Goal: Communication & Community: Answer question/provide support

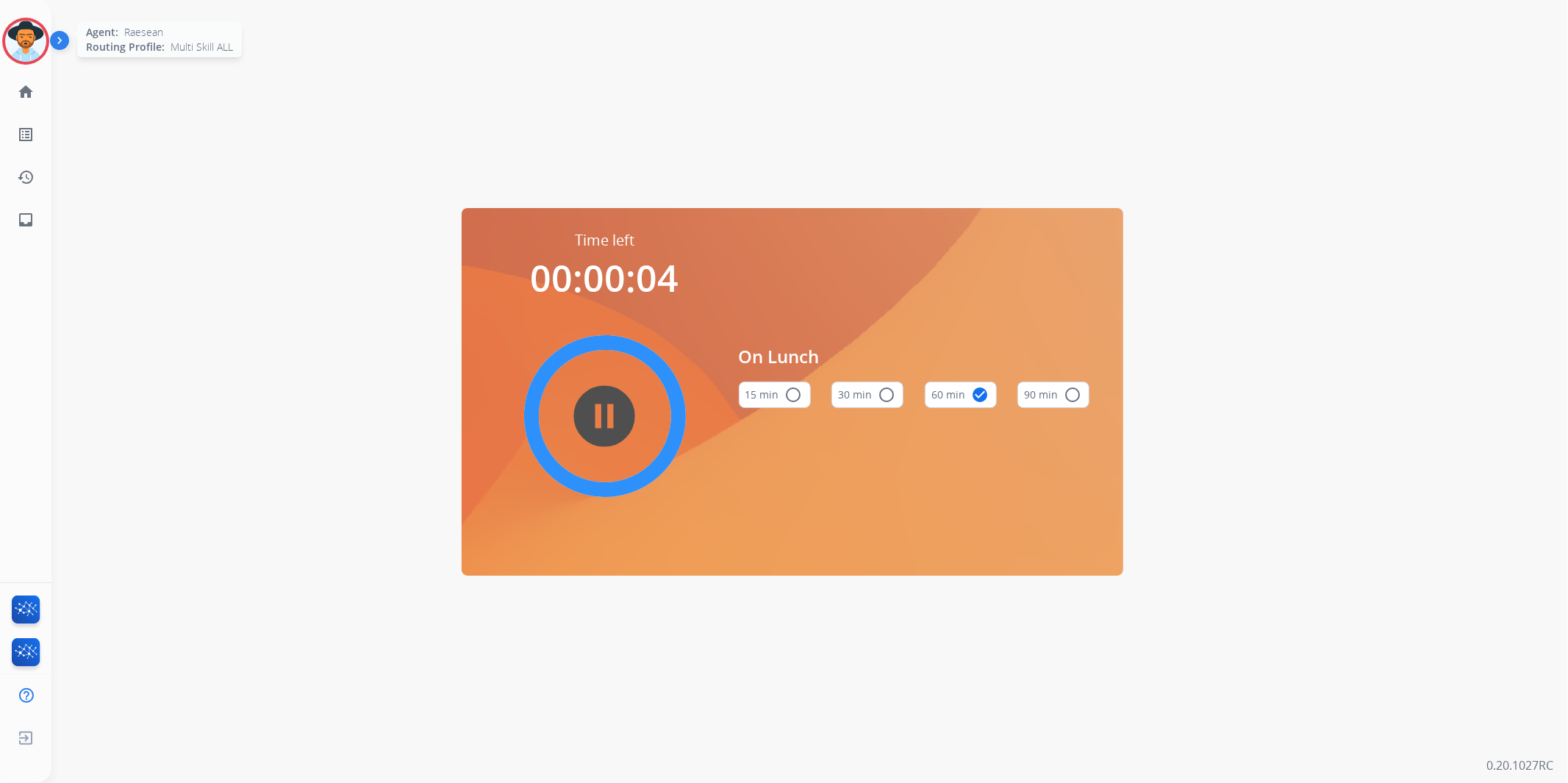
click at [33, 39] on img at bounding box center [26, 41] width 41 height 41
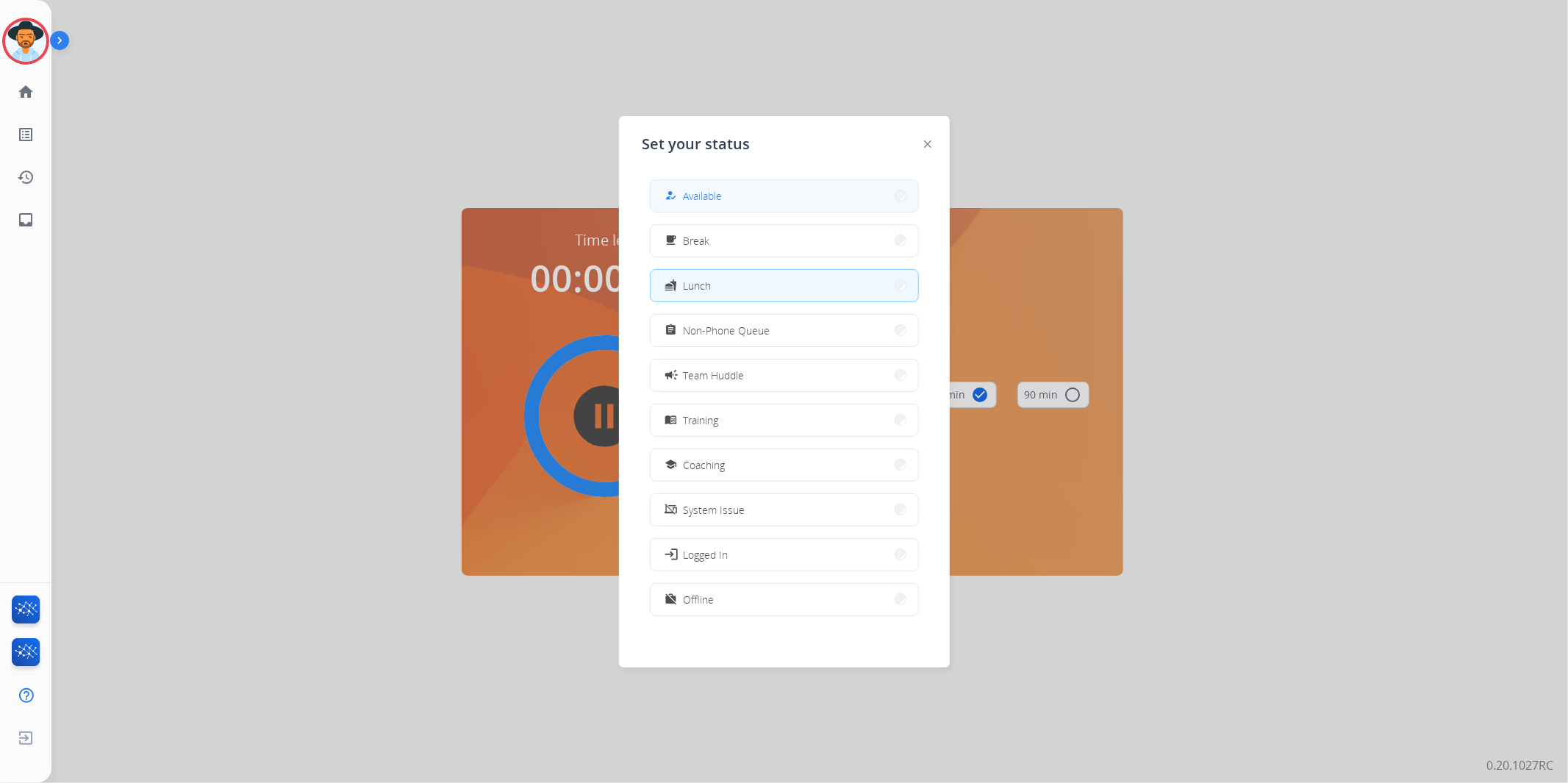
click at [772, 185] on button "how_to_reg Available" at bounding box center [785, 196] width 268 height 32
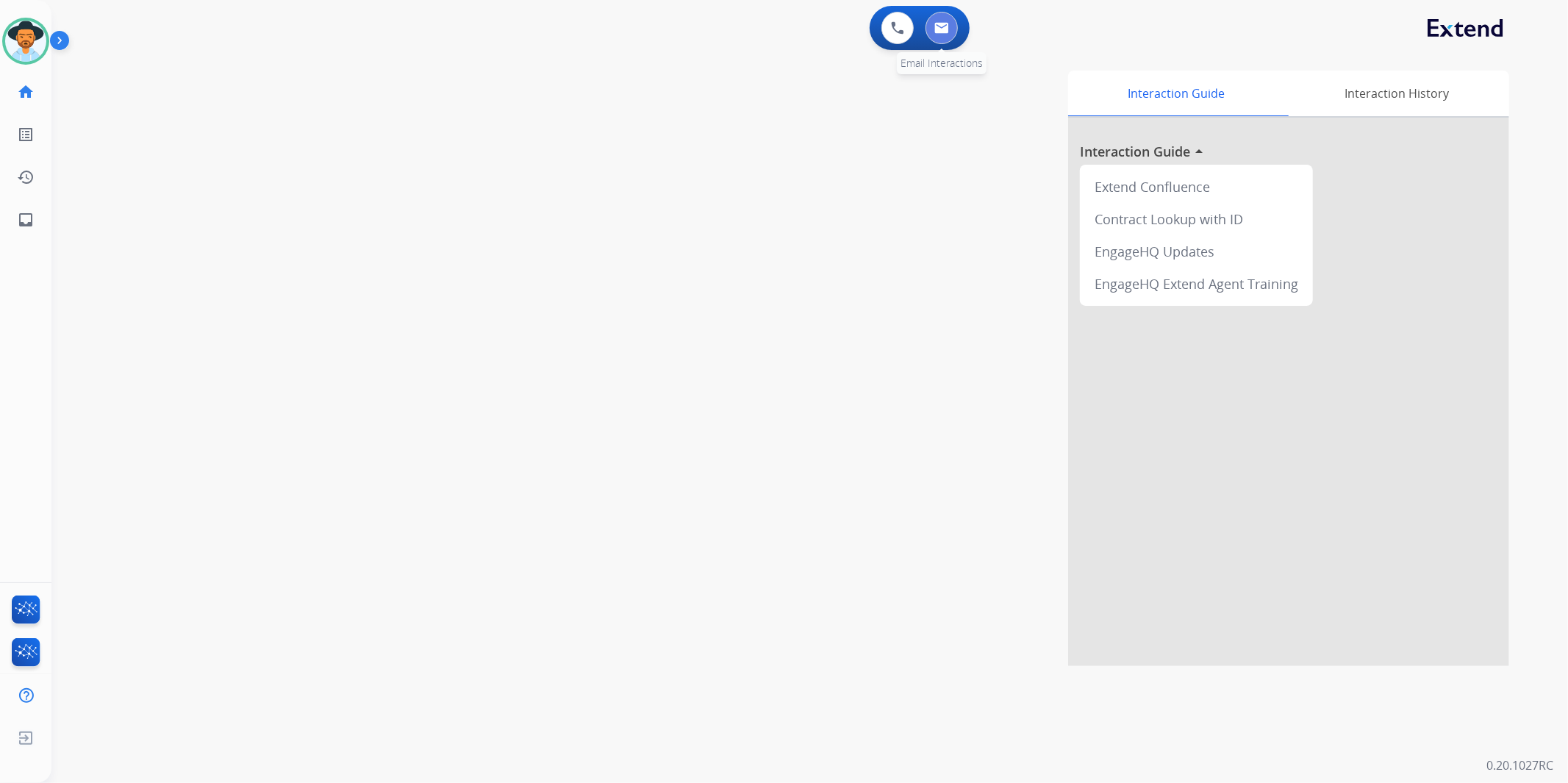
click at [947, 22] on img at bounding box center [941, 28] width 15 height 12
select select "**********"
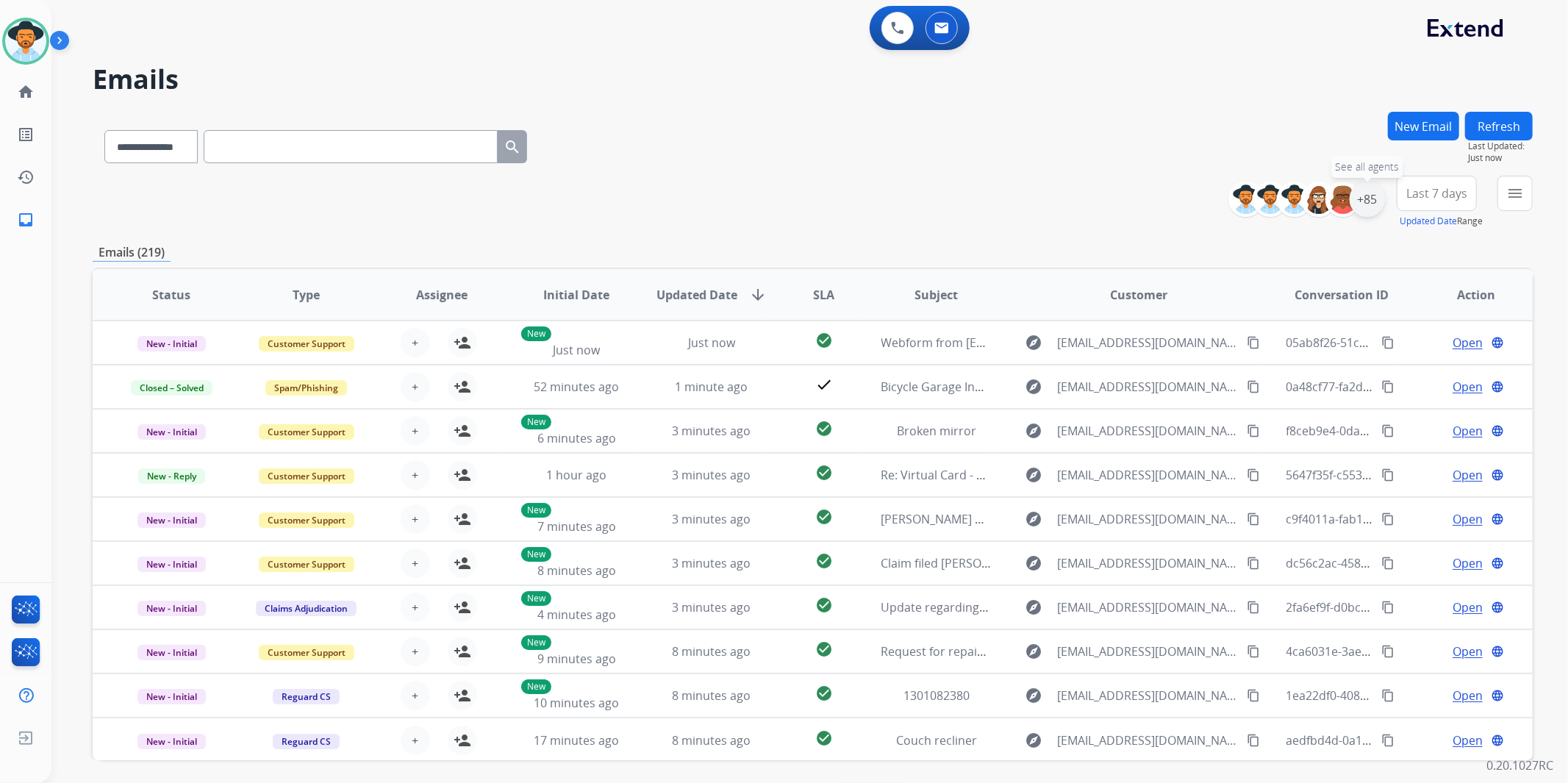
click at [1370, 195] on div "+85" at bounding box center [1367, 199] width 35 height 35
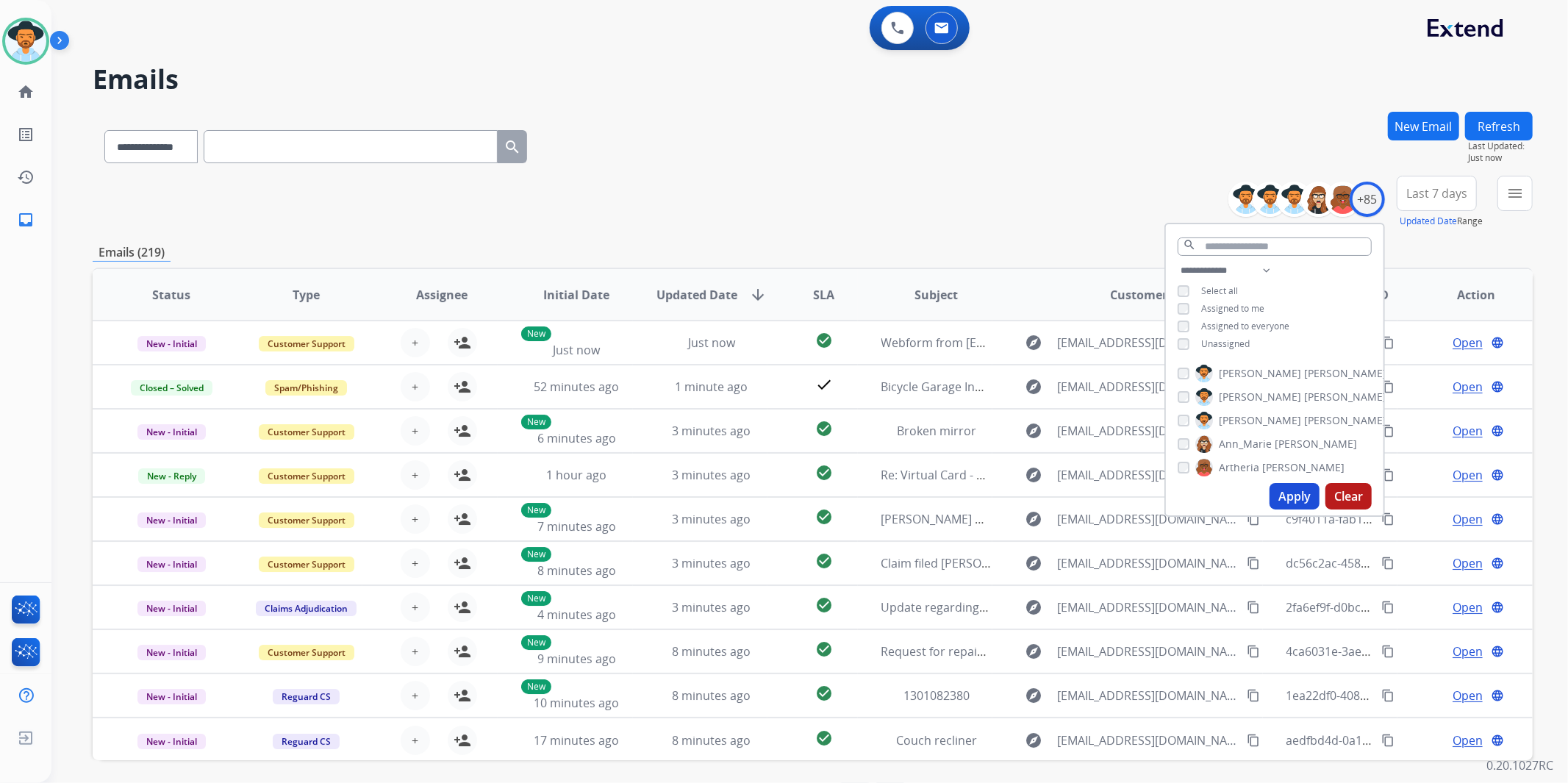
click at [1240, 337] on span "Unassigned" at bounding box center [1226, 343] width 49 height 13
click at [1284, 506] on button "Apply" at bounding box center [1294, 496] width 50 height 27
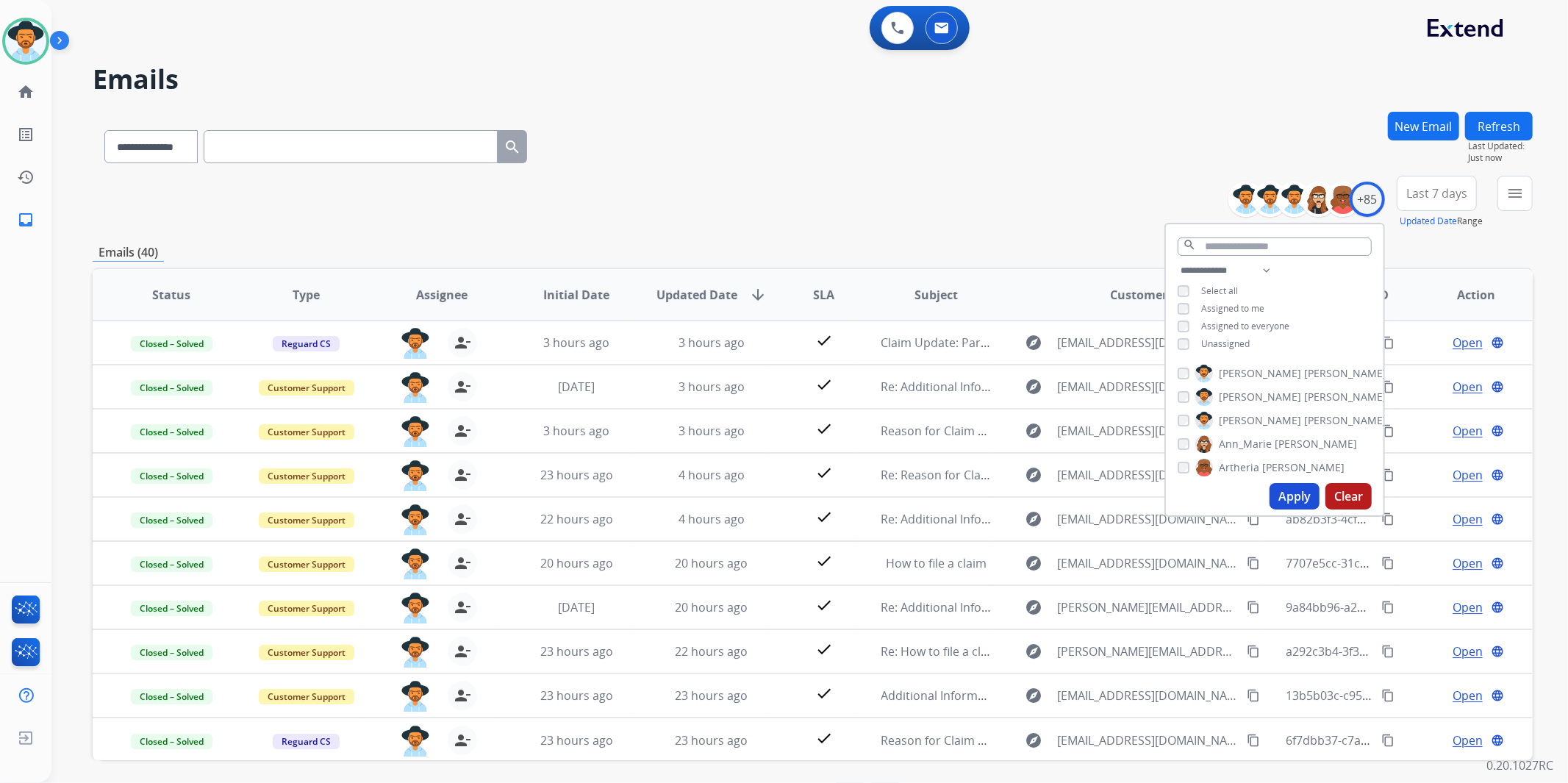
click at [1437, 179] on button "Last 7 days" at bounding box center [1437, 193] width 80 height 35
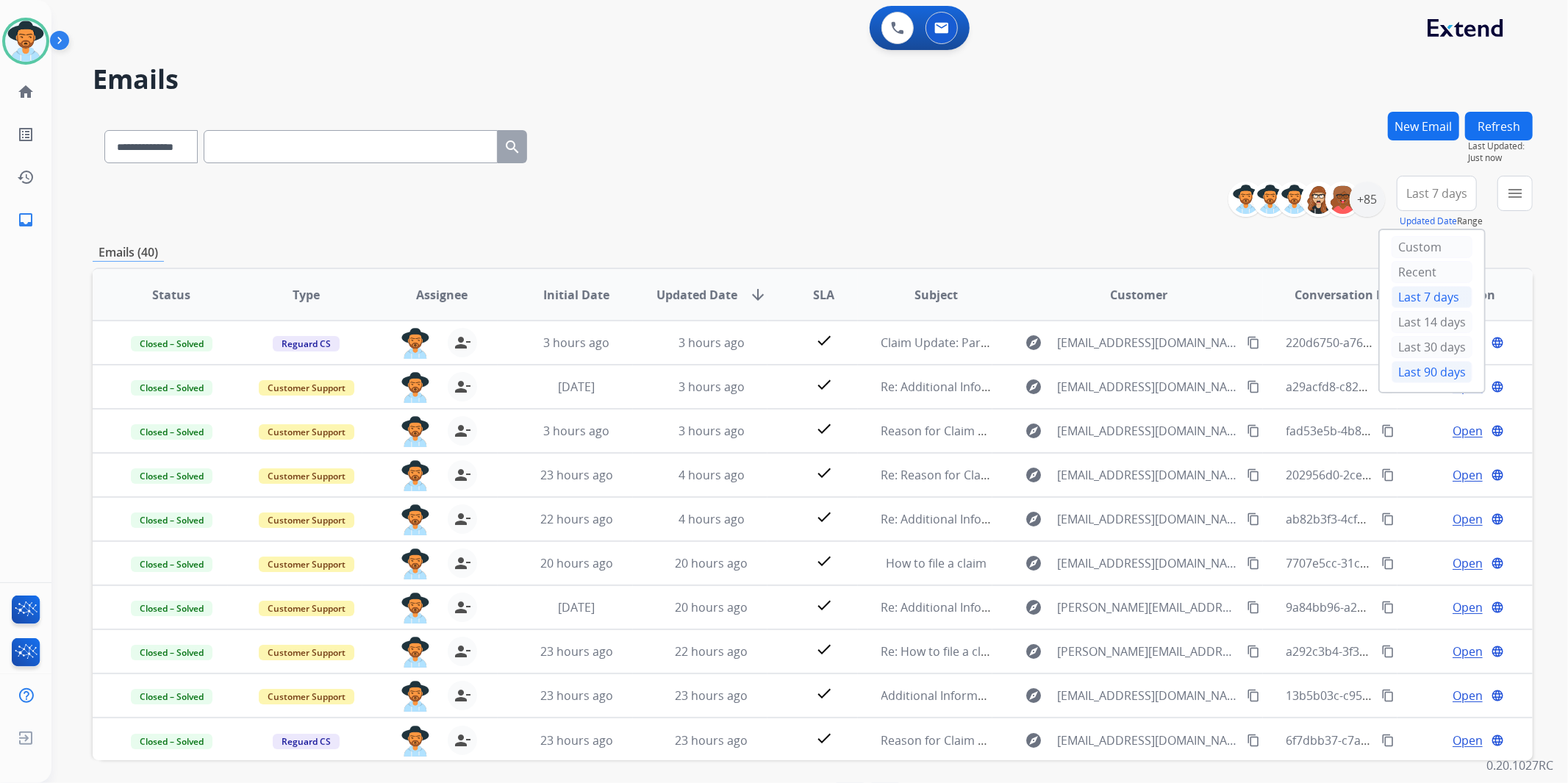
click at [1436, 370] on div "Last 90 days" at bounding box center [1432, 372] width 81 height 22
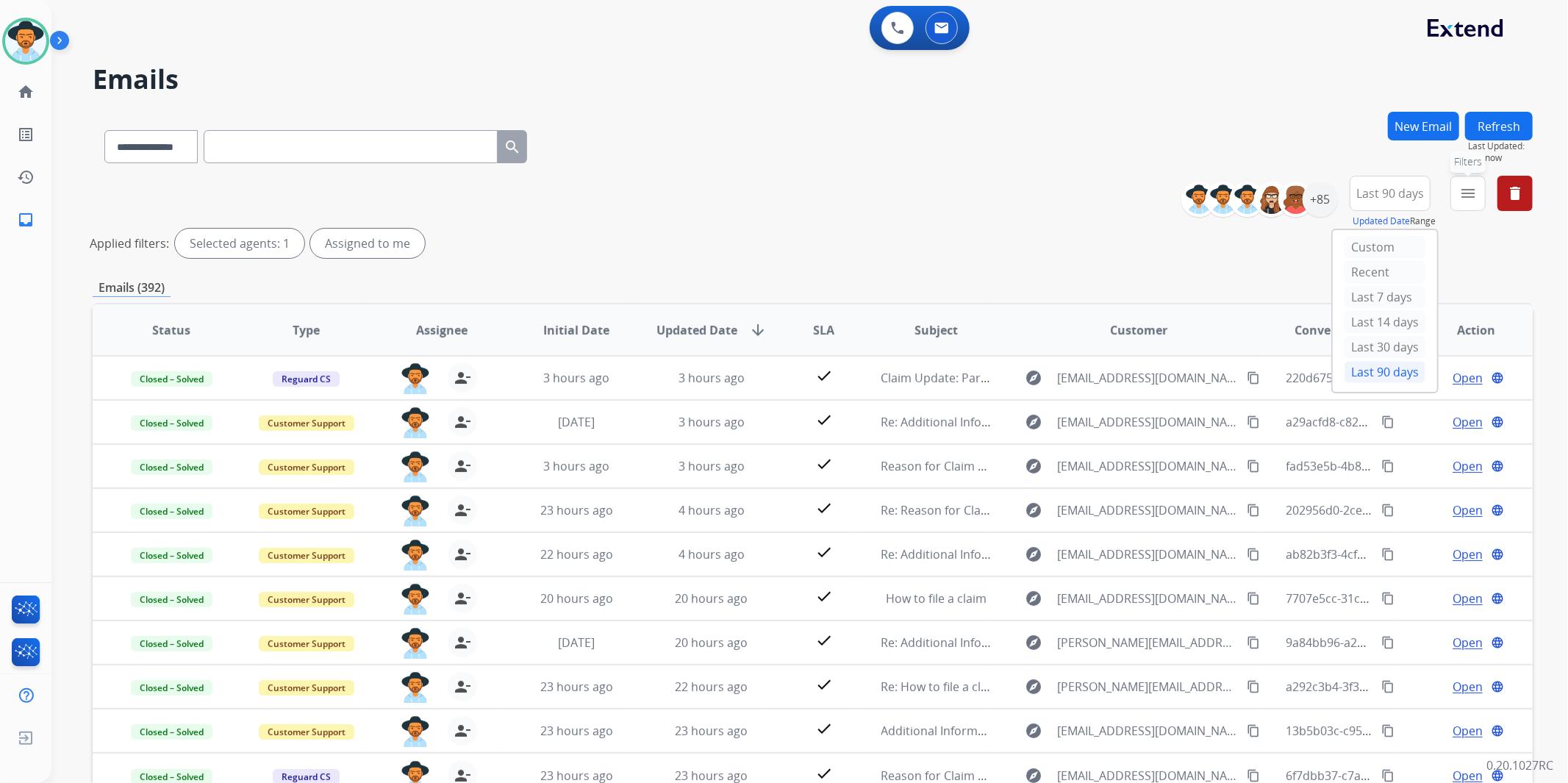
click at [1469, 196] on mat-icon "menu" at bounding box center [1468, 193] width 18 height 18
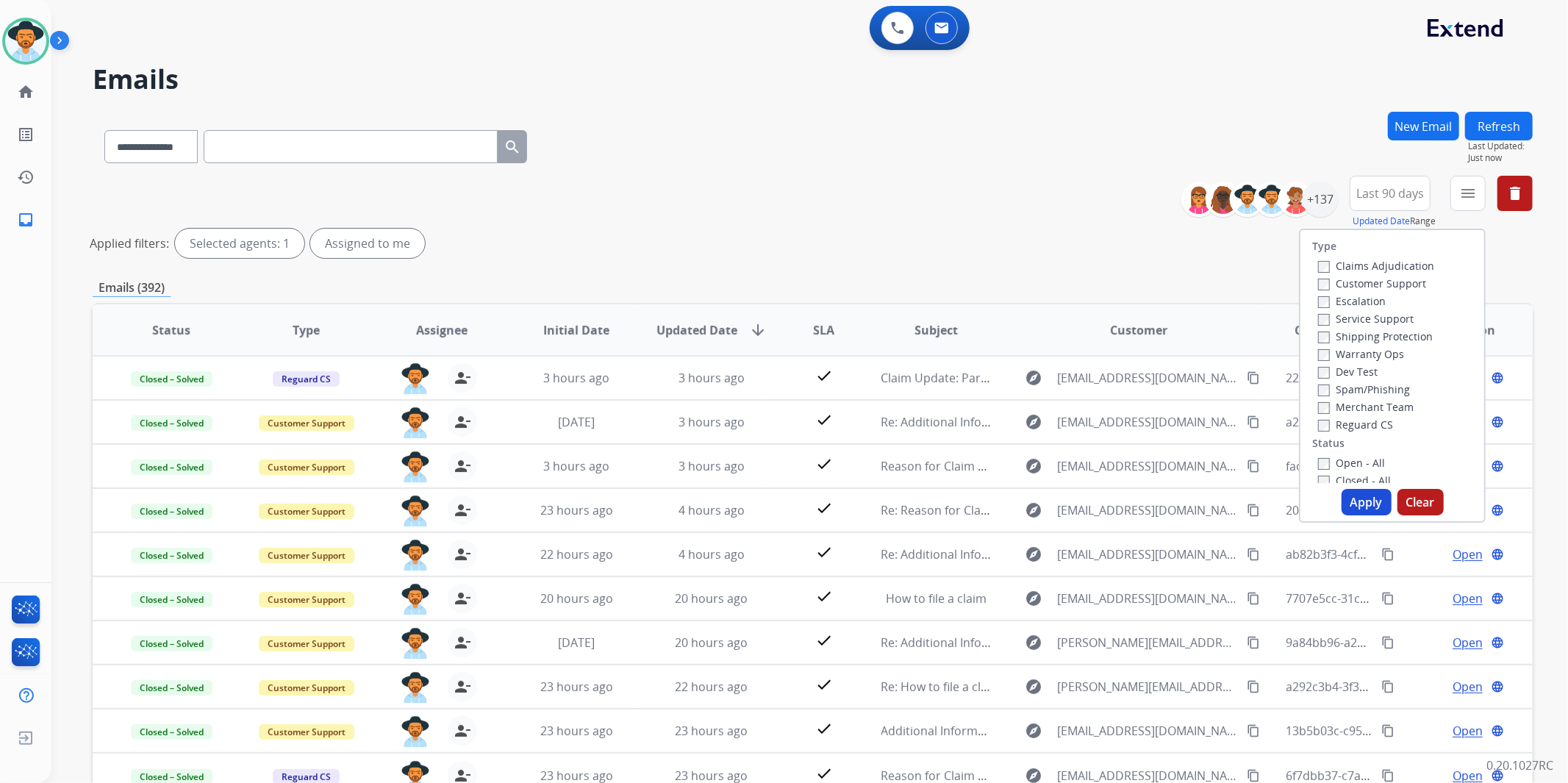
click at [1413, 280] on label "Customer Support" at bounding box center [1372, 283] width 108 height 14
click at [1390, 329] on label "Shipping Protection" at bounding box center [1376, 336] width 115 height 14
click at [1367, 415] on div "Reguard CS" at bounding box center [1376, 424] width 116 height 18
click at [1367, 422] on label "Reguard CS" at bounding box center [1355, 425] width 75 height 14
click at [1361, 459] on label "Open - All" at bounding box center [1352, 462] width 67 height 14
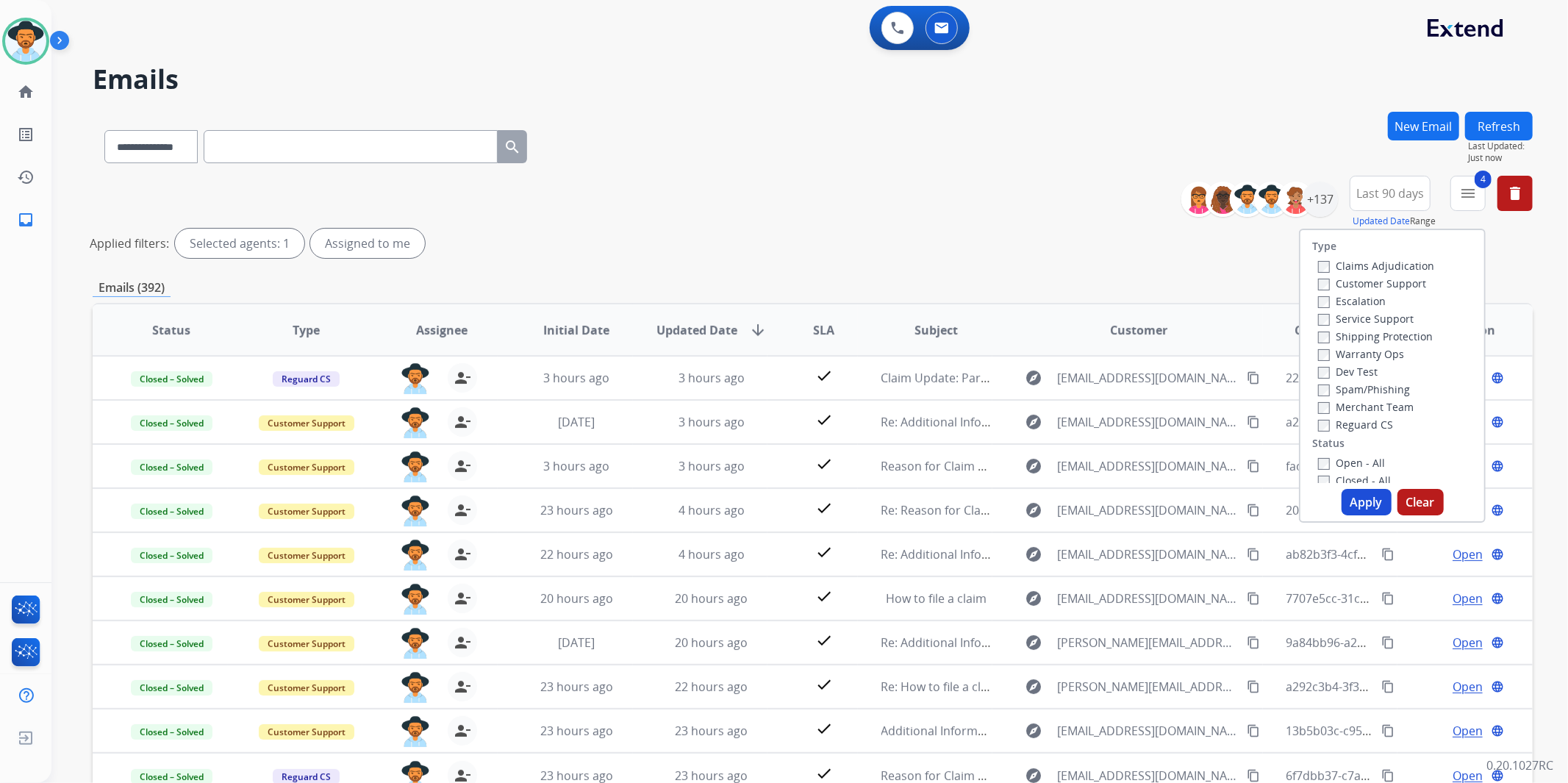
click at [1362, 497] on button "Apply" at bounding box center [1366, 502] width 50 height 27
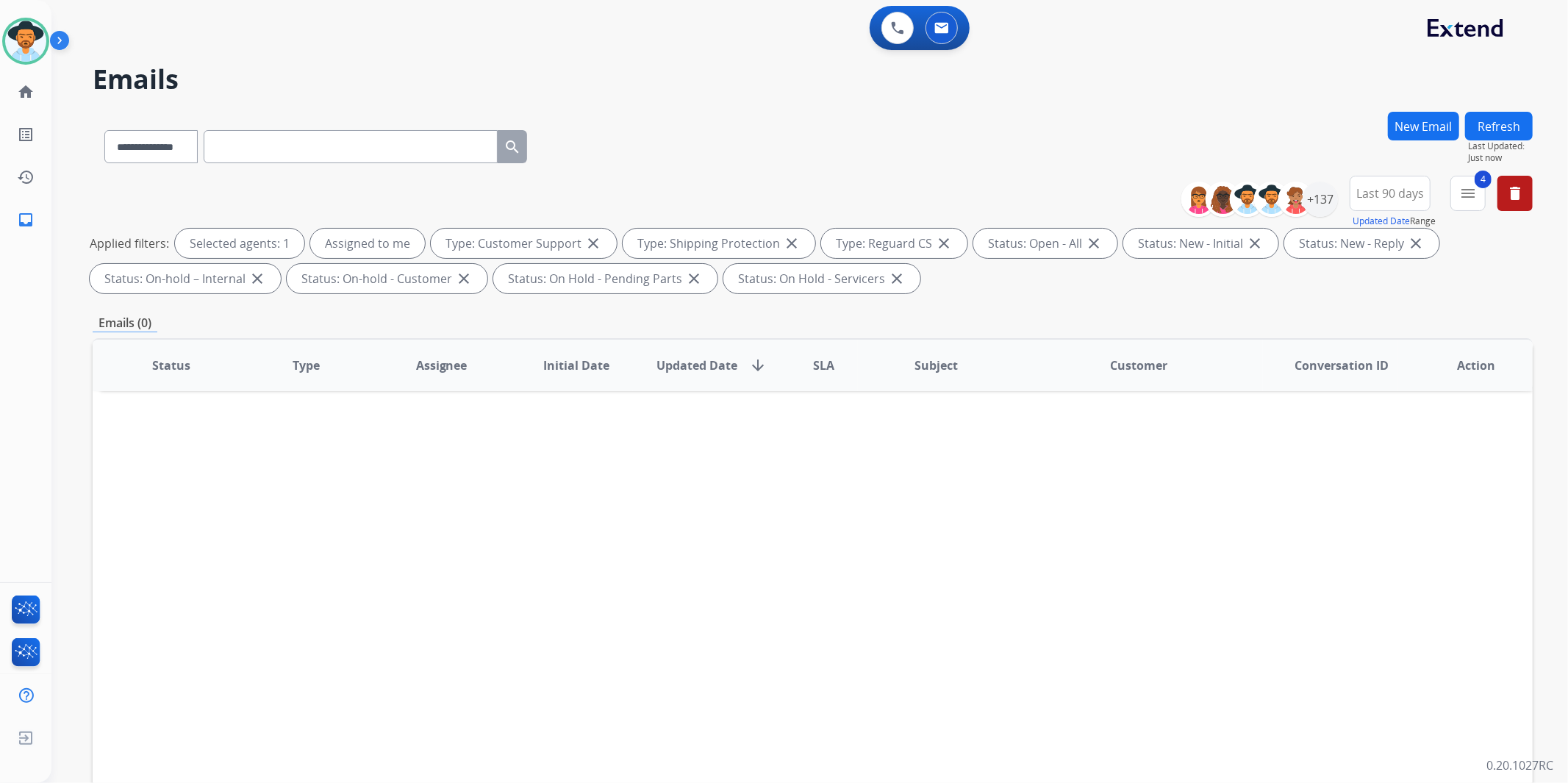
click at [1423, 131] on button "New Email" at bounding box center [1423, 125] width 71 height 28
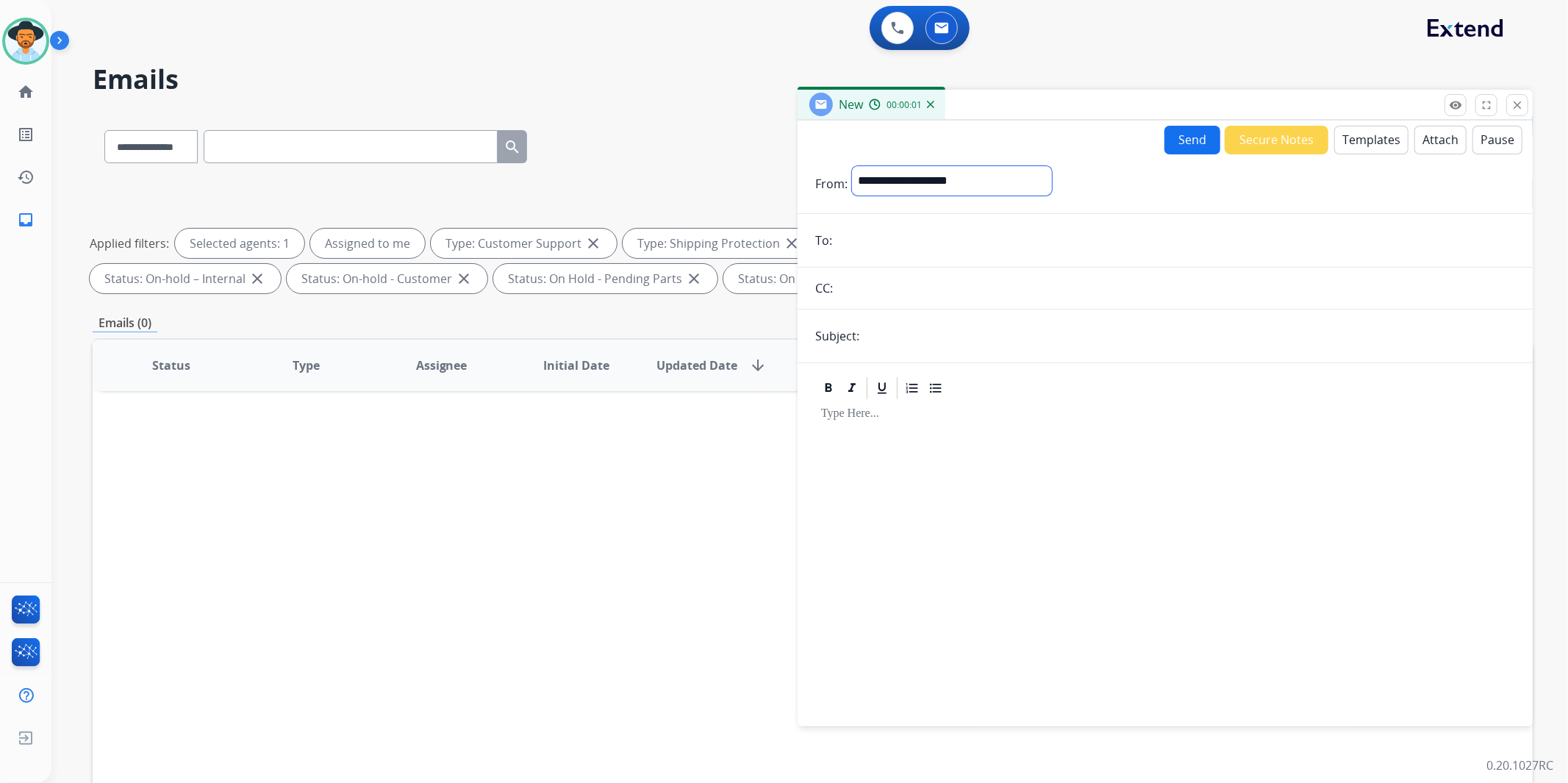
click at [961, 184] on select "**********" at bounding box center [951, 181] width 200 height 29
click at [1044, 178] on select "**********" at bounding box center [951, 181] width 200 height 29
select select "**********"
click at [852, 166] on select "**********" at bounding box center [951, 181] width 200 height 29
click at [935, 230] on input "email" at bounding box center [1175, 242] width 678 height 29
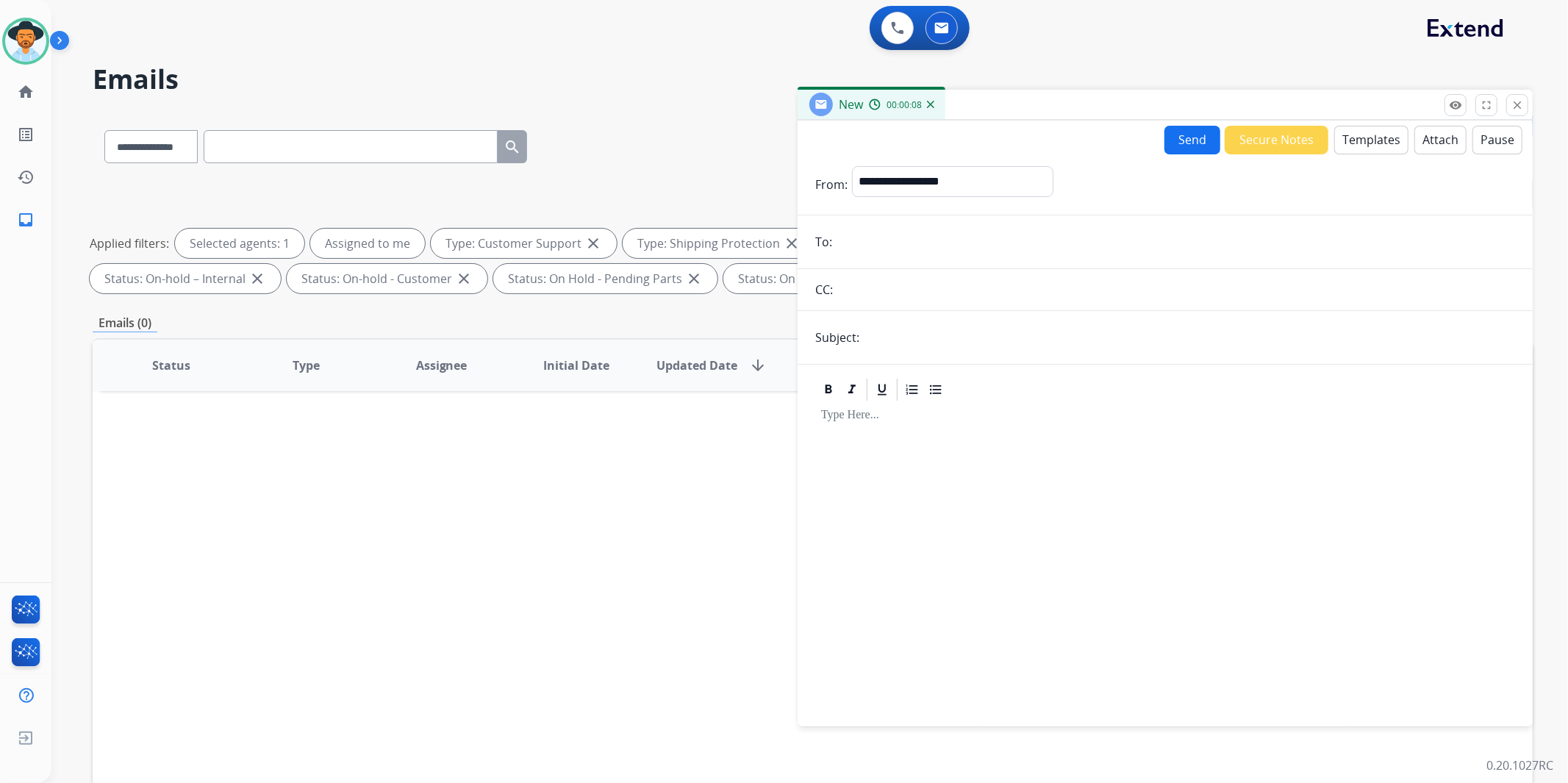
click at [1195, 244] on input "email" at bounding box center [1175, 242] width 678 height 29
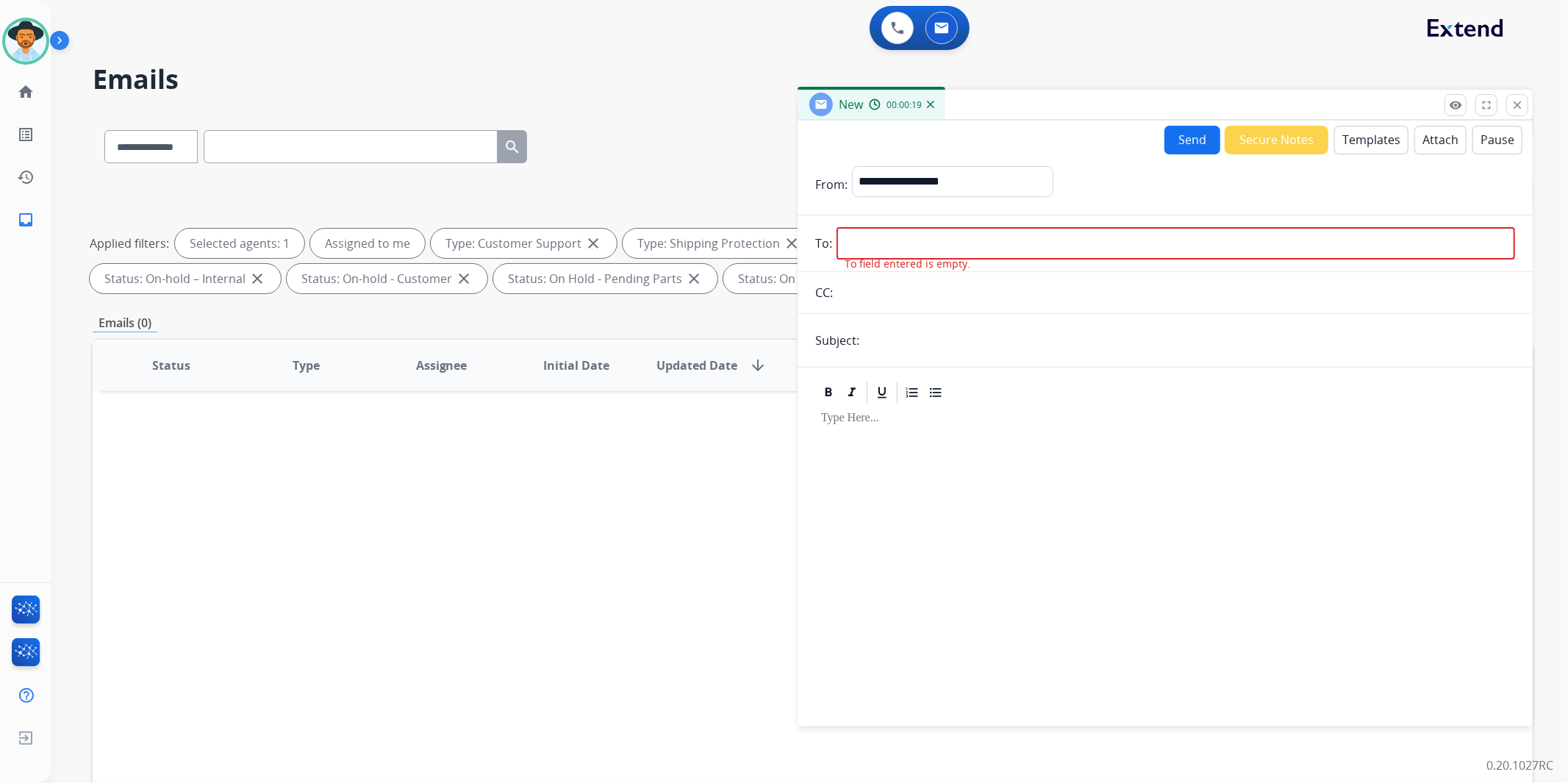
paste input "**********"
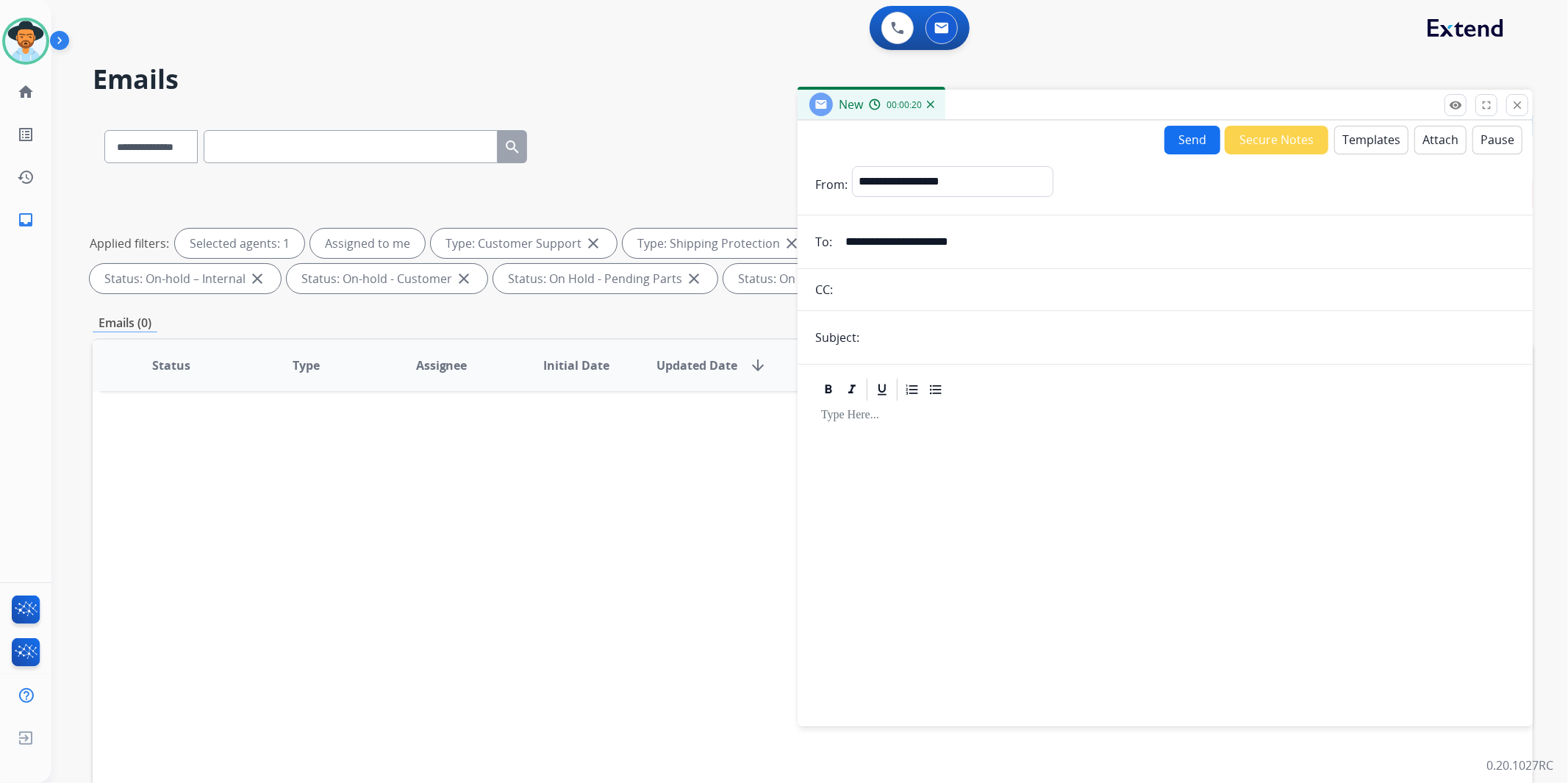
type input "**********"
click at [919, 342] on input "text" at bounding box center [1189, 337] width 651 height 29
type input "**********"
click at [1373, 142] on button "Templates" at bounding box center [1372, 140] width 75 height 28
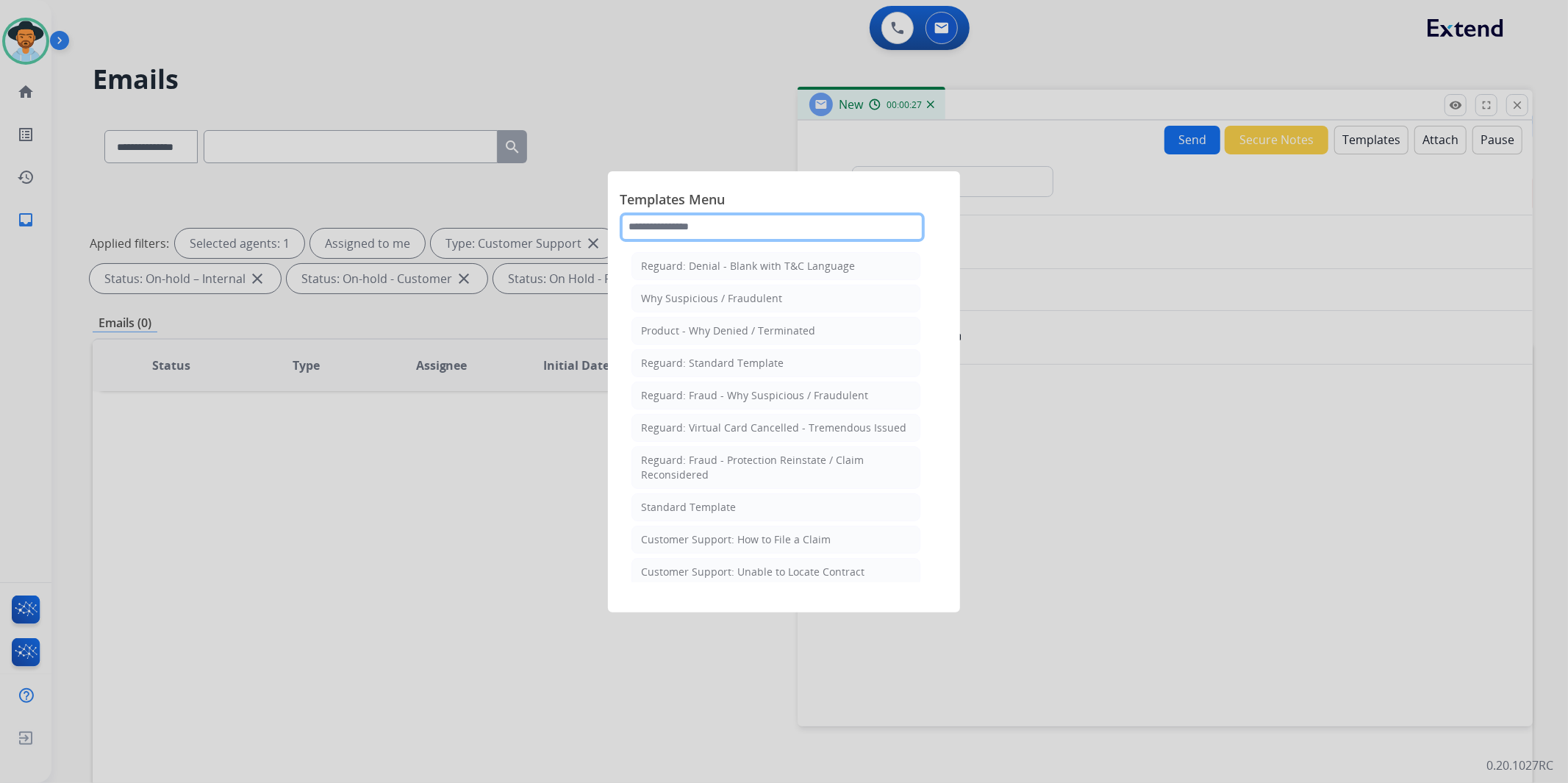
click at [721, 224] on input "text" at bounding box center [773, 227] width 305 height 29
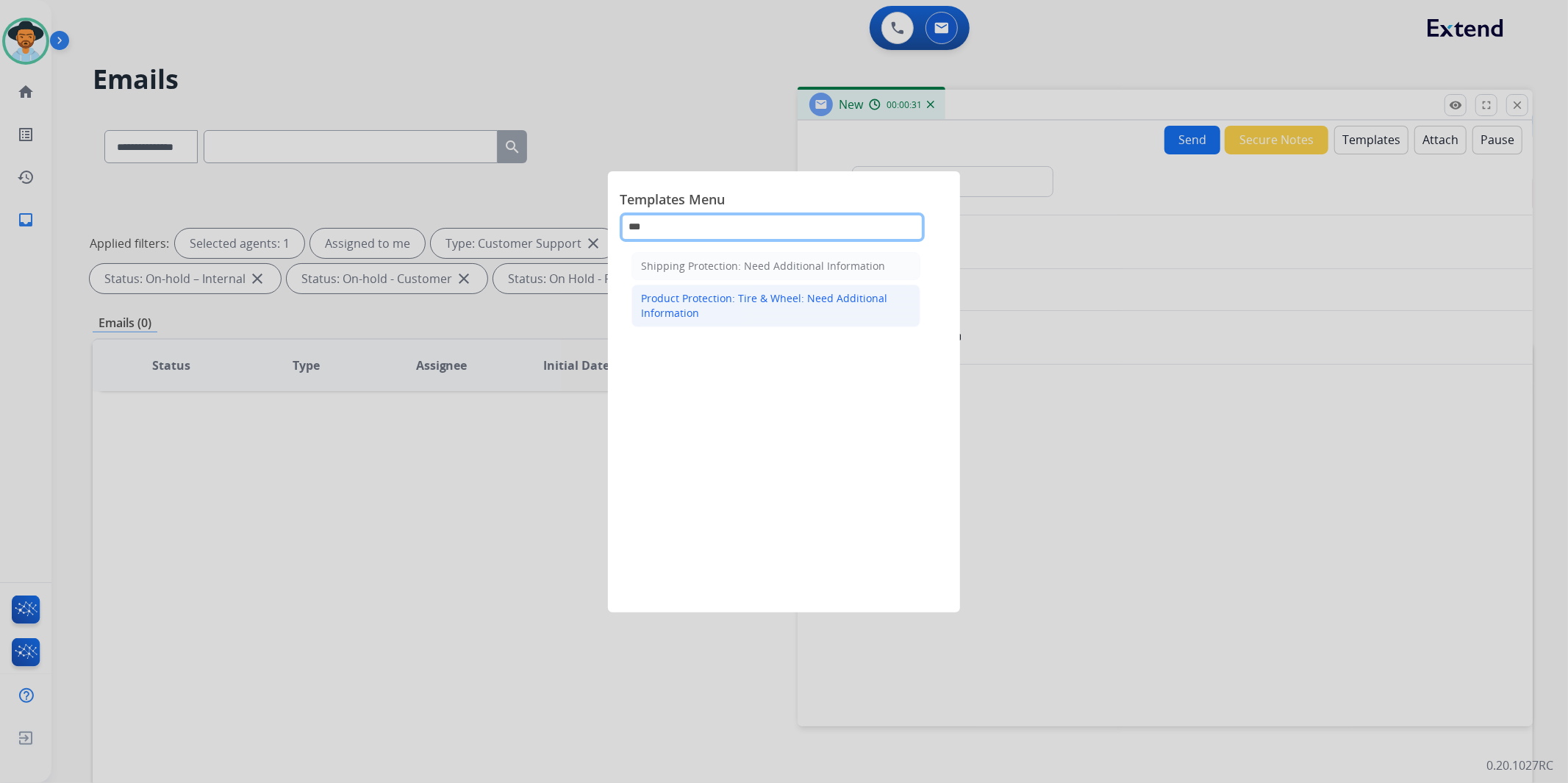
type input "***"
click at [743, 298] on div "Product Protection: Tire & Wheel: Need Additional Information" at bounding box center [775, 305] width 270 height 29
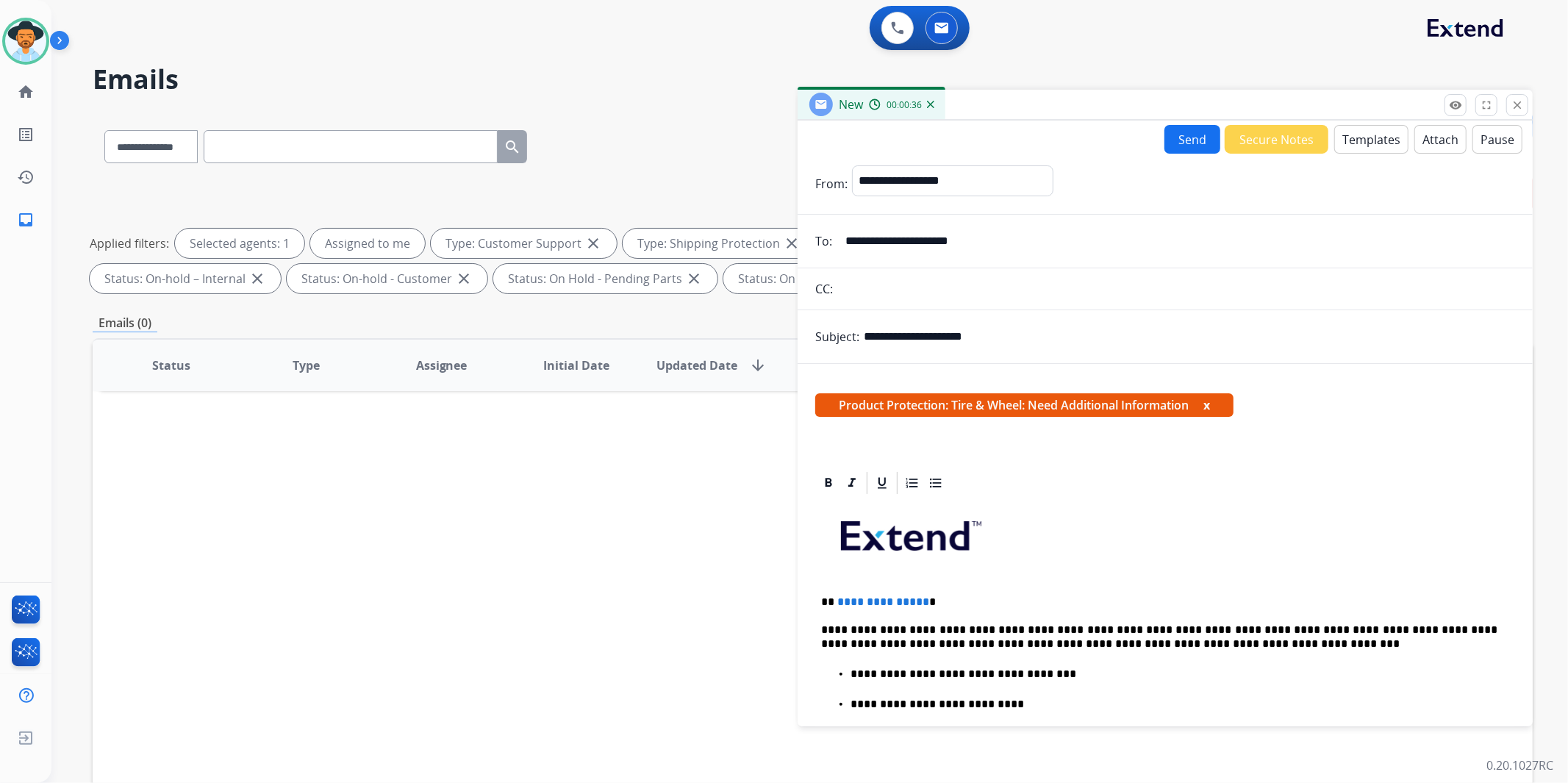
click at [1363, 136] on button "Templates" at bounding box center [1372, 139] width 75 height 28
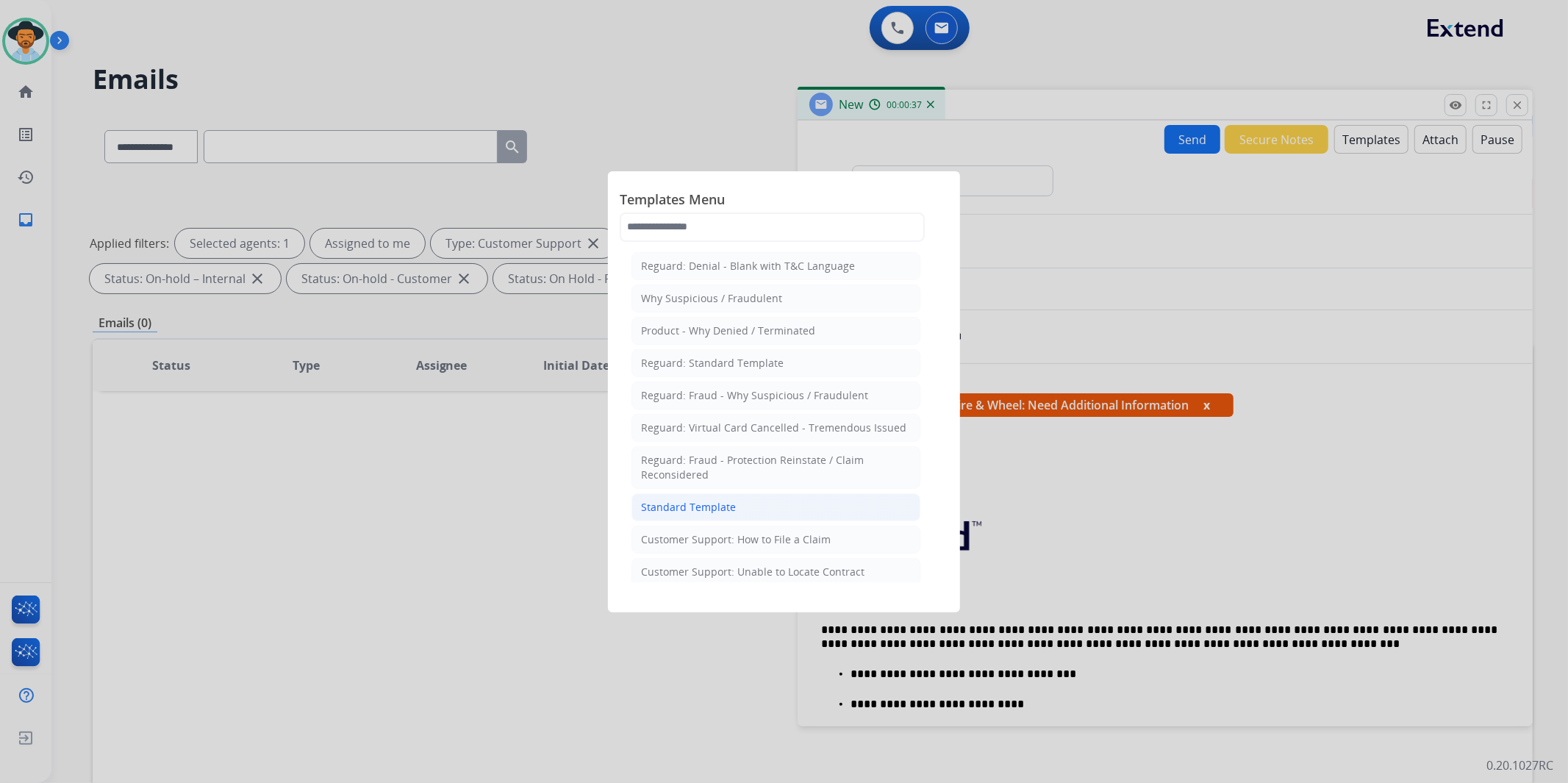
click at [736, 504] on li "Standard Template" at bounding box center [775, 507] width 289 height 28
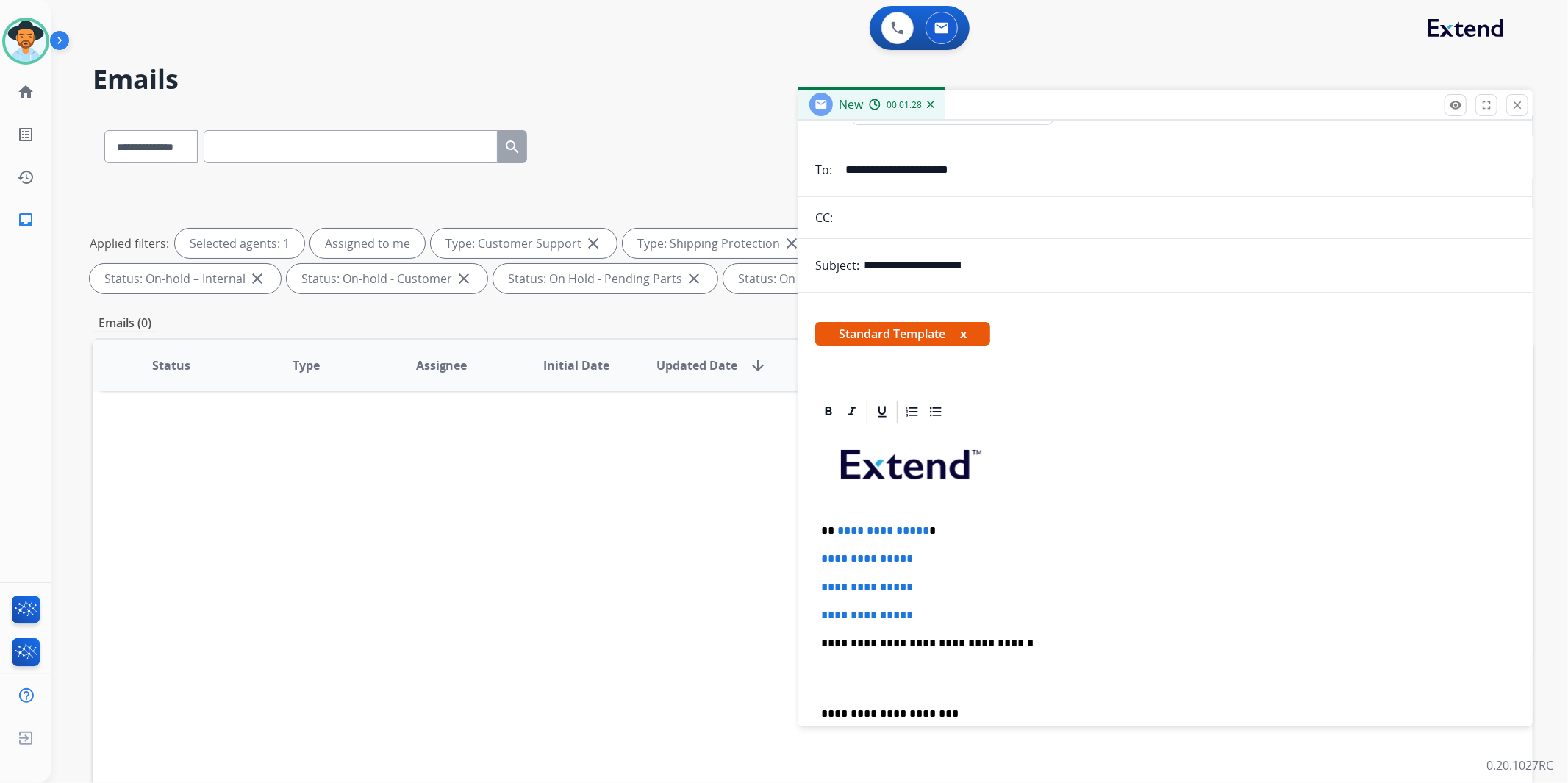
scroll to position [81, 0]
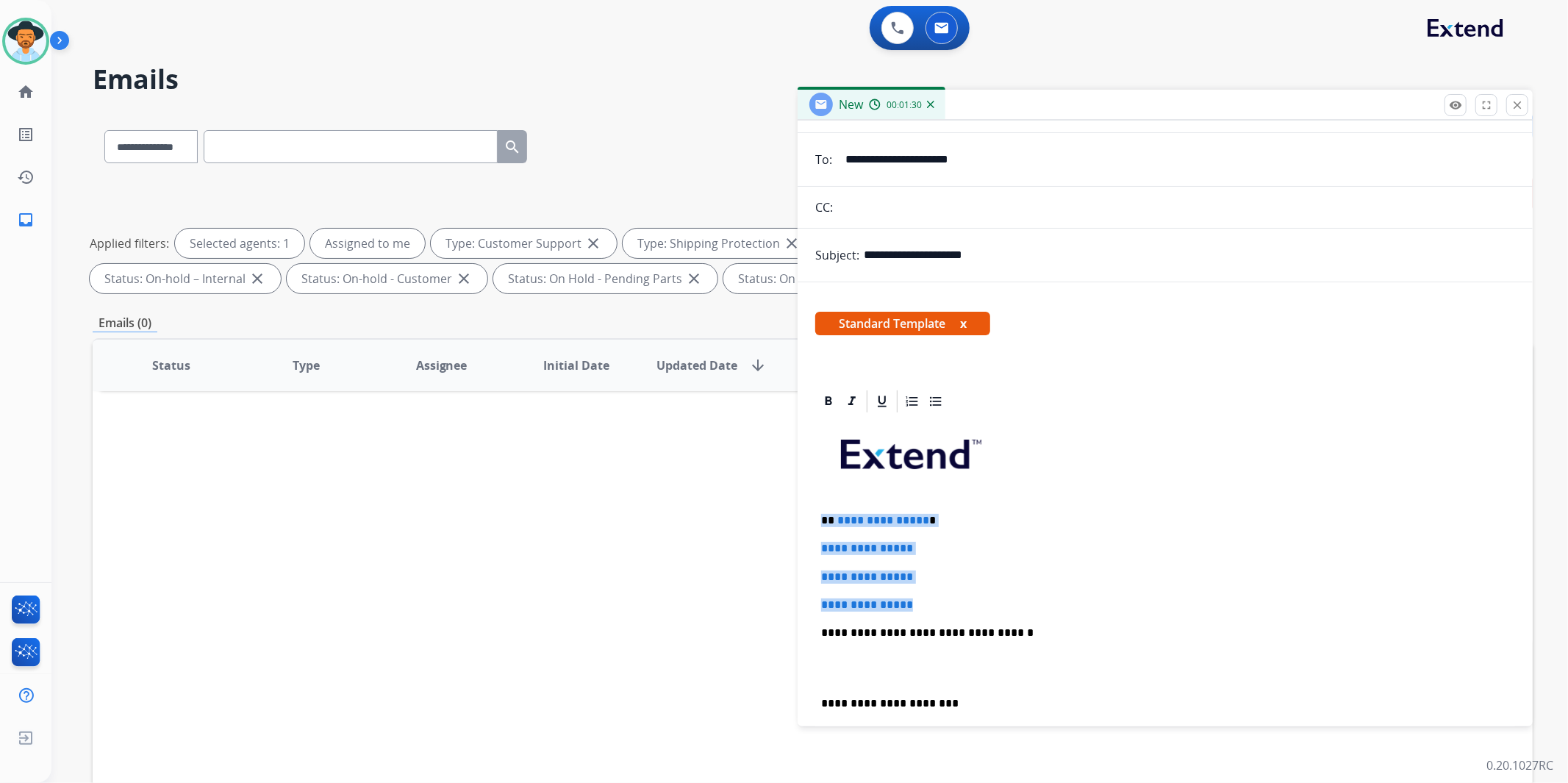
drag, startPoint x: 922, startPoint y: 604, endPoint x: 812, endPoint y: 508, distance: 146.0
click at [812, 508] on div "**********" at bounding box center [1165, 653] width 735 height 529
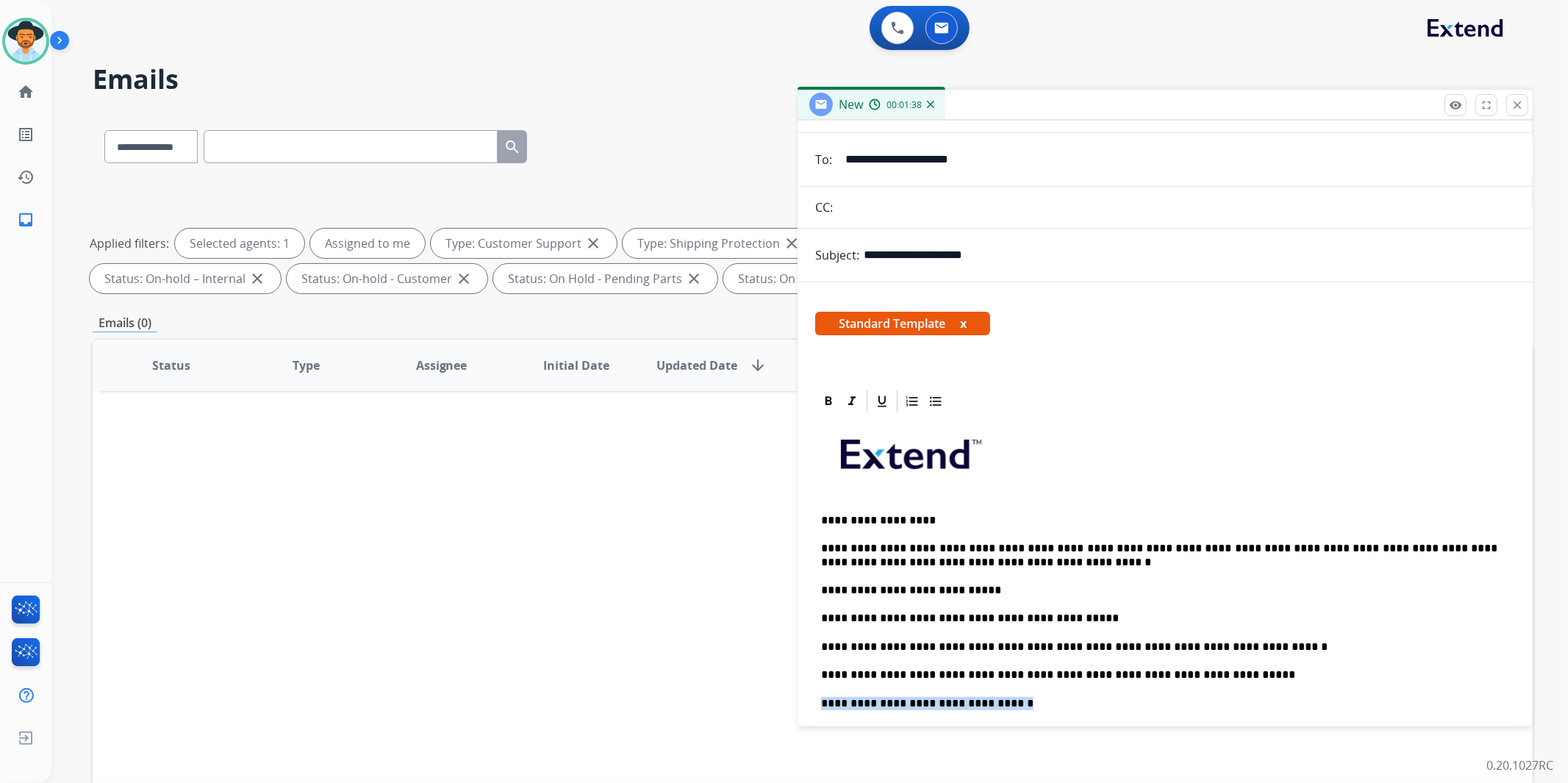
drag, startPoint x: 1000, startPoint y: 703, endPoint x: 795, endPoint y: 708, distance: 205.1
click at [795, 708] on div "**********" at bounding box center [812, 509] width 1440 height 795
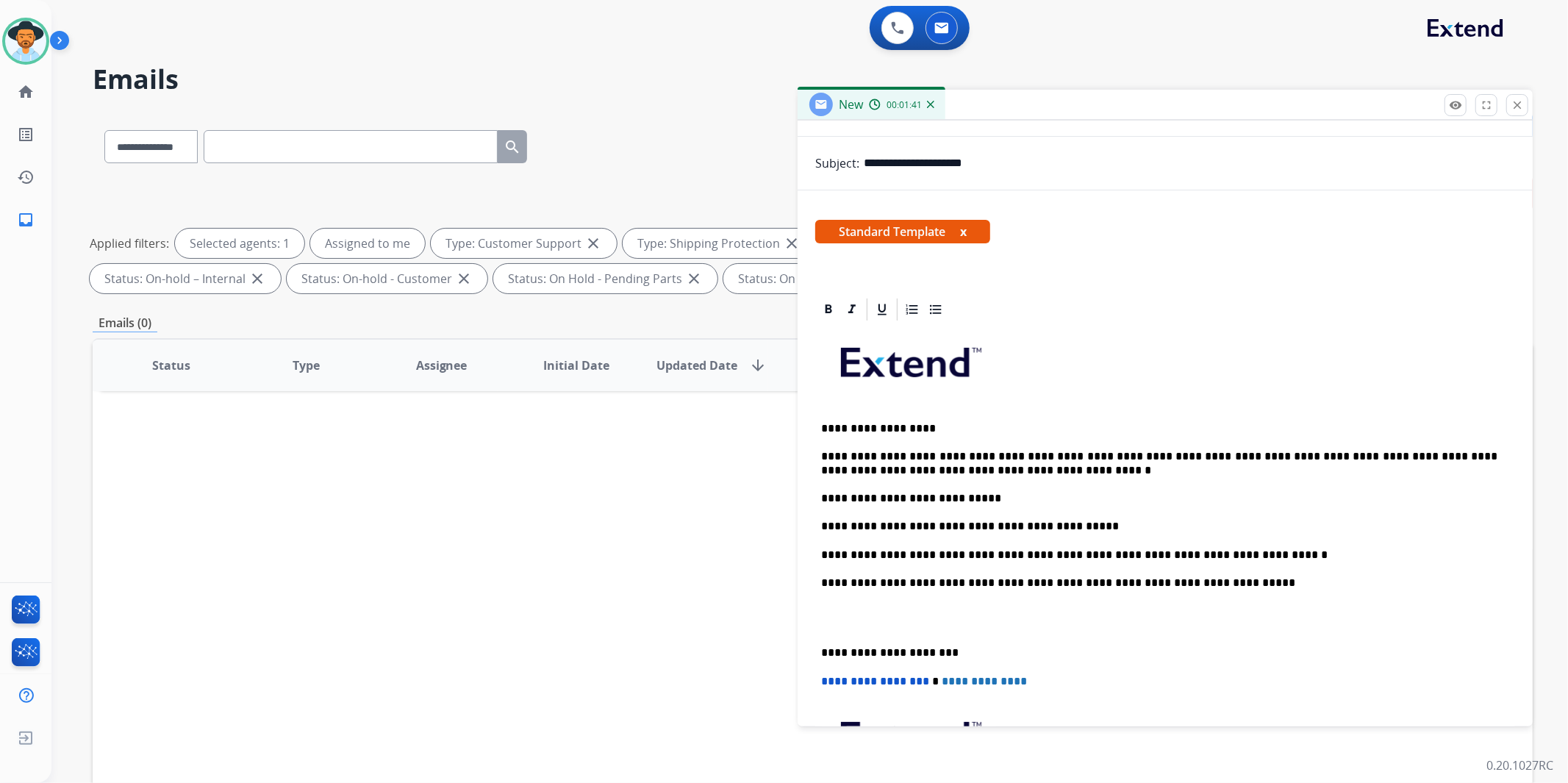
scroll to position [163, 0]
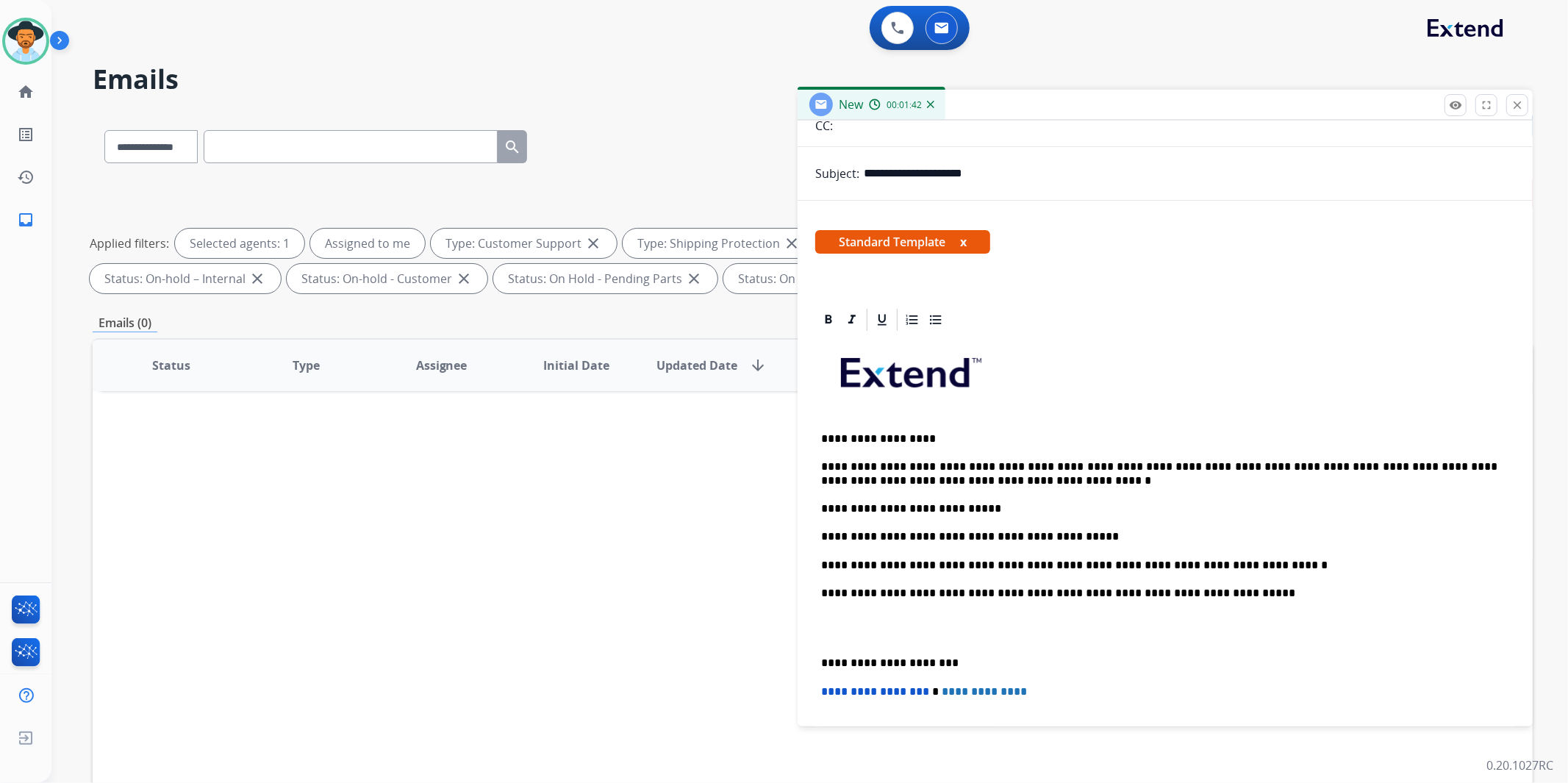
click at [817, 656] on div "**********" at bounding box center [1166, 606] width 700 height 548
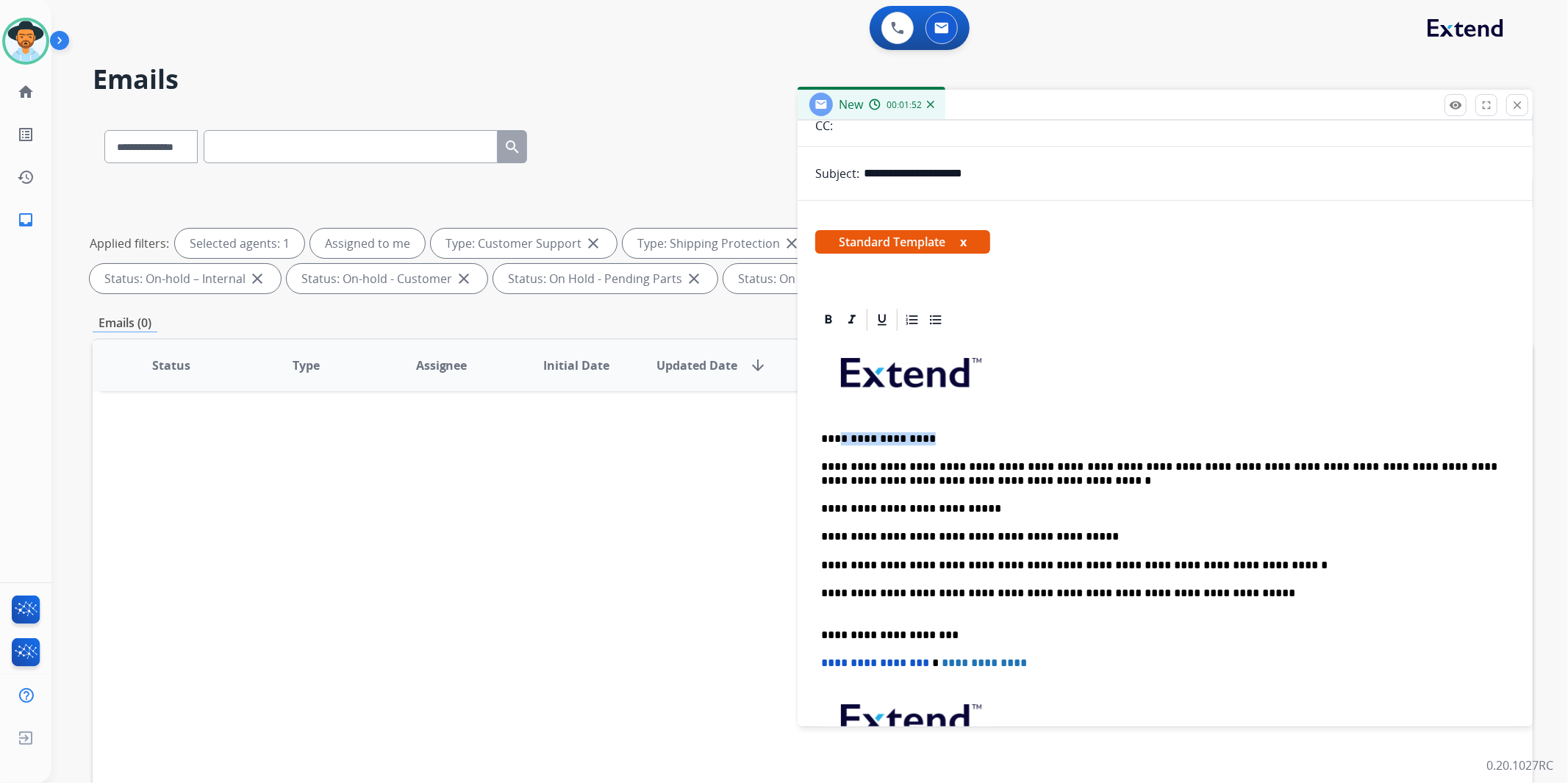
drag, startPoint x: 932, startPoint y: 437, endPoint x: 836, endPoint y: 435, distance: 96.0
click at [836, 435] on p "**********" at bounding box center [1159, 438] width 677 height 13
paste div
drag, startPoint x: 961, startPoint y: 511, endPoint x: 817, endPoint y: 510, distance: 144.0
click at [817, 510] on div "**********" at bounding box center [1166, 592] width 700 height 519
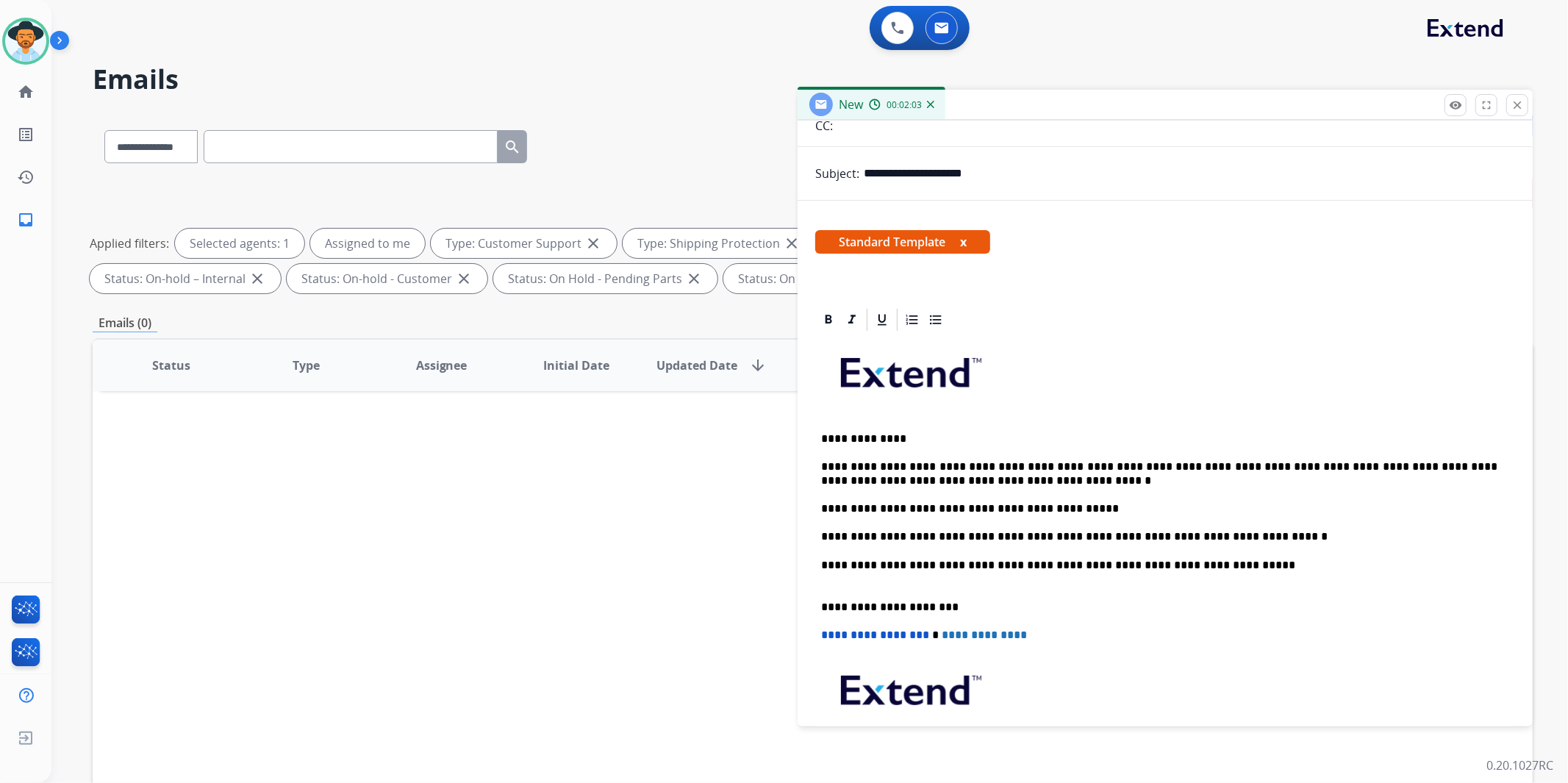
click at [821, 506] on p "**********" at bounding box center [1159, 508] width 677 height 13
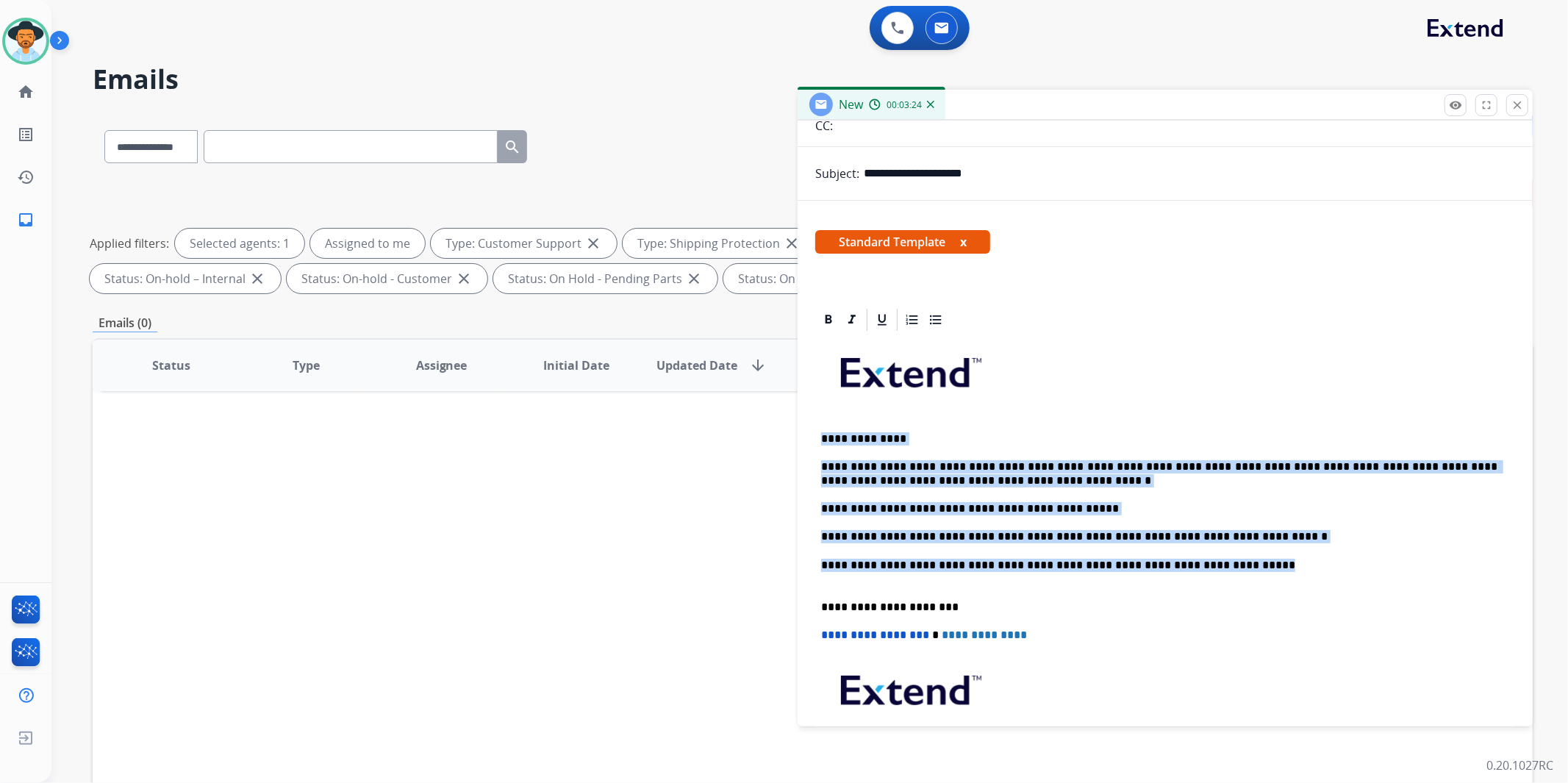
drag, startPoint x: 1216, startPoint y: 563, endPoint x: 810, endPoint y: 422, distance: 429.8
click at [810, 422] on div "**********" at bounding box center [1165, 563] width 735 height 515
copy div "**********"
drag, startPoint x: 1188, startPoint y: 425, endPoint x: 1177, endPoint y: 423, distance: 11.2
click at [1188, 425] on div "**********" at bounding box center [1166, 578] width 700 height 491
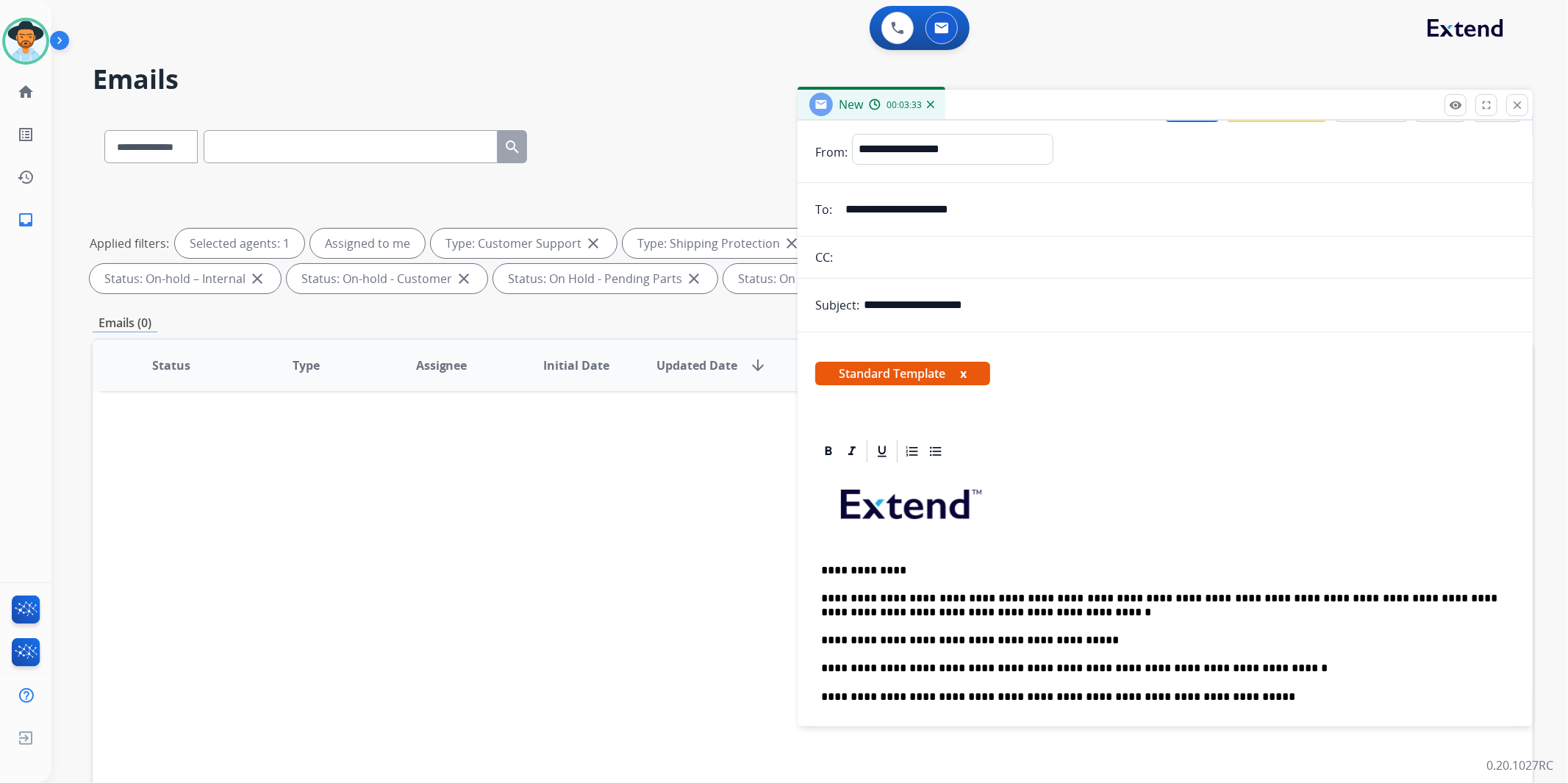
scroll to position [0, 0]
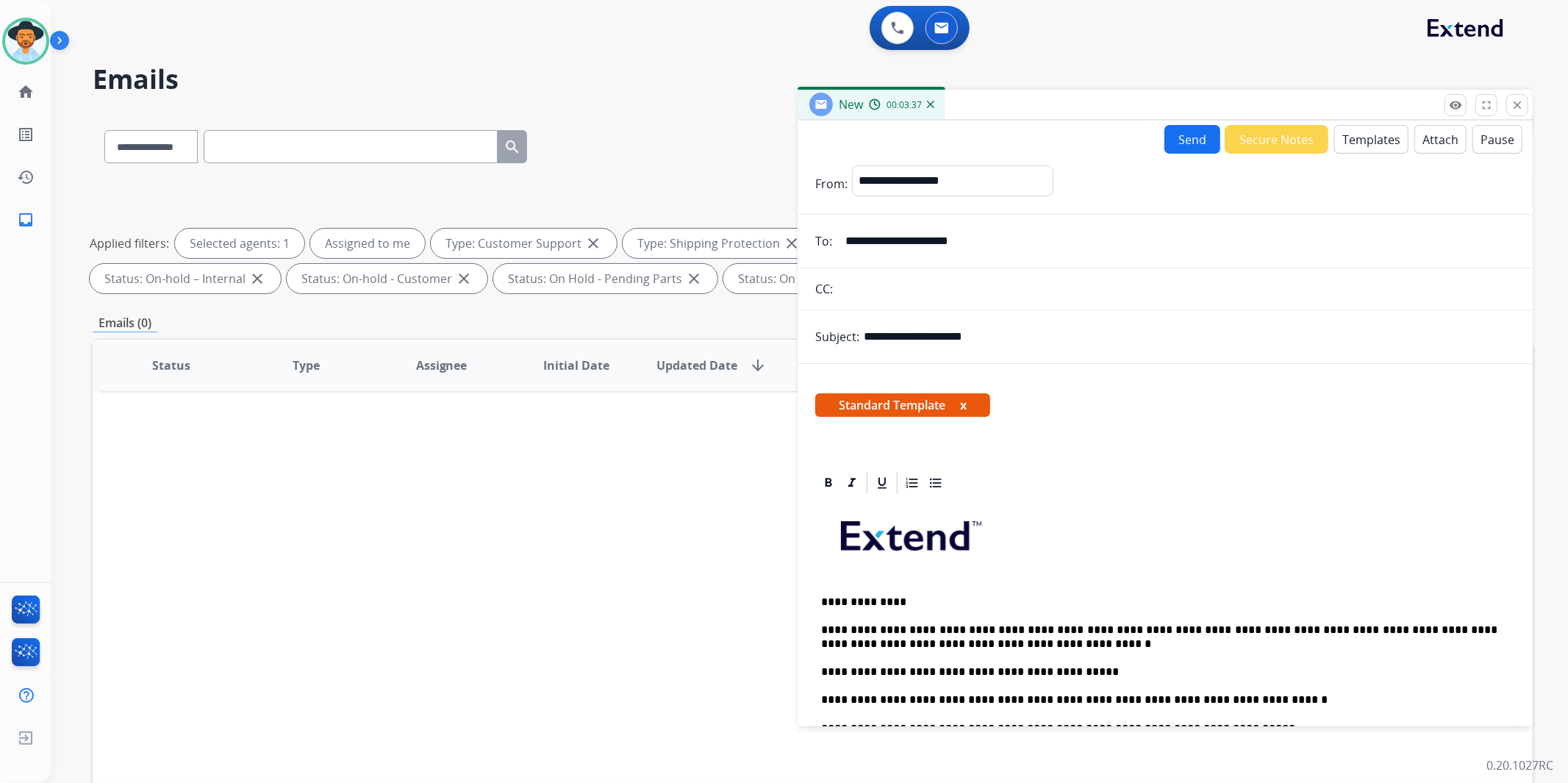
click at [1189, 146] on button "Send" at bounding box center [1192, 139] width 56 height 28
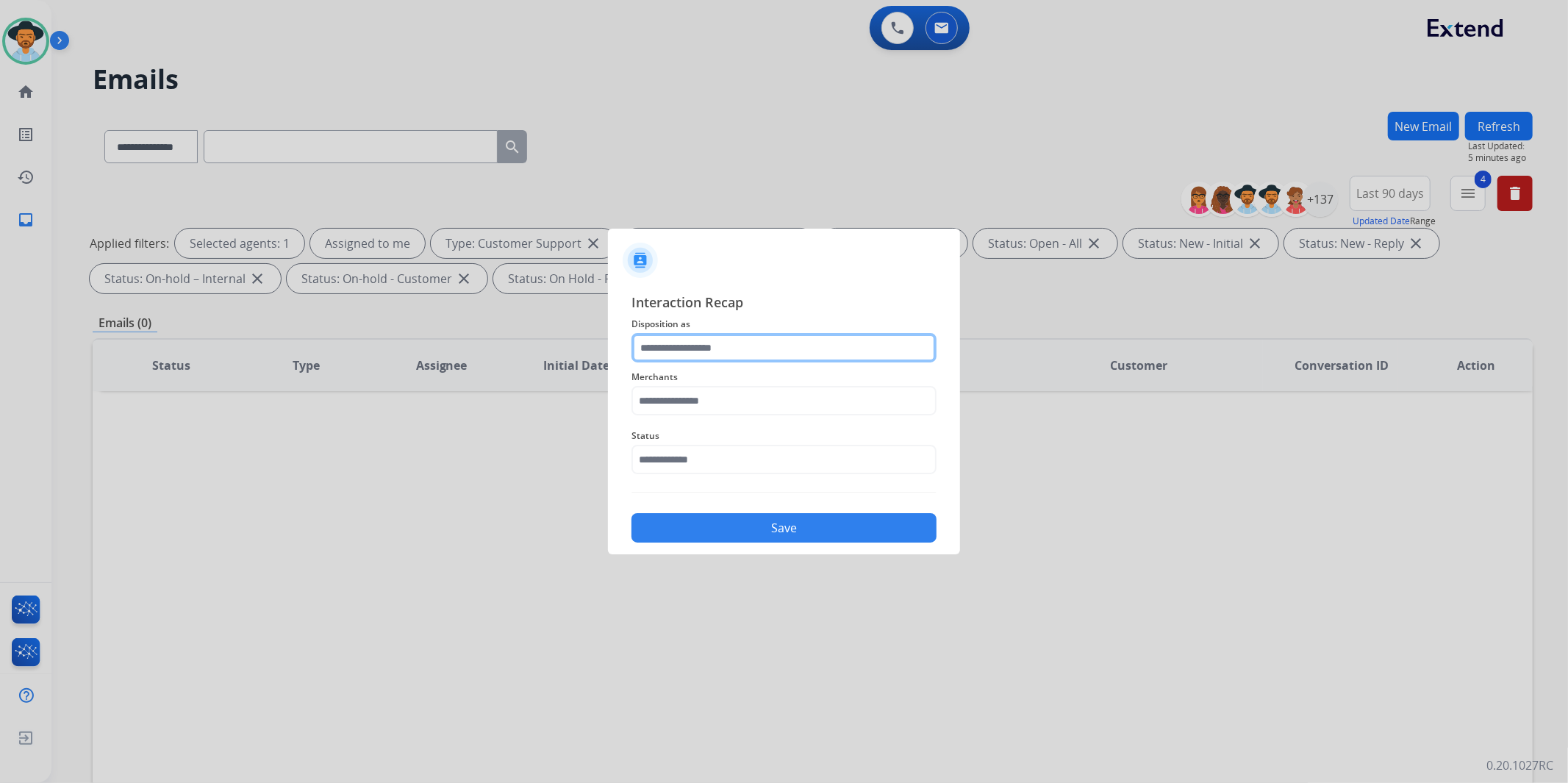
click at [763, 334] on input "text" at bounding box center [784, 347] width 305 height 29
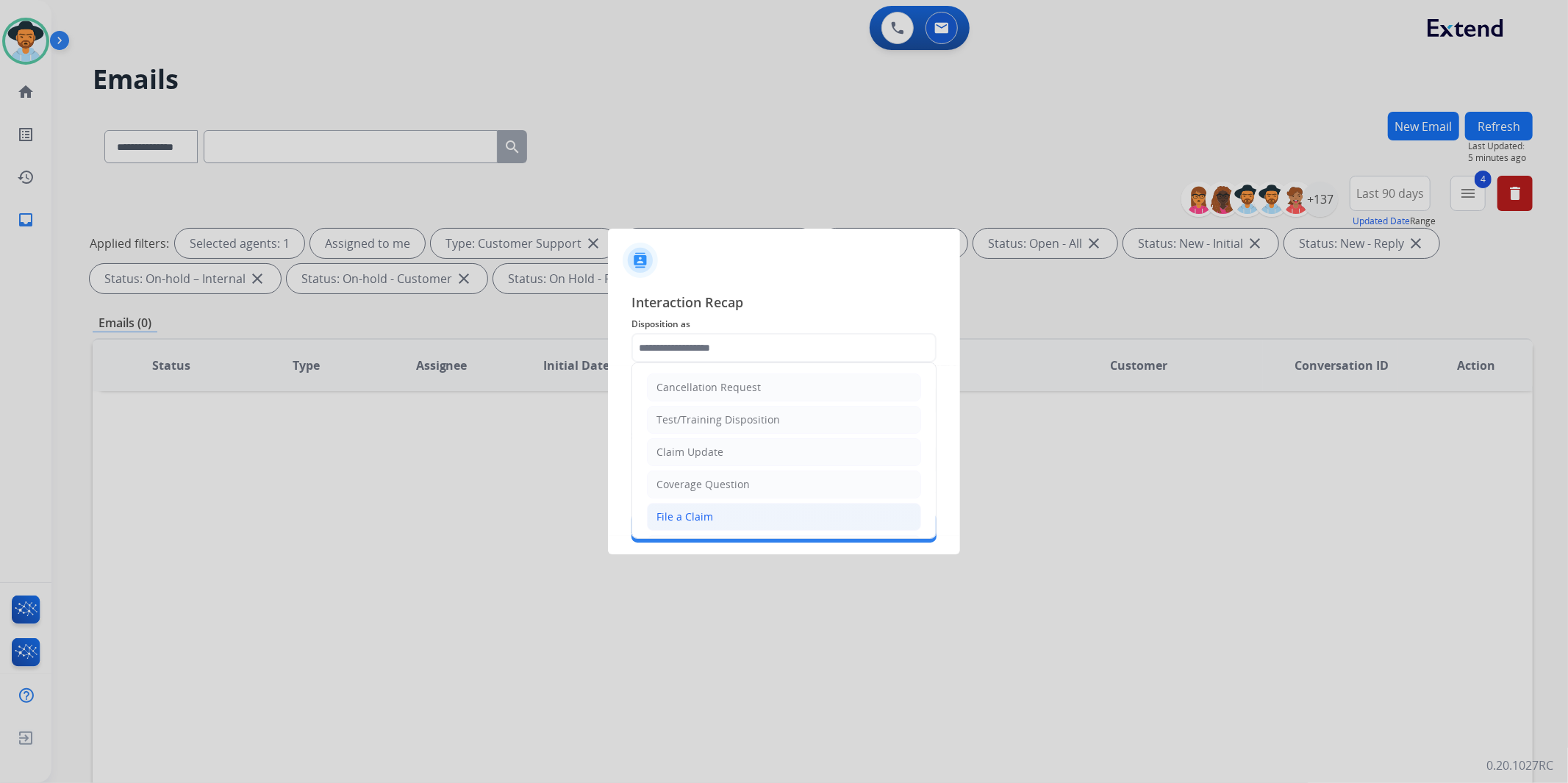
click at [700, 512] on div "File a Claim" at bounding box center [684, 516] width 57 height 15
type input "**********"
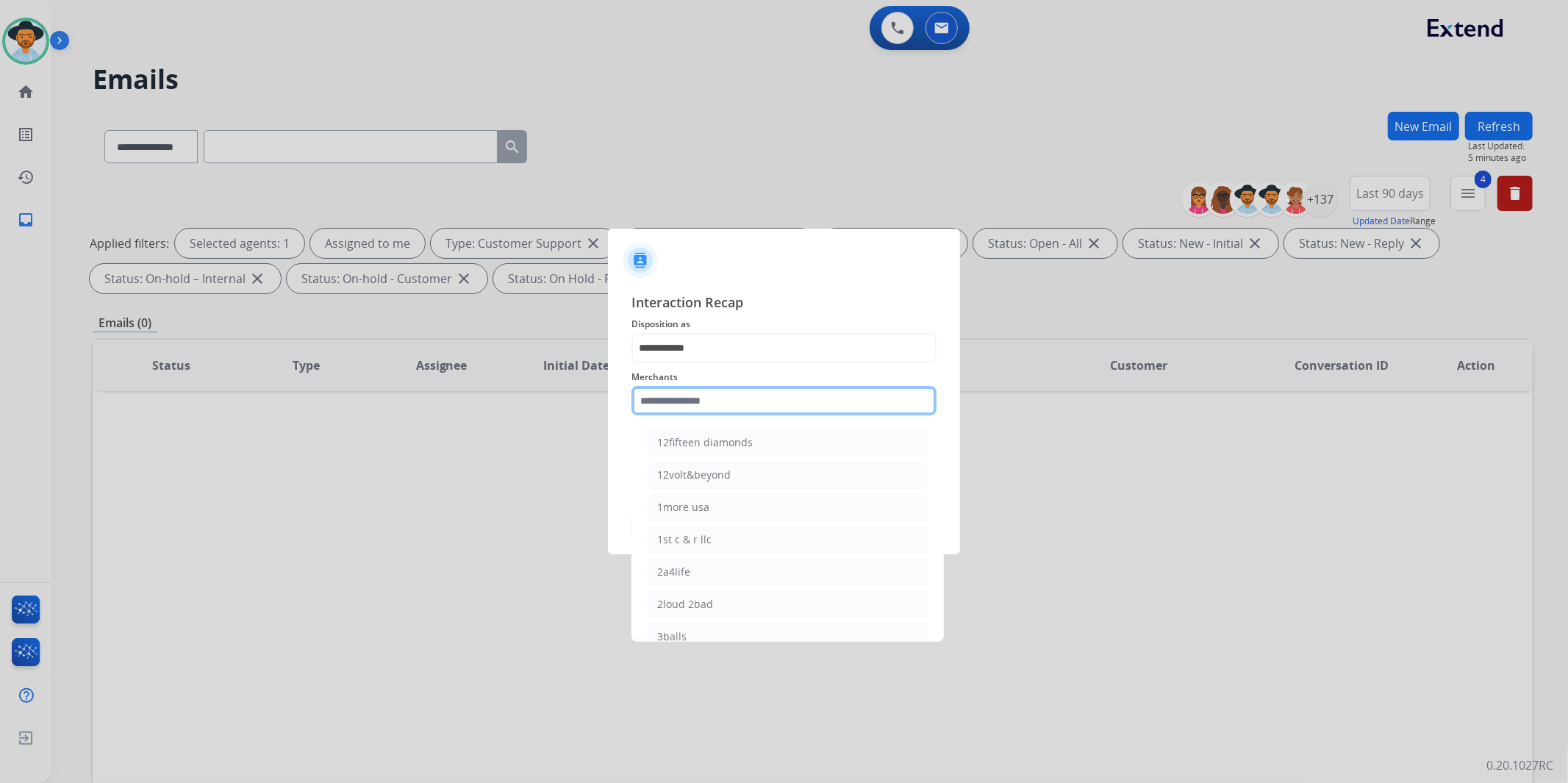
click at [741, 401] on input "text" at bounding box center [784, 401] width 305 height 29
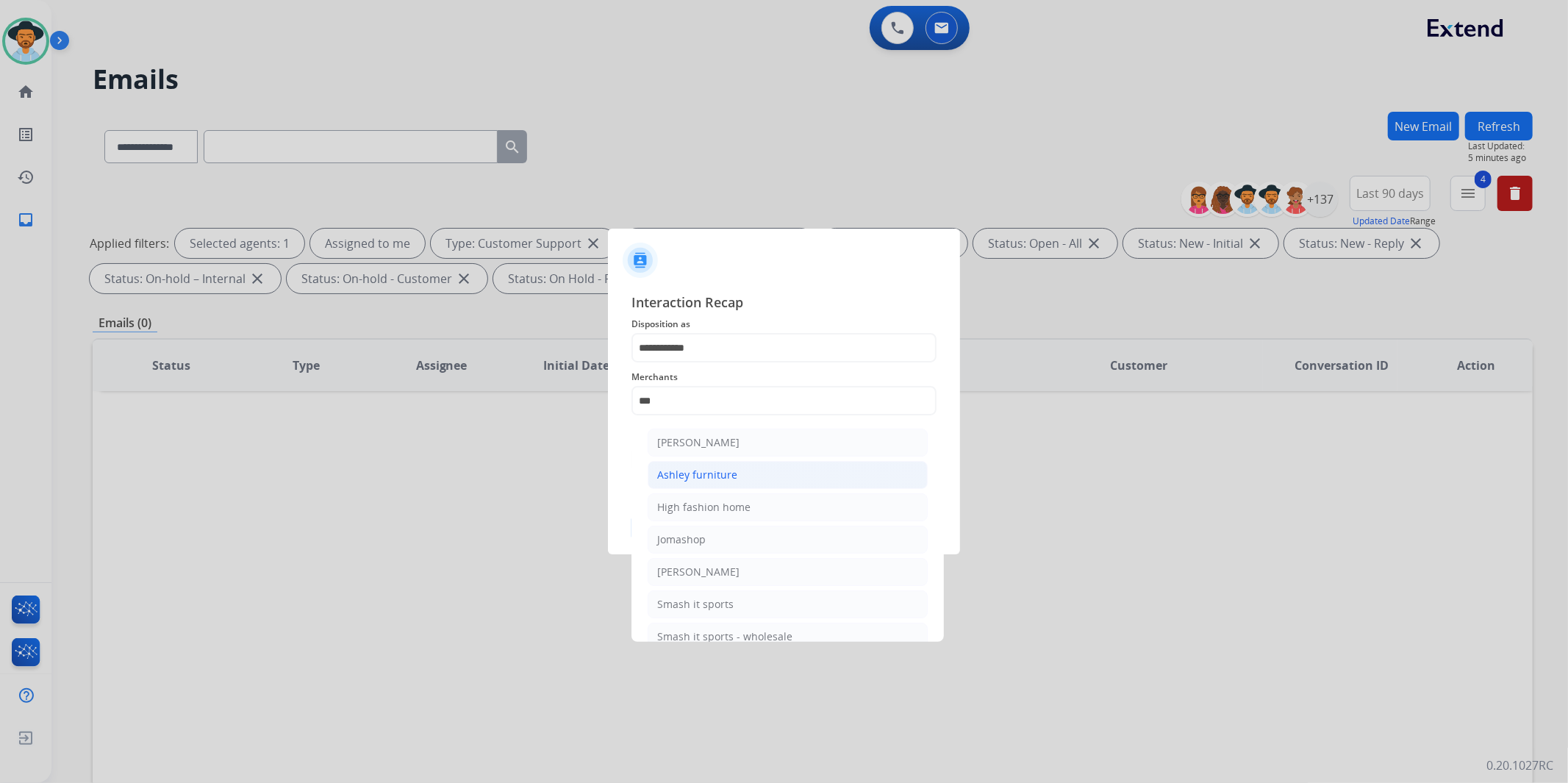
click at [743, 474] on li "Ashley furniture" at bounding box center [787, 474] width 280 height 28
type input "**********"
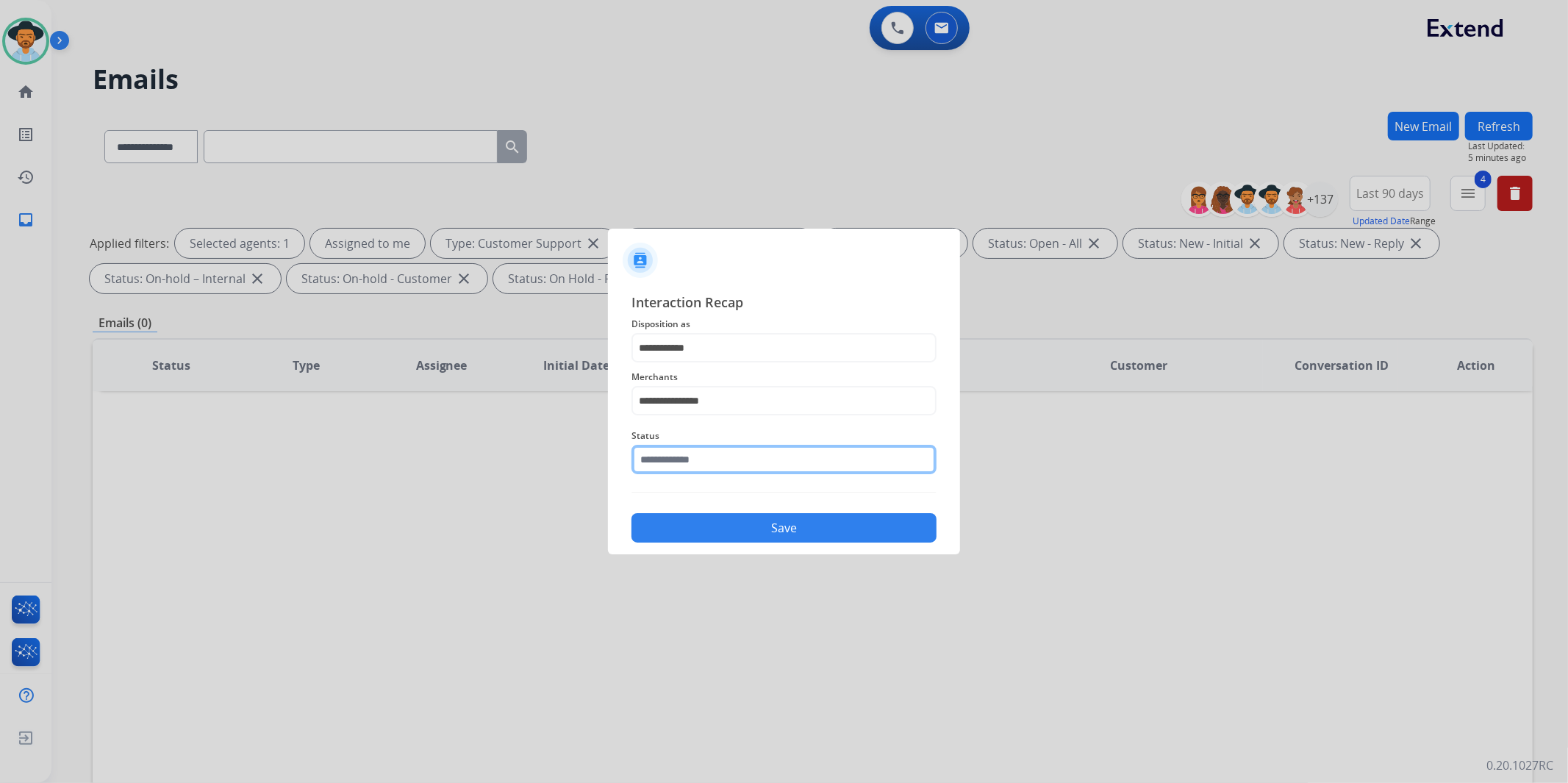
click at [736, 455] on input "text" at bounding box center [784, 460] width 305 height 29
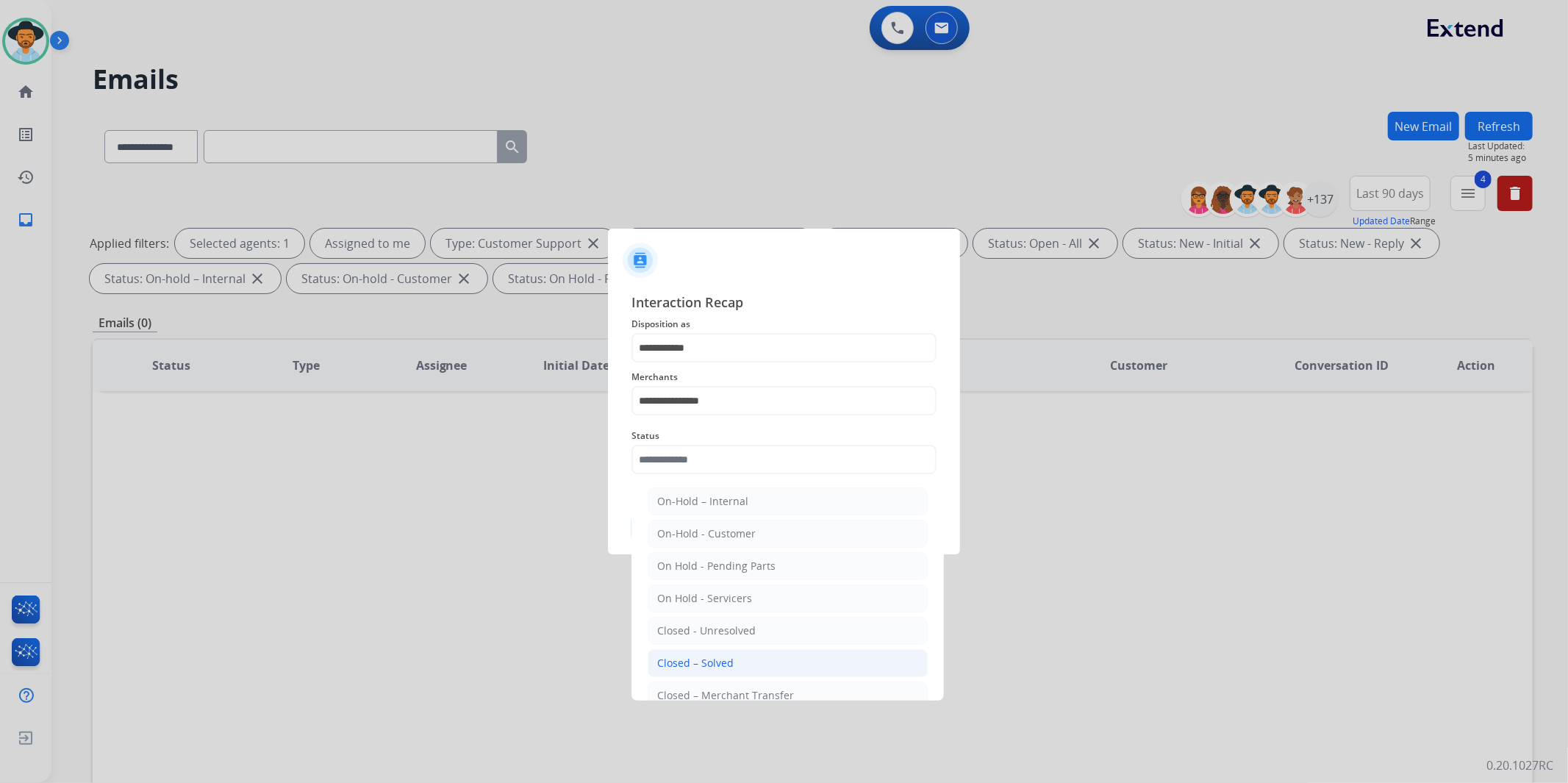
click at [736, 660] on li "Closed – Solved" at bounding box center [787, 663] width 280 height 28
type input "**********"
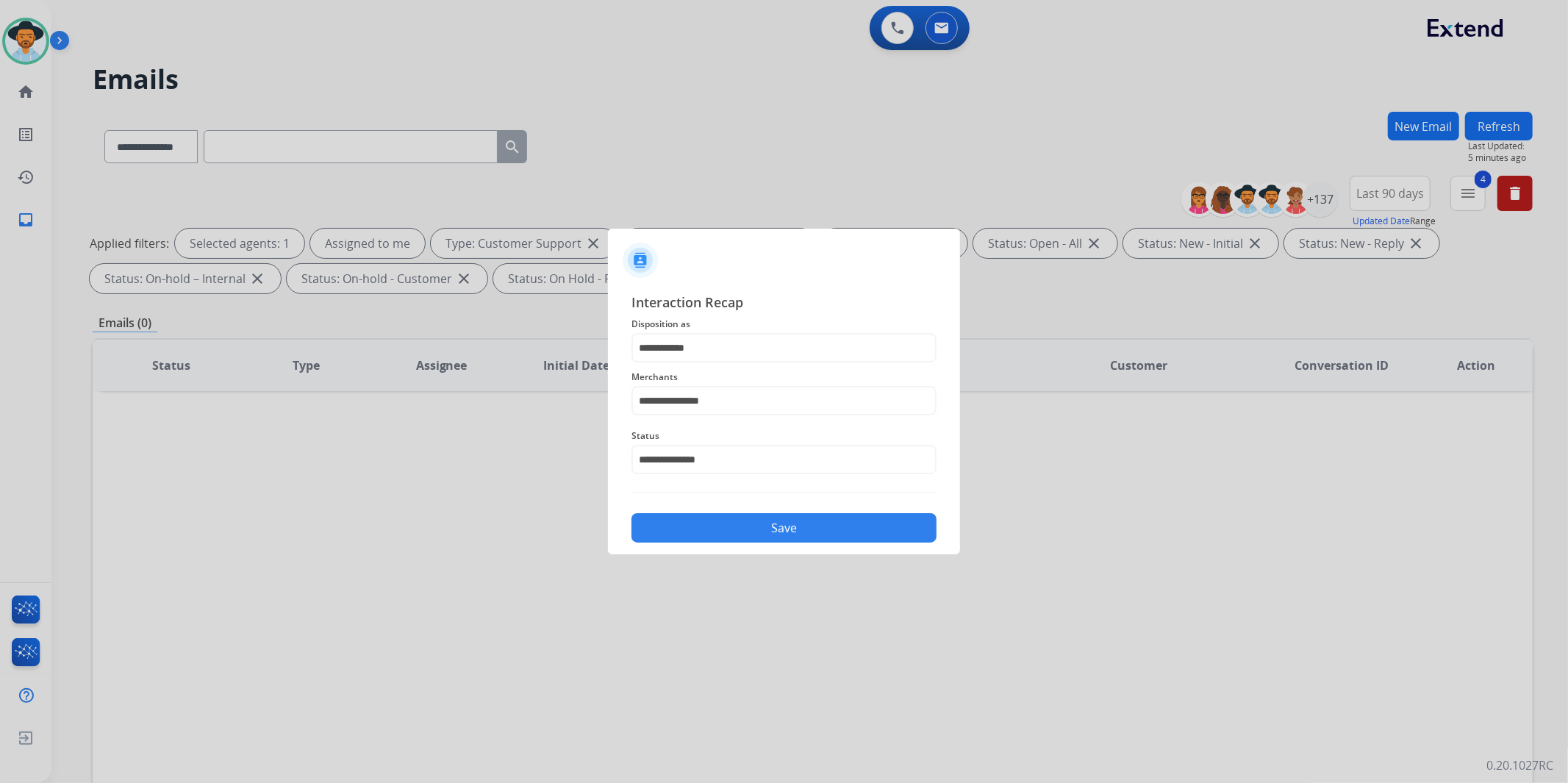
click at [769, 534] on button "Save" at bounding box center [784, 527] width 305 height 29
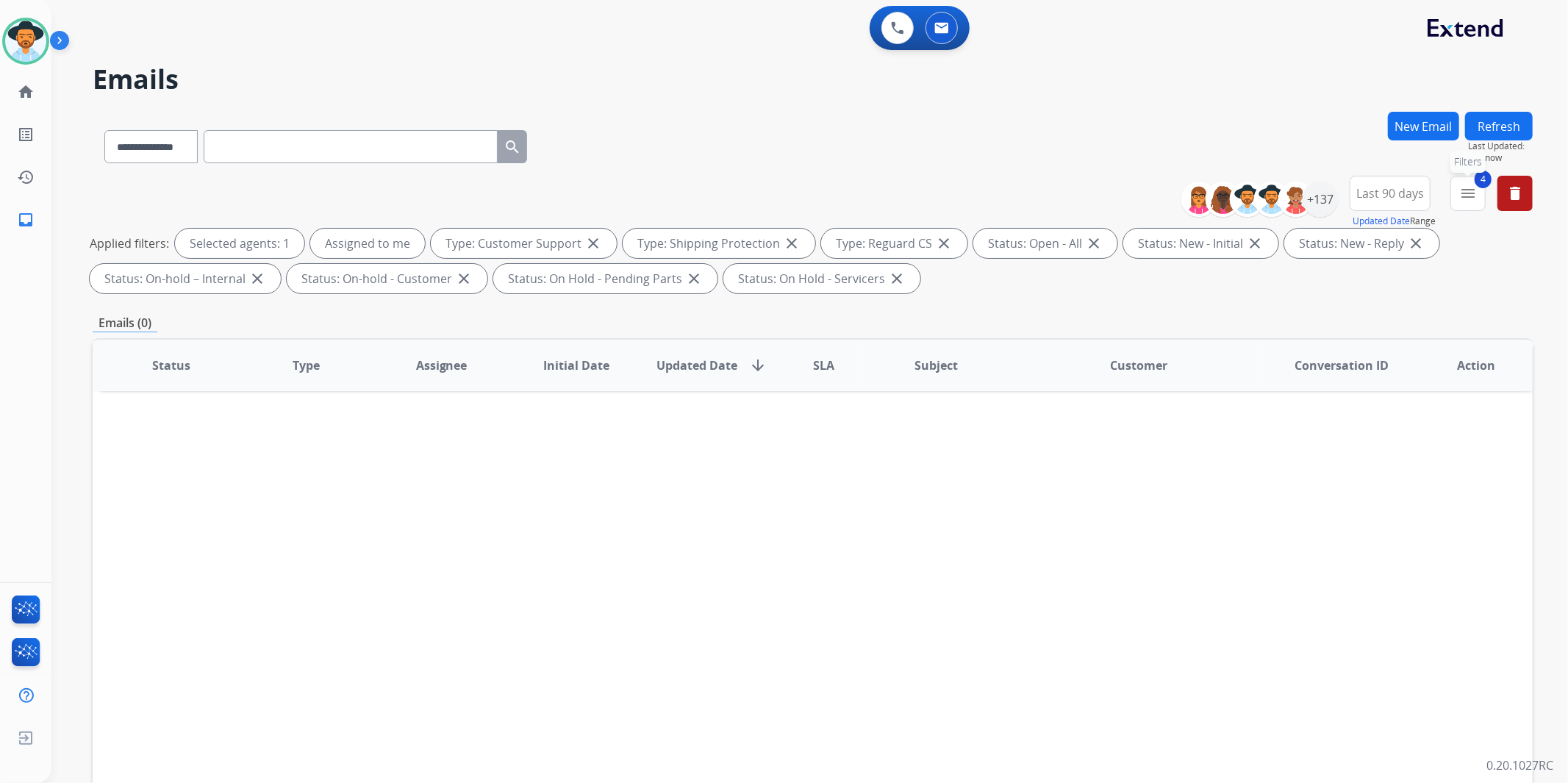
click at [1469, 195] on mat-icon "menu" at bounding box center [1468, 193] width 18 height 18
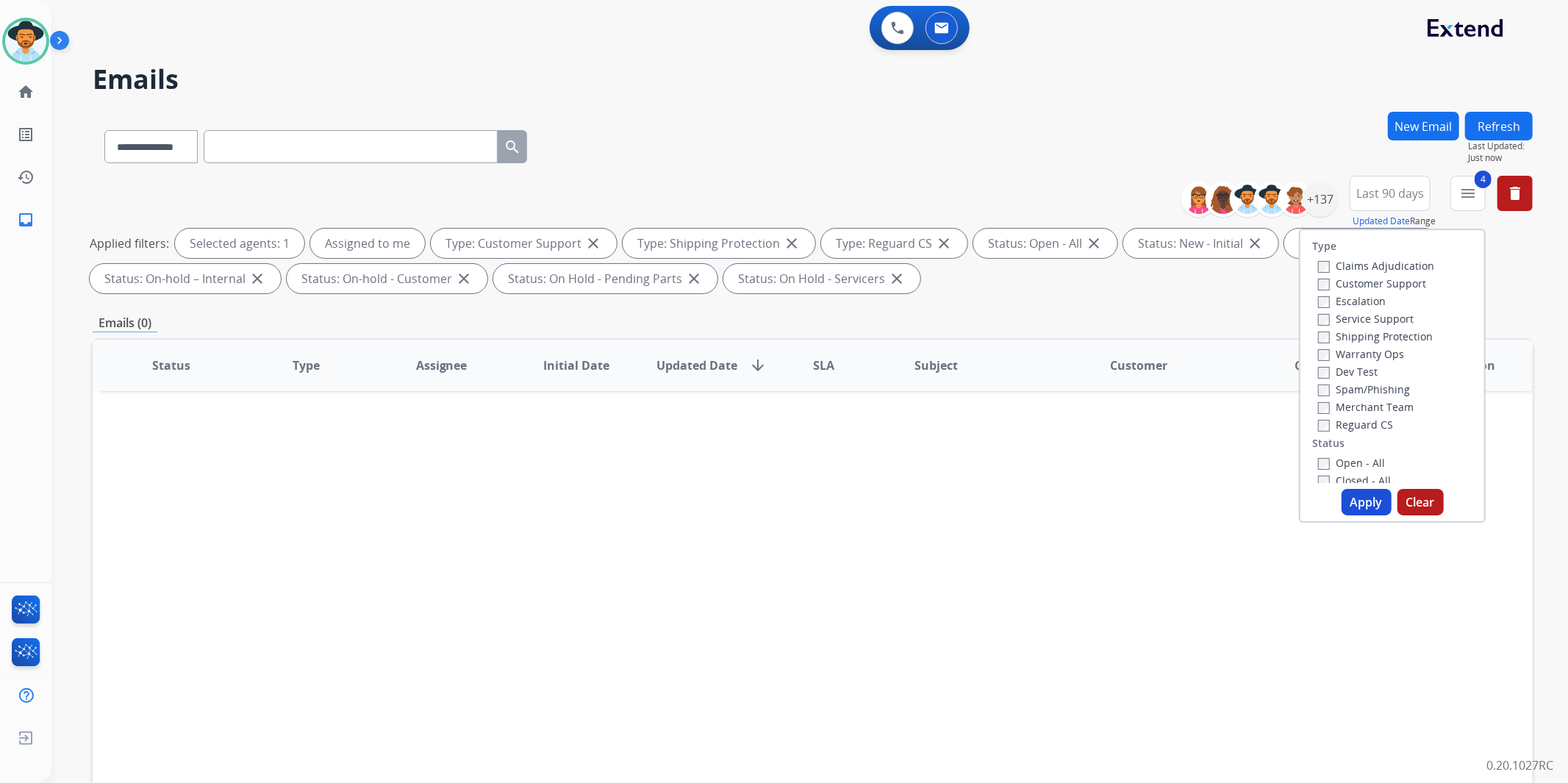
click at [1348, 478] on label "Closed - All" at bounding box center [1354, 480] width 73 height 14
click at [1362, 496] on button "Apply" at bounding box center [1366, 502] width 50 height 27
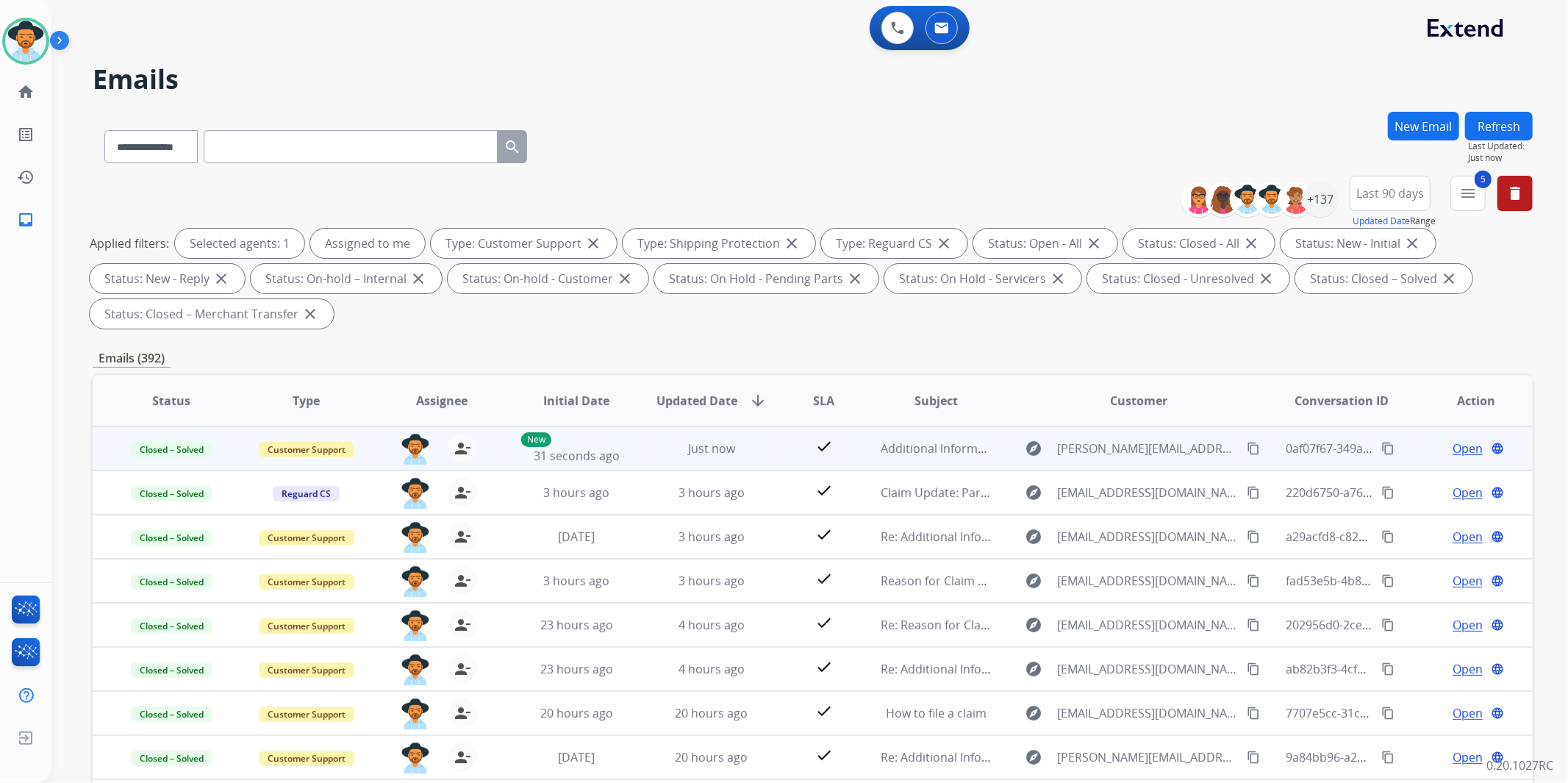
click at [1382, 445] on mat-icon "content_copy" at bounding box center [1388, 448] width 13 height 13
click at [1247, 443] on mat-icon "content_copy" at bounding box center [1253, 448] width 13 height 13
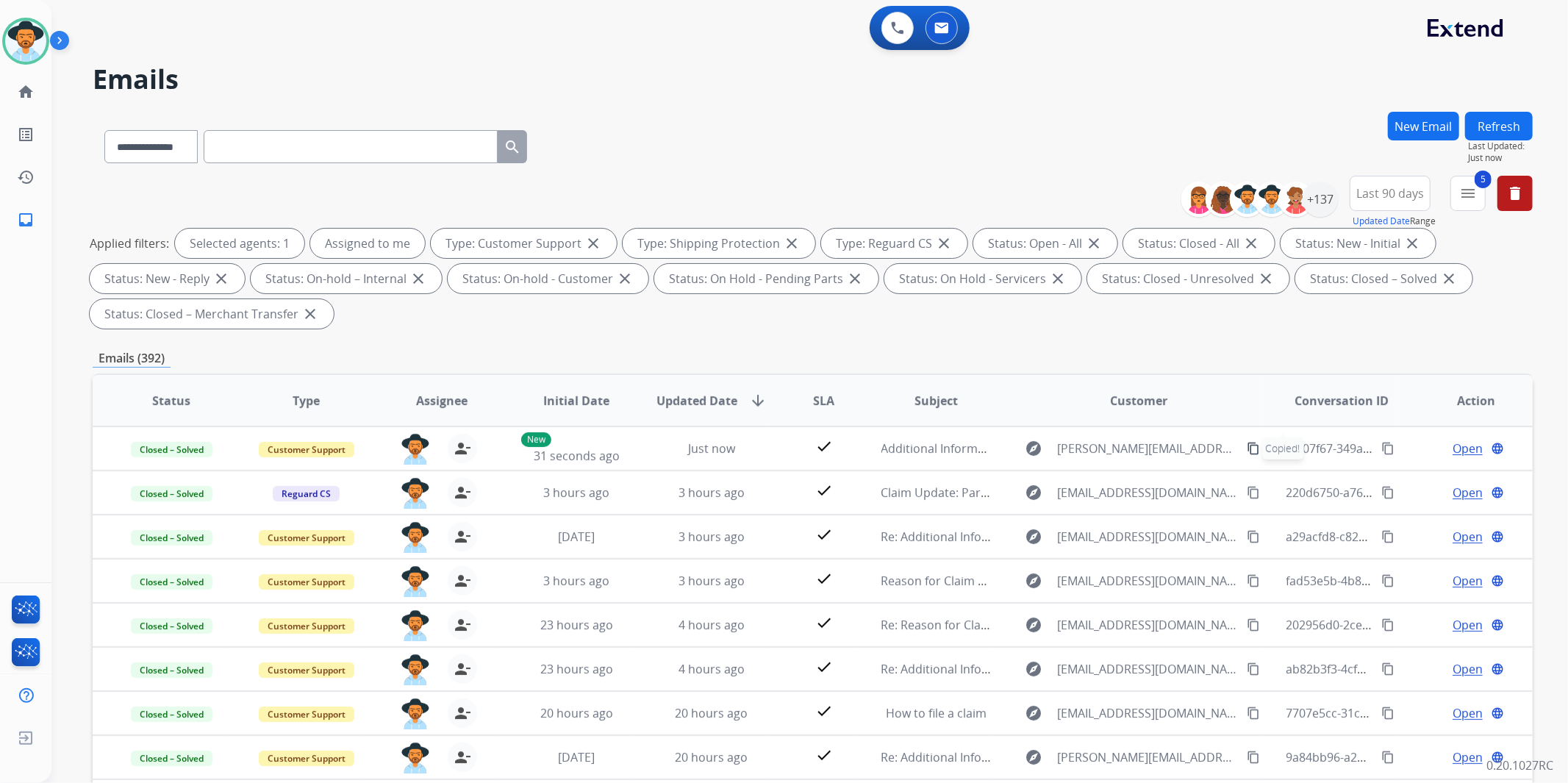
click at [1413, 122] on button "New Email" at bounding box center [1423, 125] width 71 height 28
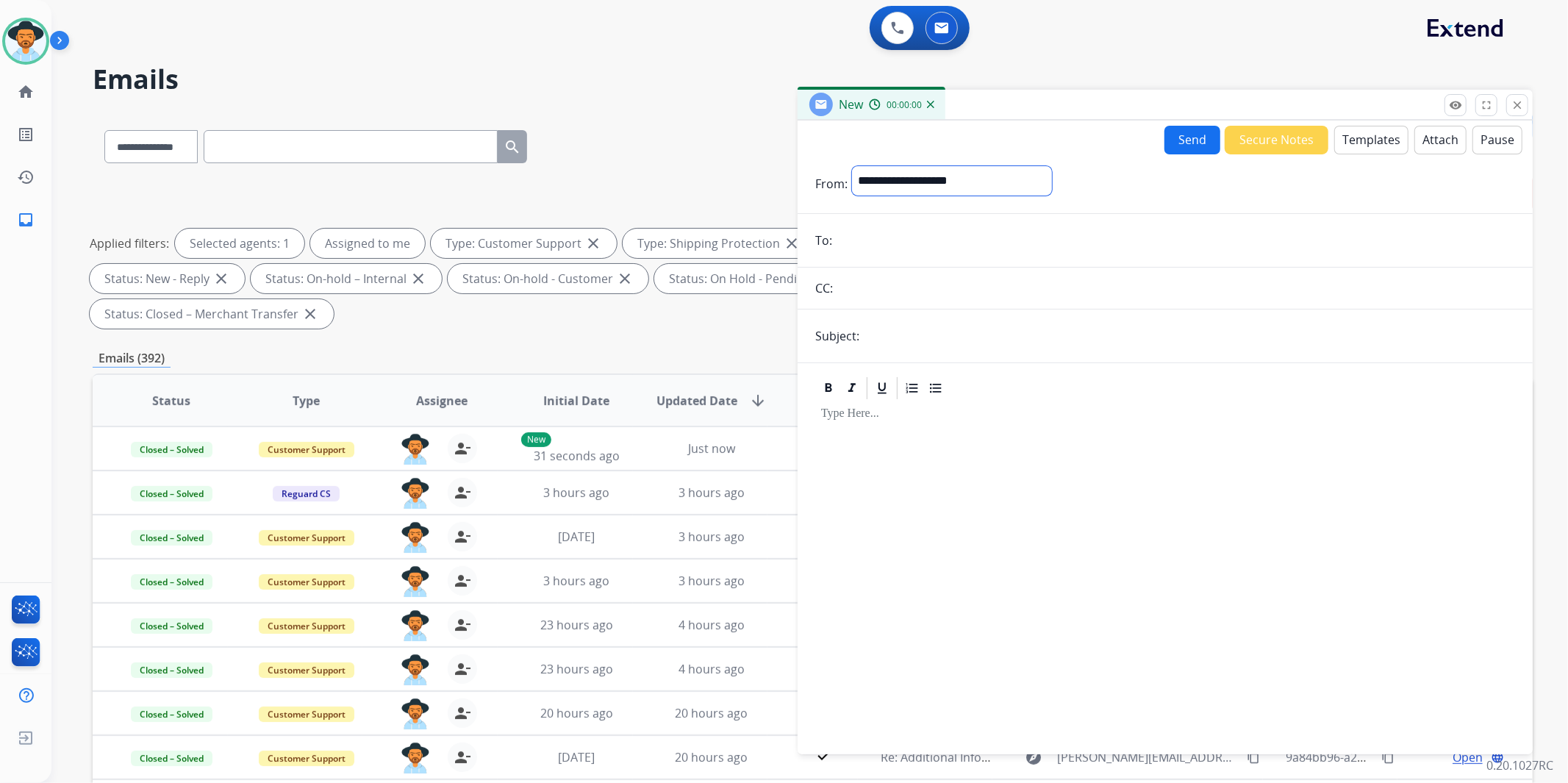
click at [918, 189] on select "**********" at bounding box center [951, 181] width 200 height 29
select select "**********"
click at [852, 166] on select "**********" at bounding box center [951, 181] width 200 height 29
click at [878, 232] on input "email" at bounding box center [1175, 242] width 678 height 29
paste input "**********"
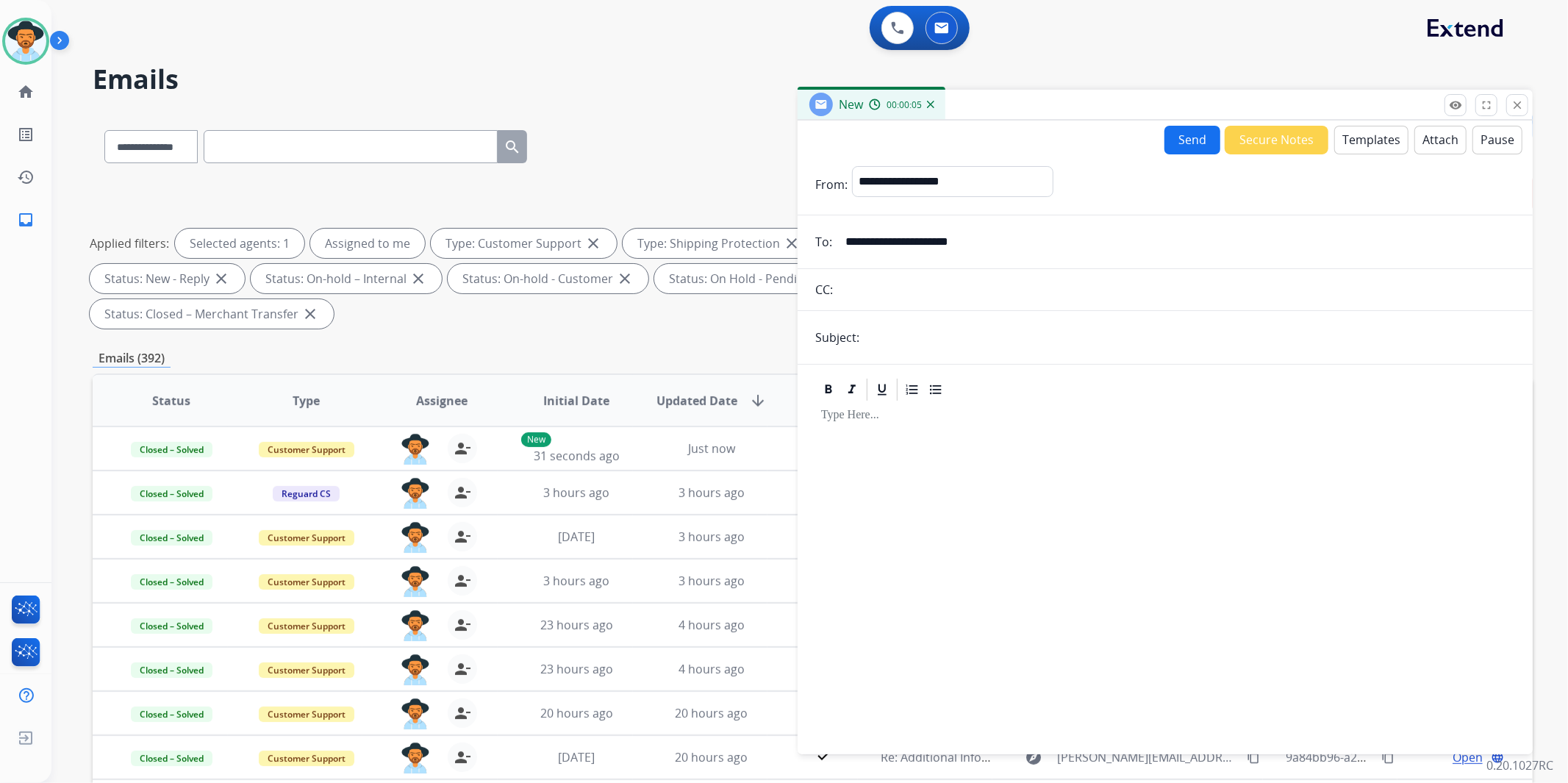
type input "**********"
click at [892, 343] on input "text" at bounding box center [1189, 337] width 651 height 29
type input "**********"
click at [1346, 146] on button "Templates" at bounding box center [1372, 140] width 75 height 28
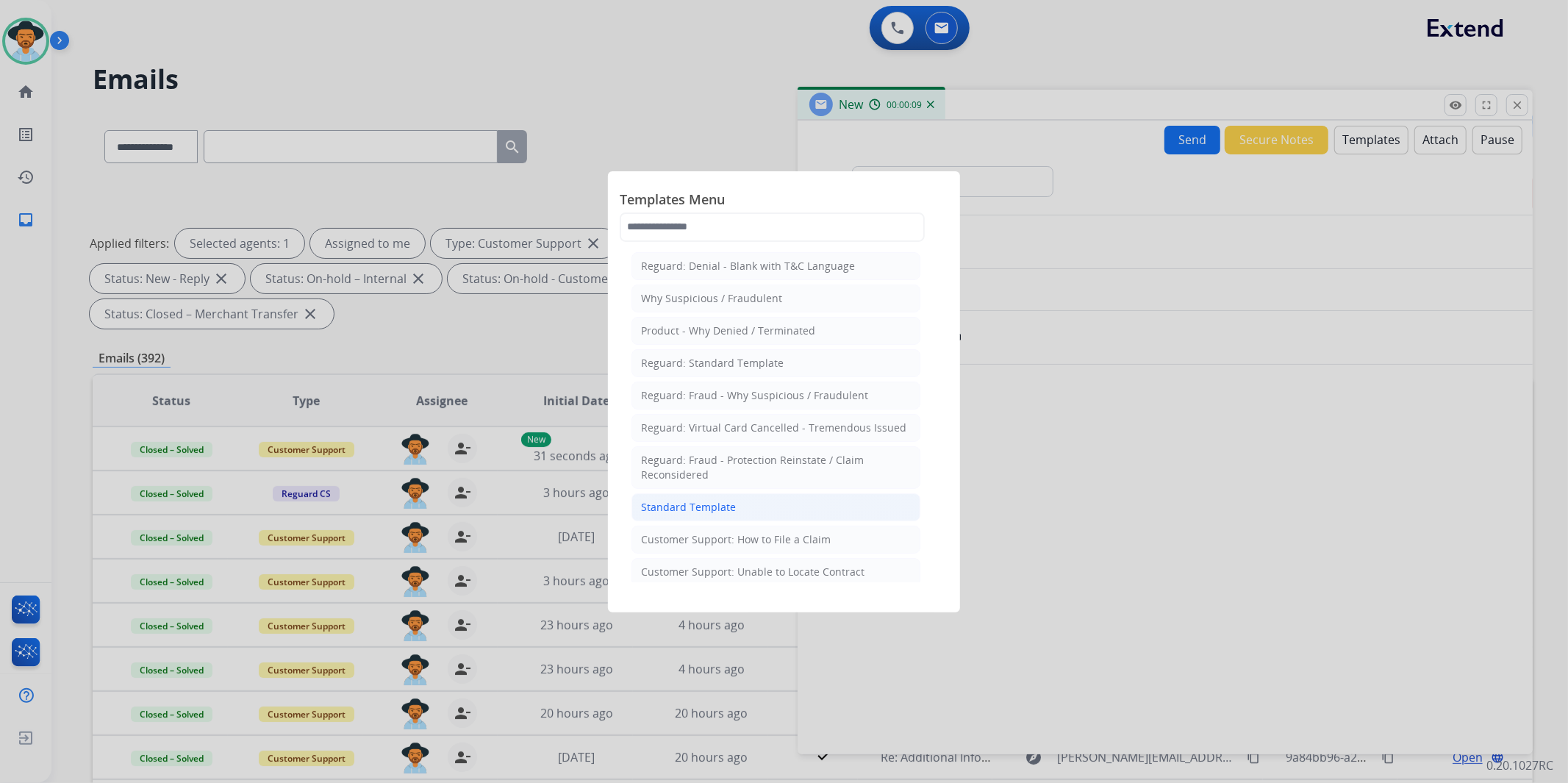
click at [691, 509] on div "Standard Template" at bounding box center [688, 507] width 95 height 15
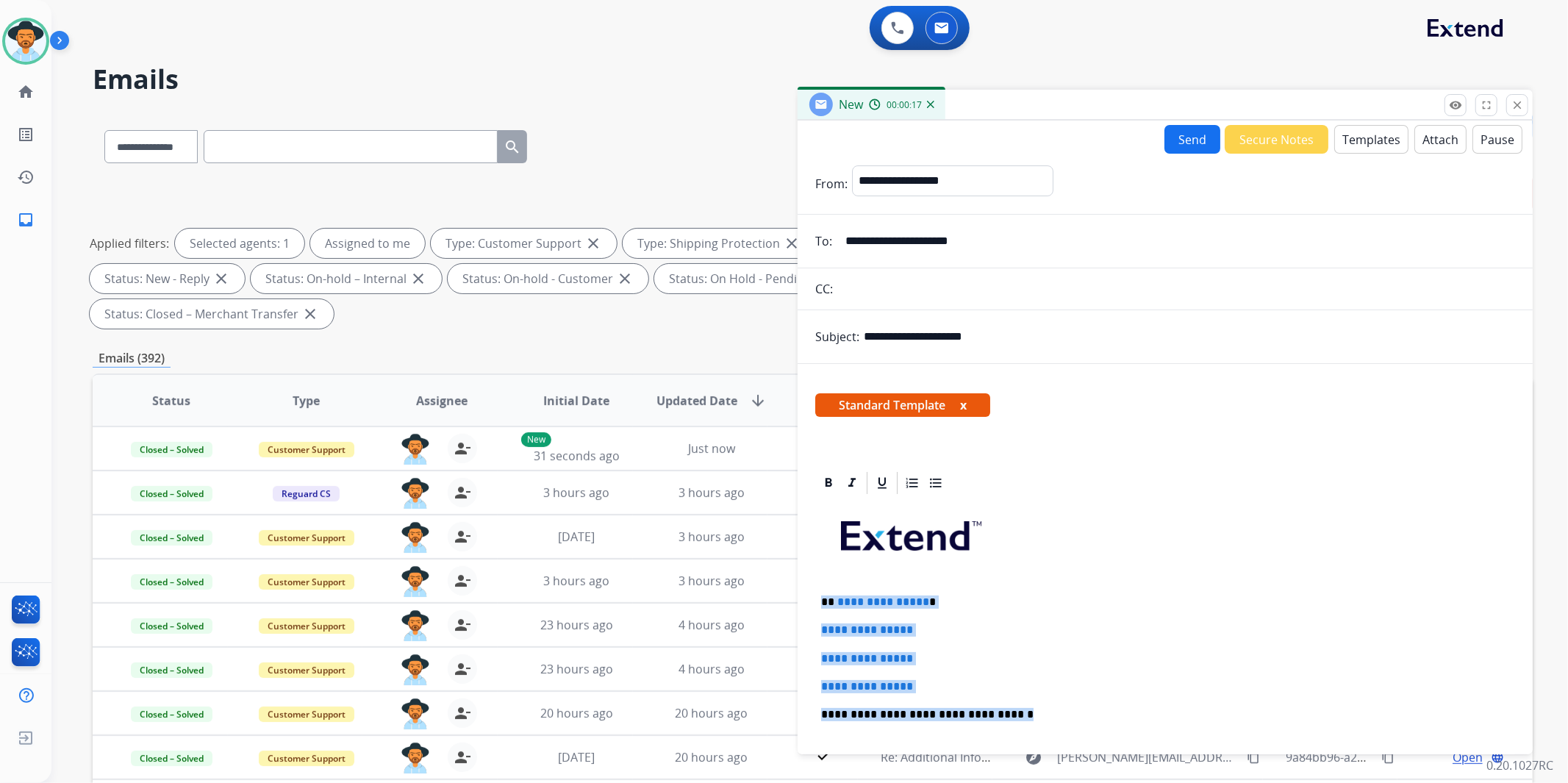
drag, startPoint x: 1001, startPoint y: 712, endPoint x: 811, endPoint y: 584, distance: 229.1
click at [811, 584] on div "**********" at bounding box center [1165, 734] width 735 height 529
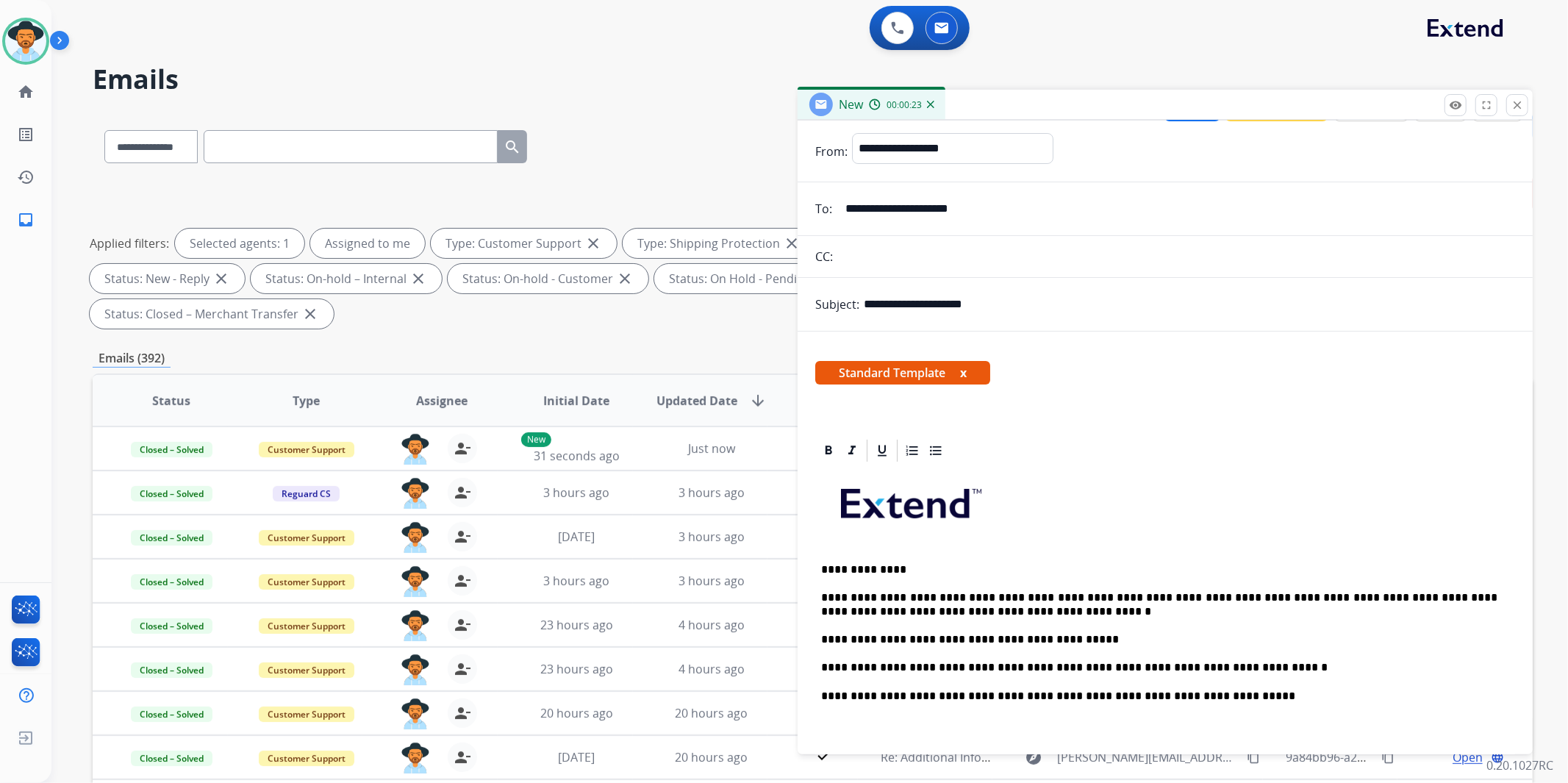
scroll to position [23, 0]
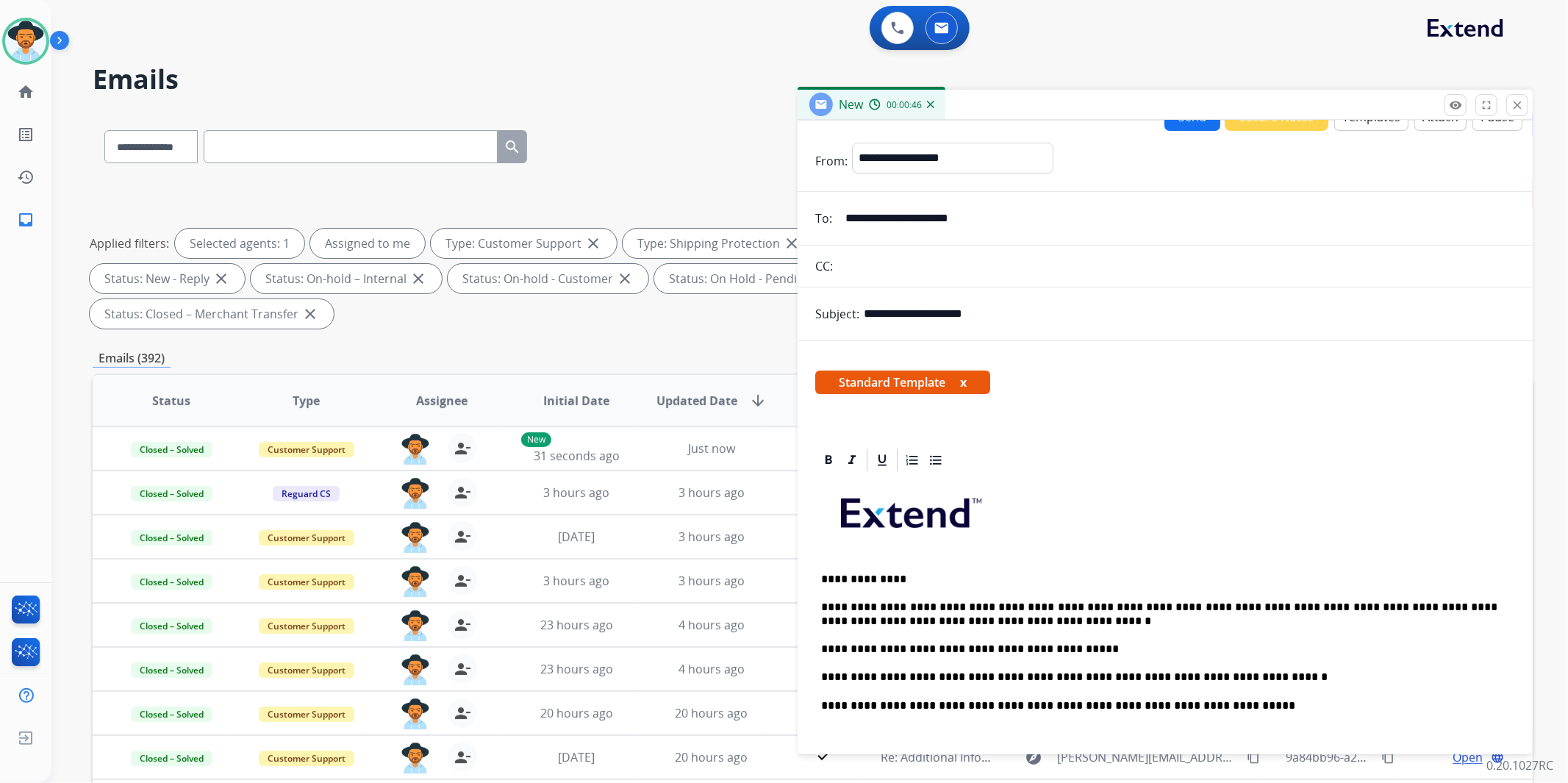
click at [1498, 606] on p "**********" at bounding box center [1159, 614] width 677 height 27
click at [1191, 623] on p "**********" at bounding box center [1159, 614] width 677 height 27
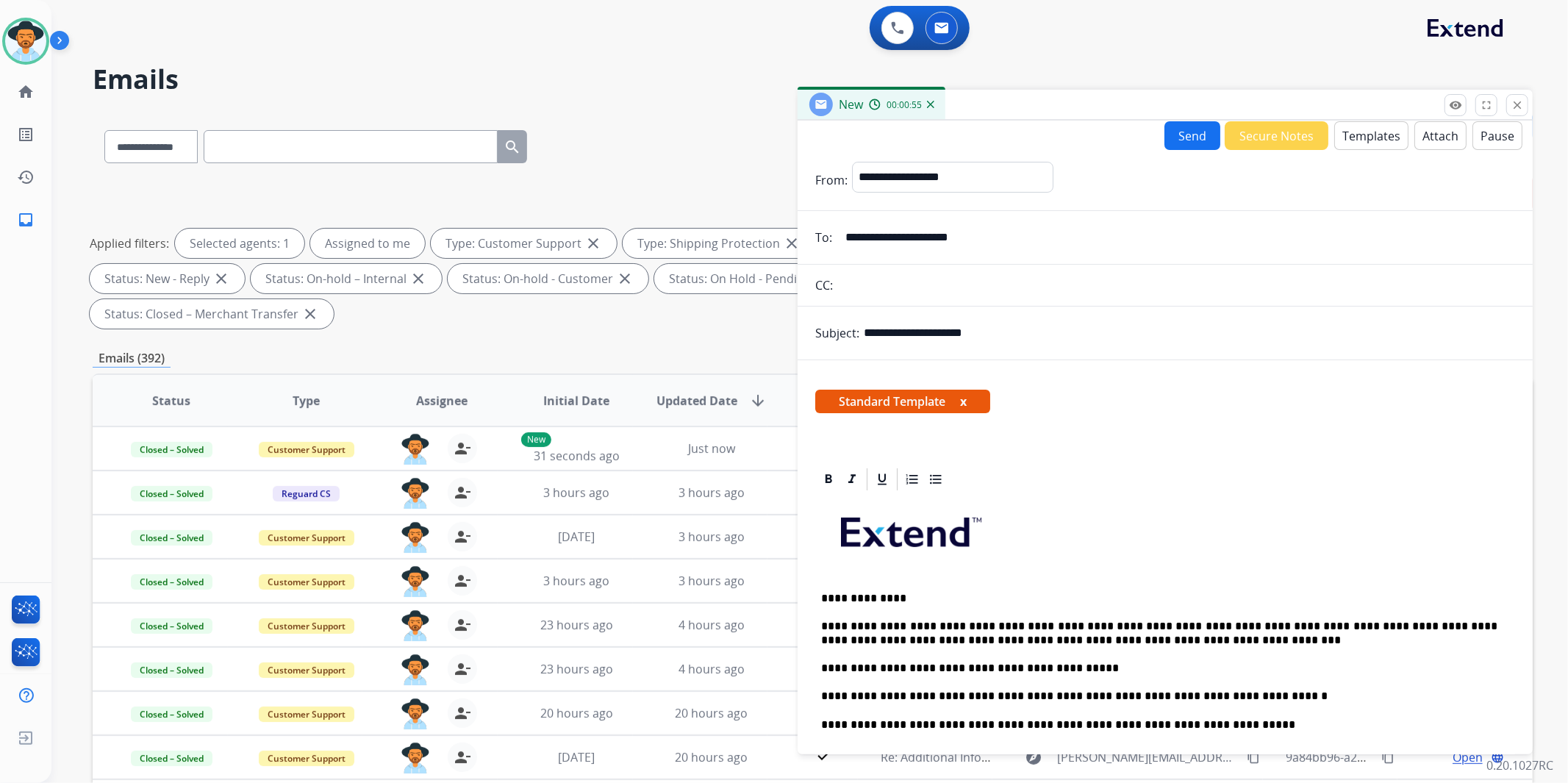
scroll to position [0, 0]
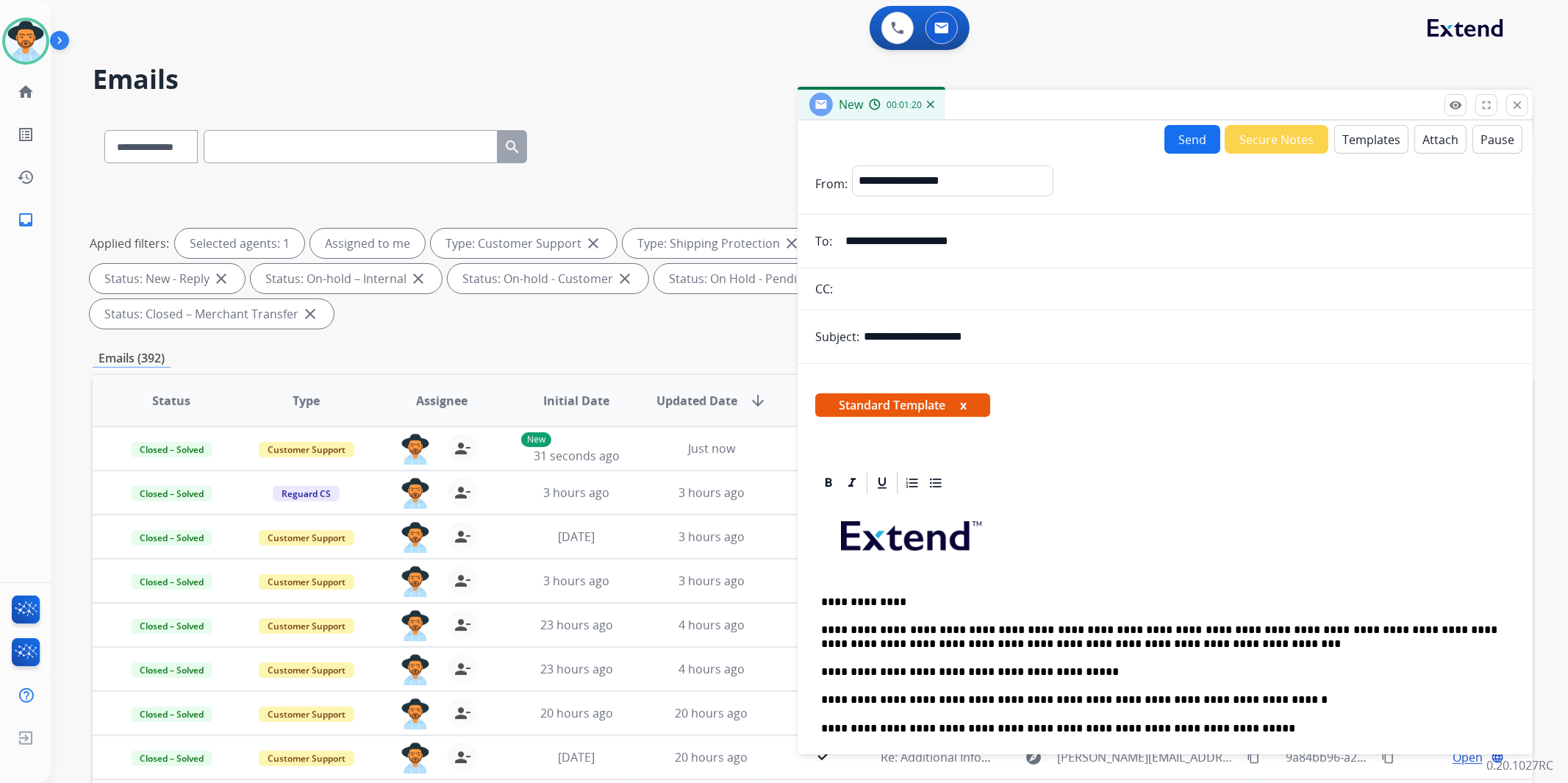
click at [1187, 571] on p at bounding box center [1165, 541] width 688 height 79
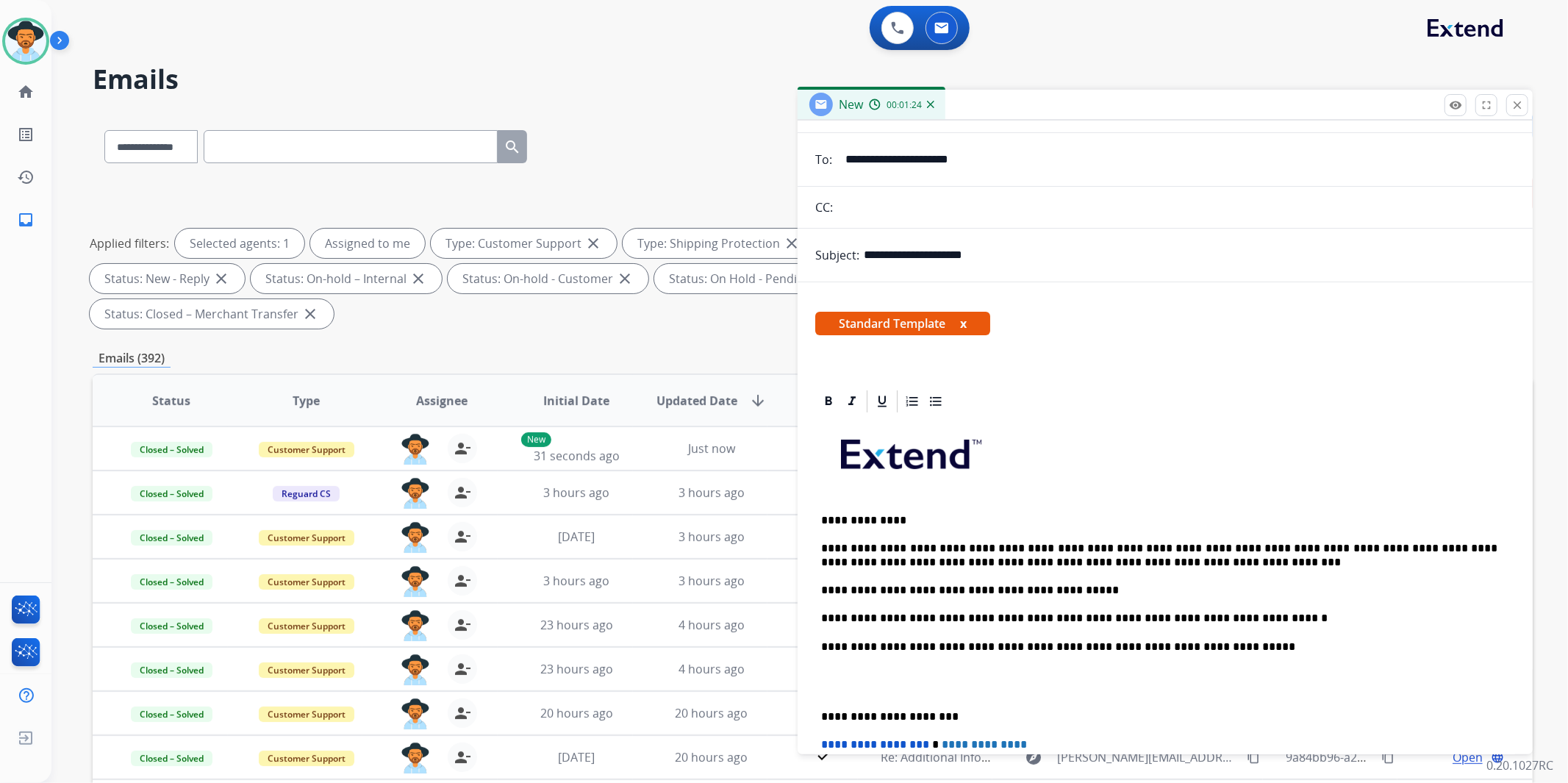
click at [820, 715] on div "**********" at bounding box center [1166, 673] width 700 height 519
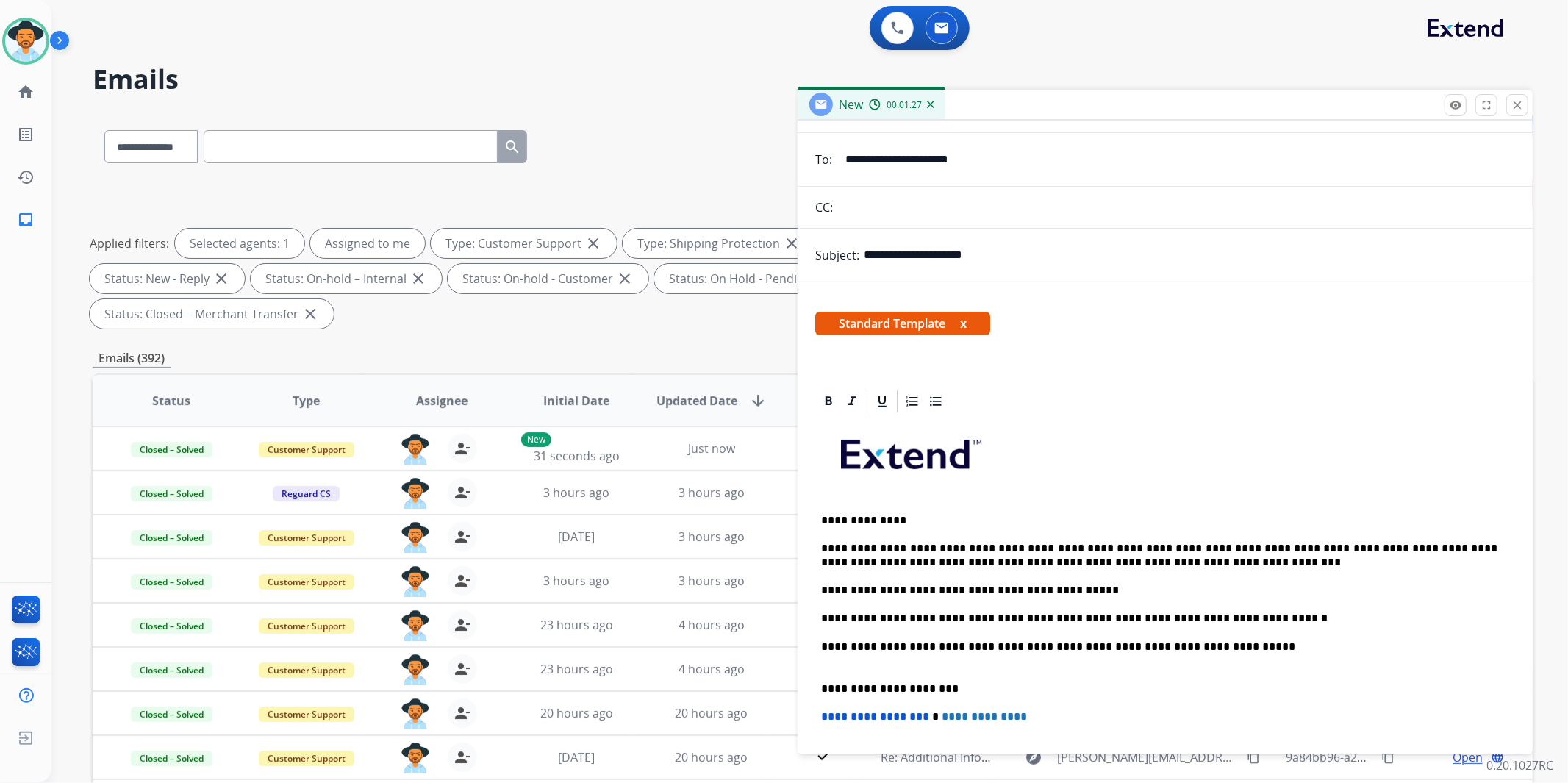
click at [1314, 672] on p "**********" at bounding box center [1159, 682] width 677 height 27
click at [1106, 416] on div "**********" at bounding box center [1166, 660] width 700 height 491
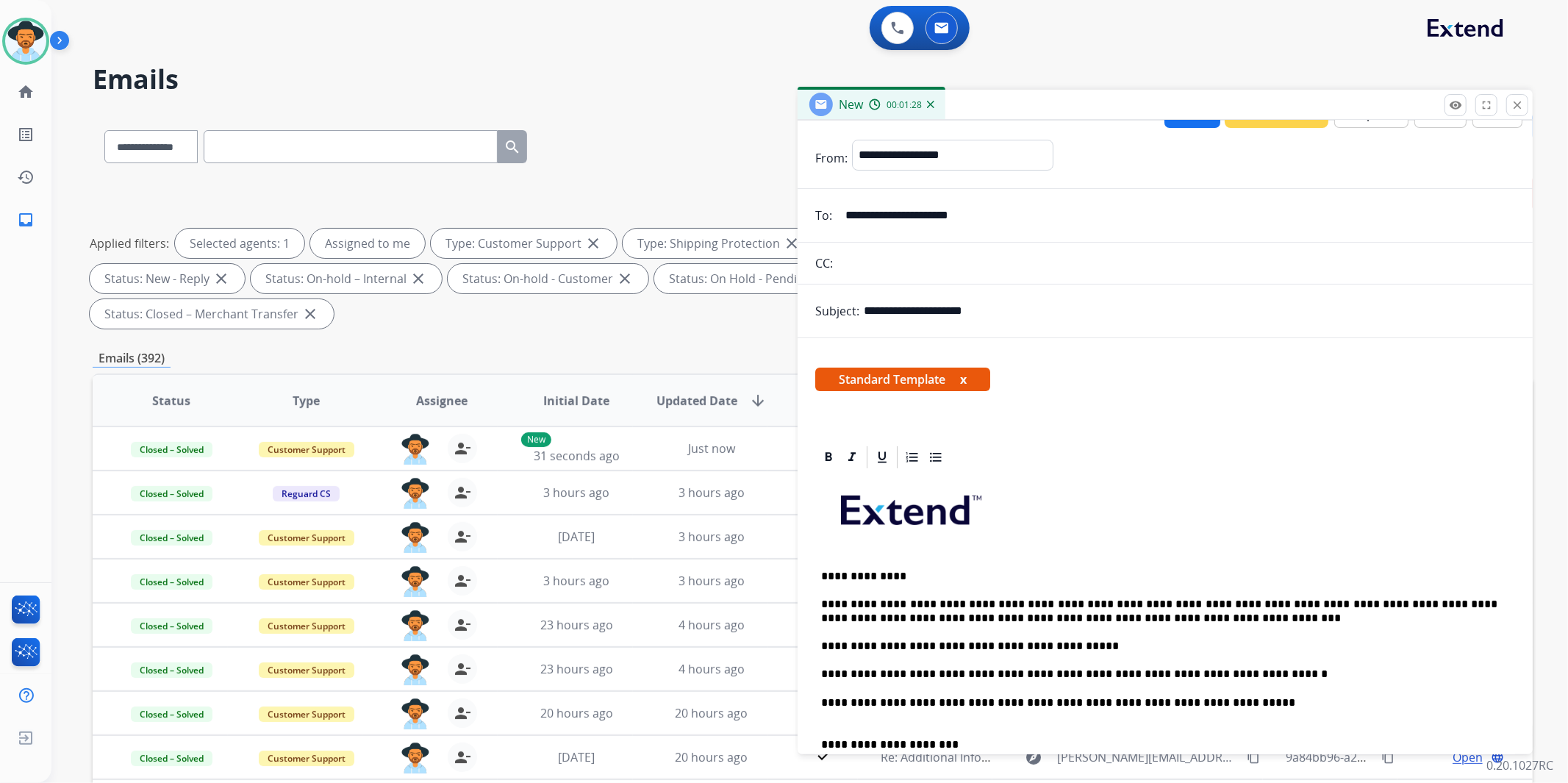
scroll to position [0, 0]
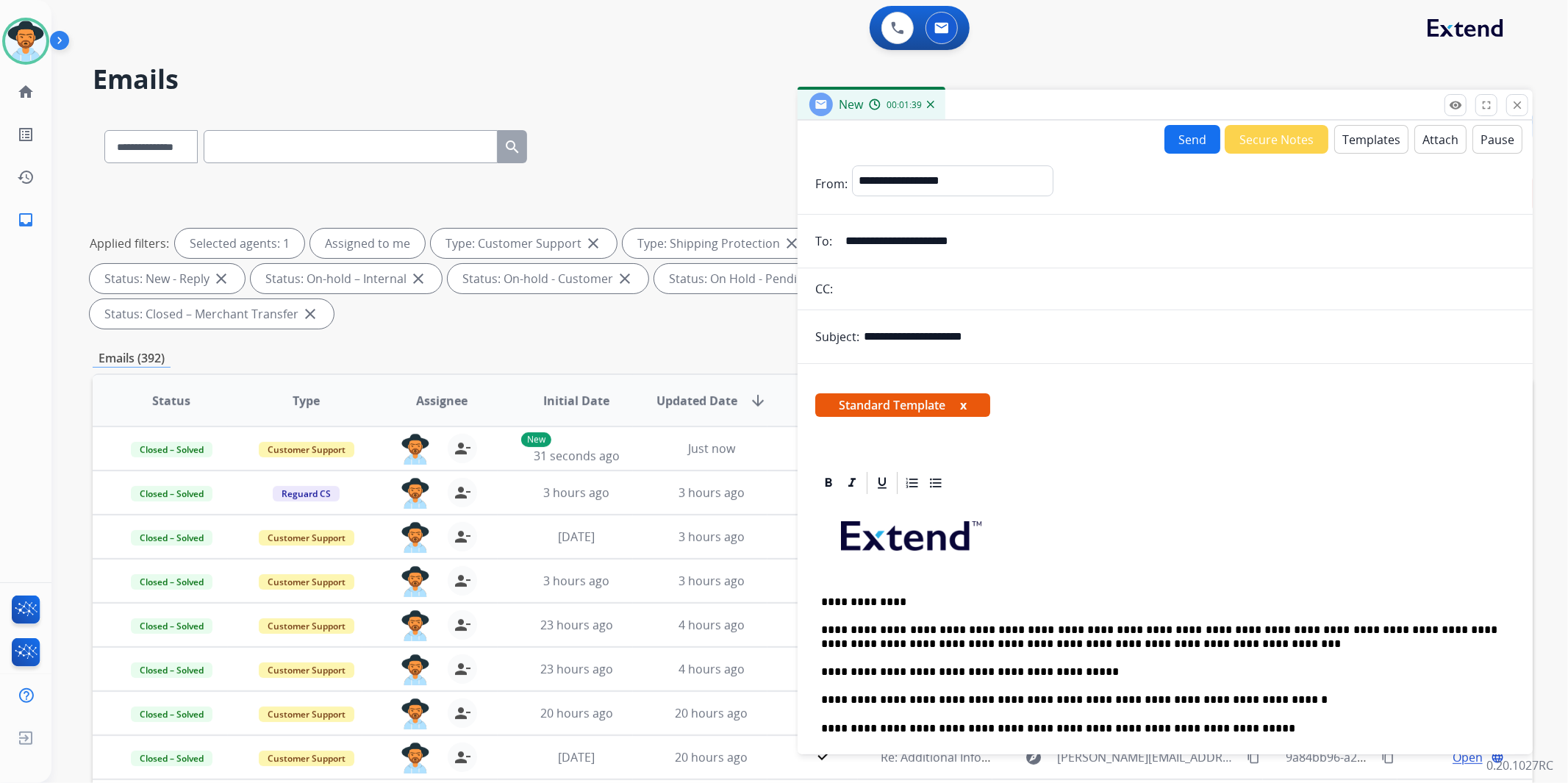
click at [1185, 138] on button "Send" at bounding box center [1192, 139] width 56 height 28
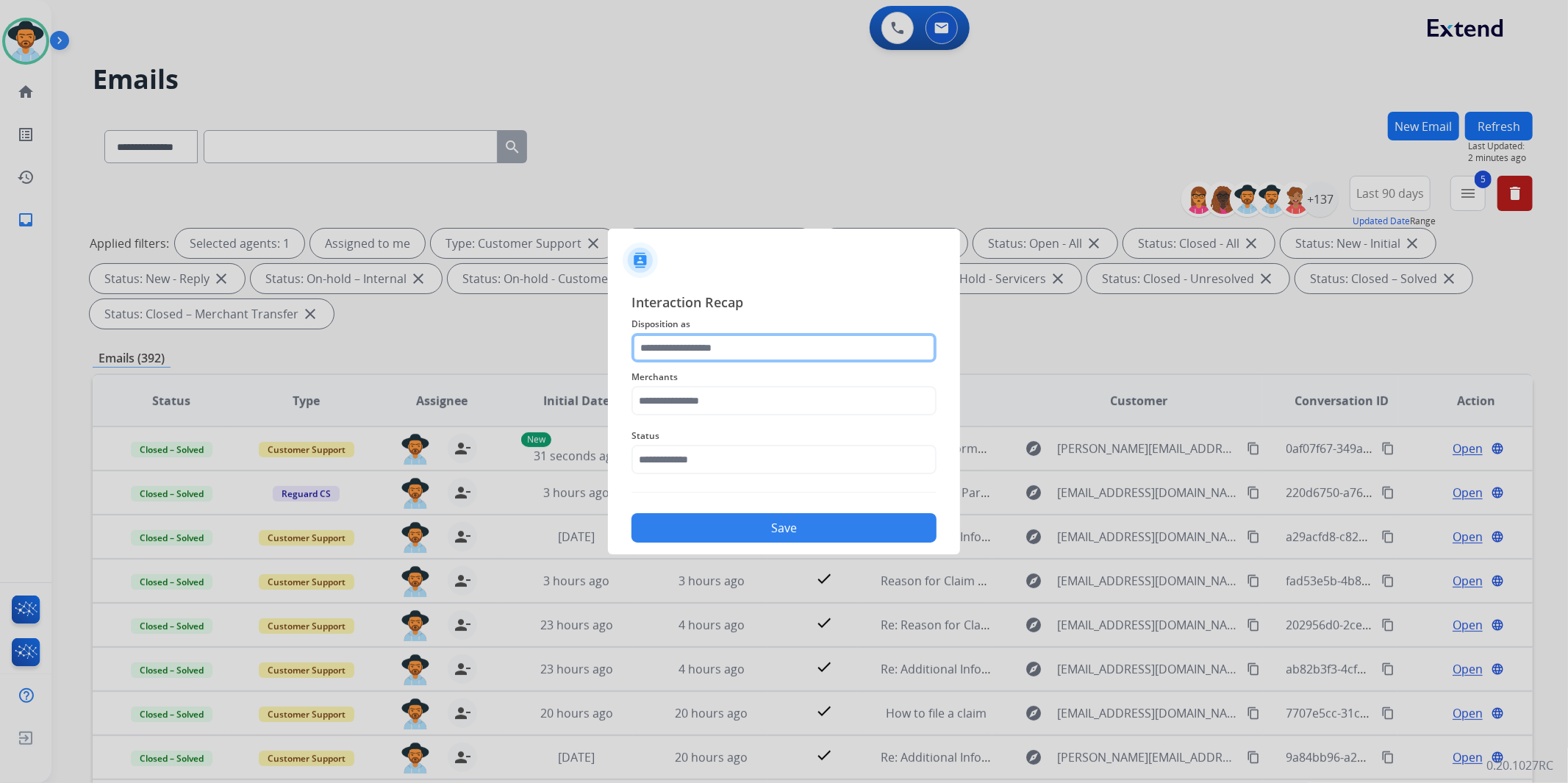
click at [772, 346] on input "text" at bounding box center [784, 347] width 305 height 29
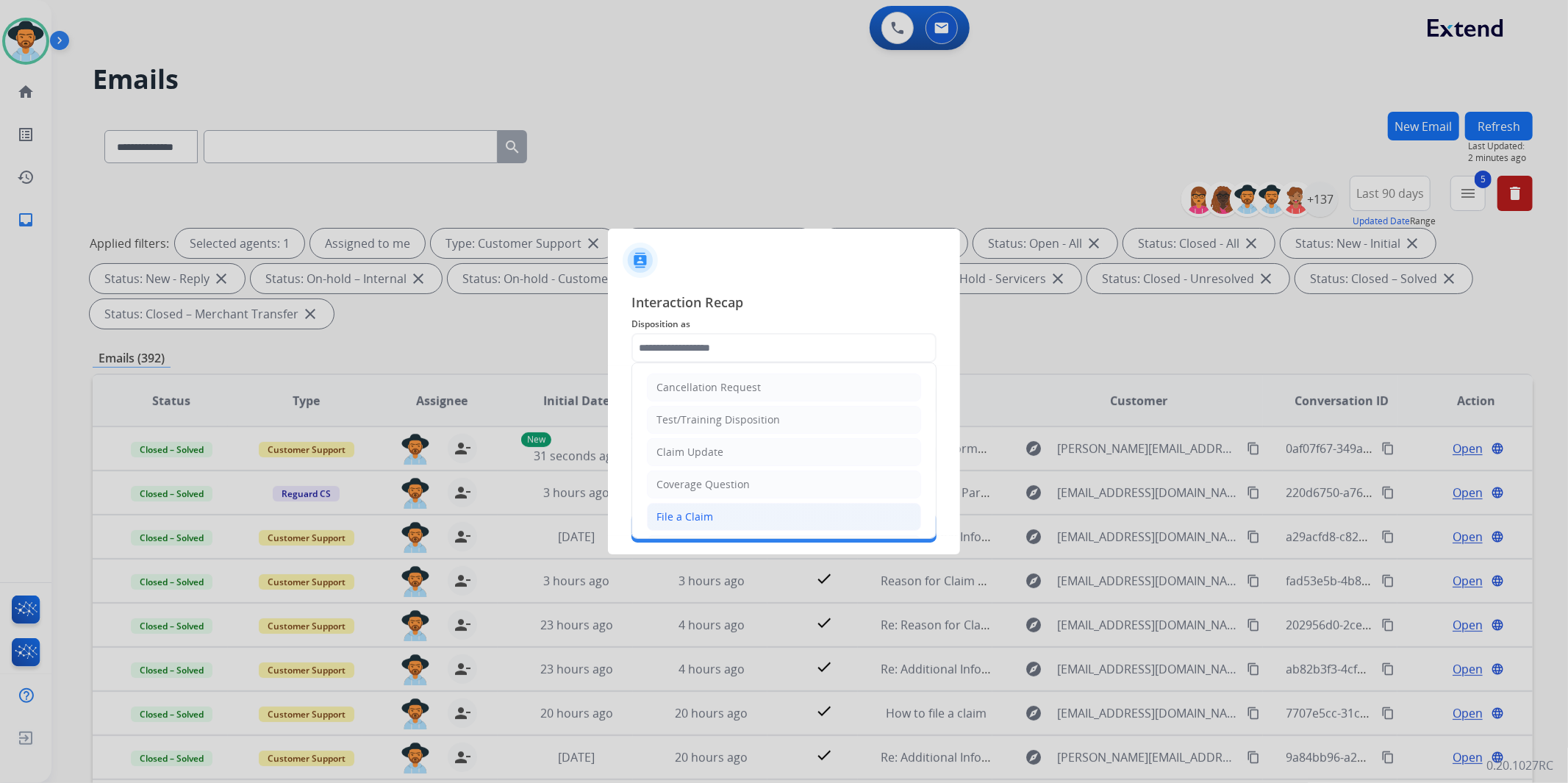
click at [730, 512] on li "File a Claim" at bounding box center [784, 516] width 274 height 28
type input "**********"
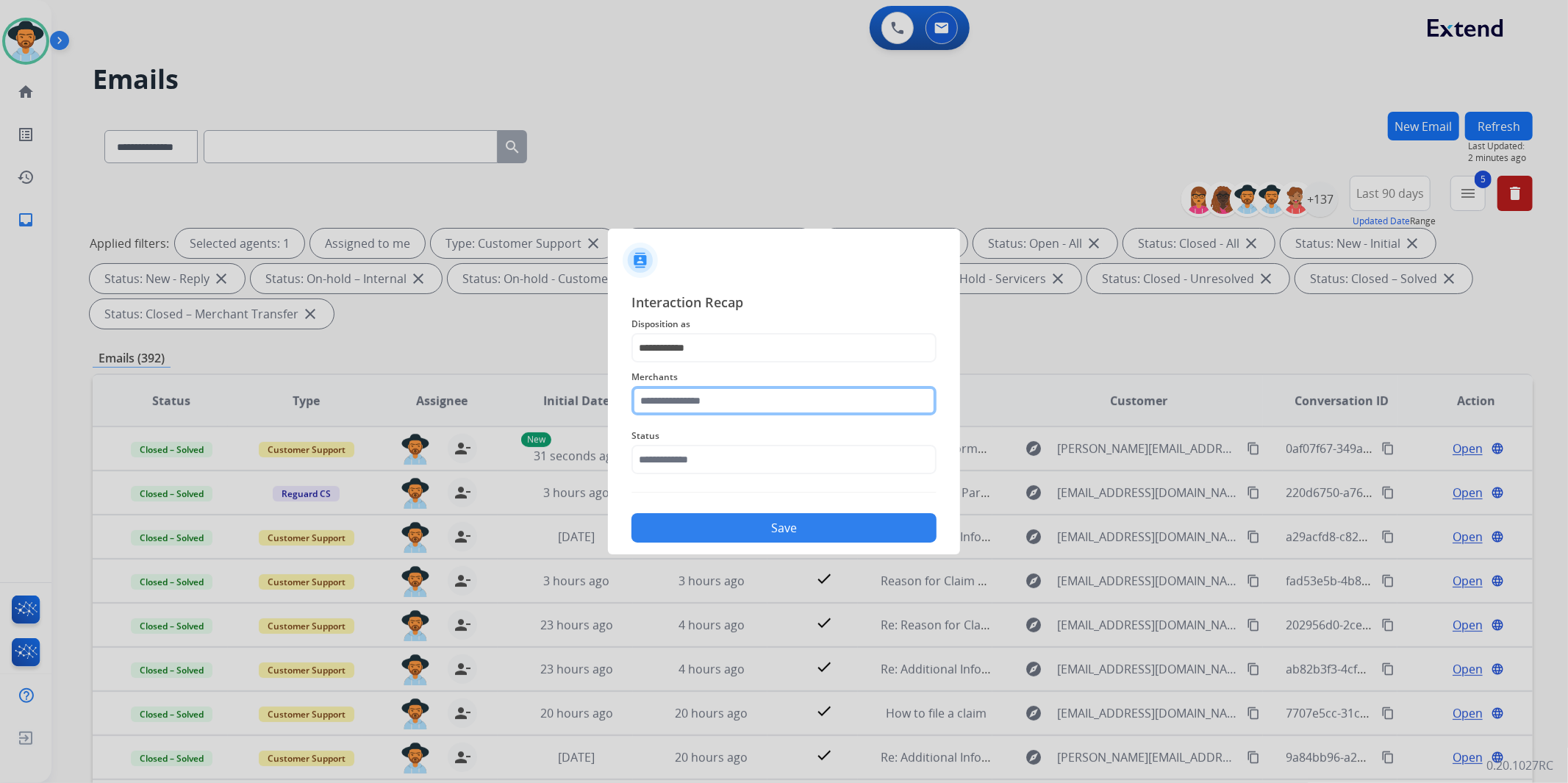
click at [744, 398] on input "text" at bounding box center [784, 401] width 305 height 29
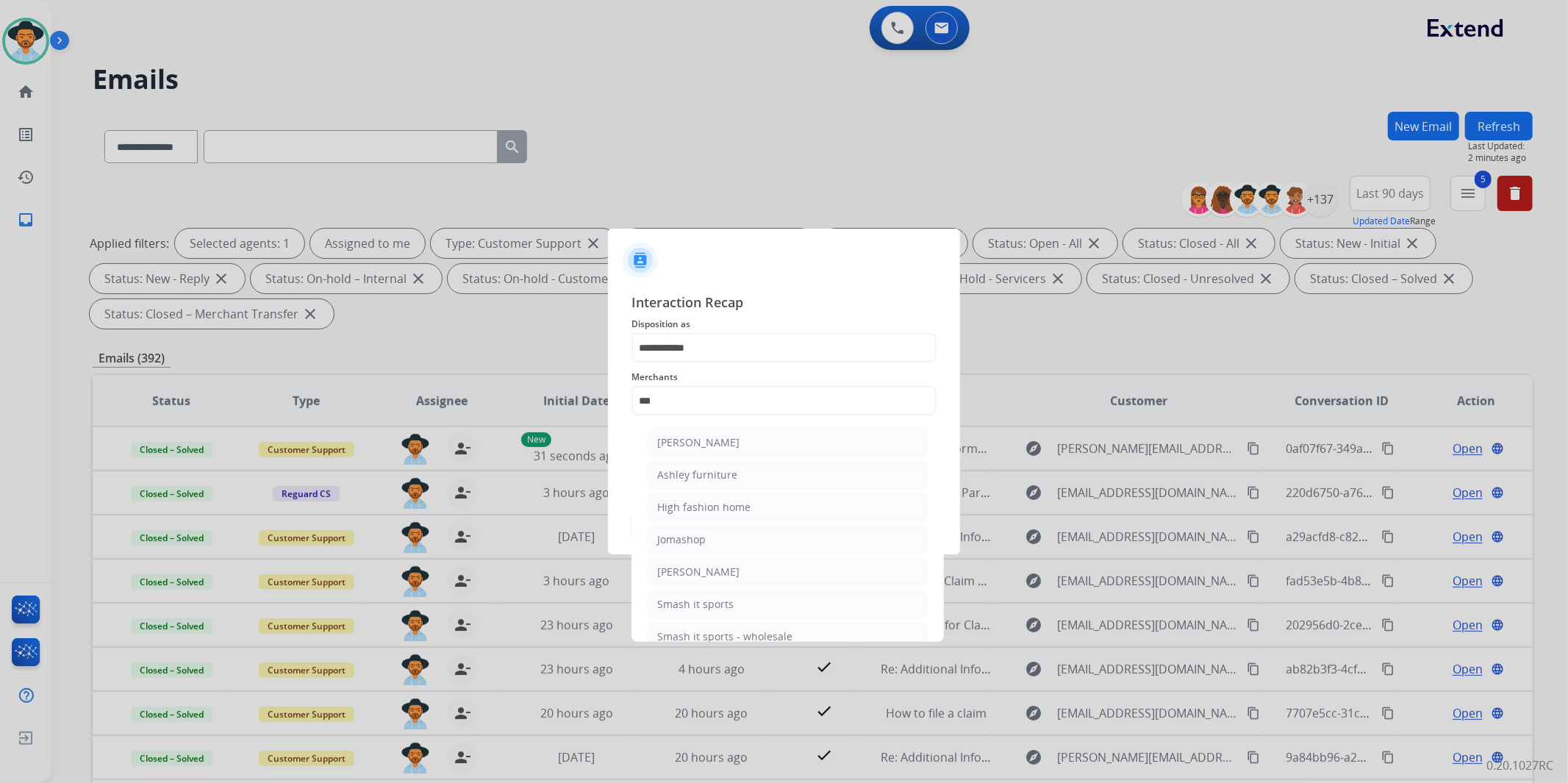
click at [730, 478] on div "Ashley furniture" at bounding box center [697, 474] width 80 height 15
type input "**********"
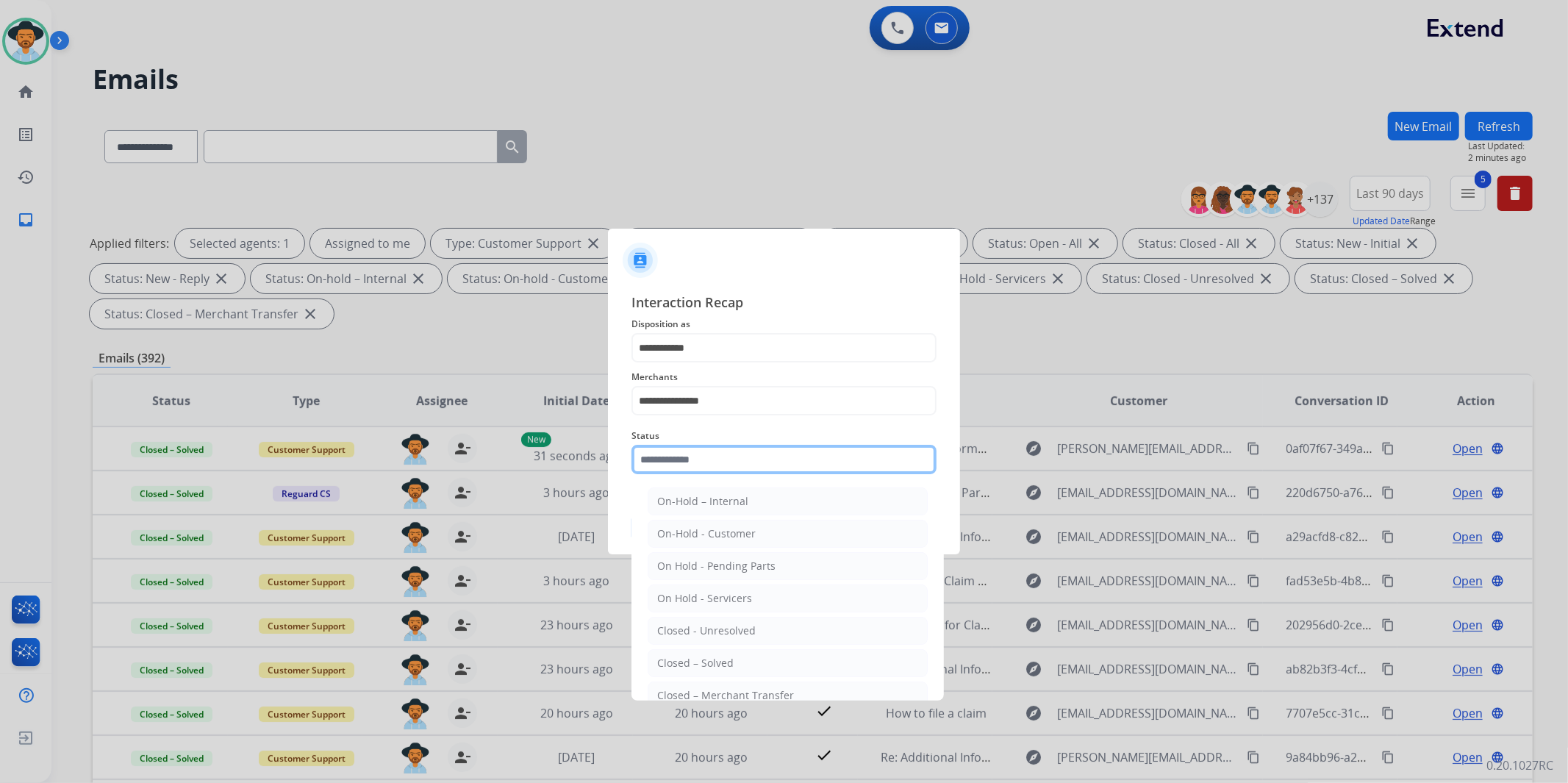
click at [731, 461] on input "text" at bounding box center [784, 460] width 305 height 29
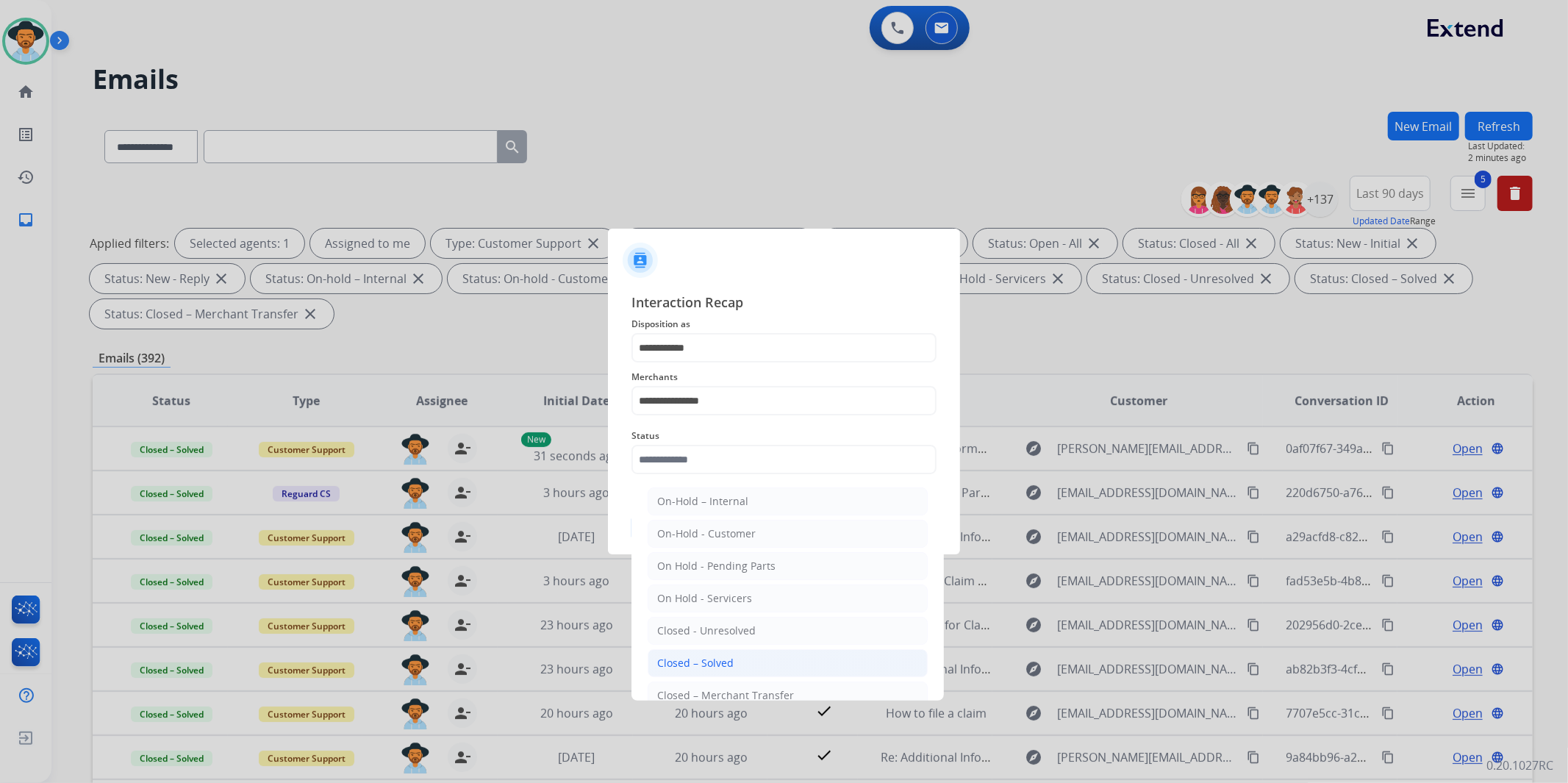
click at [729, 658] on div "Closed – Solved" at bounding box center [695, 663] width 76 height 15
type input "**********"
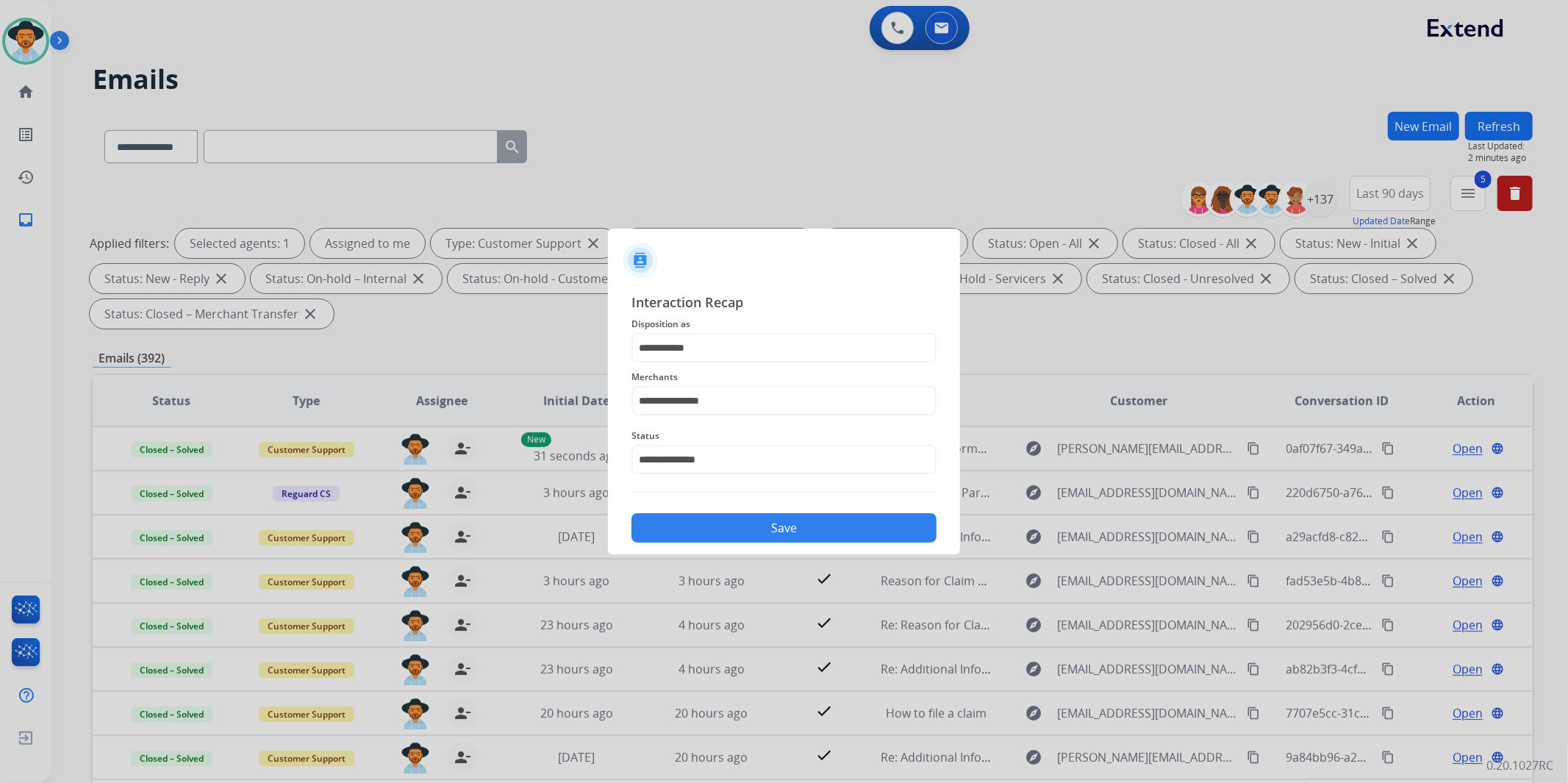
click at [787, 530] on button "Save" at bounding box center [784, 527] width 305 height 29
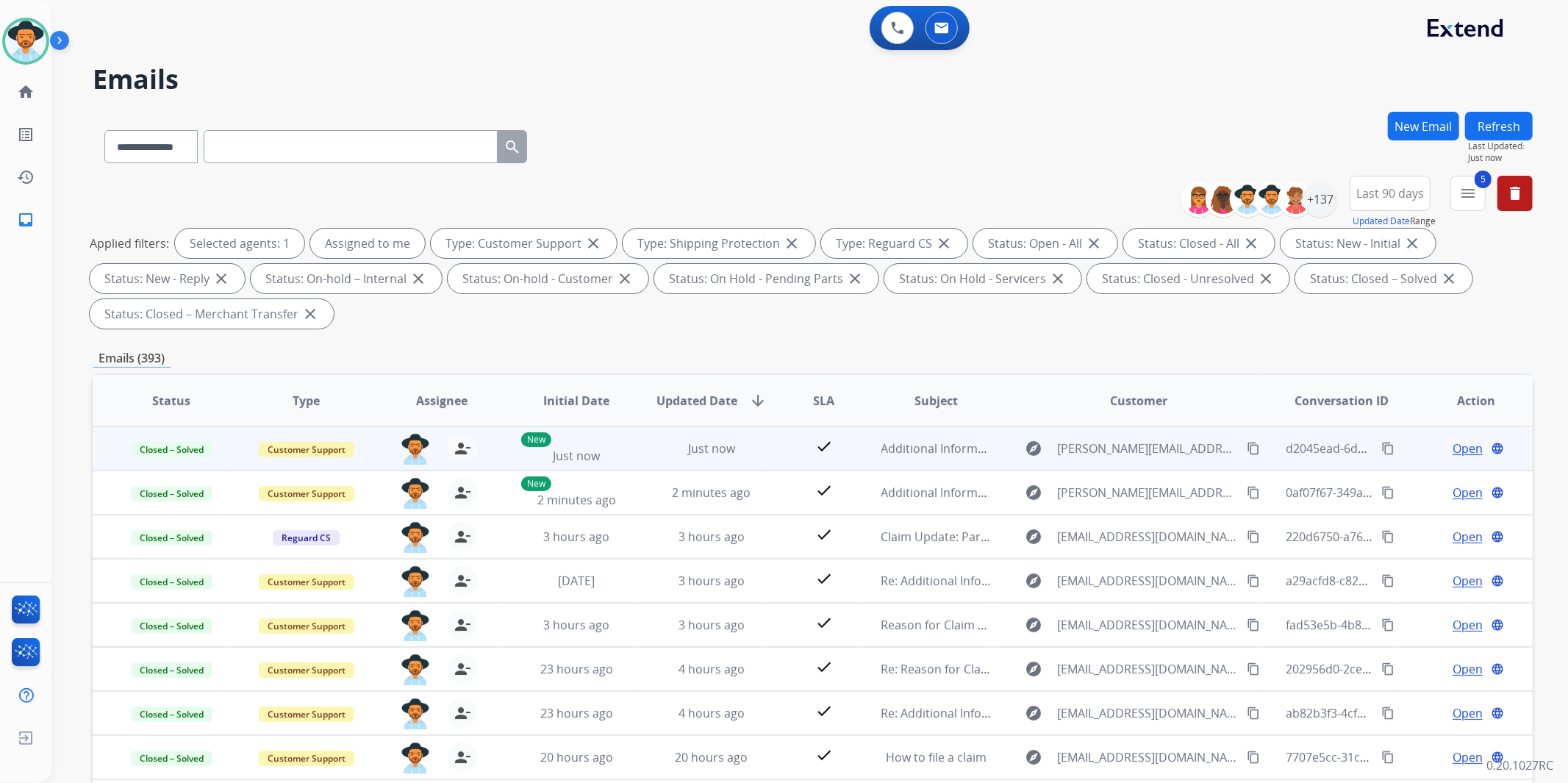
click at [1382, 444] on mat-icon "content_copy" at bounding box center [1388, 448] width 13 height 13
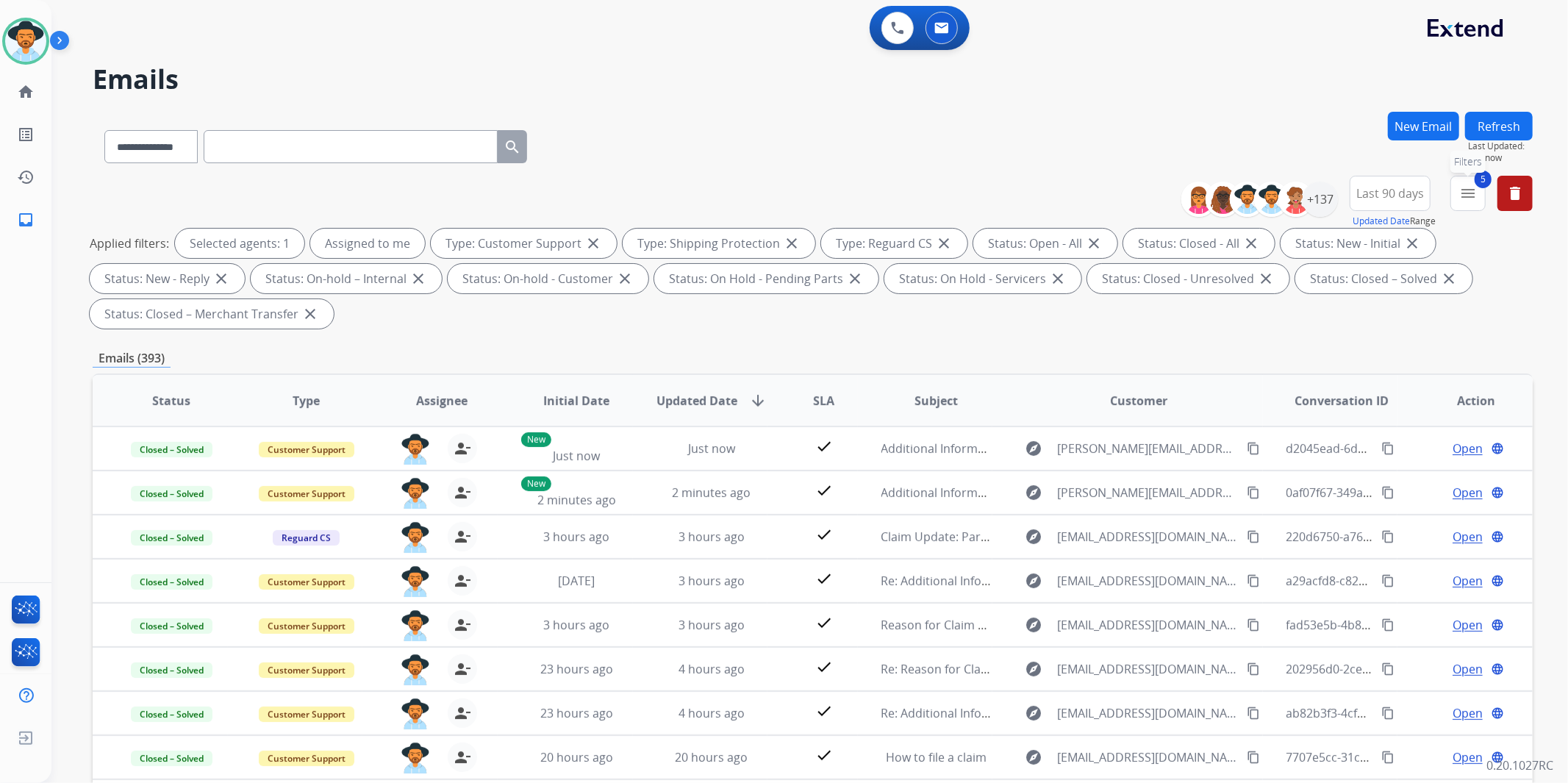
click at [1468, 196] on mat-icon "menu" at bounding box center [1468, 193] width 18 height 18
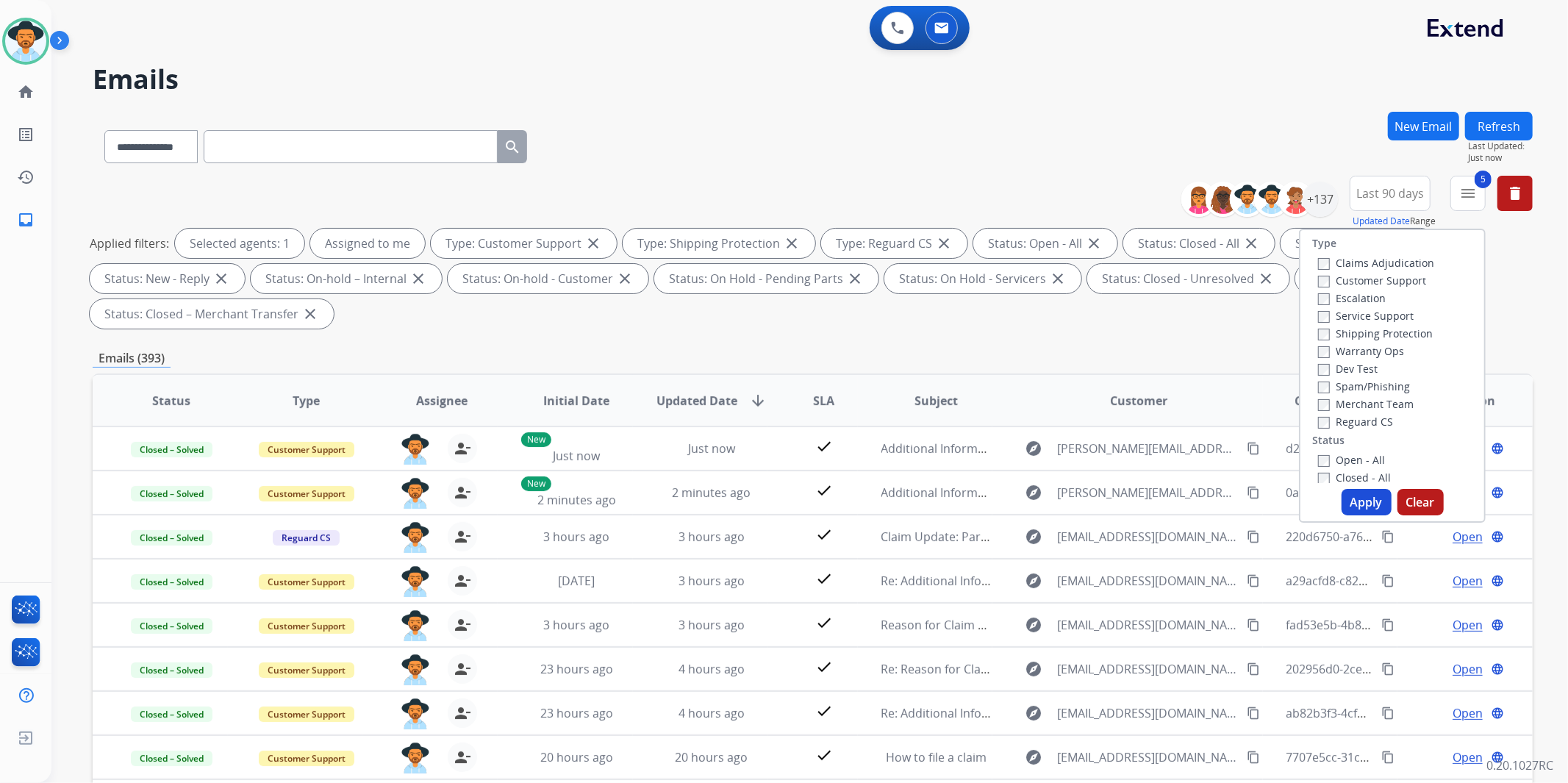
click at [1355, 468] on div "Closed - All" at bounding box center [1396, 477] width 154 height 18
click at [1354, 479] on label "Closed - All" at bounding box center [1354, 478] width 73 height 14
click at [1354, 496] on button "Apply" at bounding box center [1366, 502] width 50 height 27
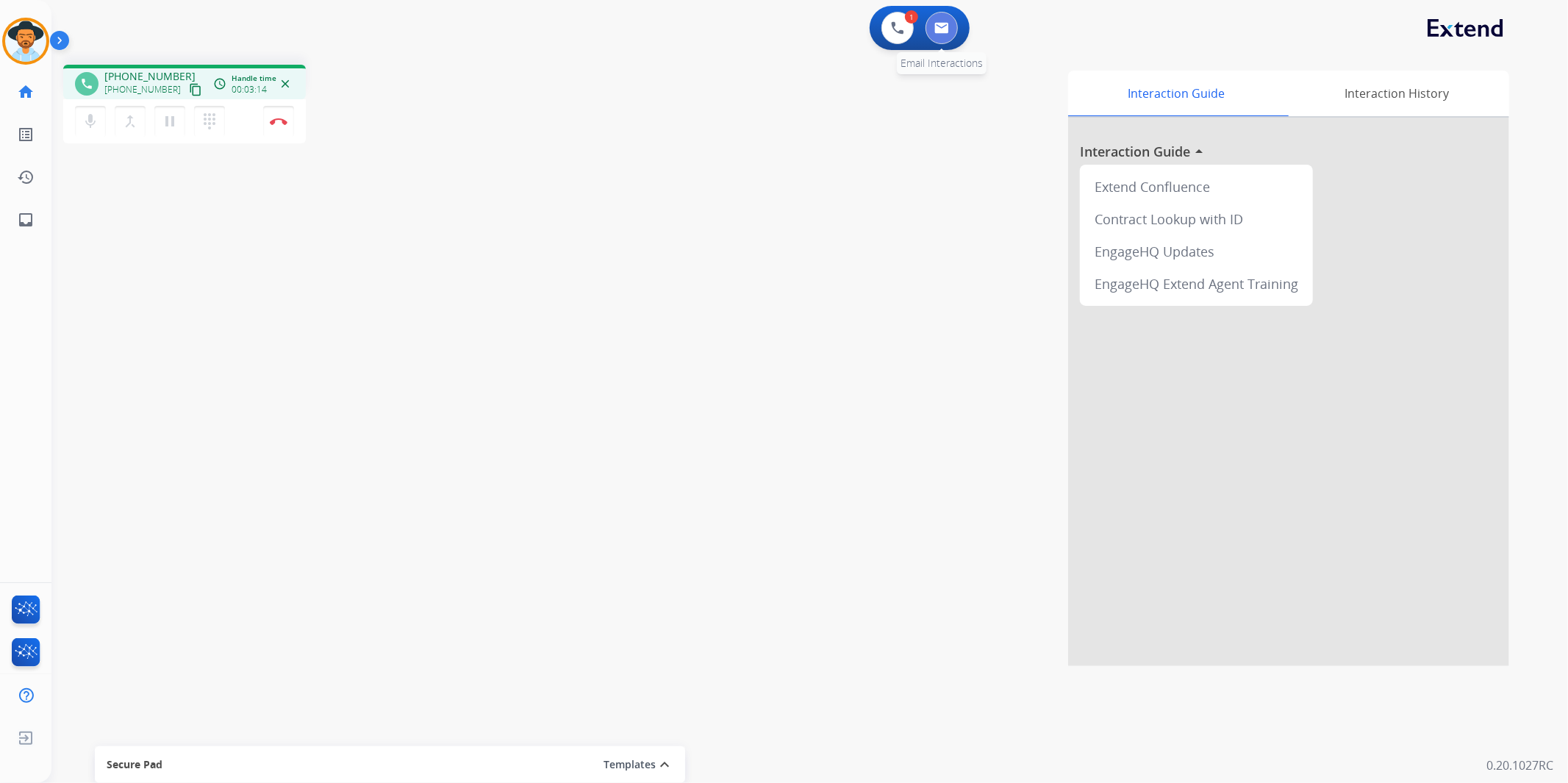
click at [936, 25] on img at bounding box center [941, 28] width 15 height 12
select select "**********"
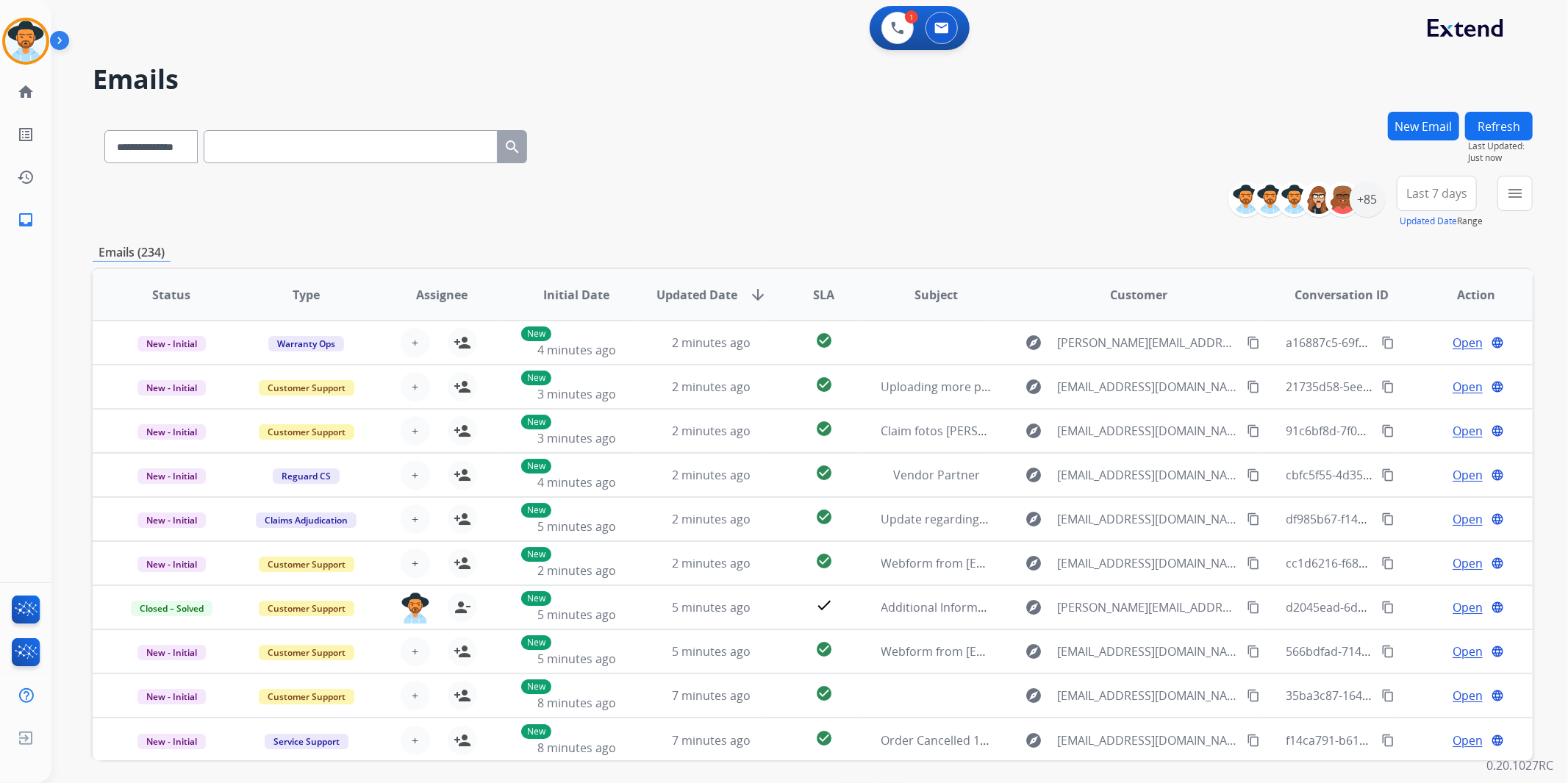
click at [1413, 117] on button "New Email" at bounding box center [1423, 125] width 71 height 28
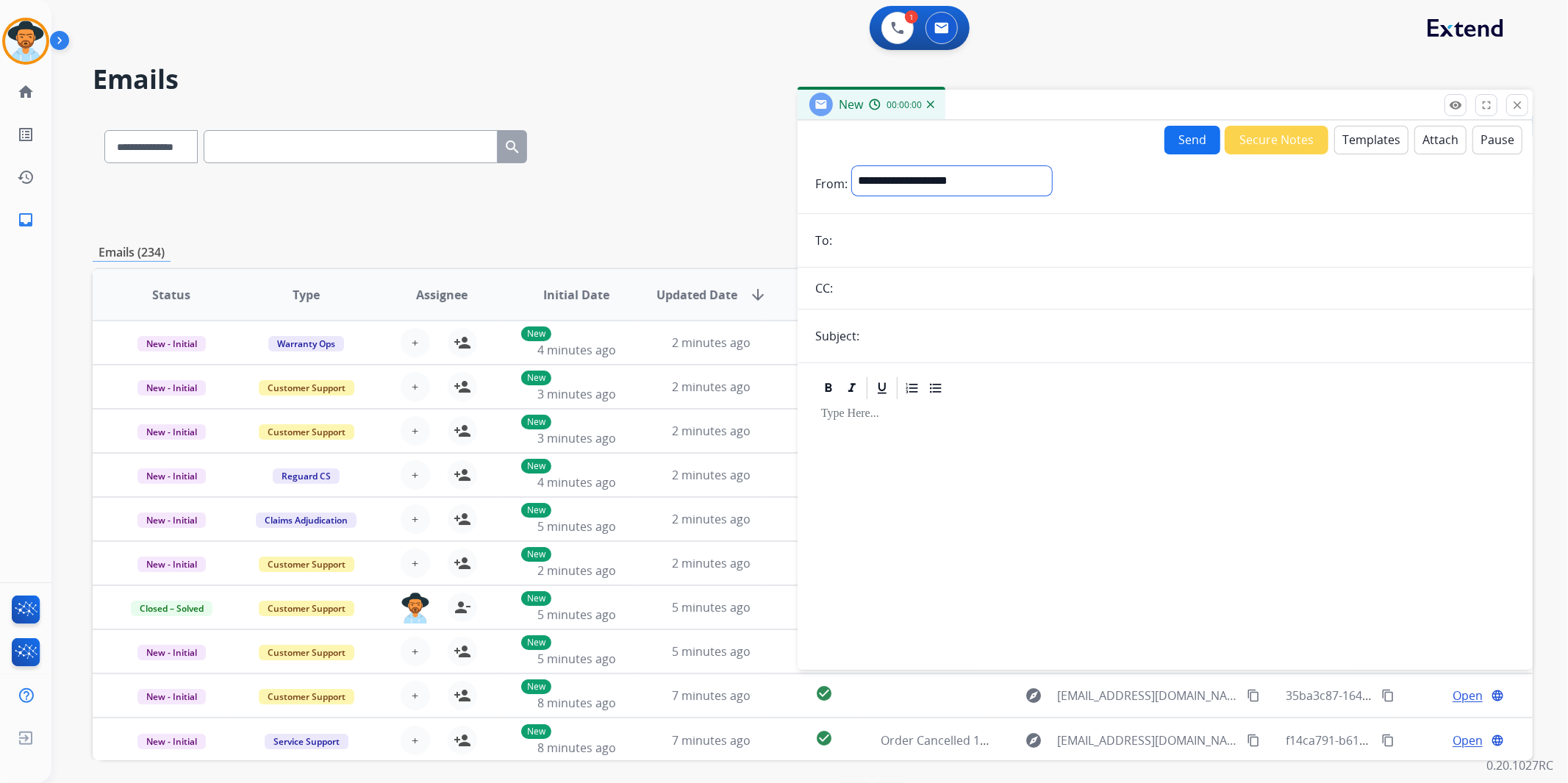
click at [1025, 184] on select "**********" at bounding box center [951, 181] width 200 height 29
select select "**********"
click at [852, 166] on select "**********" at bounding box center [951, 181] width 200 height 29
click at [869, 231] on input "email" at bounding box center [1175, 242] width 678 height 29
paste input "**********"
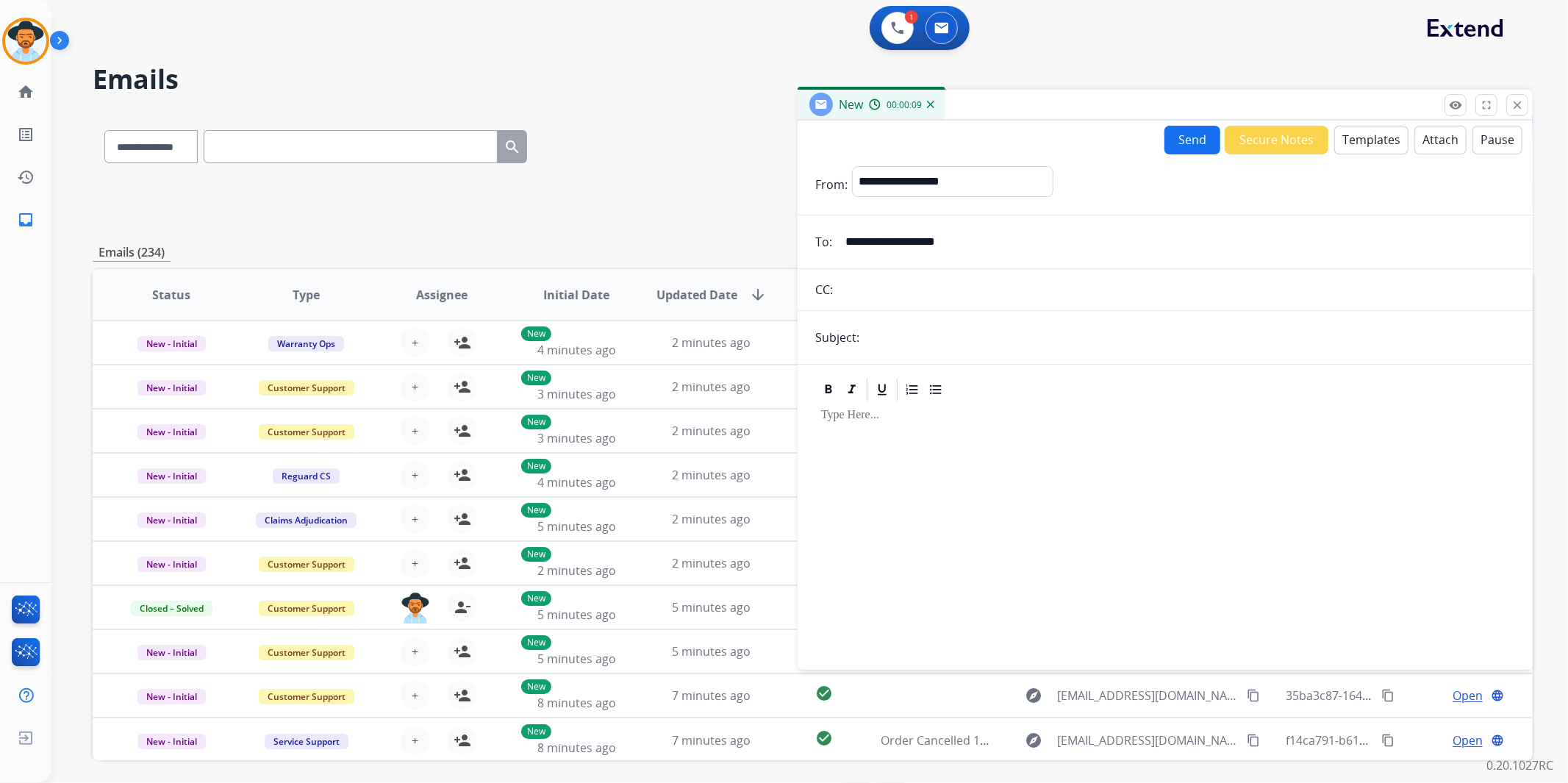
type input "**********"
click at [899, 334] on input "text" at bounding box center [1189, 337] width 651 height 29
type input "**********"
click at [1380, 132] on button "Templates" at bounding box center [1372, 140] width 75 height 28
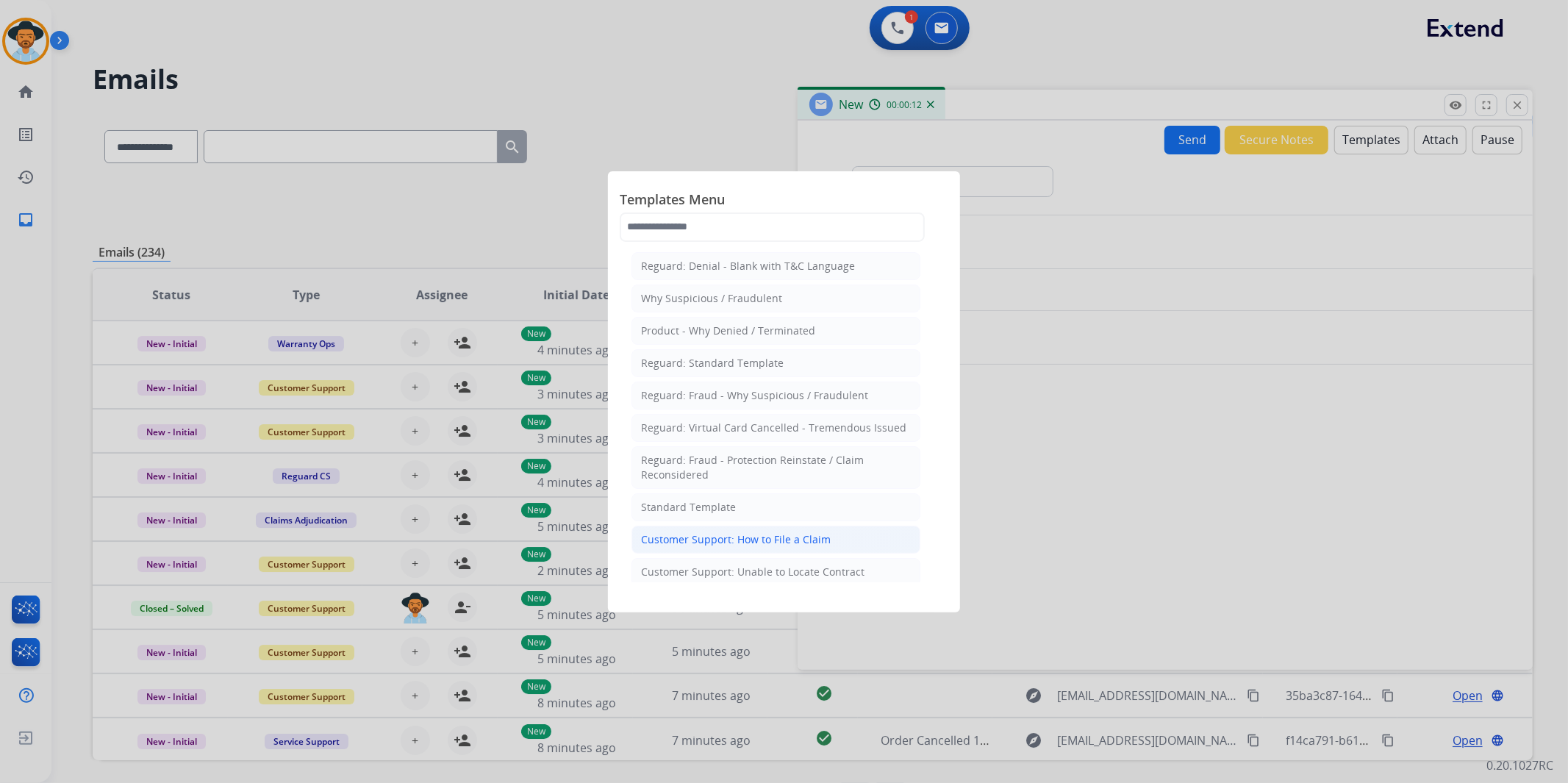
click at [738, 543] on div "Customer Support: How to File a Claim" at bounding box center [735, 539] width 190 height 15
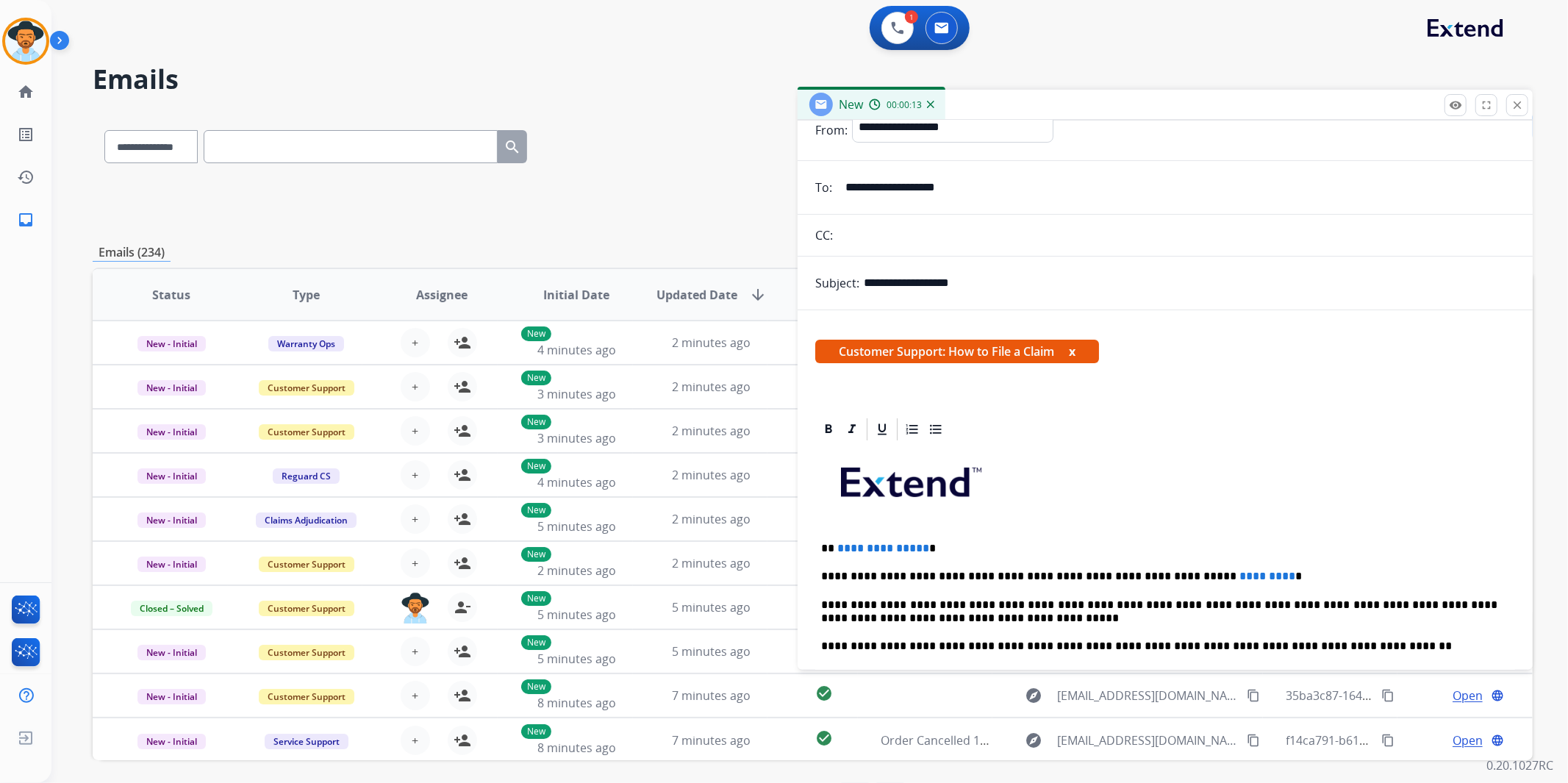
scroll to position [81, 0]
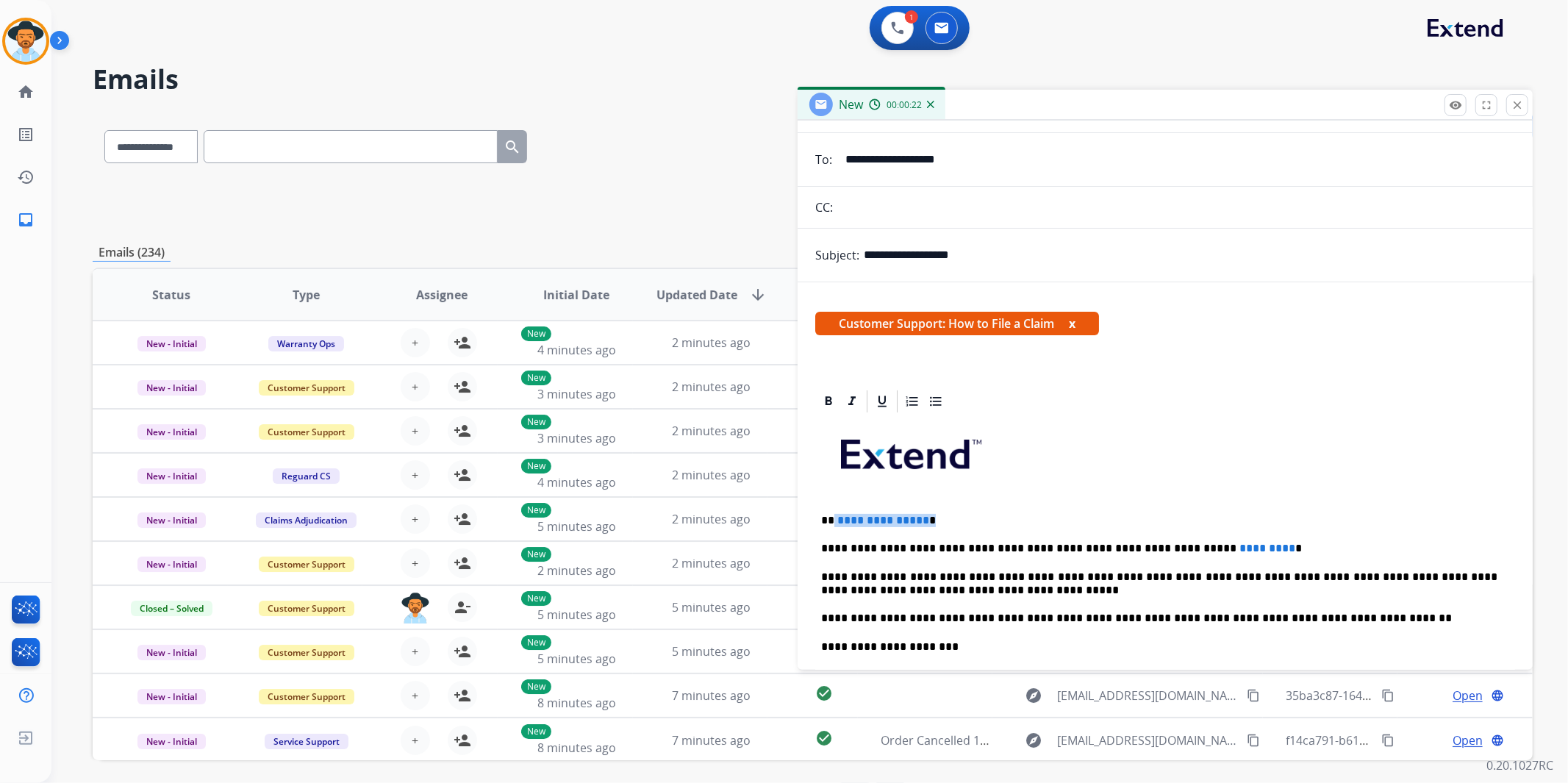
drag, startPoint x: 928, startPoint y: 519, endPoint x: 832, endPoint y: 518, distance: 96.0
click at [832, 518] on p "**********" at bounding box center [1159, 520] width 677 height 13
drag, startPoint x: 1229, startPoint y: 550, endPoint x: 1155, endPoint y: 550, distance: 74.0
click at [1155, 550] on p "**********" at bounding box center [1159, 548] width 677 height 13
click at [1236, 495] on p at bounding box center [1165, 460] width 688 height 79
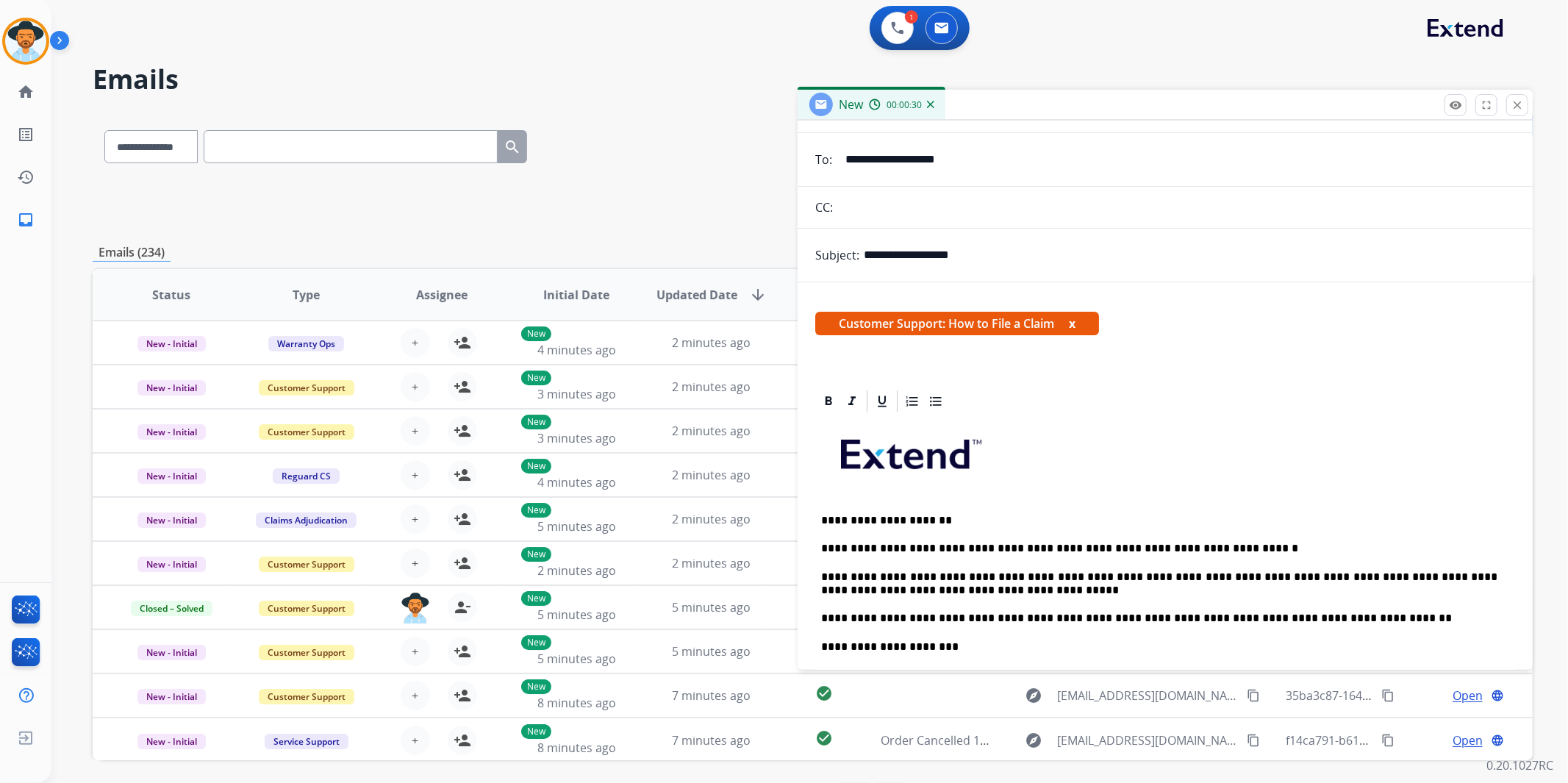
scroll to position [0, 0]
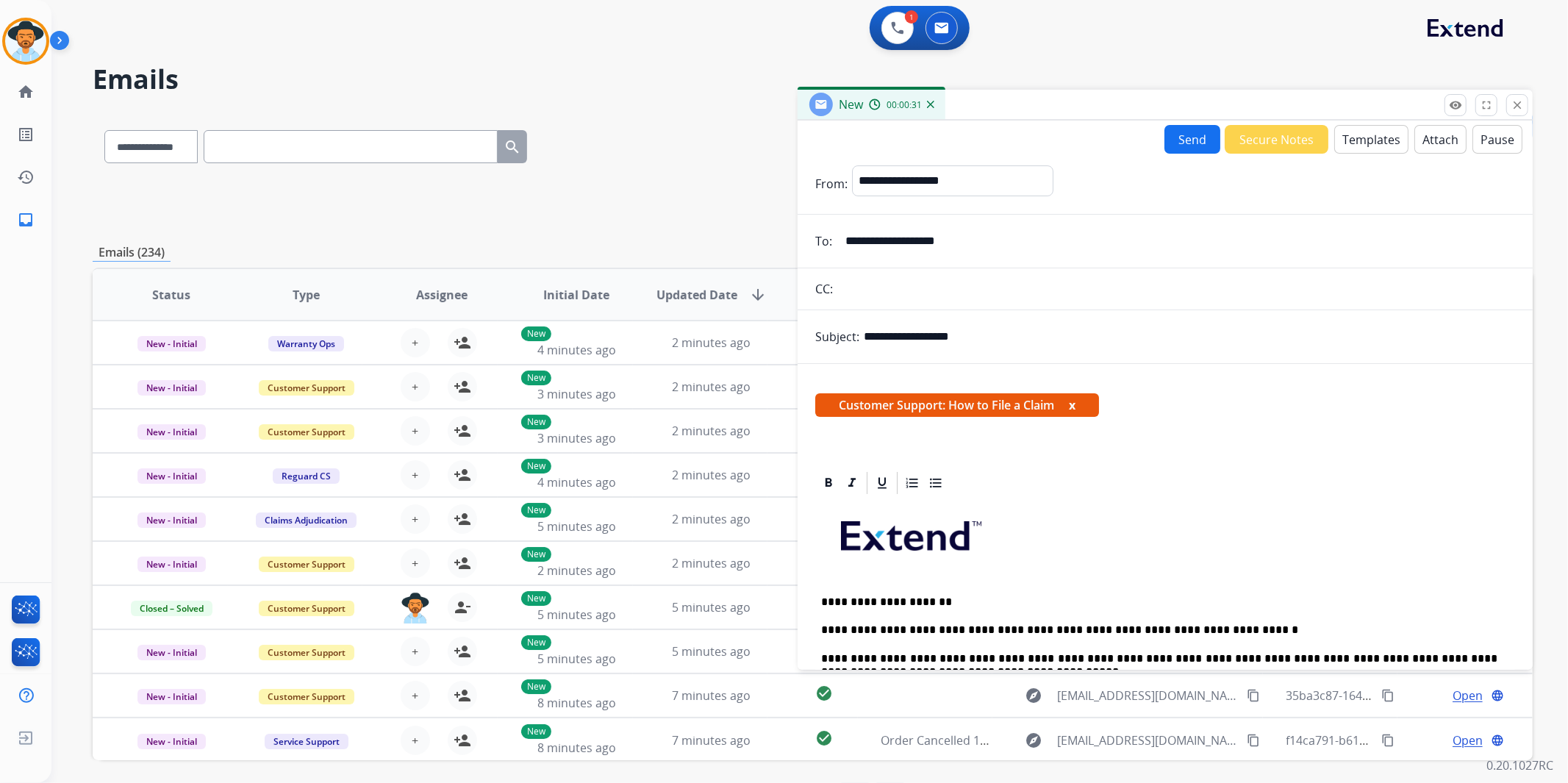
click at [1191, 150] on button "Send" at bounding box center [1192, 139] width 56 height 28
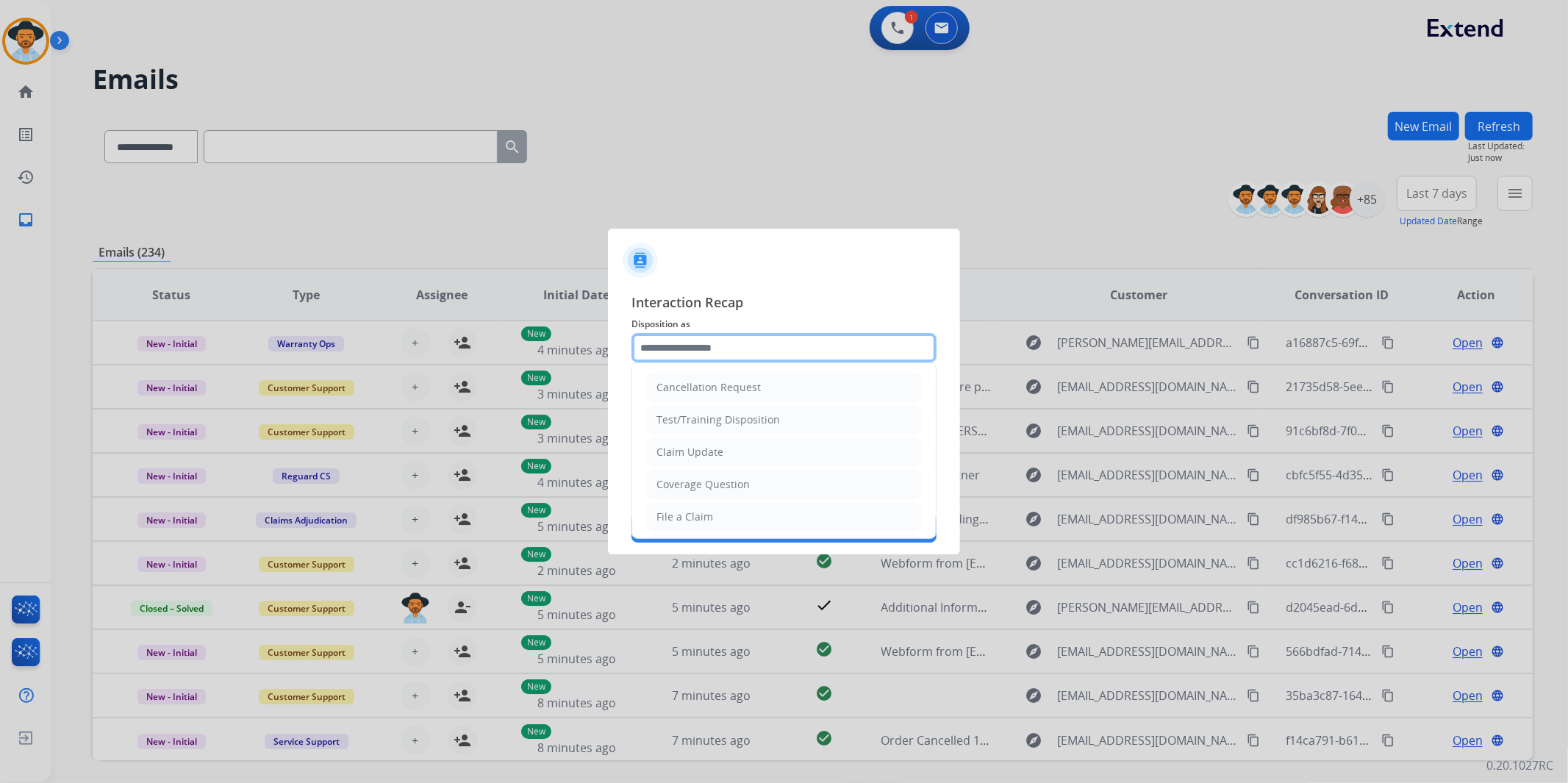
click at [789, 342] on input "text" at bounding box center [784, 347] width 305 height 29
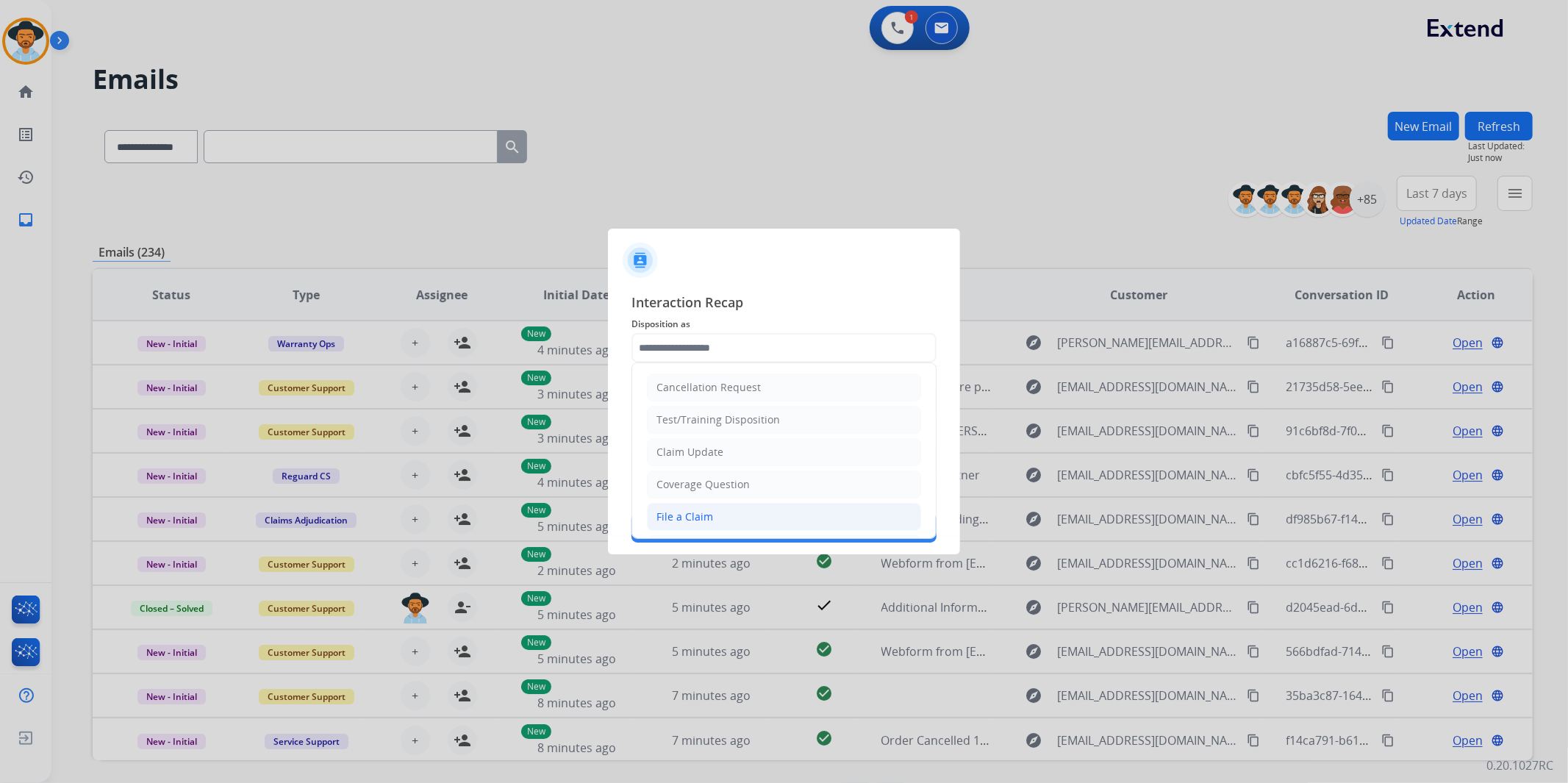
click at [726, 516] on li "File a Claim" at bounding box center [784, 516] width 274 height 28
type input "**********"
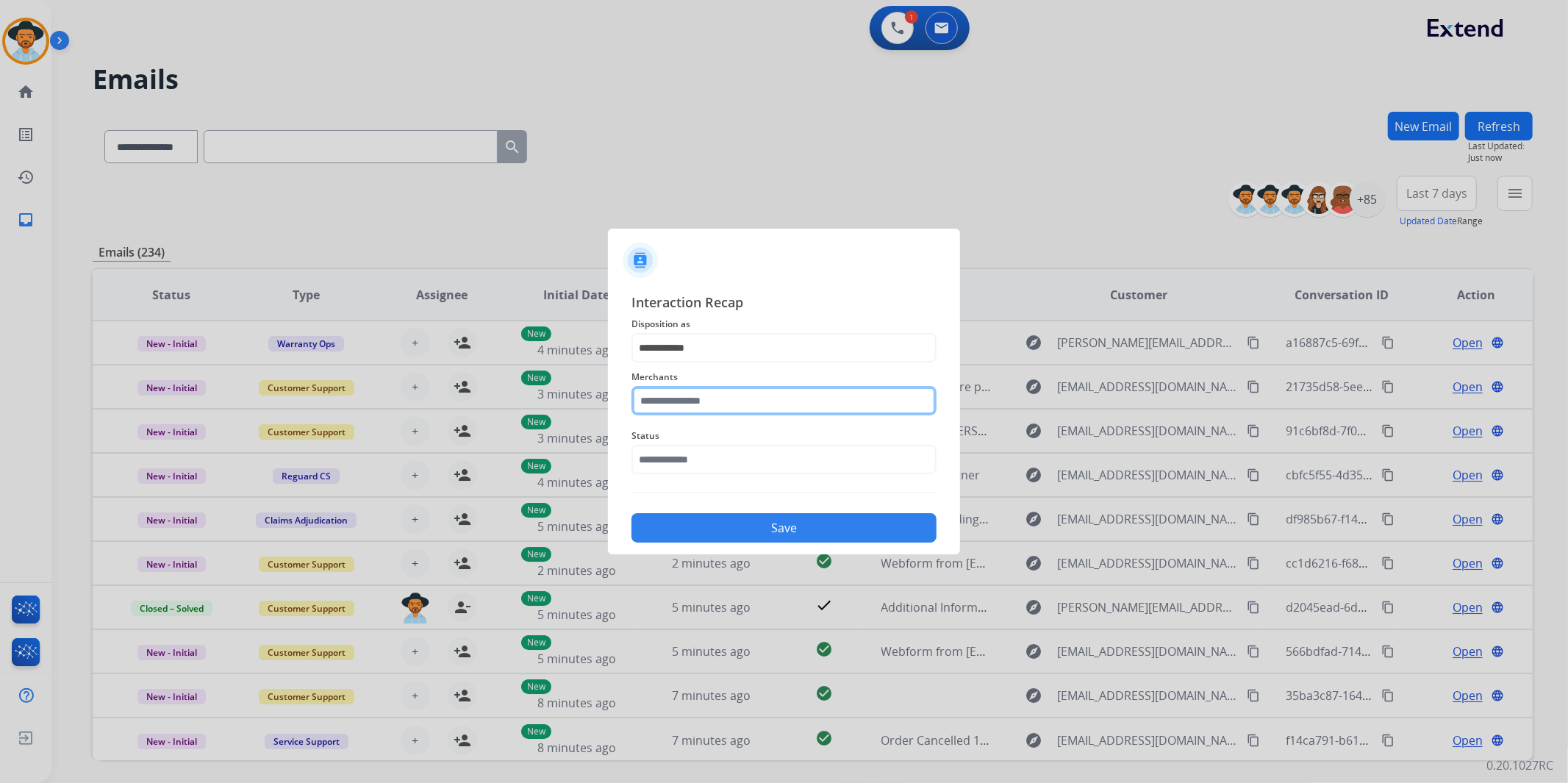
click at [708, 403] on input "text" at bounding box center [784, 401] width 305 height 29
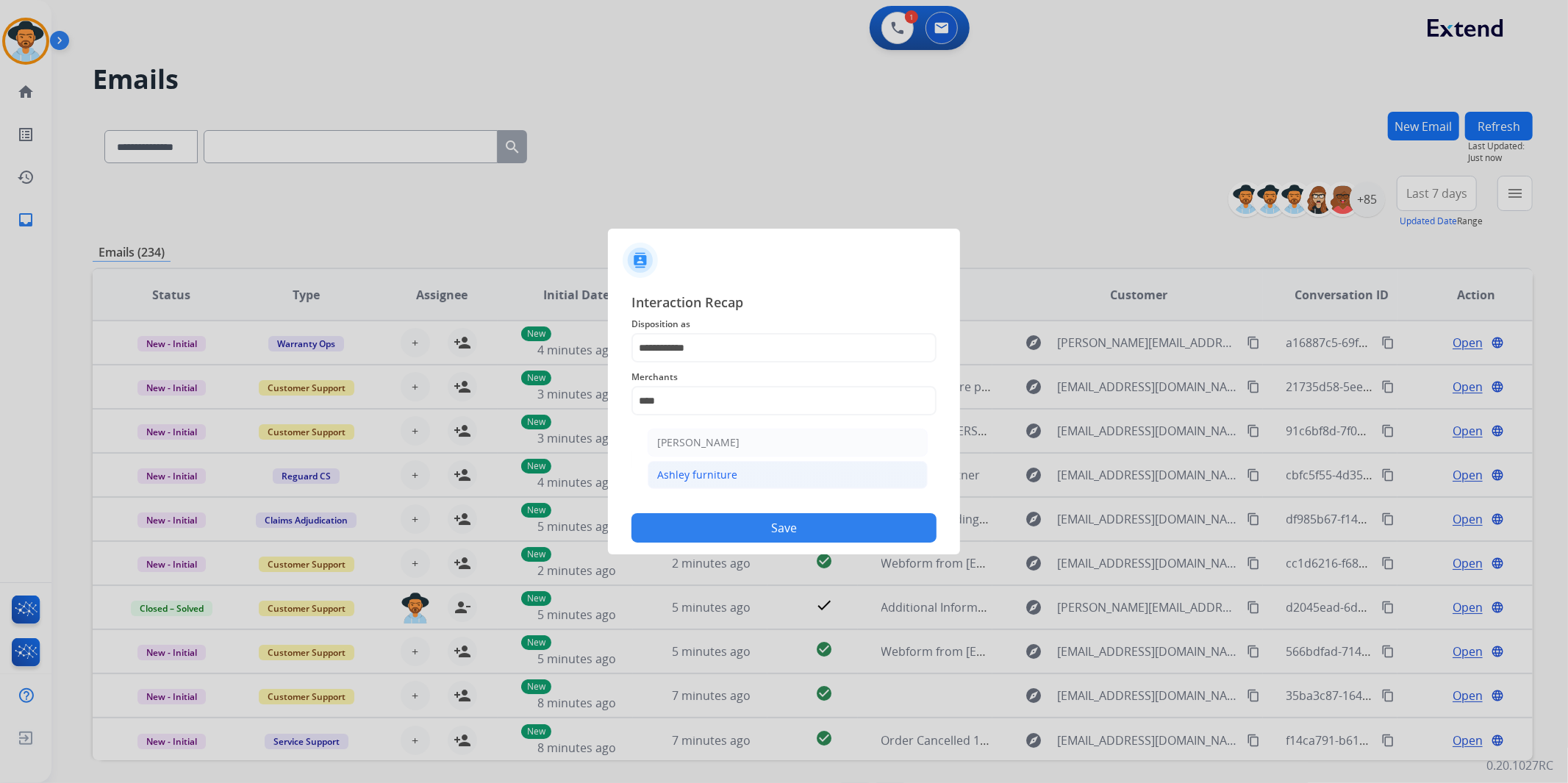
click at [718, 473] on div "Ashley furniture" at bounding box center [697, 474] width 80 height 15
type input "**********"
click at [718, 463] on input "text" at bounding box center [784, 460] width 305 height 29
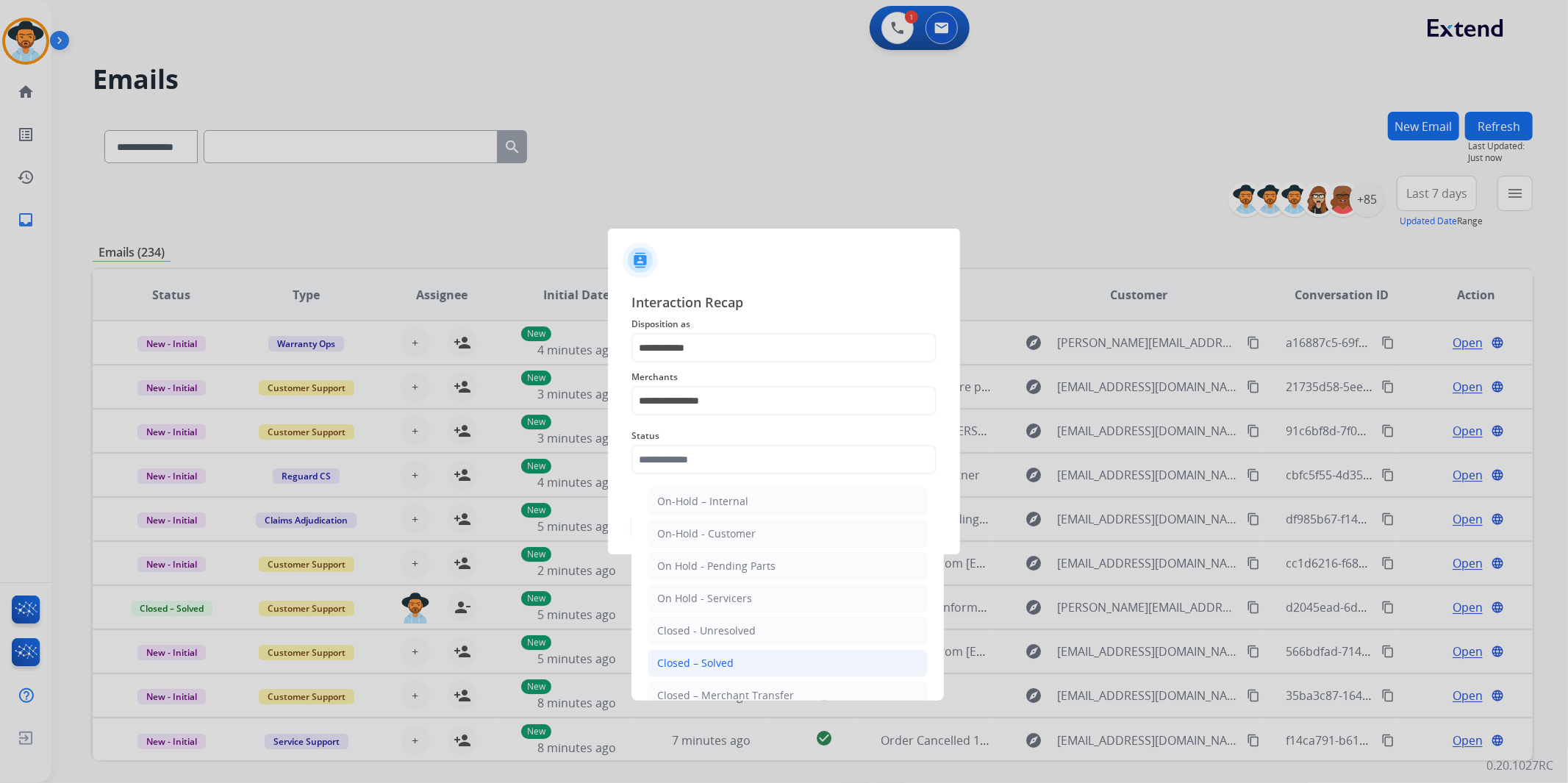
click at [728, 666] on div "Closed – Solved" at bounding box center [695, 663] width 76 height 15
type input "**********"
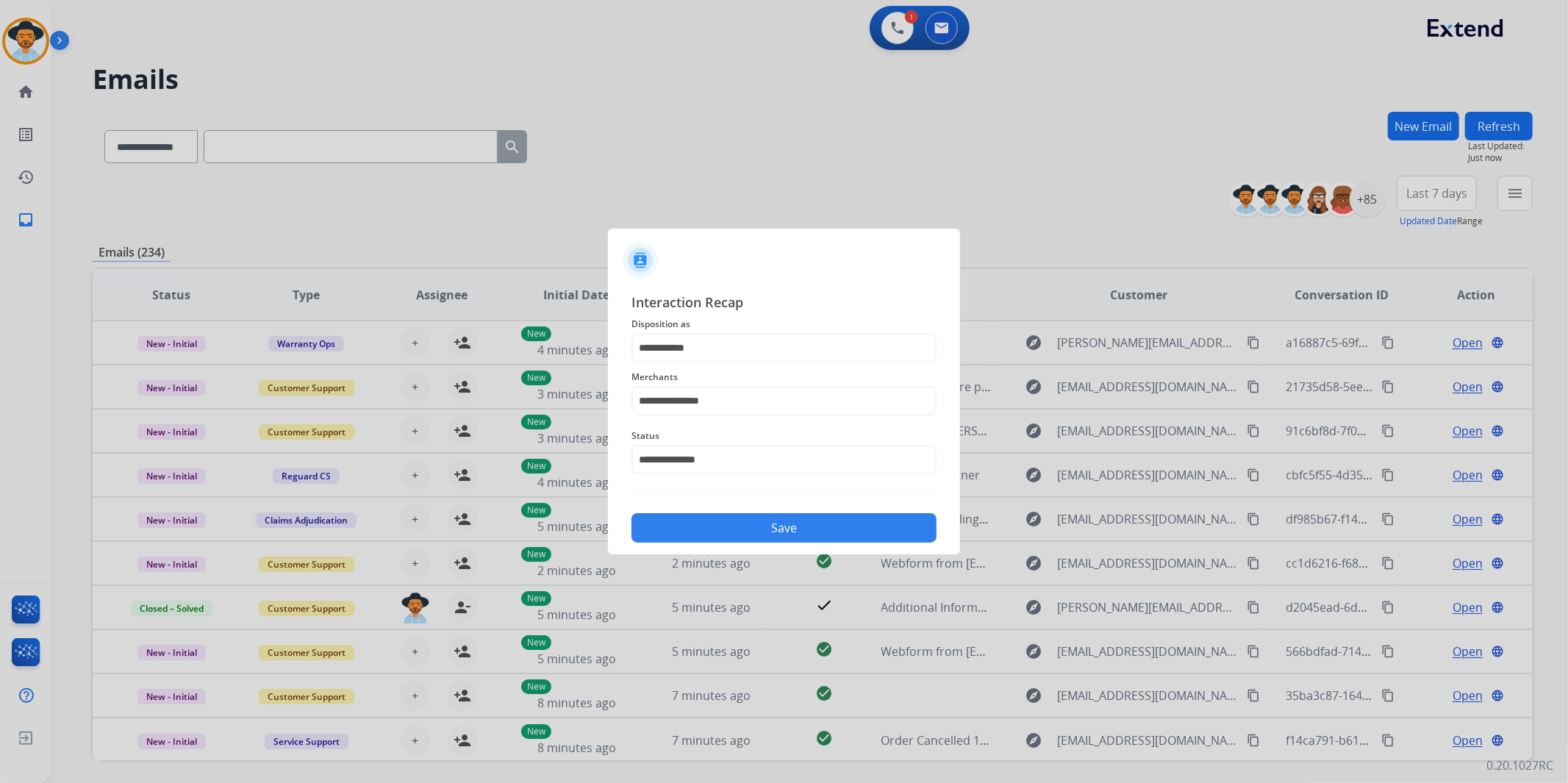
click at [777, 523] on button "Save" at bounding box center [784, 527] width 305 height 29
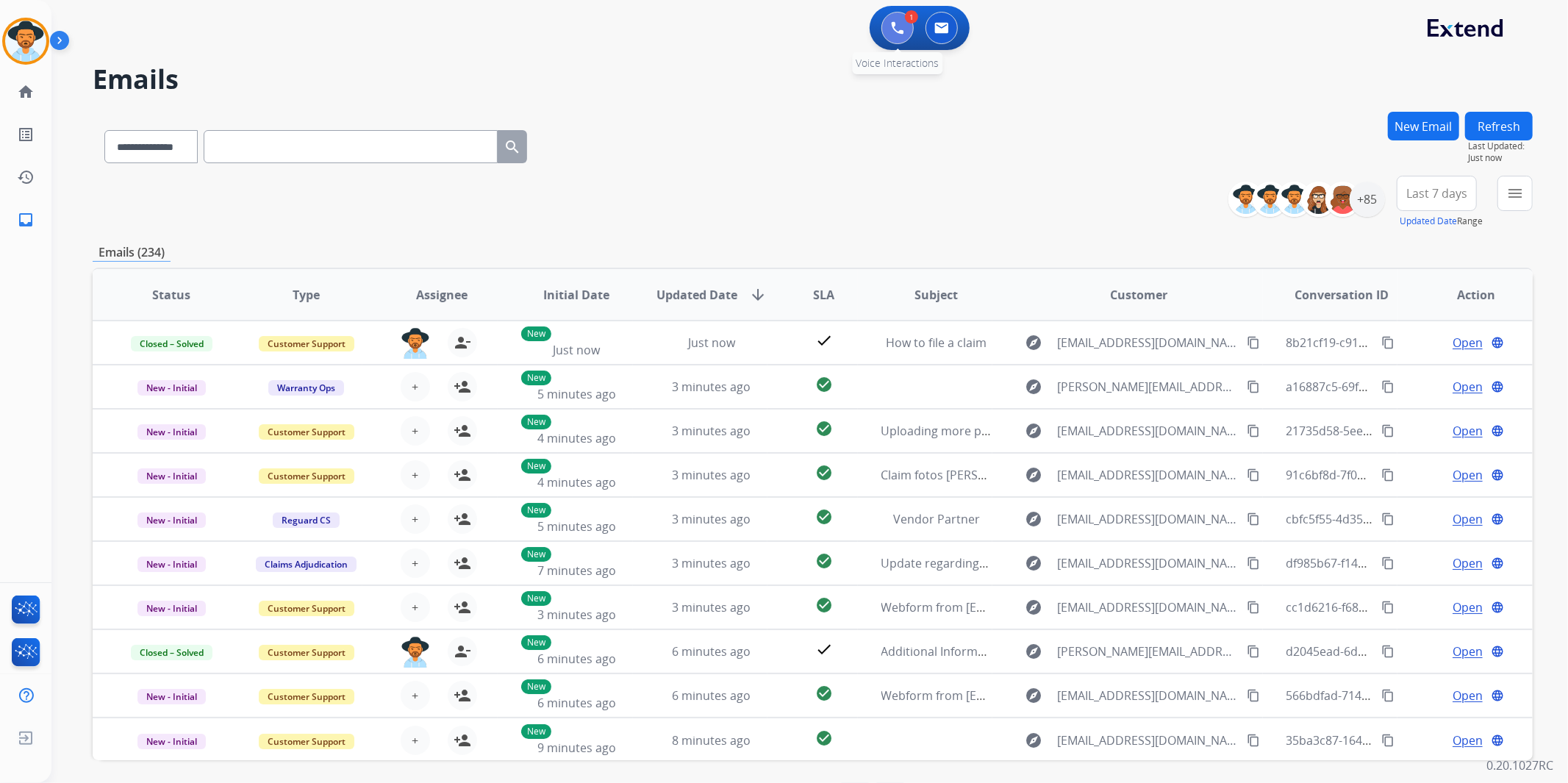
click at [908, 29] on button at bounding box center [898, 28] width 33 height 33
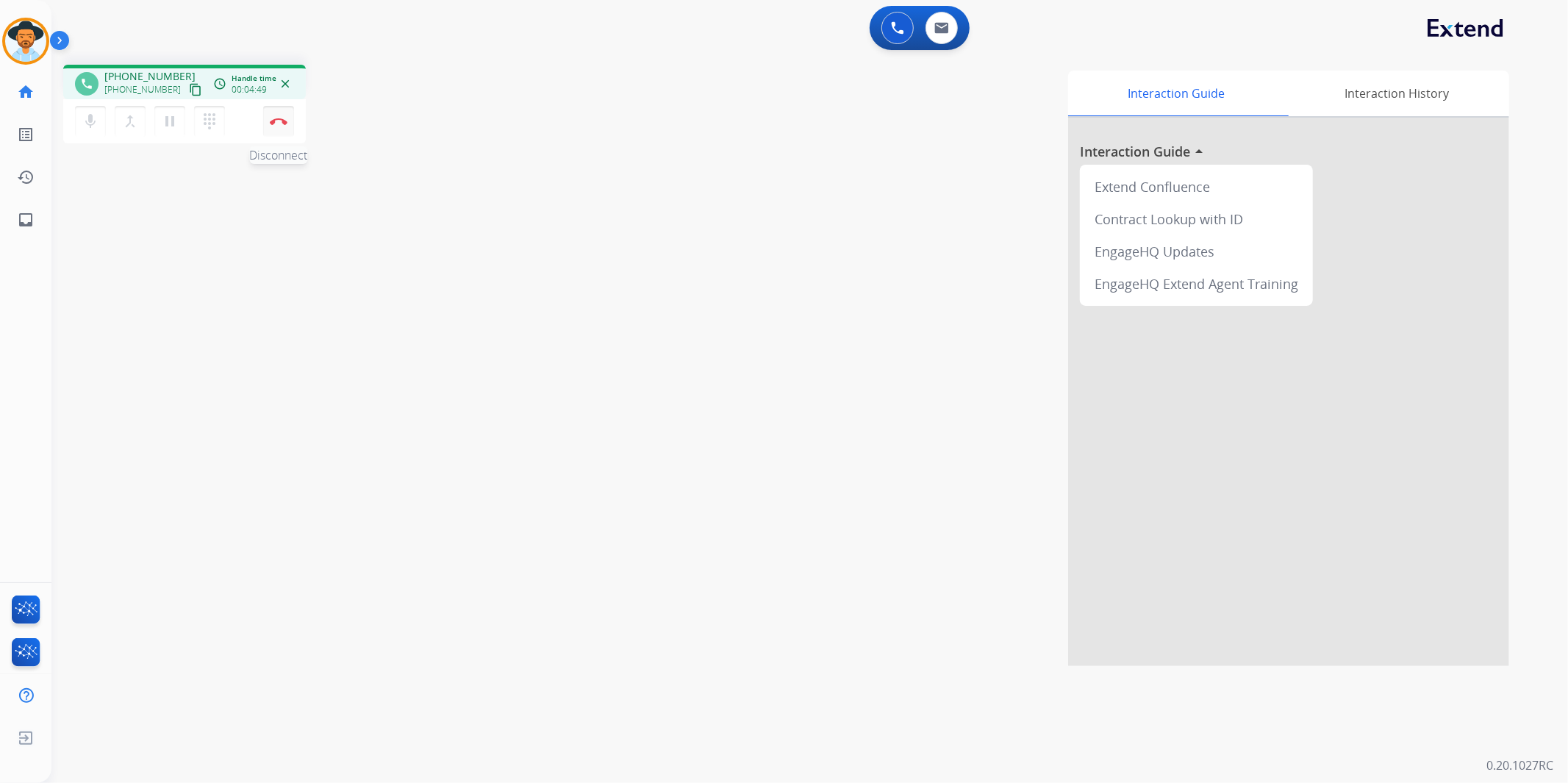
click at [282, 120] on img at bounding box center [279, 121] width 18 height 8
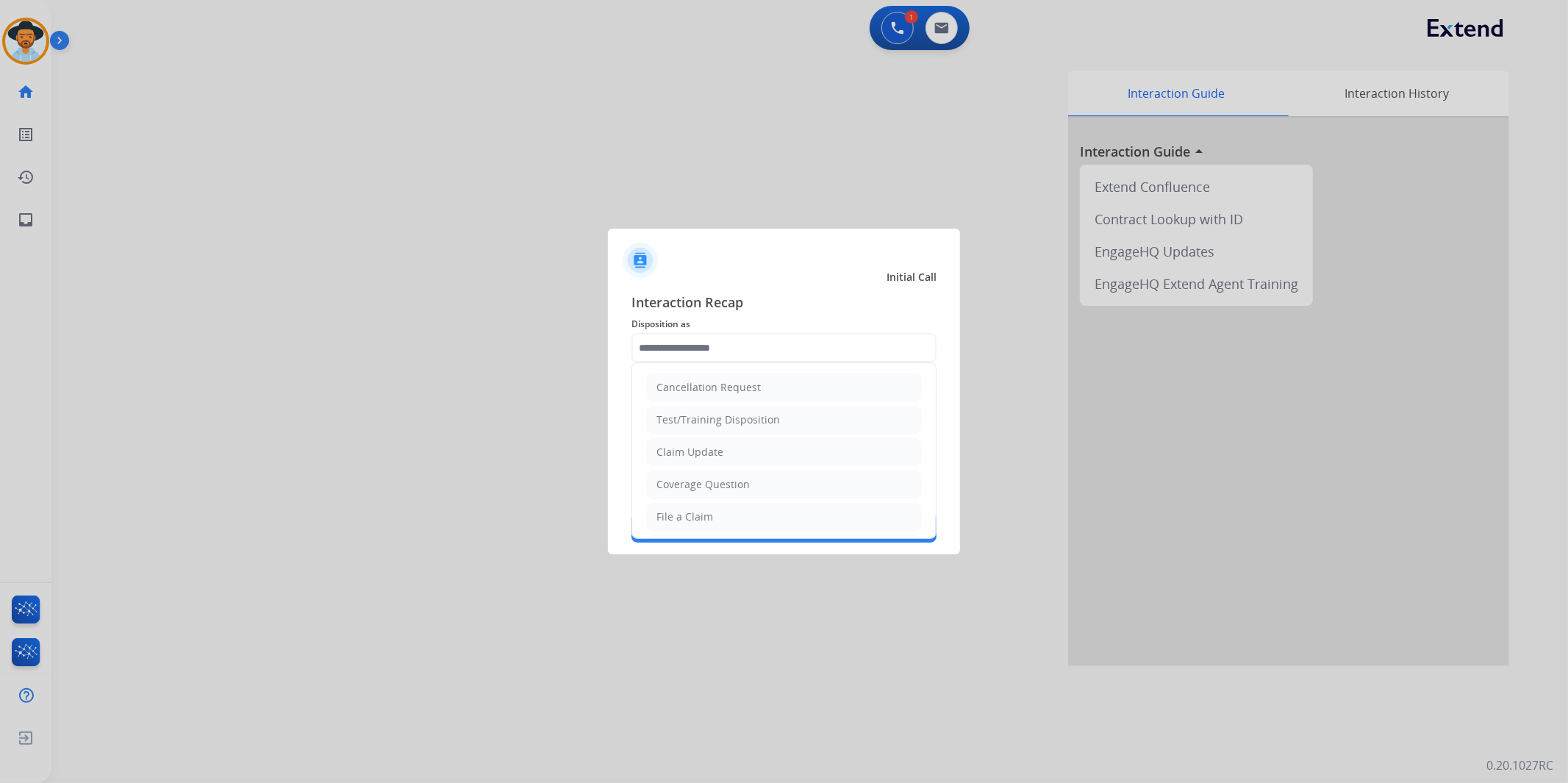
click at [772, 346] on input "text" at bounding box center [784, 347] width 305 height 29
click at [739, 515] on li "File a Claim" at bounding box center [784, 516] width 274 height 28
type input "**********"
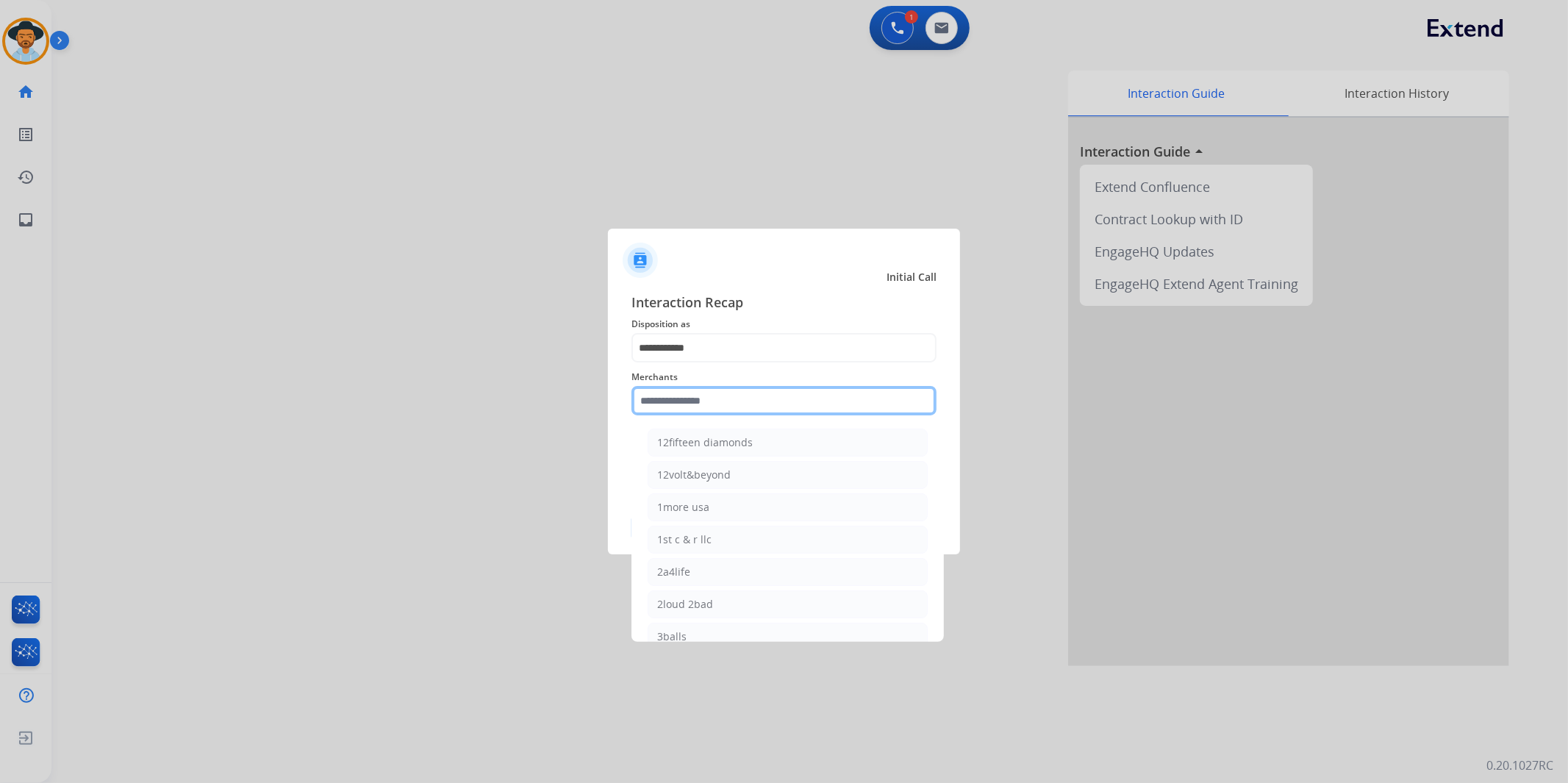
click at [739, 395] on input "text" at bounding box center [784, 401] width 305 height 29
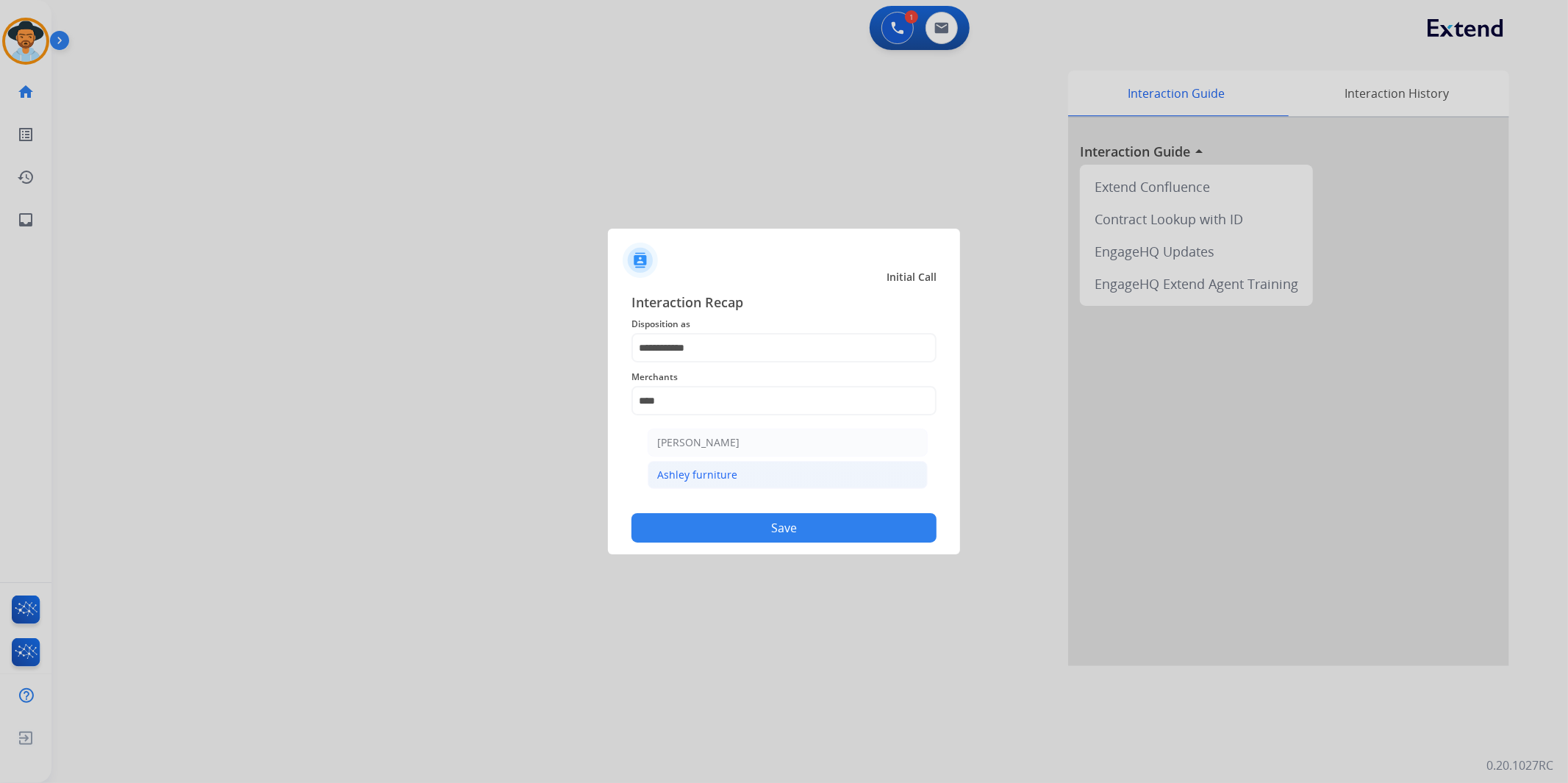
click at [723, 476] on div "Ashley furniture" at bounding box center [697, 474] width 80 height 15
type input "**********"
click at [744, 527] on button "Save" at bounding box center [784, 527] width 305 height 29
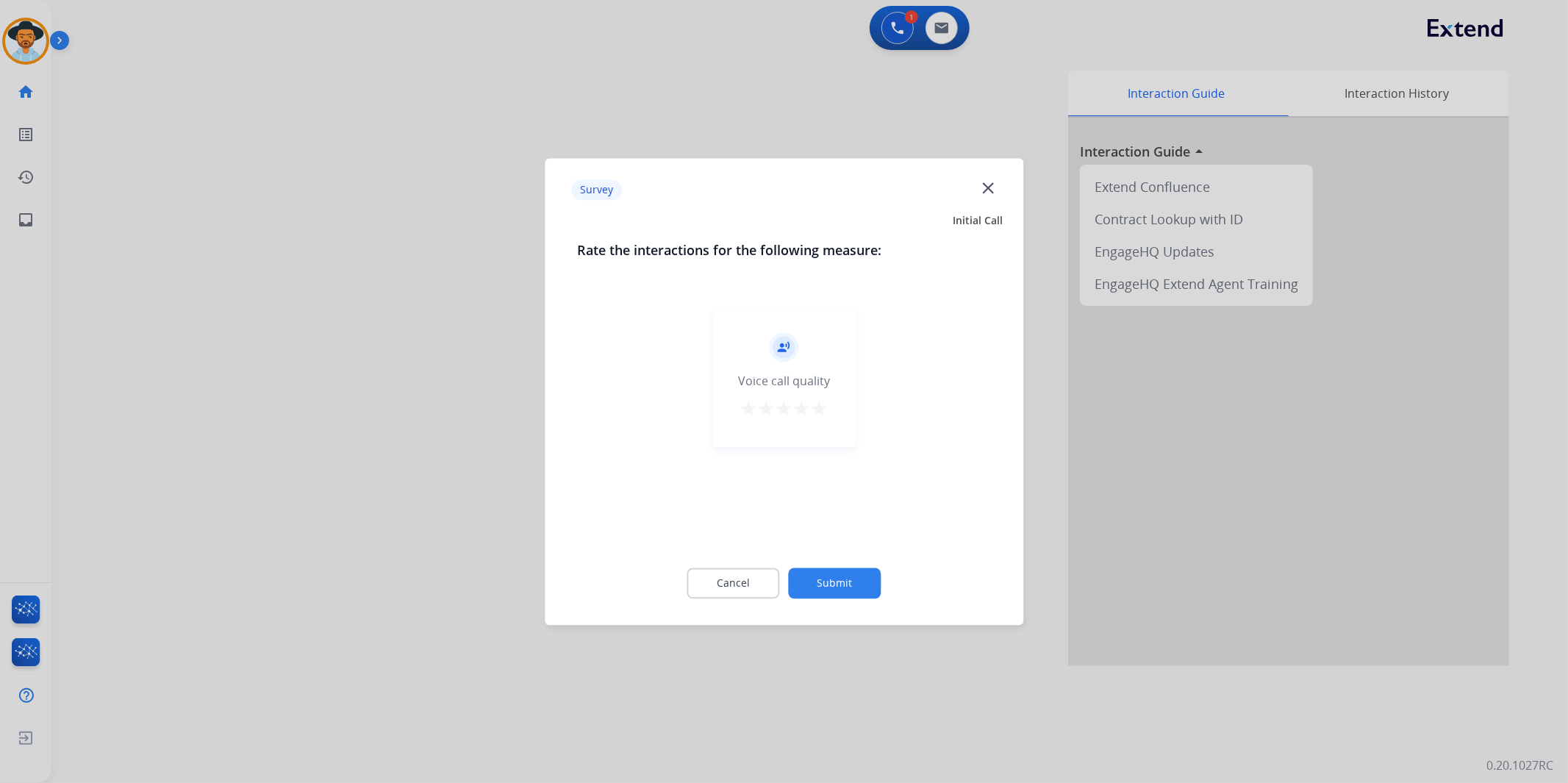
click at [847, 572] on button "Submit" at bounding box center [835, 583] width 93 height 31
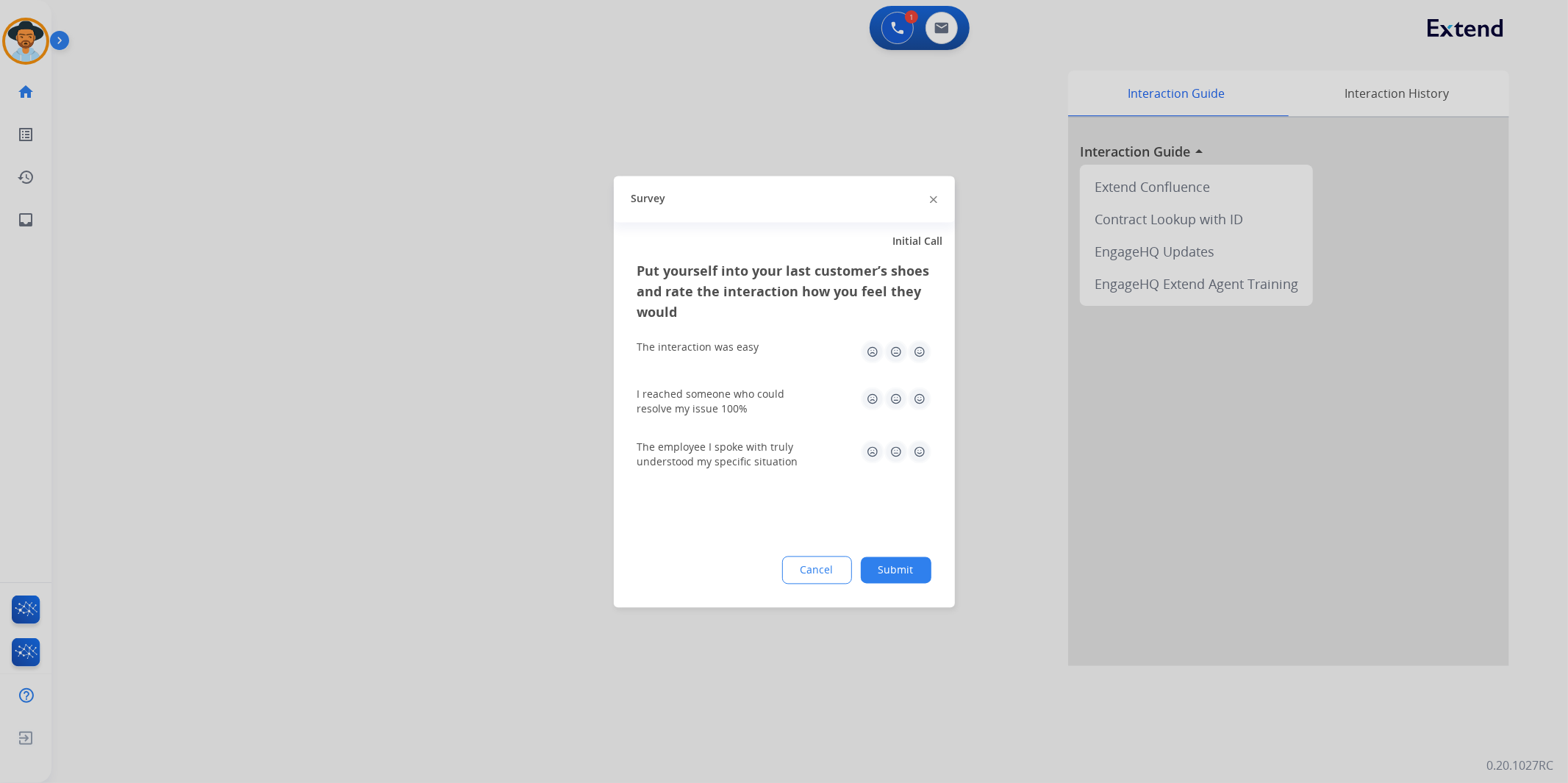
click at [902, 569] on button "Submit" at bounding box center [896, 569] width 70 height 27
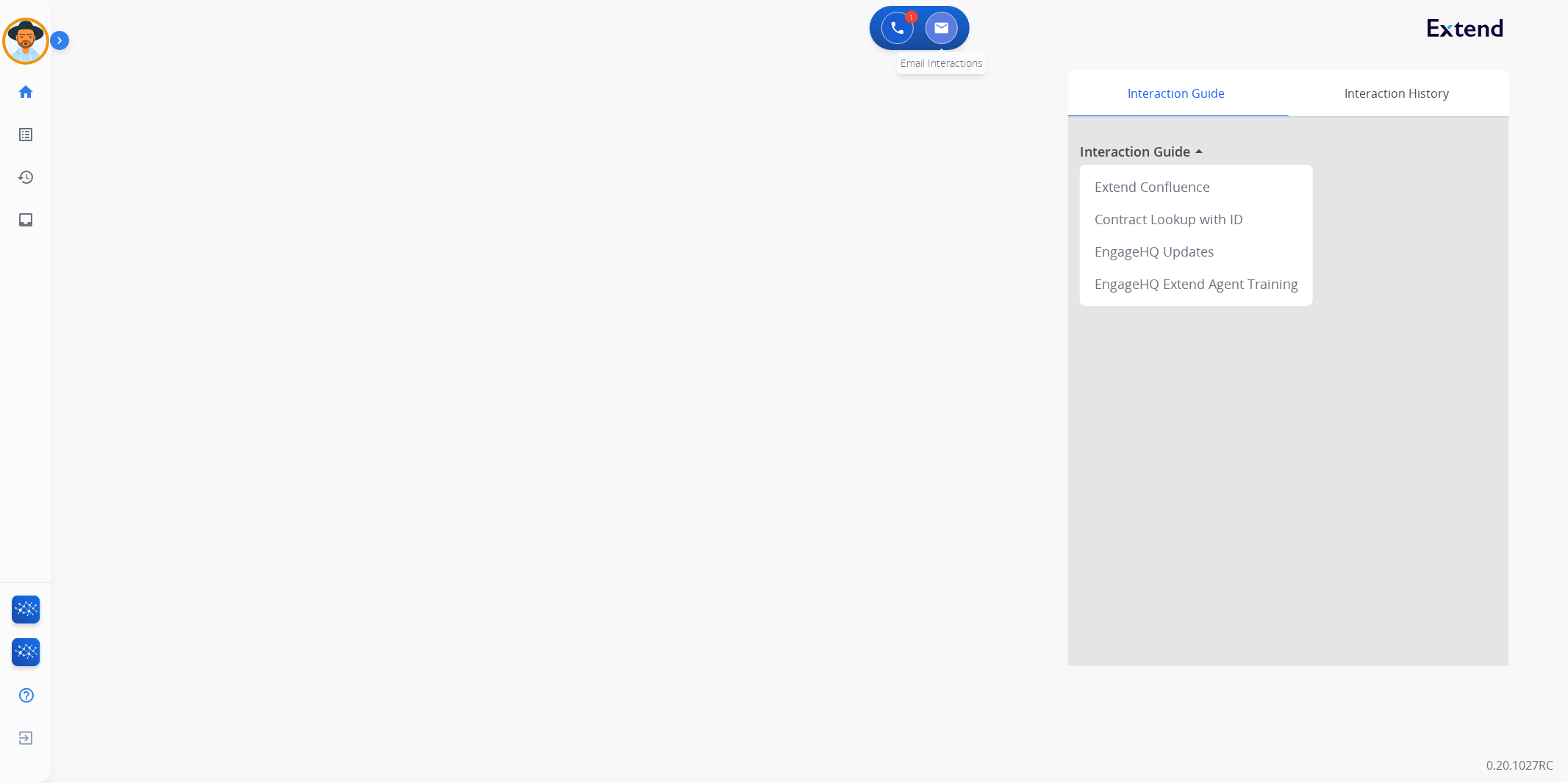
click at [938, 22] on img at bounding box center [941, 28] width 15 height 12
select select "**********"
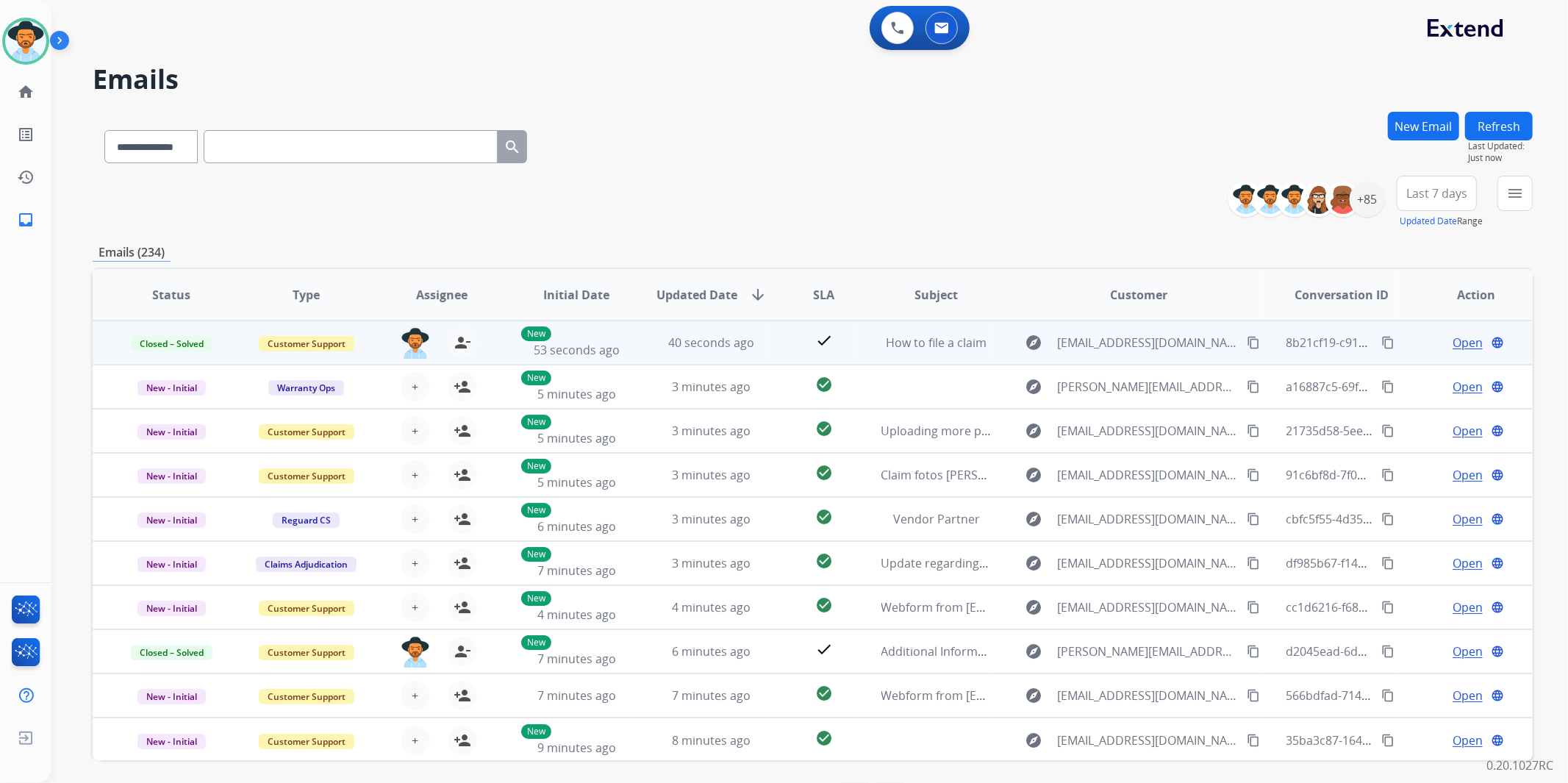
click at [1382, 342] on mat-icon "content_copy" at bounding box center [1388, 342] width 13 height 13
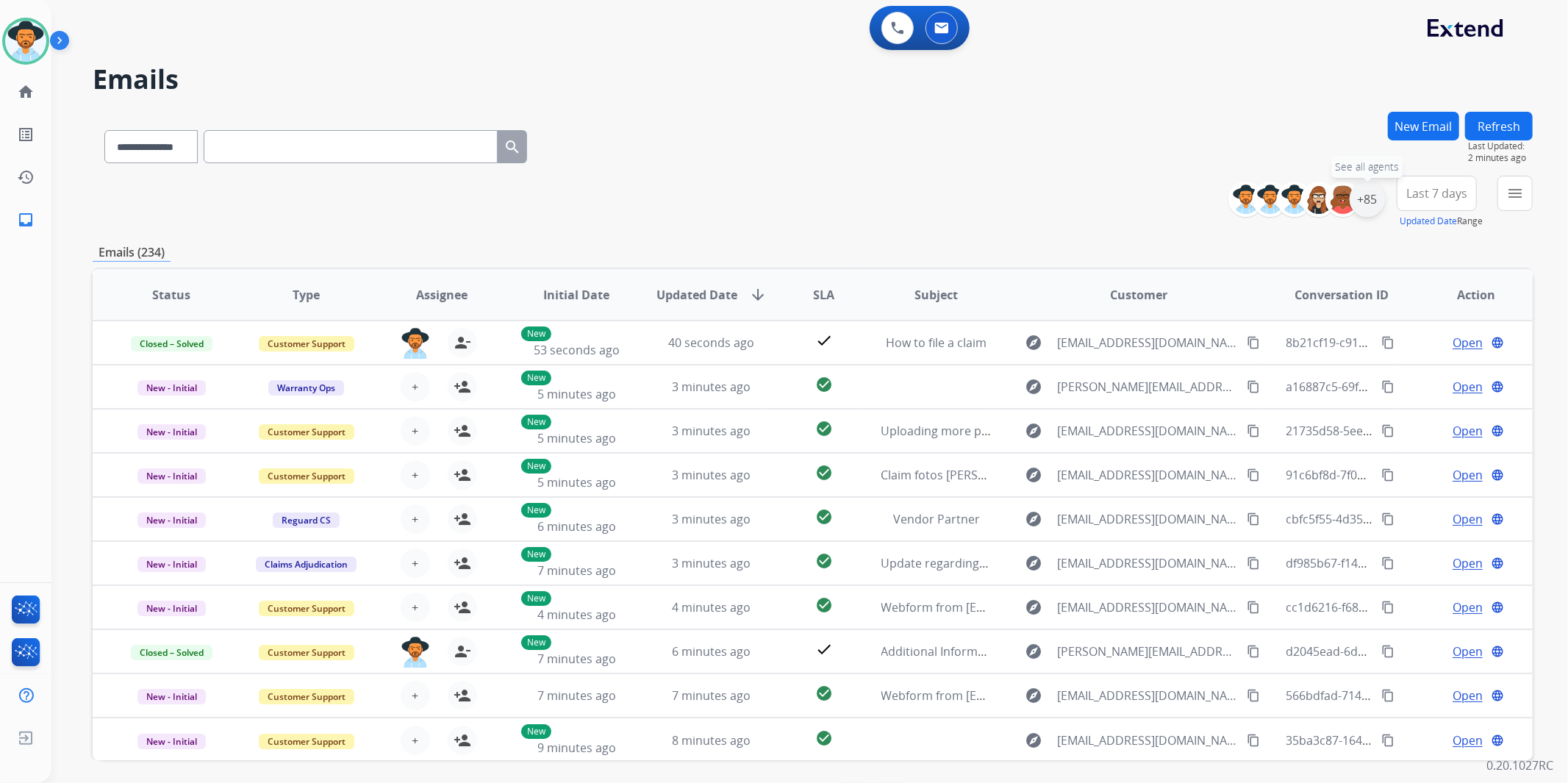
click at [1364, 204] on div "+85" at bounding box center [1367, 199] width 35 height 35
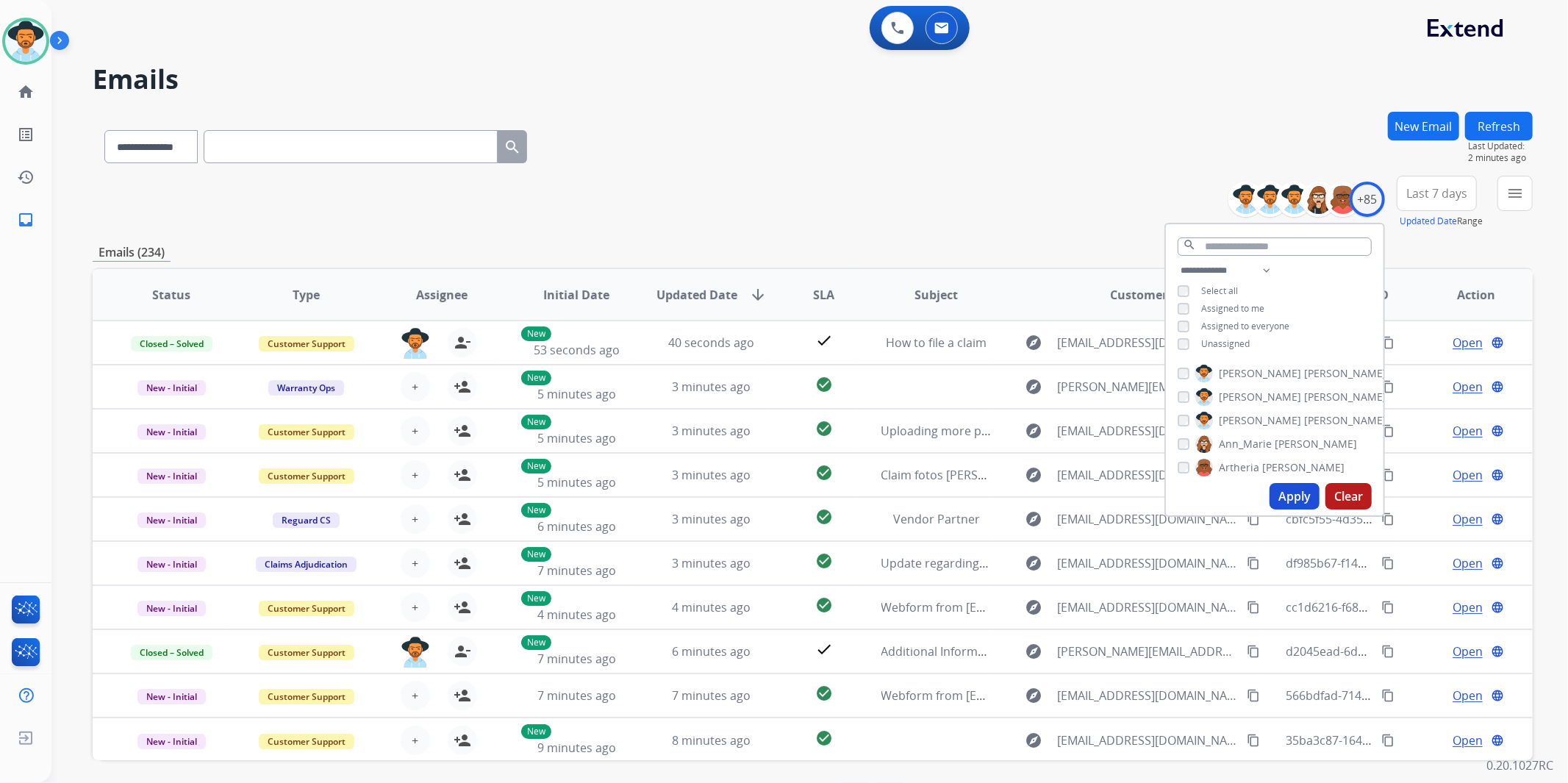
click at [1231, 344] on span "Unassigned" at bounding box center [1226, 343] width 49 height 13
click at [1304, 497] on button "Apply" at bounding box center [1294, 496] width 50 height 27
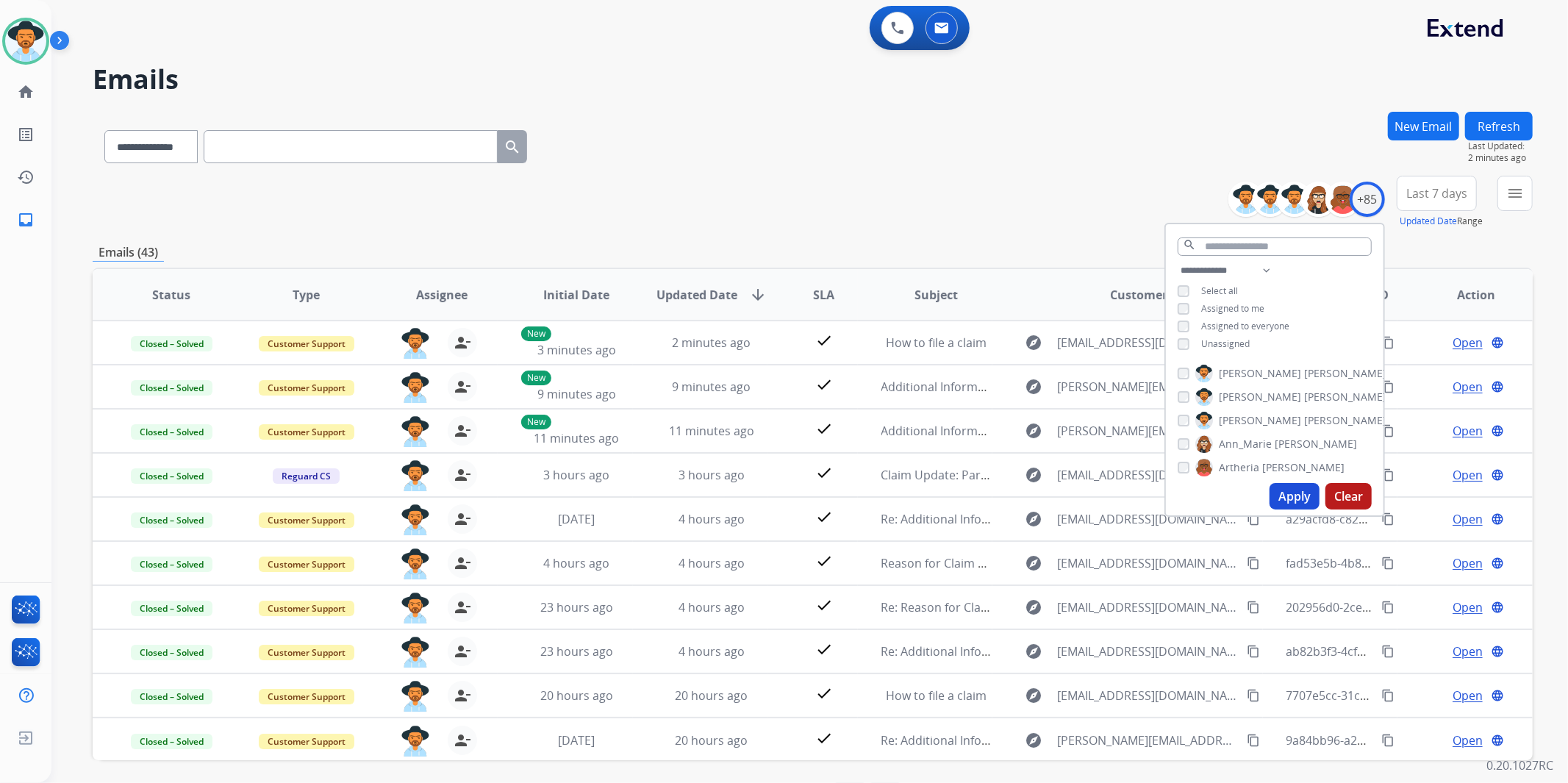
click at [1422, 190] on span "Last 7 days" at bounding box center [1437, 193] width 61 height 6
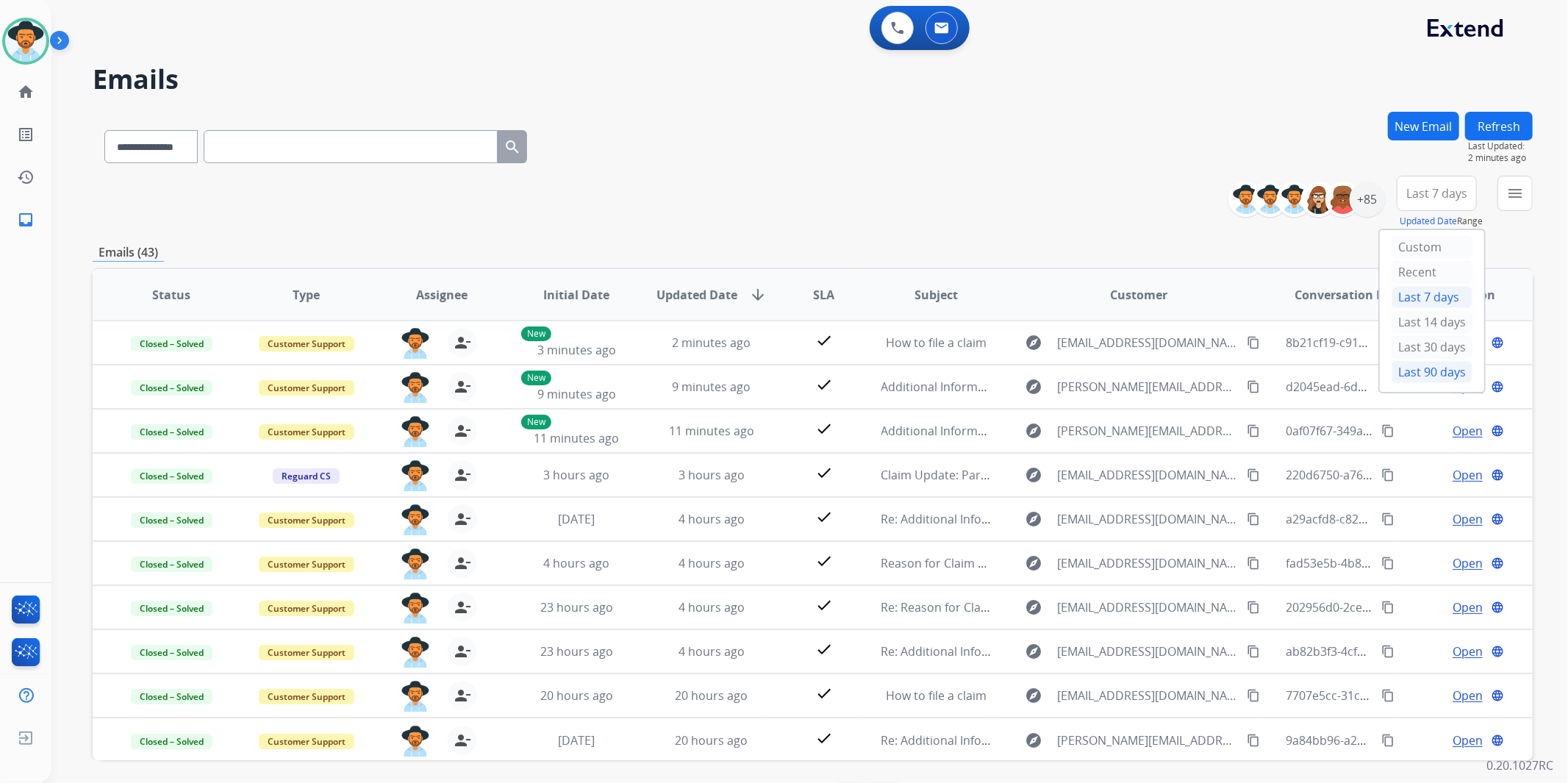
click at [1410, 381] on div "Last 90 days" at bounding box center [1432, 372] width 81 height 22
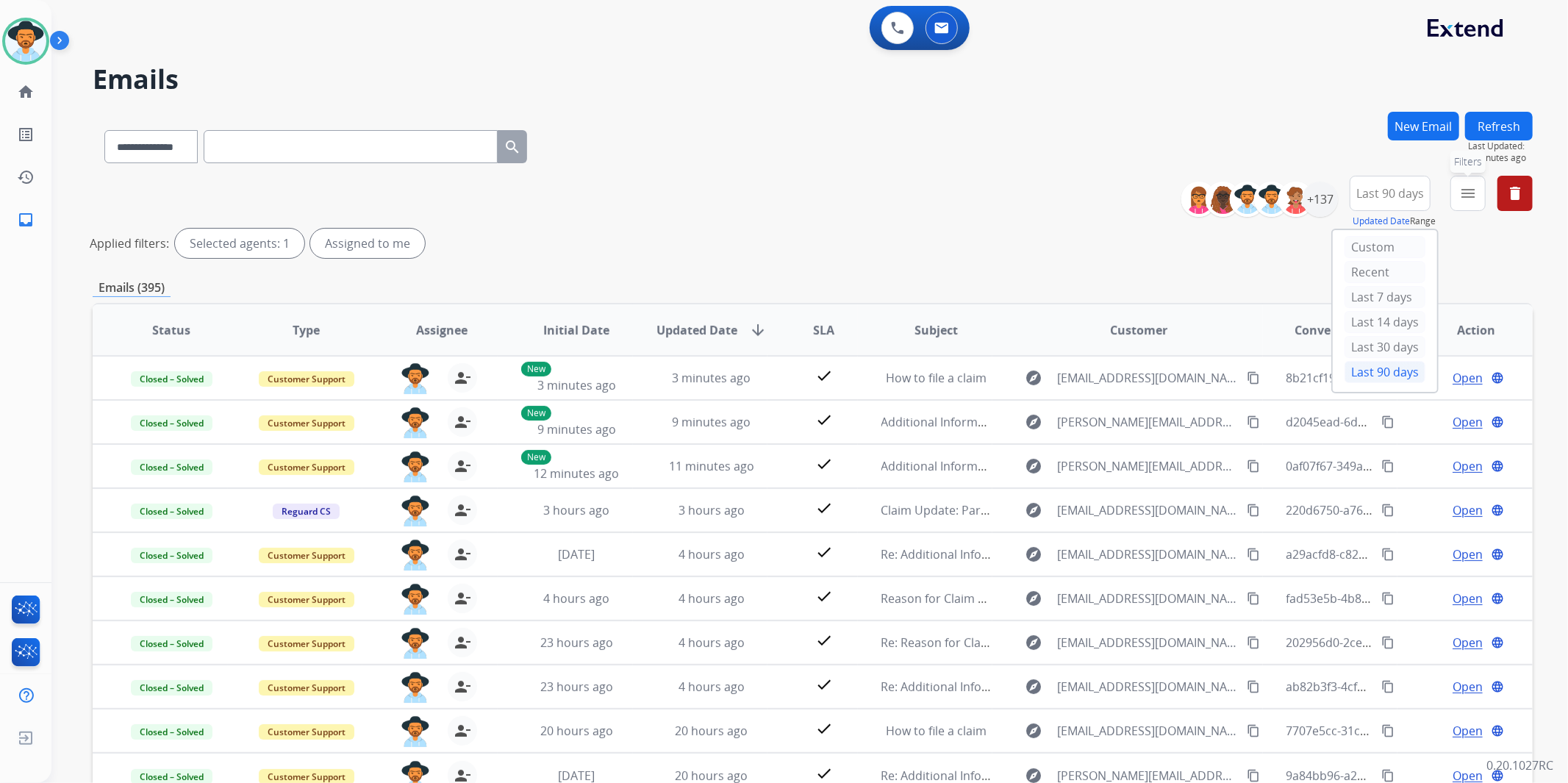
click at [1480, 200] on button "menu Filters" at bounding box center [1468, 193] width 35 height 35
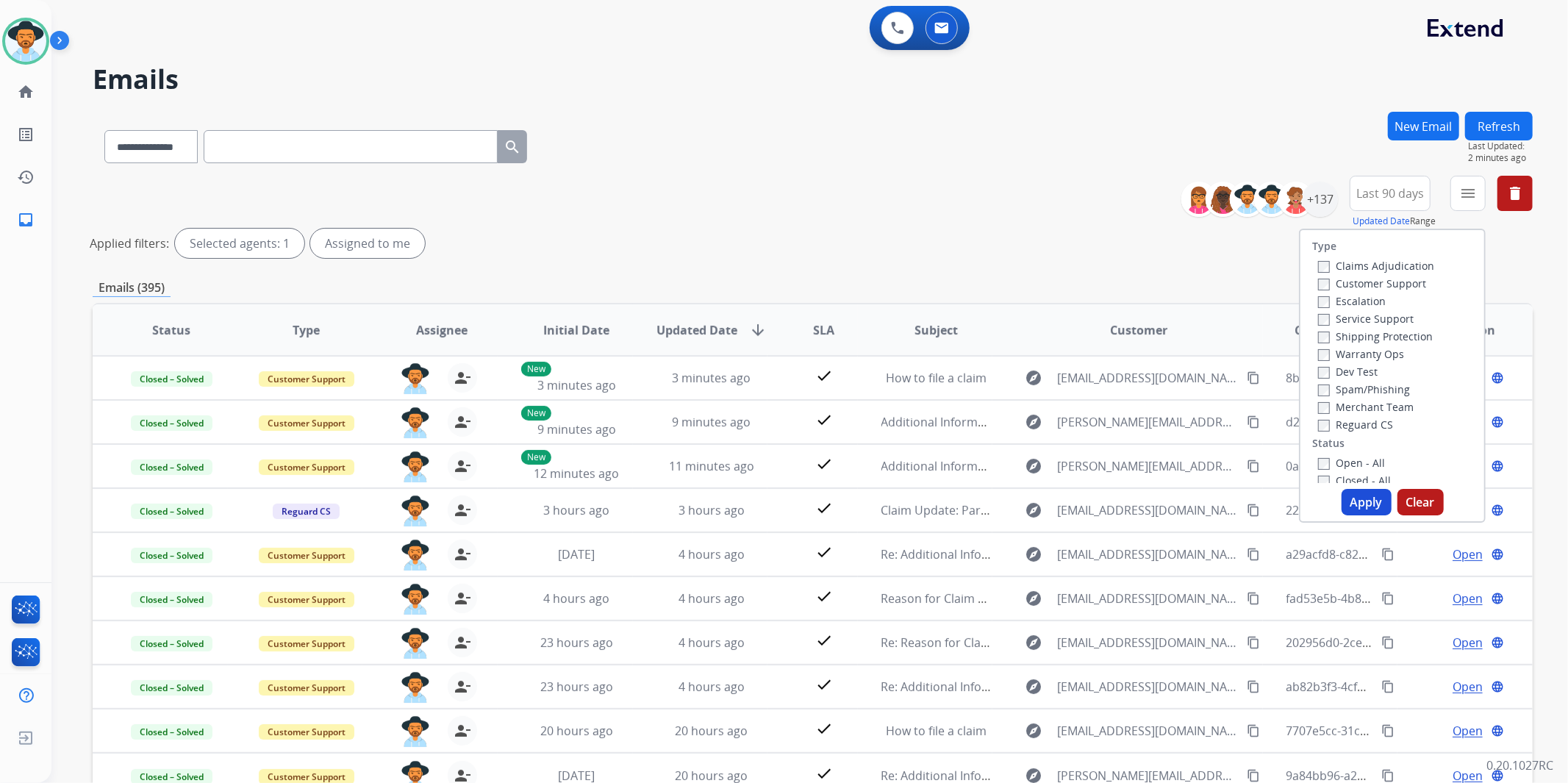
click at [1397, 276] on label "Customer Support" at bounding box center [1372, 283] width 108 height 14
click at [1380, 335] on label "Shipping Protection" at bounding box center [1376, 336] width 115 height 14
click at [1359, 415] on div "Reguard CS" at bounding box center [1376, 424] width 116 height 18
click at [1358, 423] on label "Reguard CS" at bounding box center [1355, 425] width 75 height 14
click at [1350, 461] on label "Open - All" at bounding box center [1352, 462] width 67 height 14
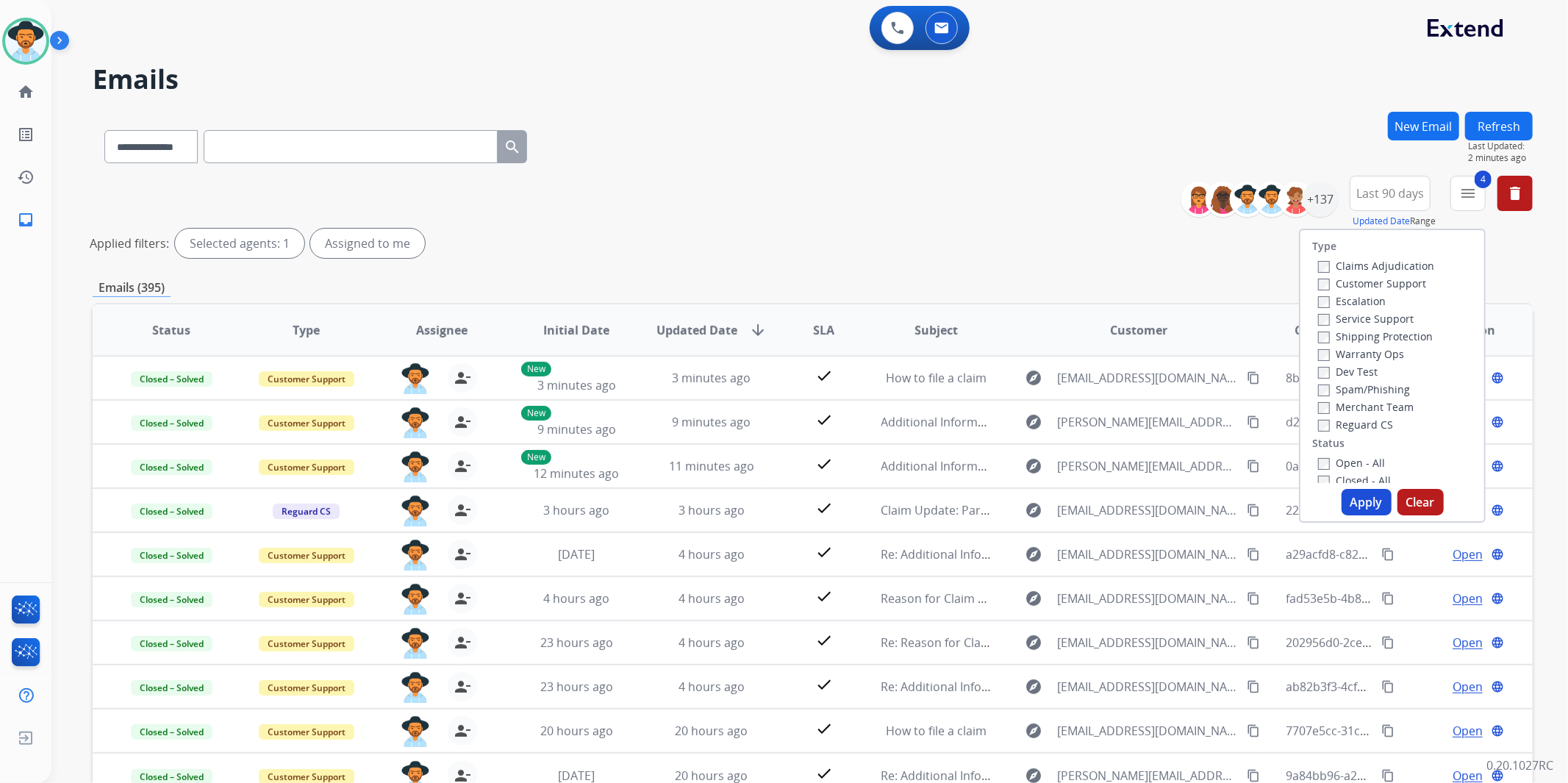
click at [1362, 503] on button "Apply" at bounding box center [1366, 502] width 50 height 27
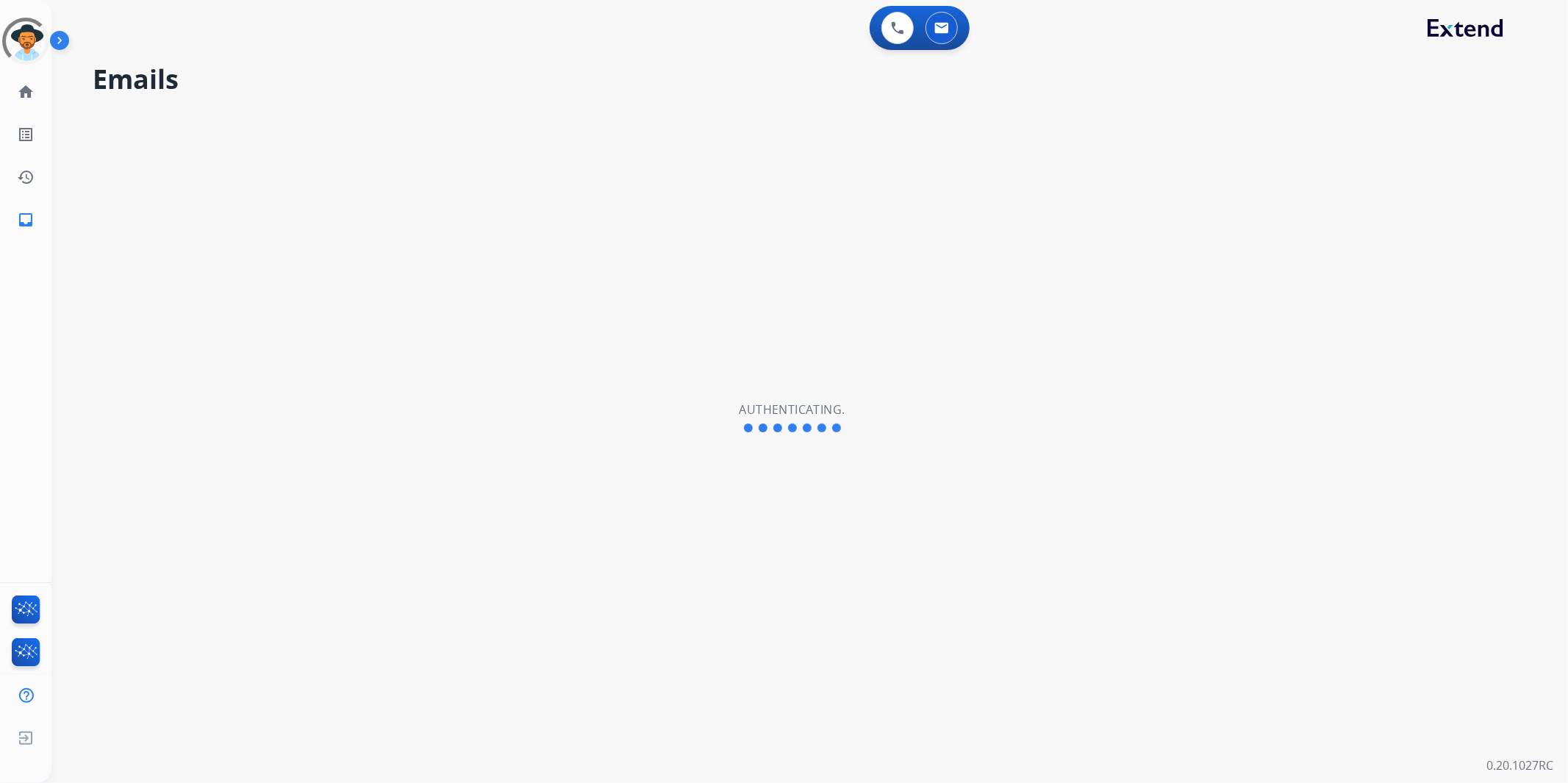
select select "**********"
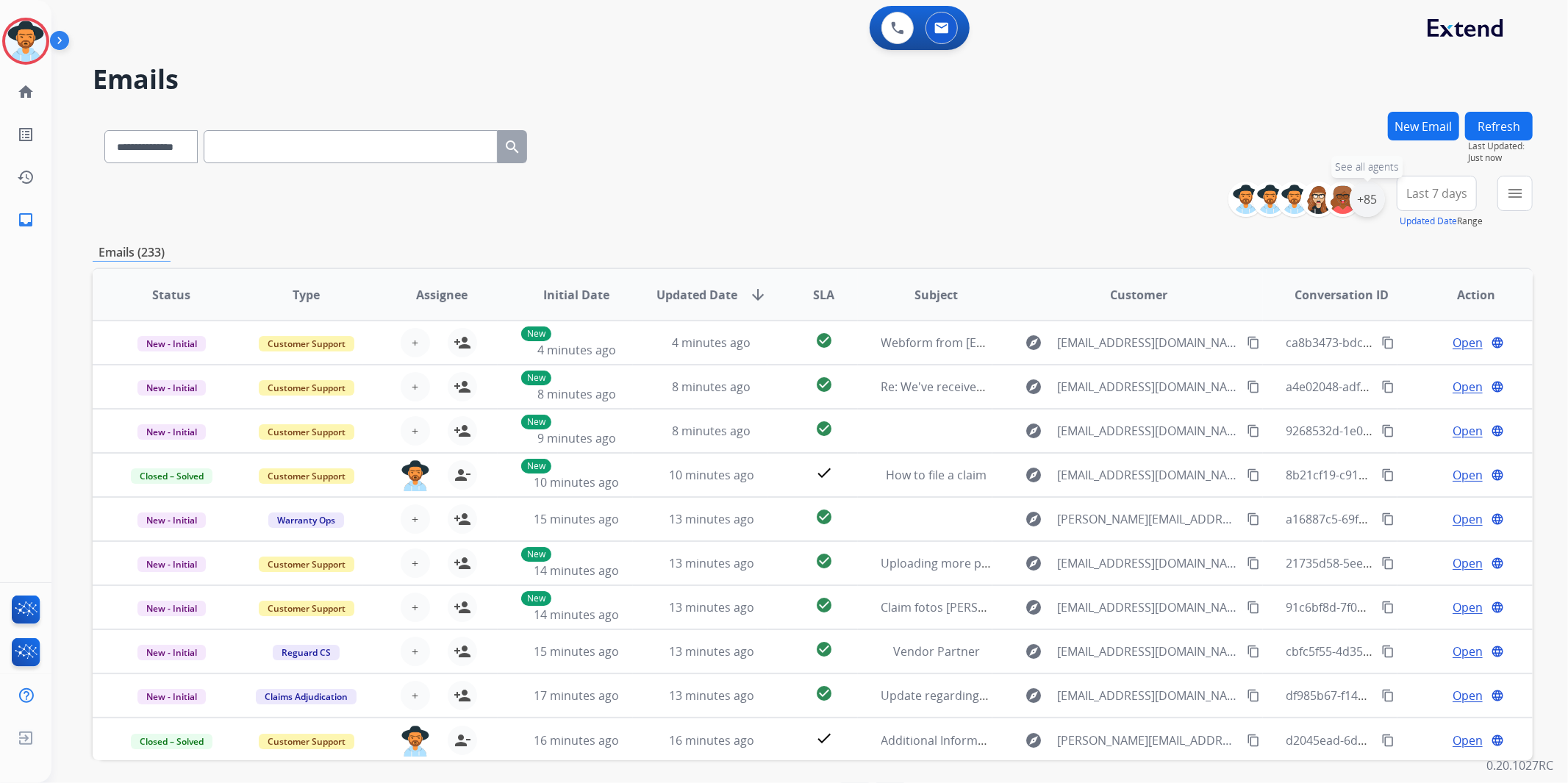
click at [1370, 207] on div "+85" at bounding box center [1367, 199] width 35 height 35
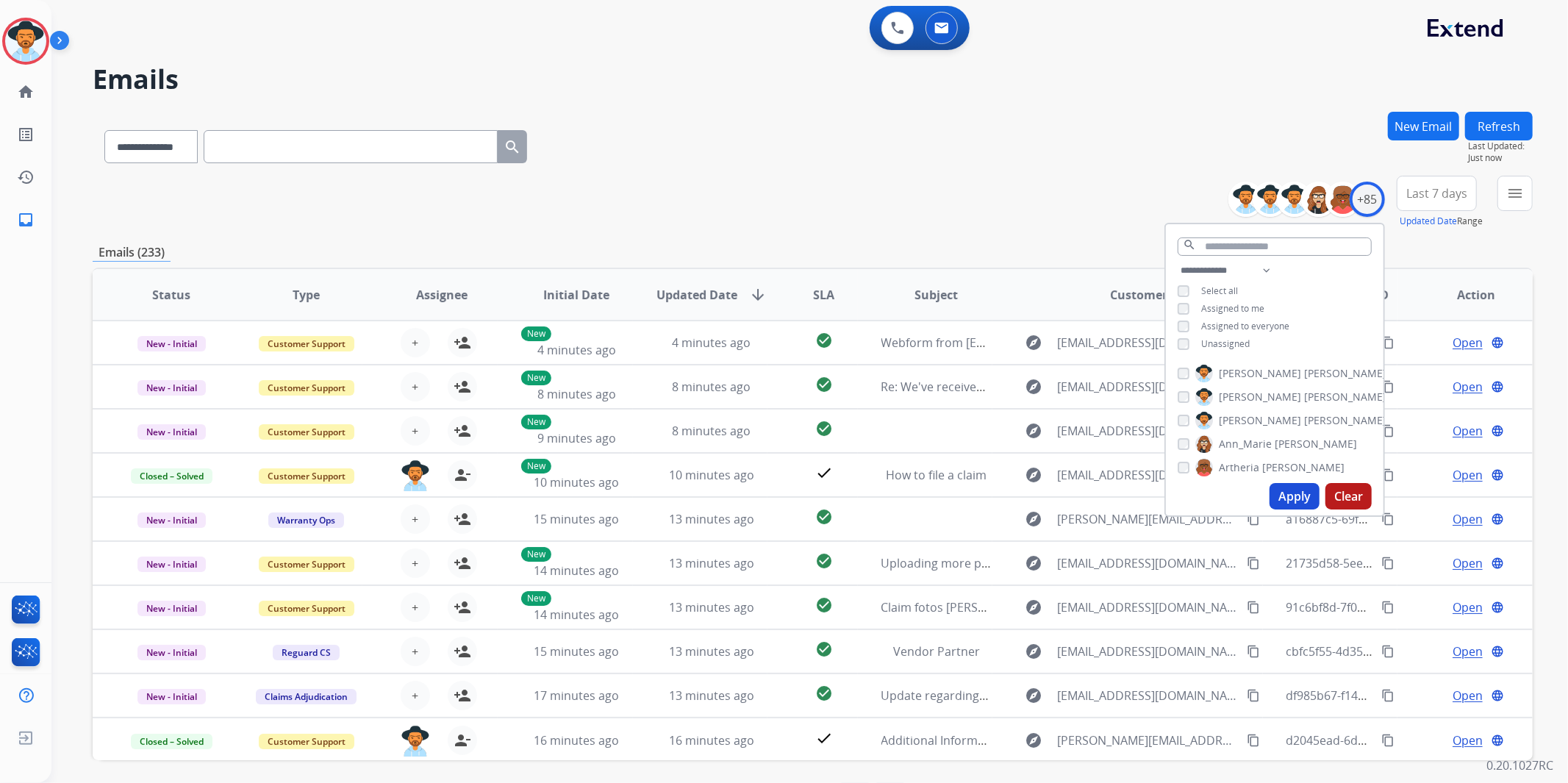
click at [1239, 346] on span "Unassigned" at bounding box center [1226, 343] width 49 height 13
click at [1291, 486] on button "Apply" at bounding box center [1294, 496] width 50 height 27
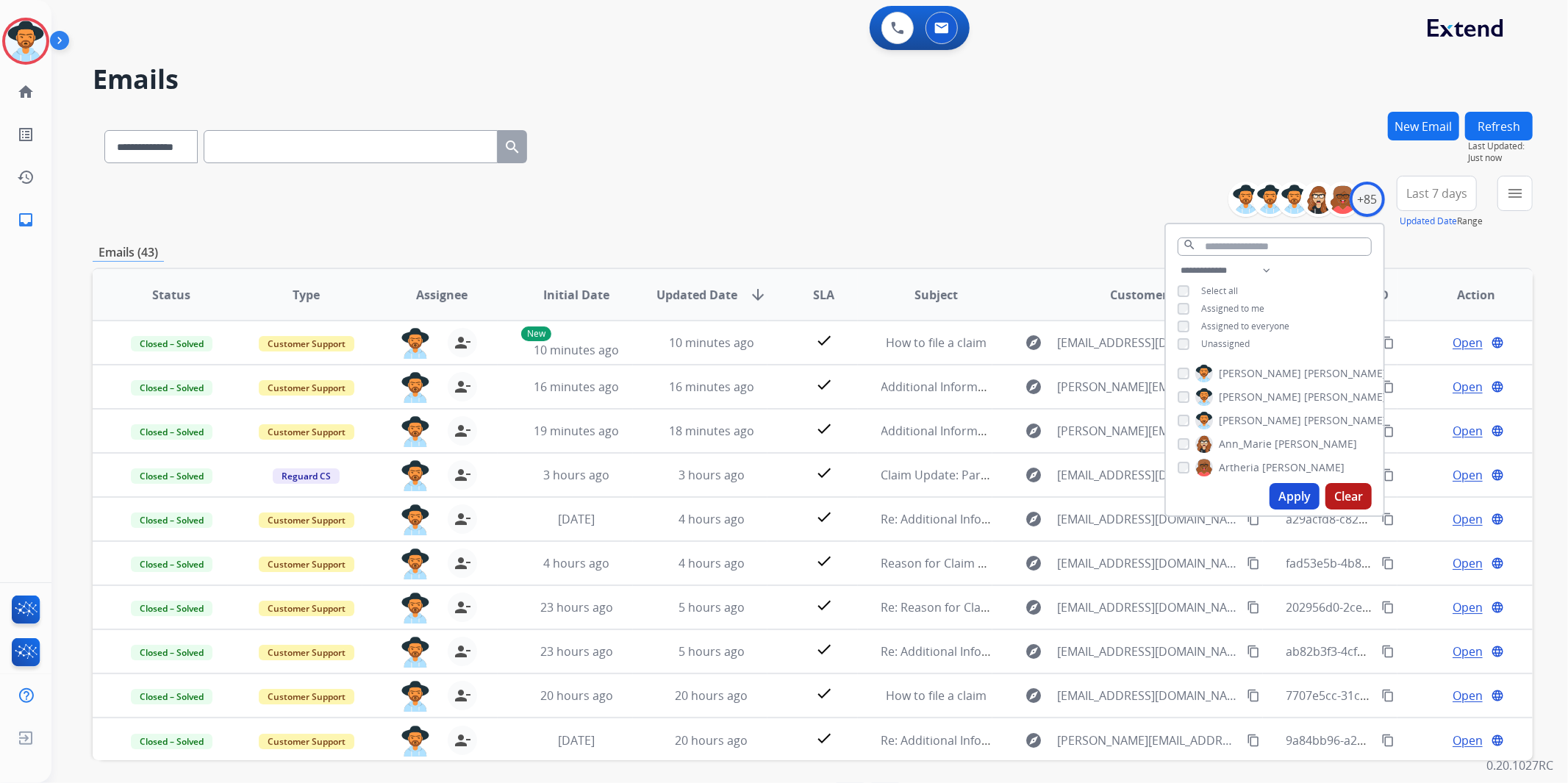
click at [1454, 196] on span "Last 7 days" at bounding box center [1437, 193] width 61 height 6
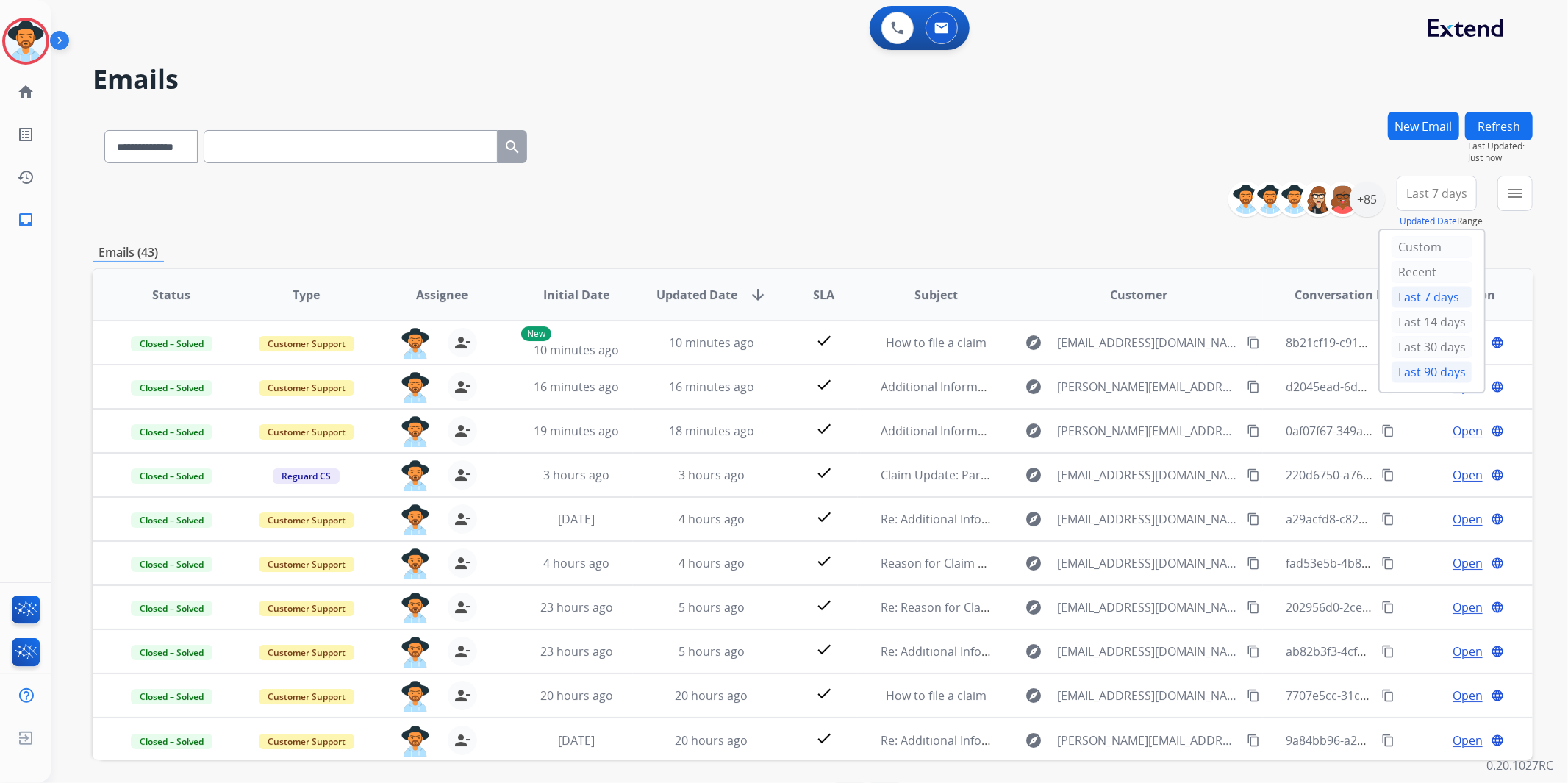
click at [1415, 373] on div "Last 90 days" at bounding box center [1432, 372] width 81 height 22
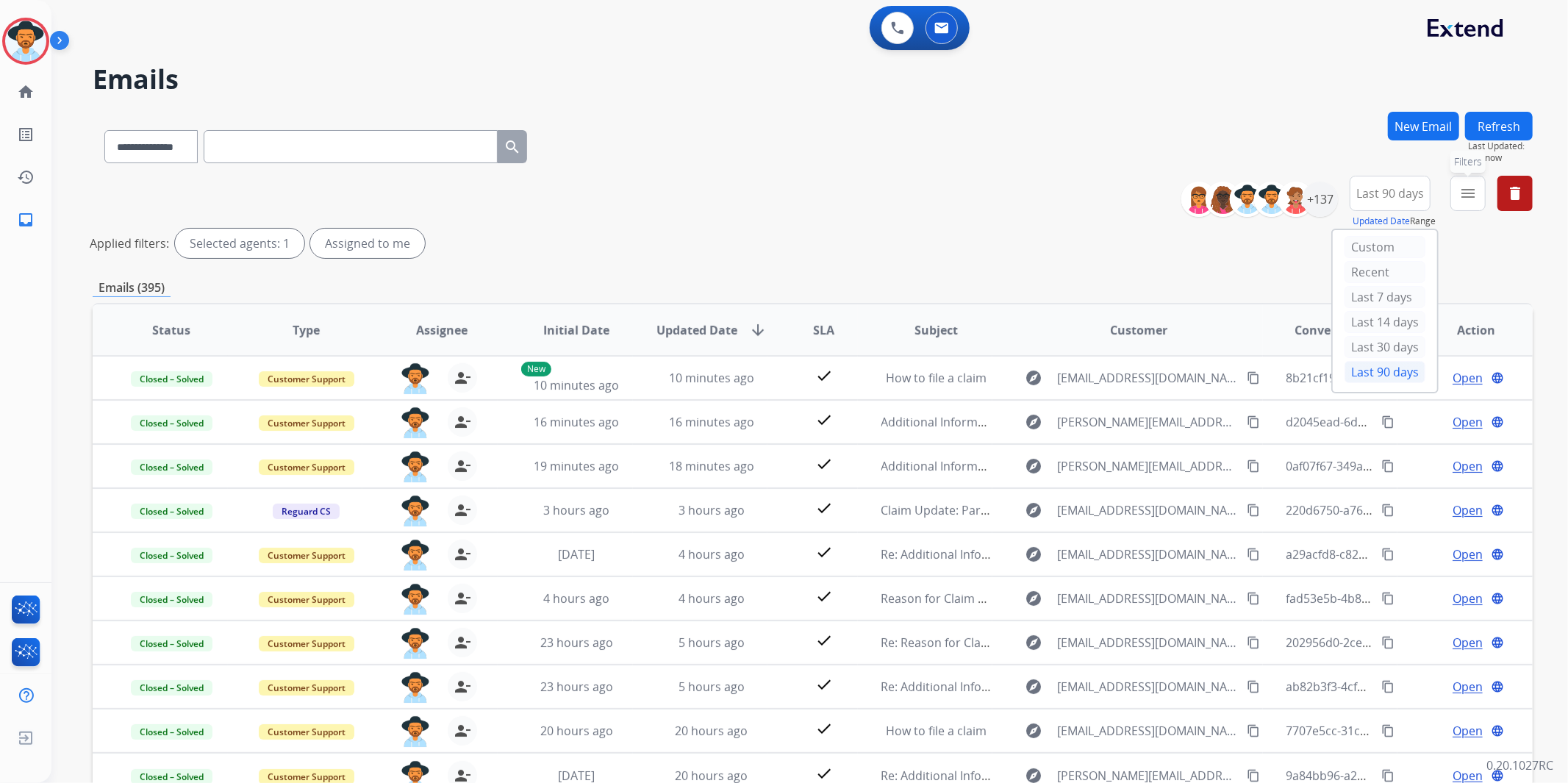
click at [1480, 202] on button "menu Filters" at bounding box center [1468, 193] width 35 height 35
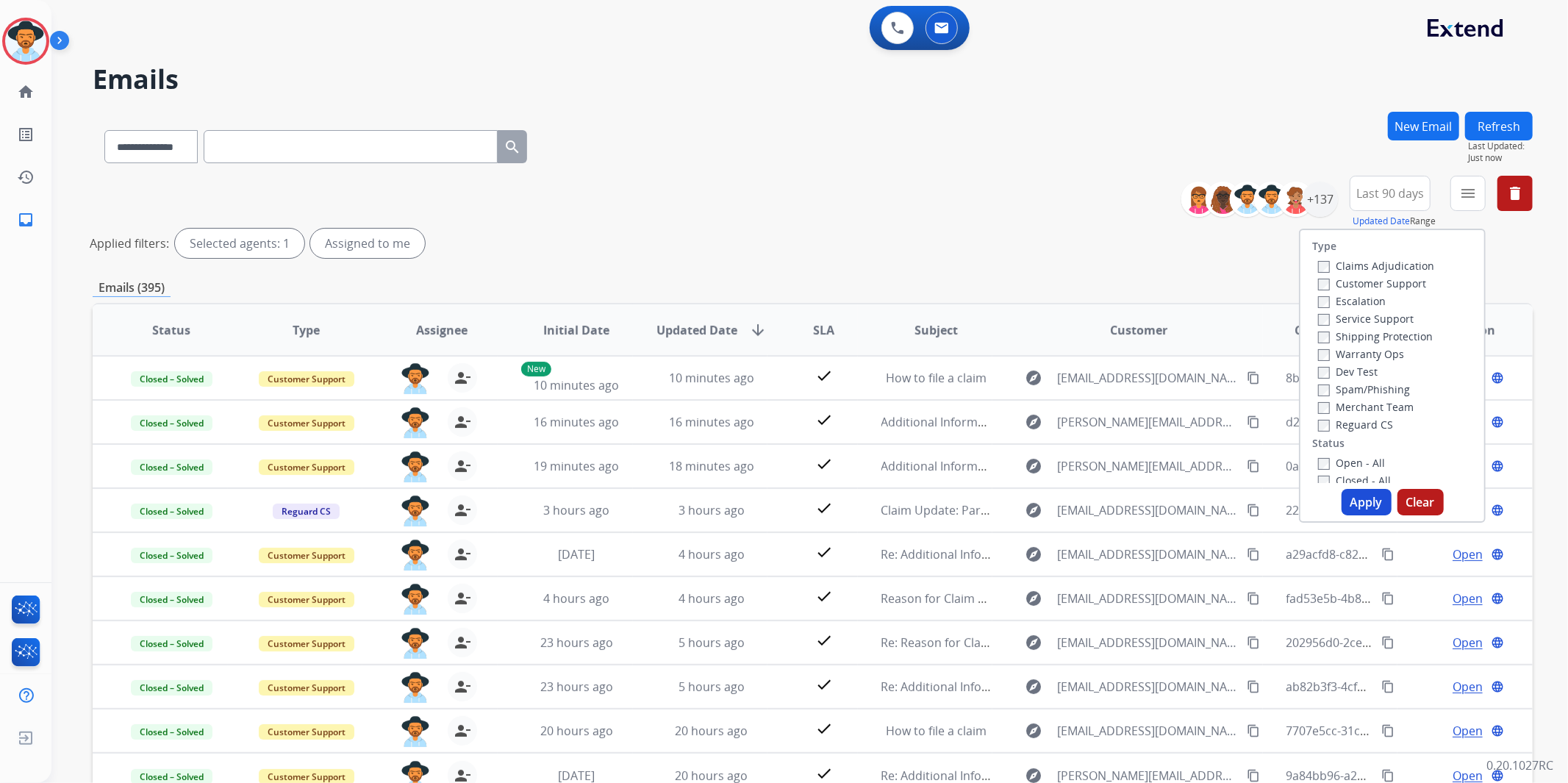
click at [1413, 280] on label "Customer Support" at bounding box center [1372, 283] width 108 height 14
click at [1420, 334] on label "Shipping Protection" at bounding box center [1376, 336] width 115 height 14
click at [1364, 419] on label "Reguard CS" at bounding box center [1355, 425] width 75 height 14
click at [1349, 458] on label "Open - All" at bounding box center [1352, 462] width 67 height 14
click at [1367, 495] on button "Apply" at bounding box center [1366, 502] width 50 height 27
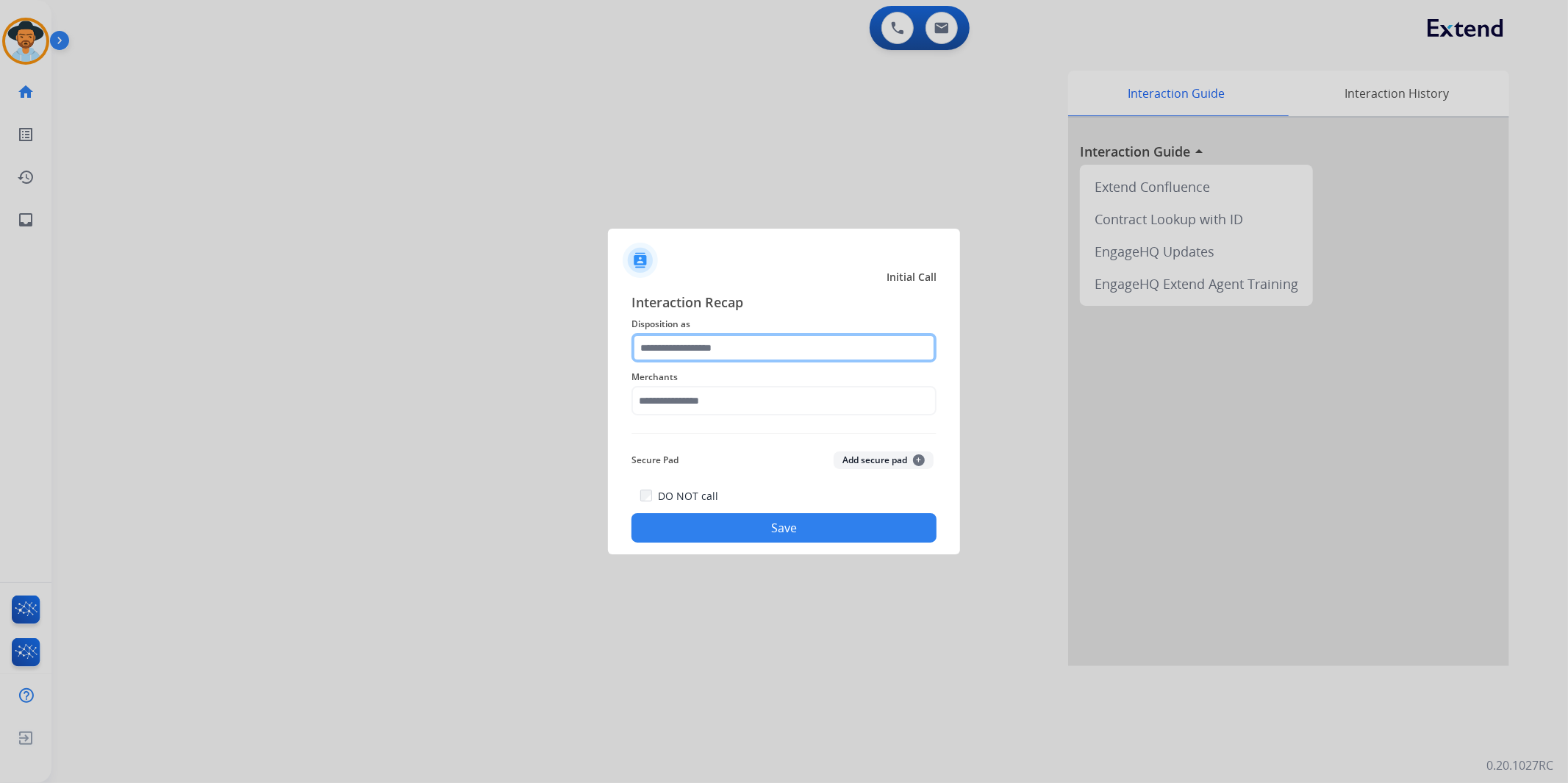
click at [754, 342] on input "text" at bounding box center [784, 347] width 305 height 29
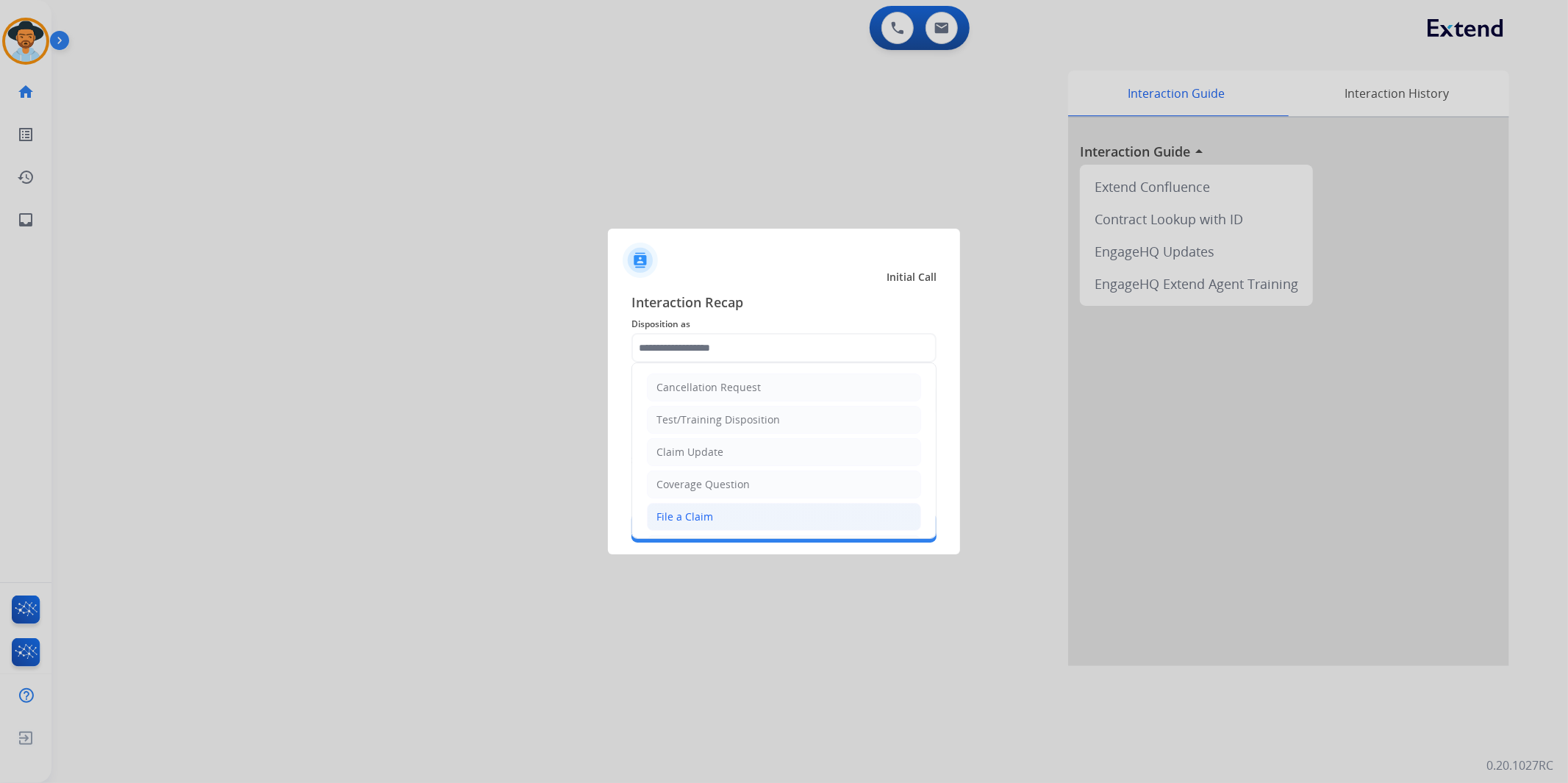
click at [751, 512] on li "File a Claim" at bounding box center [784, 516] width 274 height 28
type input "**********"
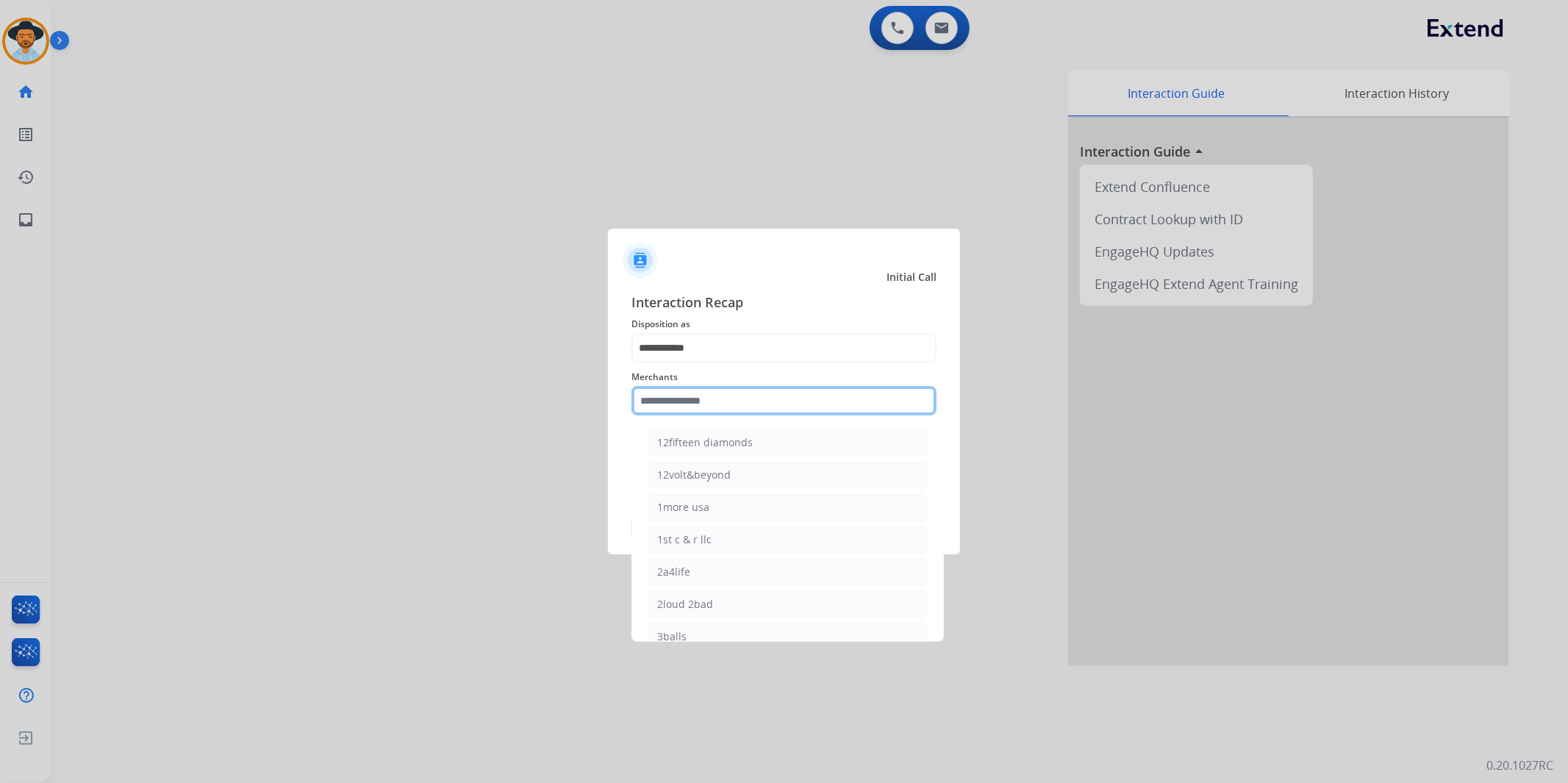
click at [744, 392] on input "text" at bounding box center [784, 401] width 305 height 29
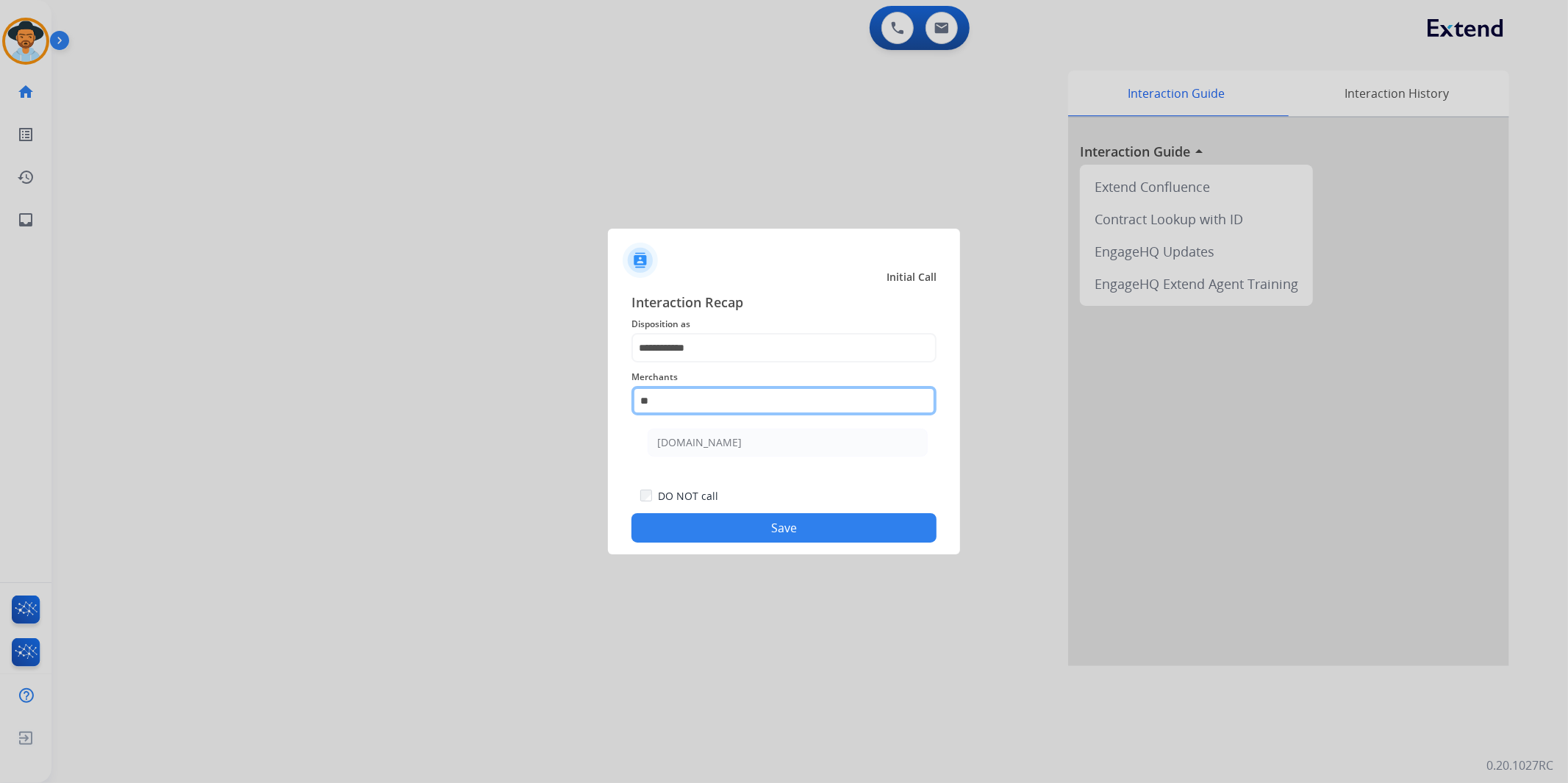
type input "*"
click at [708, 438] on li "Not found" at bounding box center [787, 443] width 280 height 28
type input "*********"
click at [751, 529] on button "Save" at bounding box center [784, 527] width 305 height 29
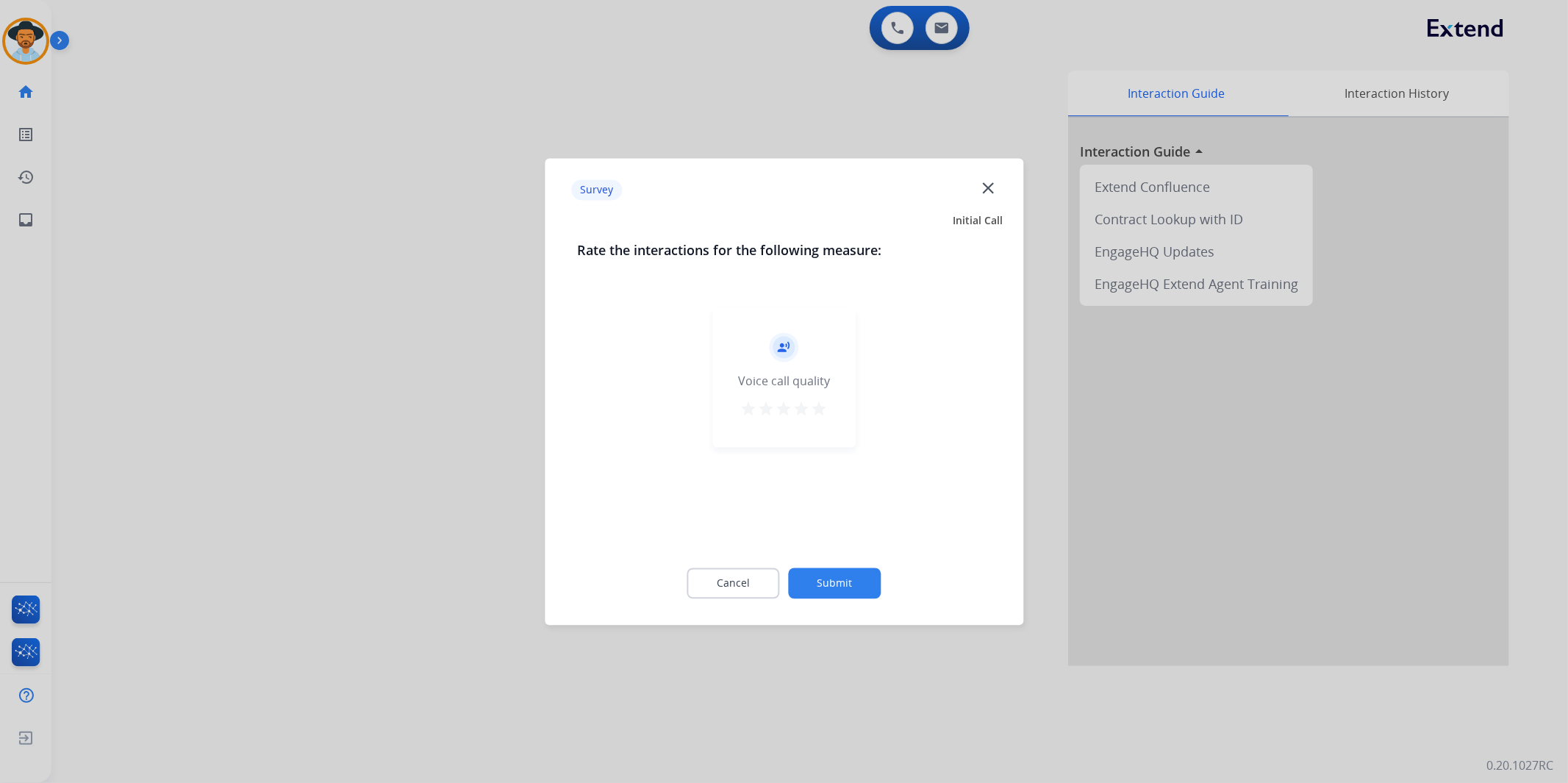
click at [829, 582] on button "Submit" at bounding box center [835, 583] width 93 height 31
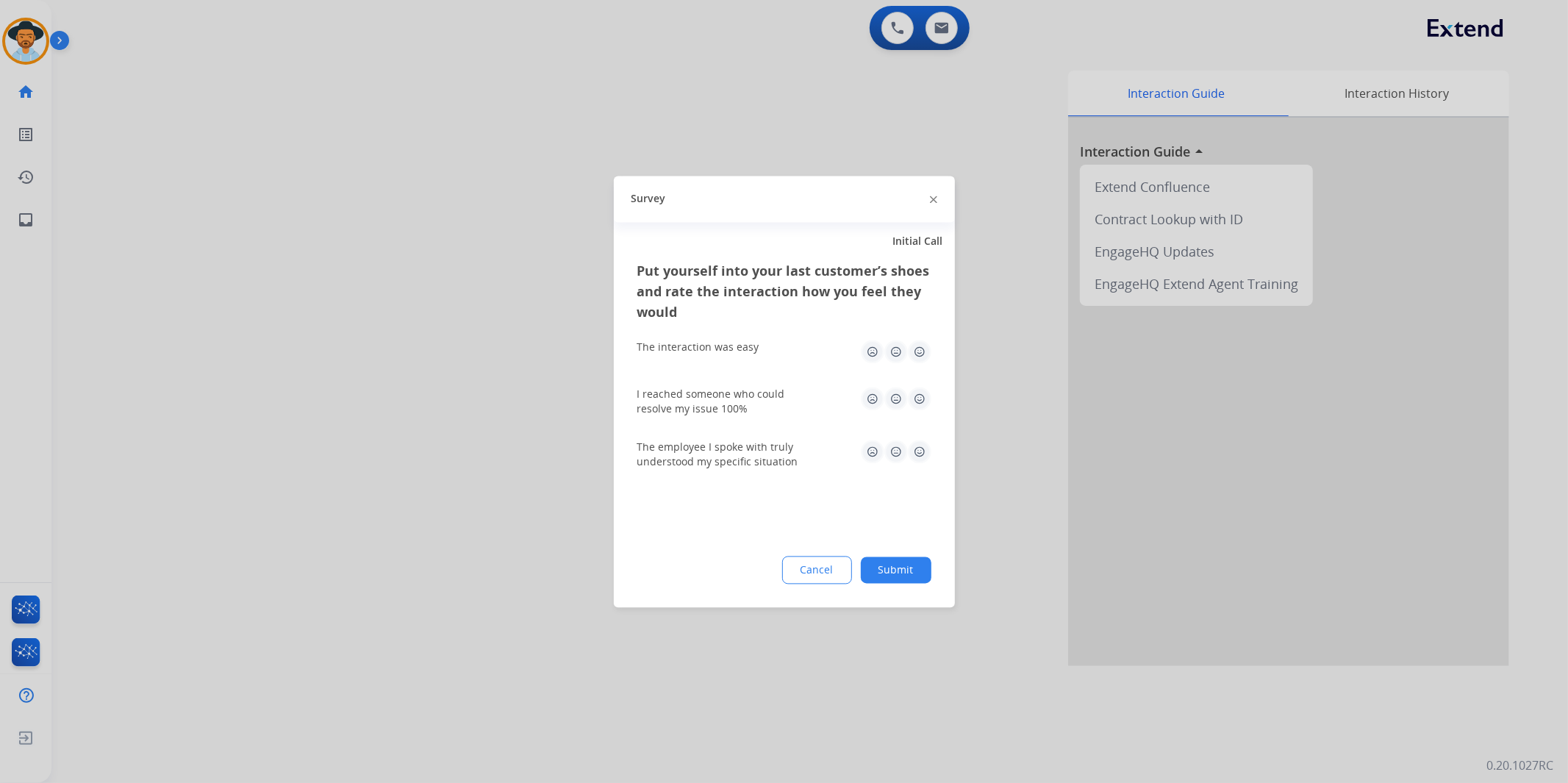
click at [915, 574] on button "Submit" at bounding box center [896, 569] width 70 height 27
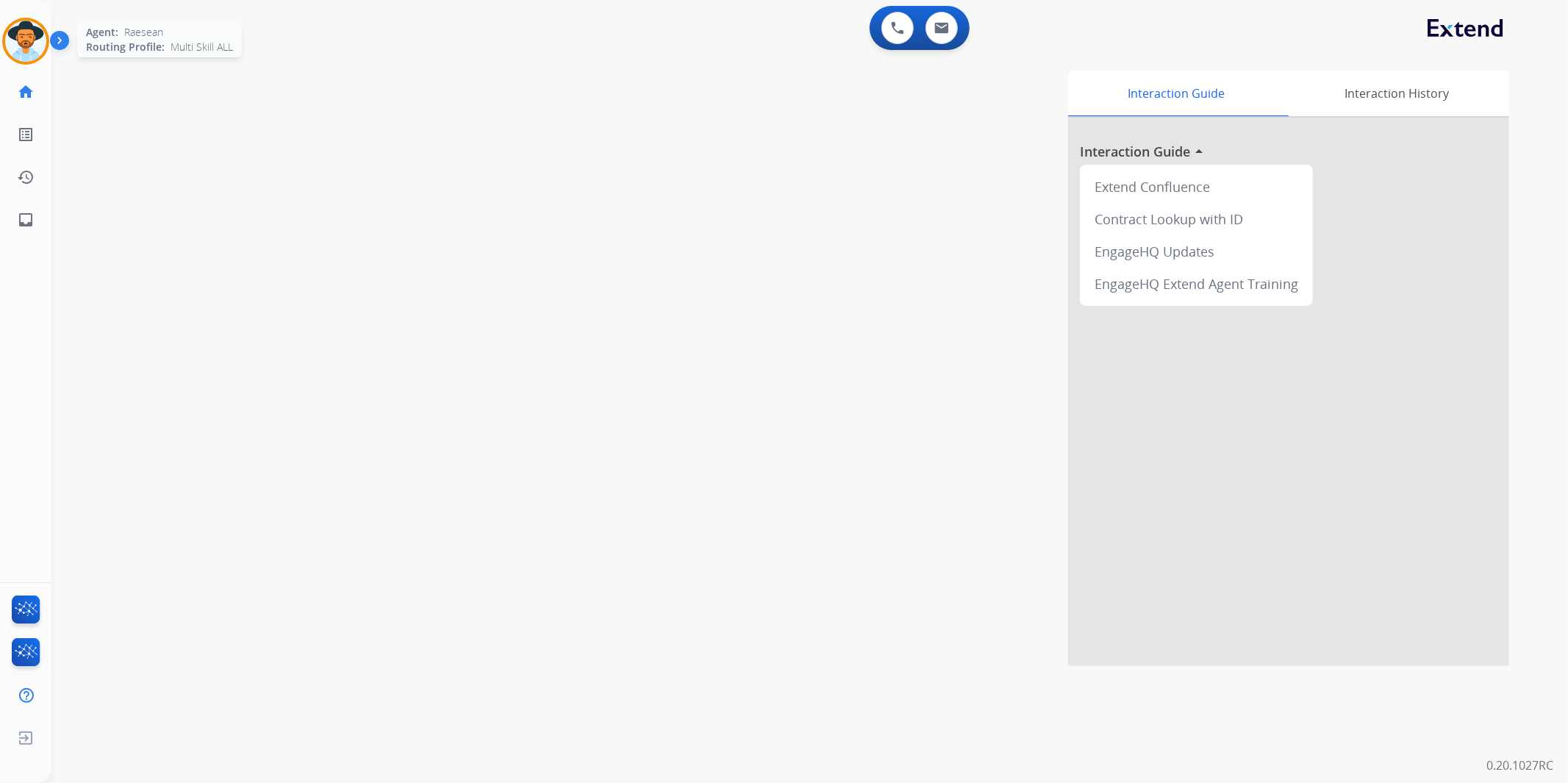
click at [15, 46] on img at bounding box center [26, 41] width 41 height 41
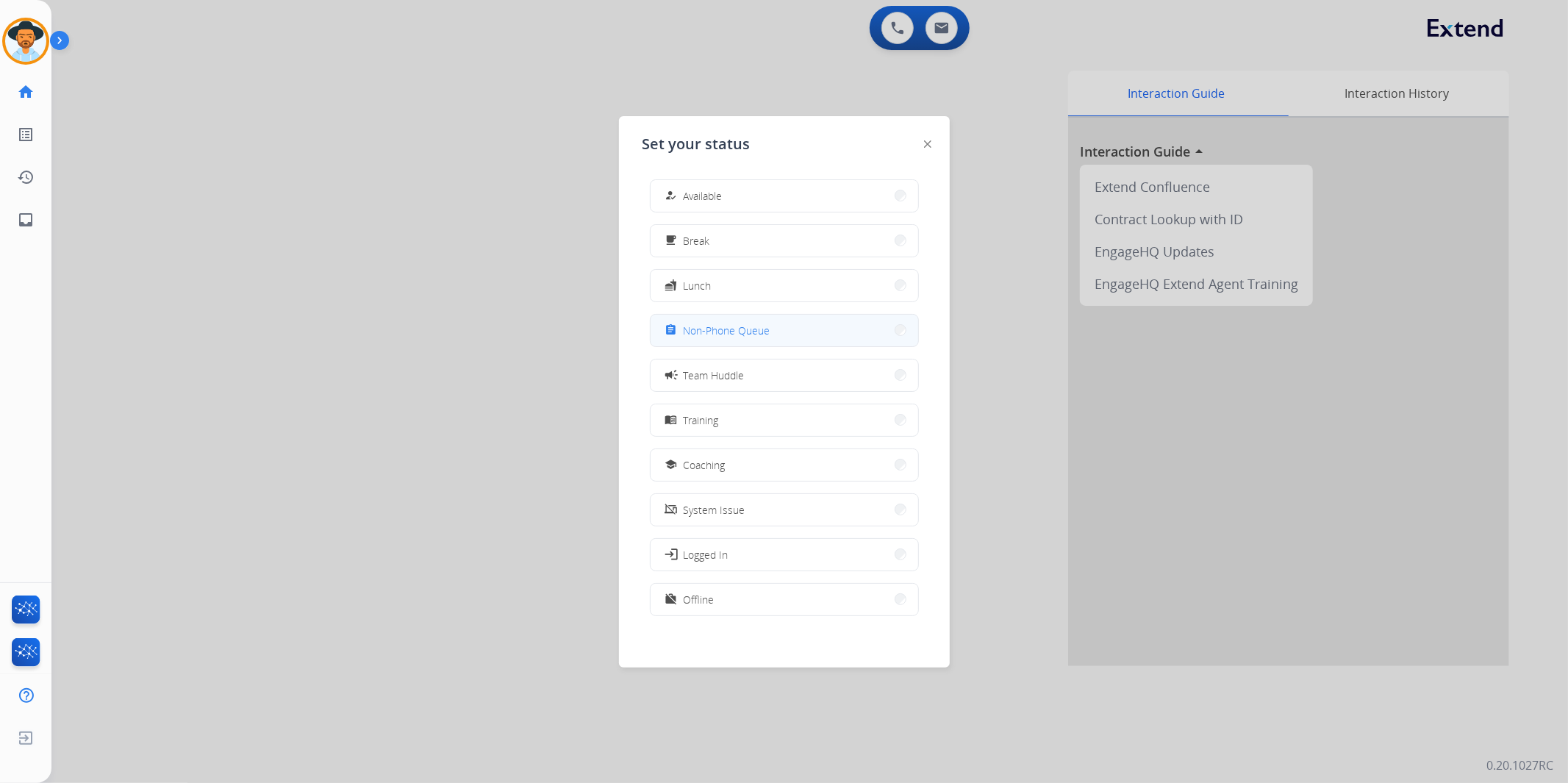
click at [873, 329] on button "assignment Non-Phone Queue" at bounding box center [785, 330] width 268 height 32
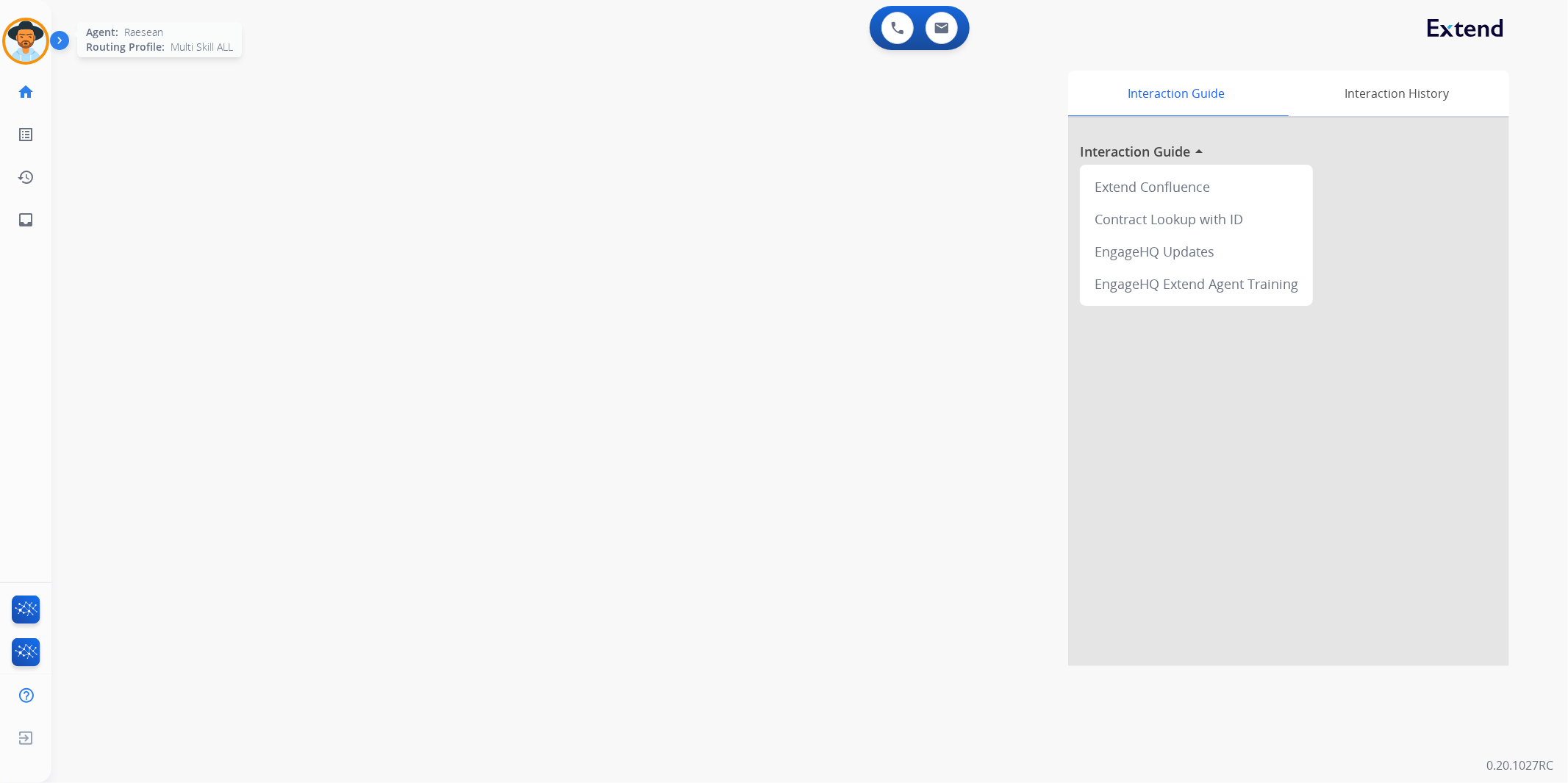
click at [39, 57] on div at bounding box center [26, 41] width 47 height 47
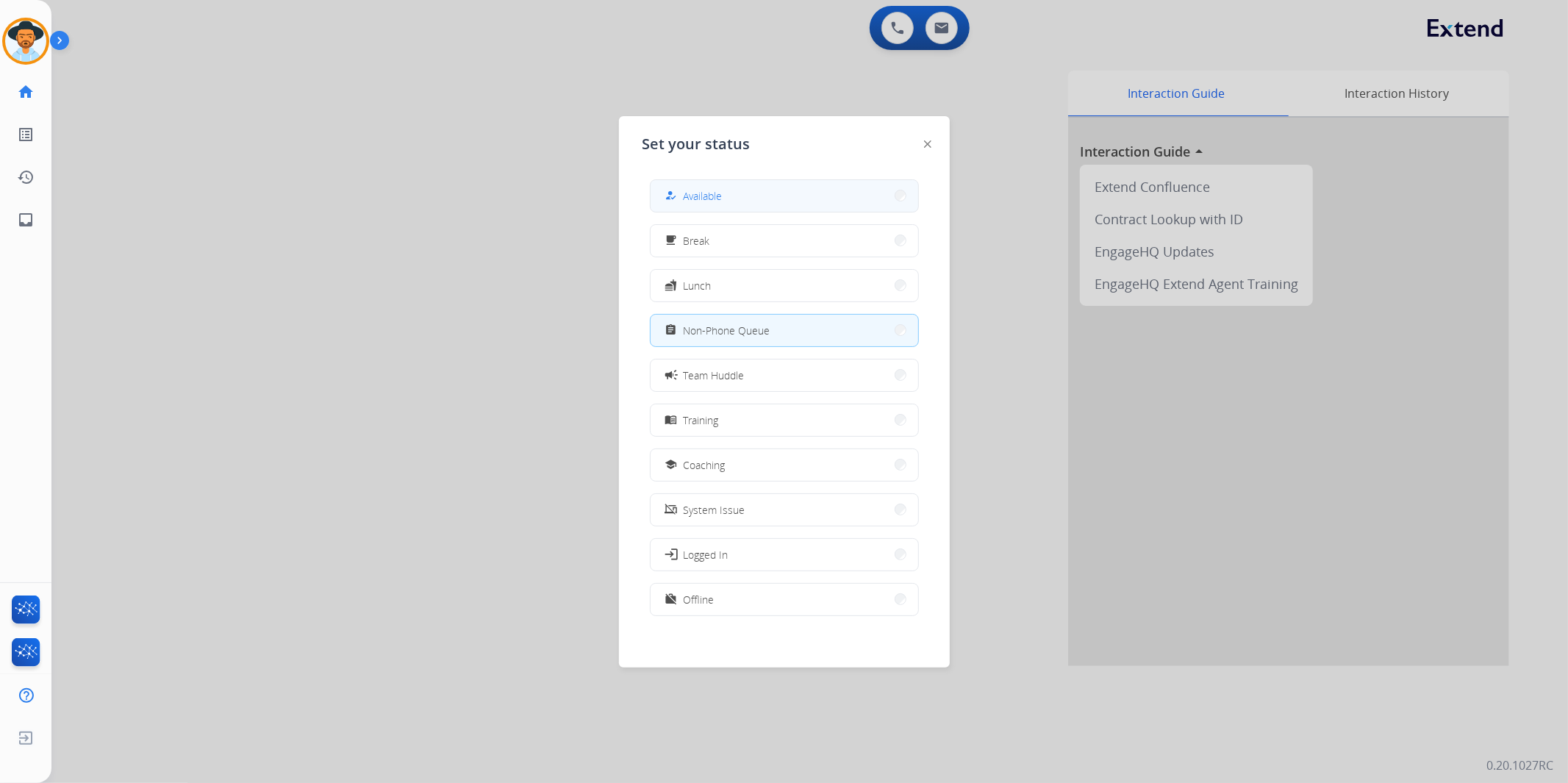
click at [754, 199] on button "how_to_reg Available" at bounding box center [785, 196] width 268 height 32
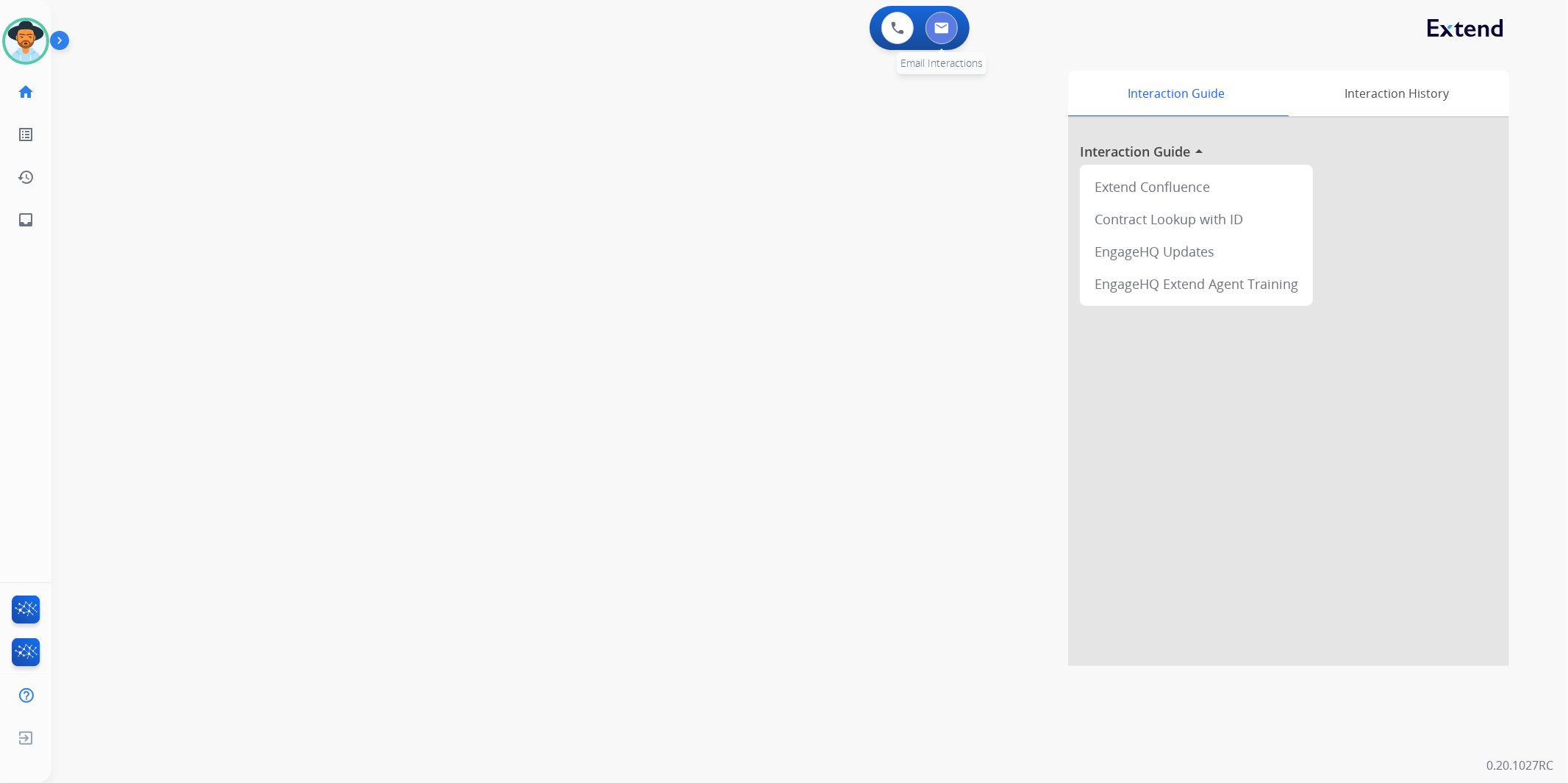
click at [954, 29] on button at bounding box center [942, 28] width 33 height 33
select select "**********"
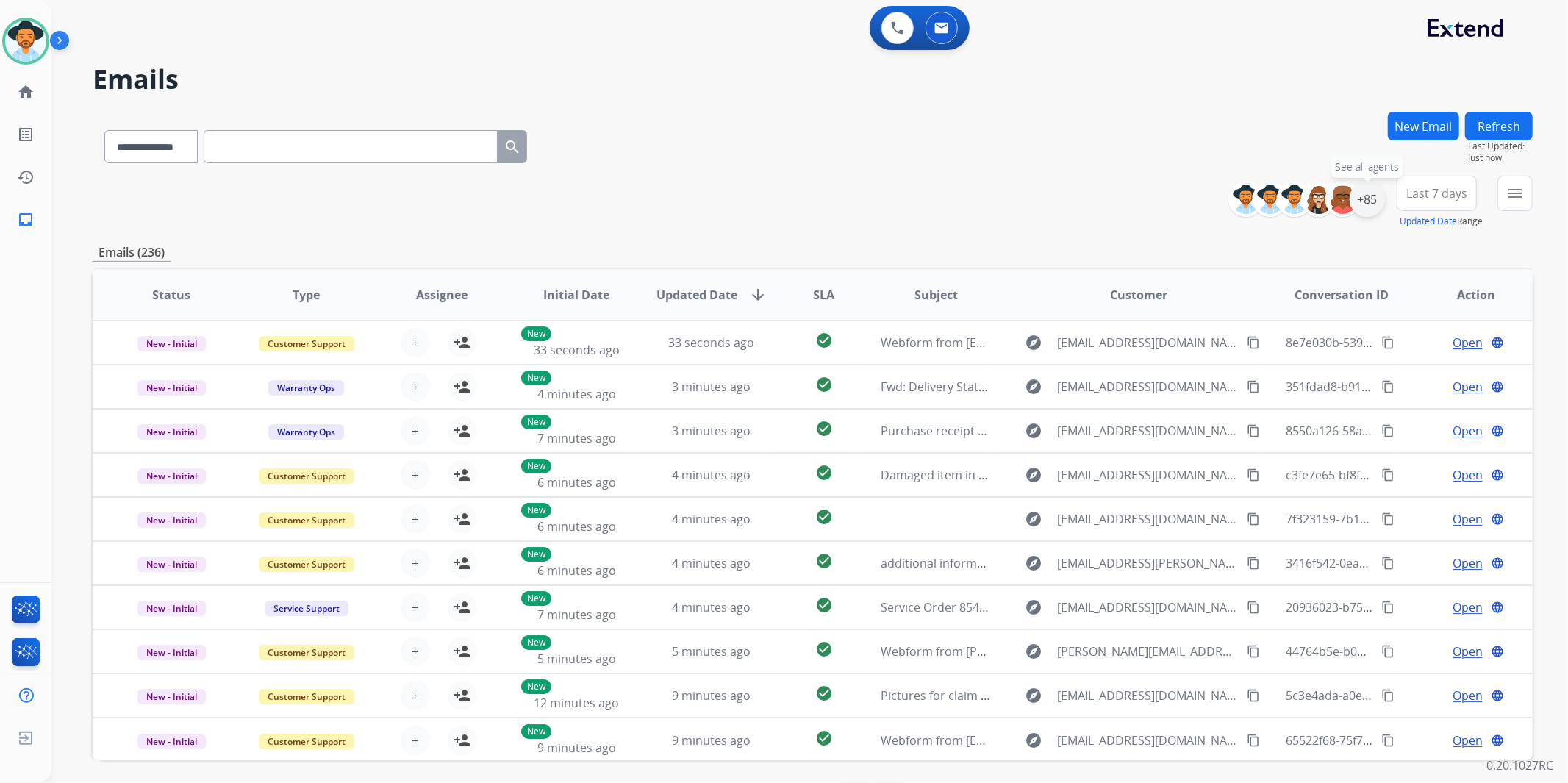
click at [1353, 199] on div "+85" at bounding box center [1367, 199] width 35 height 35
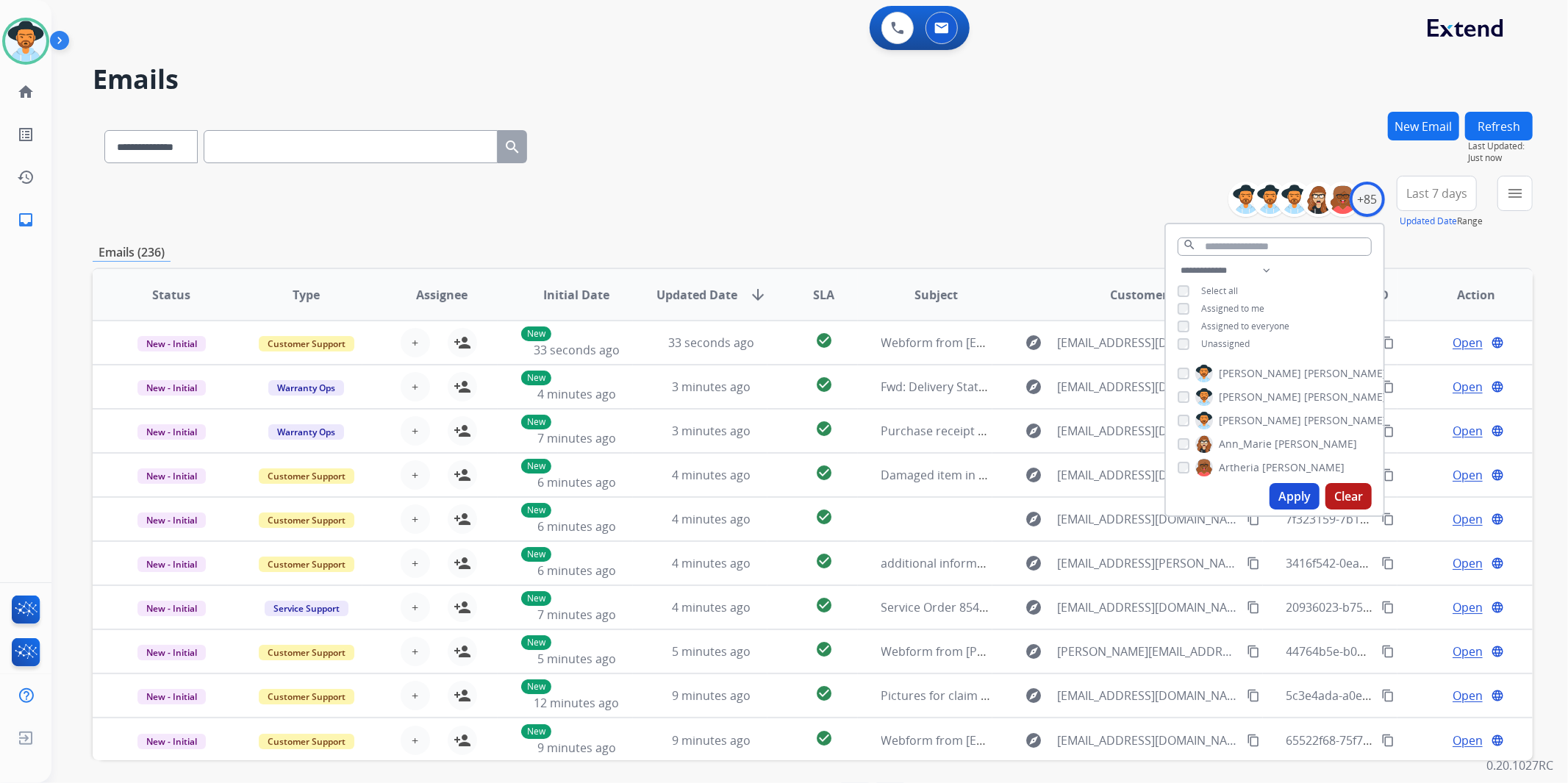
click at [1239, 340] on span "Unassigned" at bounding box center [1226, 343] width 49 height 13
click at [1298, 495] on button "Apply" at bounding box center [1294, 496] width 50 height 27
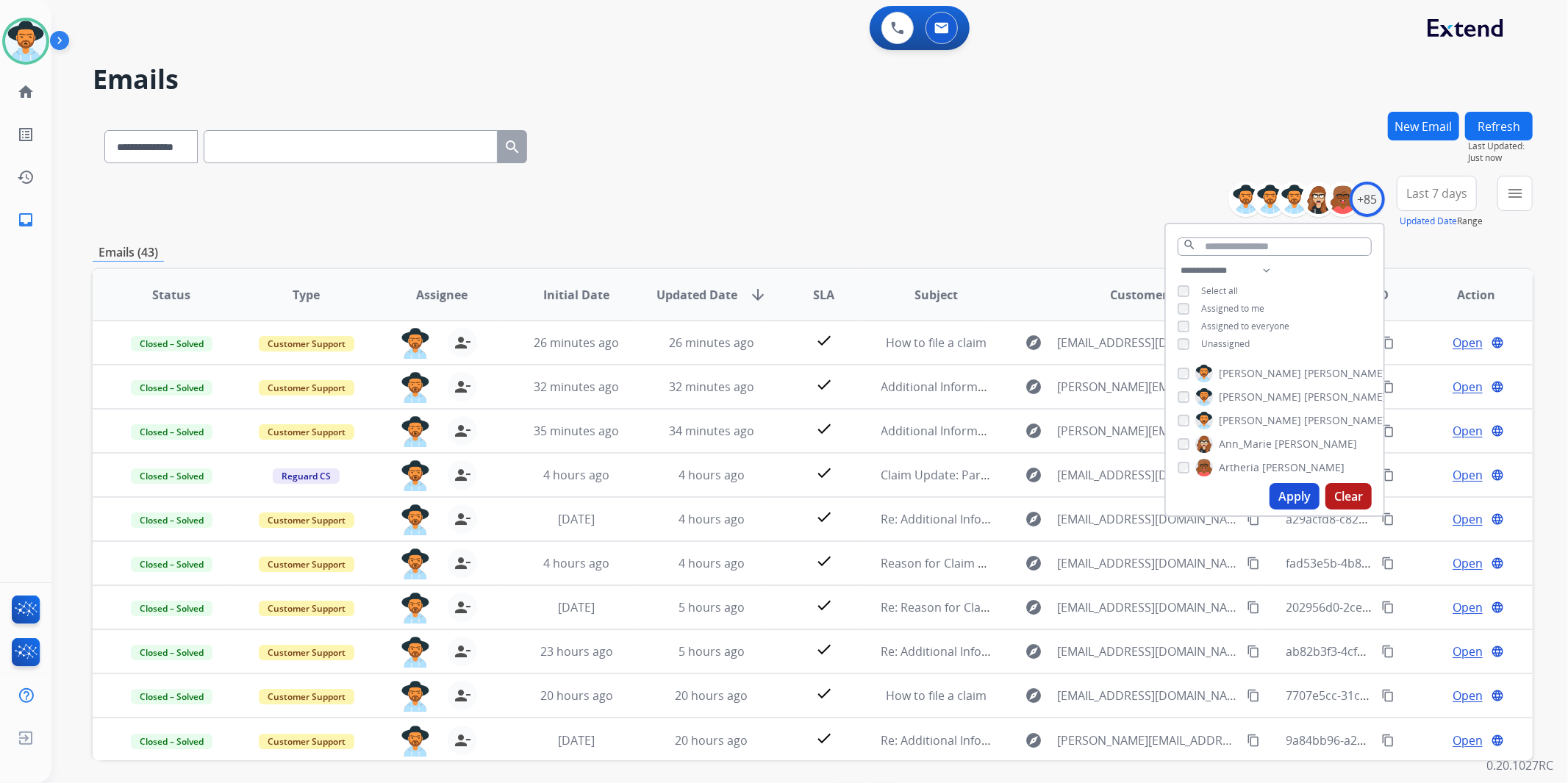
click at [1438, 193] on span "Last 7 days" at bounding box center [1437, 193] width 61 height 6
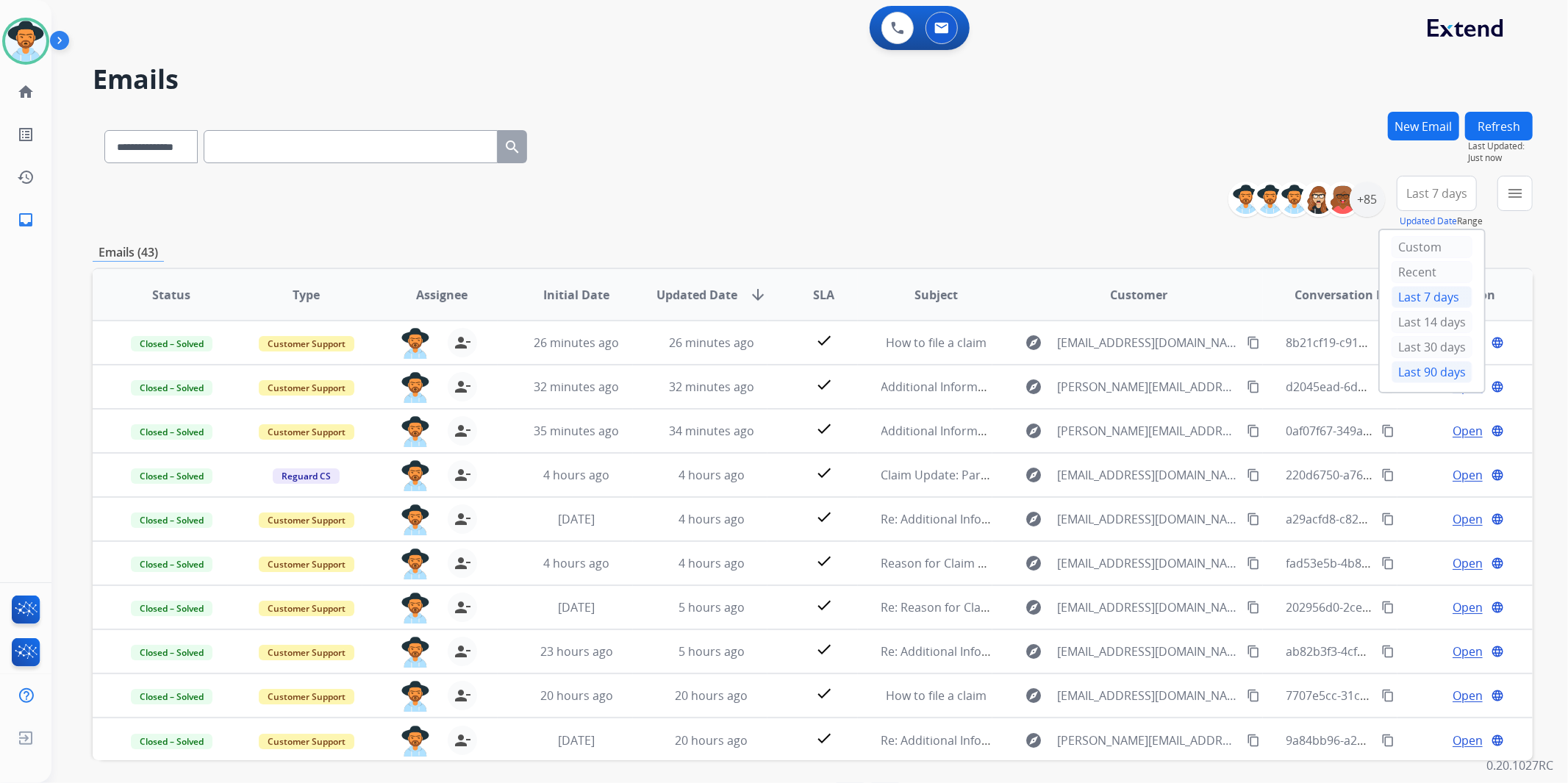
click at [1437, 373] on div "Last 90 days" at bounding box center [1432, 372] width 81 height 22
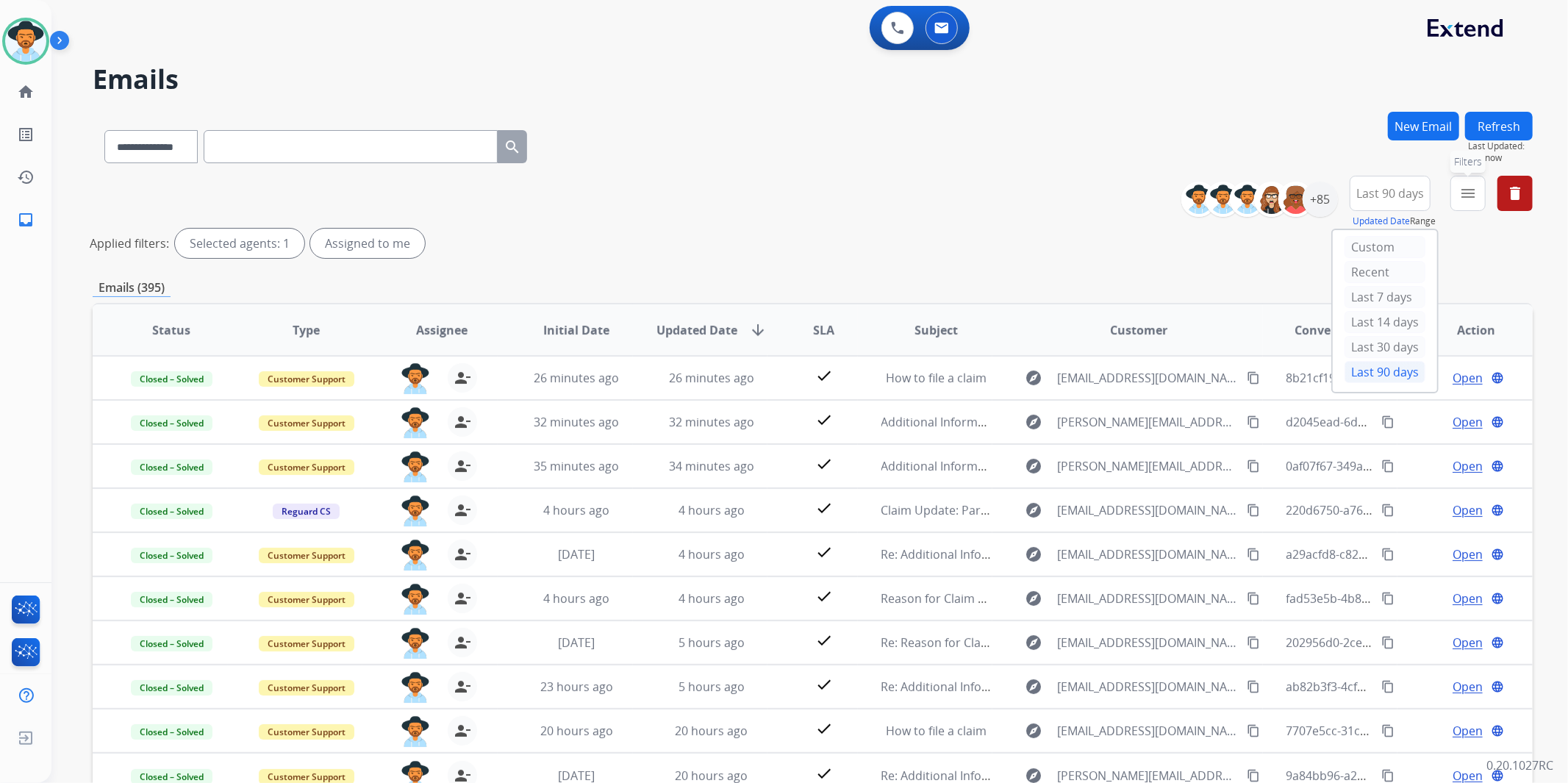
click at [1464, 199] on mat-icon "menu" at bounding box center [1468, 193] width 18 height 18
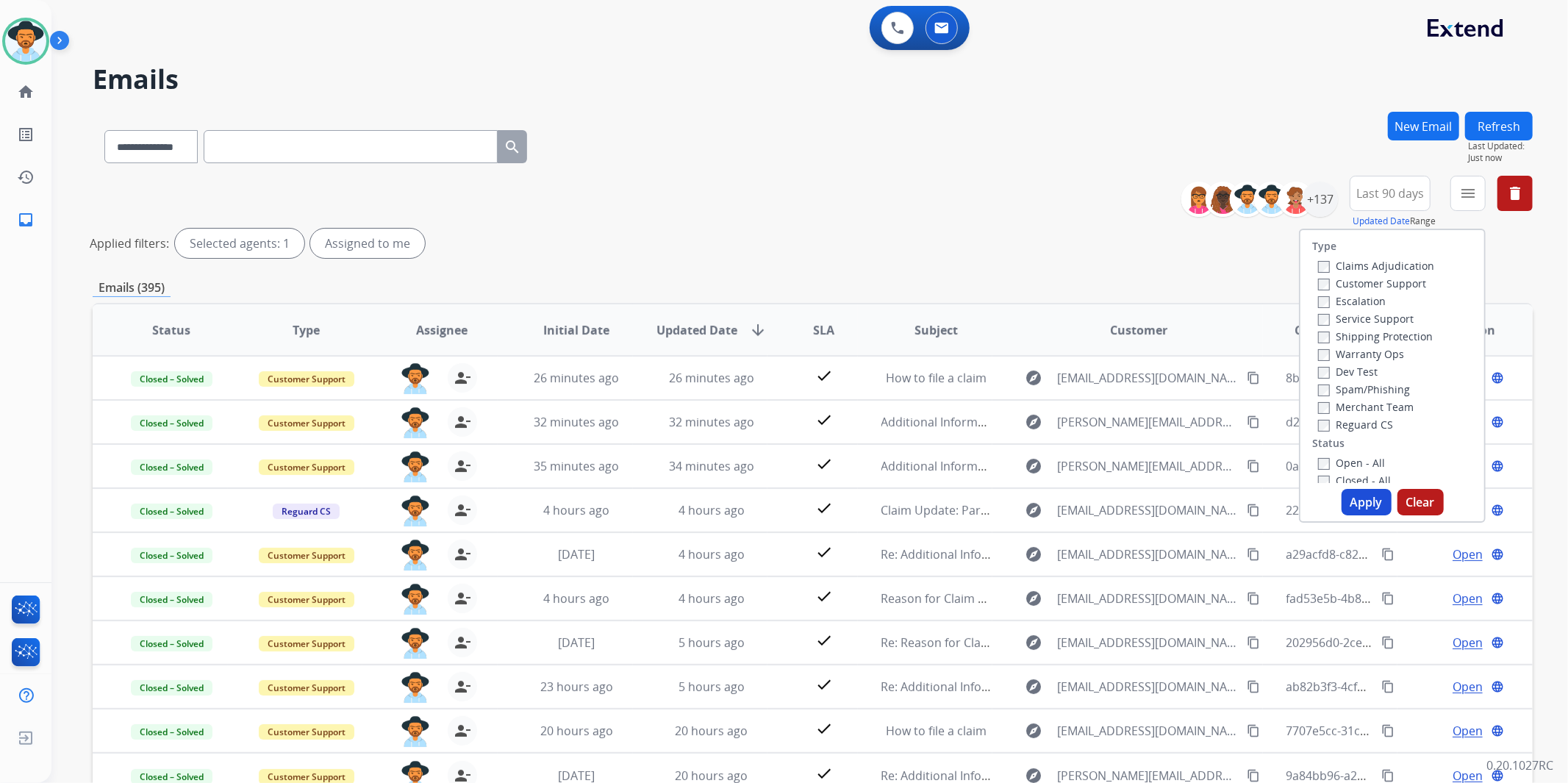
click at [1399, 280] on label "Customer Support" at bounding box center [1372, 283] width 108 height 14
click at [1399, 333] on label "Shipping Protection" at bounding box center [1376, 336] width 115 height 14
click at [1358, 418] on label "Reguard CS" at bounding box center [1355, 425] width 75 height 14
click at [1360, 459] on label "Open - All" at bounding box center [1352, 462] width 67 height 14
click at [1362, 495] on button "Apply" at bounding box center [1366, 502] width 50 height 27
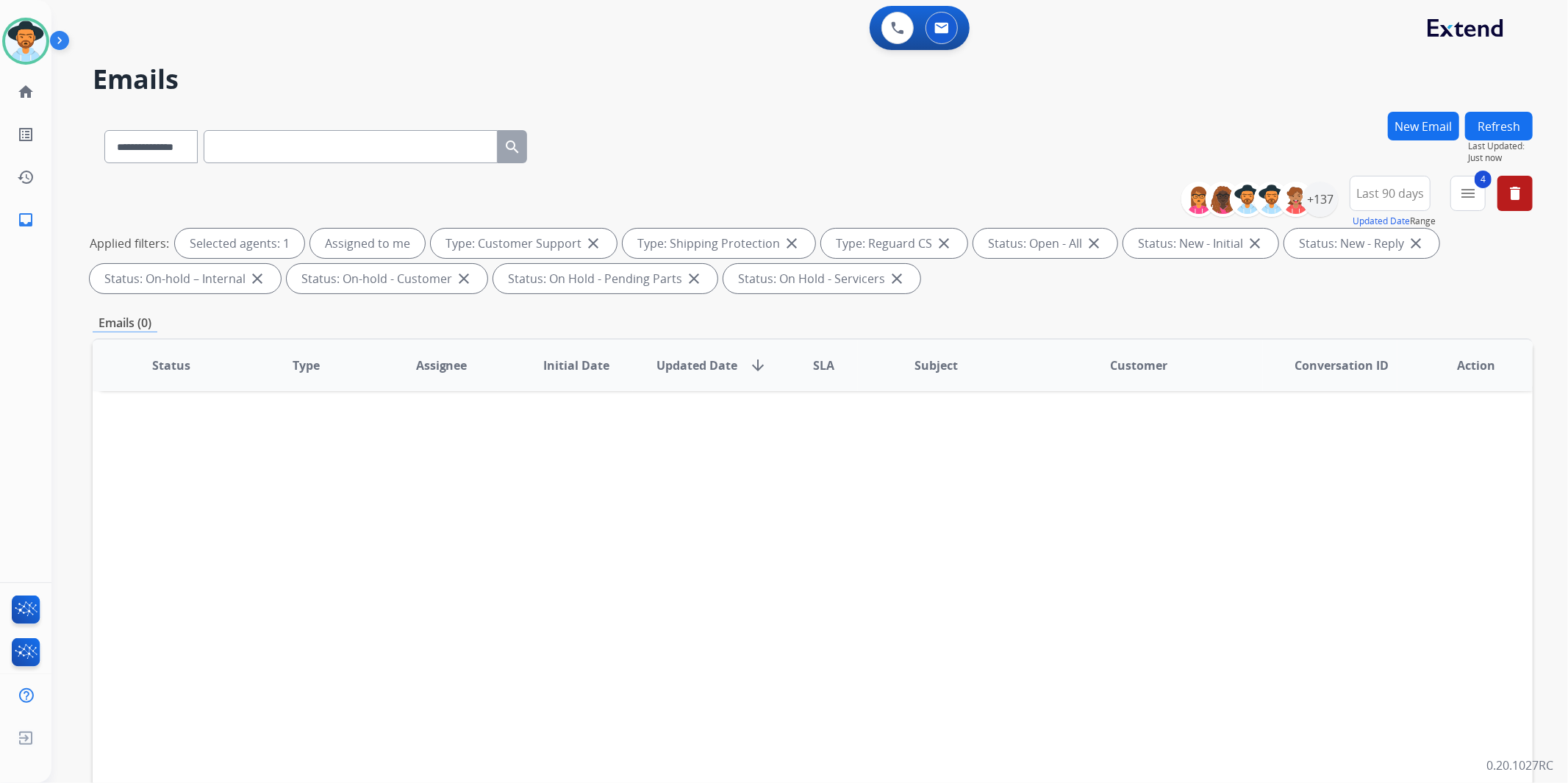
click at [823, 361] on span "SLA" at bounding box center [823, 365] width 21 height 18
click at [807, 364] on span "SLA" at bounding box center [809, 365] width 21 height 18
click at [1317, 201] on div "+137" at bounding box center [1320, 199] width 35 height 35
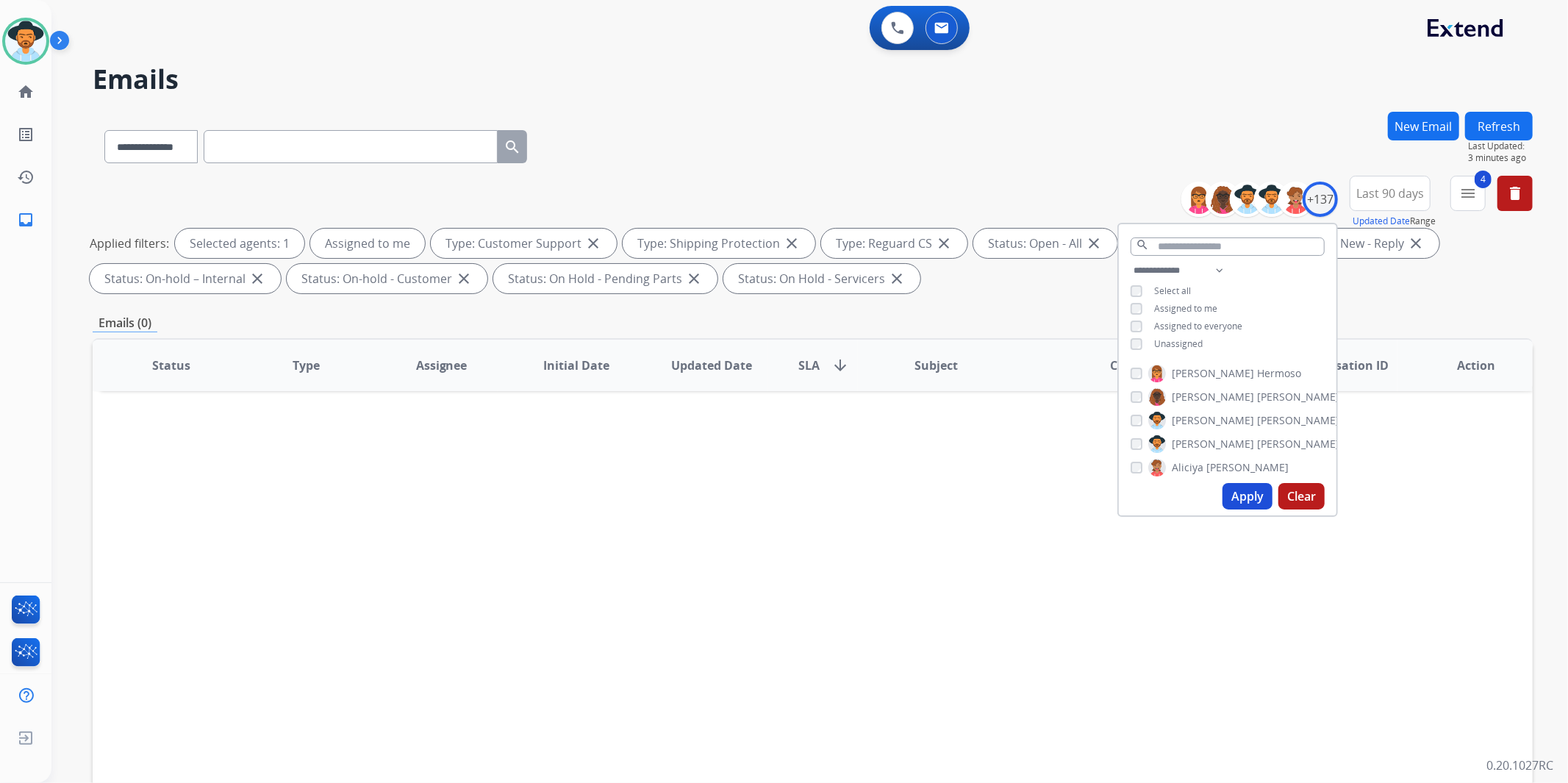
click at [1186, 340] on span "Unassigned" at bounding box center [1179, 343] width 49 height 13
click at [1178, 304] on span "Assigned to me" at bounding box center [1186, 308] width 63 height 13
click at [1248, 503] on button "Apply" at bounding box center [1247, 496] width 50 height 27
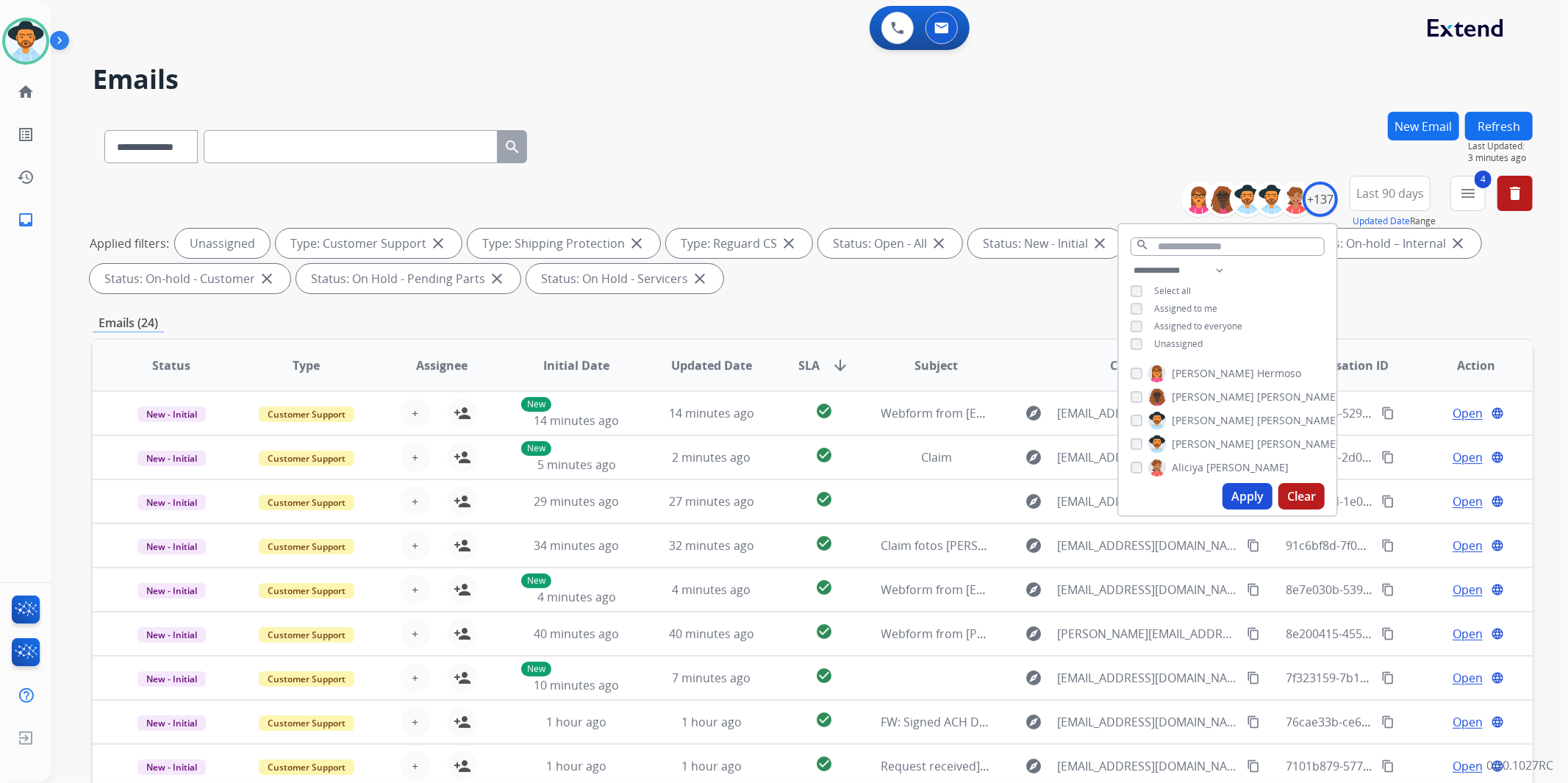
click at [1446, 287] on div "Applied filters: Unassigned Type: Customer Support close Type: Shipping Protect…" at bounding box center [810, 261] width 1440 height 64
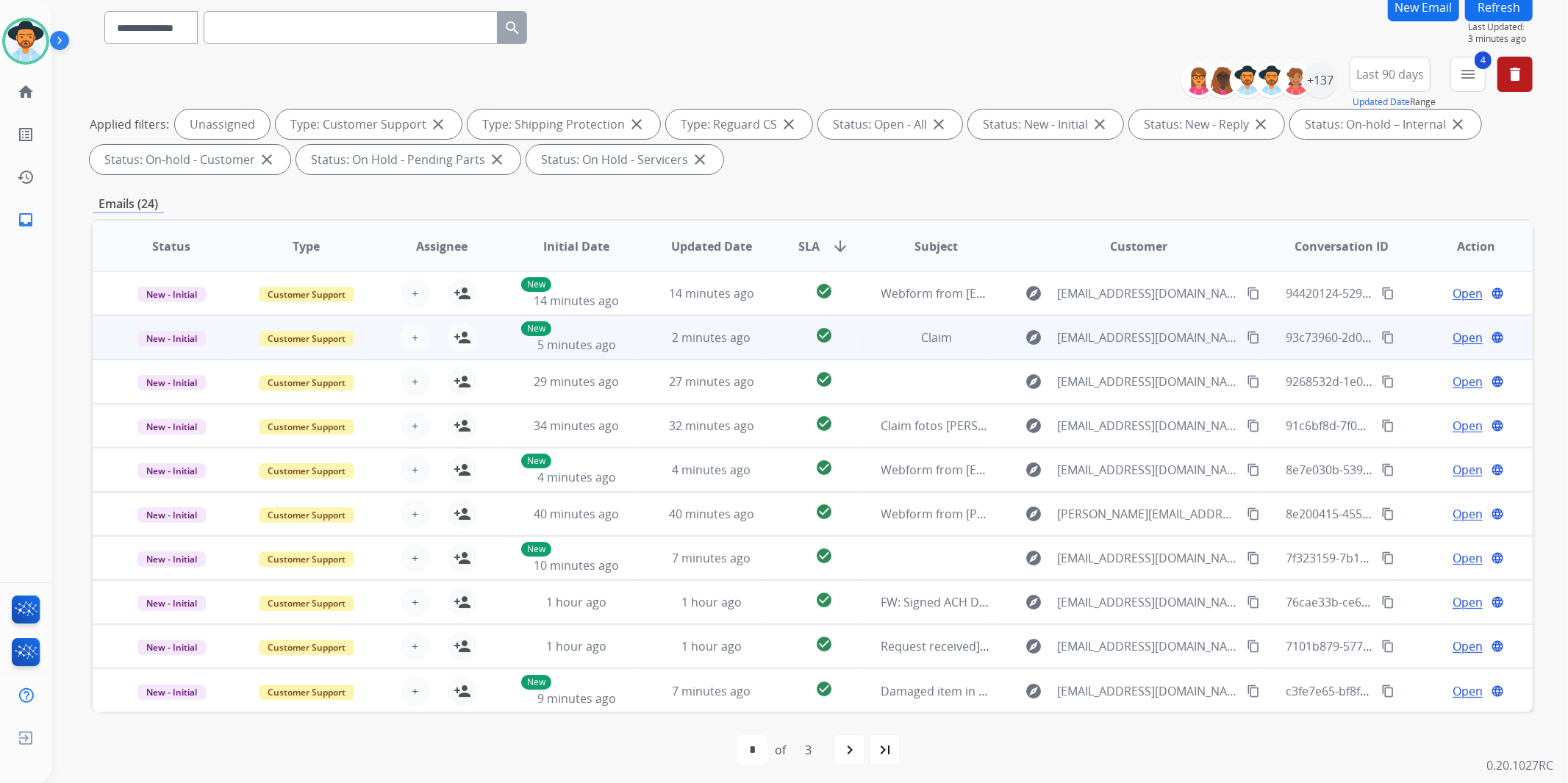
scroll to position [123, 0]
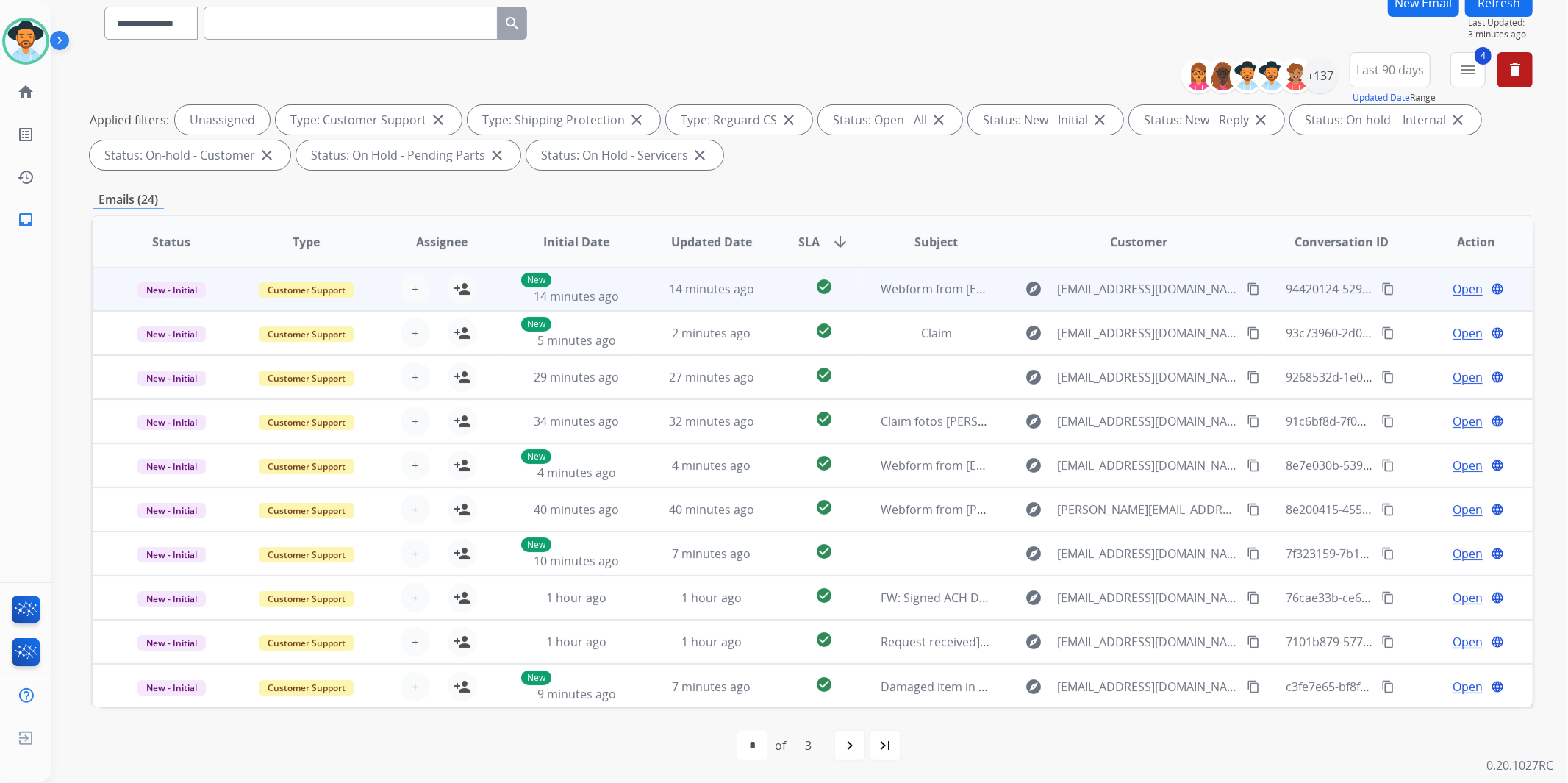
click at [104, 286] on td "New - Initial" at bounding box center [160, 288] width 136 height 44
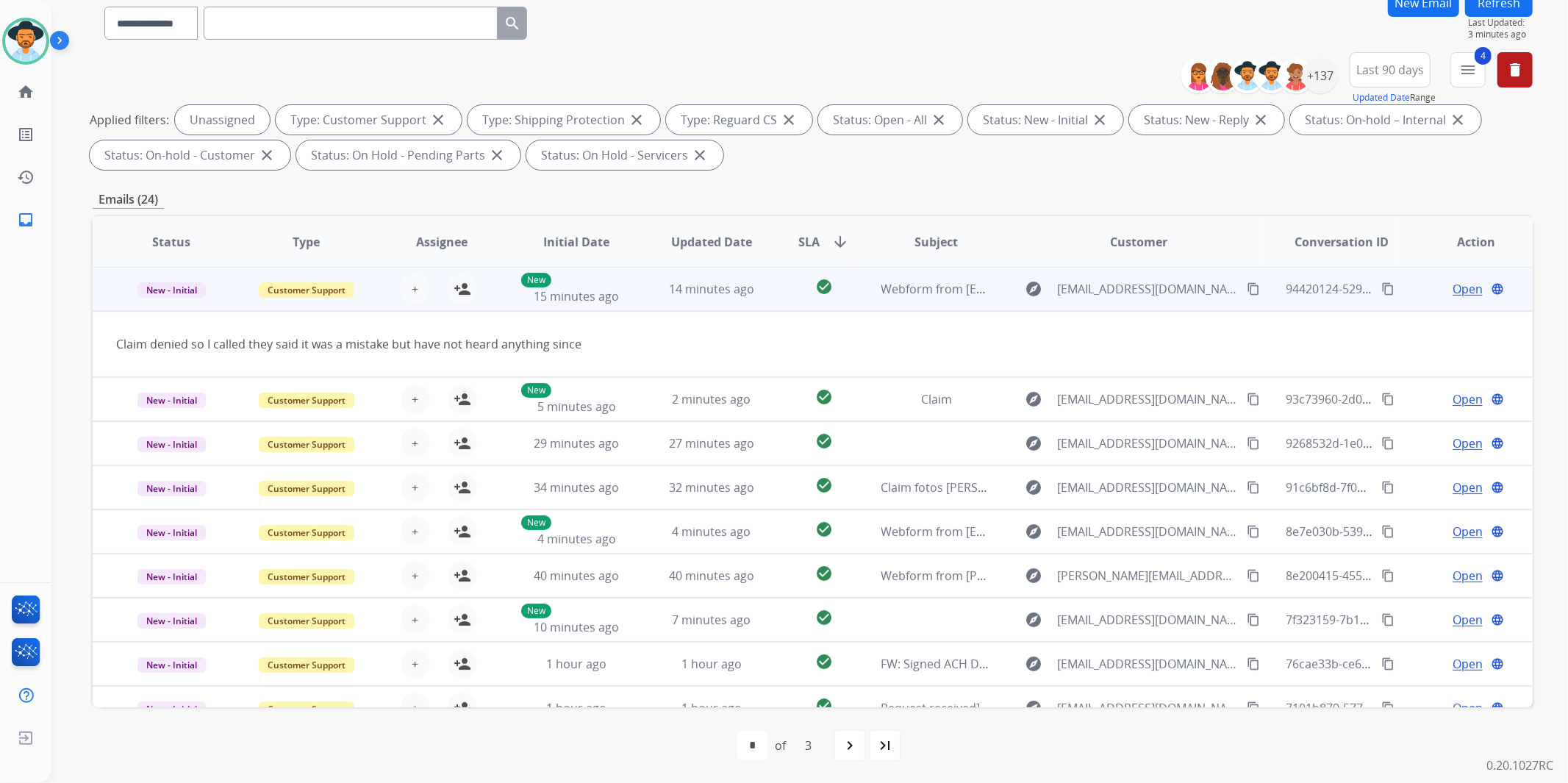
scroll to position [0, 0]
click at [104, 286] on td "New - Initial" at bounding box center [160, 289] width 136 height 44
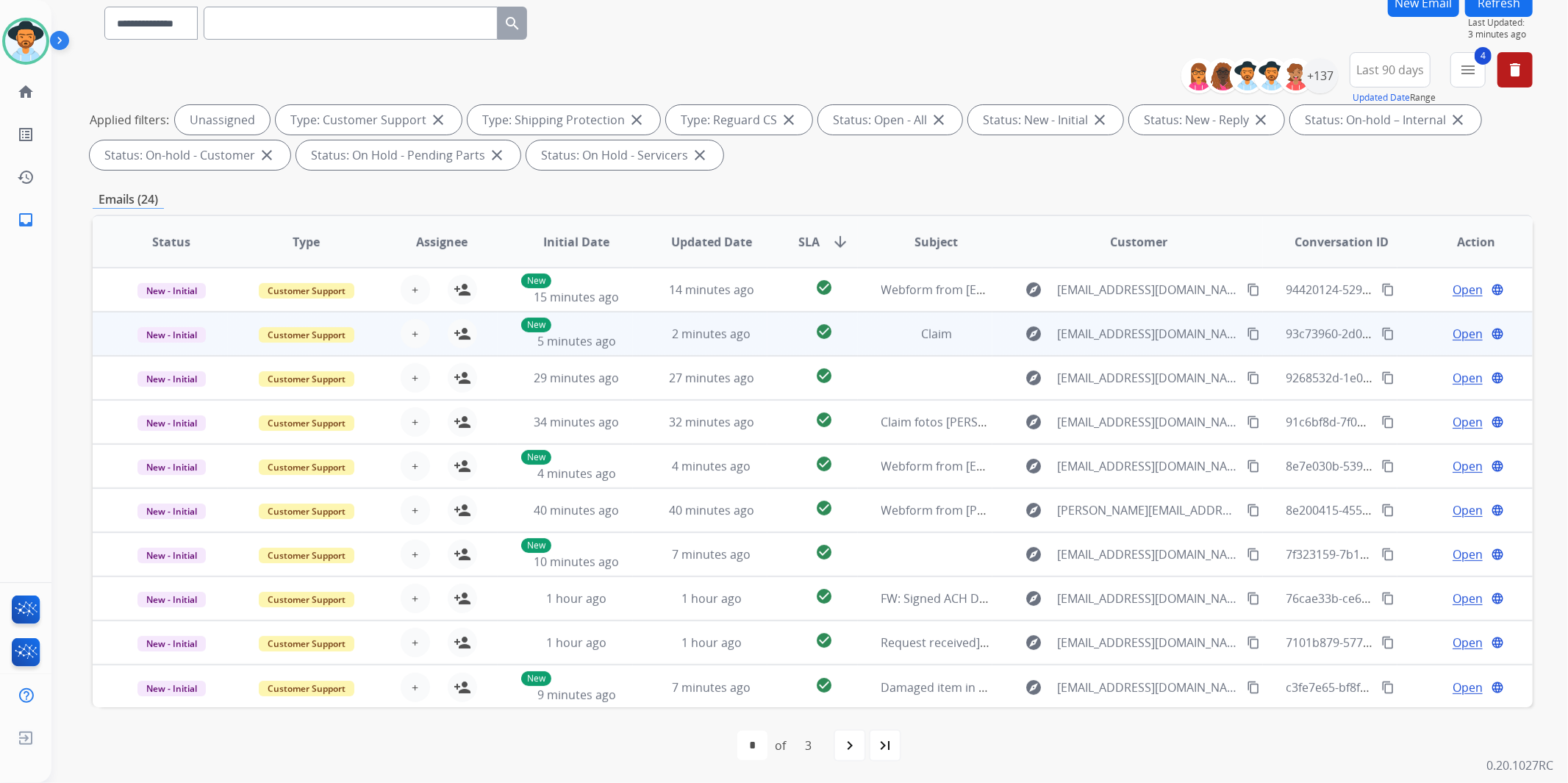
click at [99, 334] on td "New - Initial" at bounding box center [160, 333] width 136 height 44
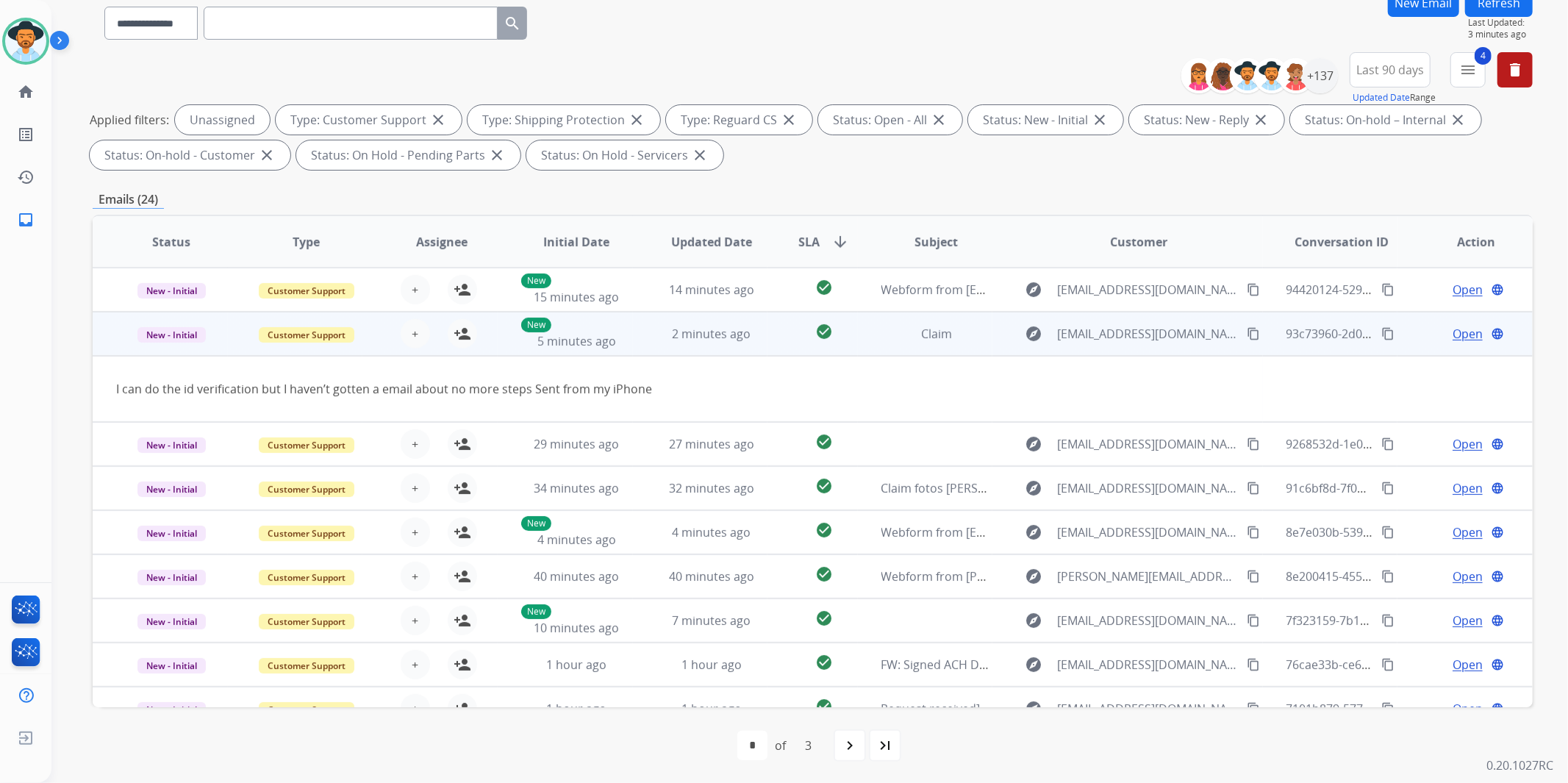
scroll to position [44, 0]
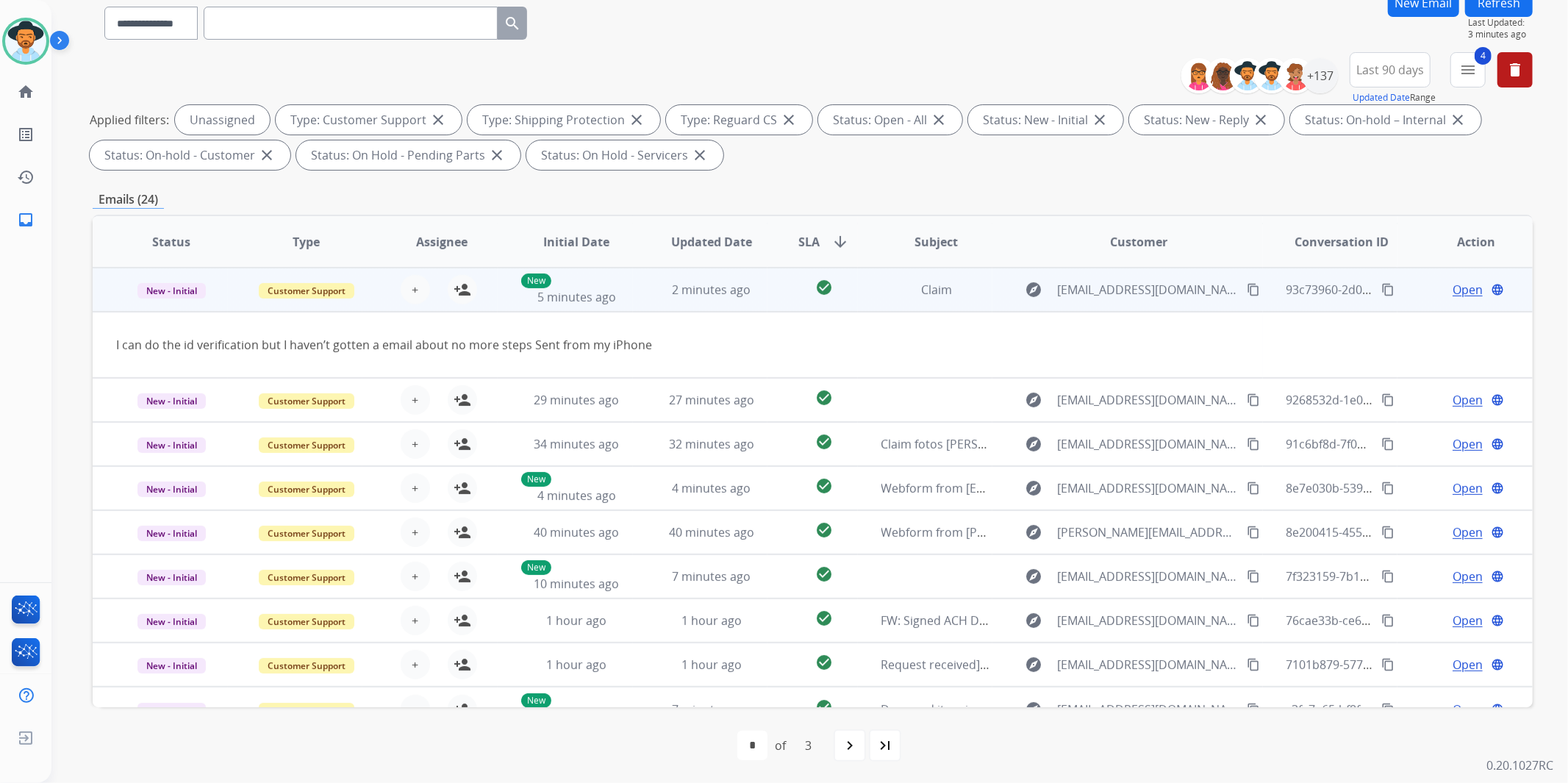
click at [105, 285] on td "New - Initial" at bounding box center [160, 289] width 136 height 44
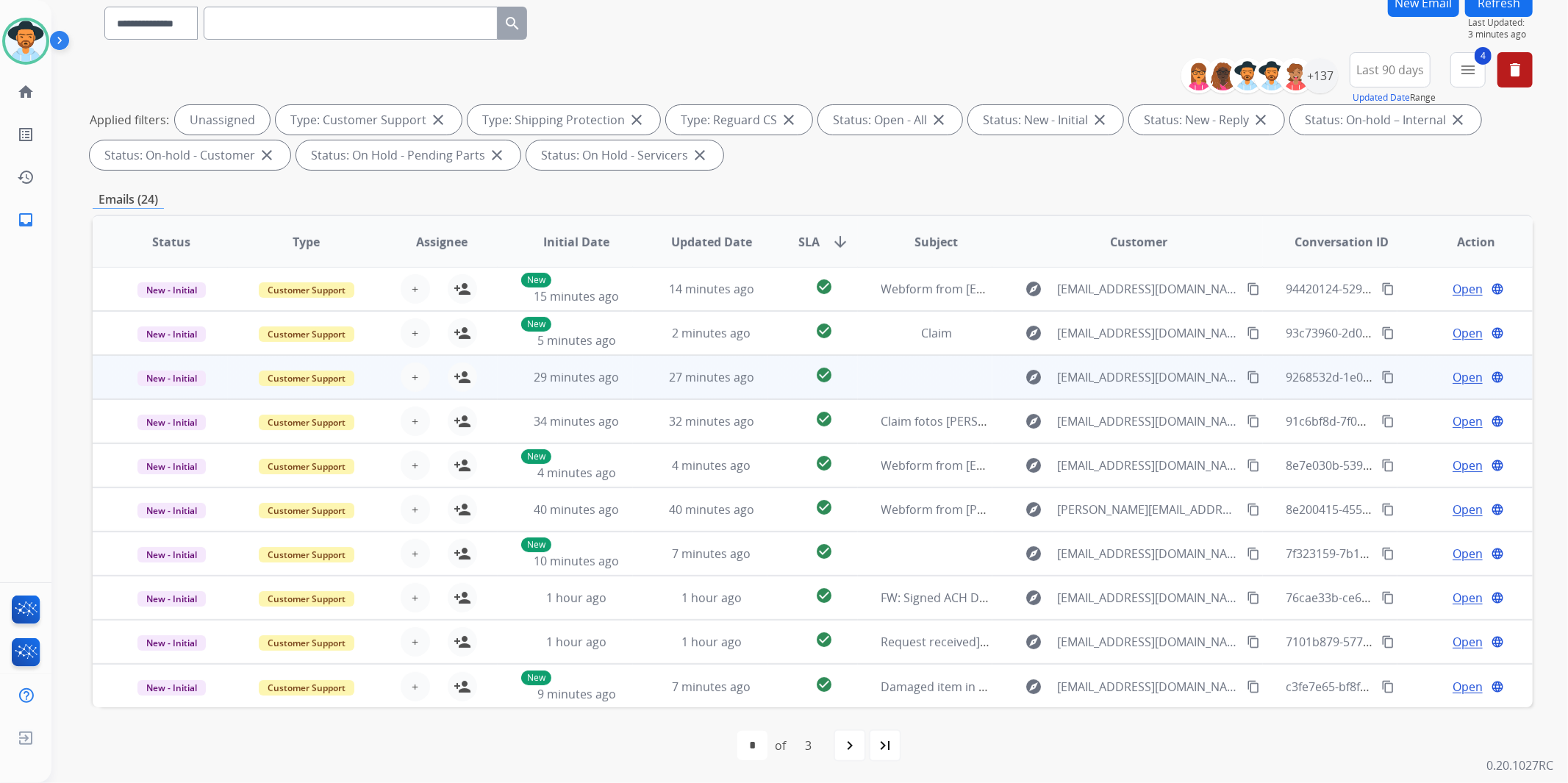
click at [106, 378] on td "New - Initial" at bounding box center [160, 376] width 136 height 44
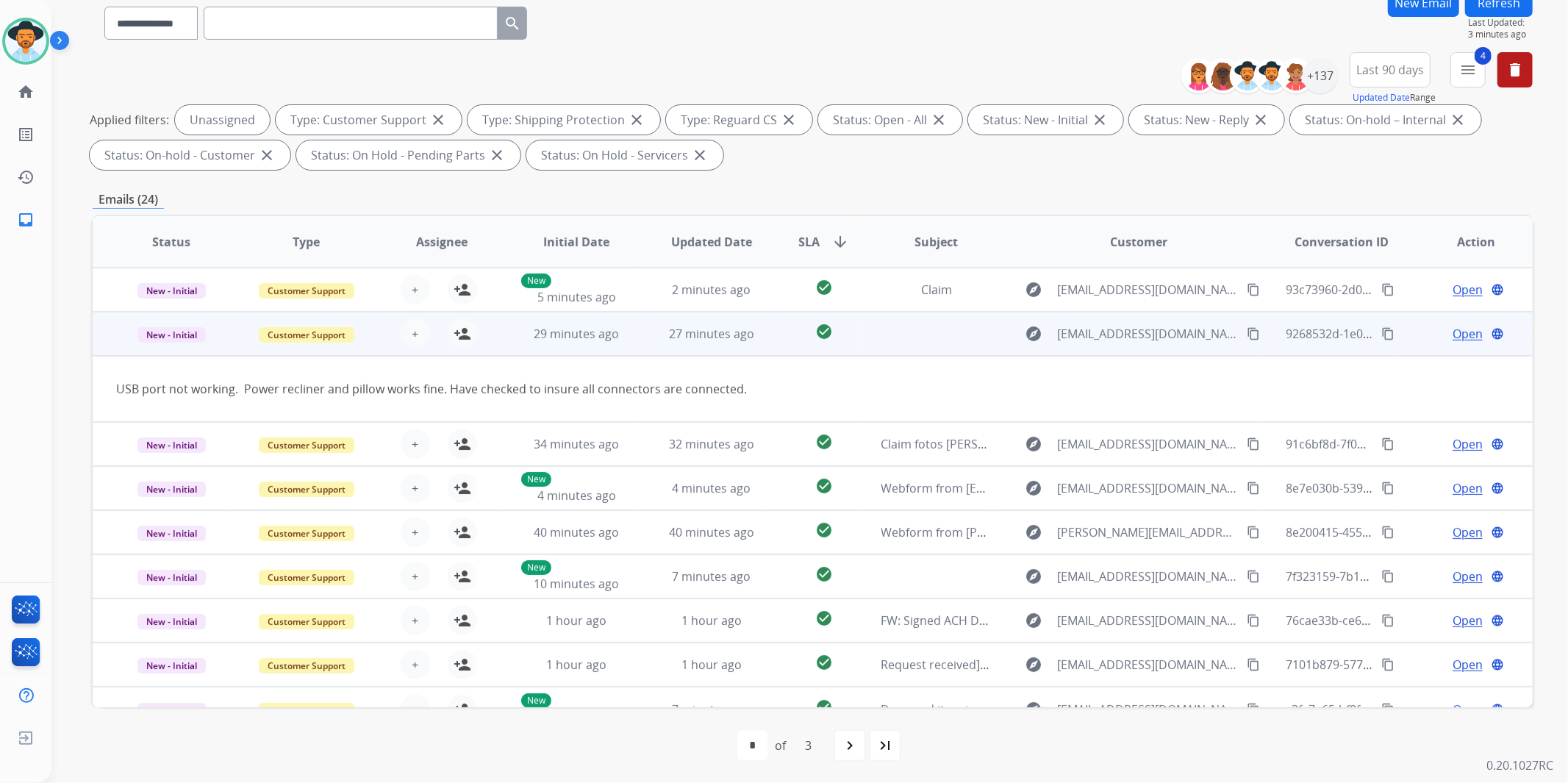
scroll to position [66, 0]
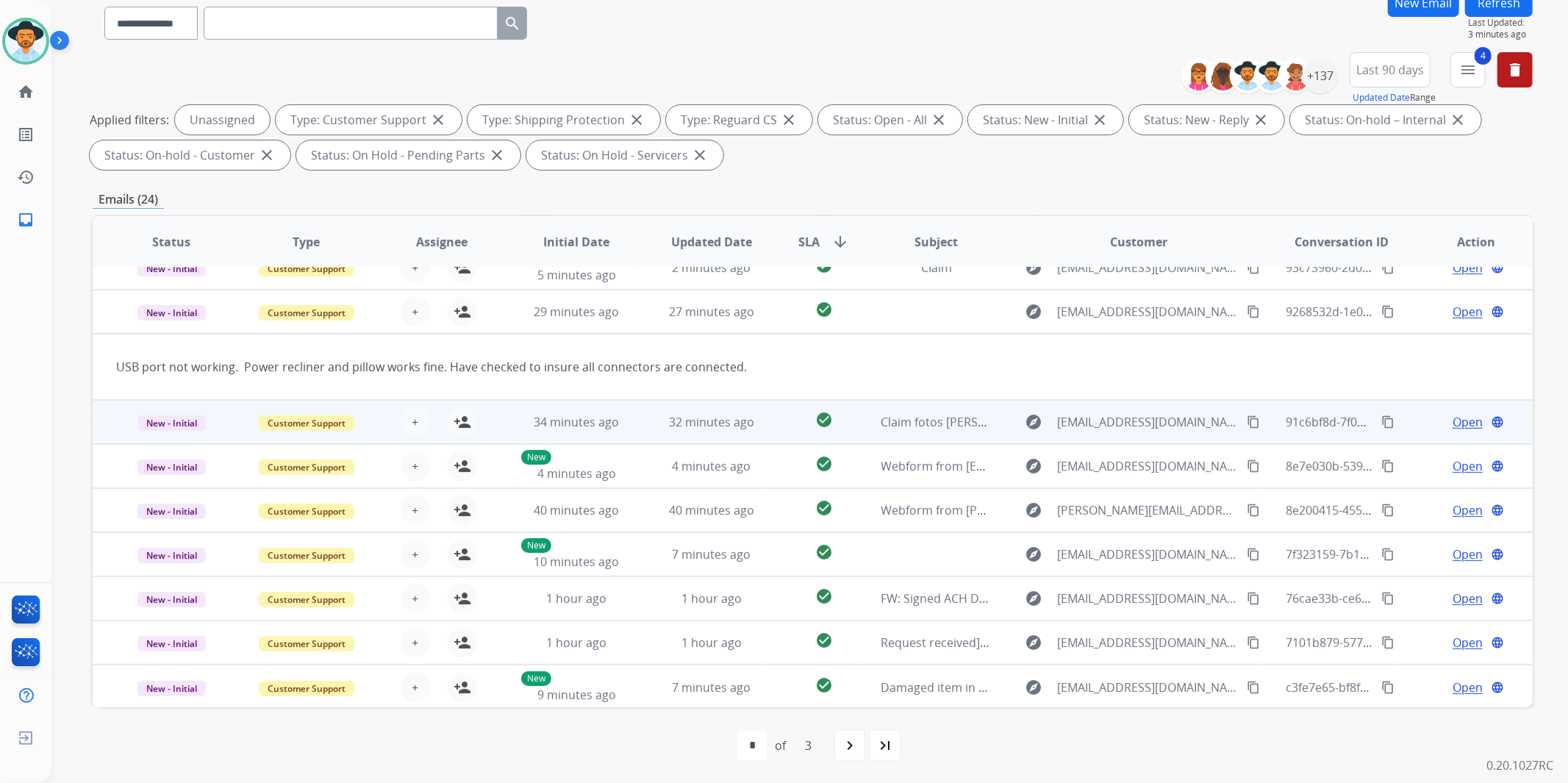
click at [100, 421] on td "New - Initial" at bounding box center [160, 421] width 136 height 44
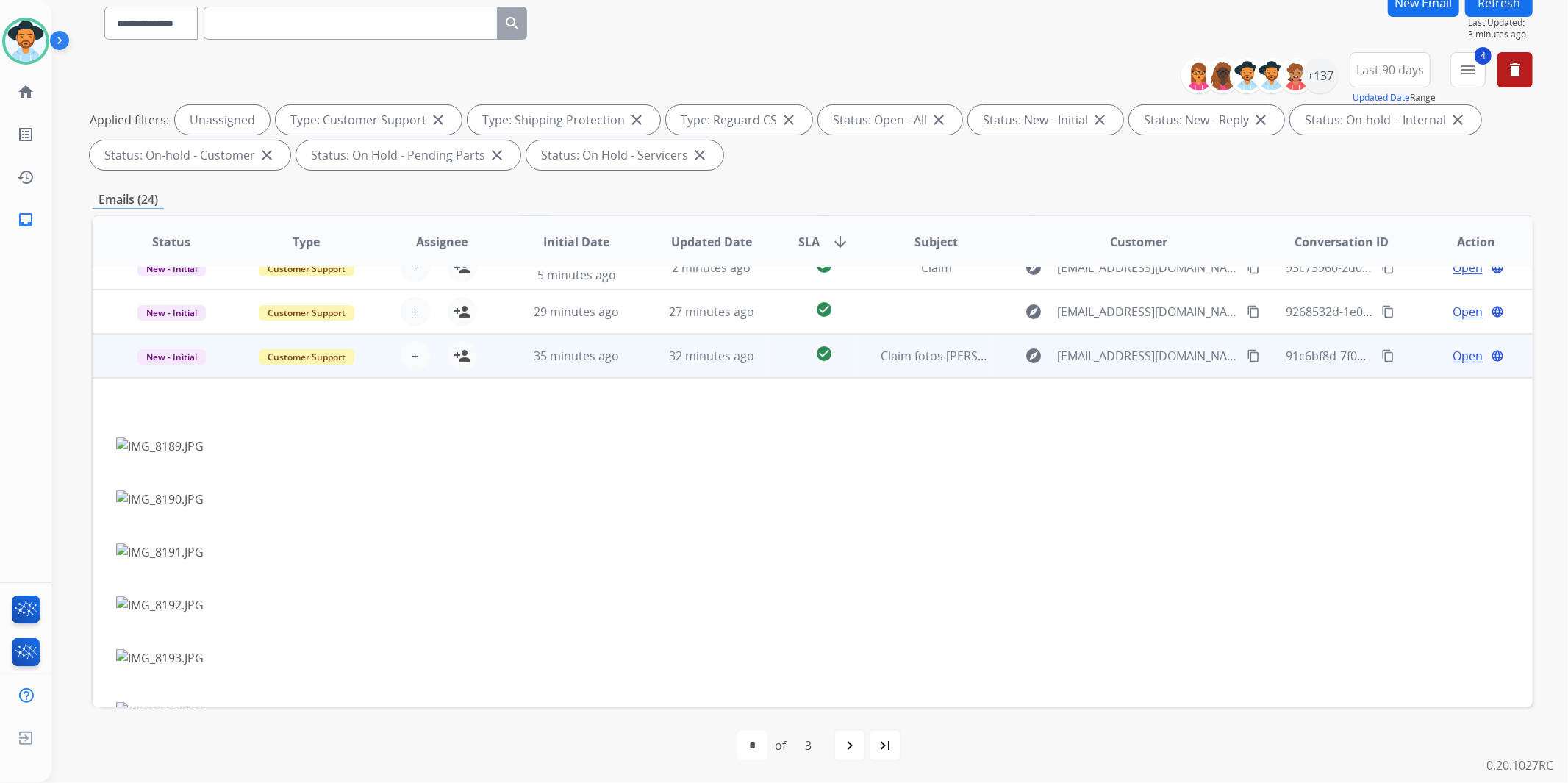
scroll to position [132, 0]
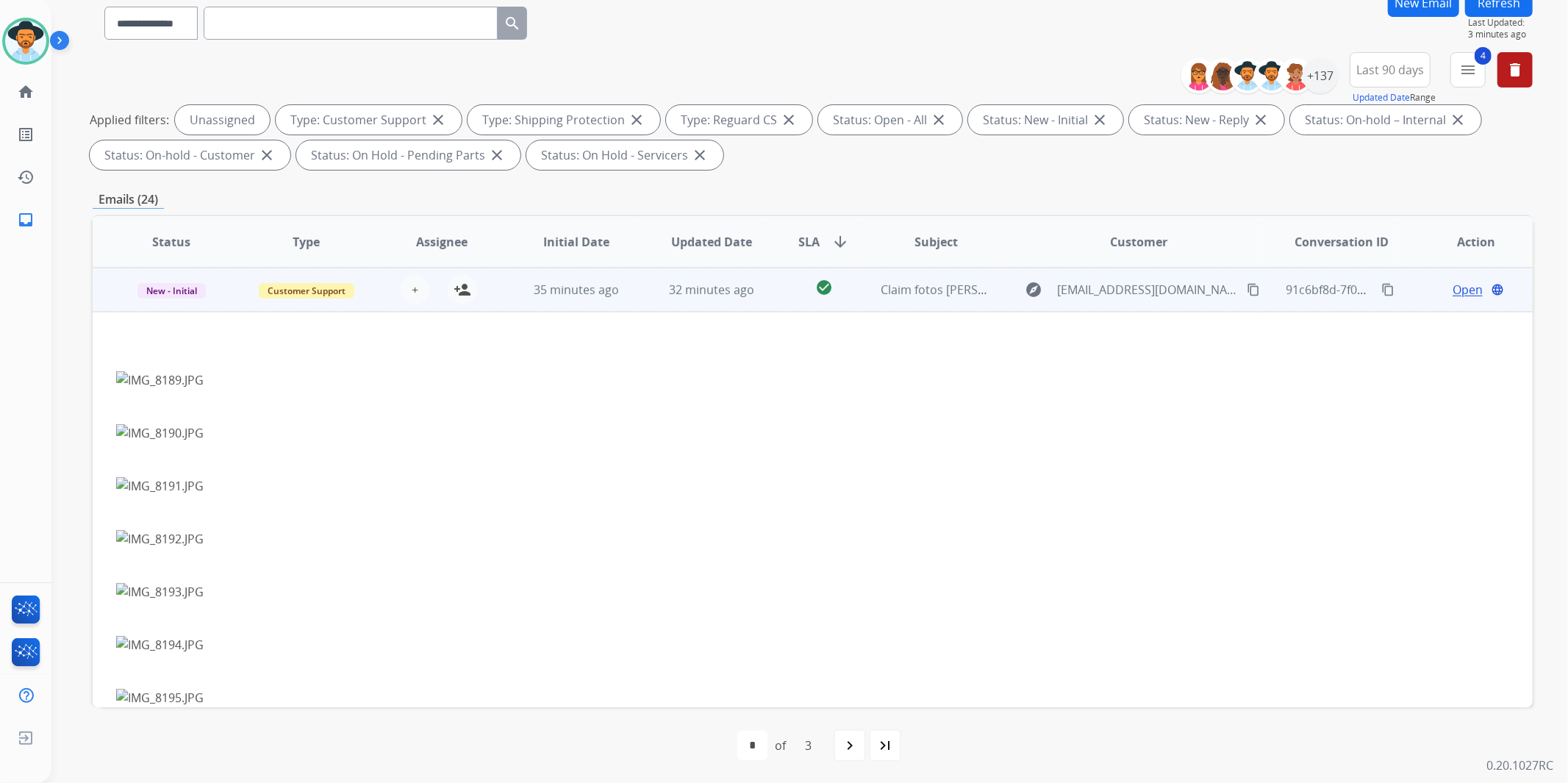
click at [108, 291] on td "New - Initial" at bounding box center [160, 289] width 136 height 44
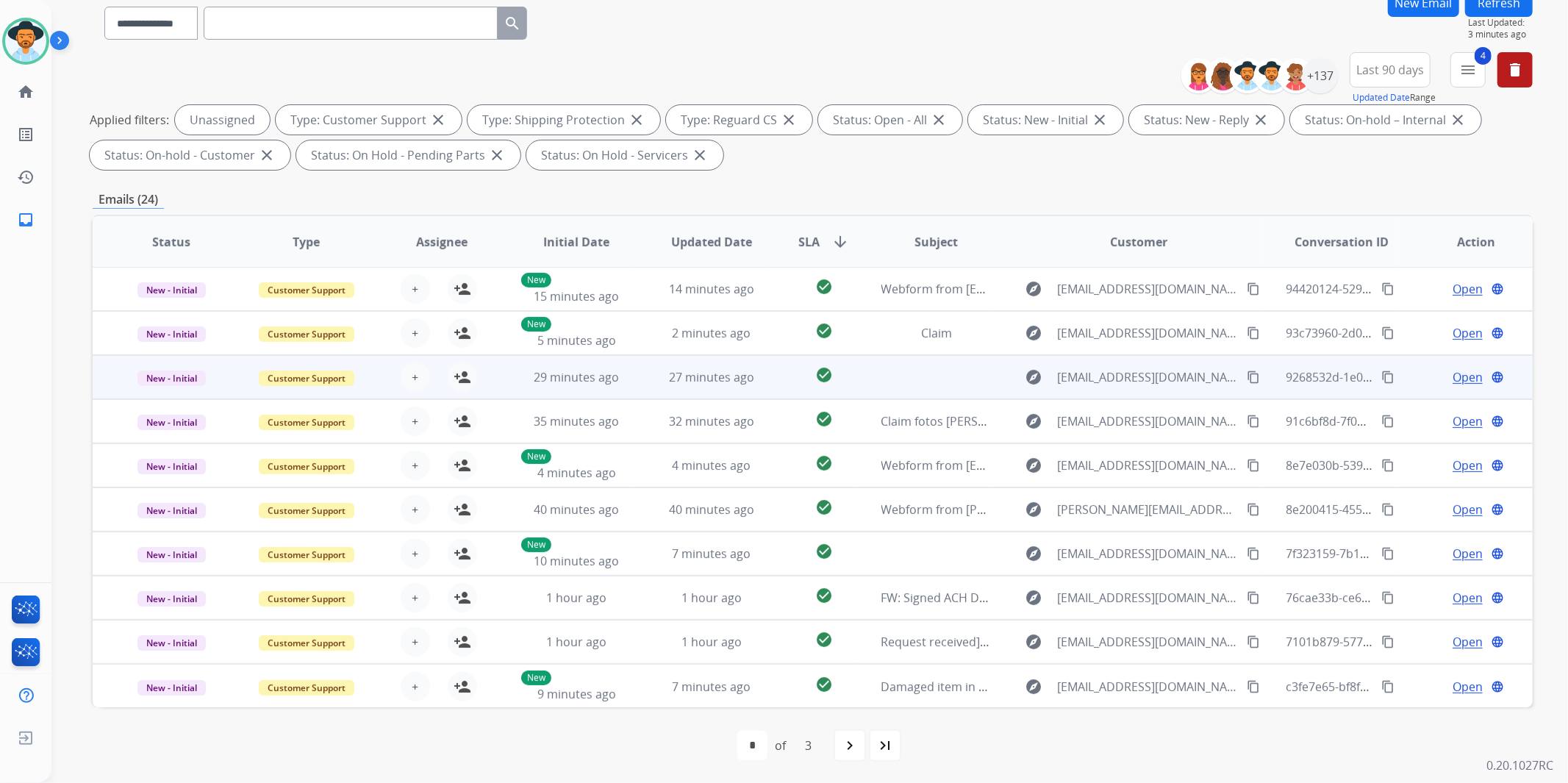
click at [106, 376] on td "New - Initial" at bounding box center [160, 376] width 136 height 44
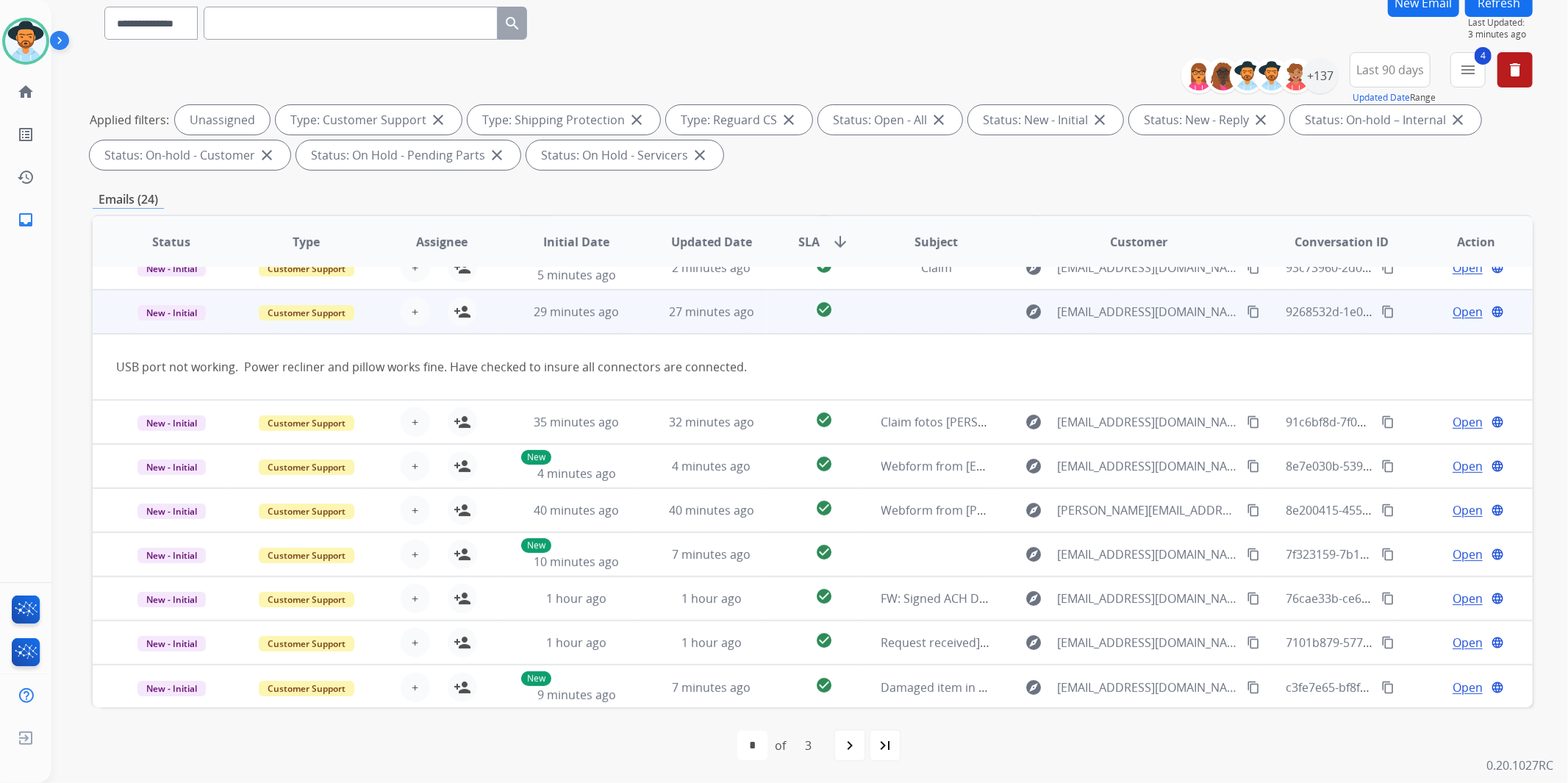
click at [103, 306] on td "New - Initial" at bounding box center [160, 311] width 136 height 44
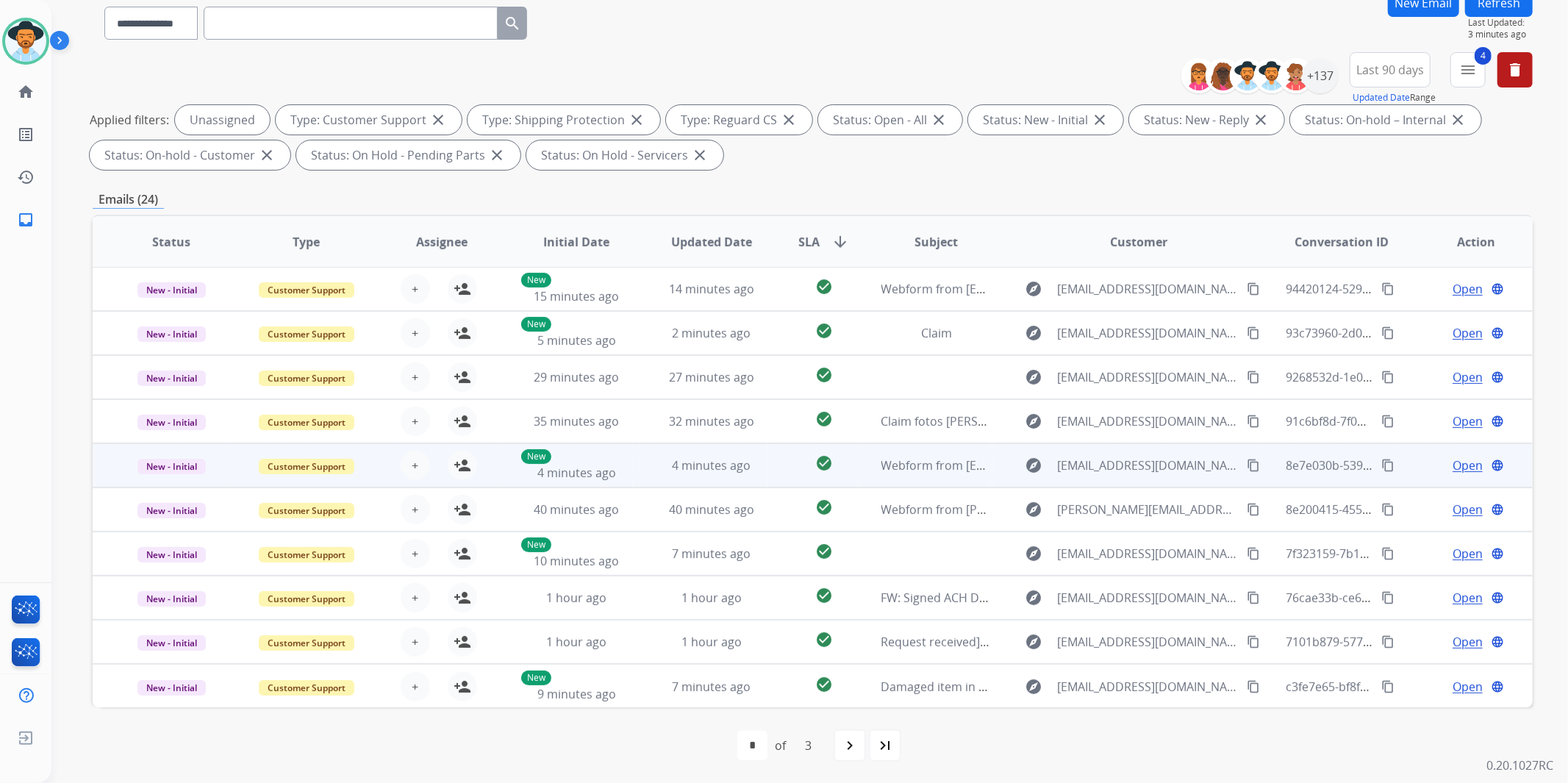
click at [106, 467] on td "New - Initial" at bounding box center [160, 465] width 136 height 44
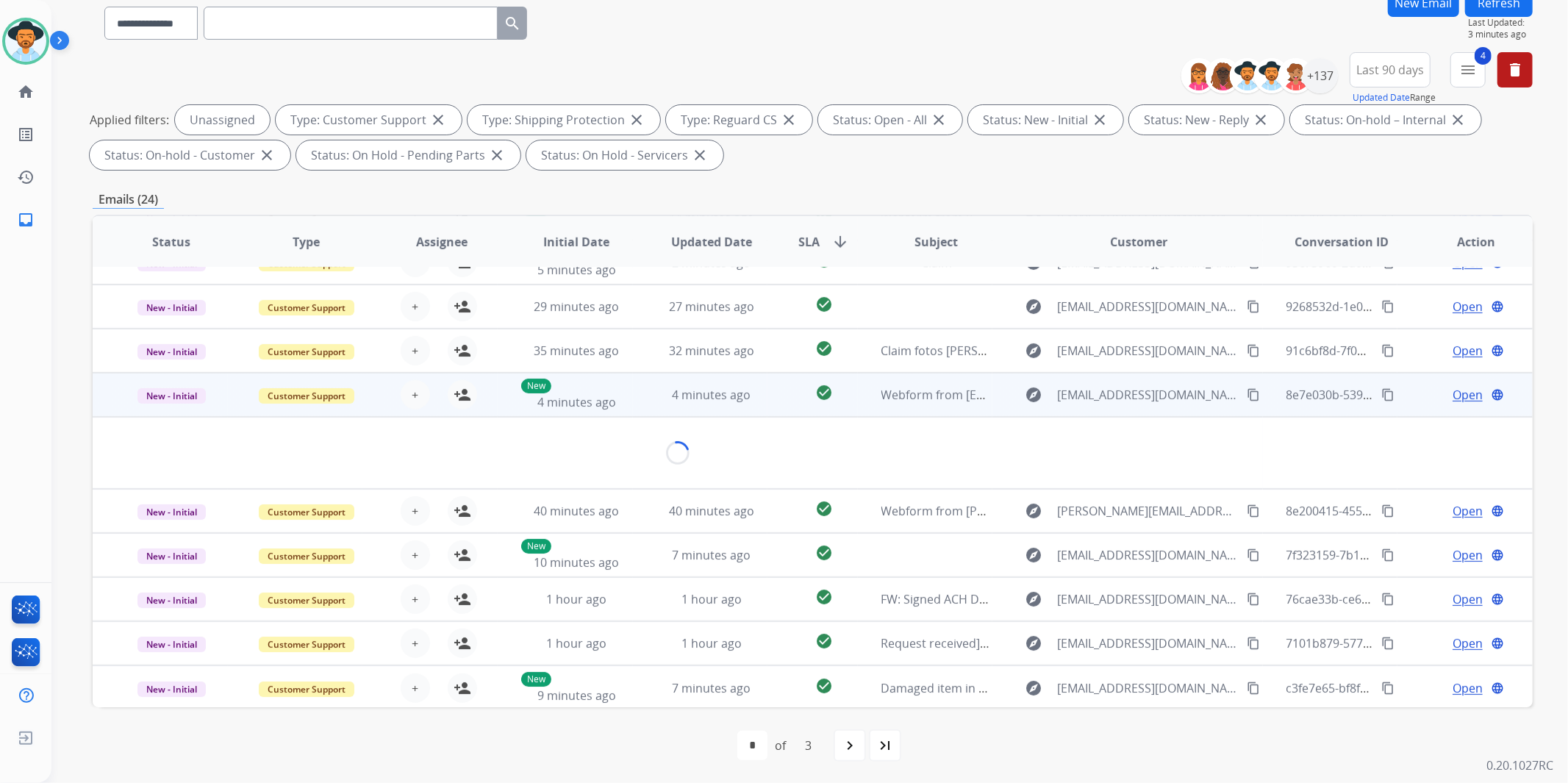
scroll to position [66, 0]
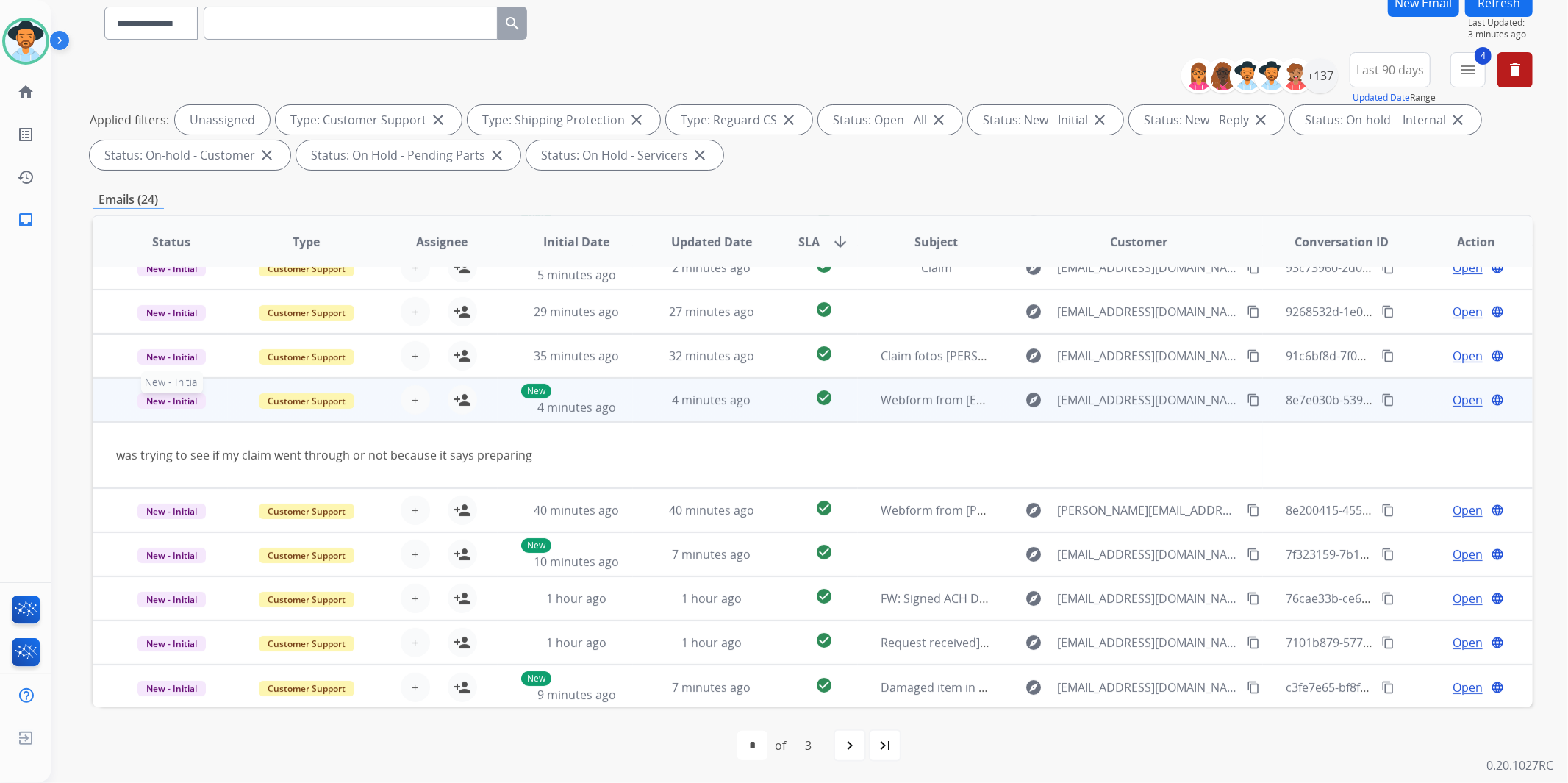
click at [118, 401] on p "New - Initial" at bounding box center [171, 400] width 111 height 18
click at [91, 395] on div "**********" at bounding box center [792, 321] width 1481 height 783
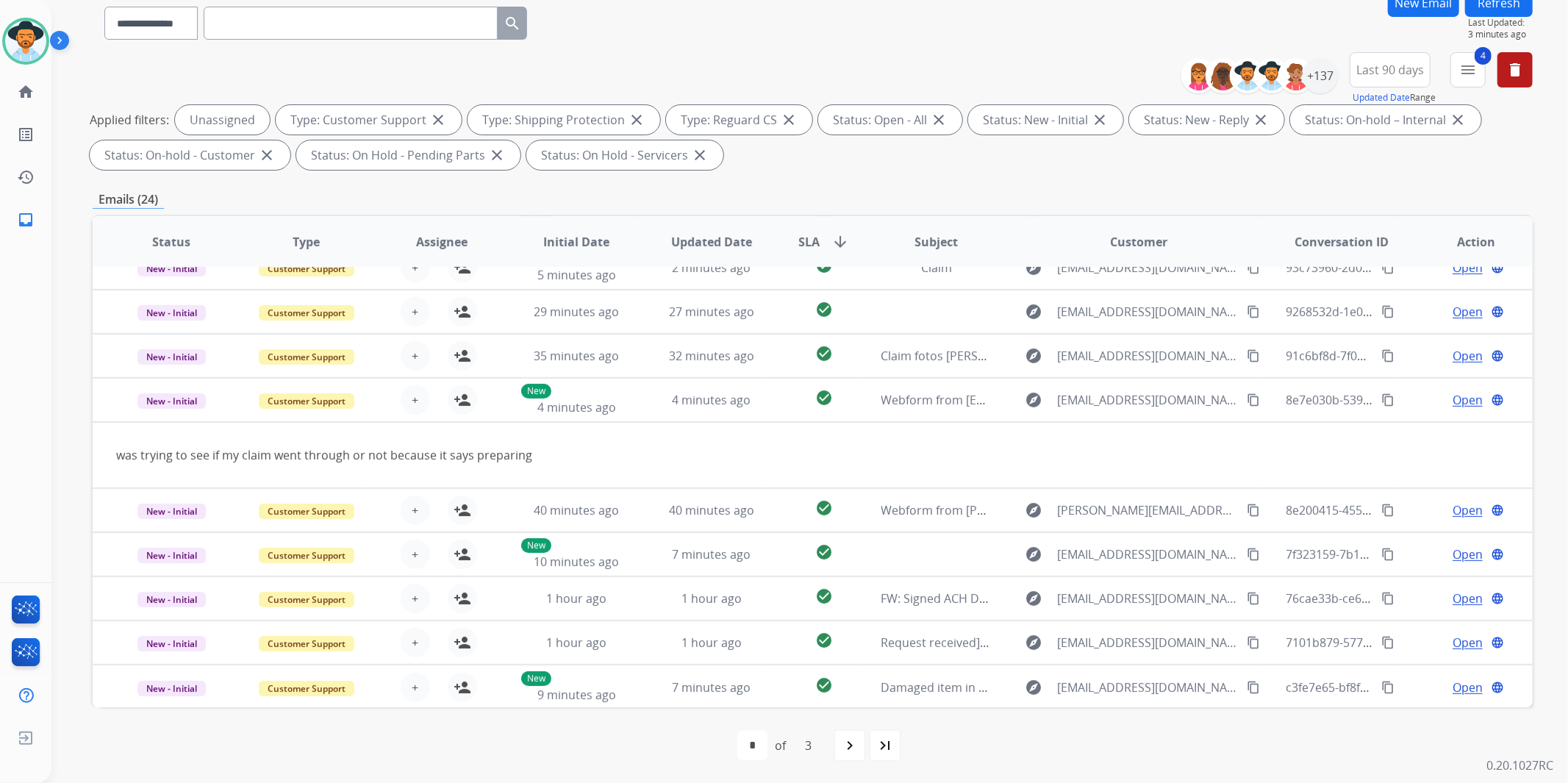
click at [91, 401] on div "**********" at bounding box center [792, 321] width 1481 height 783
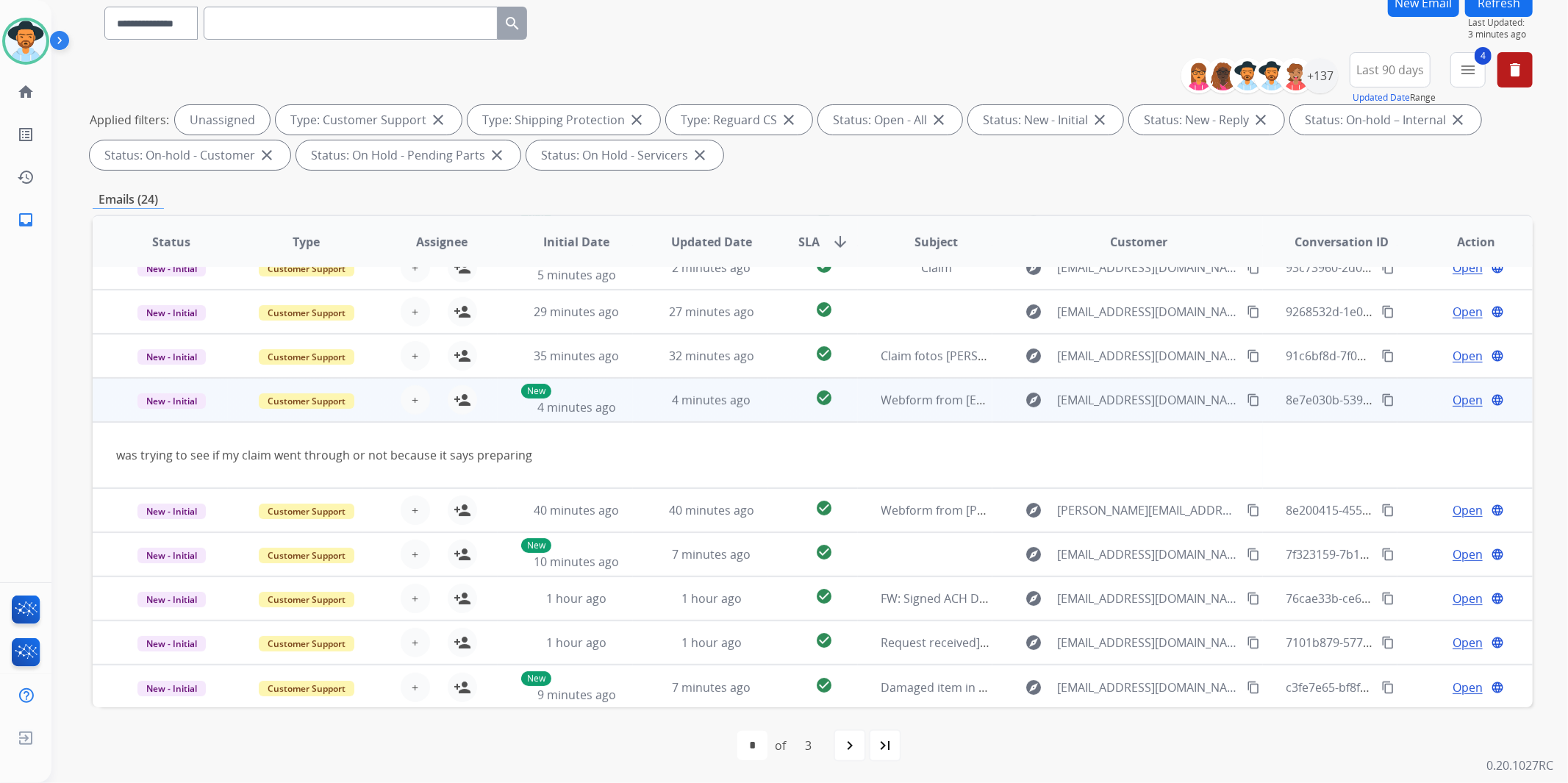
click at [93, 405] on td "New - Initial" at bounding box center [160, 400] width 136 height 44
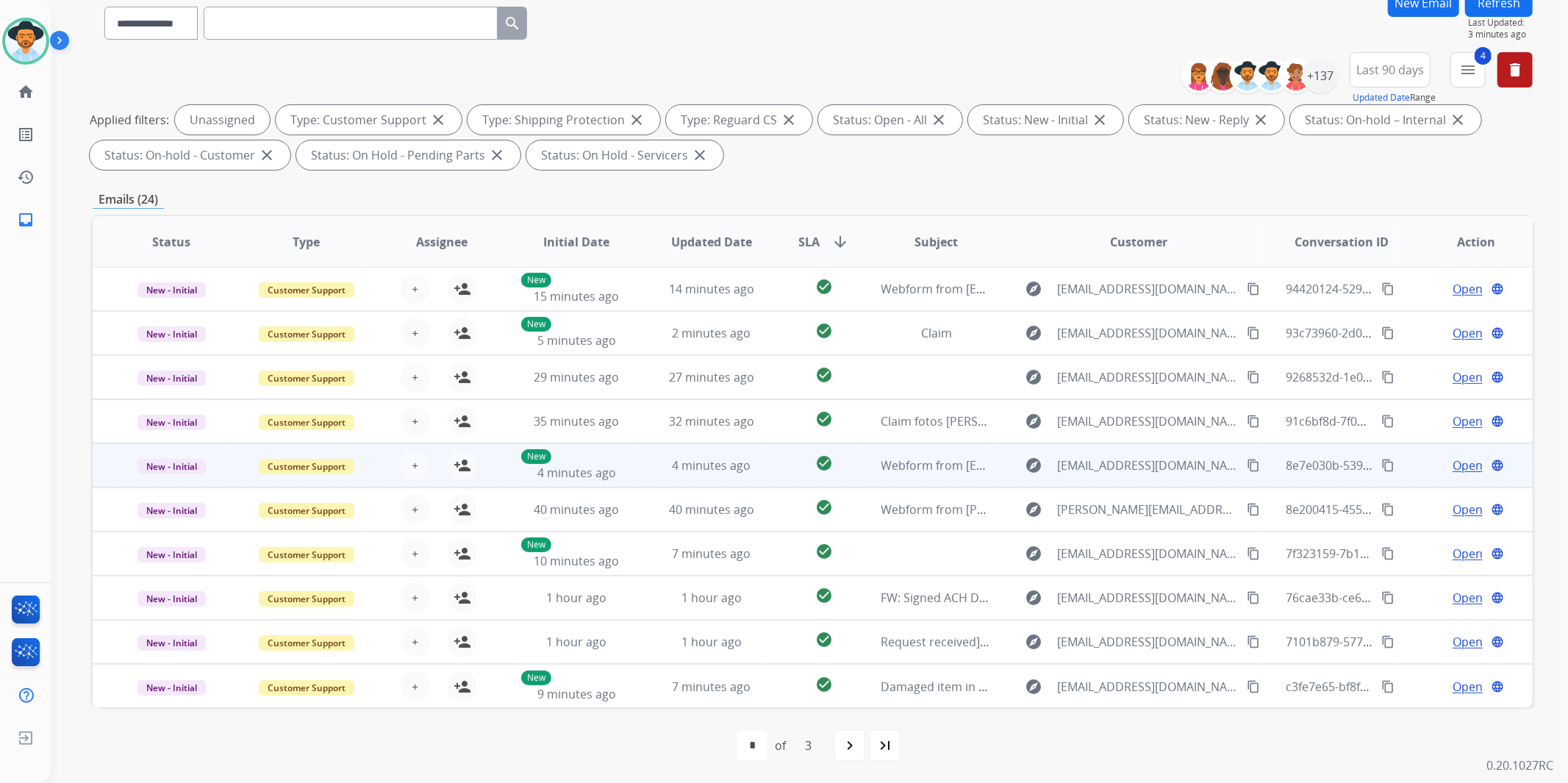
click at [95, 476] on td "New - Initial" at bounding box center [160, 465] width 136 height 44
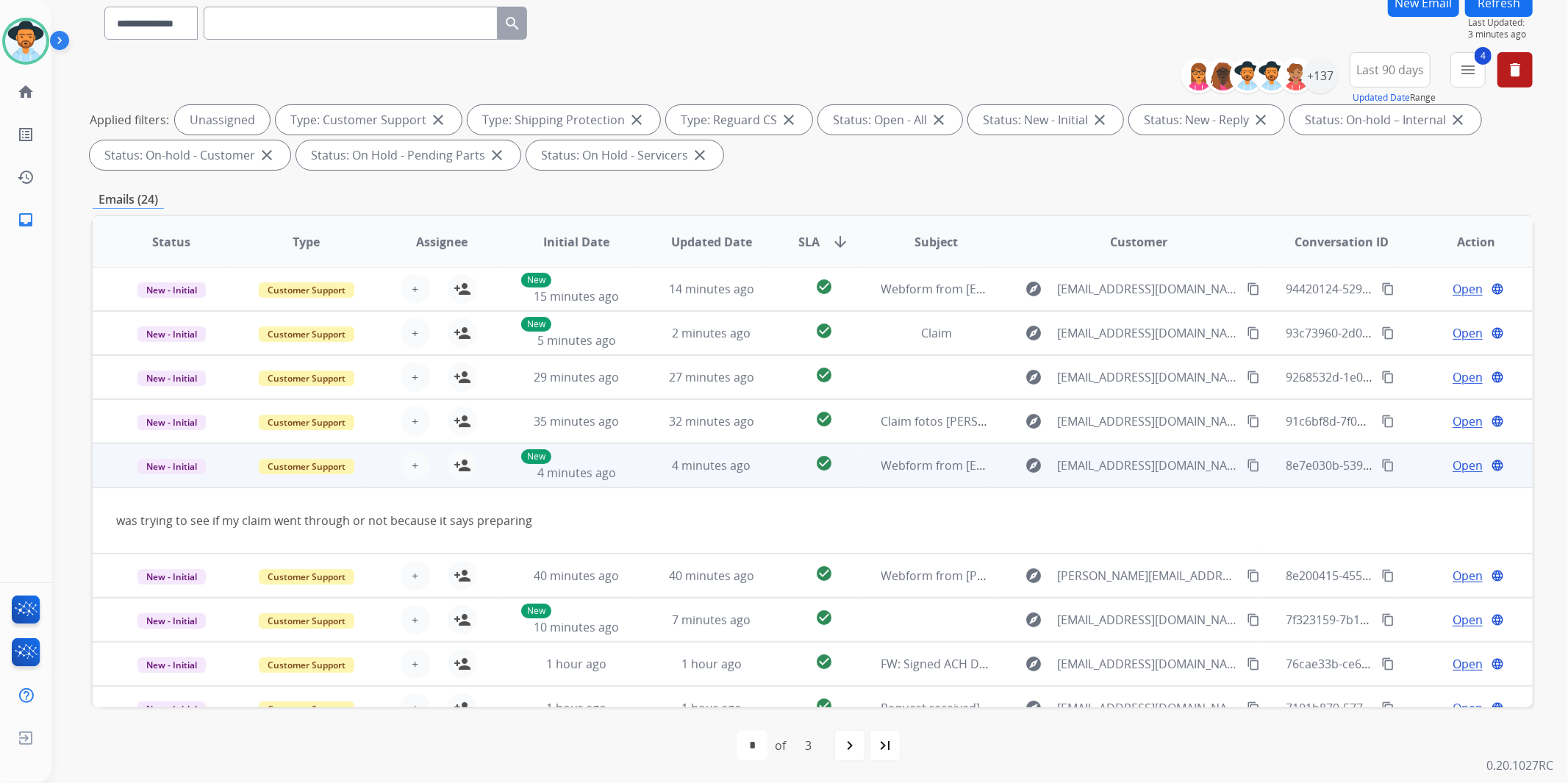
scroll to position [66, 0]
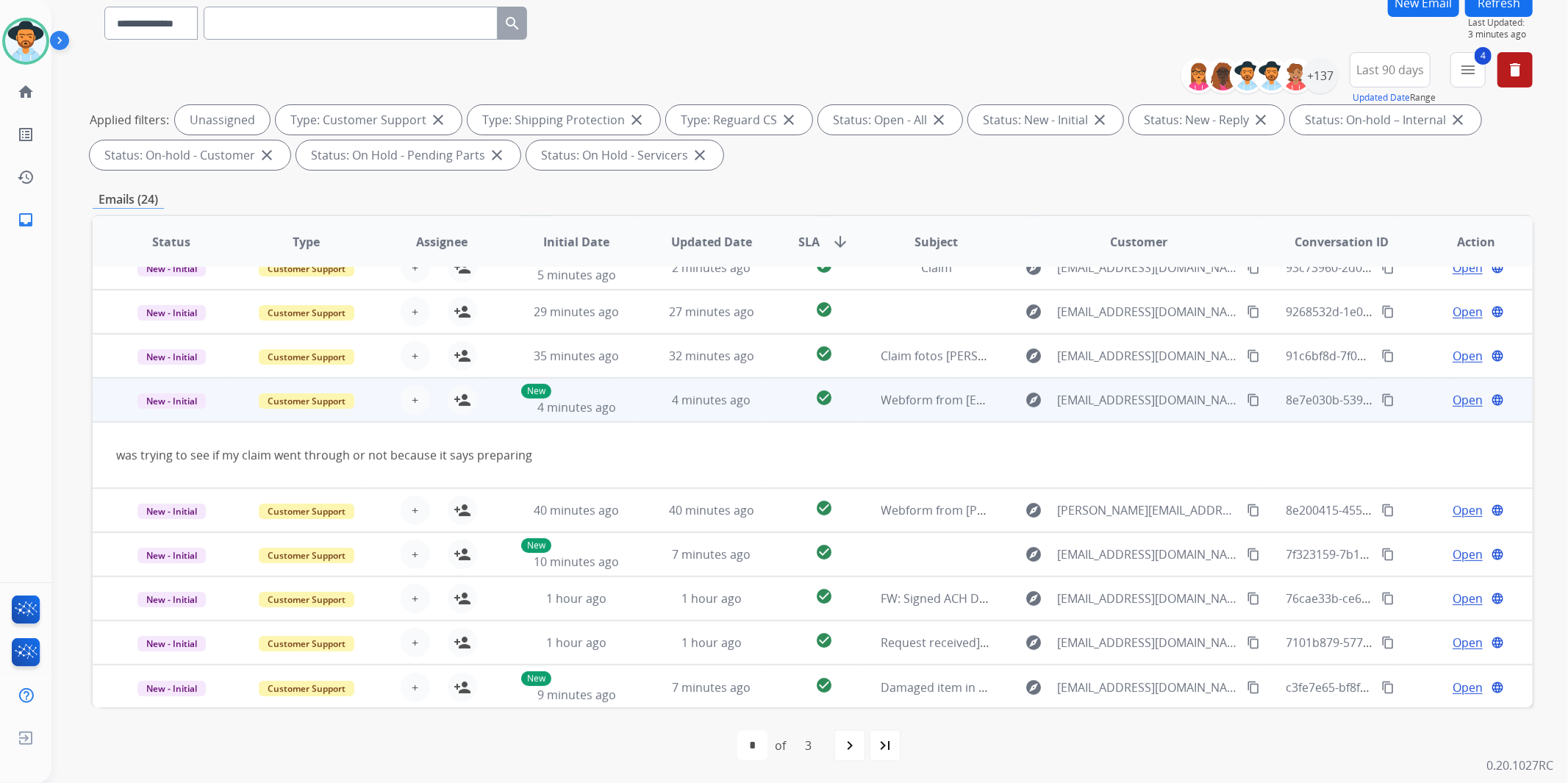
click at [95, 409] on td "New - Initial" at bounding box center [160, 400] width 136 height 44
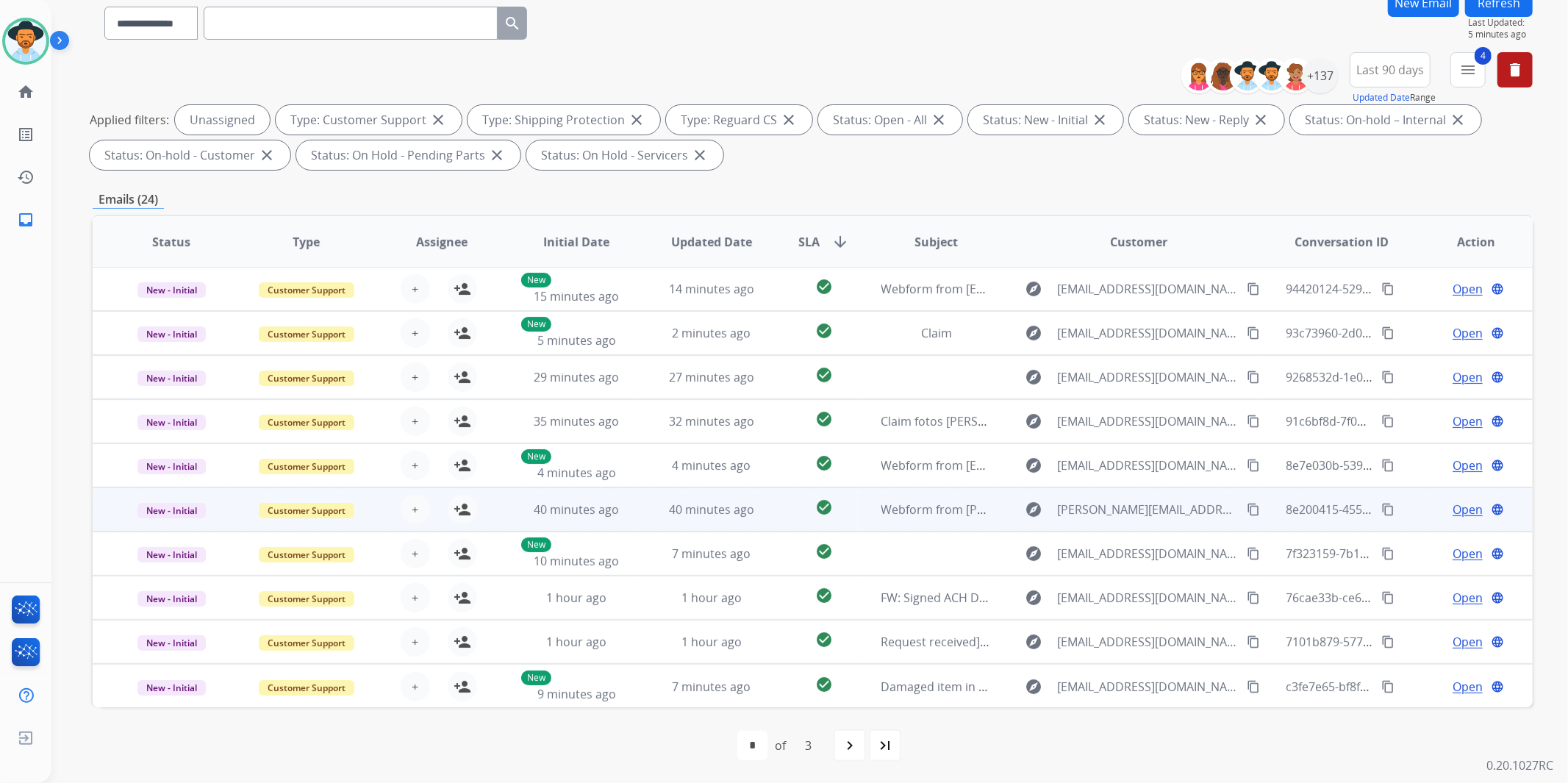
click at [93, 509] on td "New - Initial" at bounding box center [160, 509] width 136 height 44
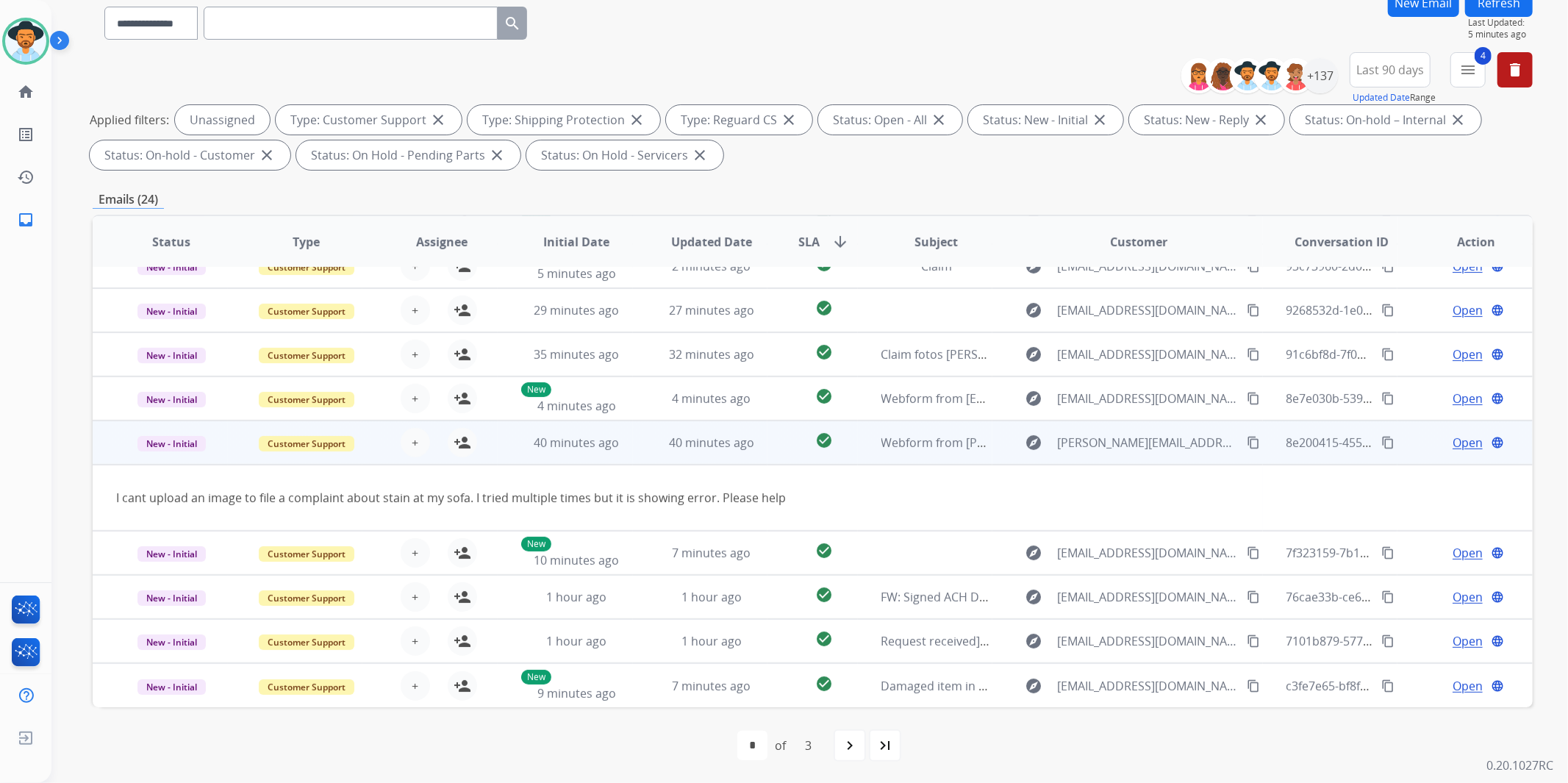
scroll to position [66, 0]
click at [97, 456] on td "New - Initial" at bounding box center [160, 443] width 136 height 44
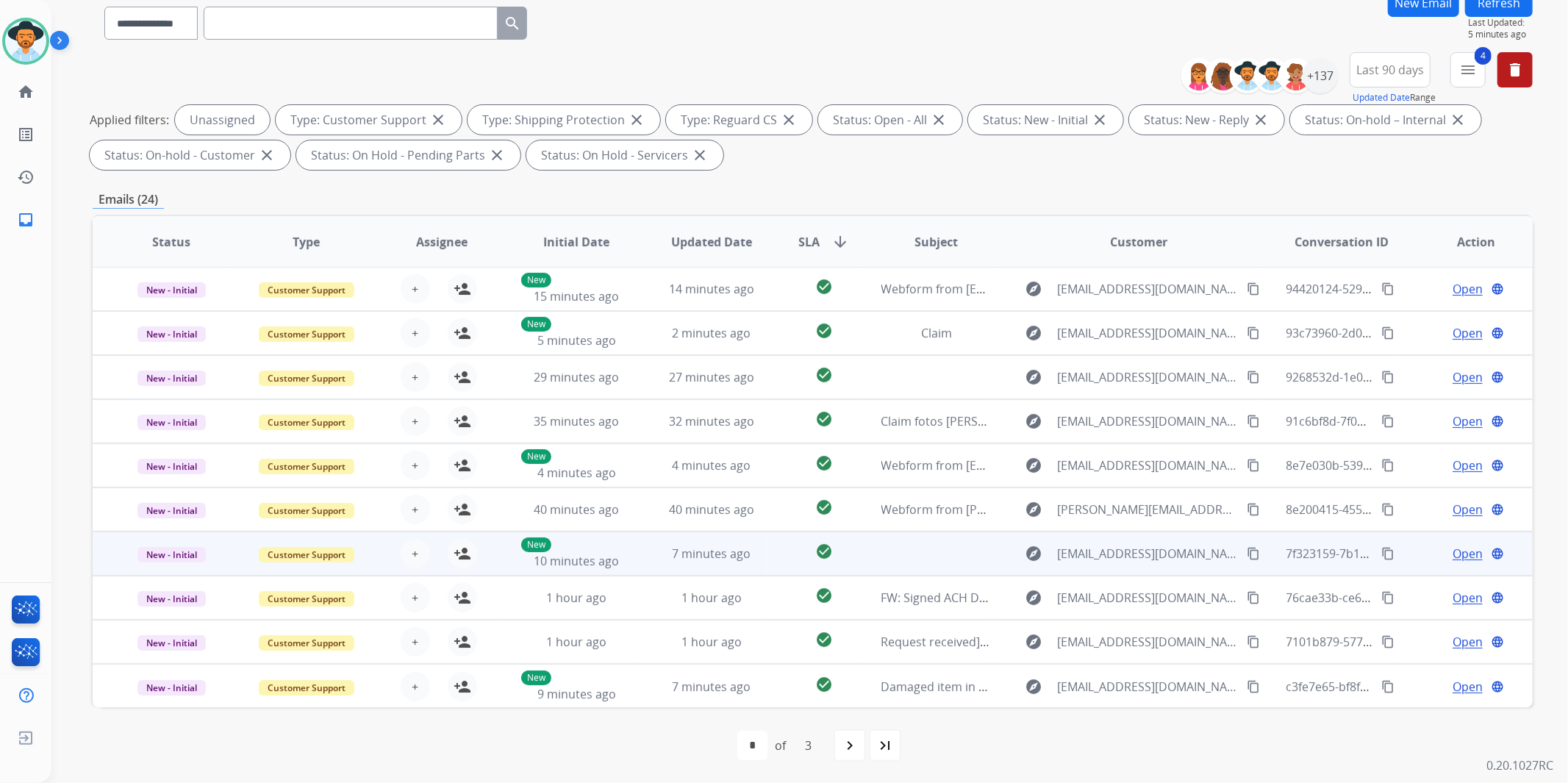
click at [97, 558] on td "New - Initial" at bounding box center [160, 553] width 136 height 44
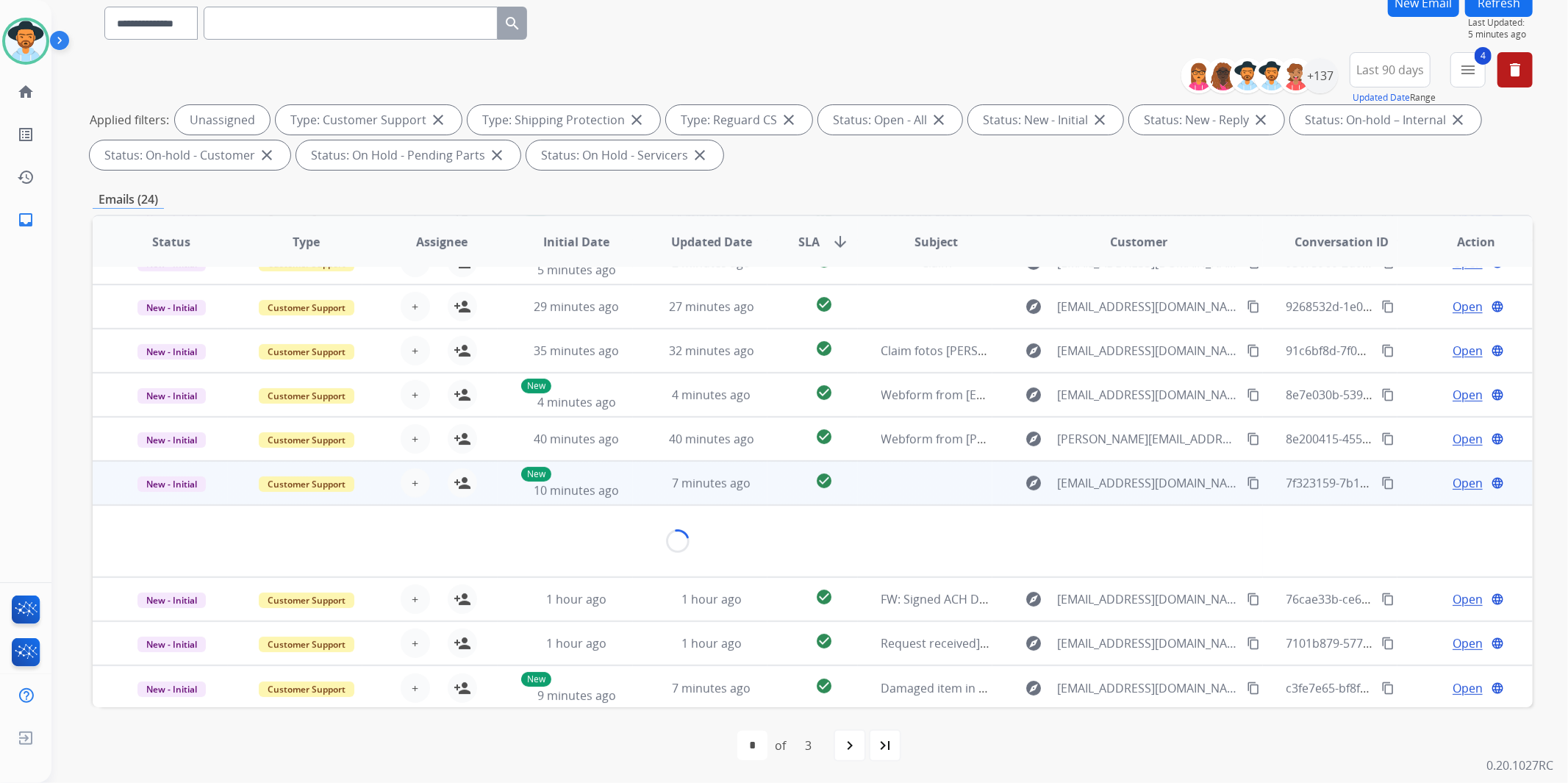
scroll to position [100, 0]
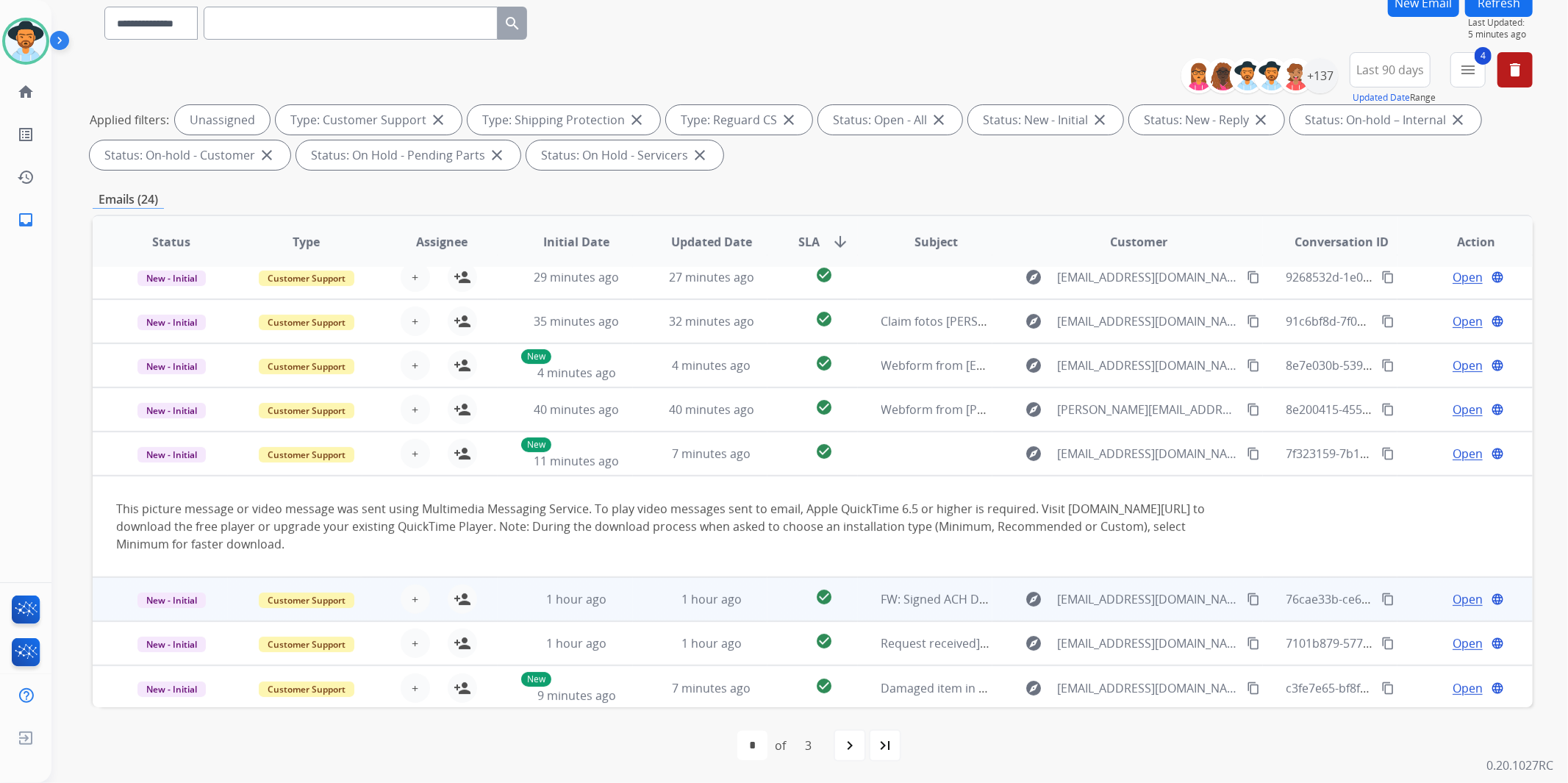
click at [93, 595] on td "New - Initial" at bounding box center [160, 599] width 136 height 44
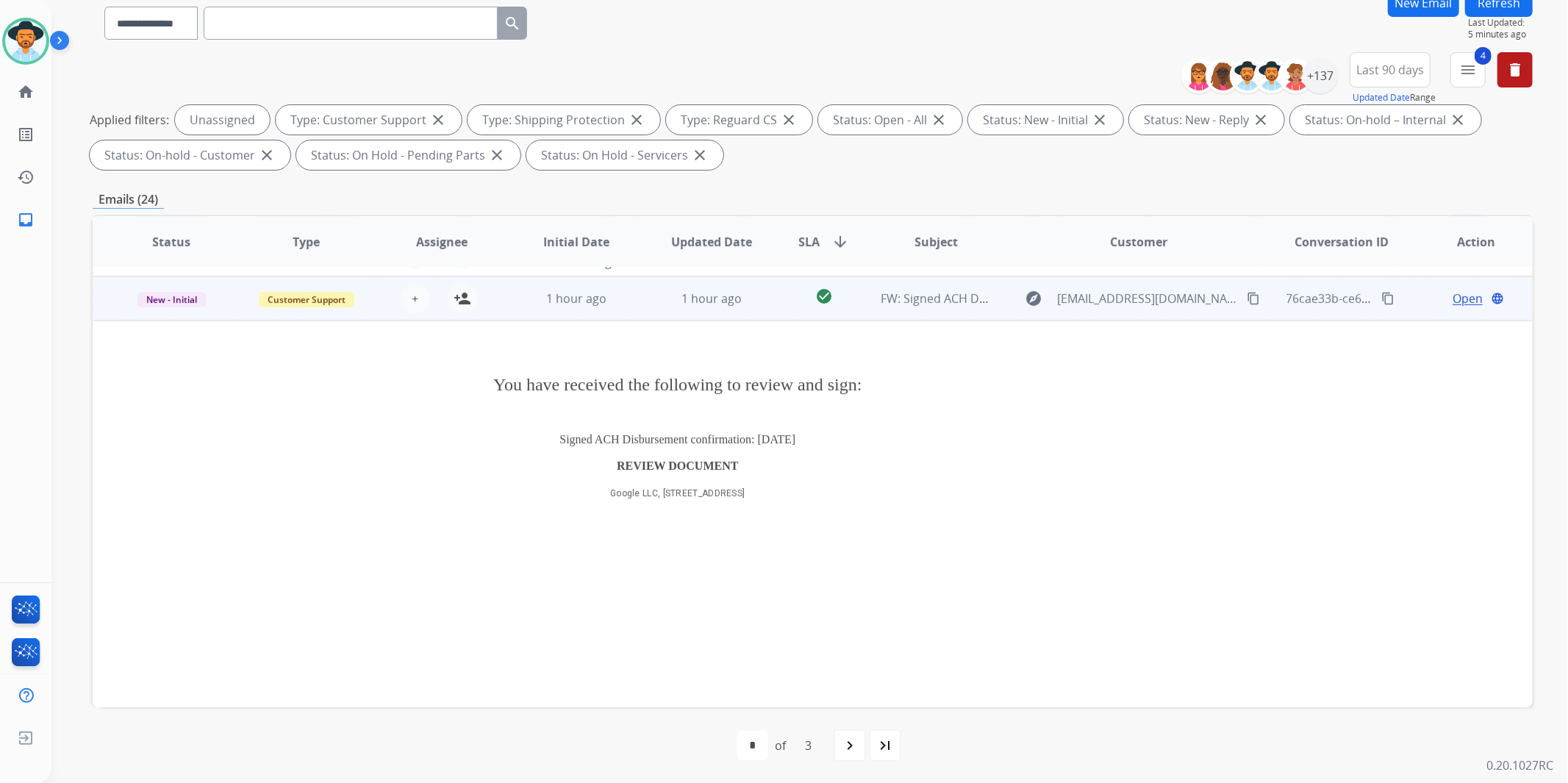
scroll to position [309, 0]
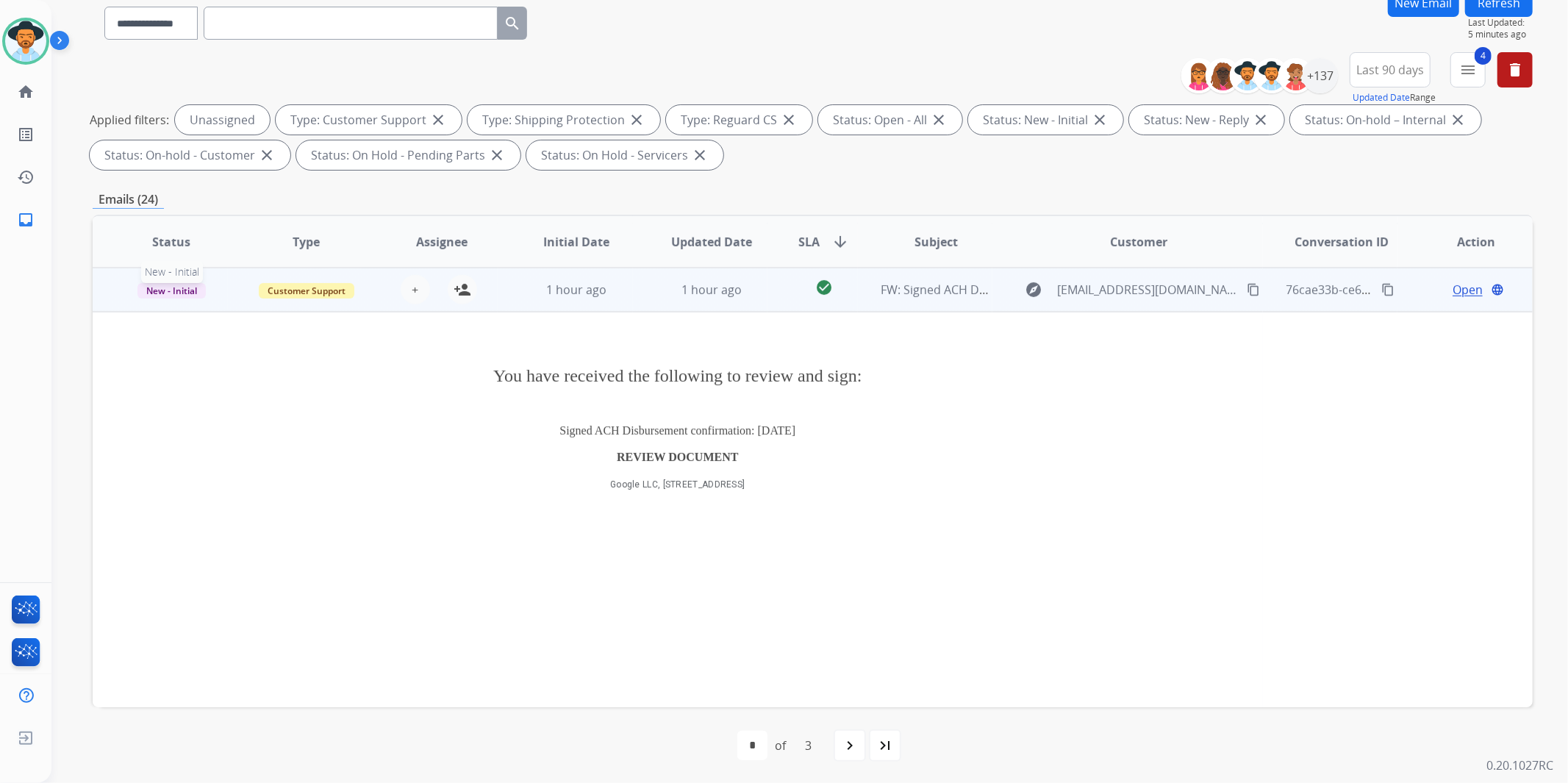
click at [125, 291] on p "New - Initial" at bounding box center [171, 289] width 111 height 18
click at [111, 295] on td "New - Initial On-hold – Internal On-hold - Customer On Hold - Pending Parts On …" at bounding box center [160, 289] width 136 height 44
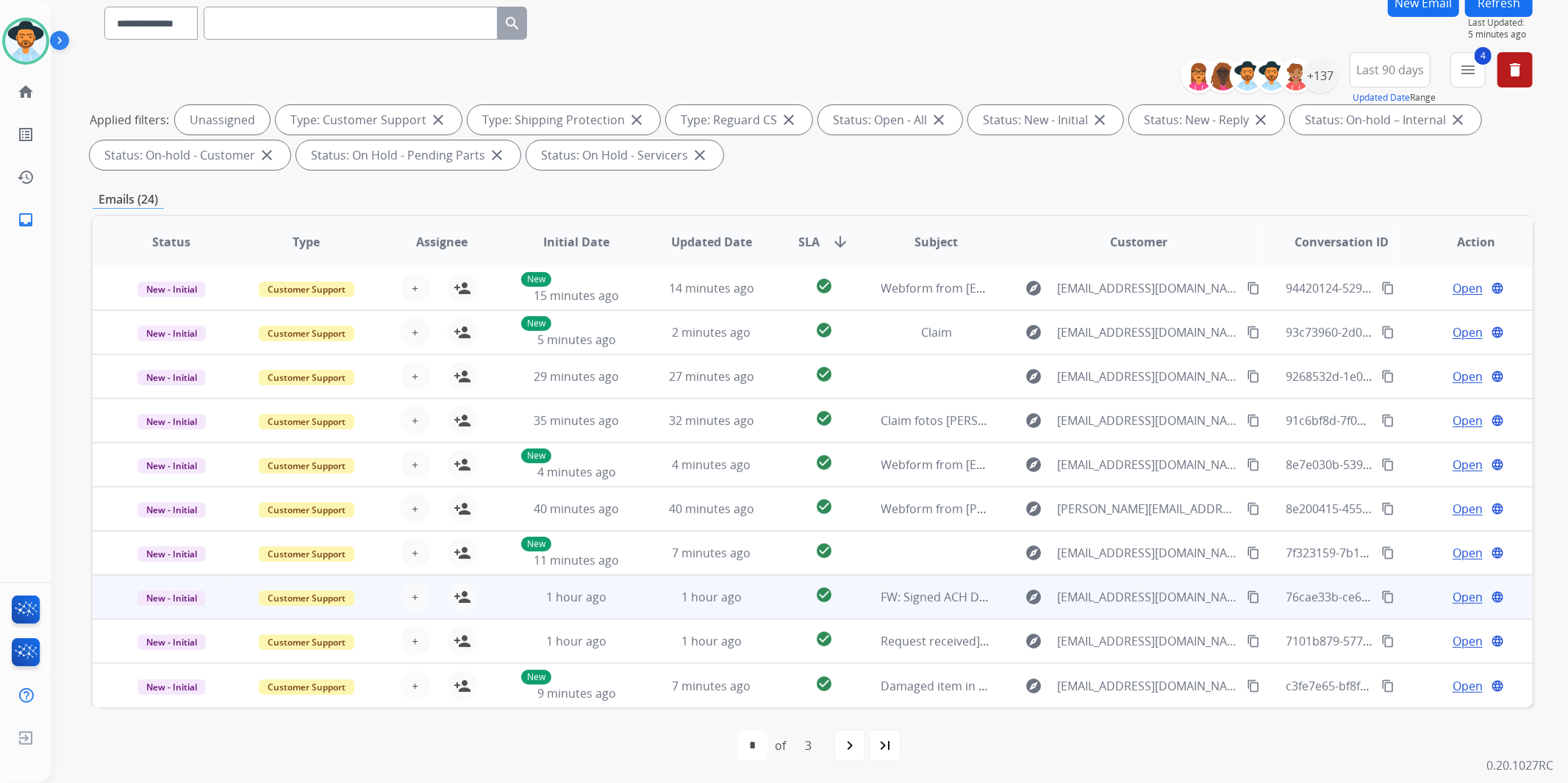
scroll to position [1, 0]
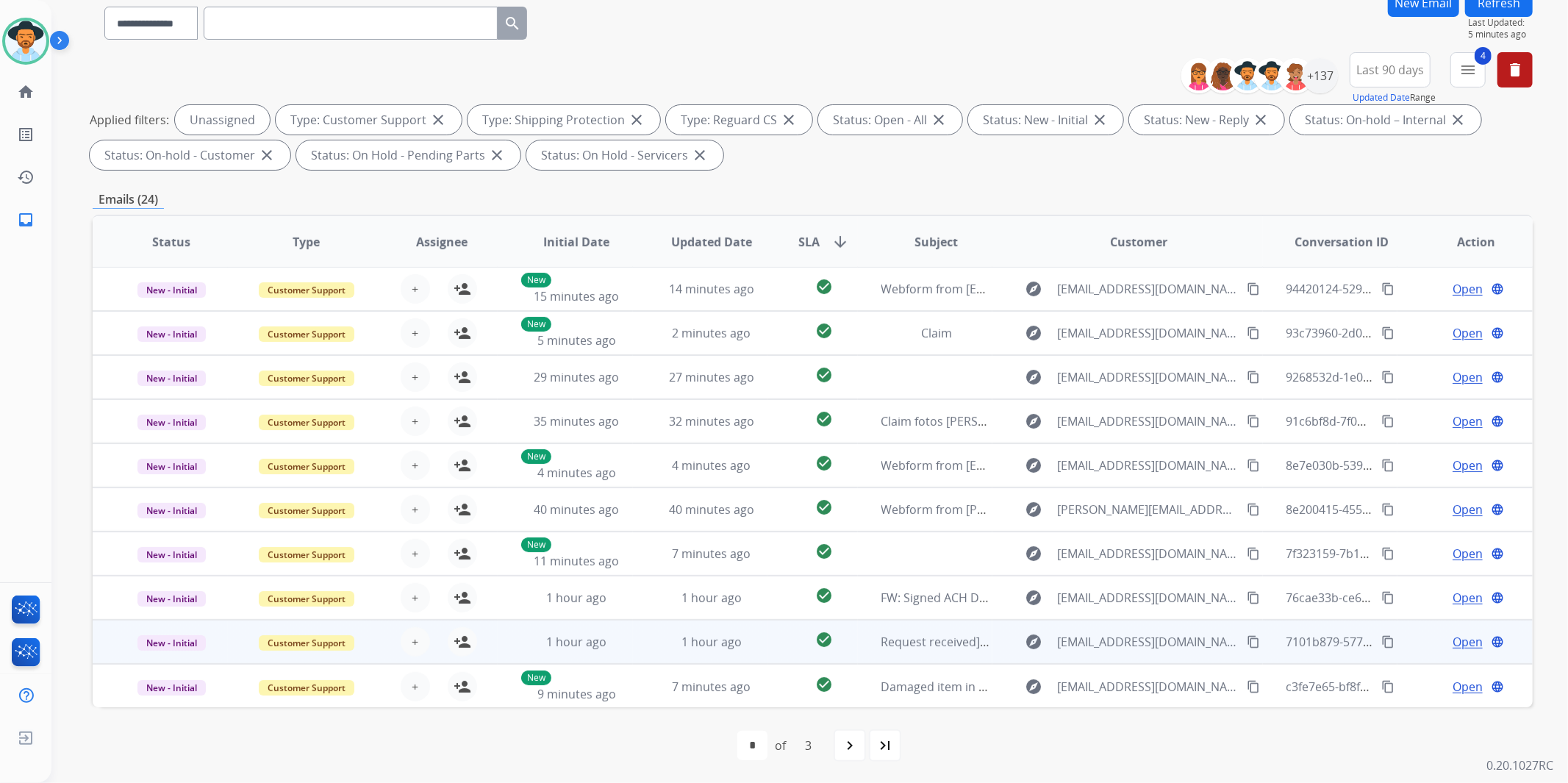
click at [99, 646] on td "New - Initial" at bounding box center [160, 641] width 136 height 44
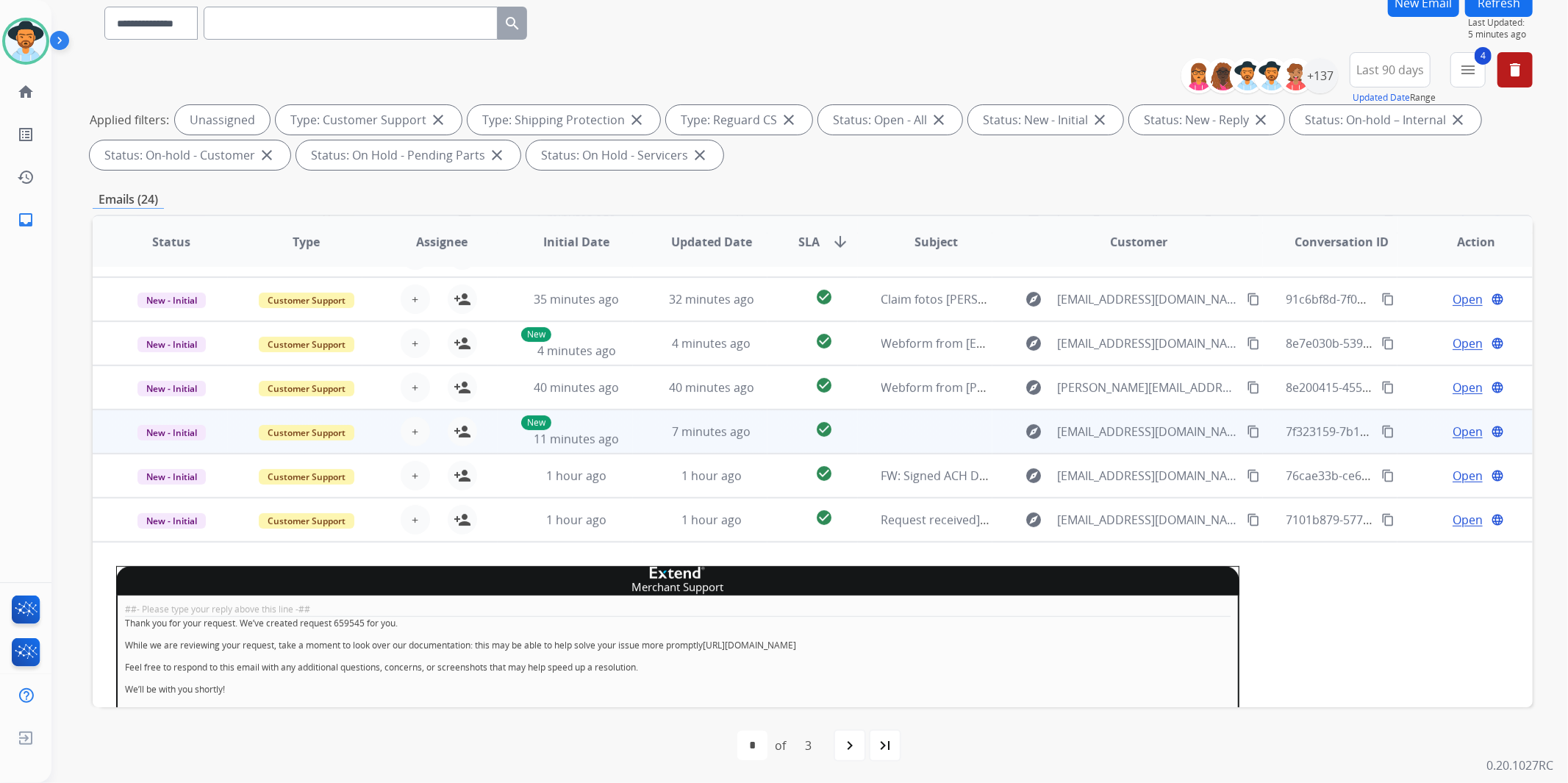
scroll to position [106, 0]
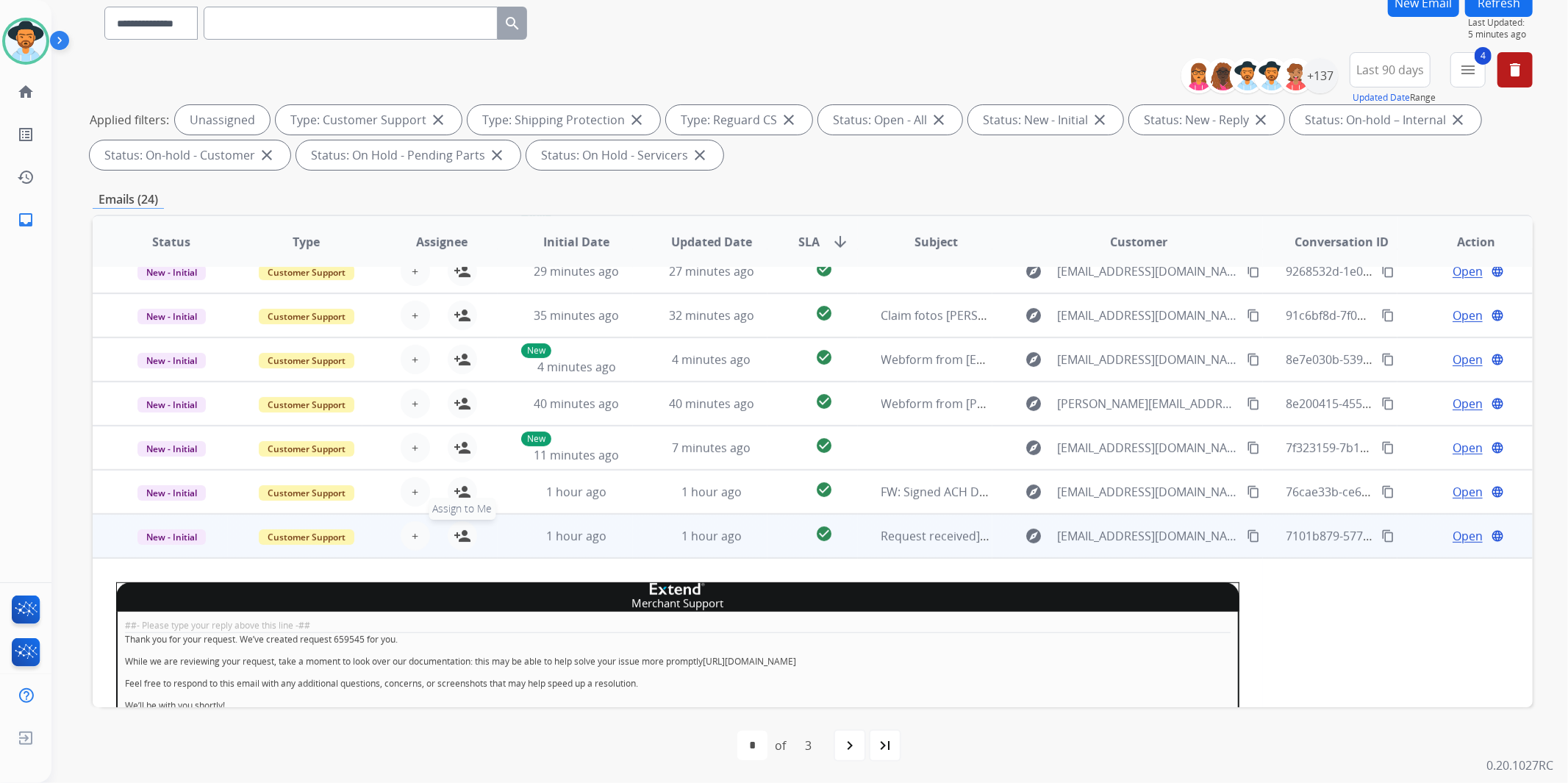
click at [464, 537] on mat-icon "person_add" at bounding box center [462, 536] width 18 height 18
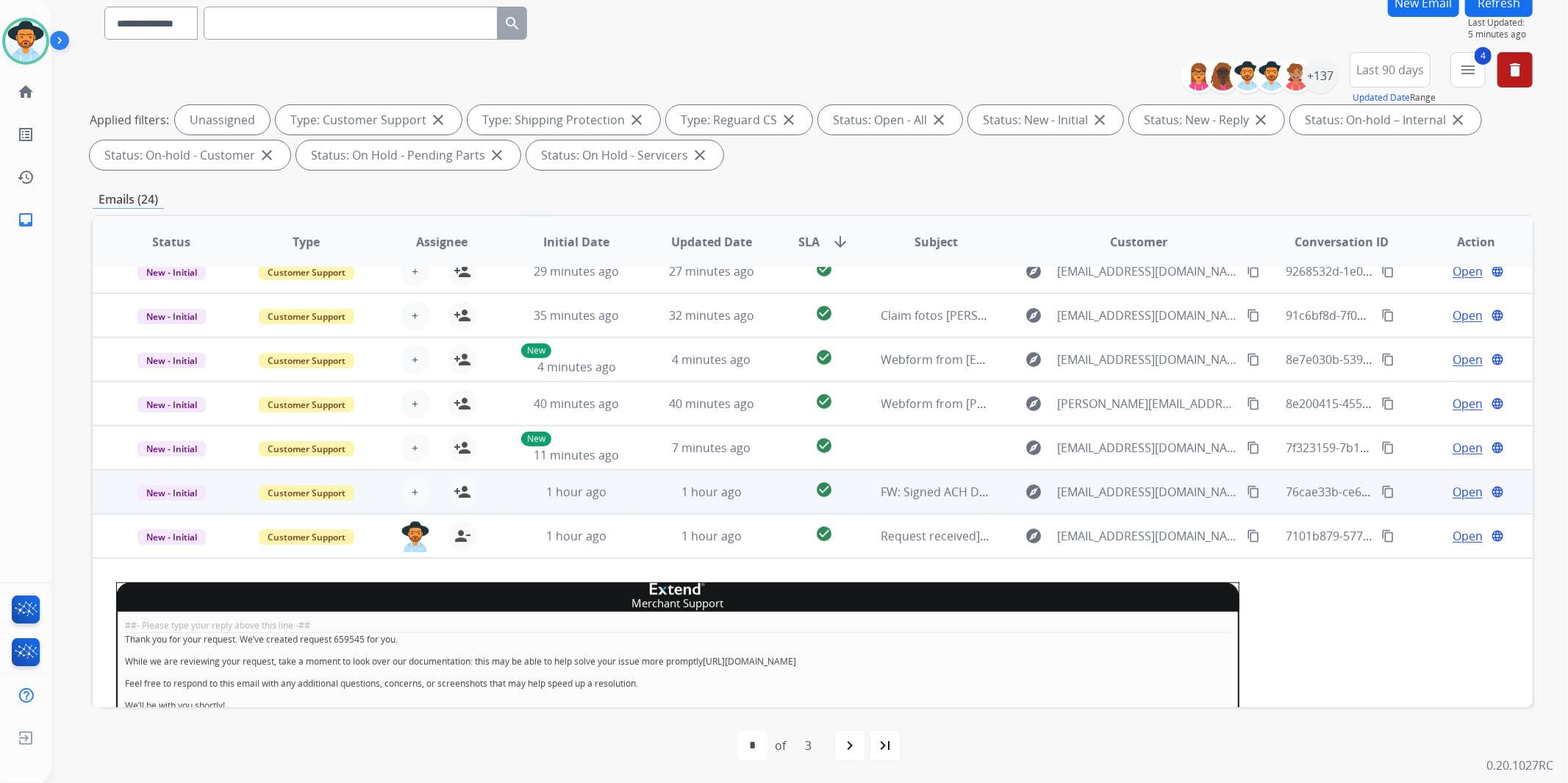
click at [98, 494] on td "New - Initial" at bounding box center [160, 491] width 136 height 44
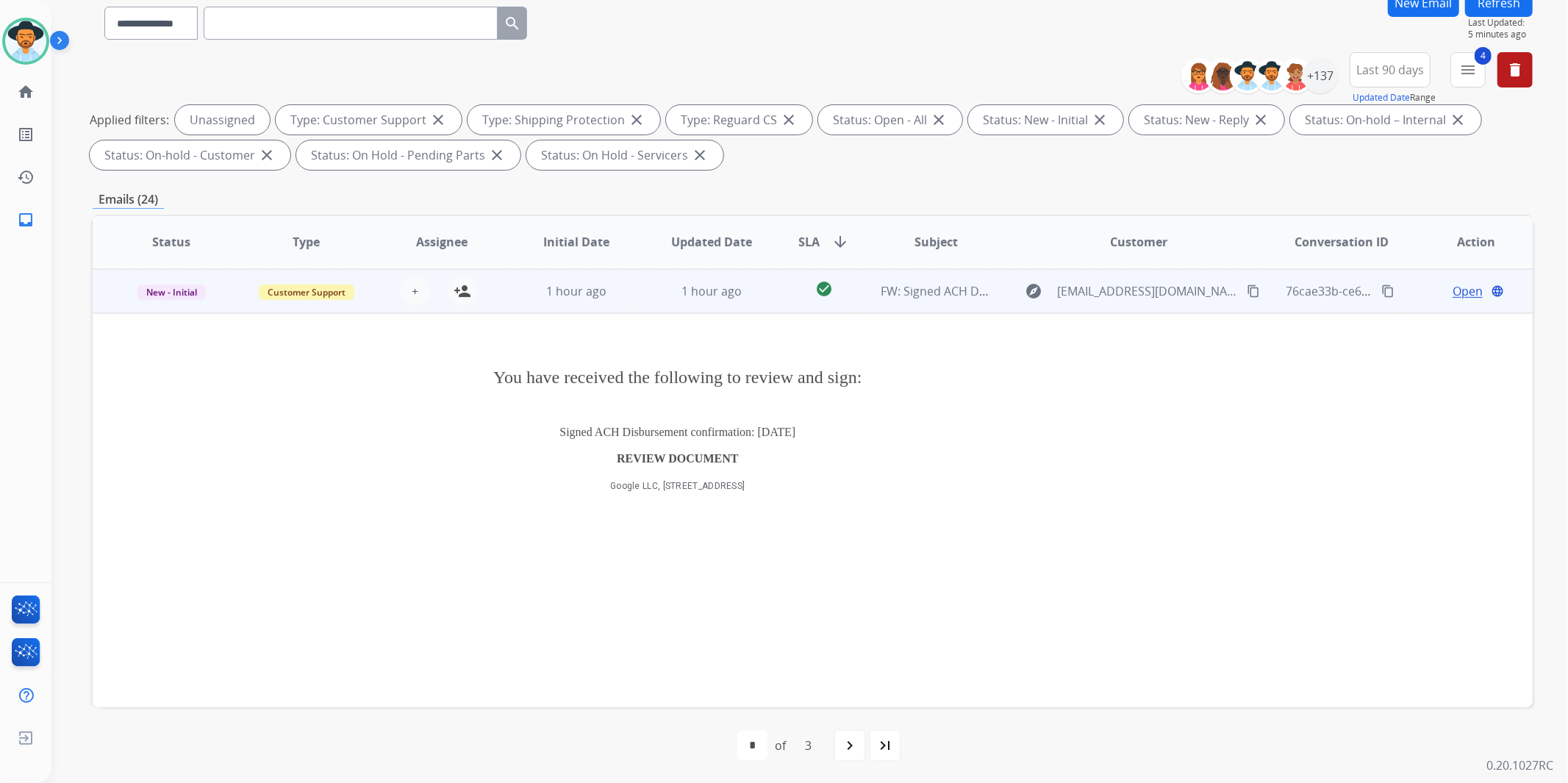
scroll to position [309, 0]
click at [461, 289] on mat-icon "person_add" at bounding box center [462, 289] width 18 height 18
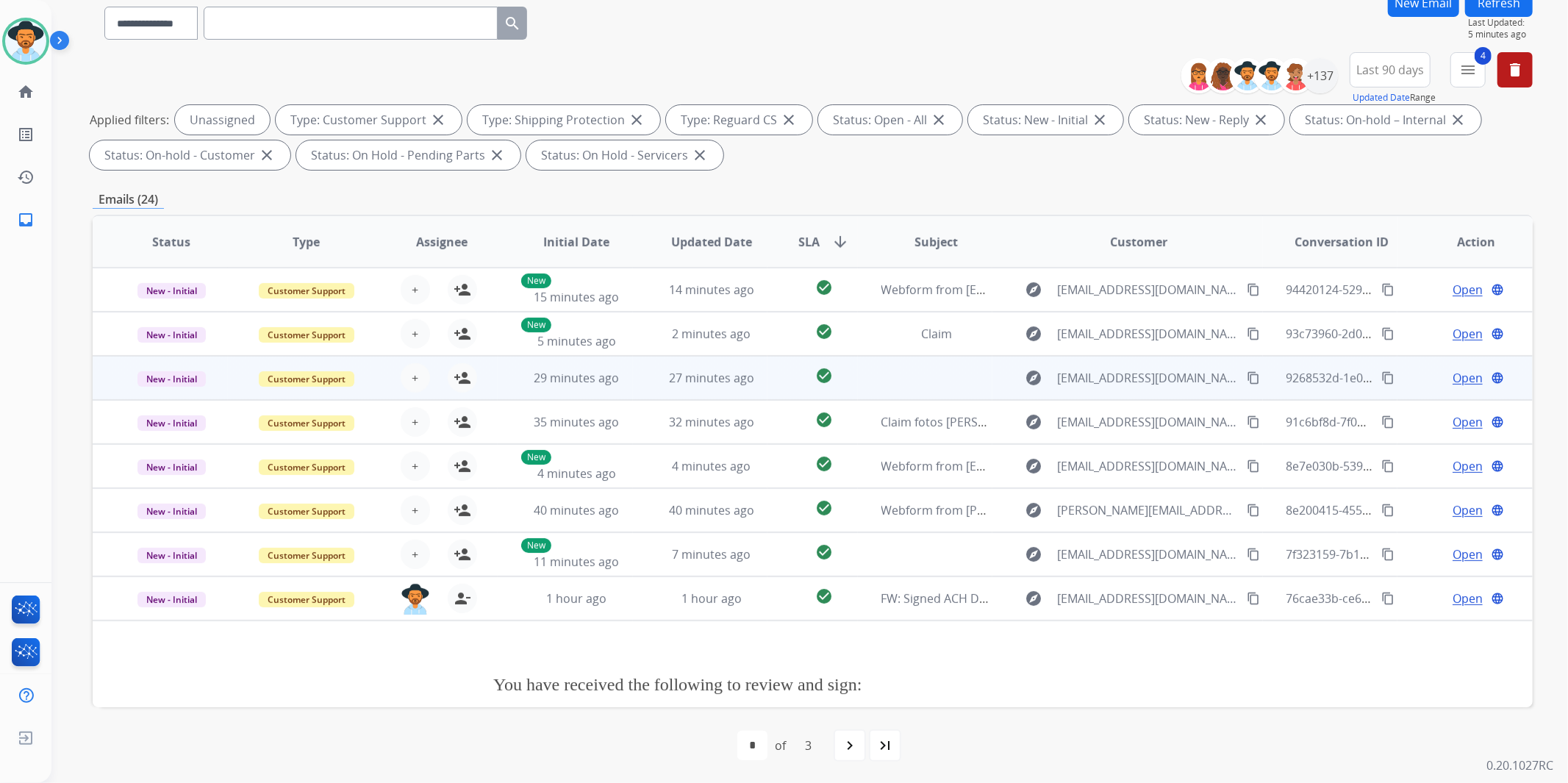
click at [100, 384] on td "New - Initial" at bounding box center [160, 377] width 136 height 44
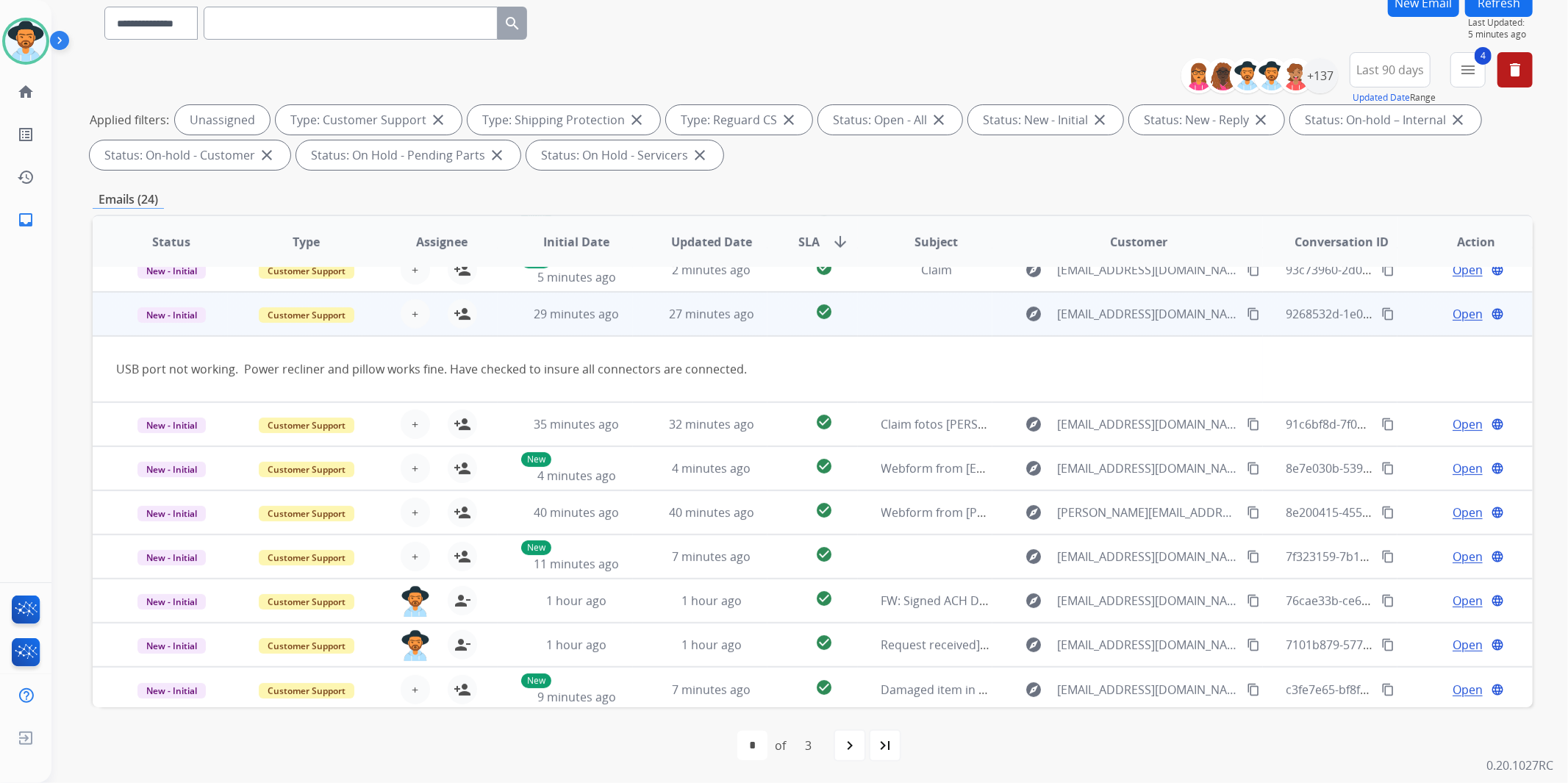
scroll to position [66, 0]
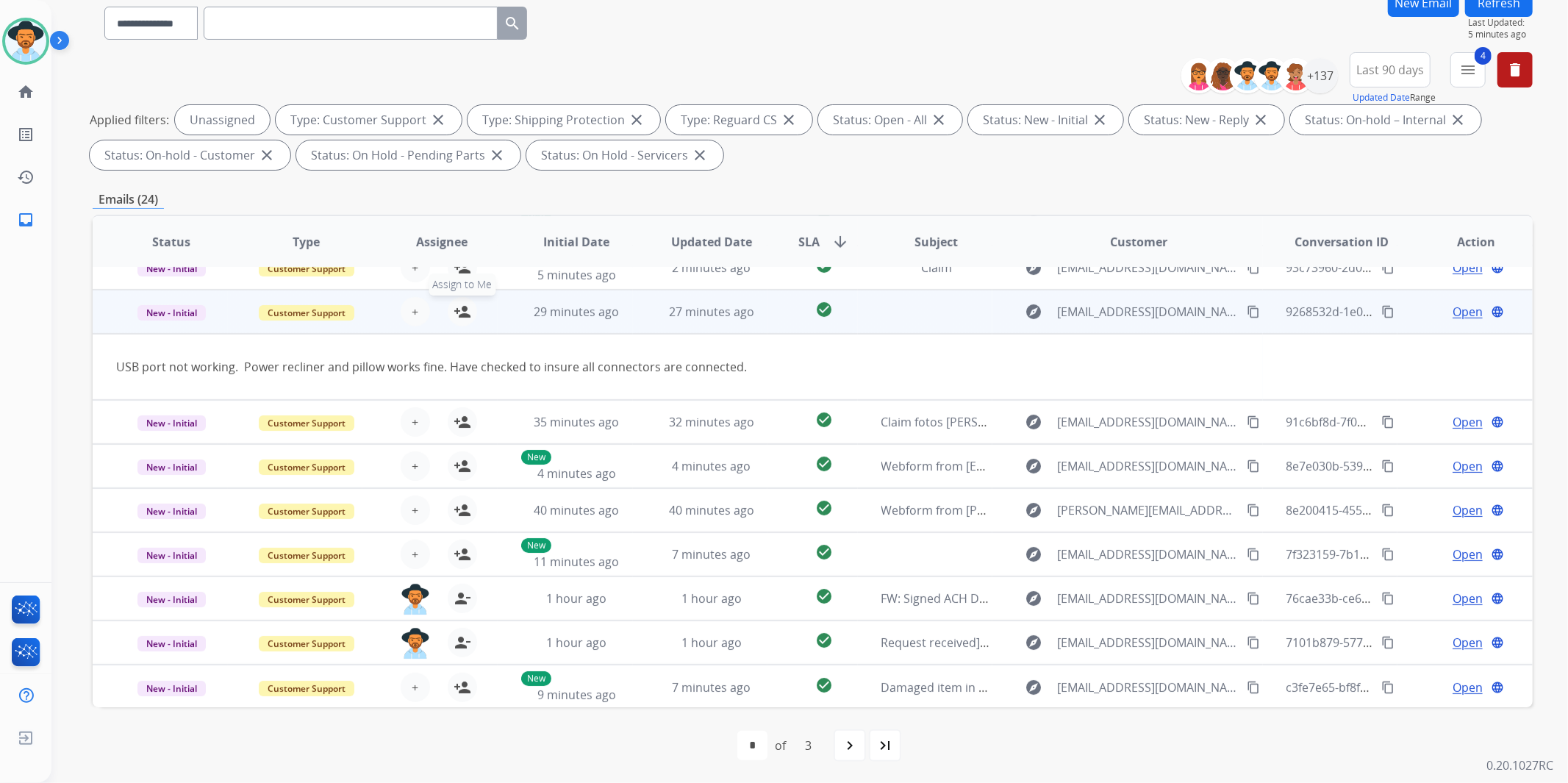
click at [467, 303] on mat-icon "person_add" at bounding box center [462, 311] width 18 height 18
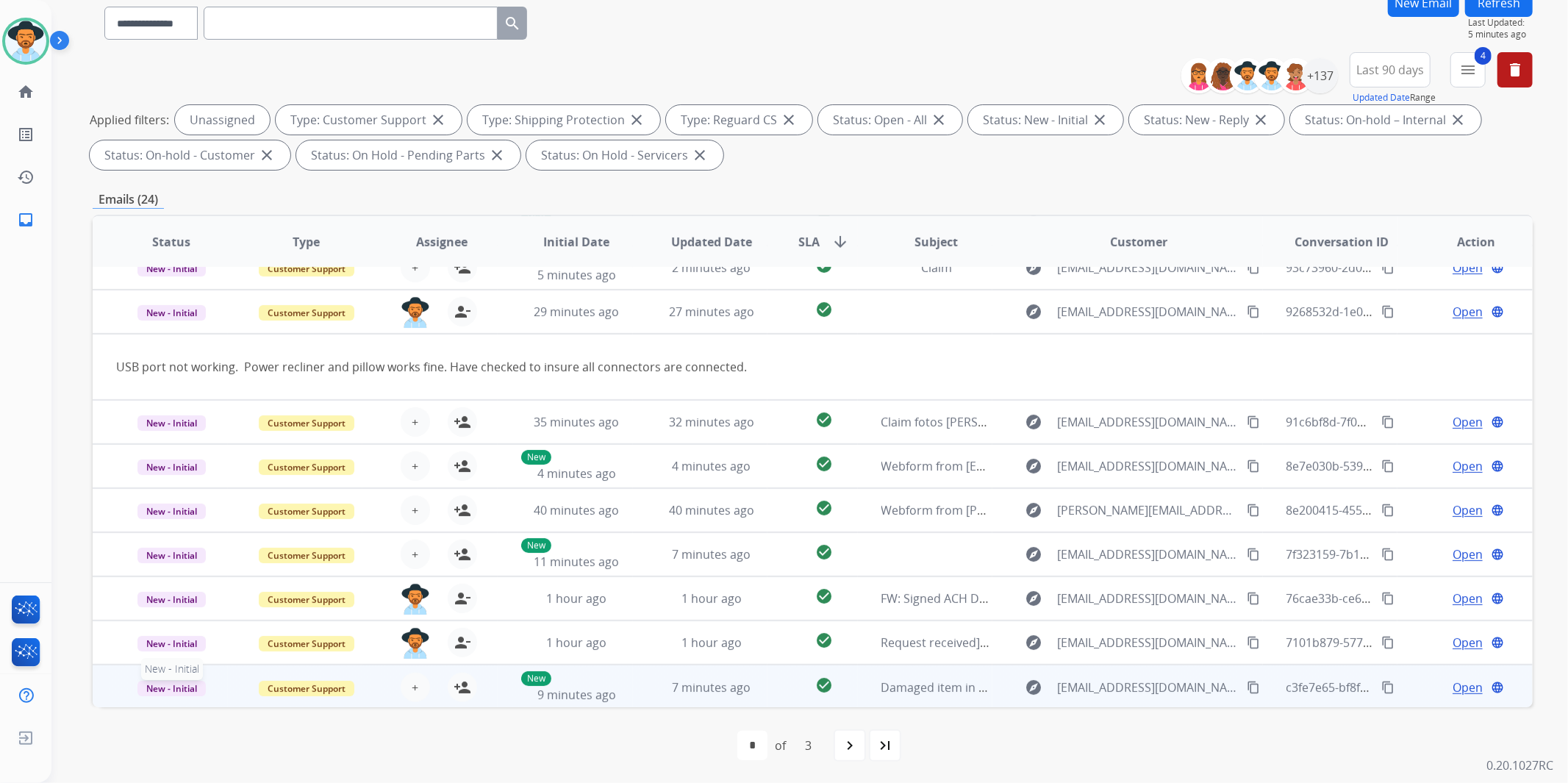
click at [116, 681] on p "New - Initial" at bounding box center [171, 687] width 111 height 18
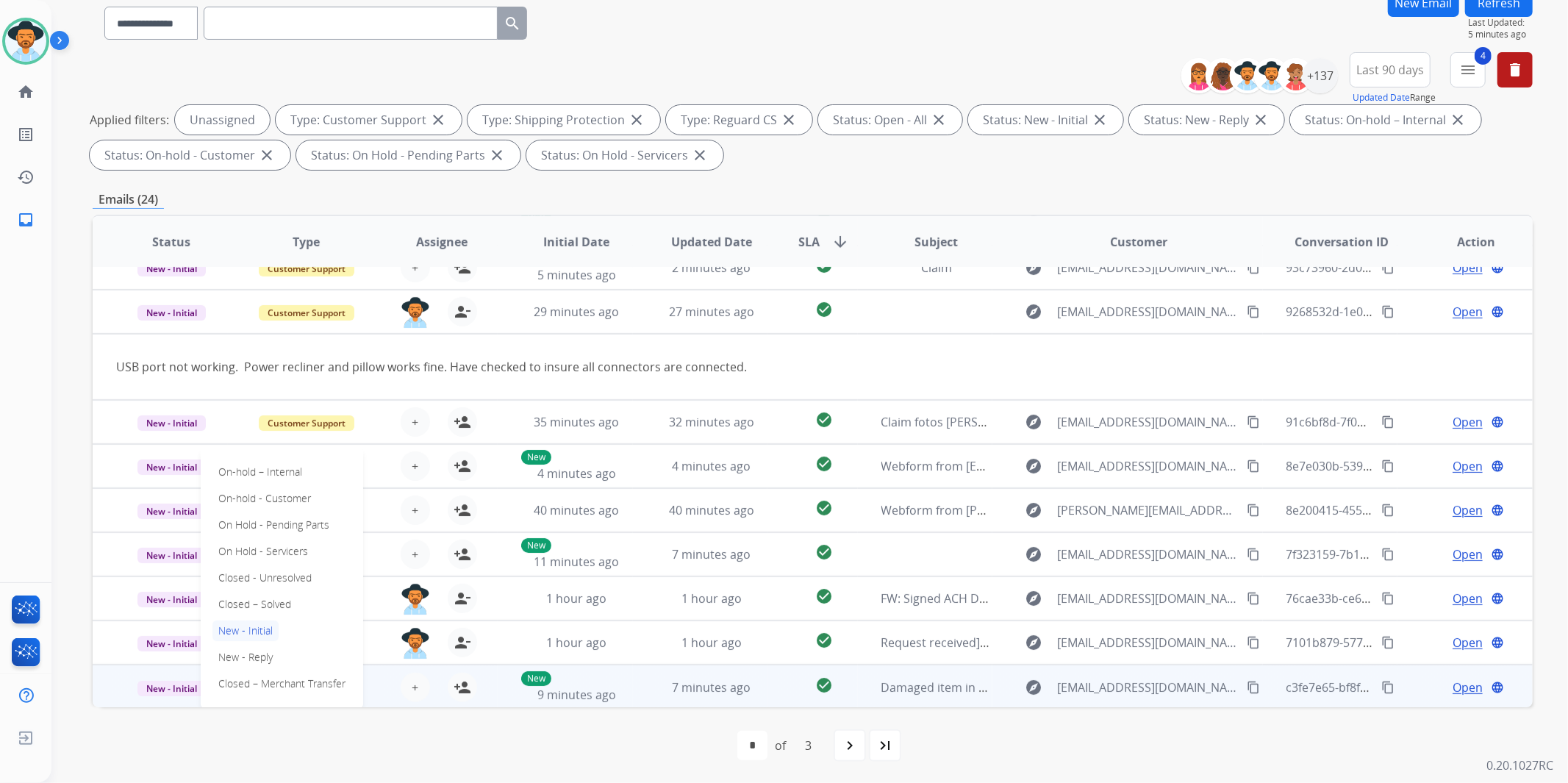
drag, startPoint x: 90, startPoint y: 690, endPoint x: 96, endPoint y: 686, distance: 7.2
click at [91, 688] on div "**********" at bounding box center [792, 321] width 1481 height 783
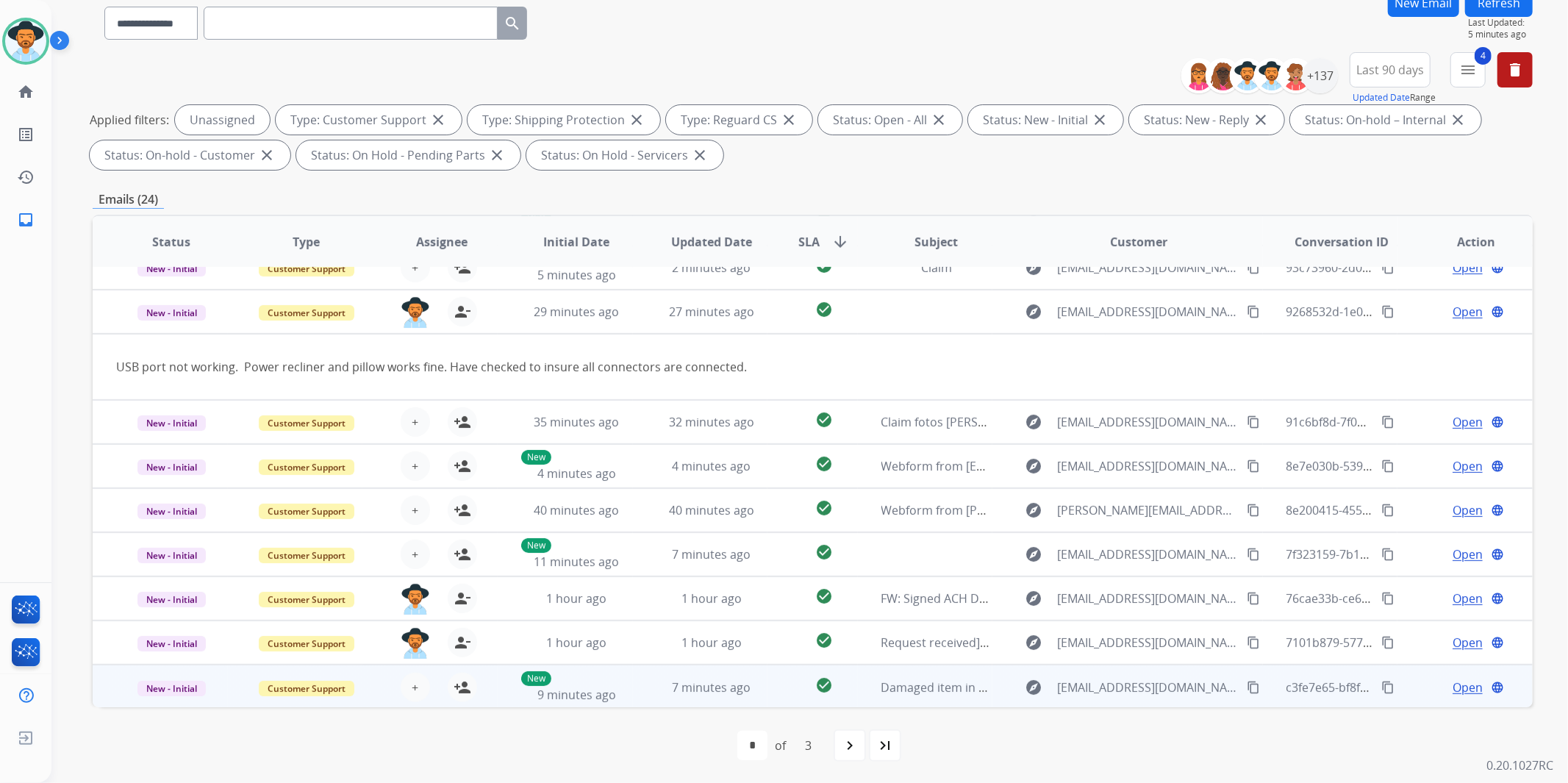
click at [100, 684] on td "New - Initial" at bounding box center [160, 686] width 136 height 44
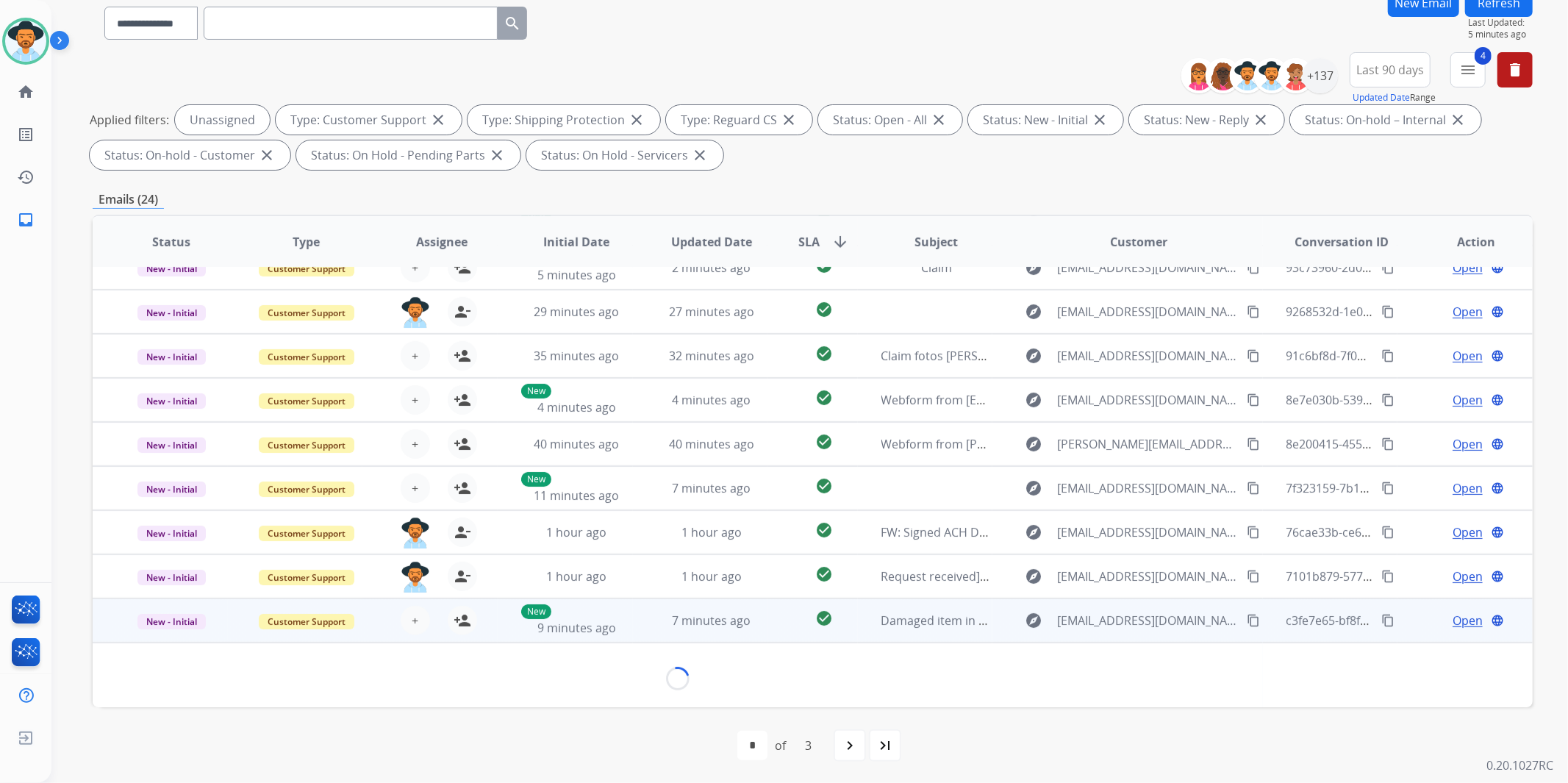
scroll to position [48, 0]
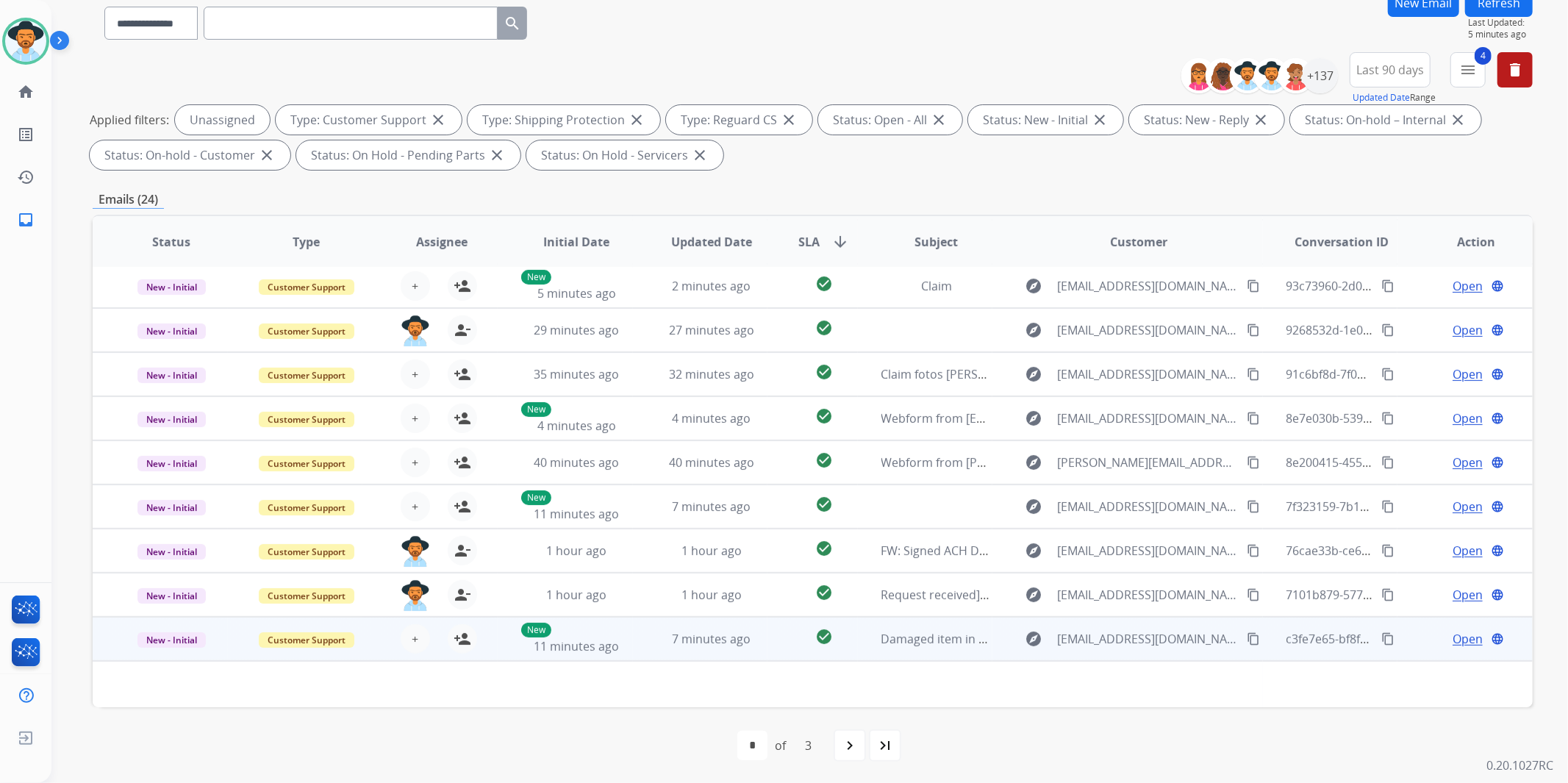
click at [116, 646] on td "New - Initial" at bounding box center [160, 638] width 136 height 44
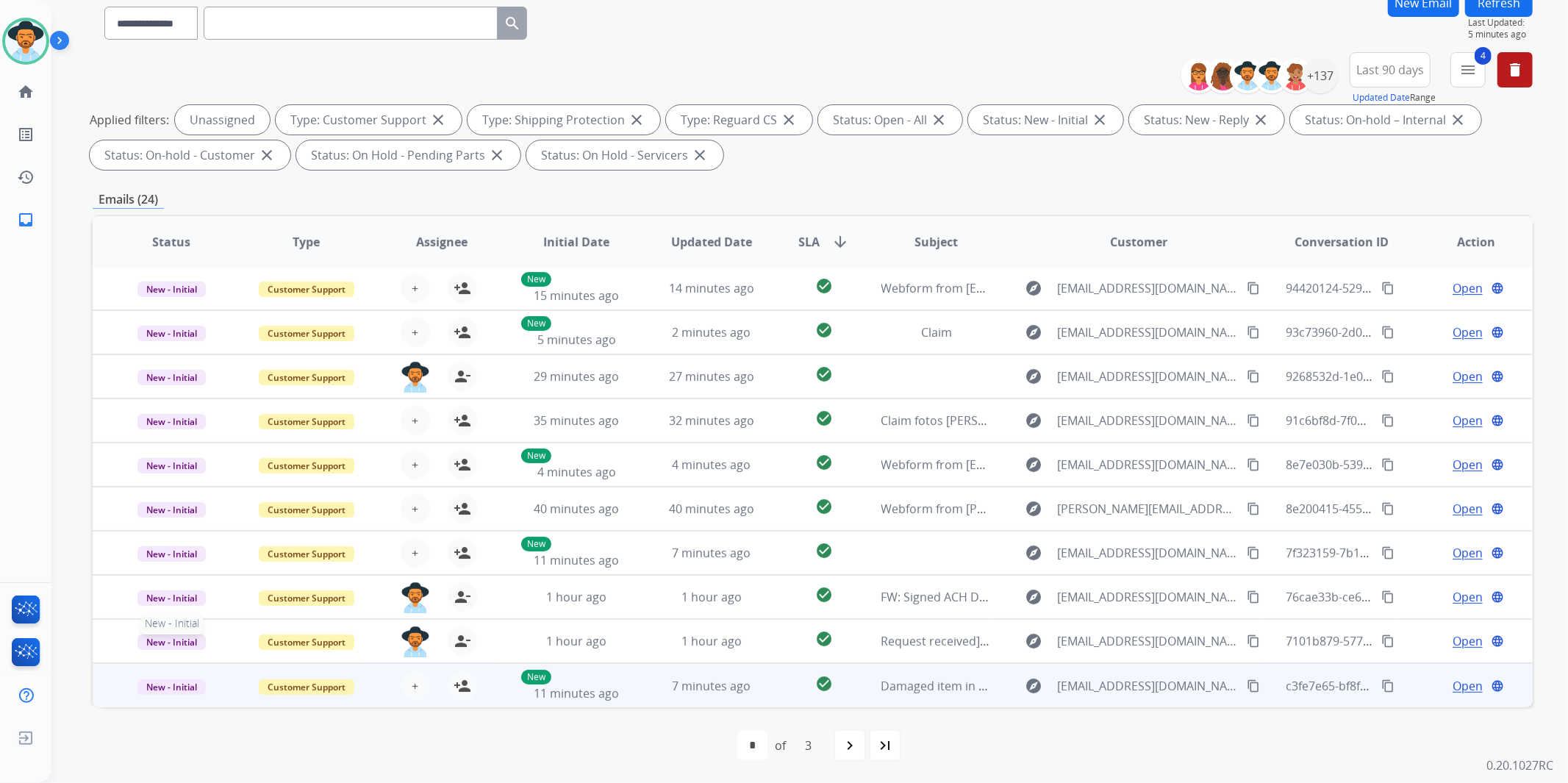
scroll to position [1, 0]
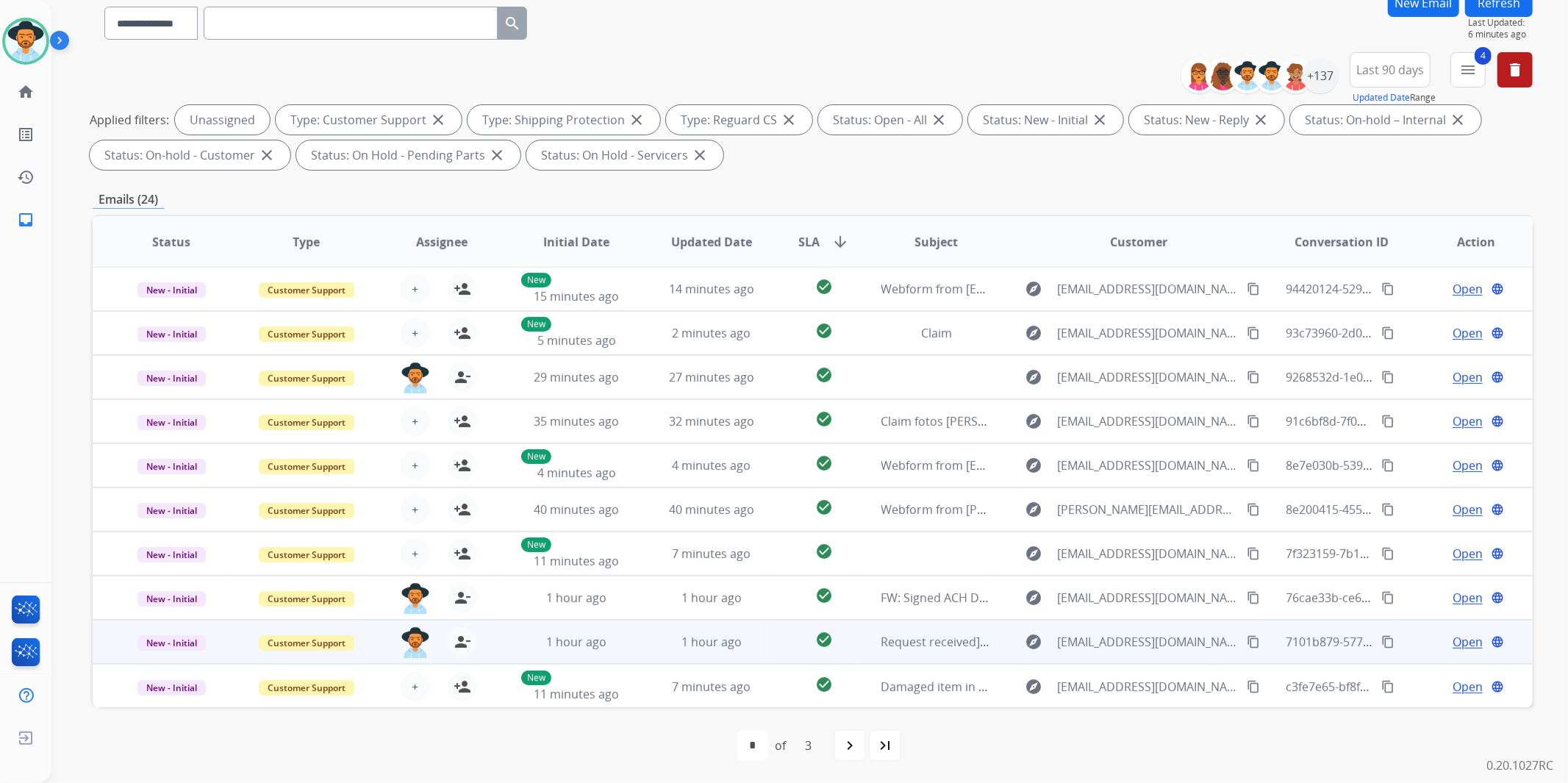
click at [108, 650] on td "New - Initial" at bounding box center [160, 641] width 136 height 44
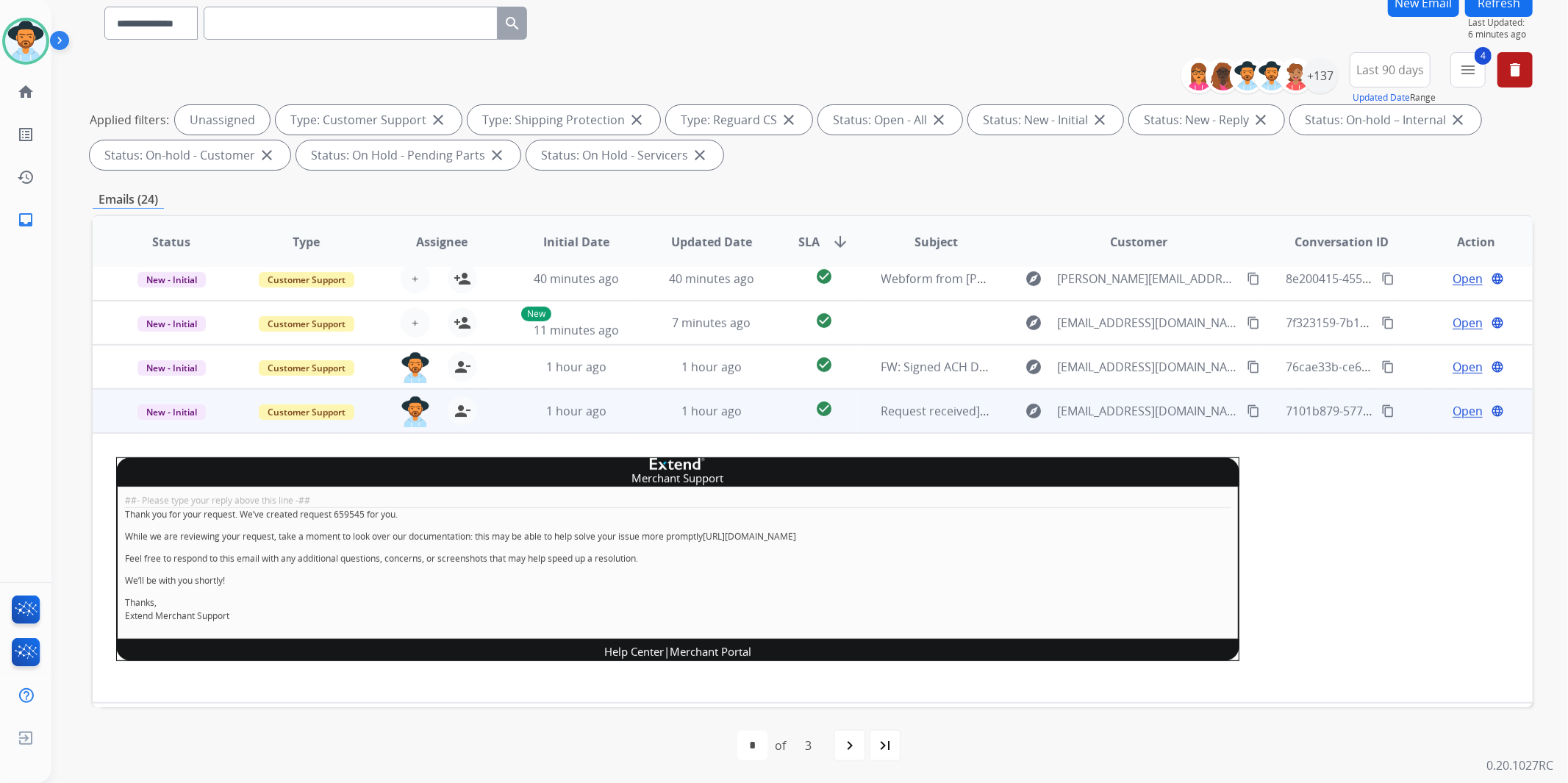
scroll to position [270, 0]
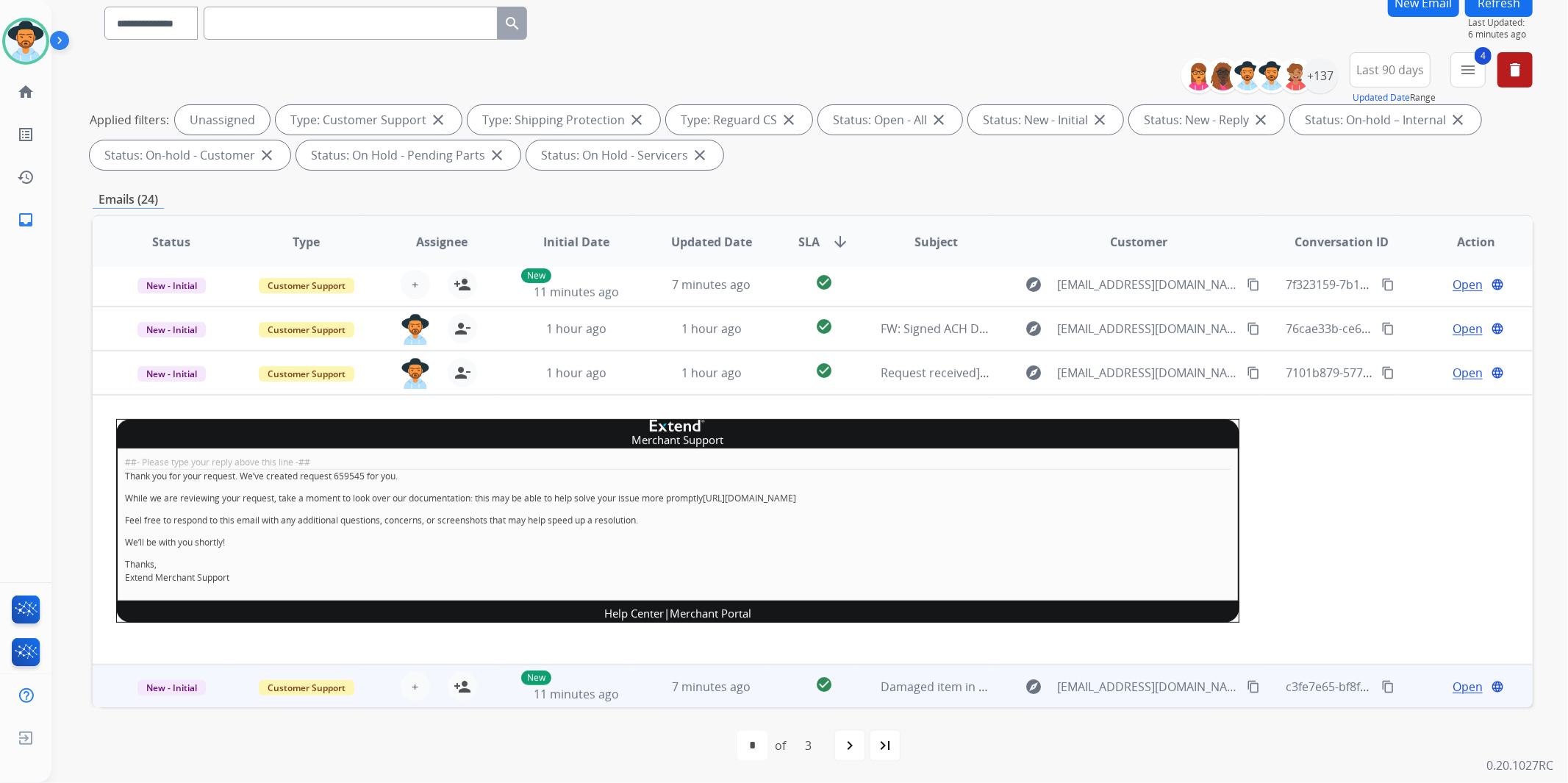
click at [118, 701] on td "New - Initial" at bounding box center [160, 686] width 136 height 44
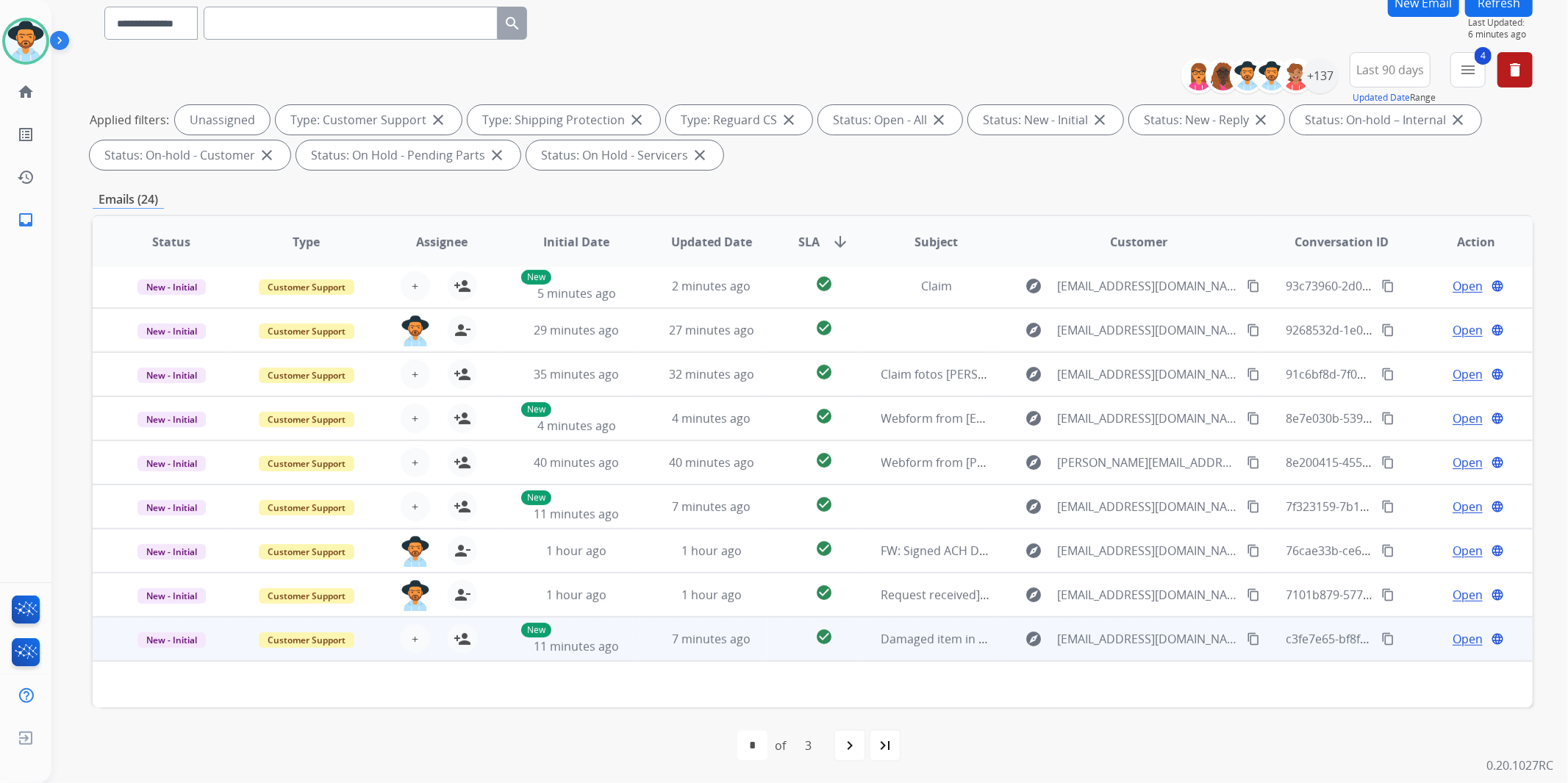
click at [112, 693] on td at bounding box center [678, 685] width 1171 height 48
click at [108, 635] on td "New - Initial" at bounding box center [160, 638] width 136 height 44
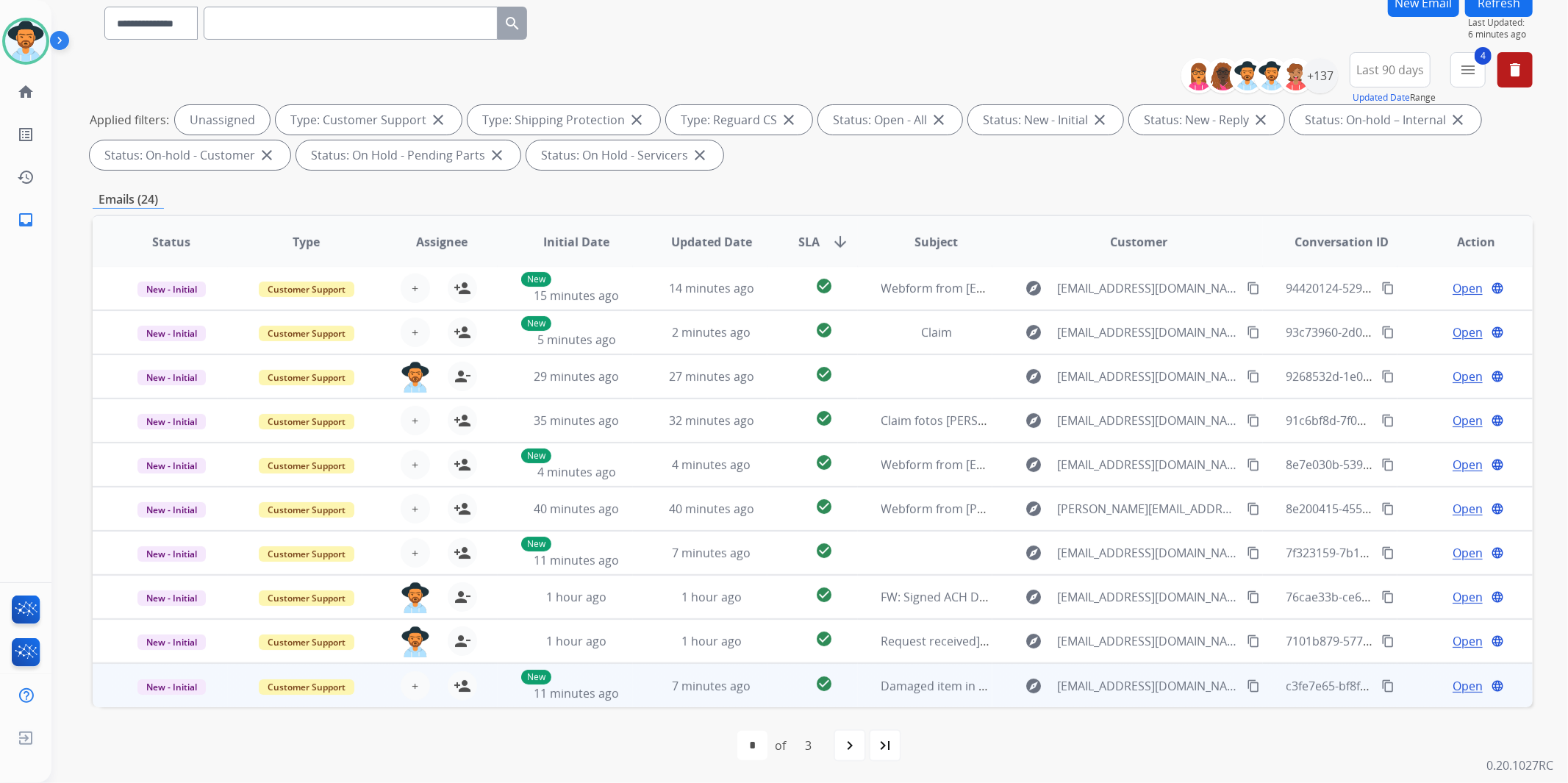
scroll to position [1, 0]
click at [106, 684] on td "New - Initial" at bounding box center [160, 685] width 136 height 44
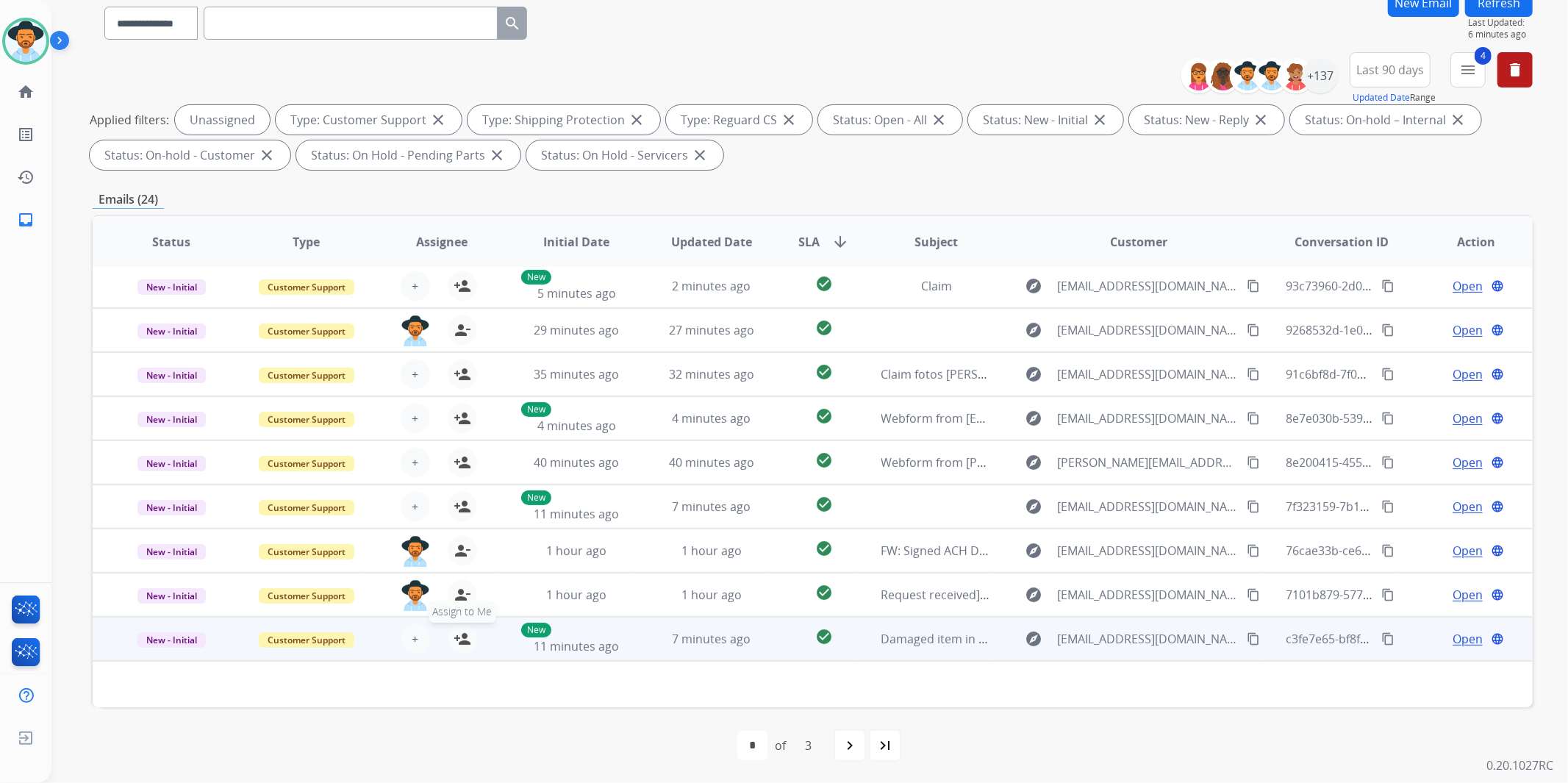
click at [461, 635] on mat-icon "person_add" at bounding box center [462, 639] width 18 height 18
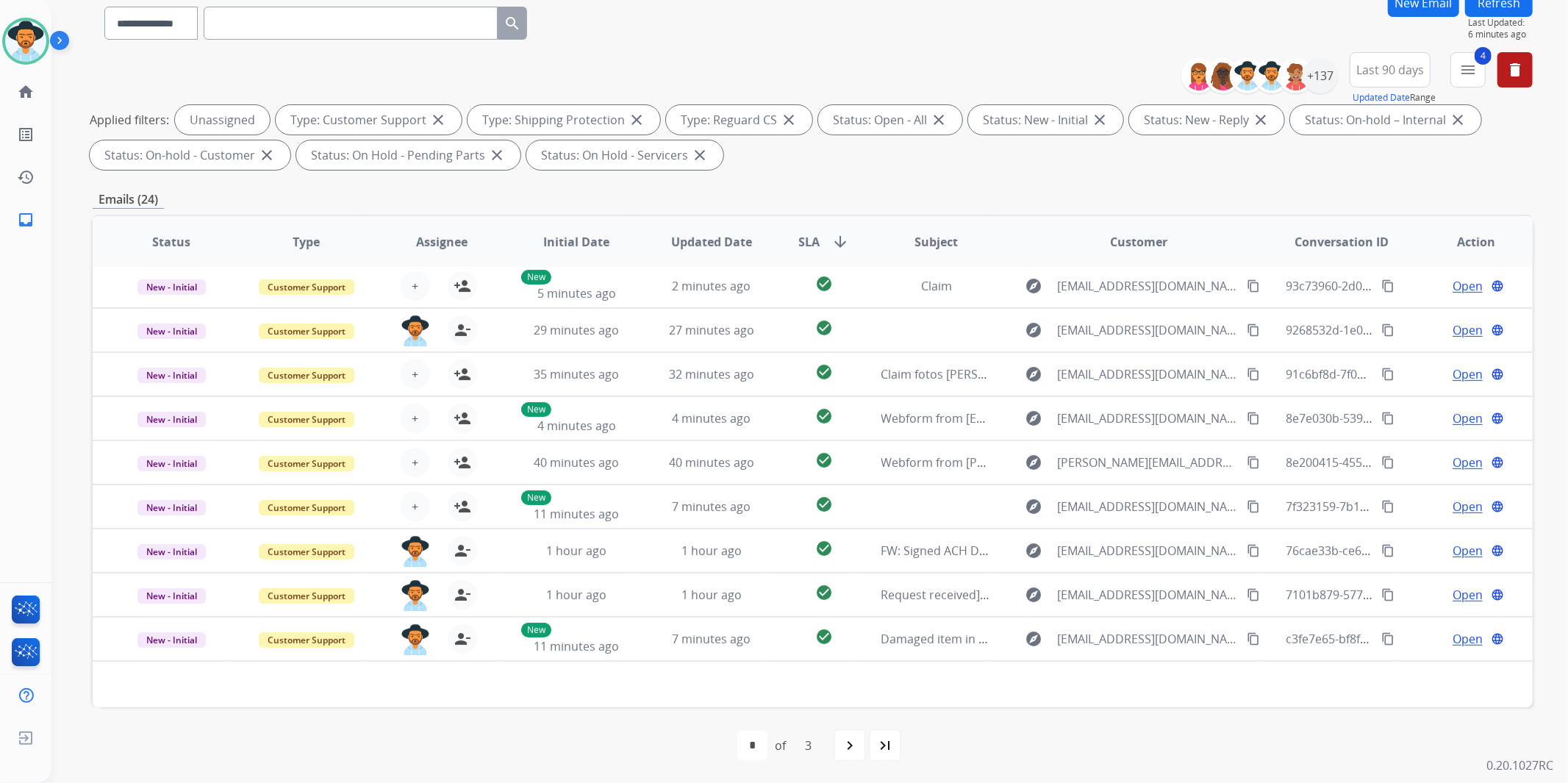
click at [1336, 79] on div "**********" at bounding box center [1362, 79] width 341 height 53
click at [1318, 75] on div "+137" at bounding box center [1320, 75] width 35 height 35
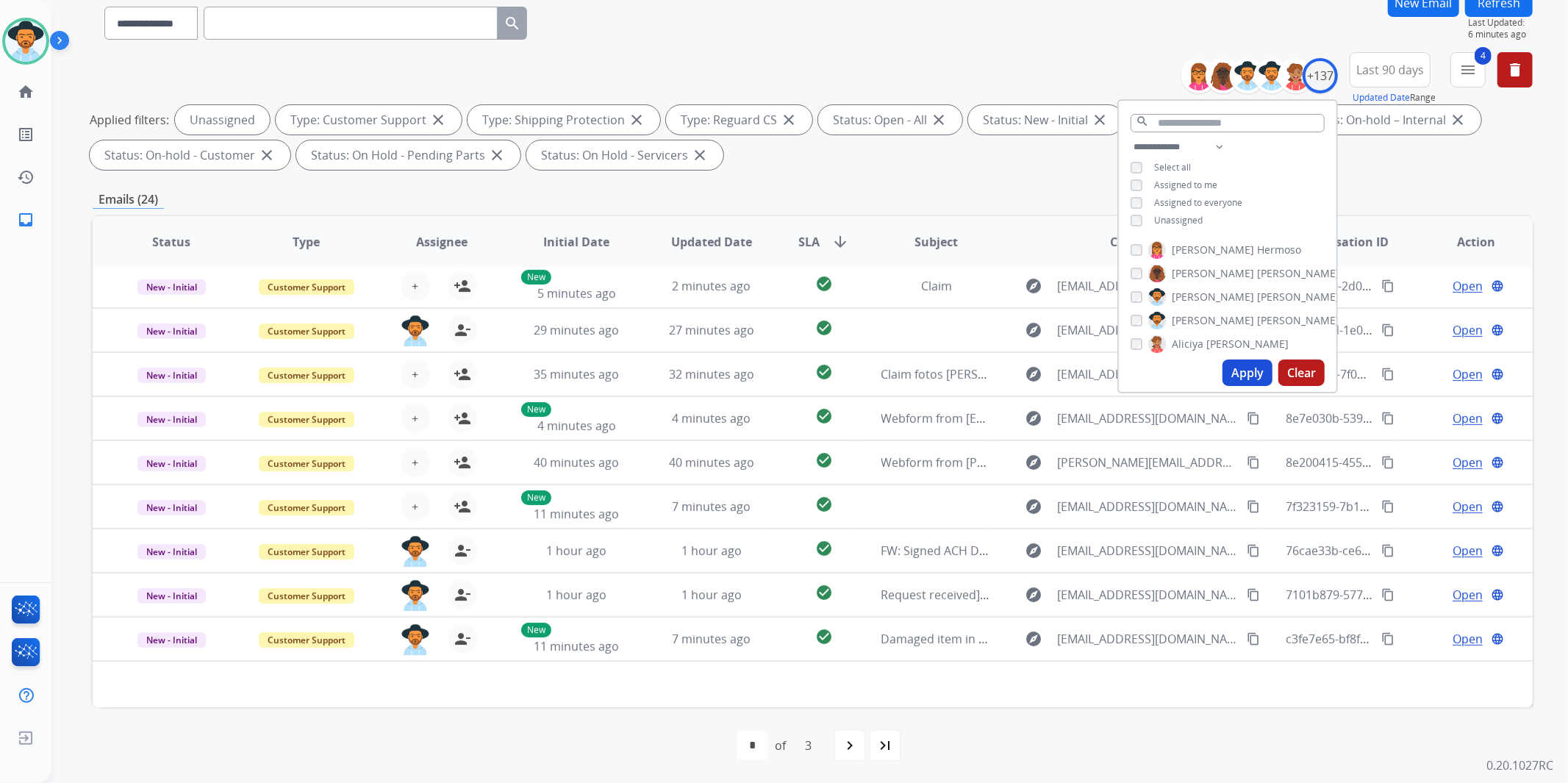
click at [1191, 219] on span "Unassigned" at bounding box center [1179, 220] width 49 height 13
click at [1199, 183] on span "Assigned to me" at bounding box center [1186, 184] width 63 height 13
click at [1250, 370] on button "Apply" at bounding box center [1247, 372] width 50 height 27
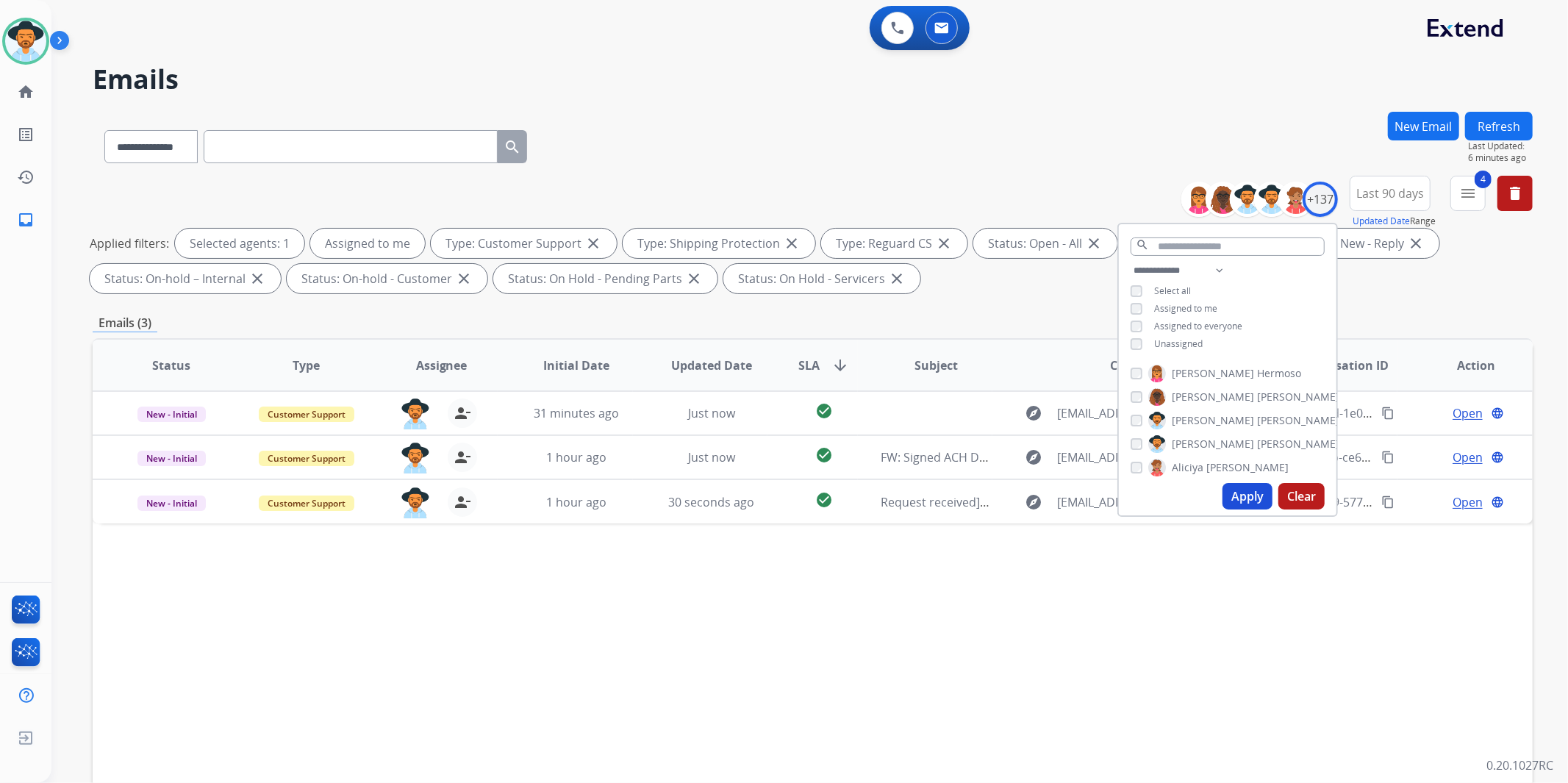
scroll to position [0, 0]
click at [1169, 655] on div "Status Type Assignee Initial Date Updated Date SLA arrow_downward Subject Custo…" at bounding box center [812, 584] width 1440 height 492
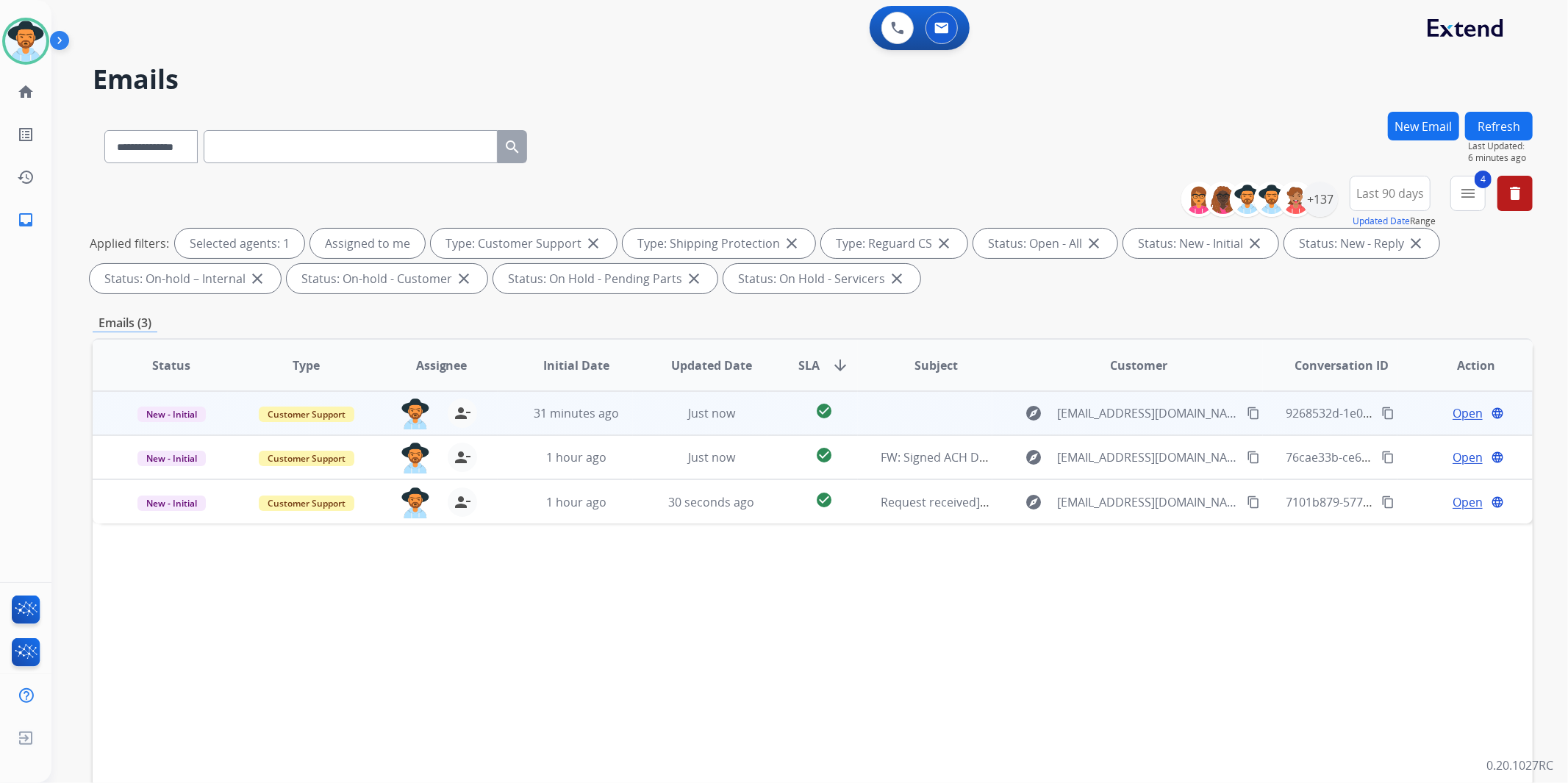
click at [1456, 413] on span "Open" at bounding box center [1468, 413] width 30 height 18
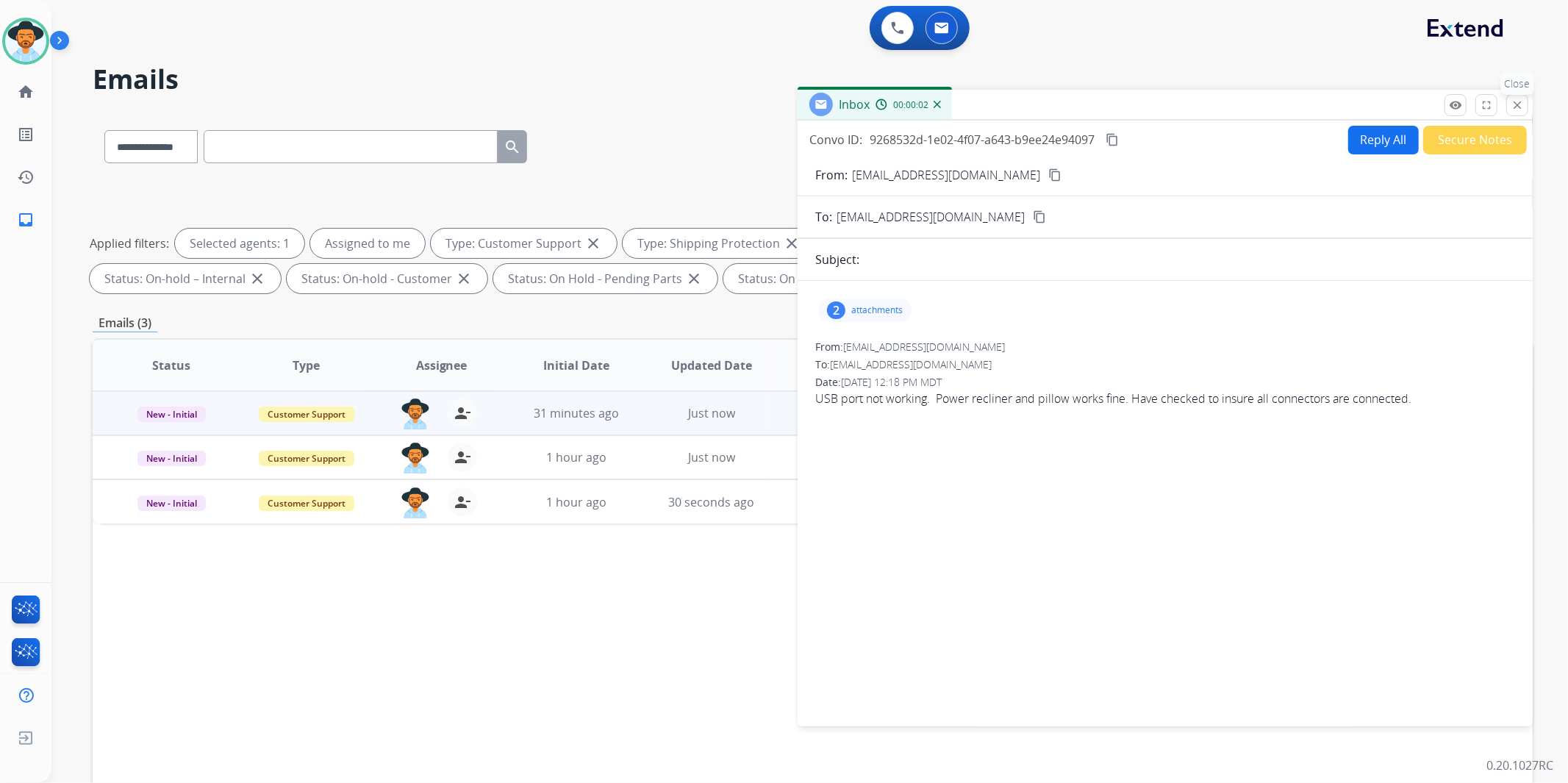
click at [1515, 101] on mat-icon "close" at bounding box center [1517, 105] width 13 height 13
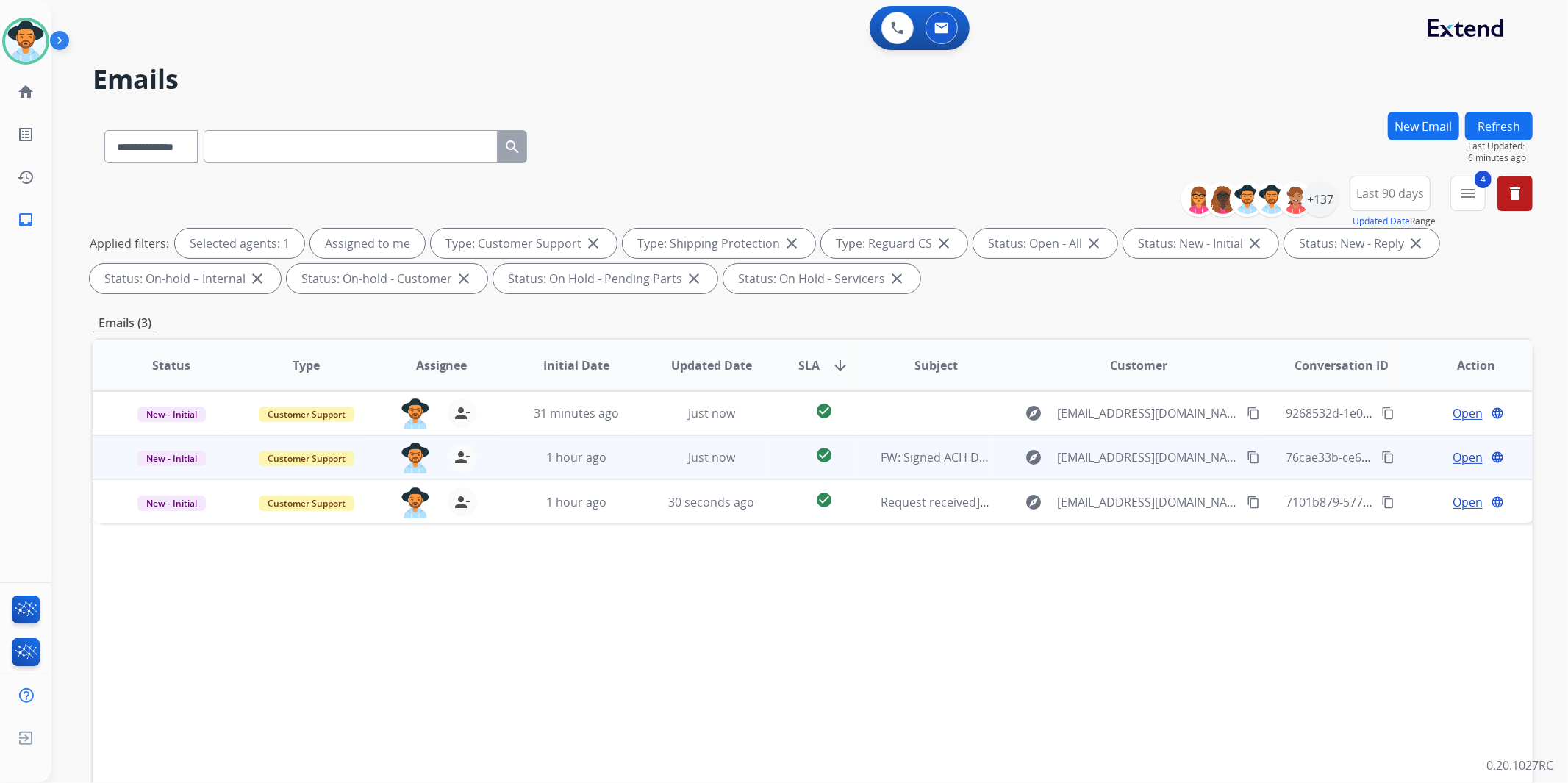
click at [1457, 456] on span "Open" at bounding box center [1468, 457] width 30 height 18
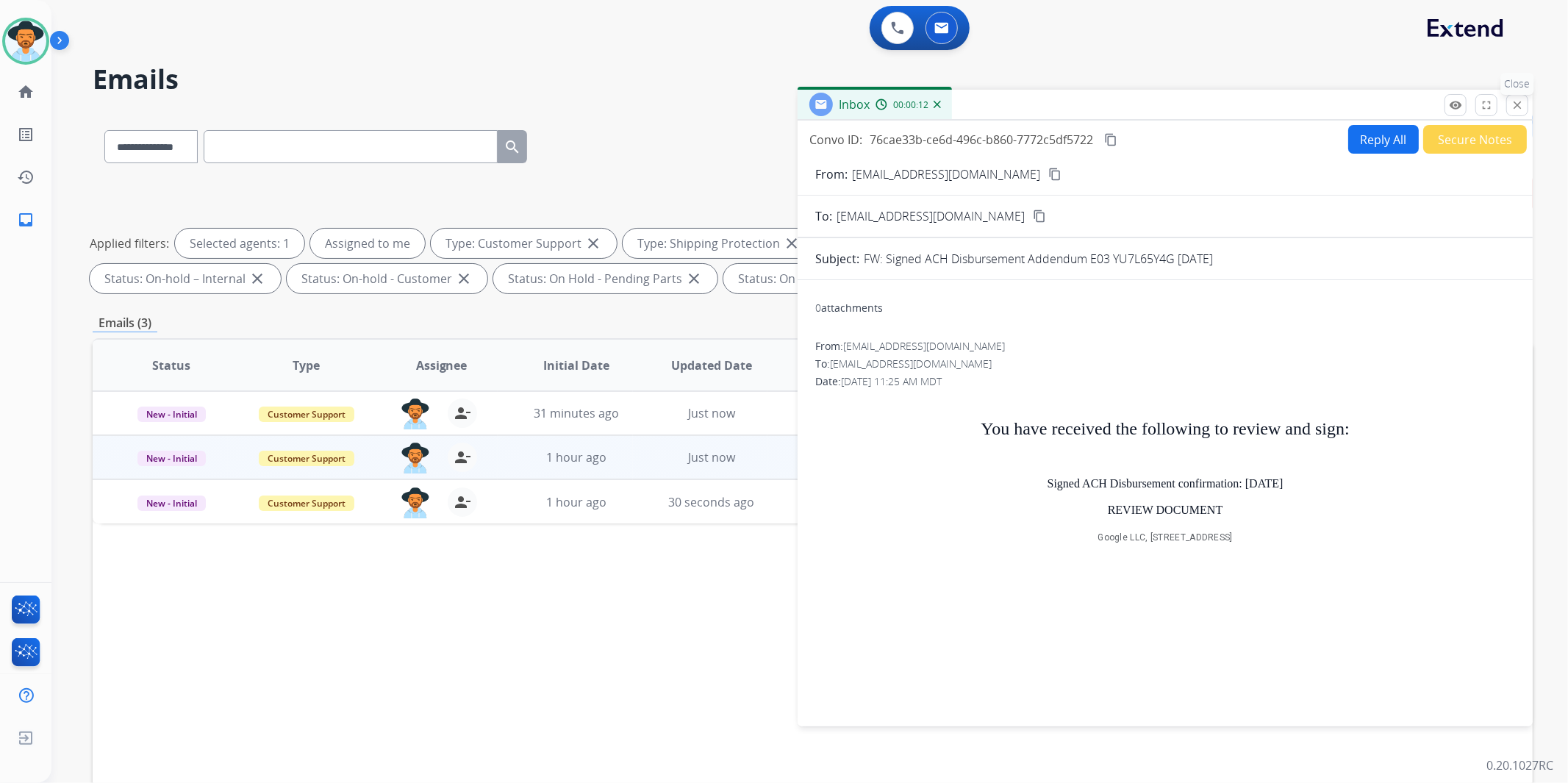
click at [1515, 105] on mat-icon "close" at bounding box center [1517, 105] width 13 height 13
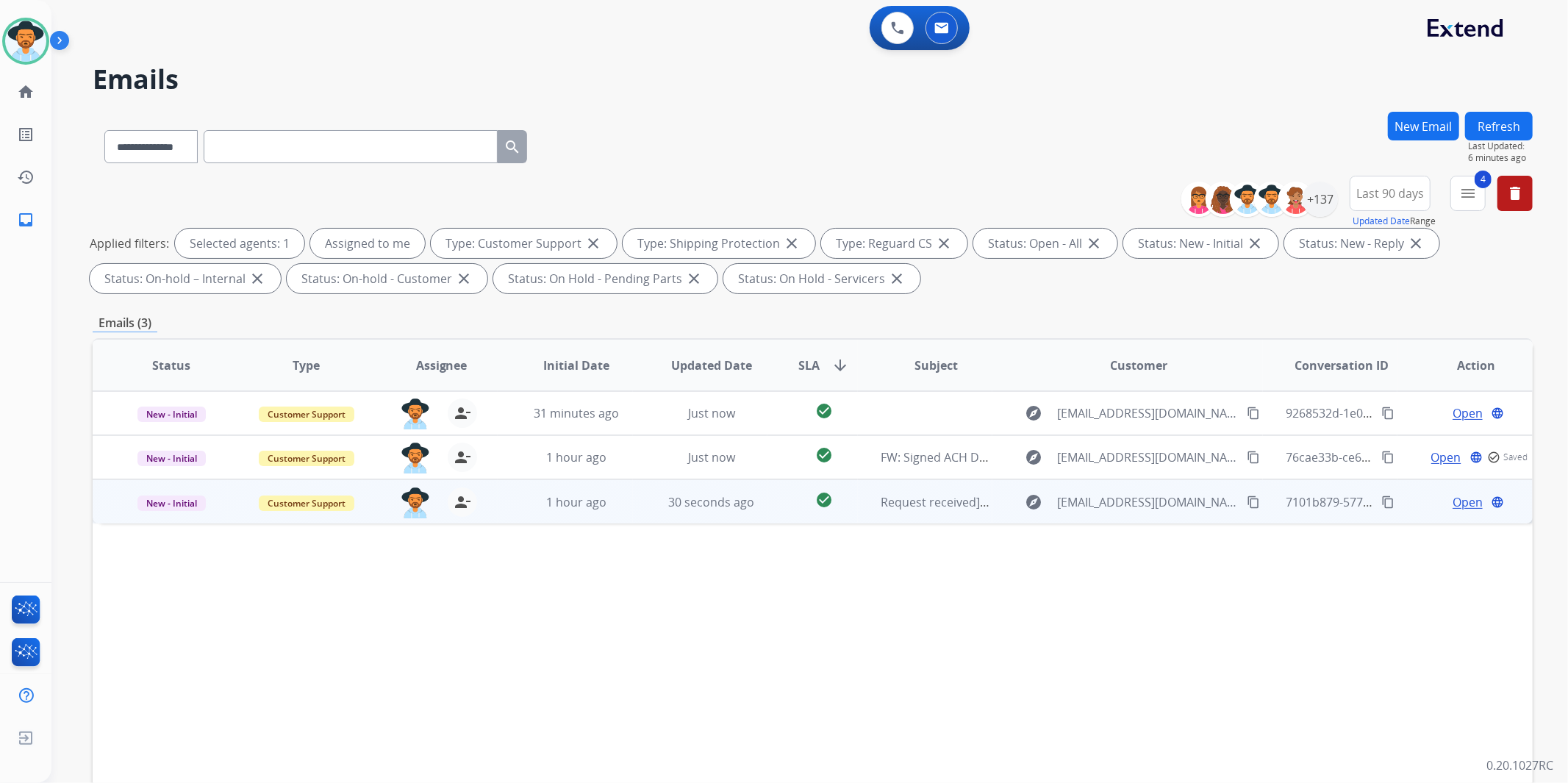
click at [1453, 497] on span "Open" at bounding box center [1468, 502] width 30 height 18
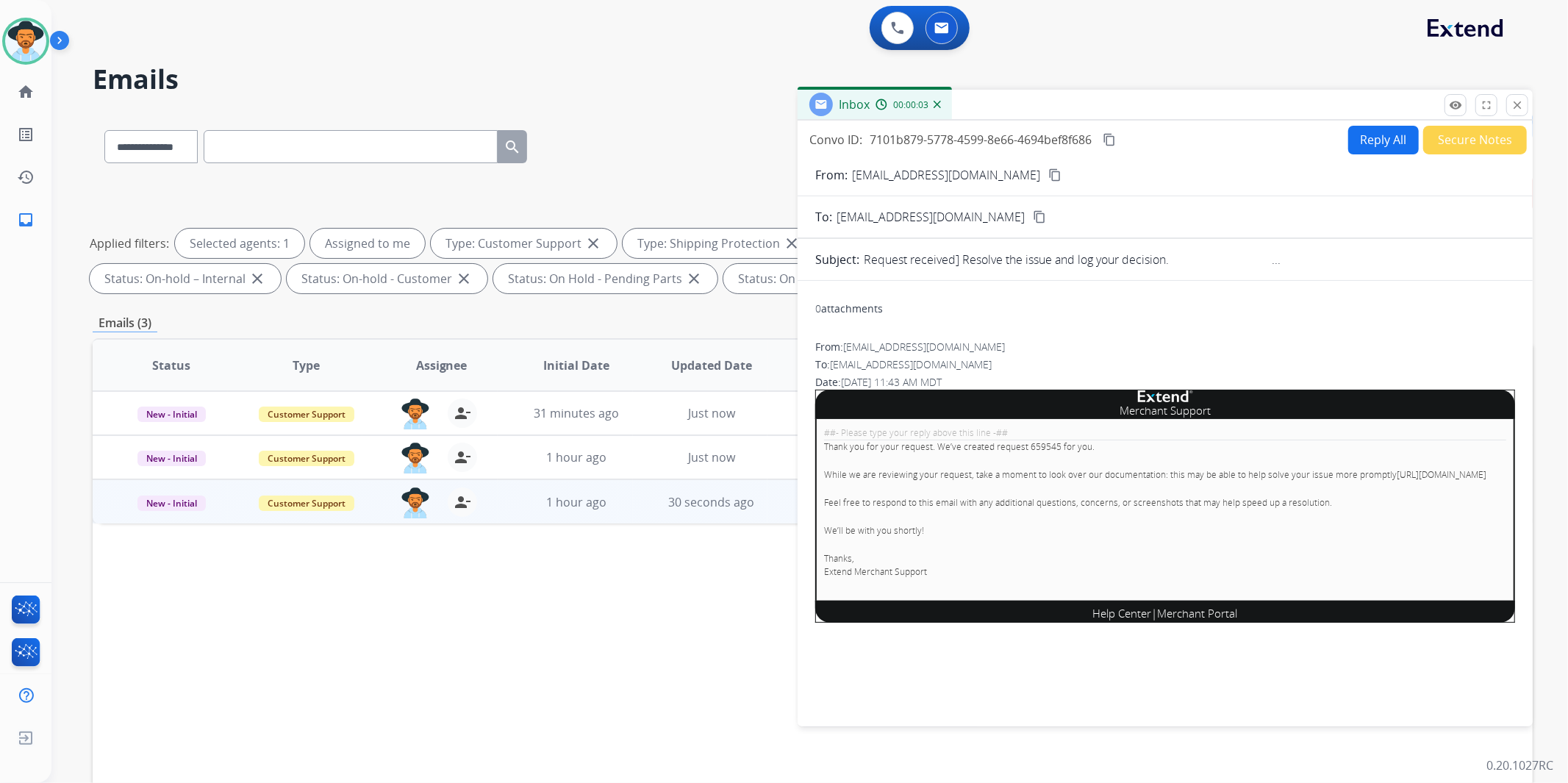
click at [1498, 134] on button "Secure Notes" at bounding box center [1475, 140] width 104 height 28
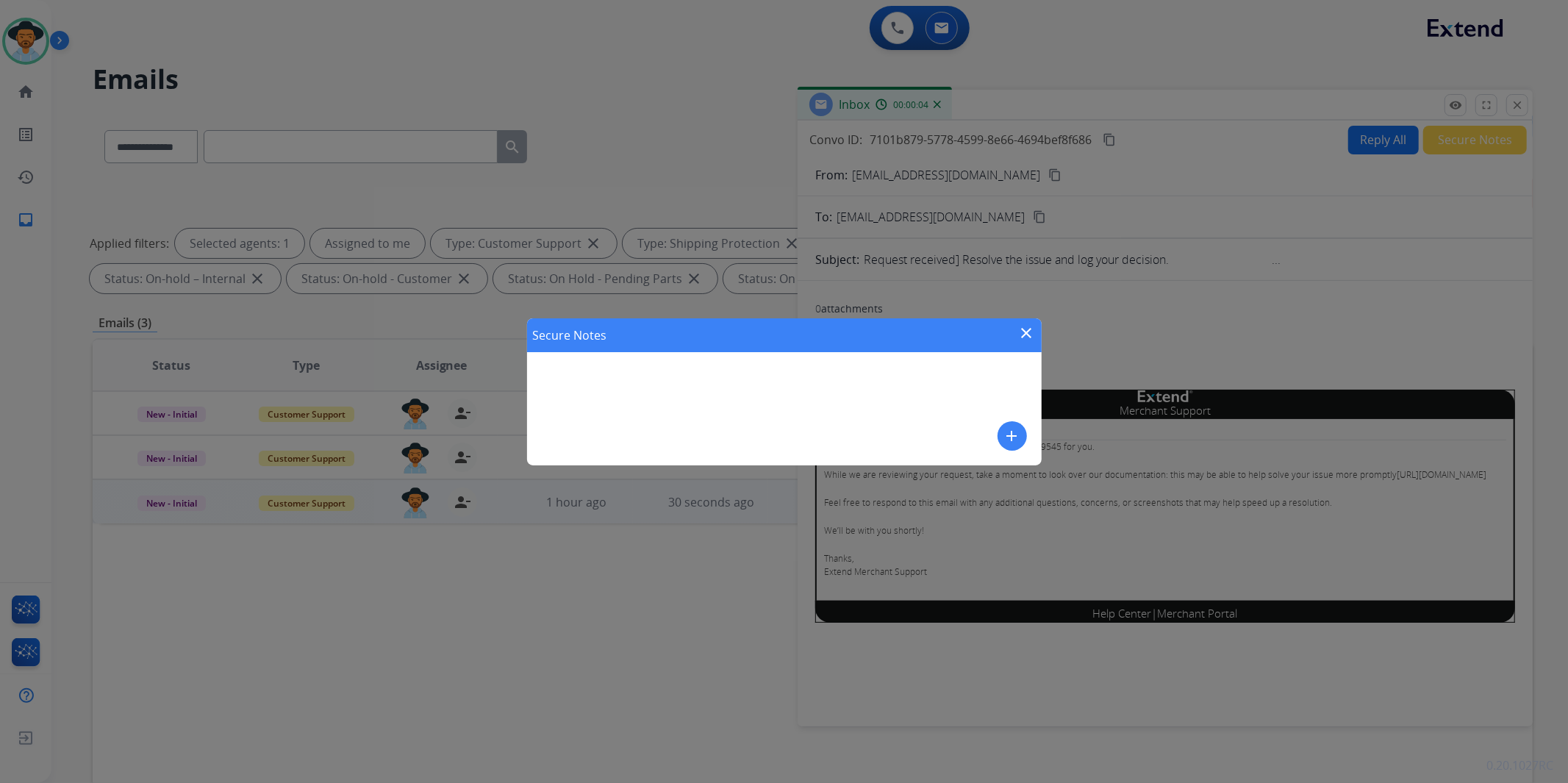
click at [1009, 436] on mat-icon "add" at bounding box center [1012, 436] width 18 height 18
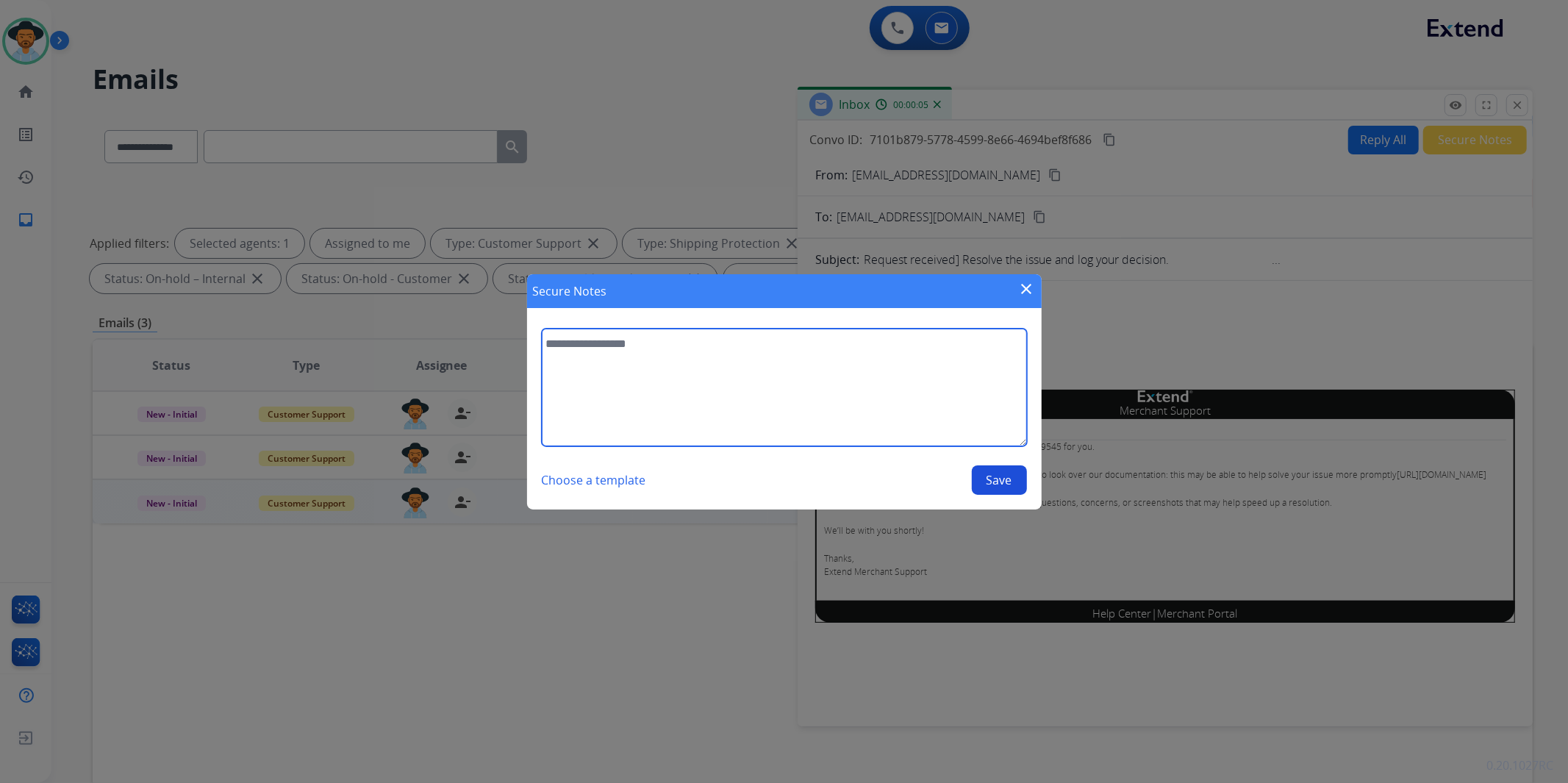
click at [698, 382] on textarea at bounding box center [785, 387] width 485 height 117
type textarea "**********"
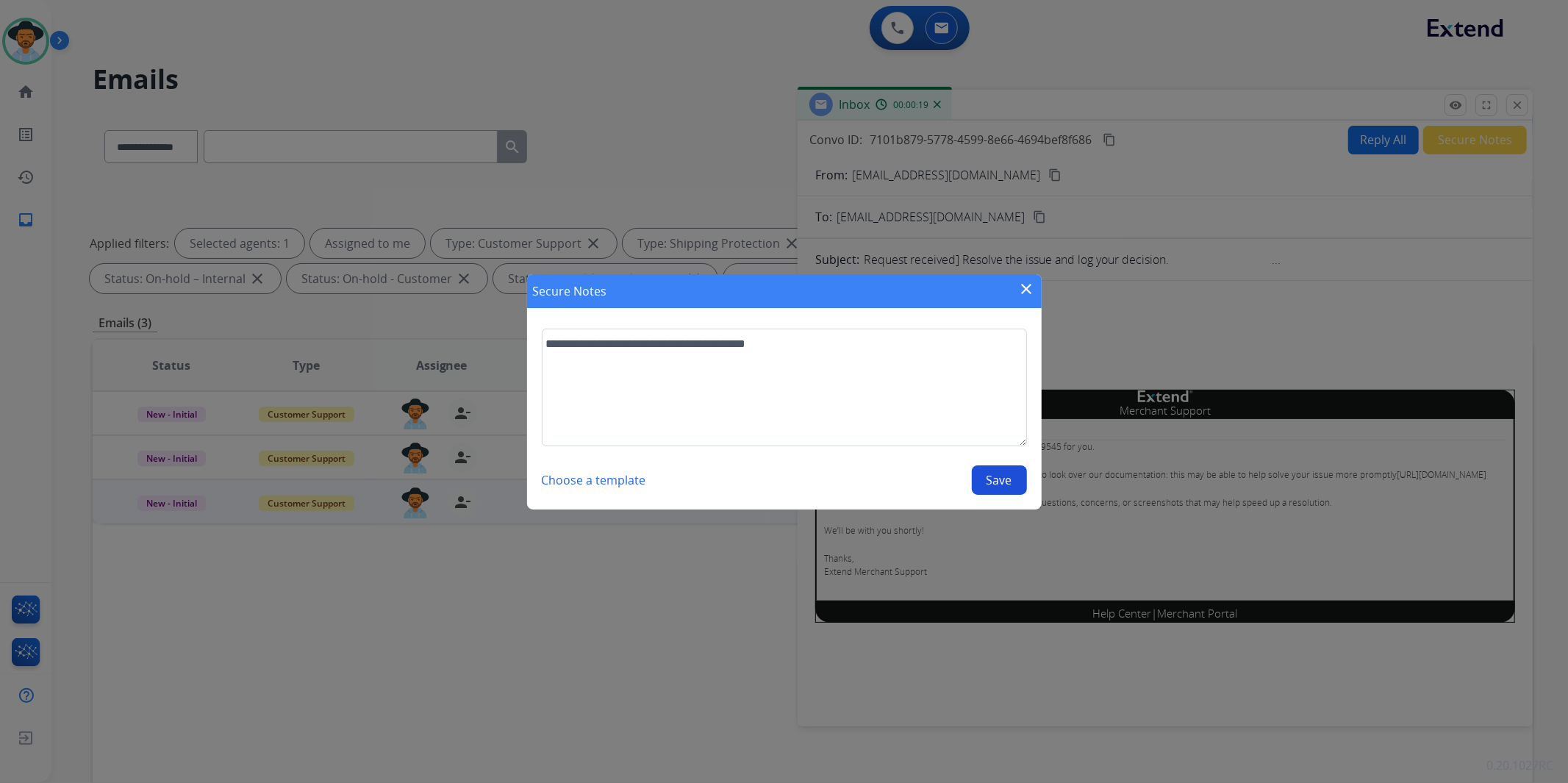
click at [991, 486] on button "Save" at bounding box center [999, 480] width 55 height 29
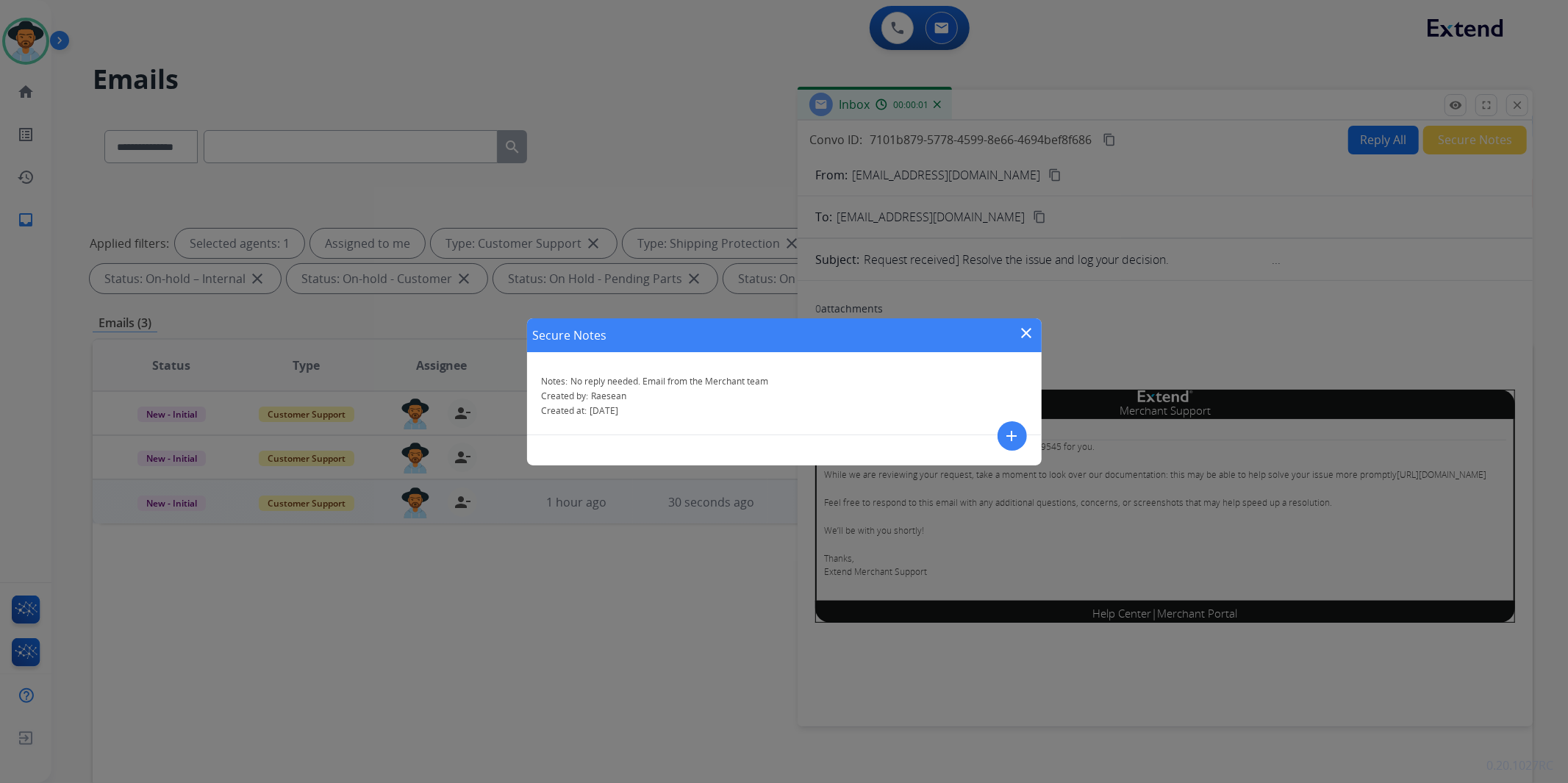
click at [1023, 327] on mat-icon "close" at bounding box center [1027, 333] width 18 height 18
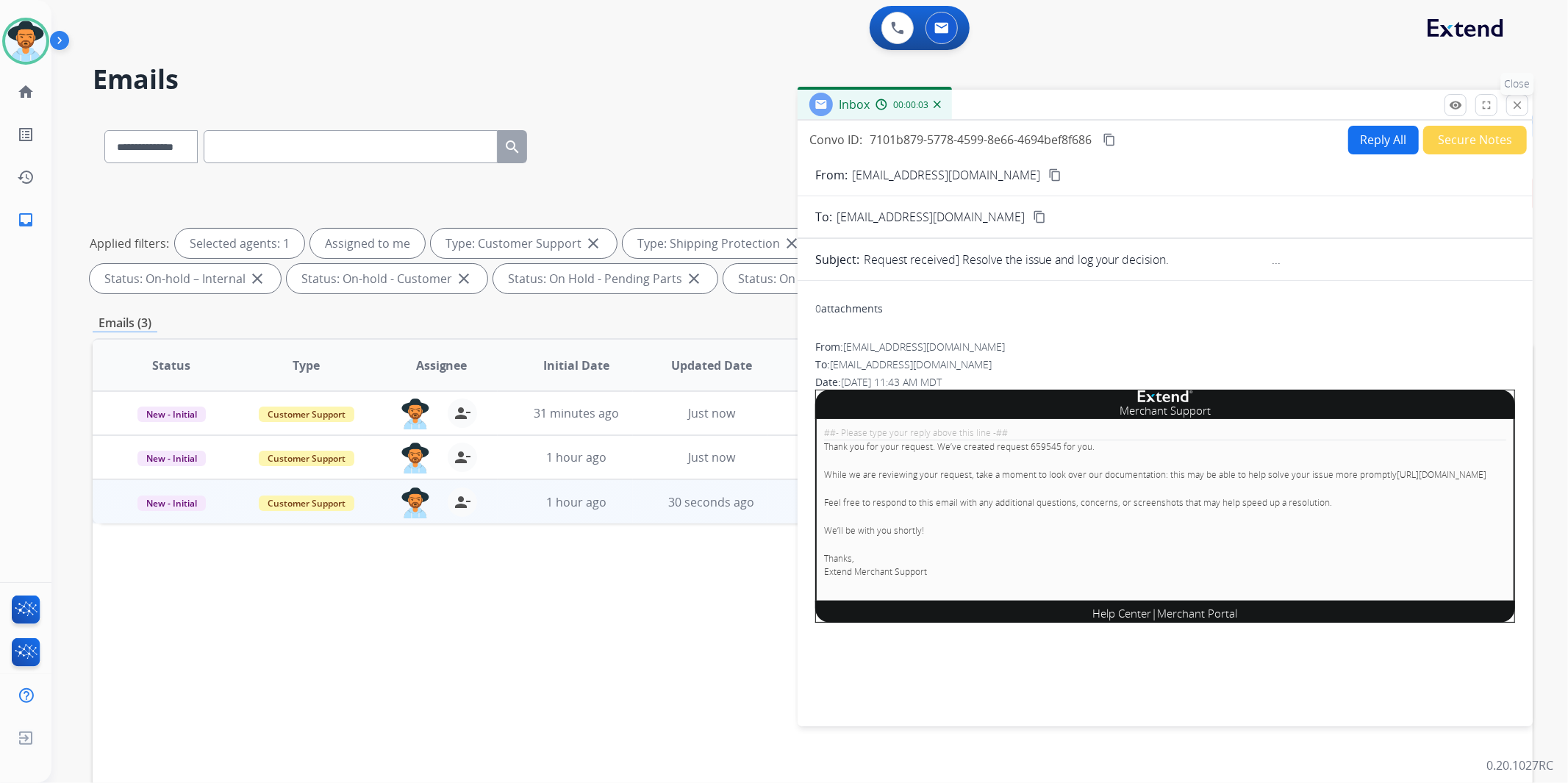
click at [1518, 105] on mat-icon "close" at bounding box center [1517, 105] width 13 height 13
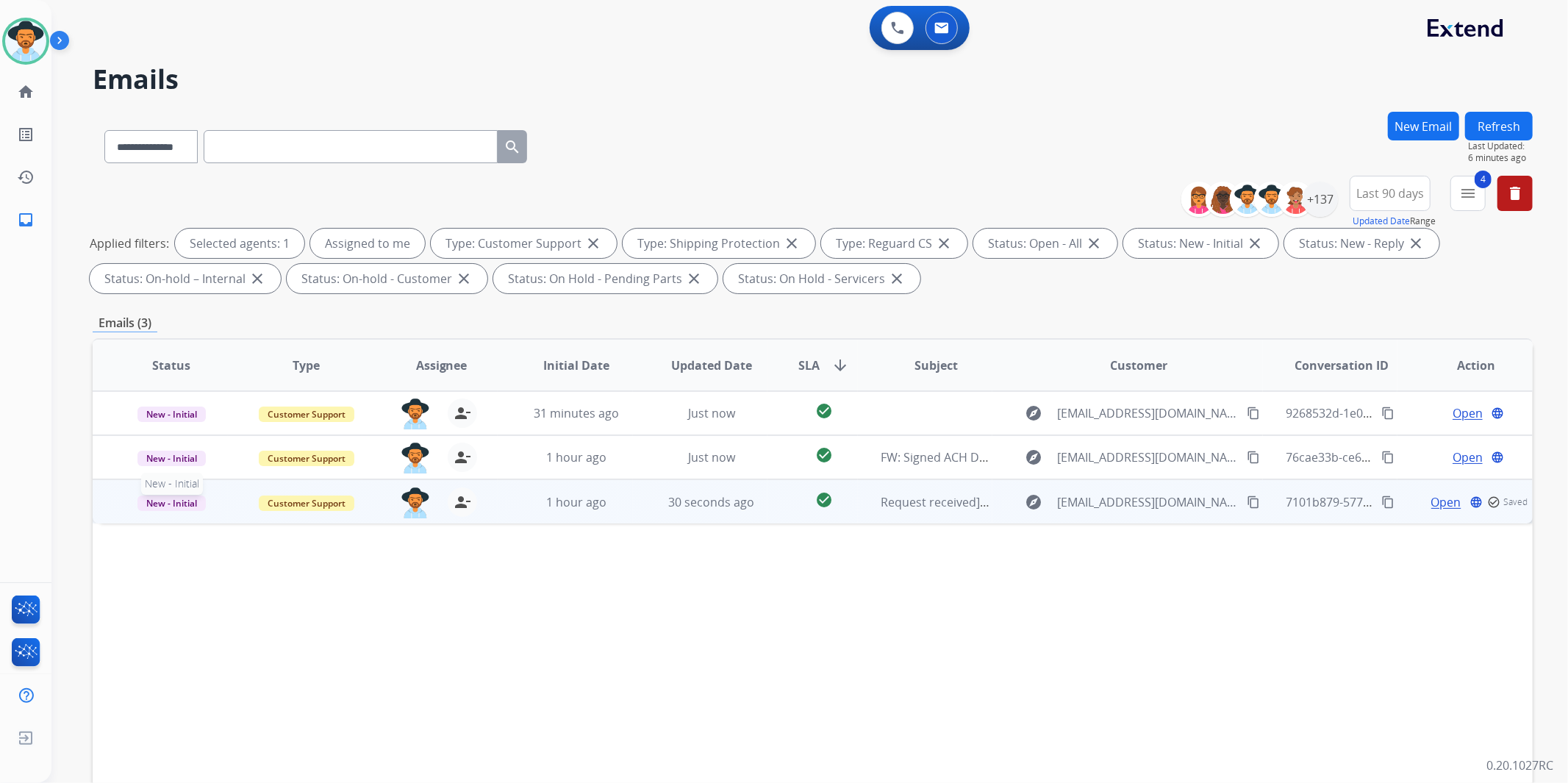
click at [150, 502] on span "New - Initial" at bounding box center [172, 503] width 69 height 15
click at [269, 641] on p "Closed – Solved" at bounding box center [255, 640] width 85 height 21
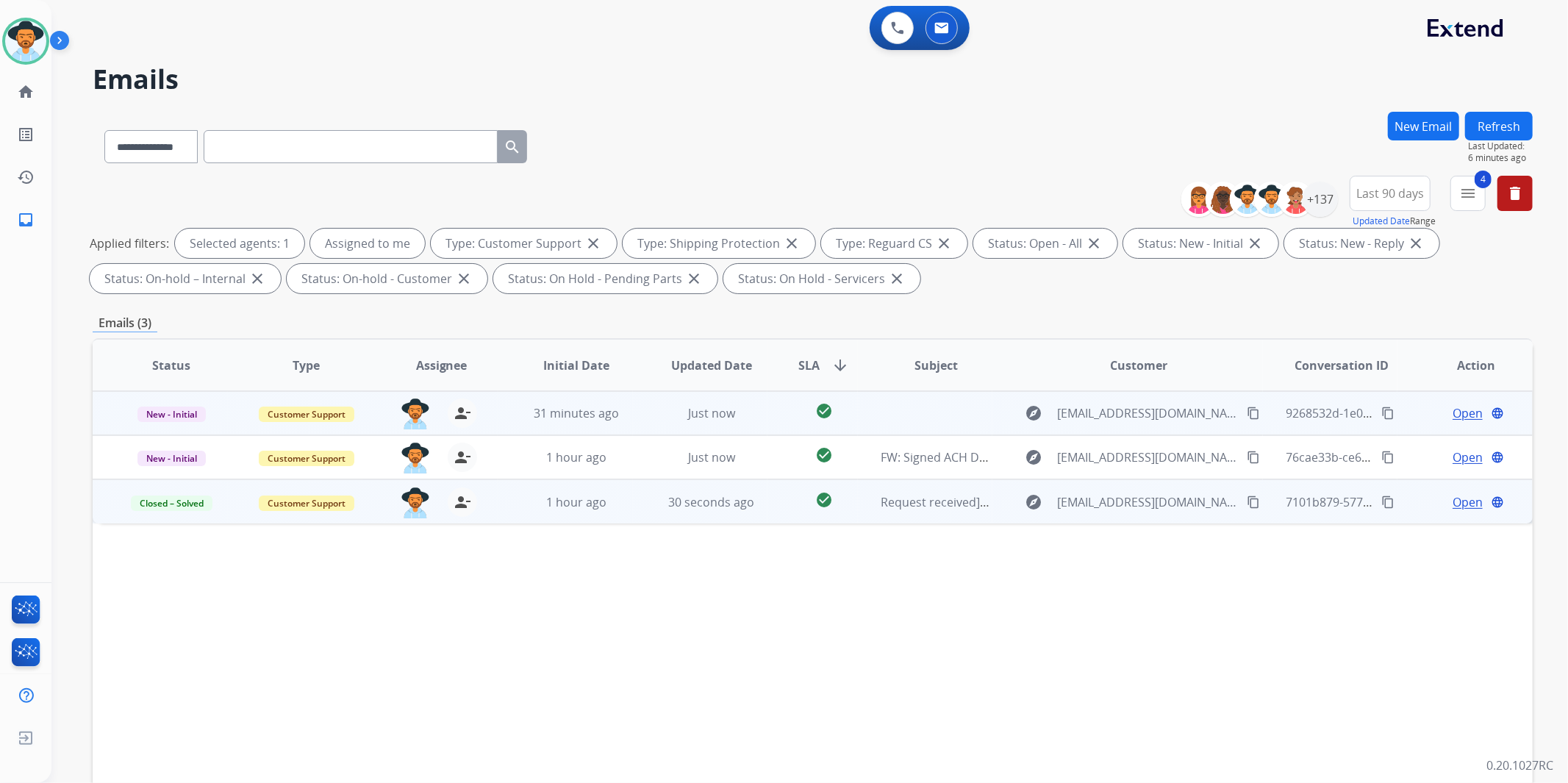
click at [1462, 413] on span "Open" at bounding box center [1468, 413] width 30 height 18
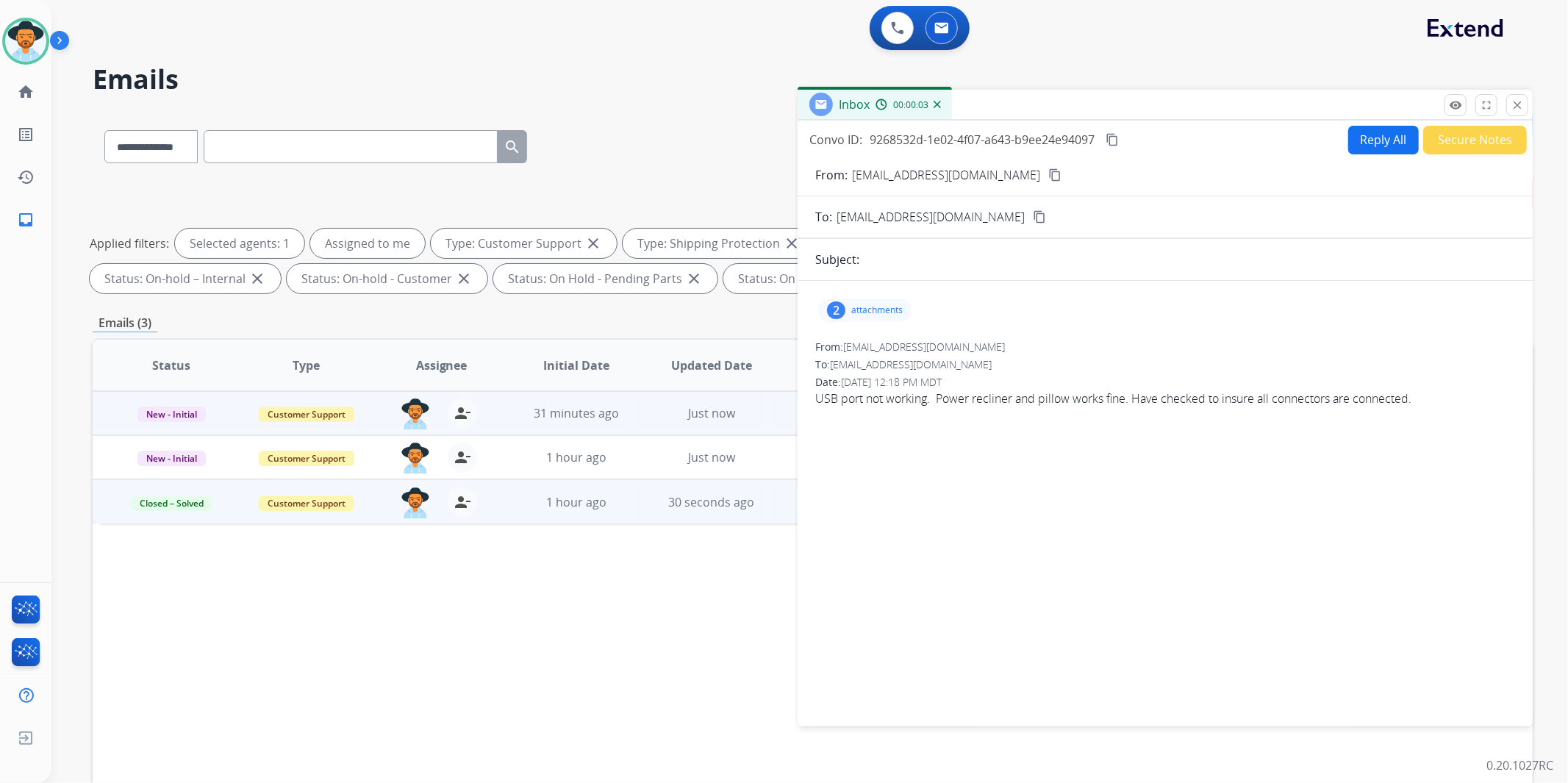
click at [841, 304] on div "2" at bounding box center [835, 310] width 18 height 18
click at [871, 349] on div at bounding box center [867, 347] width 74 height 51
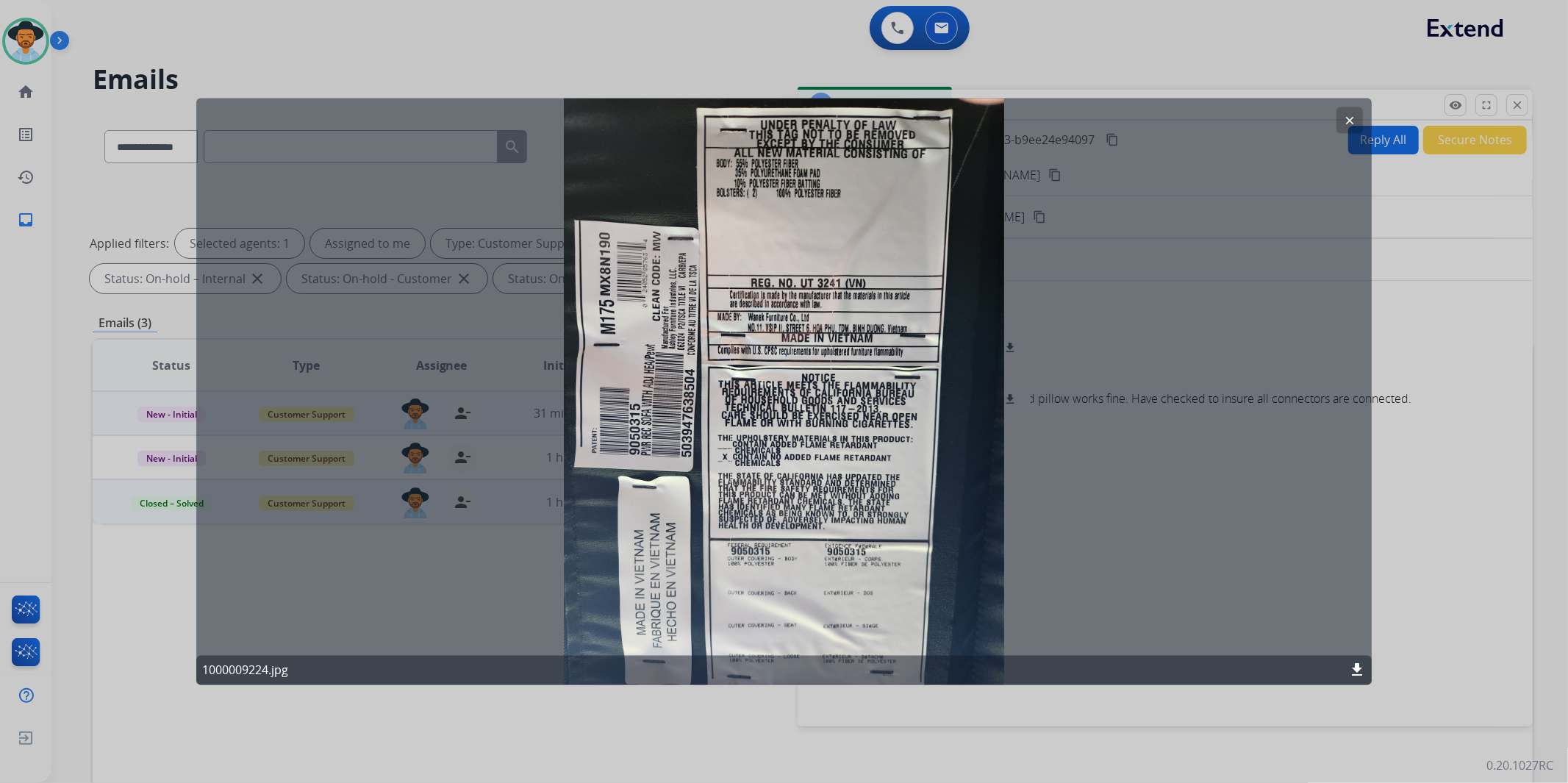
click at [1354, 119] on mat-icon "clear" at bounding box center [1349, 119] width 13 height 13
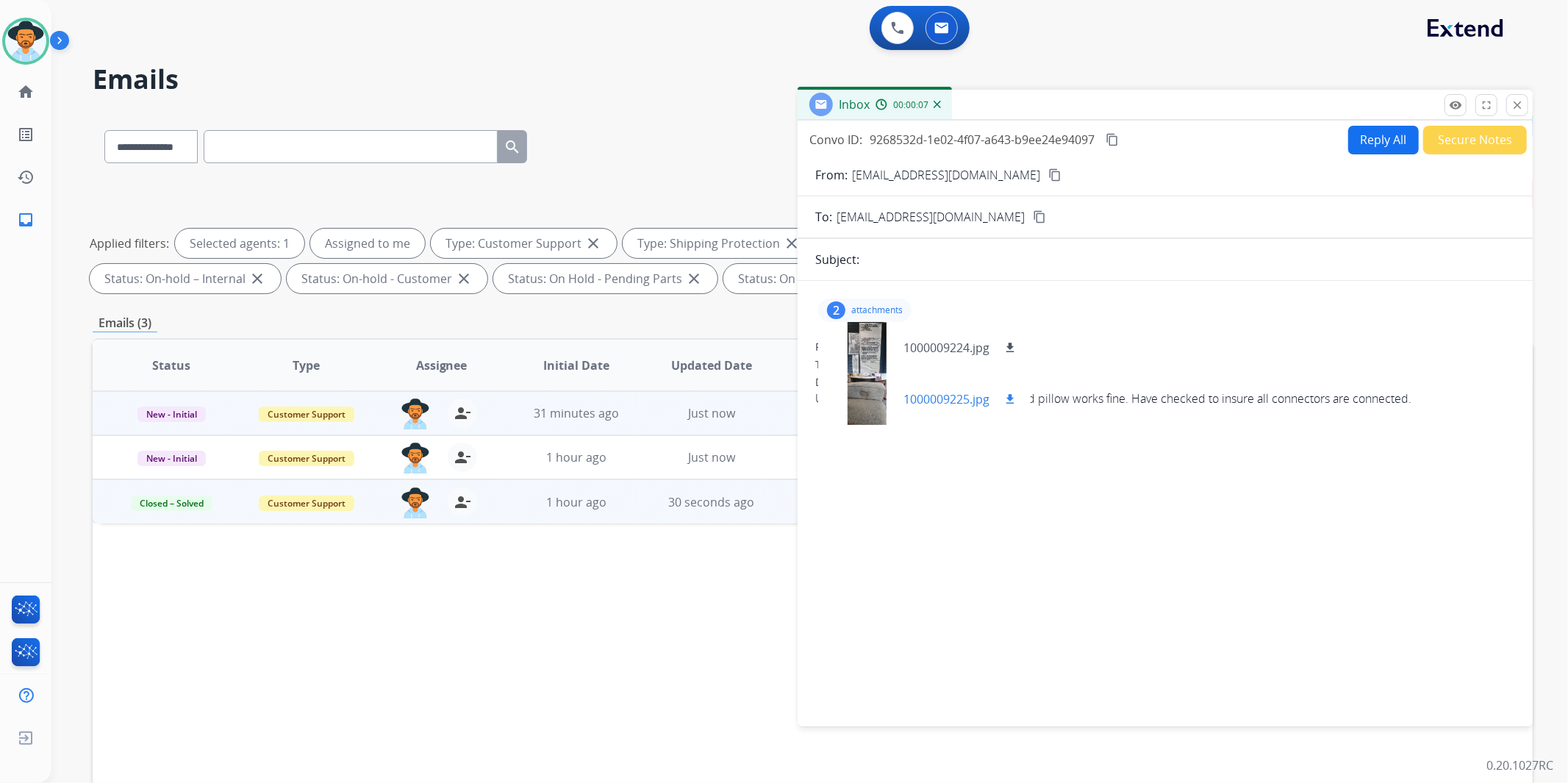
click at [888, 416] on div at bounding box center [867, 399] width 74 height 51
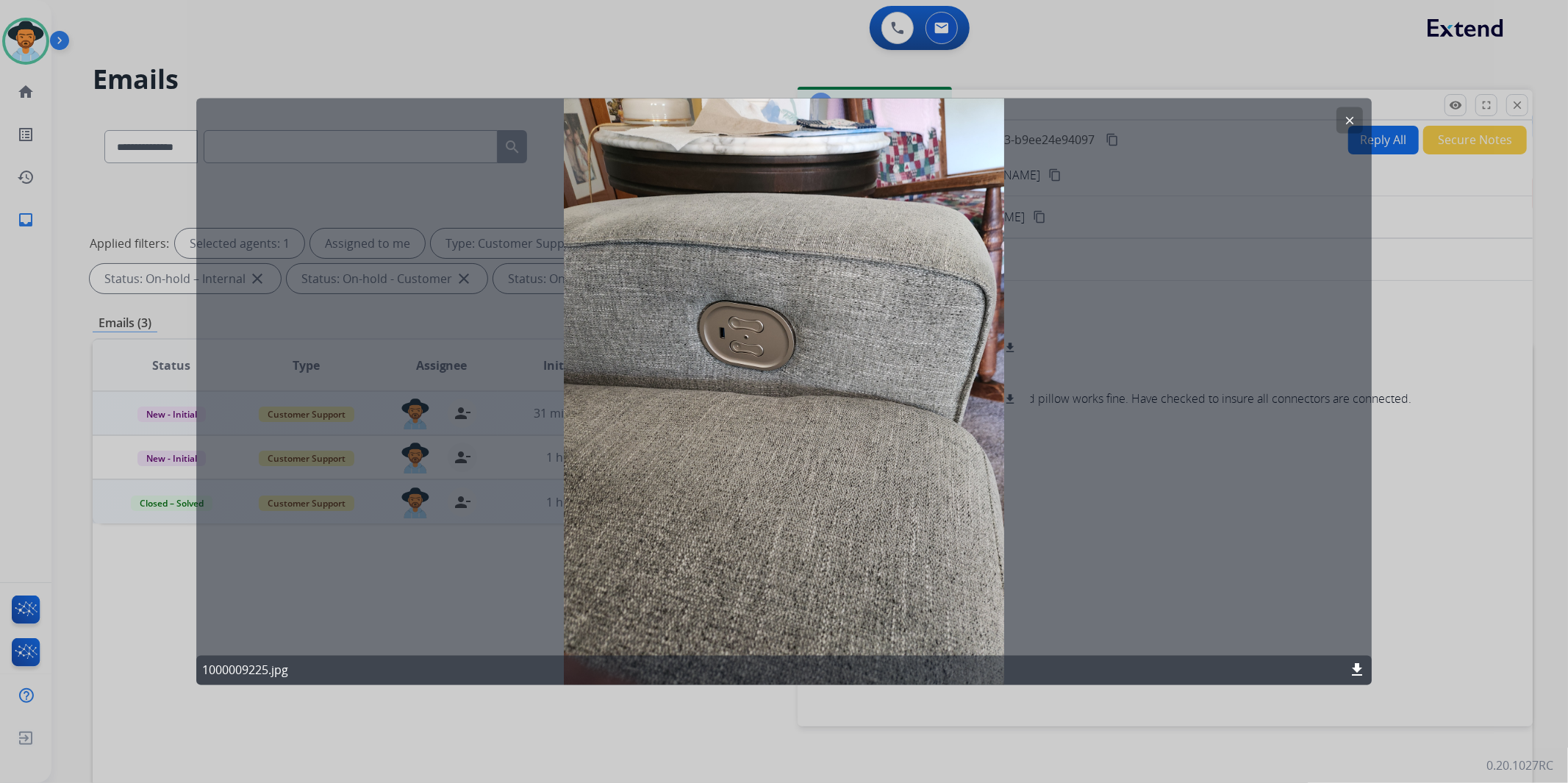
click at [1355, 116] on mat-icon "clear" at bounding box center [1349, 119] width 13 height 13
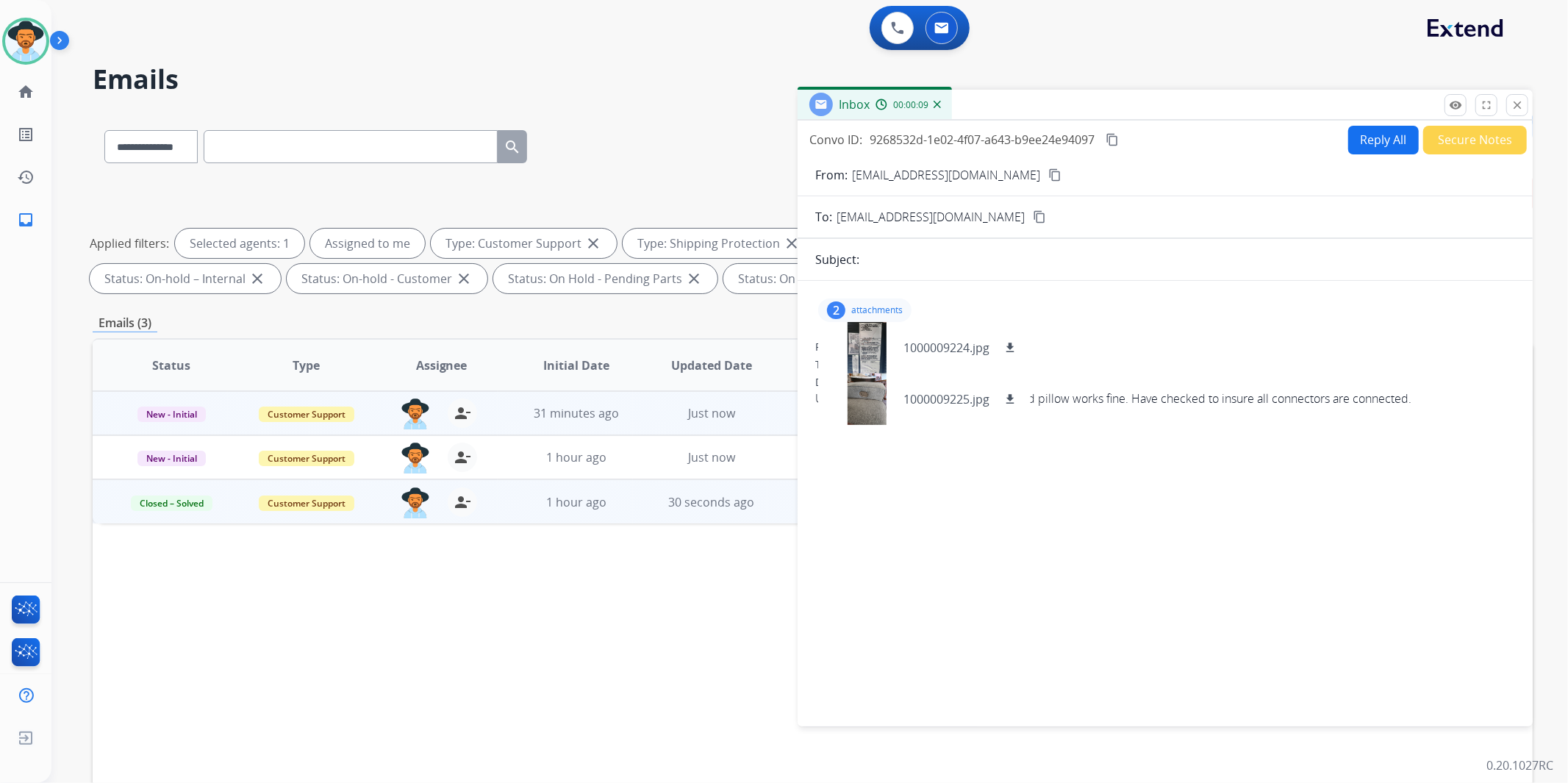
click at [1048, 172] on mat-icon "content_copy" at bounding box center [1054, 174] width 13 height 13
click at [1396, 342] on div "From: smith4402@gmail.com" at bounding box center [1166, 346] width 700 height 15
click at [1248, 503] on div "2 attachments 1000009224.jpg download 1000009225.jpg download From: smith4402@g…" at bounding box center [1165, 500] width 735 height 416
click at [835, 306] on div "2" at bounding box center [835, 310] width 18 height 18
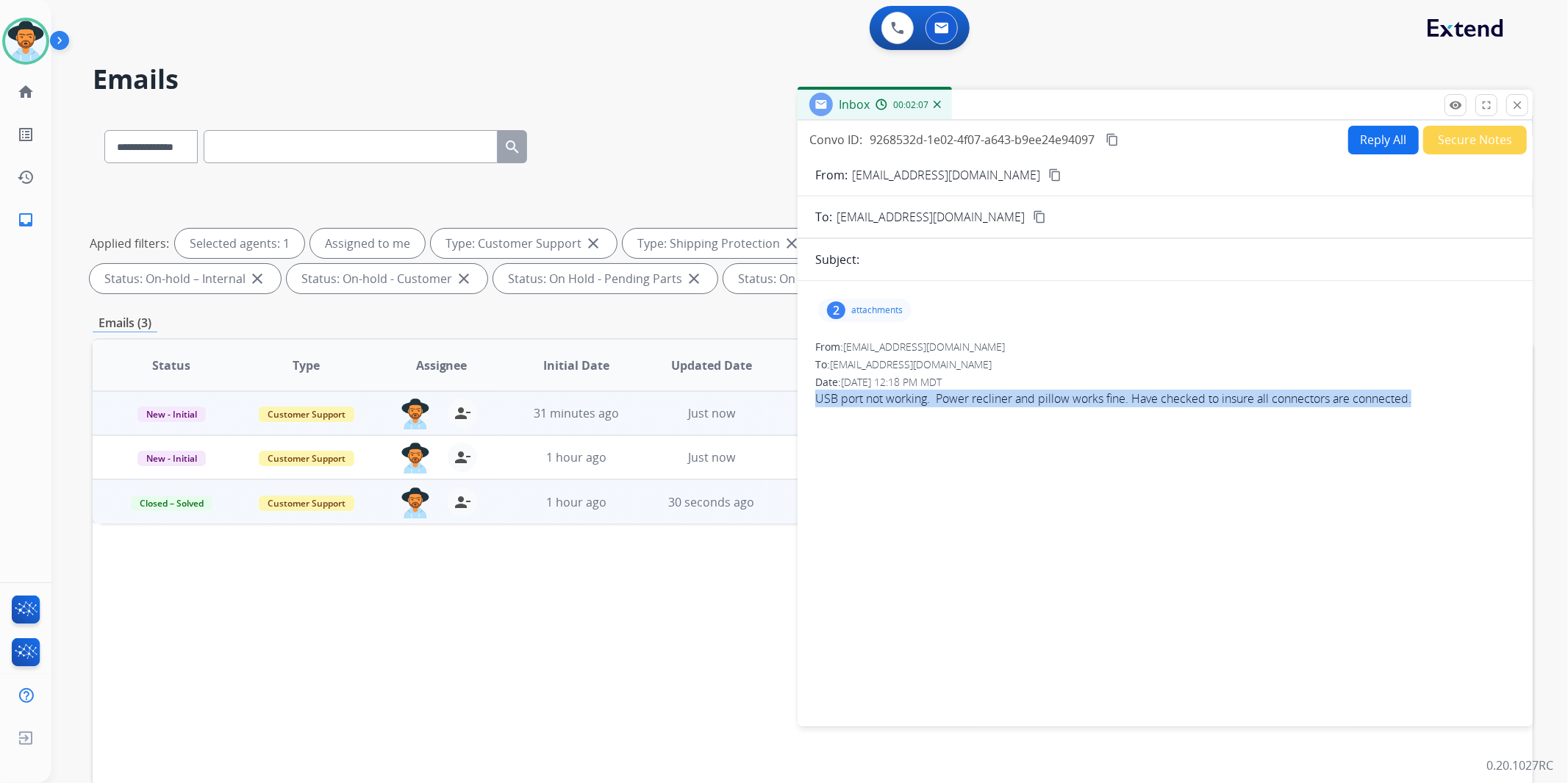
drag, startPoint x: 810, startPoint y: 399, endPoint x: 1435, endPoint y: 425, distance: 625.5
click at [1435, 425] on div "2 attachments From: smith4402@gmail.com To: support@extend.com Date: 08/28/2025…" at bounding box center [1165, 500] width 735 height 416
copy div "USB port not working. Power recliner and pillow works fine. Have checked to ins…"
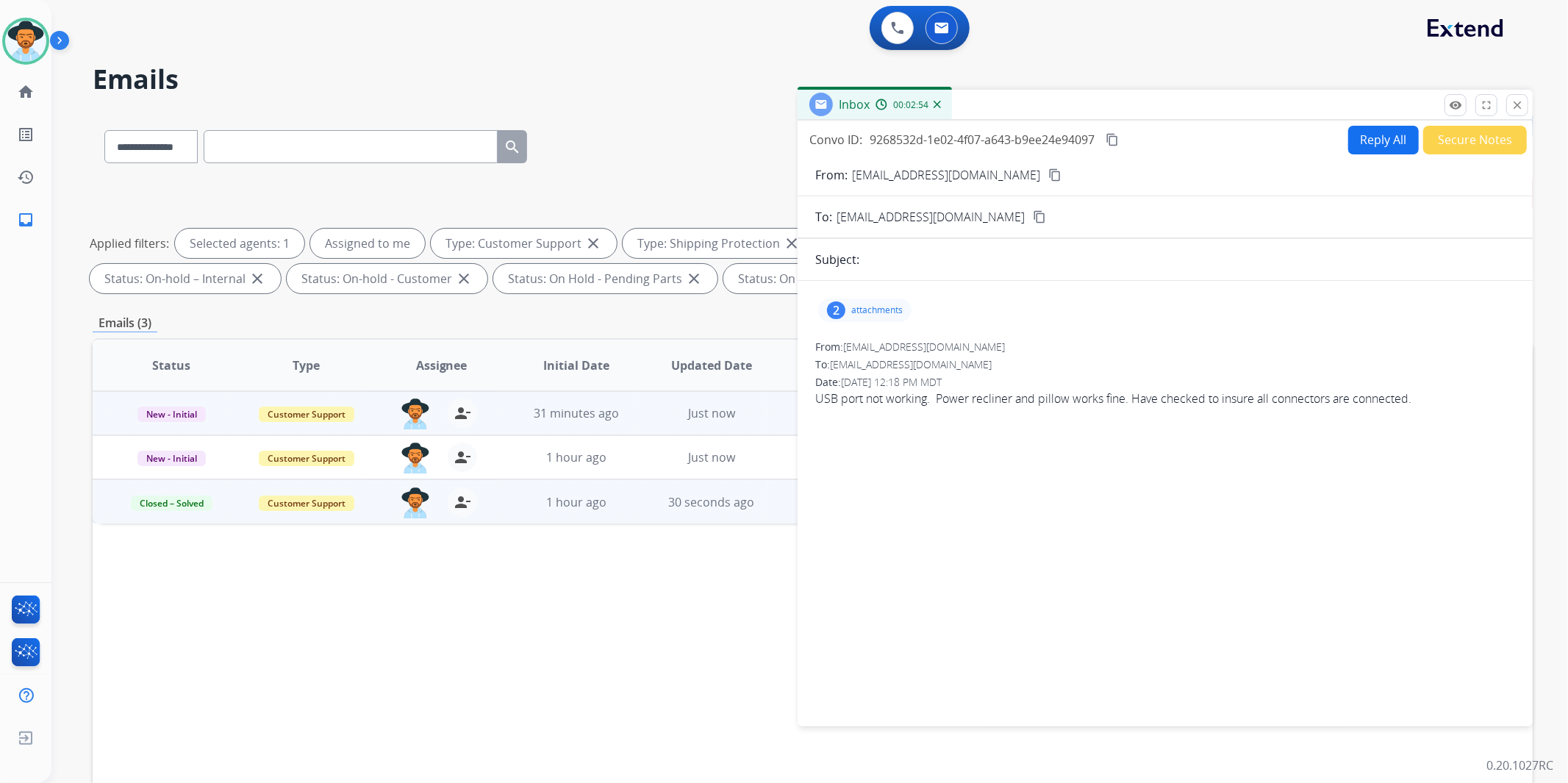
click at [859, 306] on p "attachments" at bounding box center [877, 310] width 51 height 12
click at [868, 385] on div at bounding box center [867, 399] width 74 height 51
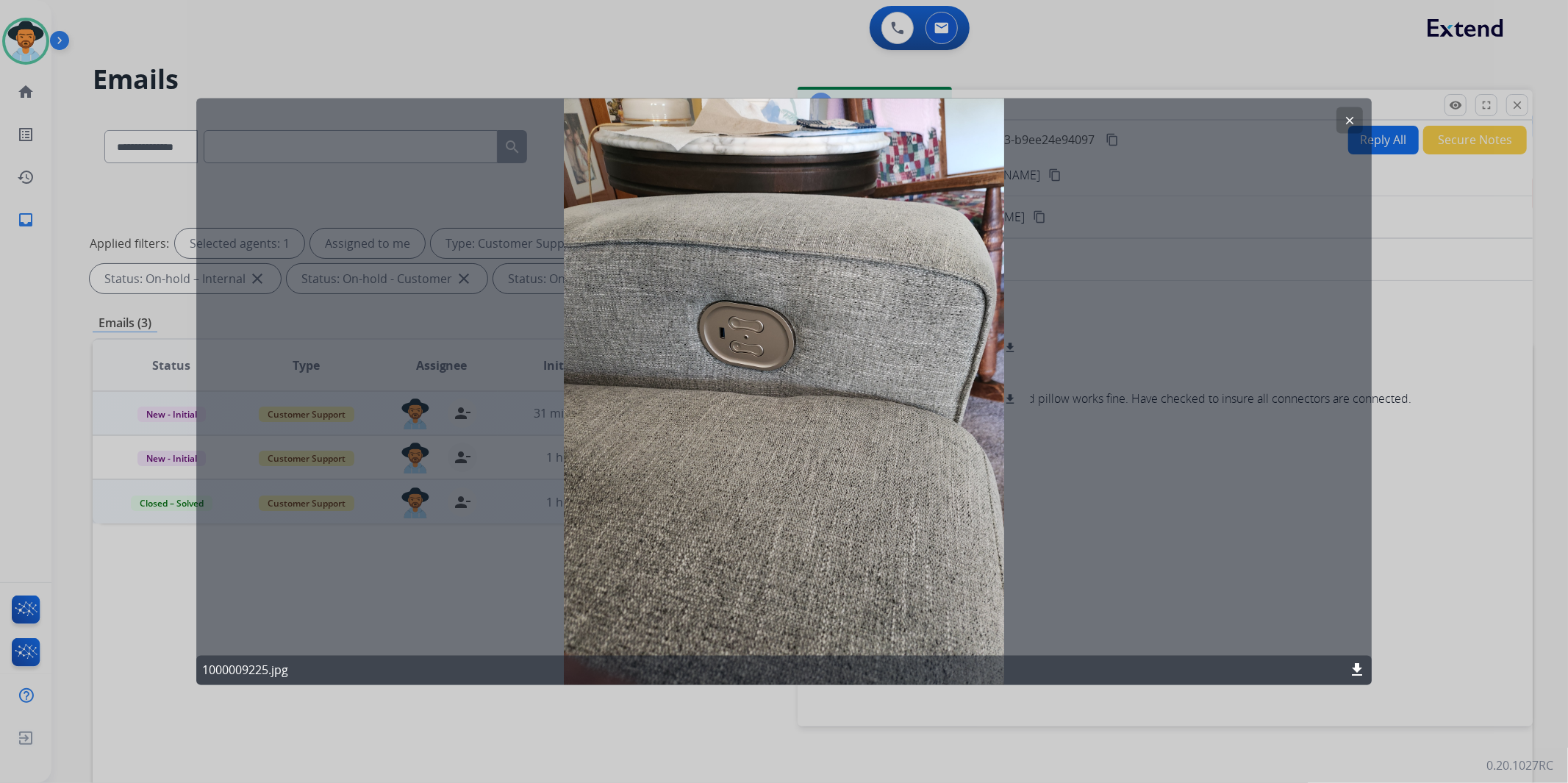
click at [1351, 120] on mat-icon "clear" at bounding box center [1349, 119] width 13 height 13
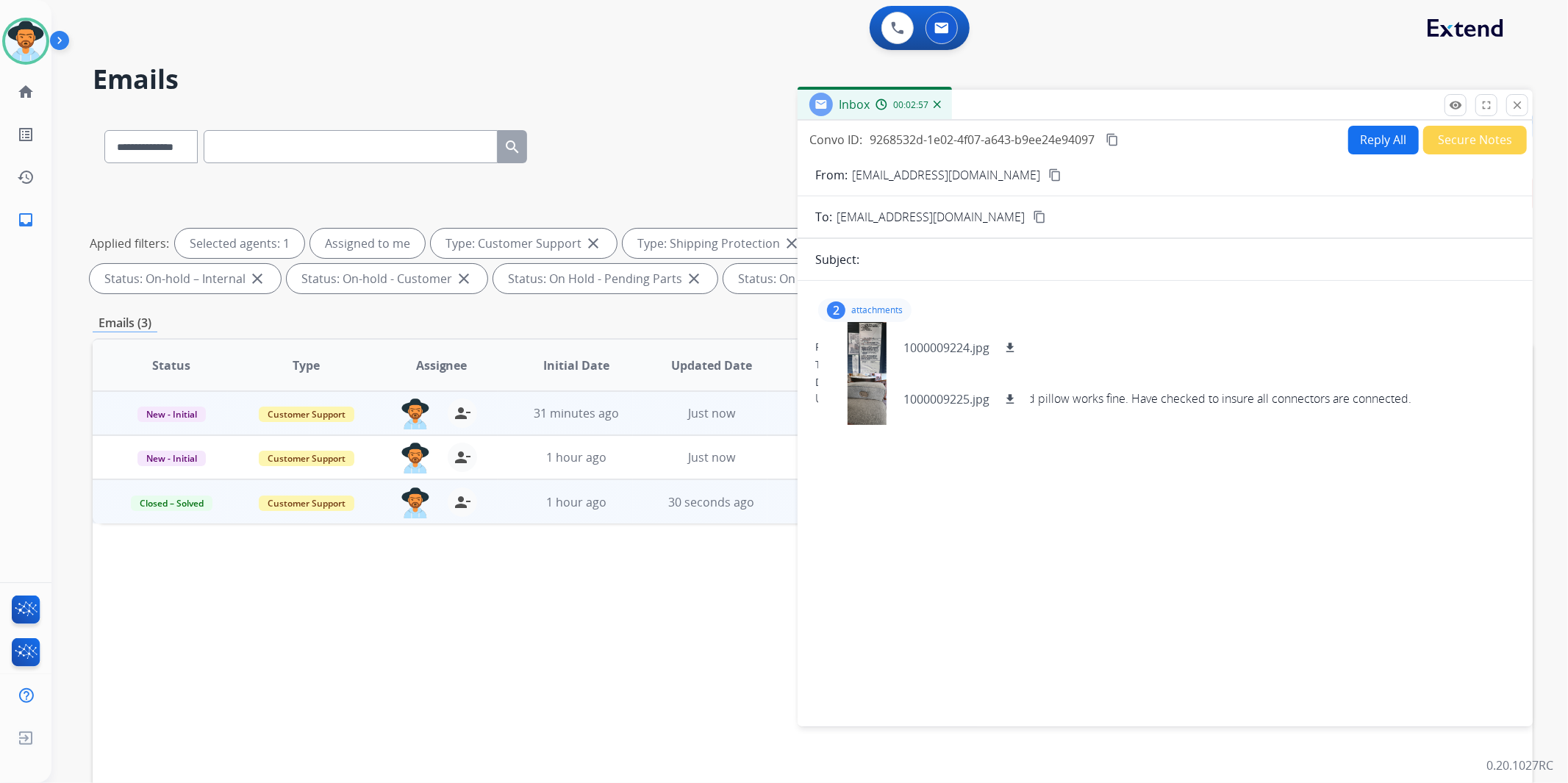
click at [857, 304] on p "attachments" at bounding box center [877, 310] width 51 height 12
click at [1116, 140] on mat-icon "content_copy" at bounding box center [1112, 139] width 13 height 13
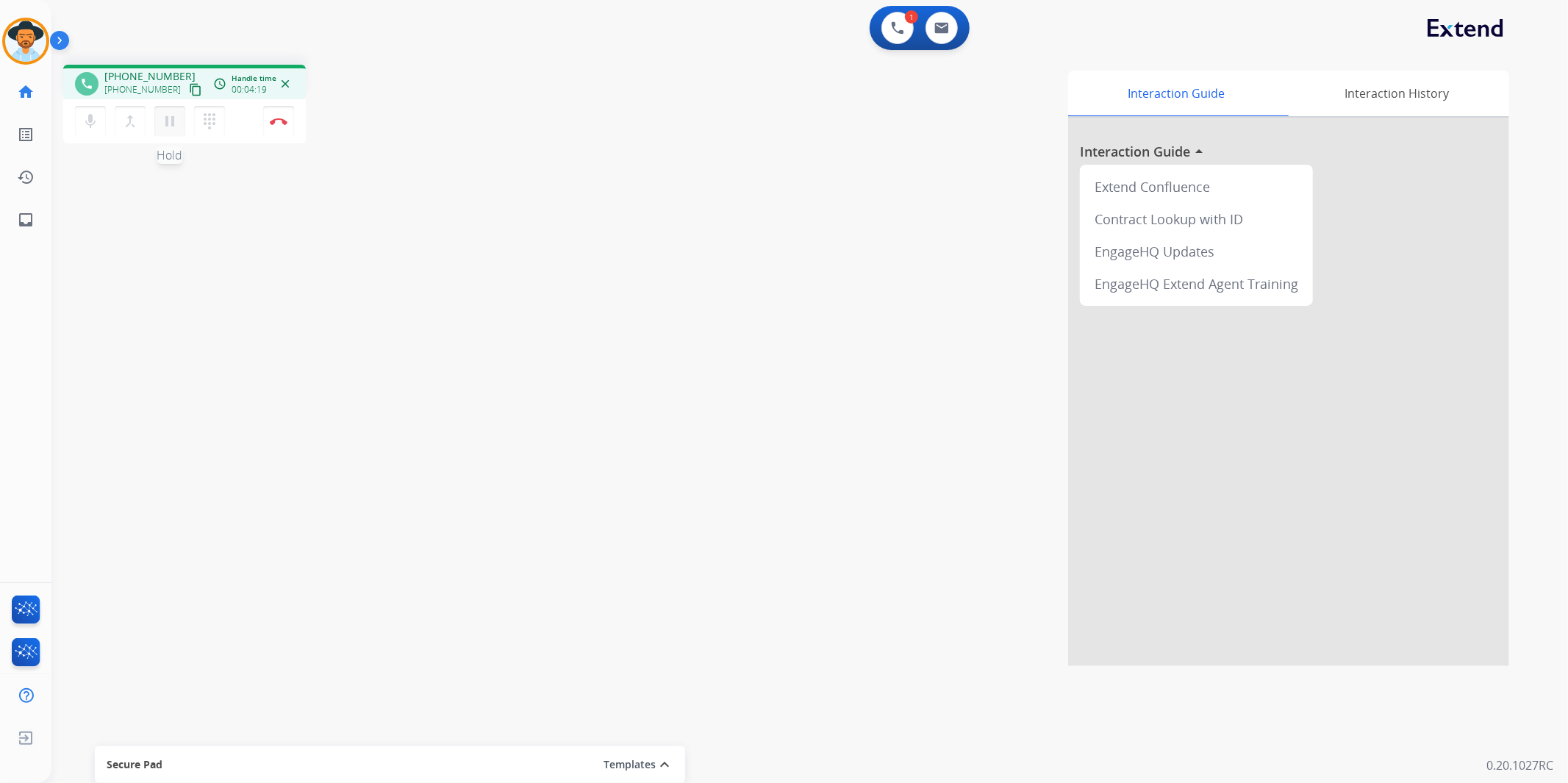
click at [175, 118] on mat-icon "pause" at bounding box center [170, 121] width 18 height 18
click at [175, 116] on mat-icon "play_arrow" at bounding box center [170, 121] width 18 height 18
click at [167, 123] on mat-icon "pause" at bounding box center [170, 121] width 18 height 18
click at [166, 118] on mat-icon "play_arrow" at bounding box center [170, 121] width 18 height 18
click at [275, 118] on img at bounding box center [279, 121] width 18 height 8
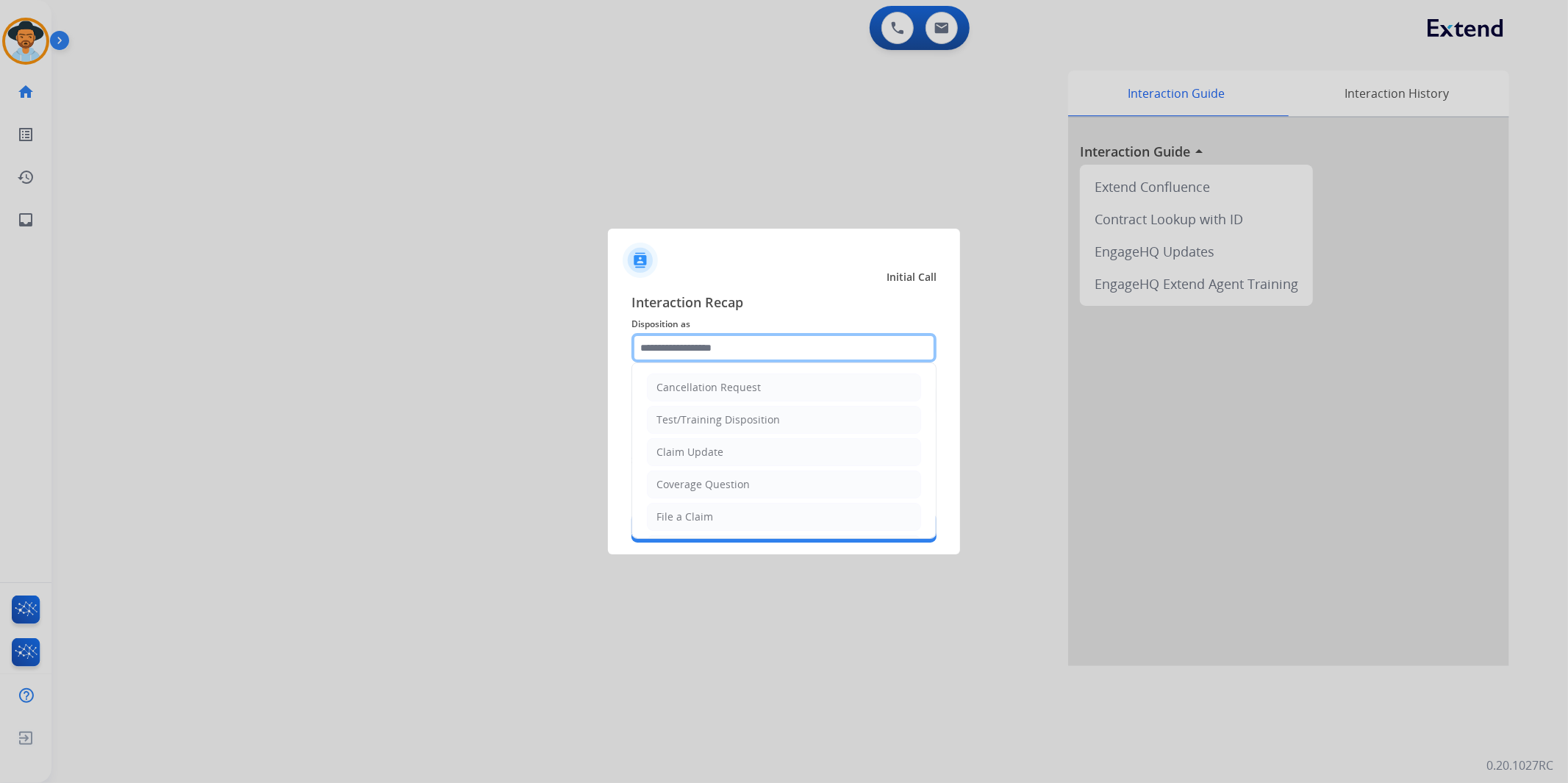
click at [751, 347] on input "text" at bounding box center [784, 347] width 305 height 29
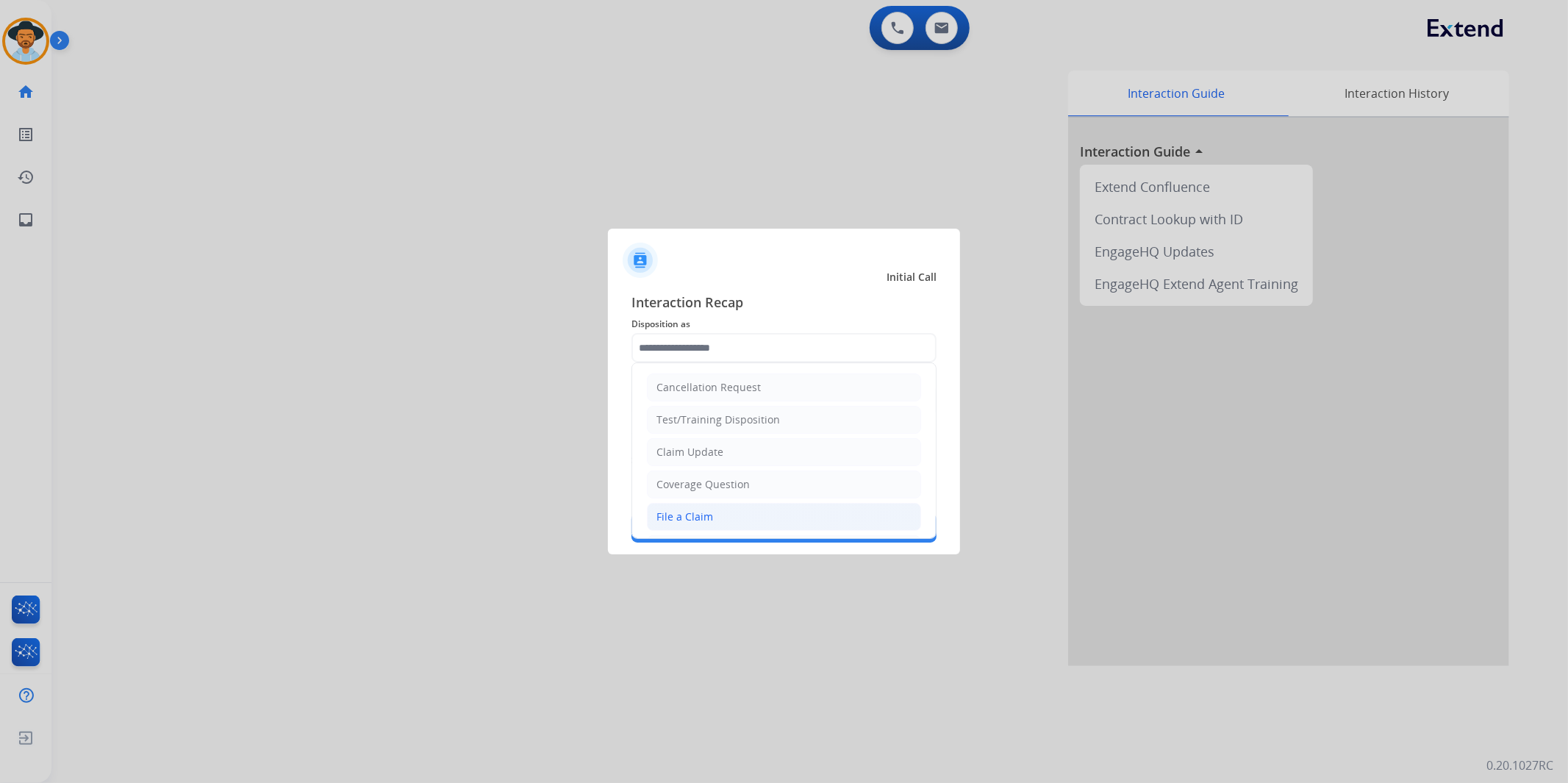
click at [728, 516] on li "File a Claim" at bounding box center [784, 516] width 274 height 28
type input "**********"
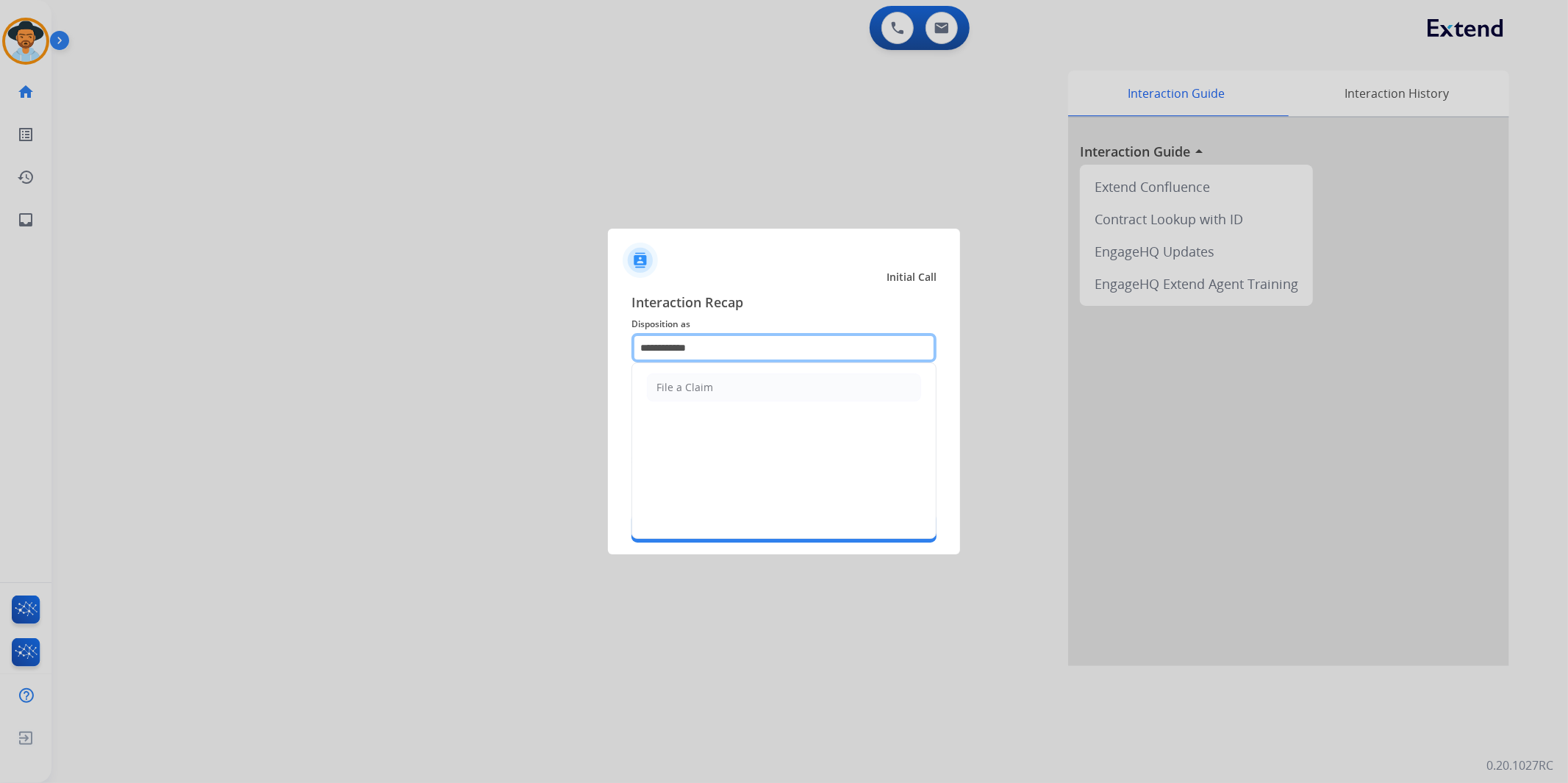
drag, startPoint x: 722, startPoint y: 342, endPoint x: 570, endPoint y: 296, distance: 158.8
click at [0, 346] on app-contact-recap-modal "**********" at bounding box center [0, 391] width 0 height 783
type input "*"
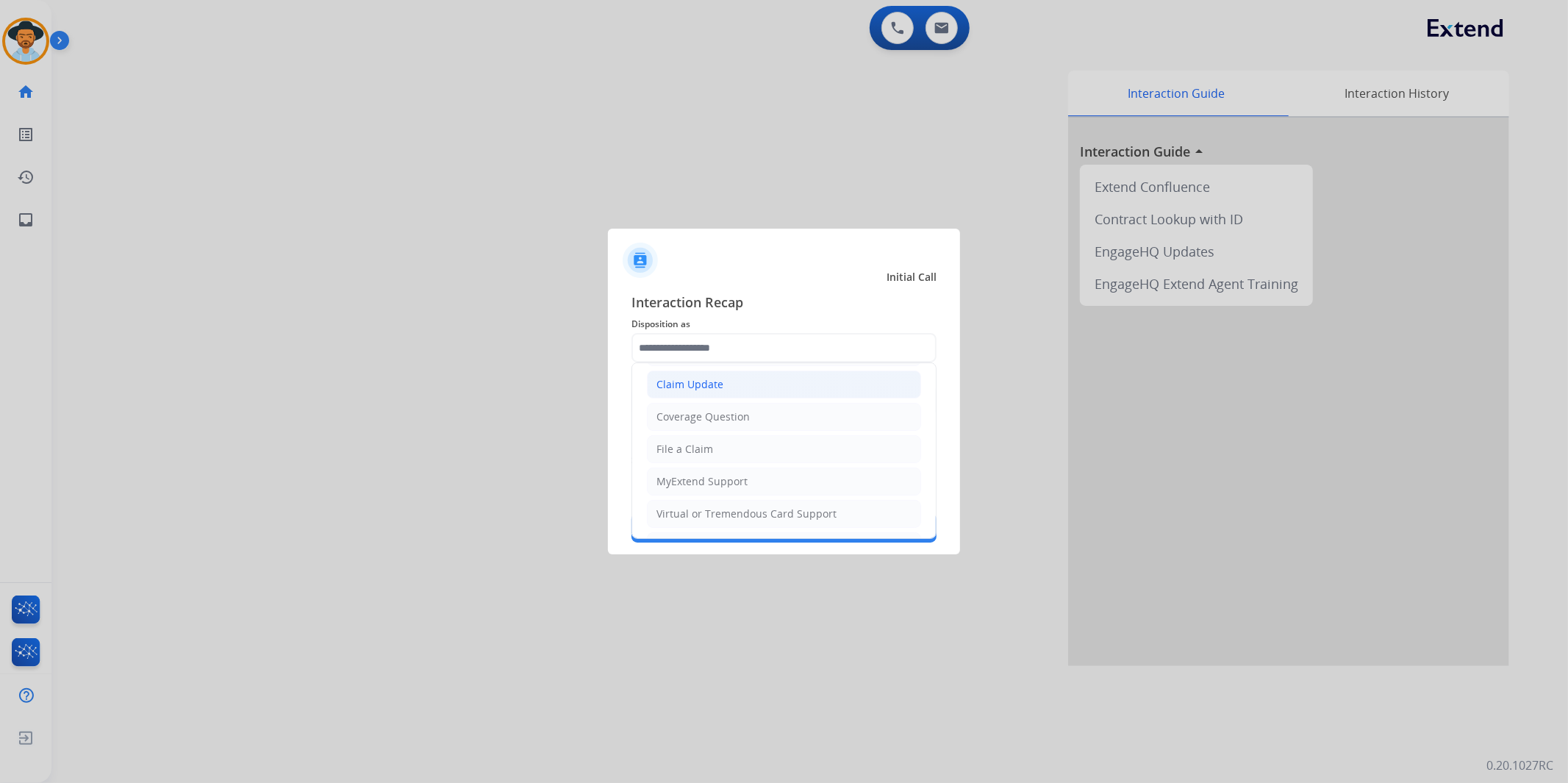
click at [739, 380] on li "Claim Update" at bounding box center [784, 384] width 274 height 28
type input "**********"
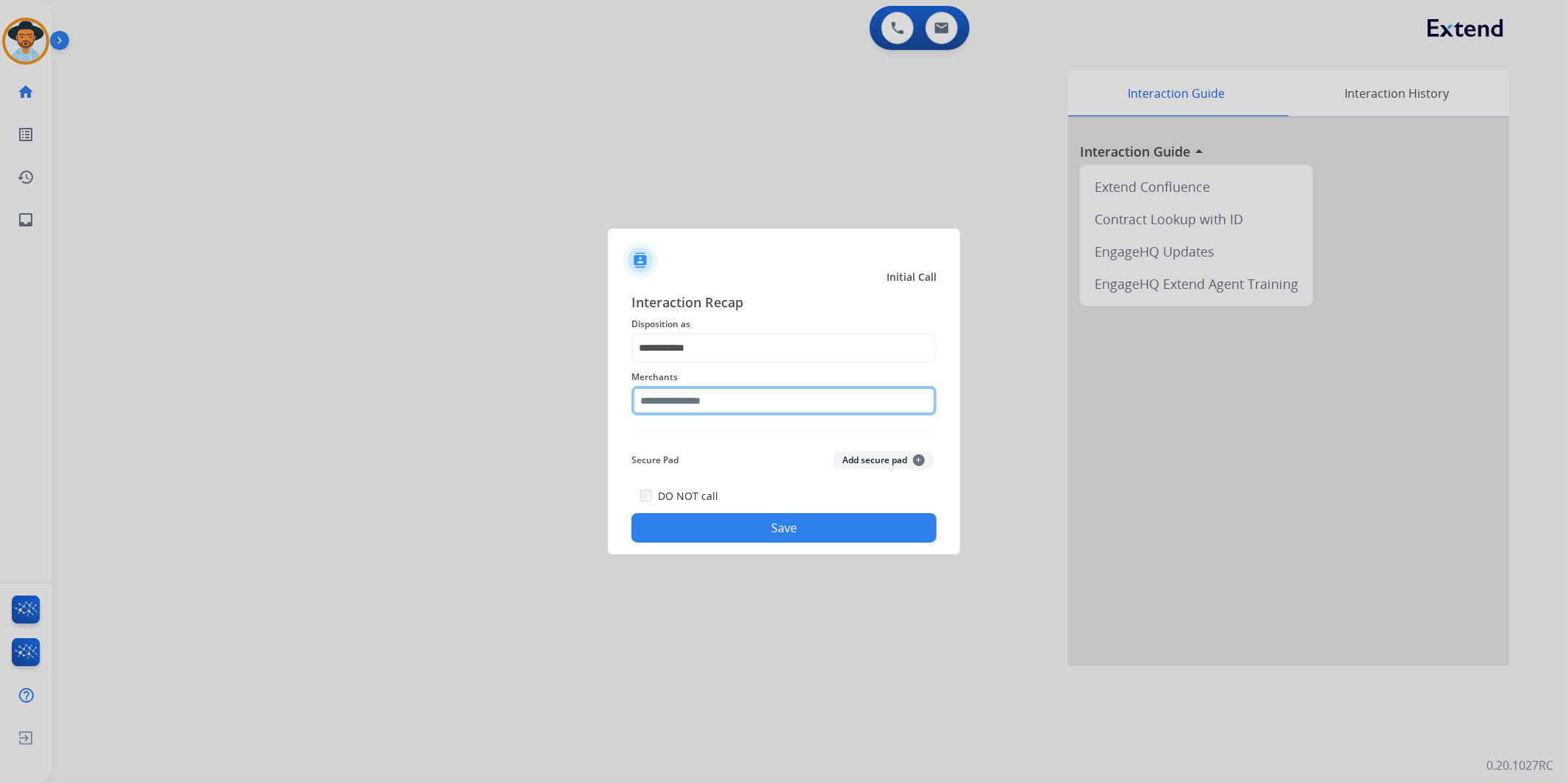
click at [706, 407] on input "text" at bounding box center [784, 401] width 305 height 29
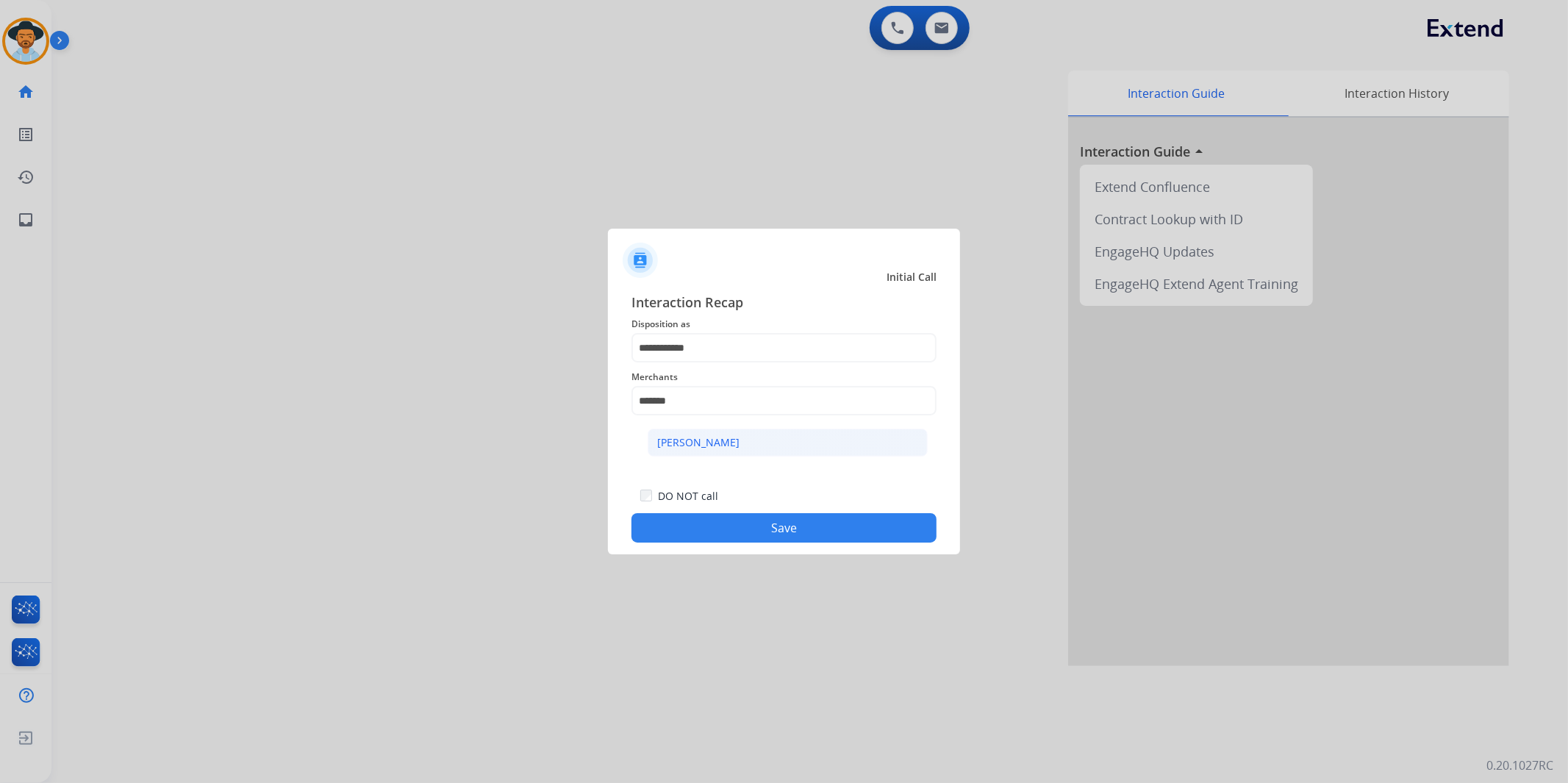
click at [738, 440] on div "Ashley - Reguard" at bounding box center [698, 442] width 82 height 15
type input "**********"
click at [752, 533] on button "Save" at bounding box center [784, 527] width 305 height 29
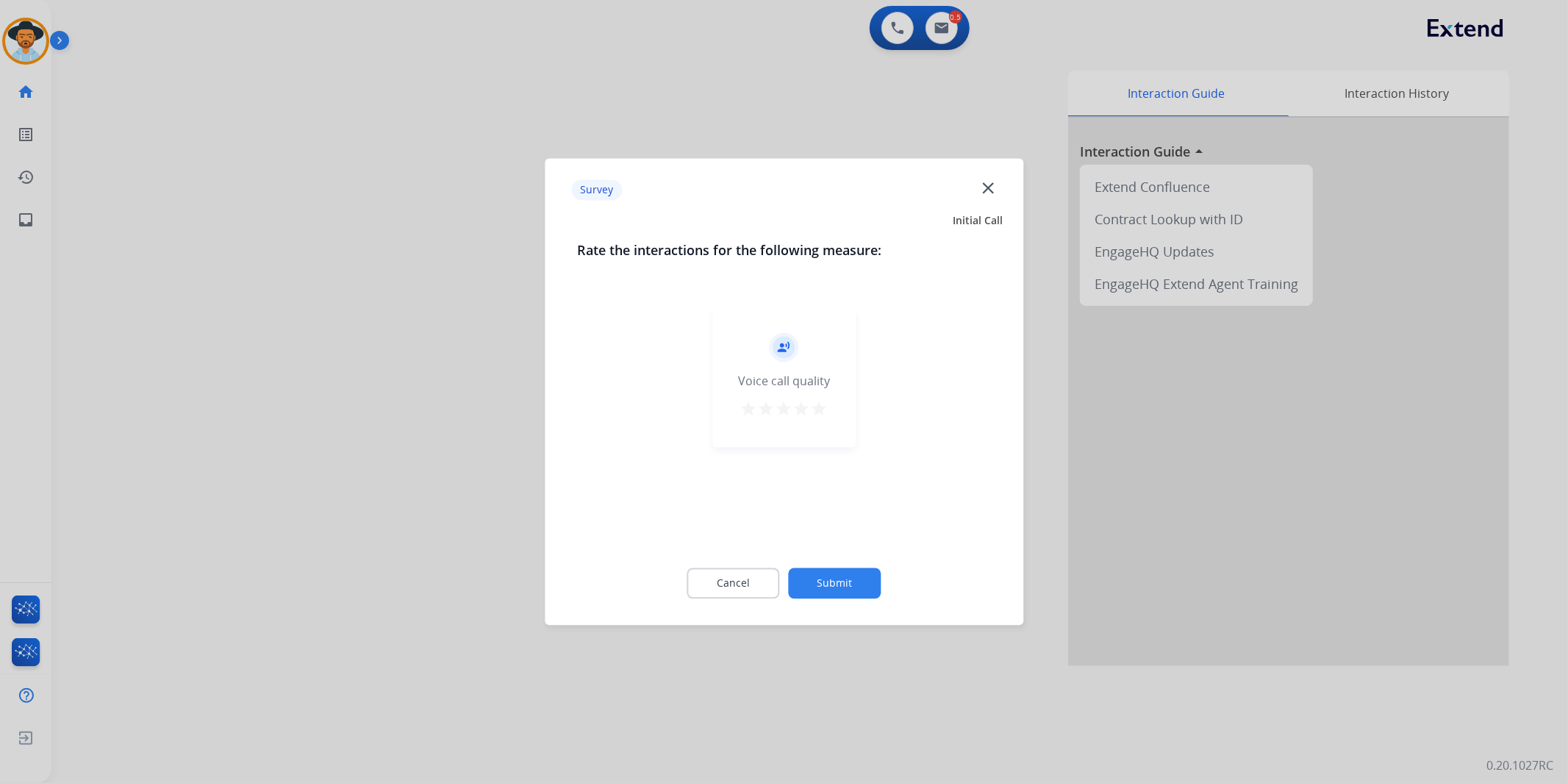
click at [841, 582] on button "Submit" at bounding box center [835, 583] width 93 height 31
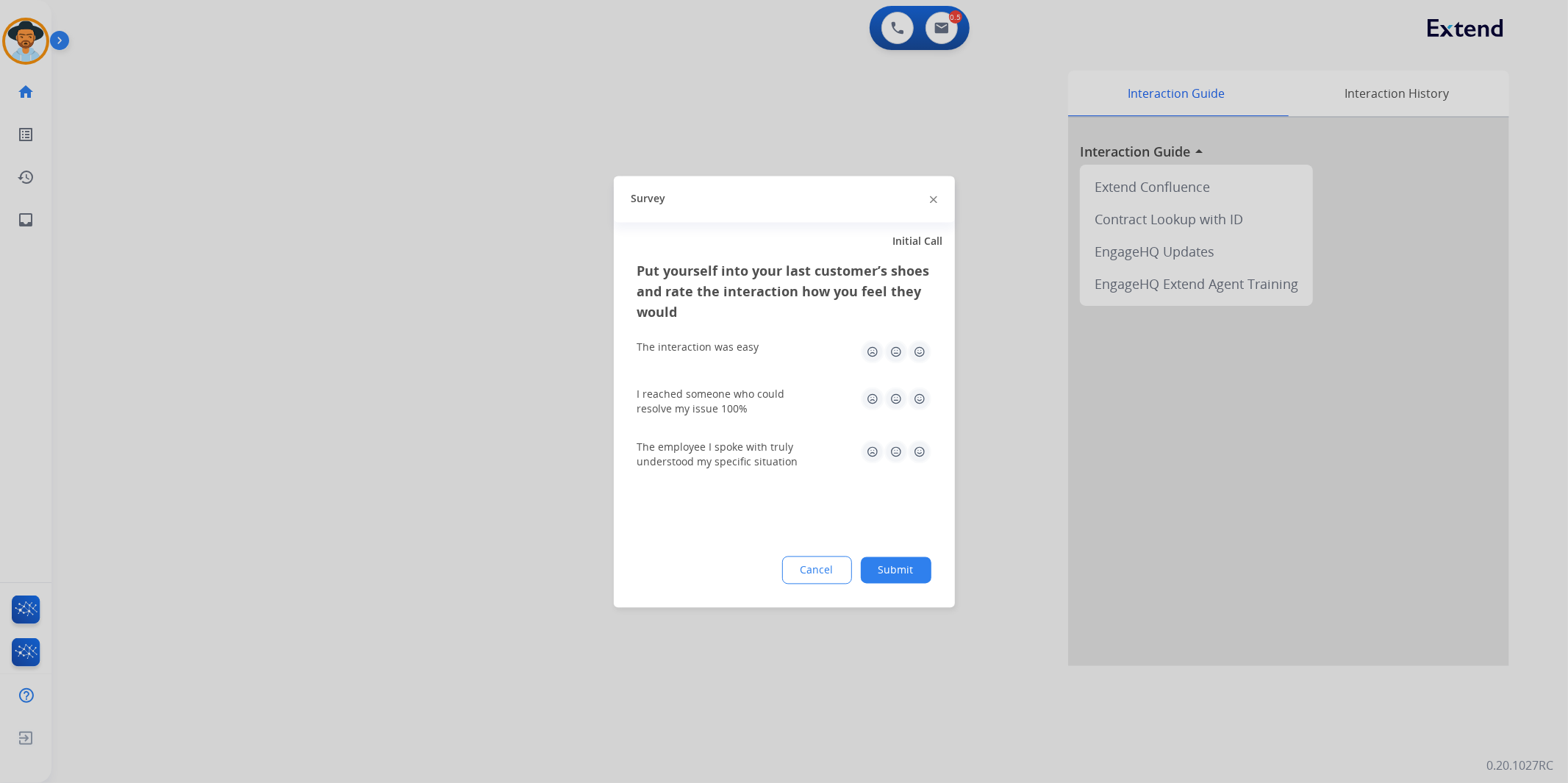
click at [893, 569] on button "Submit" at bounding box center [896, 569] width 70 height 27
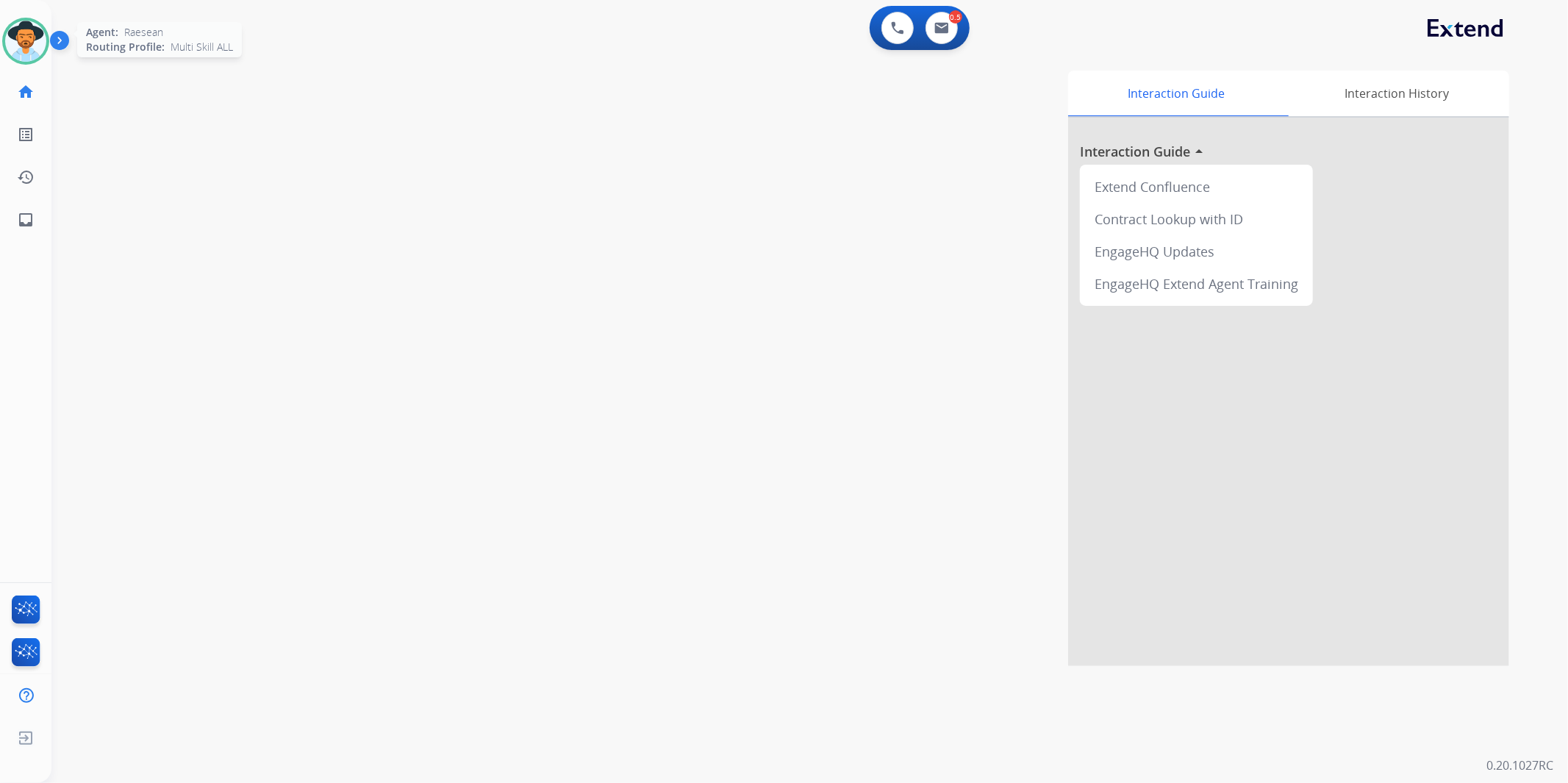
click at [33, 29] on img at bounding box center [26, 41] width 41 height 41
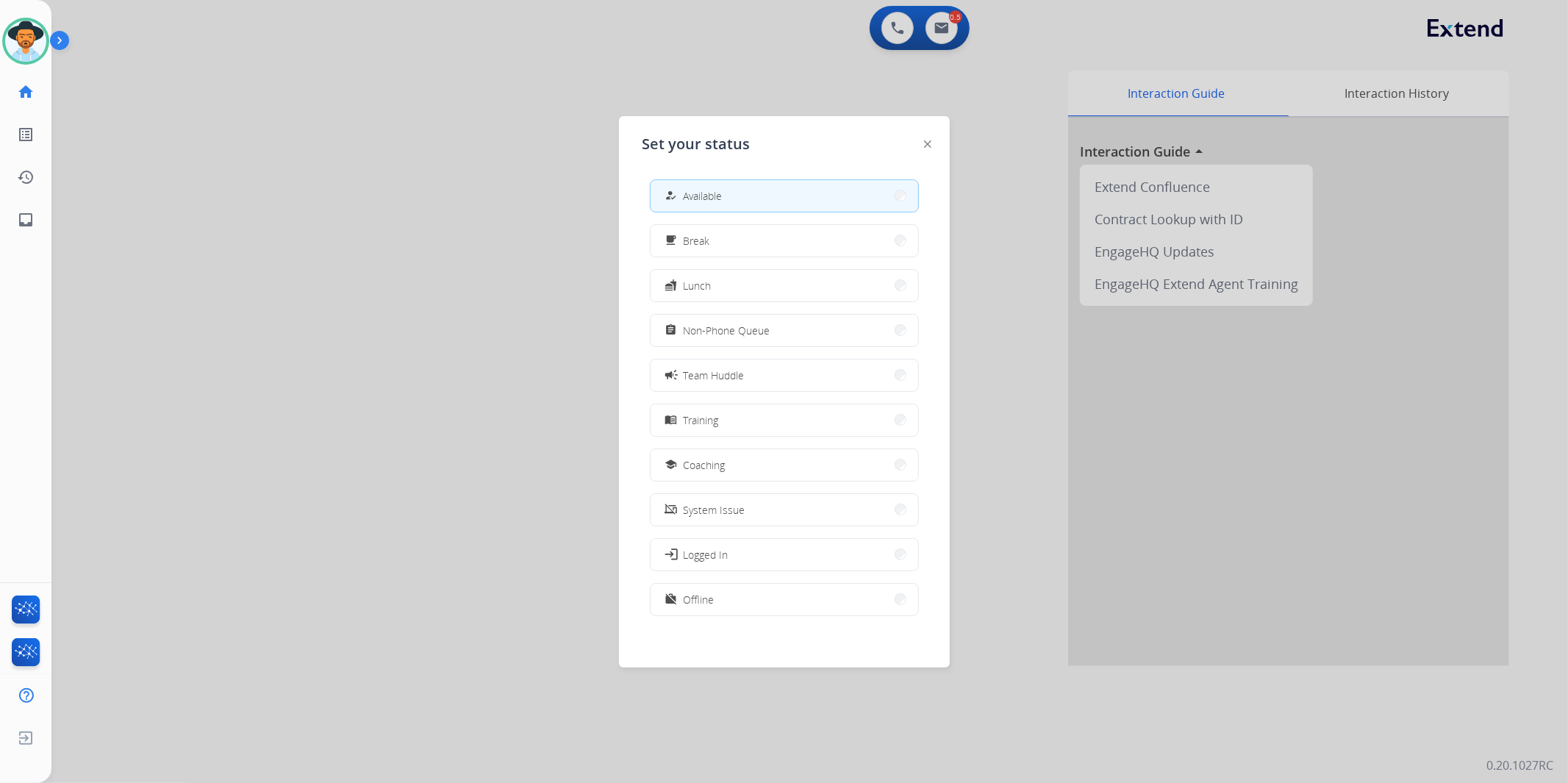
click at [925, 142] on img at bounding box center [927, 144] width 8 height 8
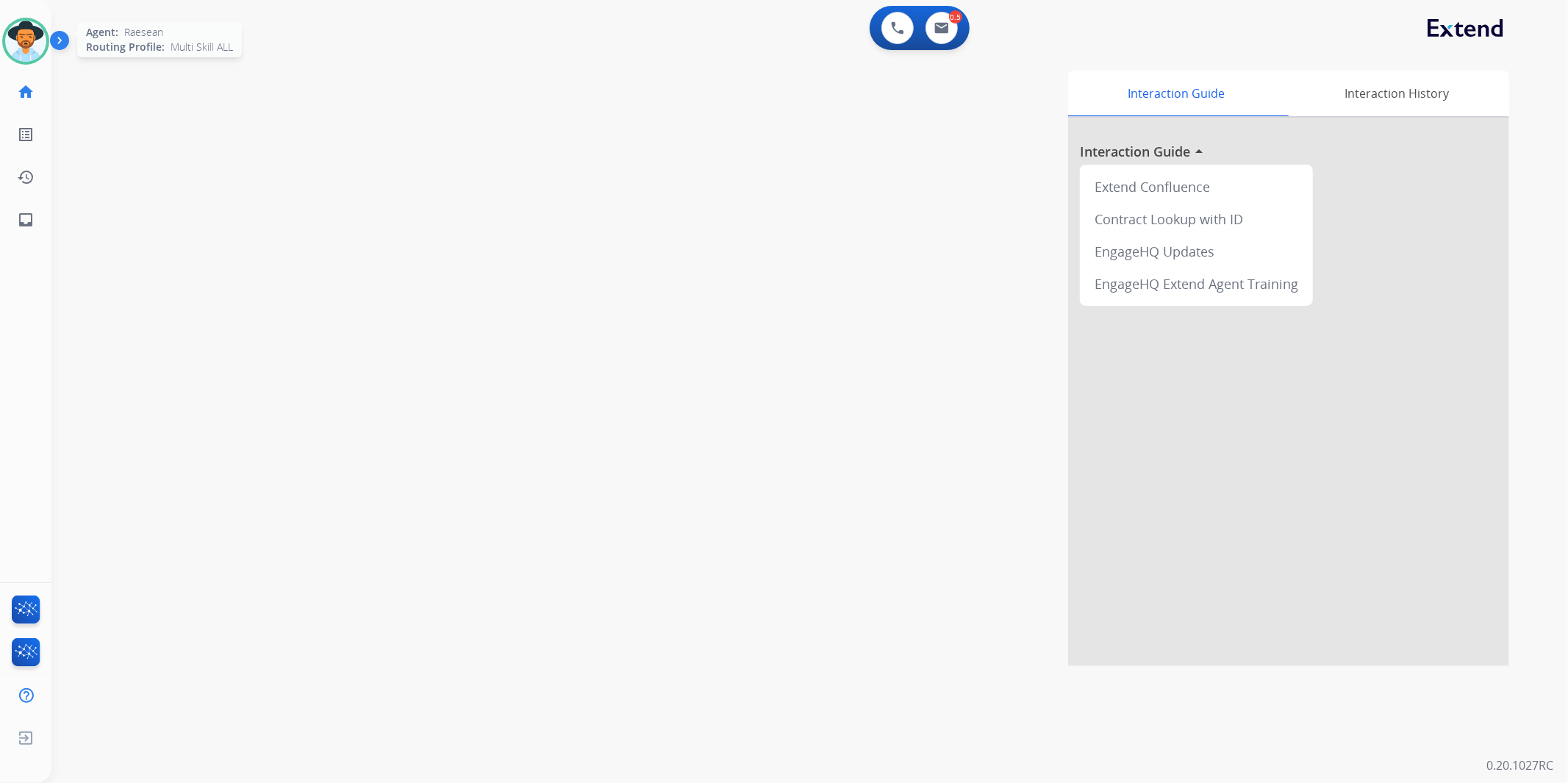
click at [19, 43] on img at bounding box center [26, 41] width 41 height 41
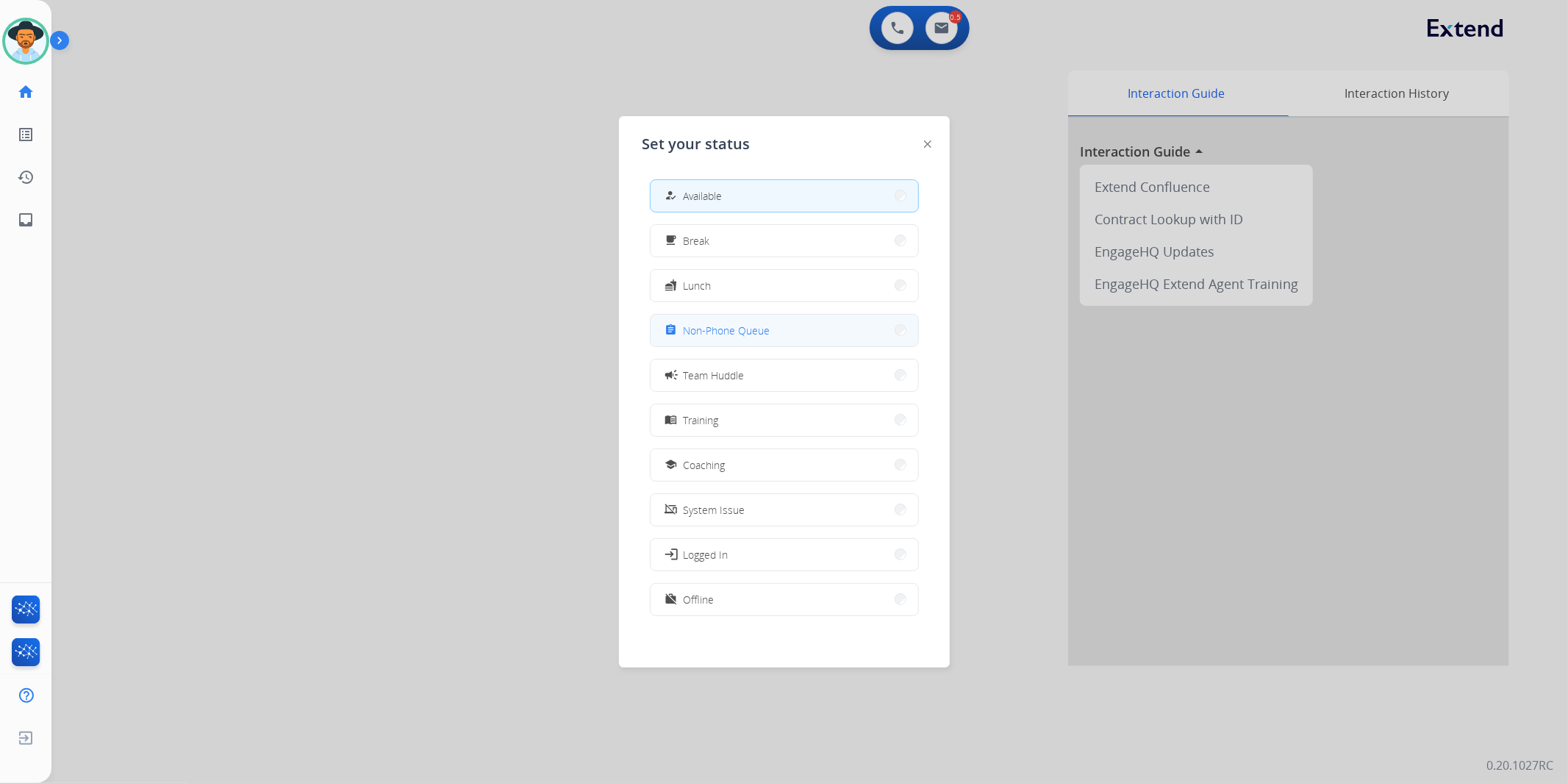
click at [838, 338] on button "assignment Non-Phone Queue" at bounding box center [785, 330] width 268 height 32
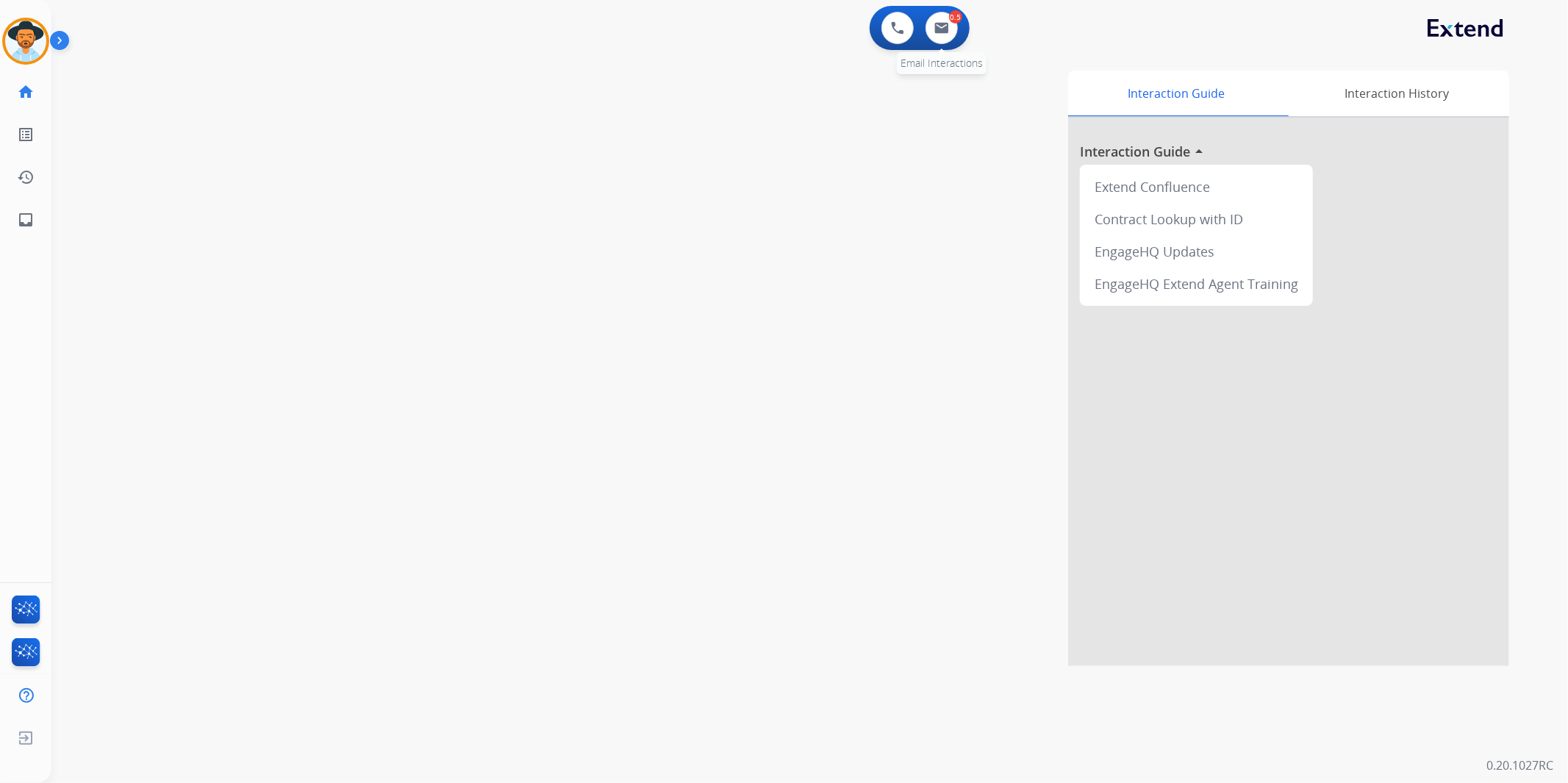
click at [957, 20] on div "0.5" at bounding box center [956, 16] width 13 height 13
click at [947, 23] on img at bounding box center [941, 28] width 15 height 12
select select "**********"
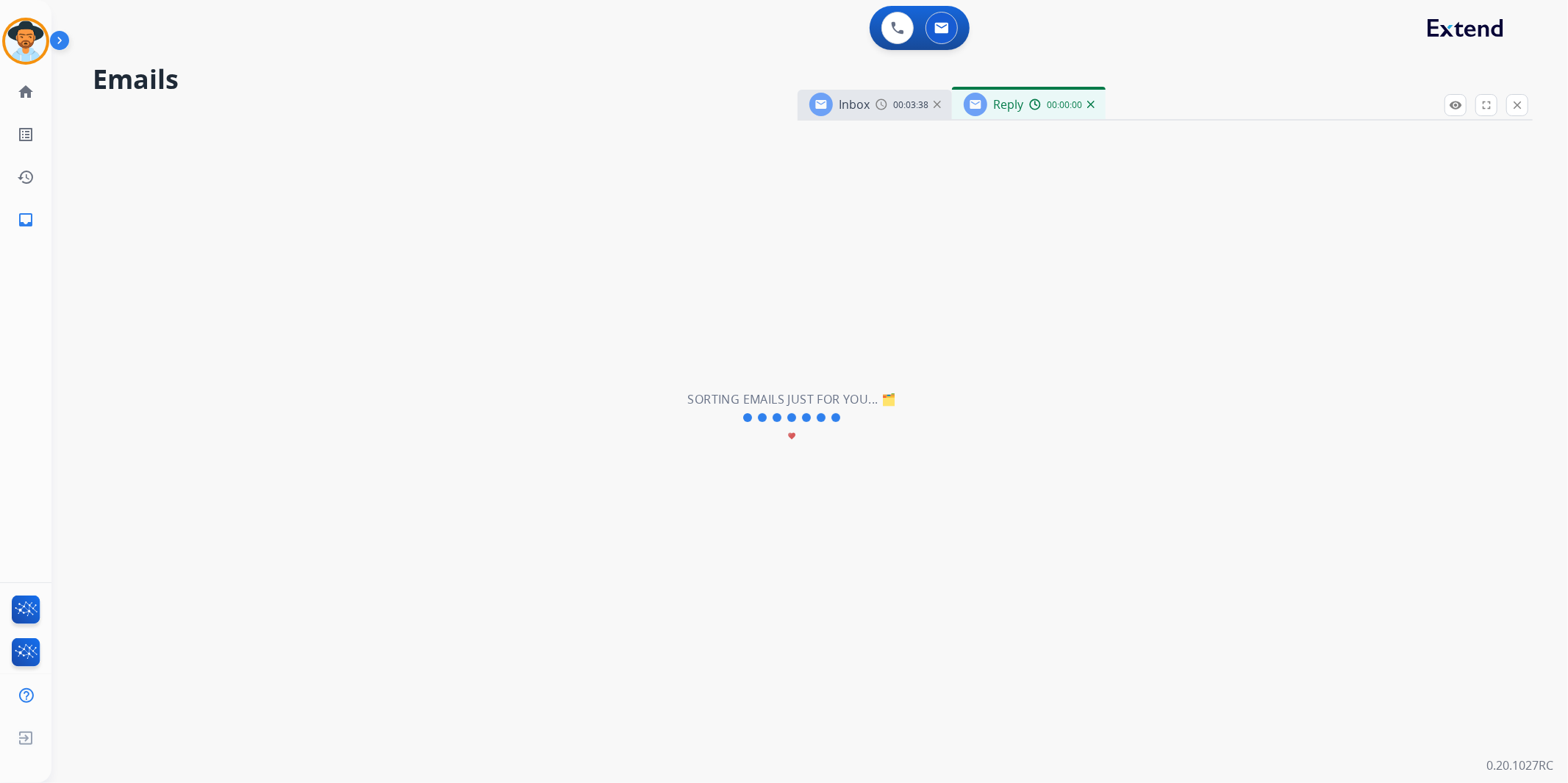
select select "**********"
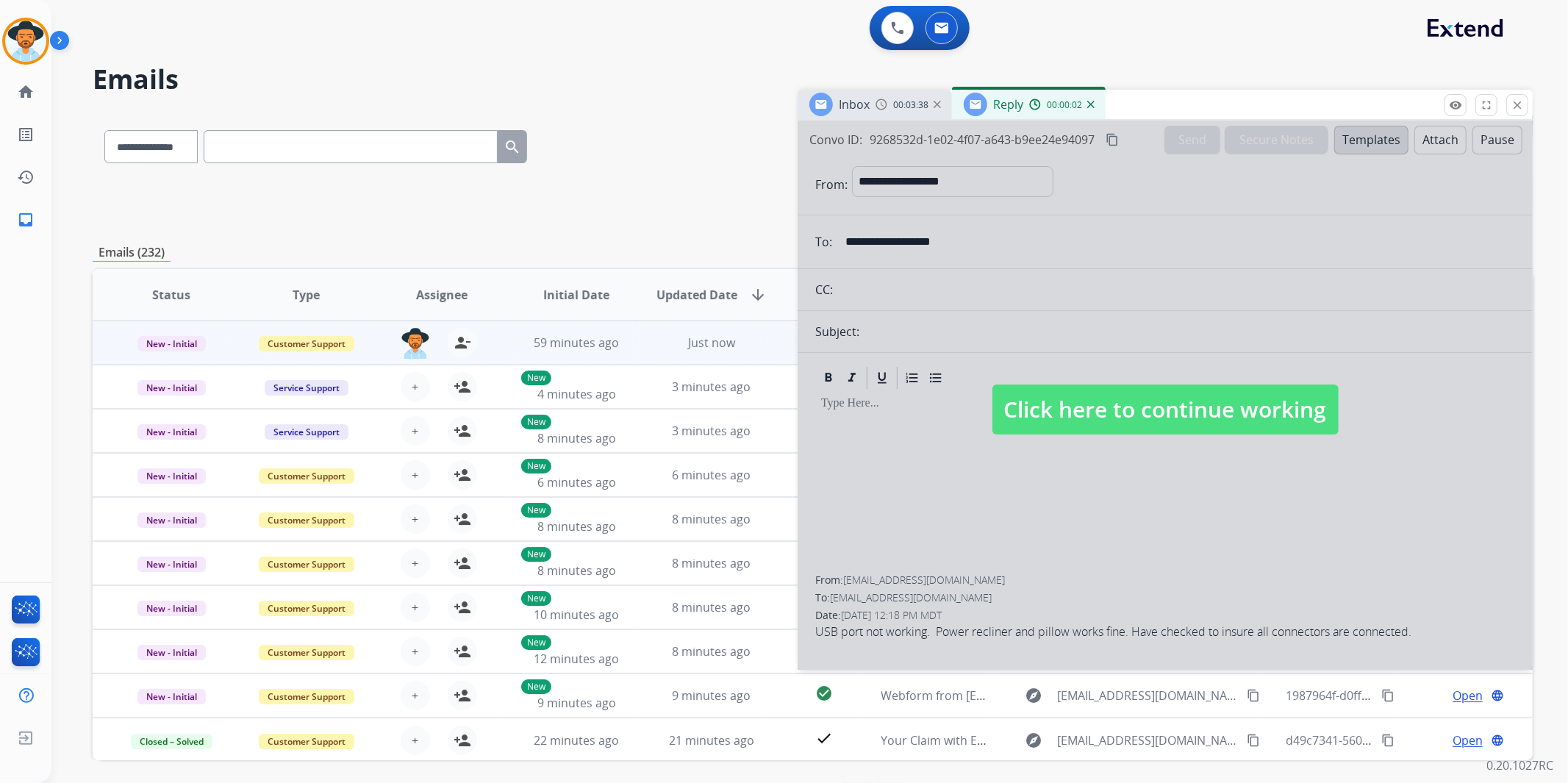
click at [1104, 415] on span "Click here to continue working" at bounding box center [1166, 409] width 347 height 50
select select
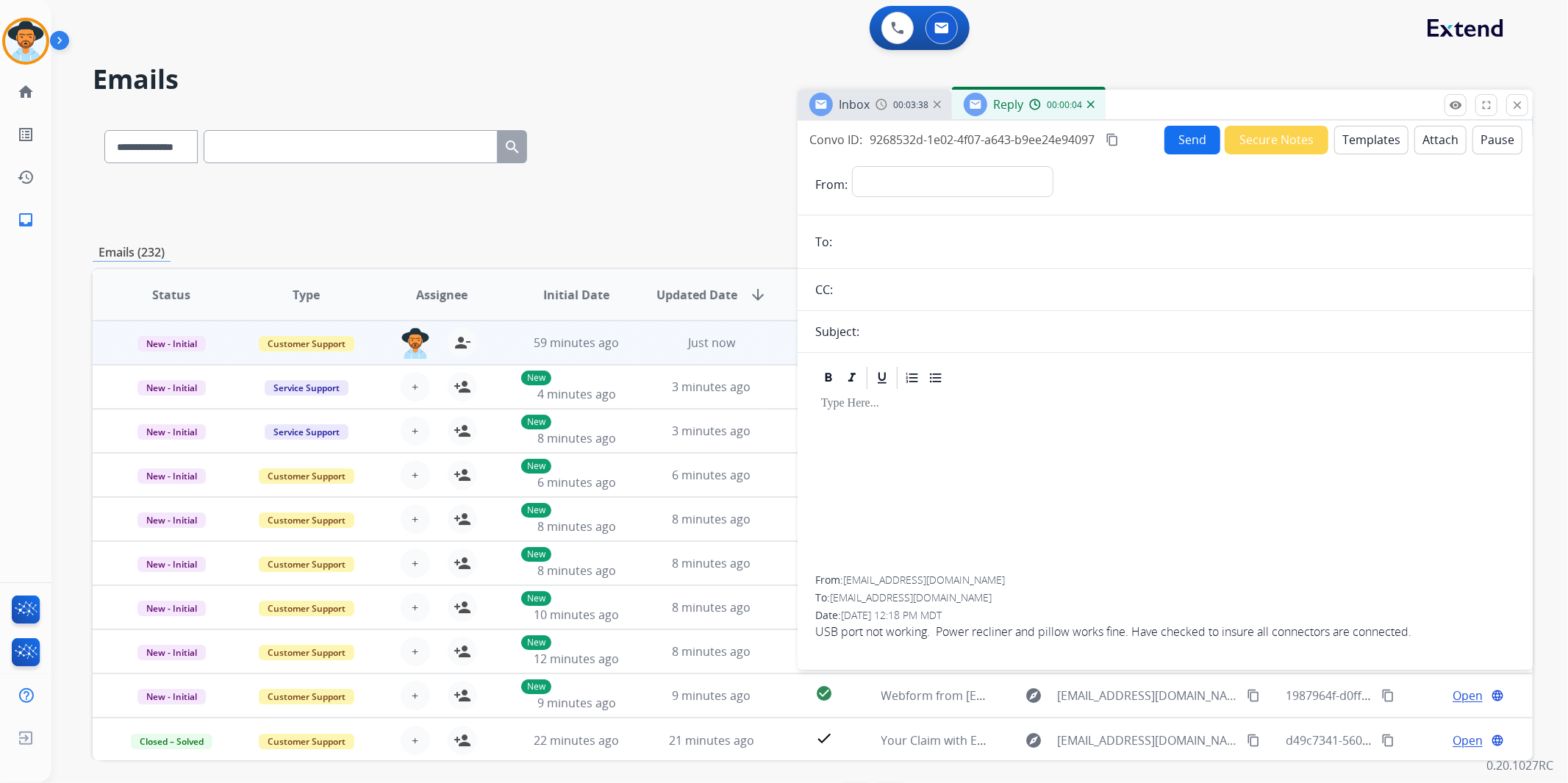
click at [888, 103] on div "00:03:38" at bounding box center [908, 104] width 64 height 13
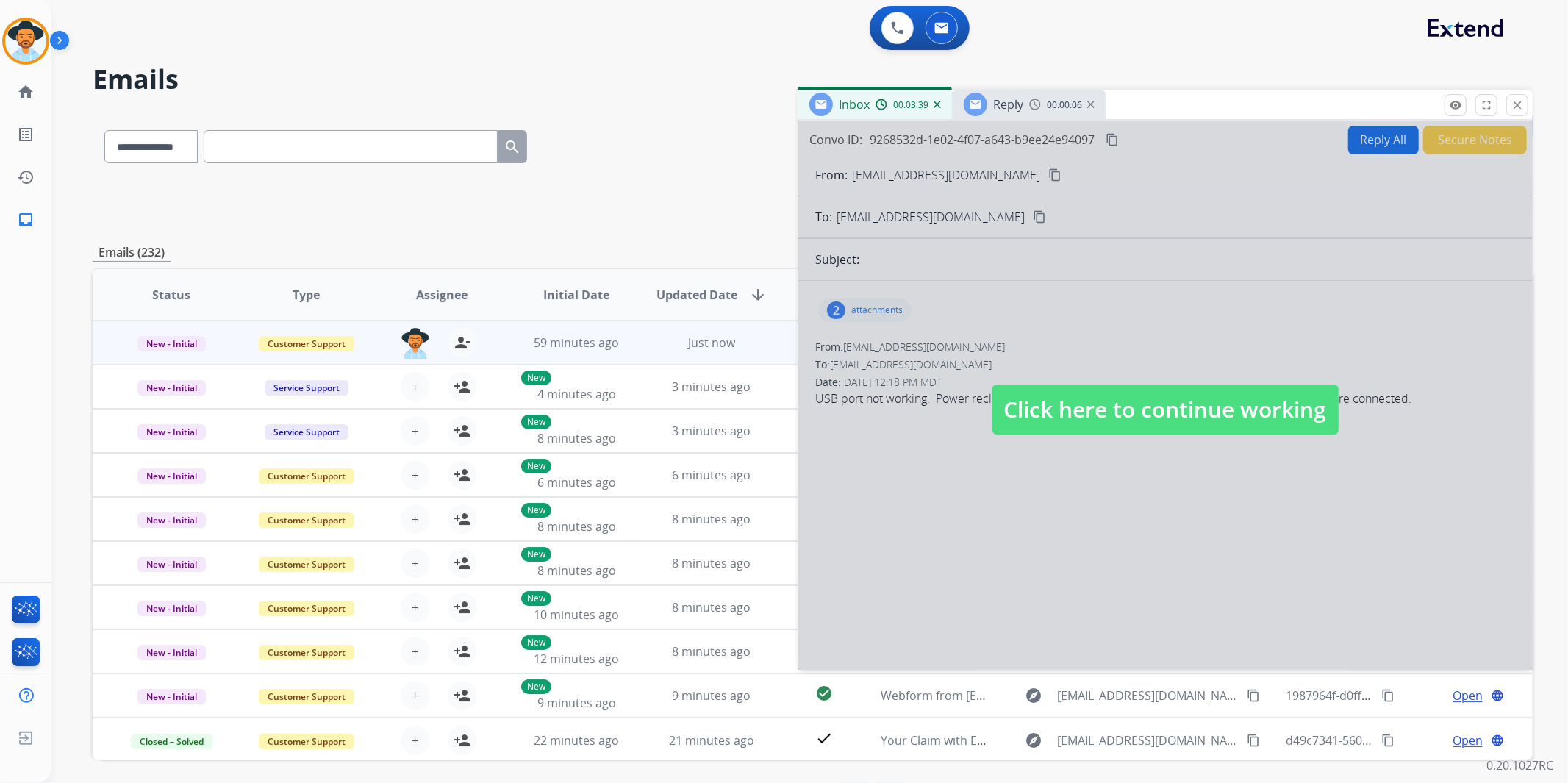
click at [1024, 111] on div "Reply 00:00:06" at bounding box center [1028, 105] width 154 height 29
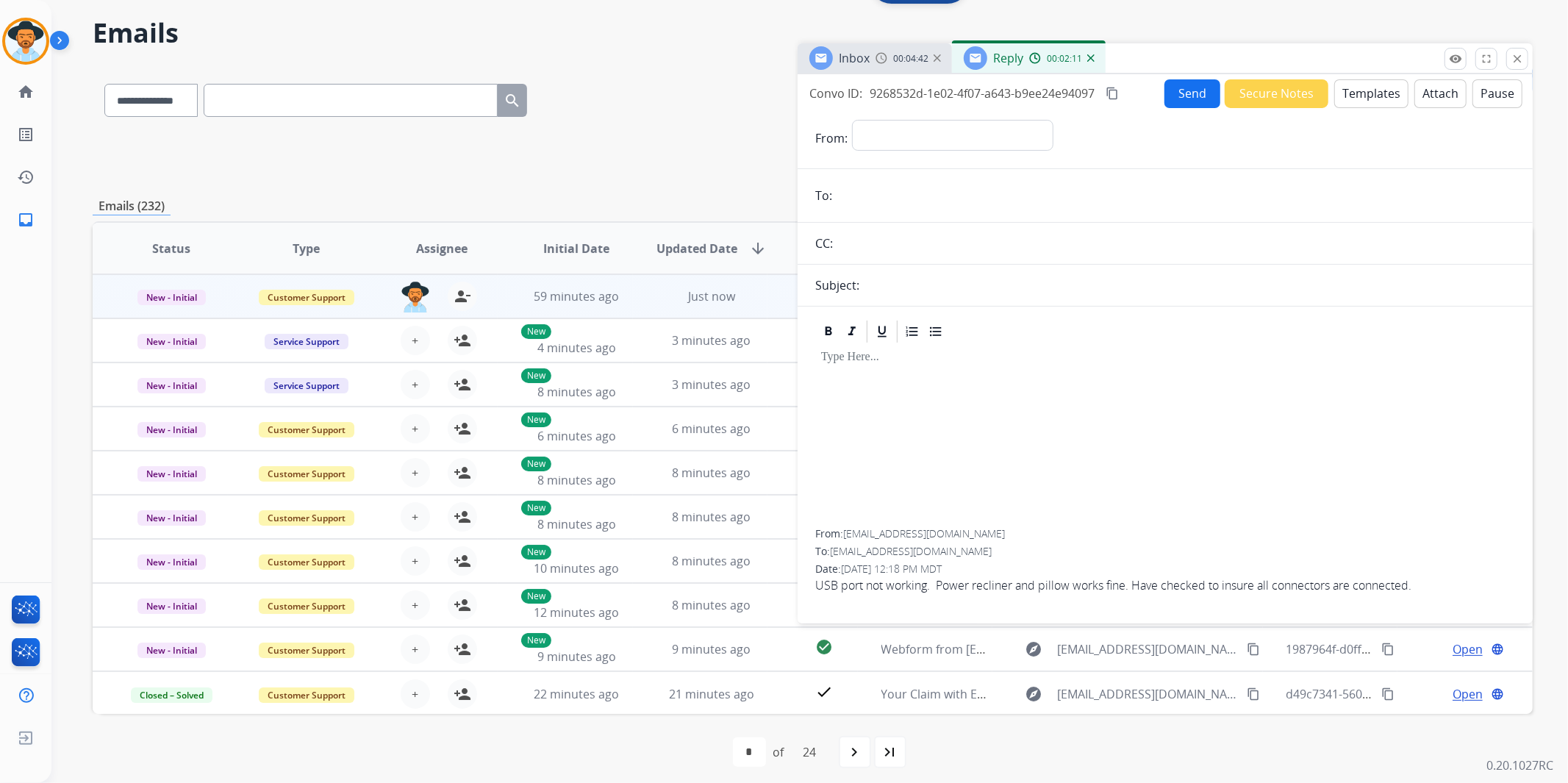
scroll to position [53, 0]
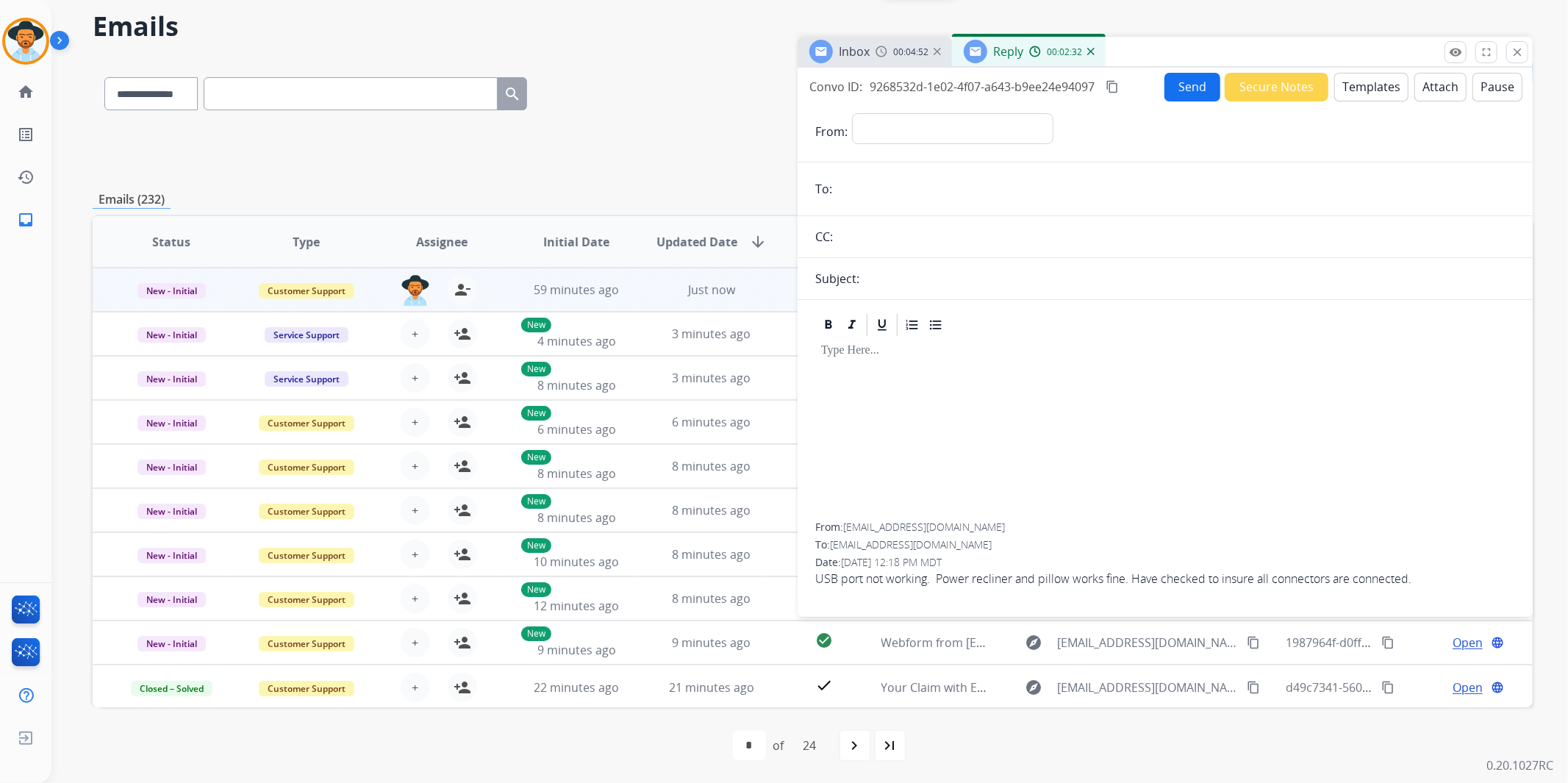
click at [1361, 84] on button "Templates" at bounding box center [1372, 87] width 75 height 28
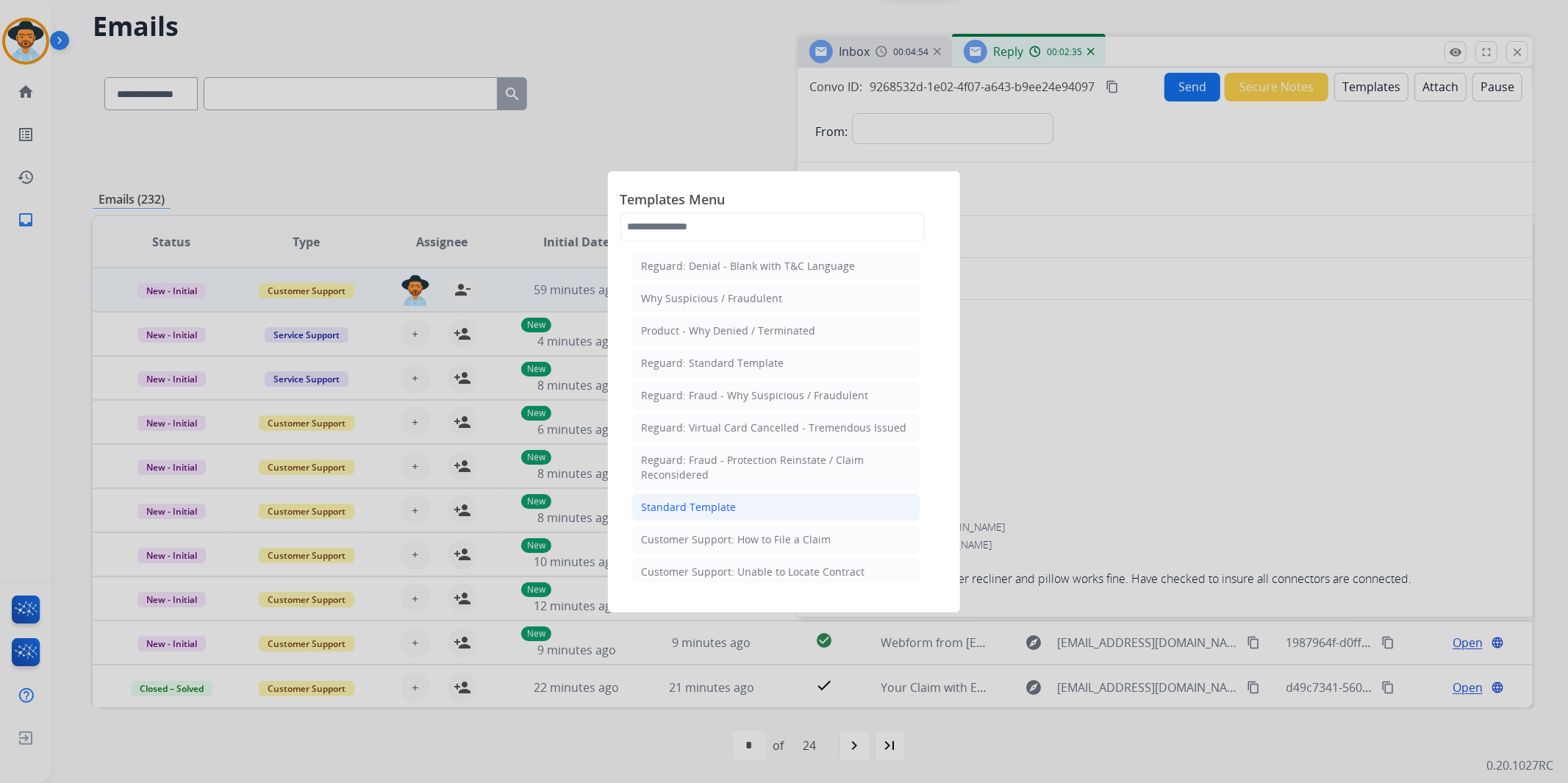
click at [704, 511] on div "Standard Template" at bounding box center [688, 507] width 95 height 15
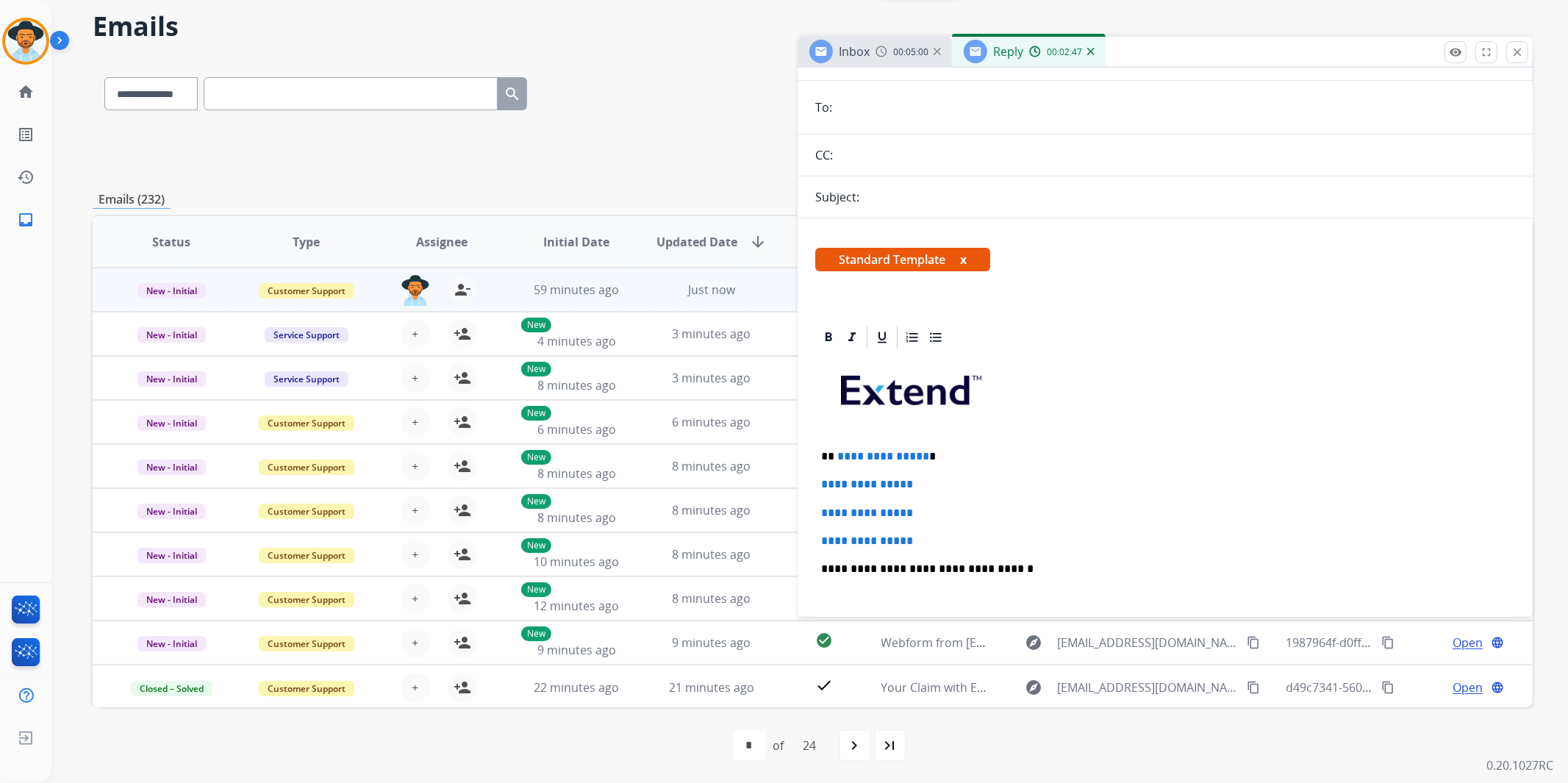
scroll to position [81, 0]
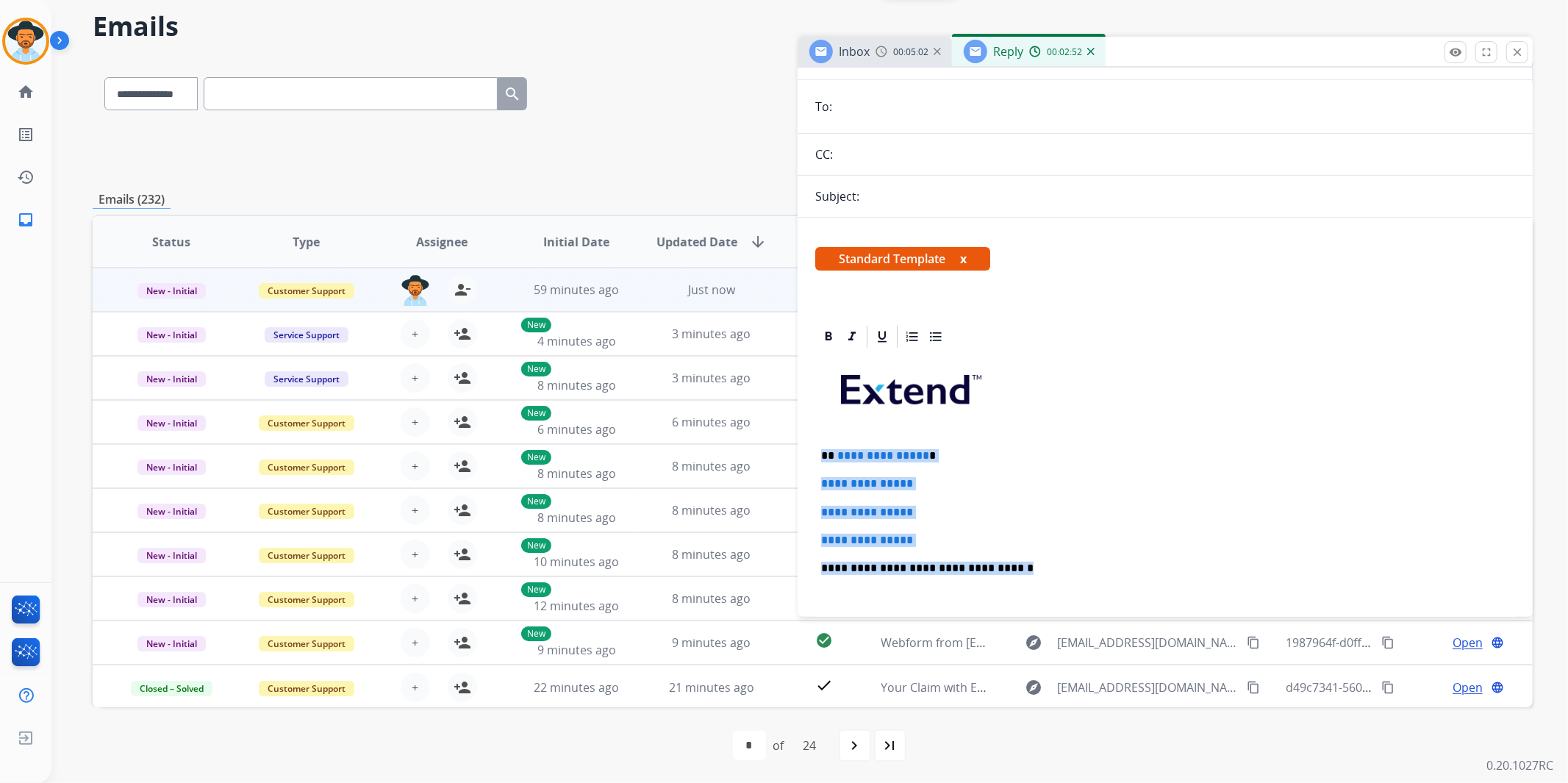
drag, startPoint x: 1001, startPoint y: 569, endPoint x: 809, endPoint y: 454, distance: 223.8
click at [809, 454] on div "**********" at bounding box center [1165, 628] width 735 height 609
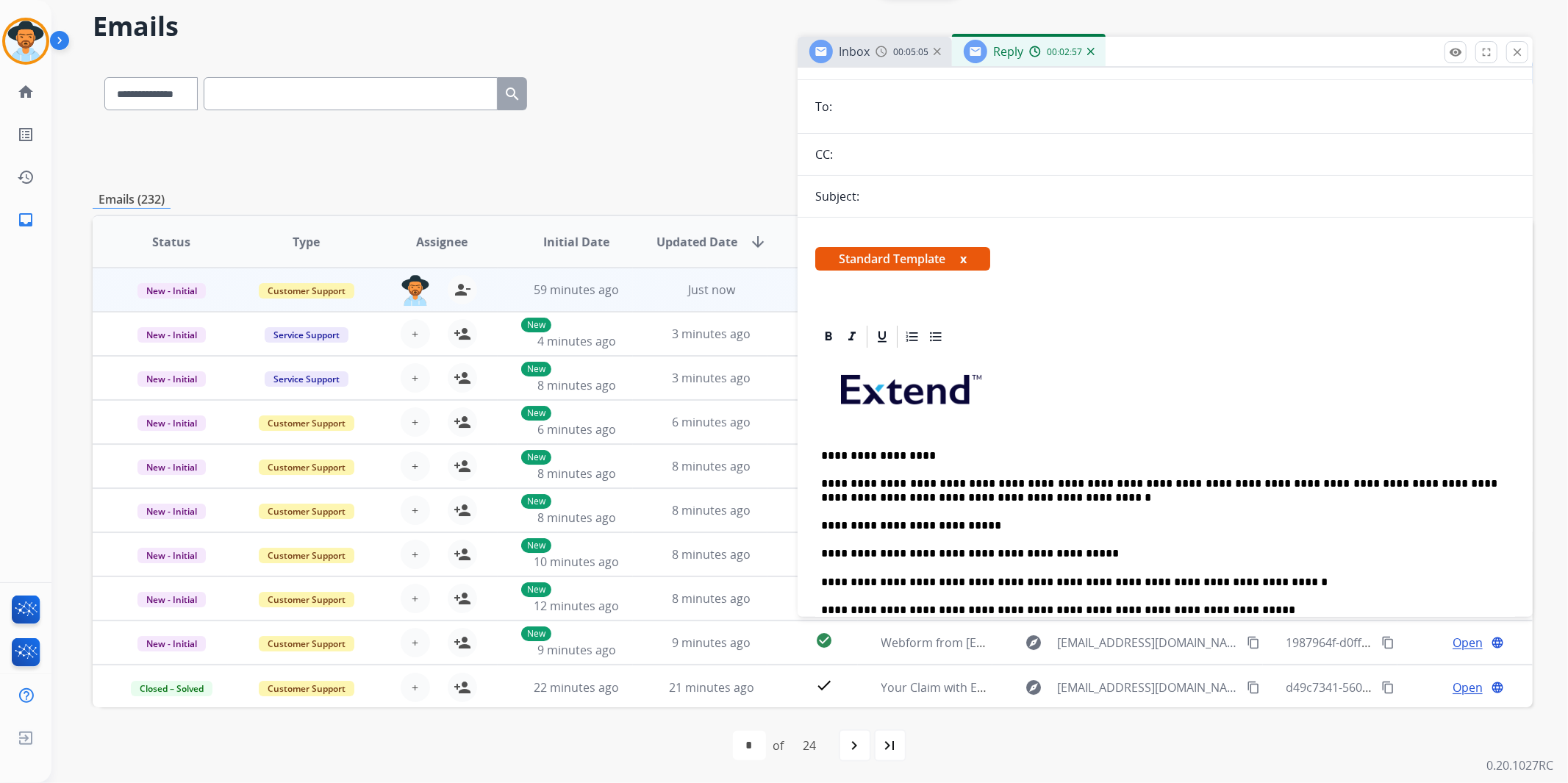
click at [1161, 553] on p "**********" at bounding box center [1159, 553] width 677 height 13
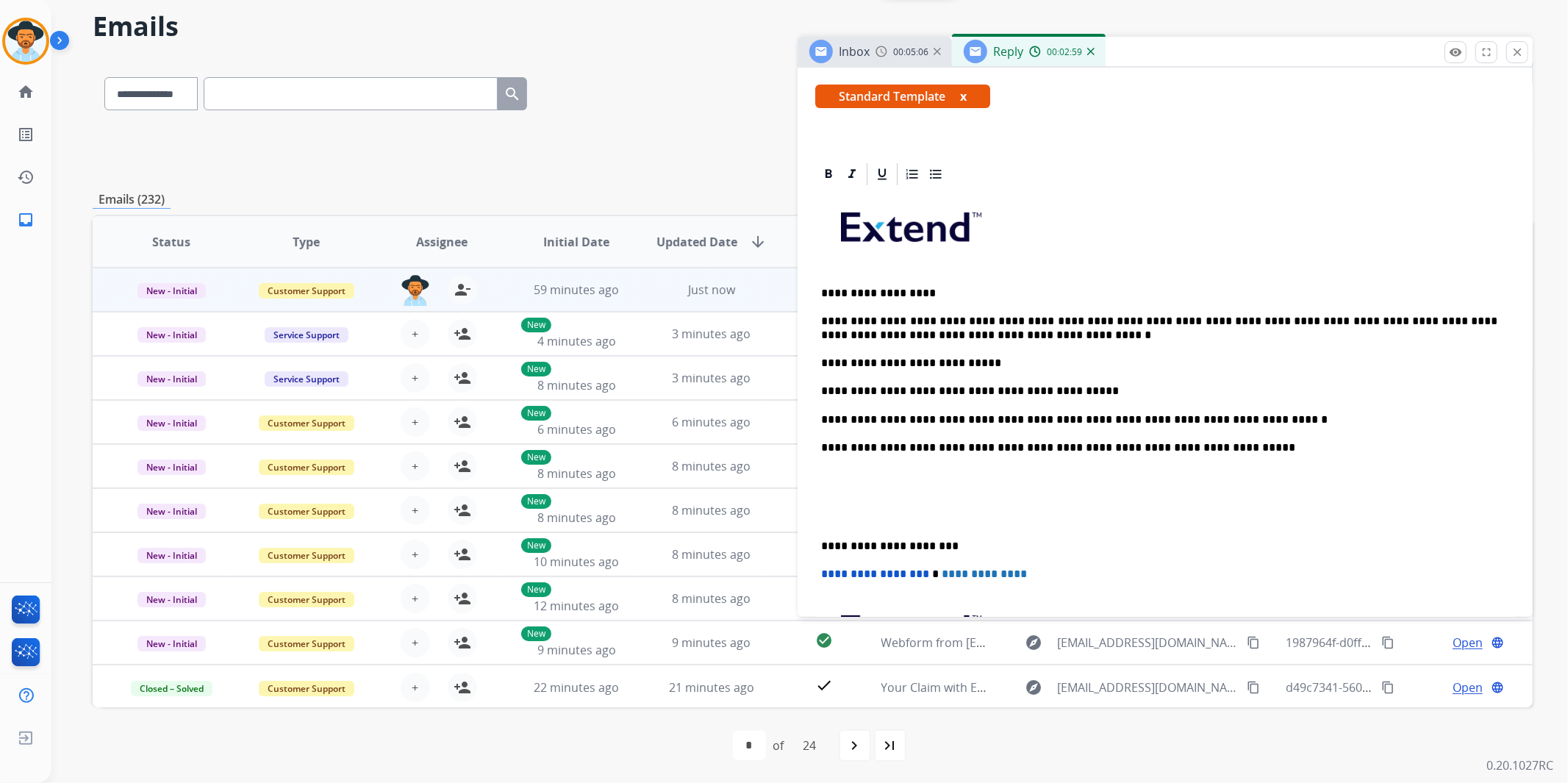
scroll to position [244, 0]
click at [821, 539] on p "**********" at bounding box center [1159, 545] width 677 height 13
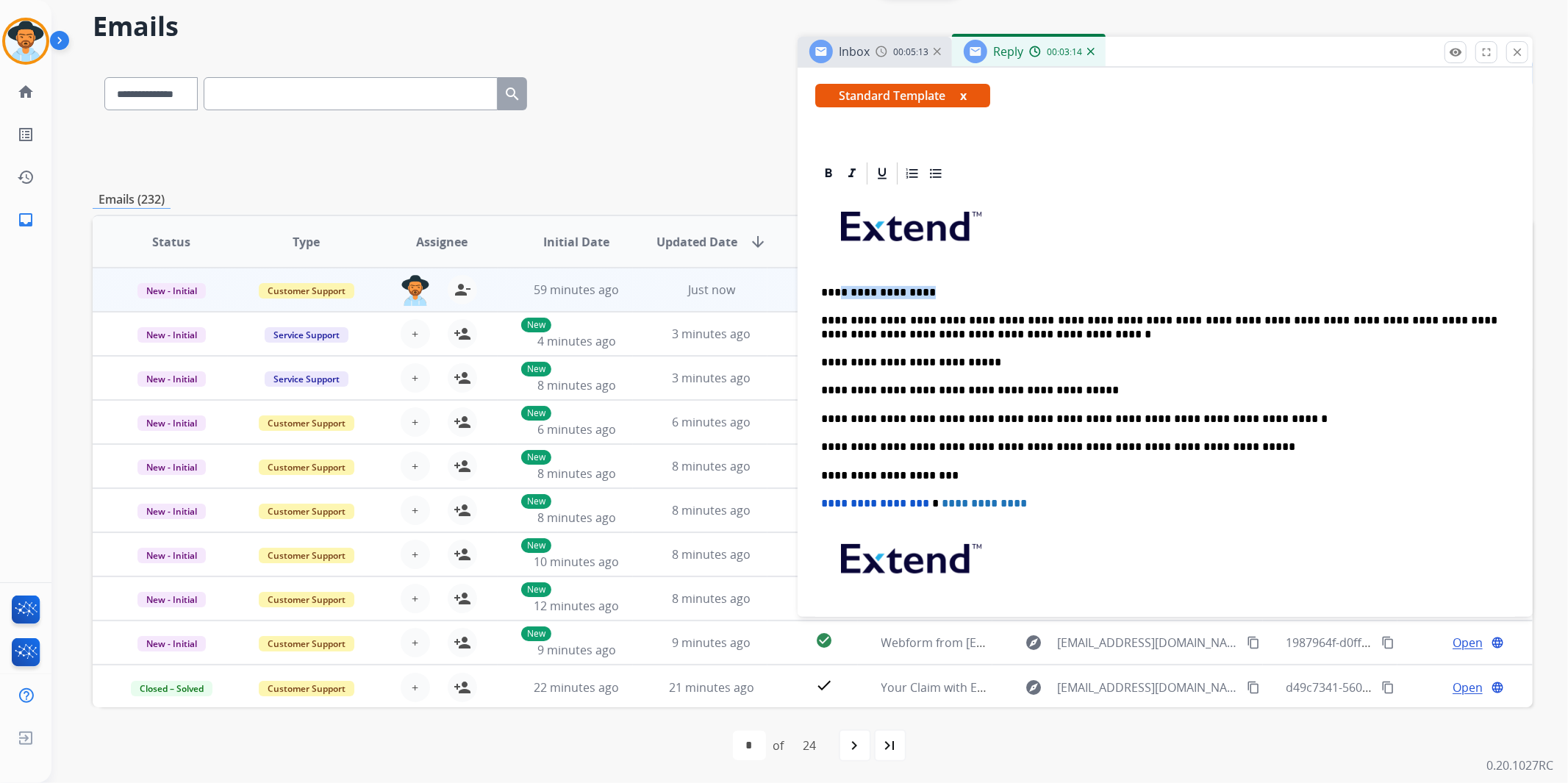
drag, startPoint x: 930, startPoint y: 292, endPoint x: 836, endPoint y: 292, distance: 94.0
click at [836, 292] on p "**********" at bounding box center [1159, 292] width 677 height 13
paste div
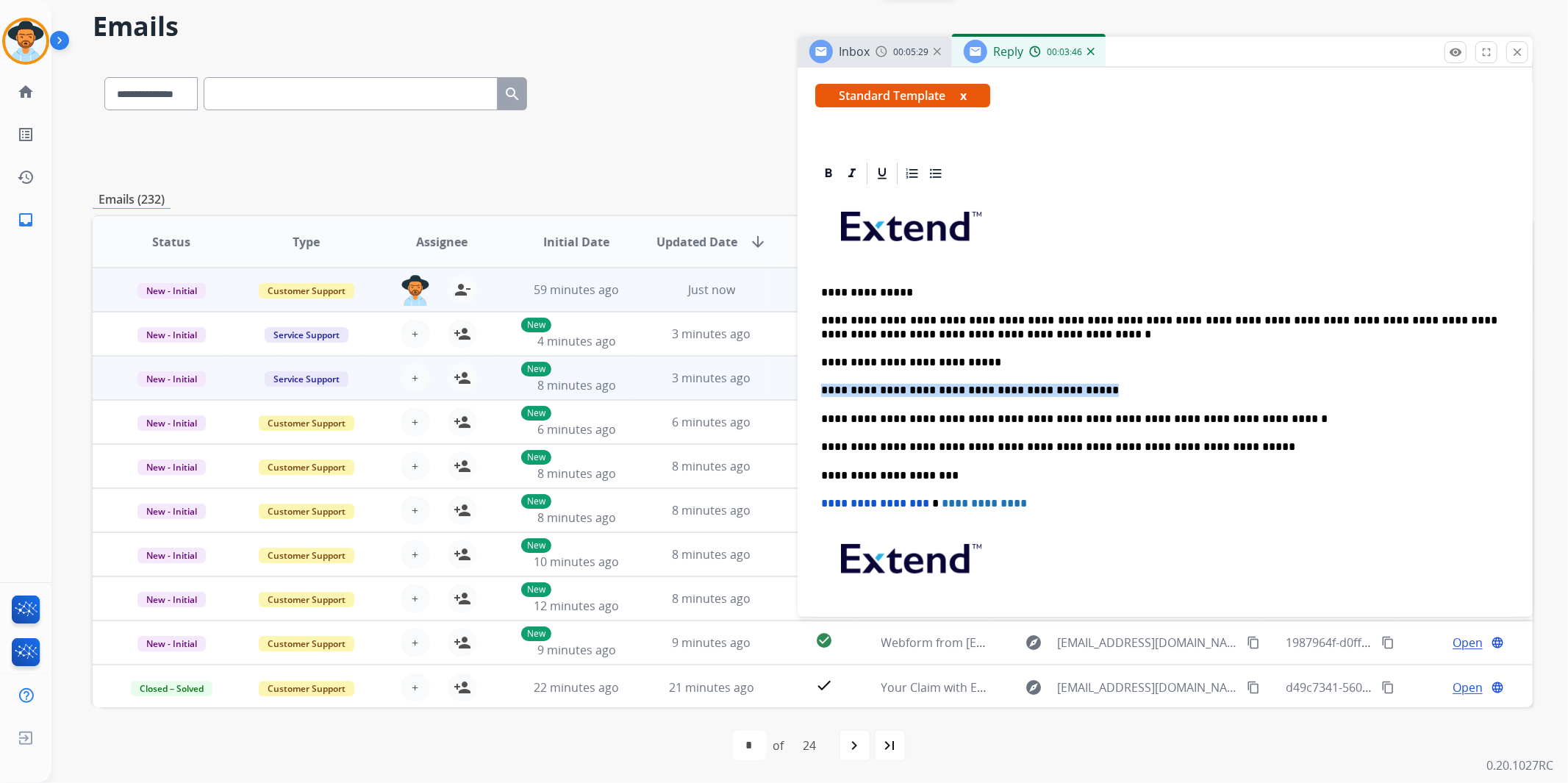
drag, startPoint x: 1058, startPoint y: 391, endPoint x: 782, endPoint y: 390, distance: 276.0
click at [782, 390] on div "**********" at bounding box center [812, 421] width 1440 height 725
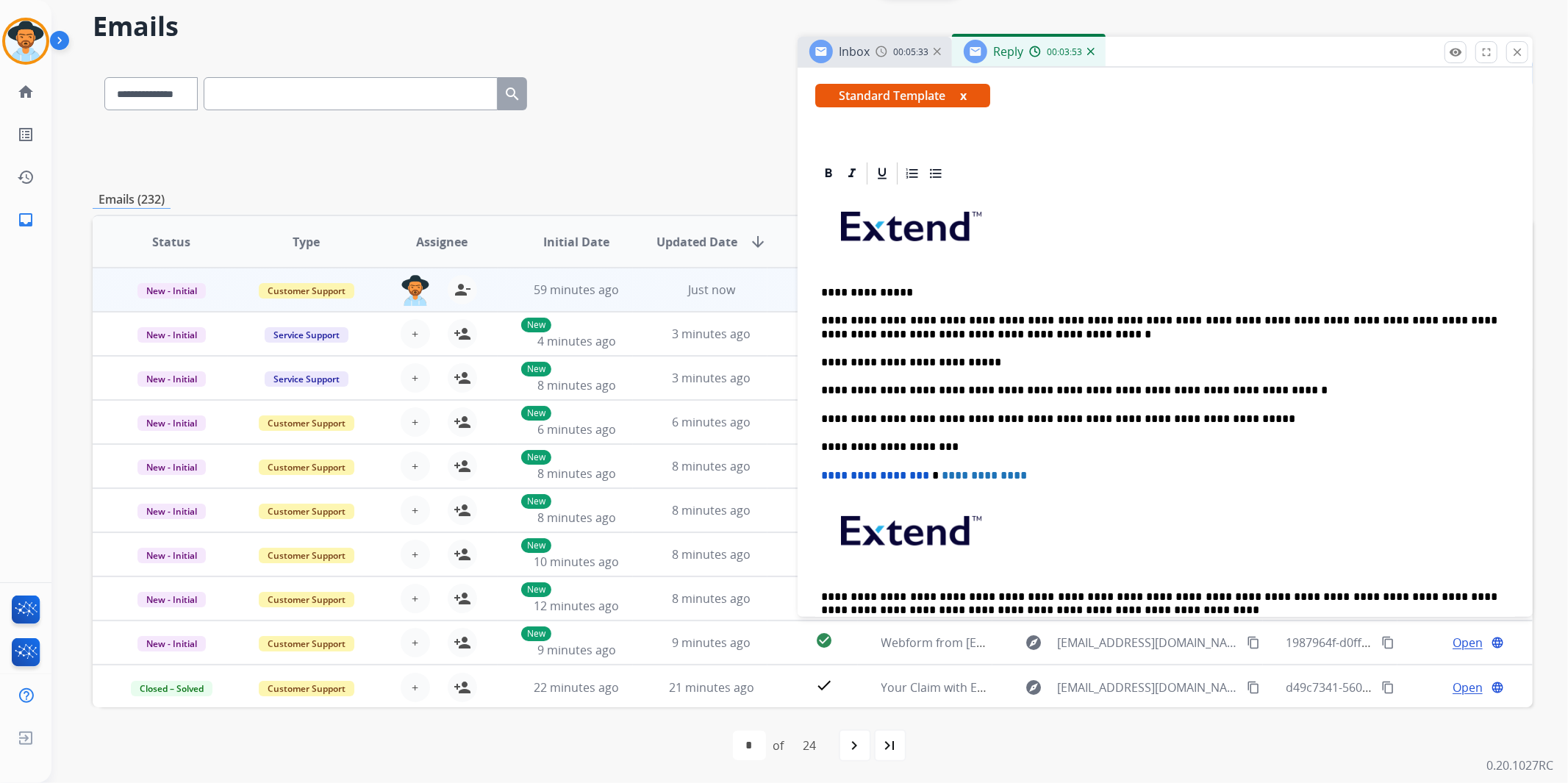
click at [1390, 471] on p "**********" at bounding box center [1159, 475] width 677 height 13
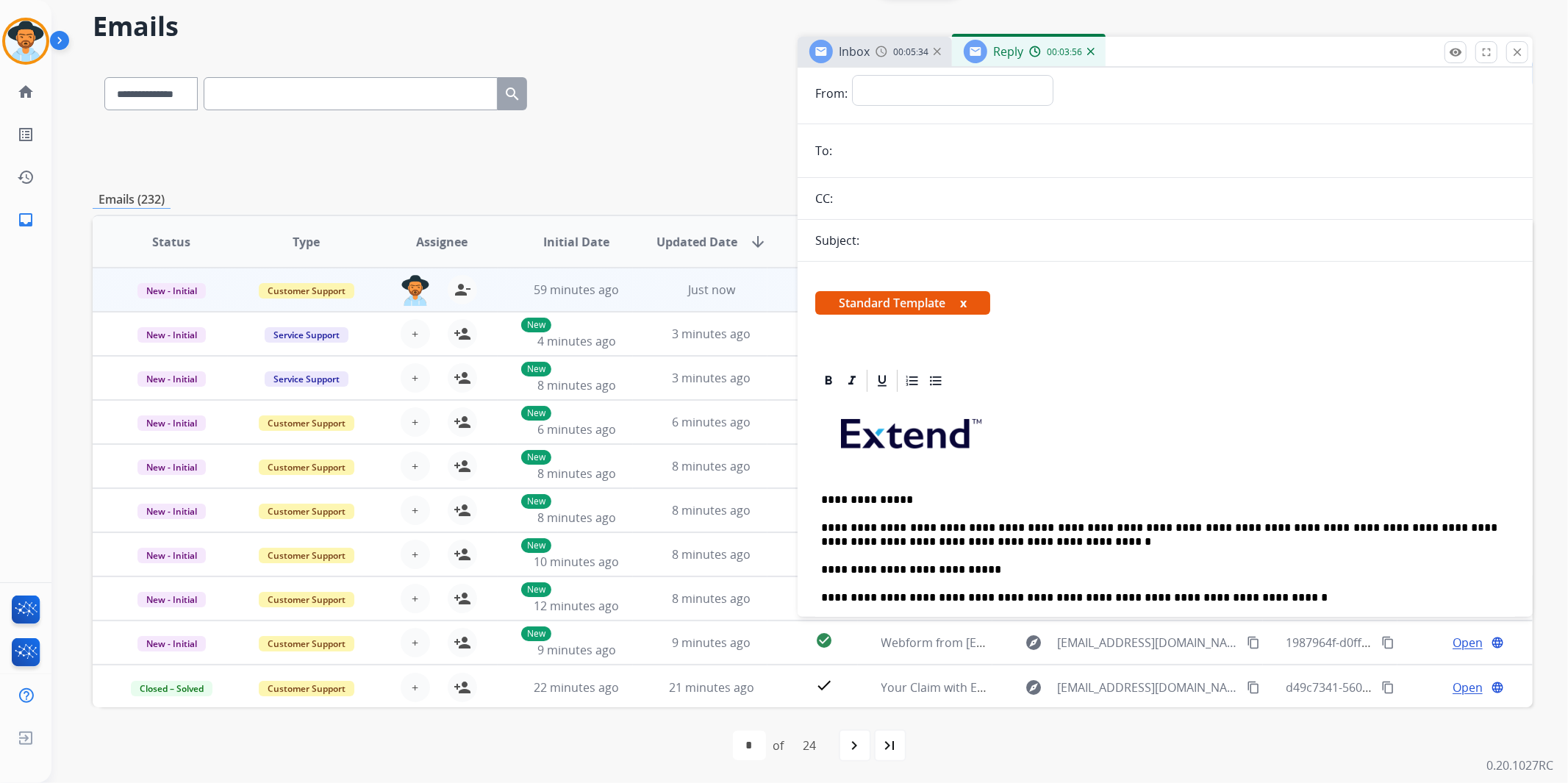
scroll to position [0, 0]
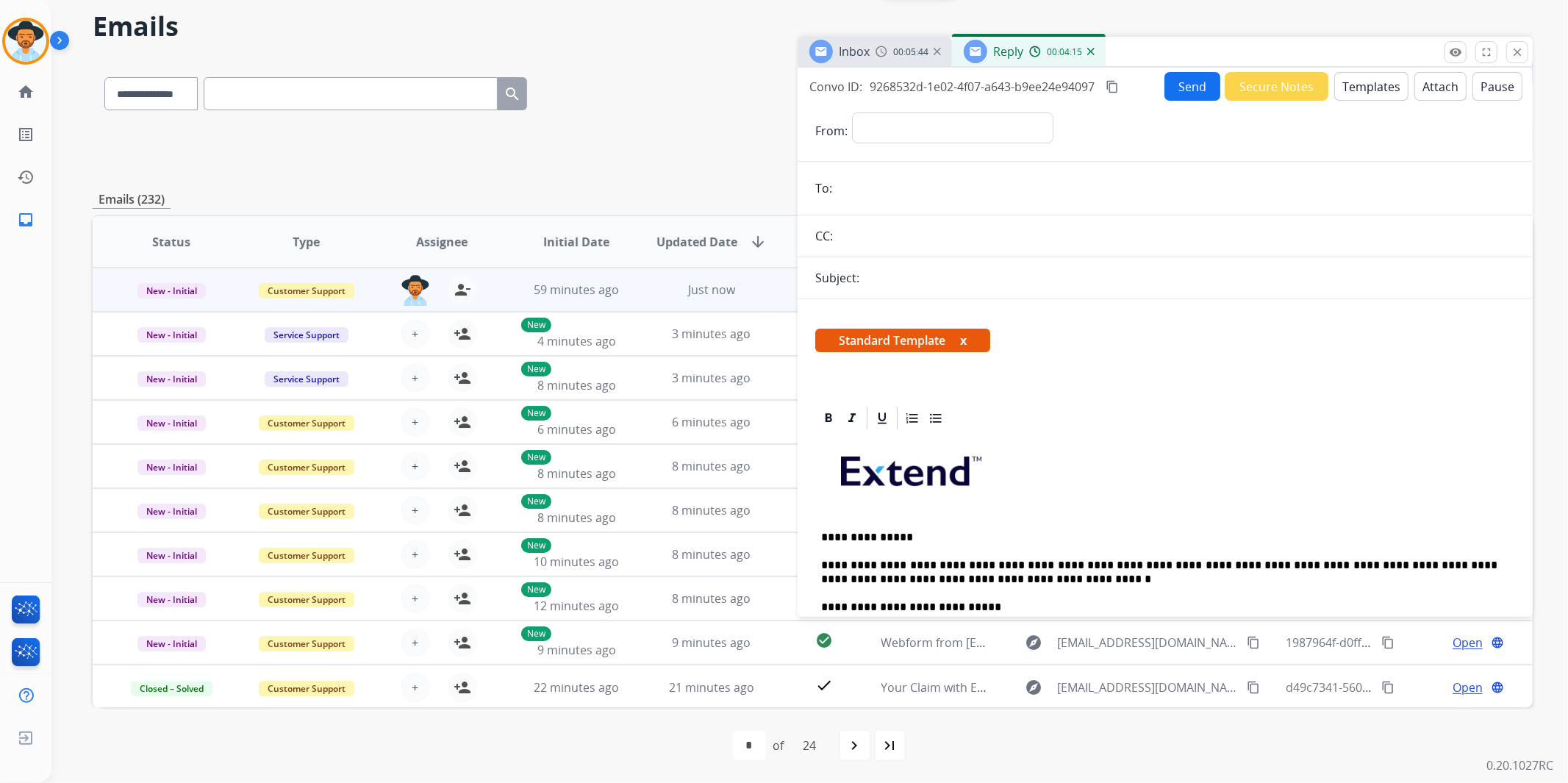
click at [878, 184] on input "email" at bounding box center [1175, 188] width 678 height 29
paste input "**********"
type input "**********"
click at [980, 116] on select "**********" at bounding box center [951, 127] width 200 height 29
select select "**********"
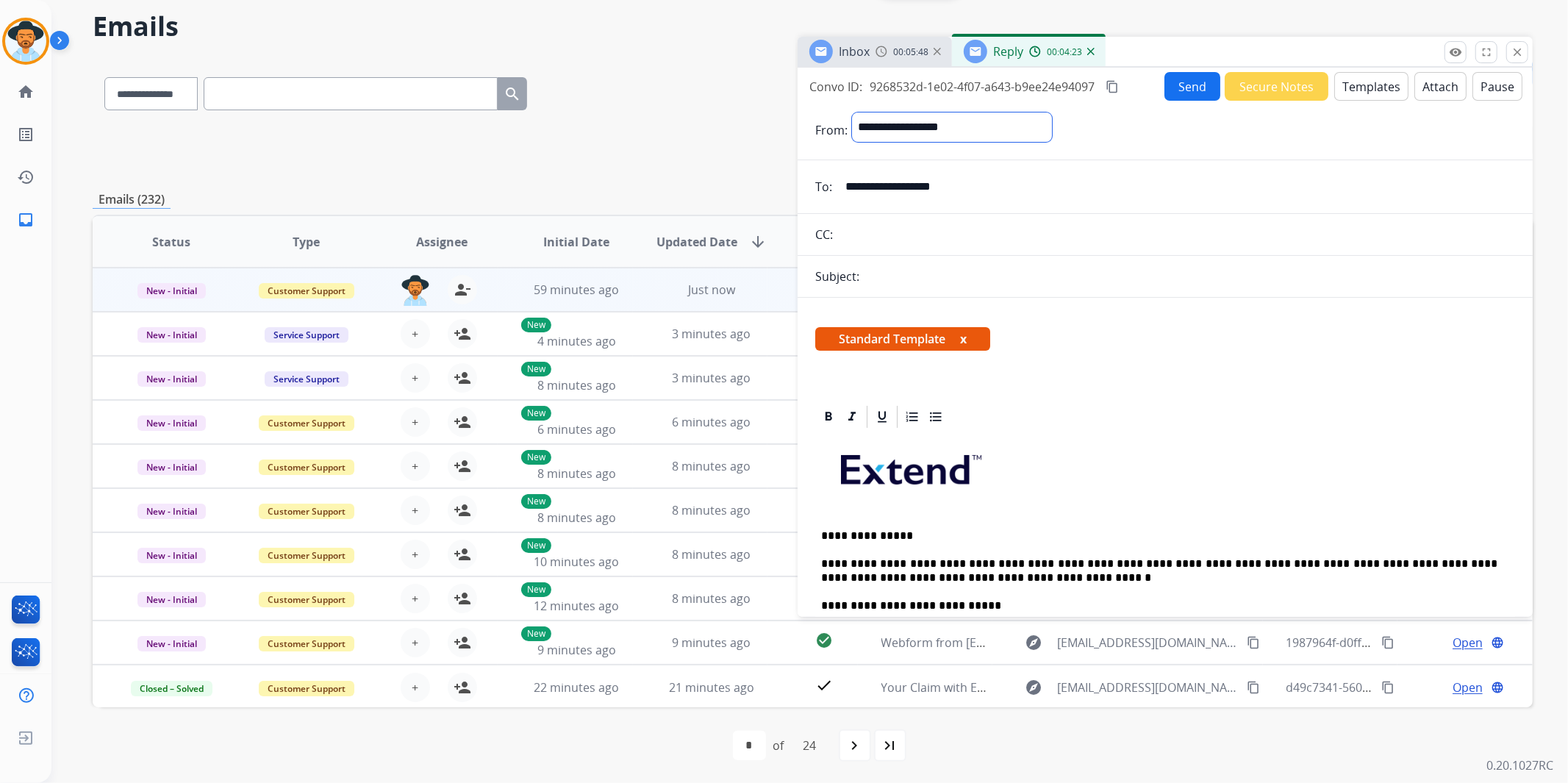
click at [852, 112] on select "**********" at bounding box center [951, 127] width 200 height 29
click at [916, 267] on form "**********" at bounding box center [1165, 549] width 735 height 897
click at [902, 267] on form "**********" at bounding box center [1165, 549] width 735 height 897
click at [877, 284] on div "Subject:" at bounding box center [1165, 278] width 735 height 18
click at [935, 281] on div "Subject:" at bounding box center [1165, 278] width 735 height 18
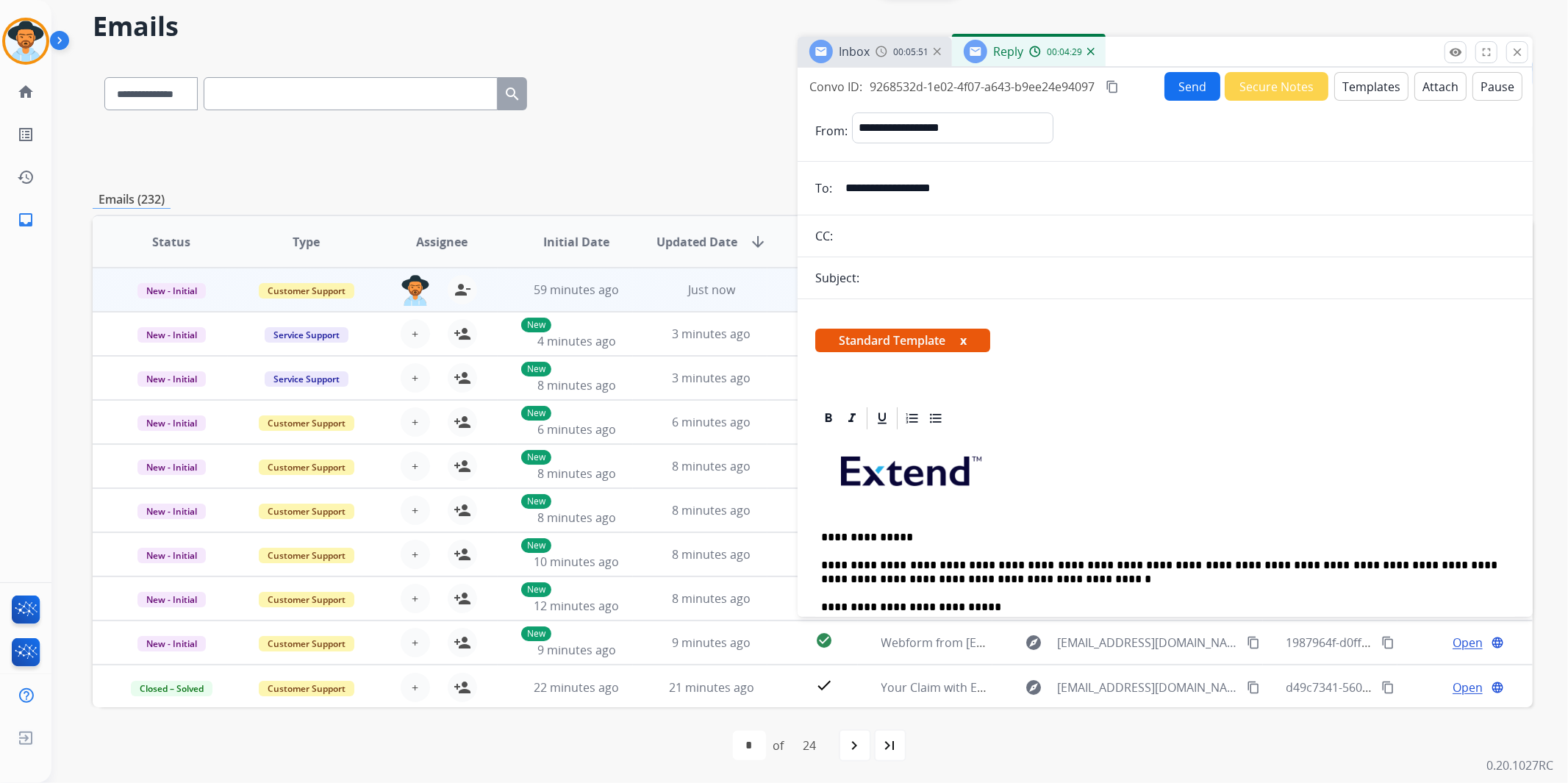
click at [1061, 280] on div "Subject:" at bounding box center [1165, 278] width 735 height 18
click at [1028, 188] on input "**********" at bounding box center [1175, 188] width 678 height 29
click at [1053, 280] on div "Subject:" at bounding box center [1165, 278] width 735 height 18
click at [897, 55] on span "00:05:54" at bounding box center [910, 52] width 35 height 12
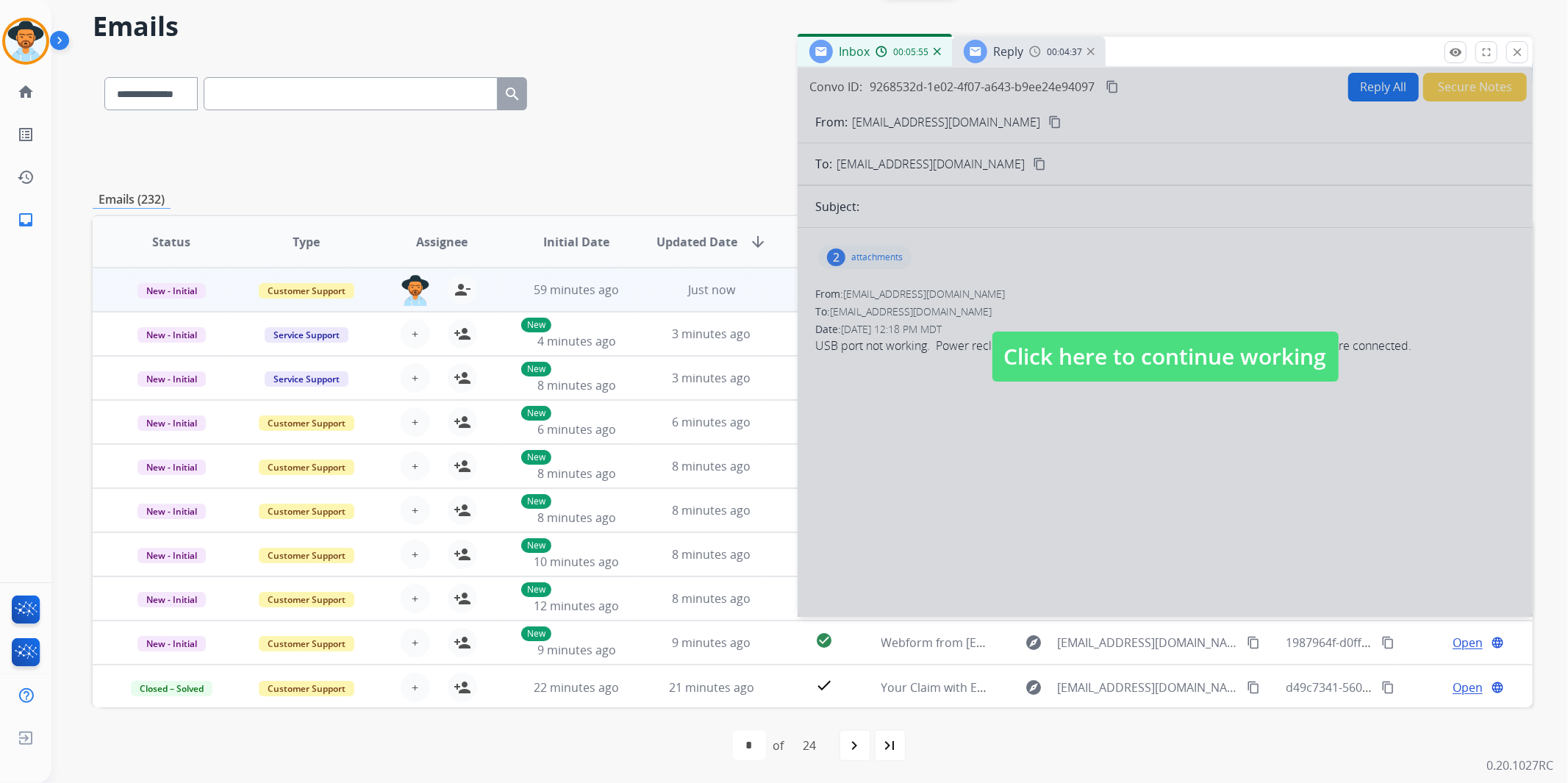
click at [1082, 360] on span "Click here to continue working" at bounding box center [1166, 357] width 347 height 50
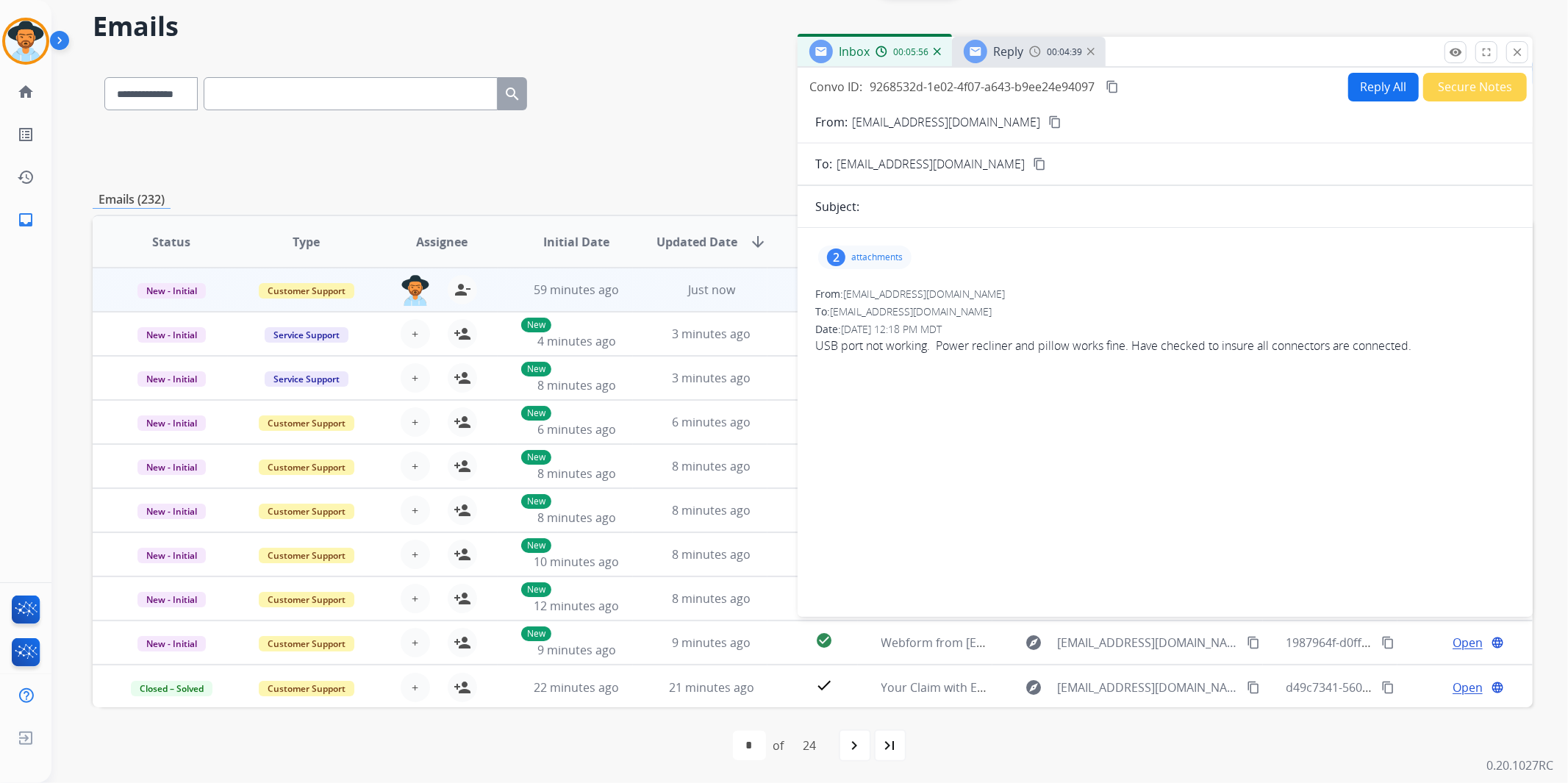
click at [1015, 53] on span "Reply" at bounding box center [1008, 51] width 30 height 16
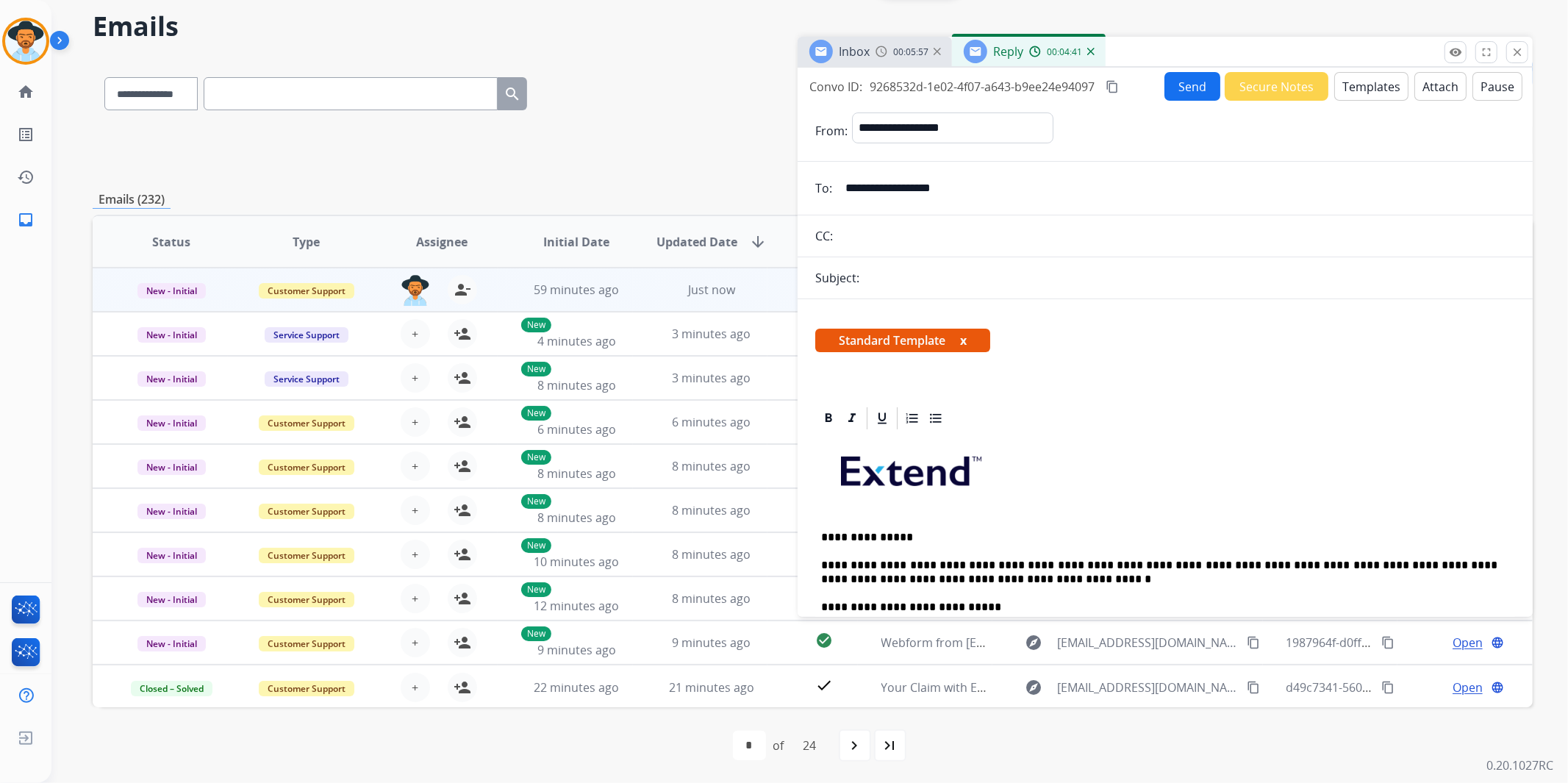
click at [905, 273] on div "Subject:" at bounding box center [1165, 278] width 735 height 18
click at [1037, 277] on div "Subject:" at bounding box center [1165, 278] width 735 height 18
click at [1181, 76] on button "Send" at bounding box center [1192, 86] width 56 height 28
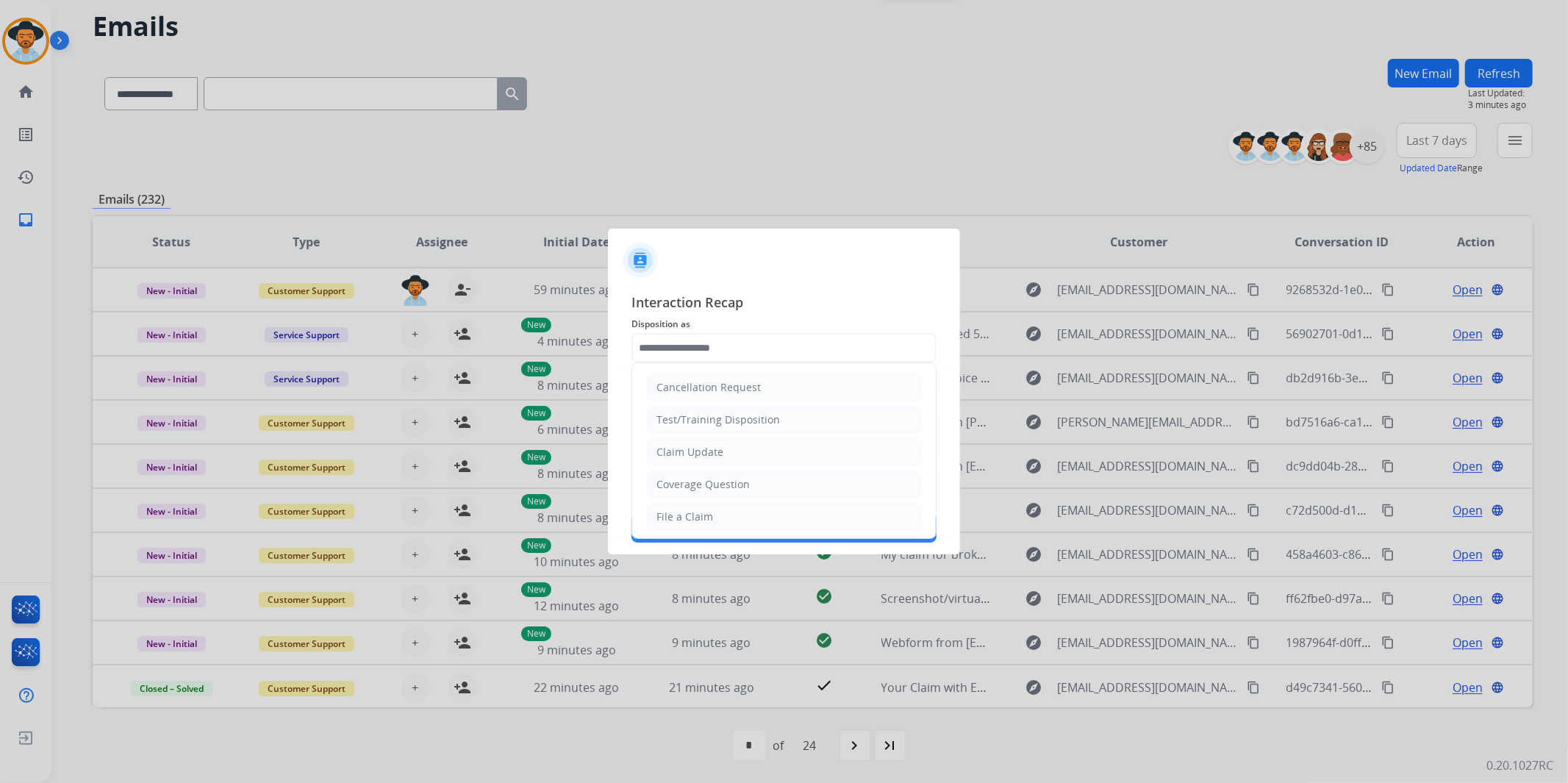
click at [759, 352] on input "text" at bounding box center [784, 347] width 305 height 29
click at [731, 522] on li "File a Claim" at bounding box center [784, 516] width 274 height 28
type input "**********"
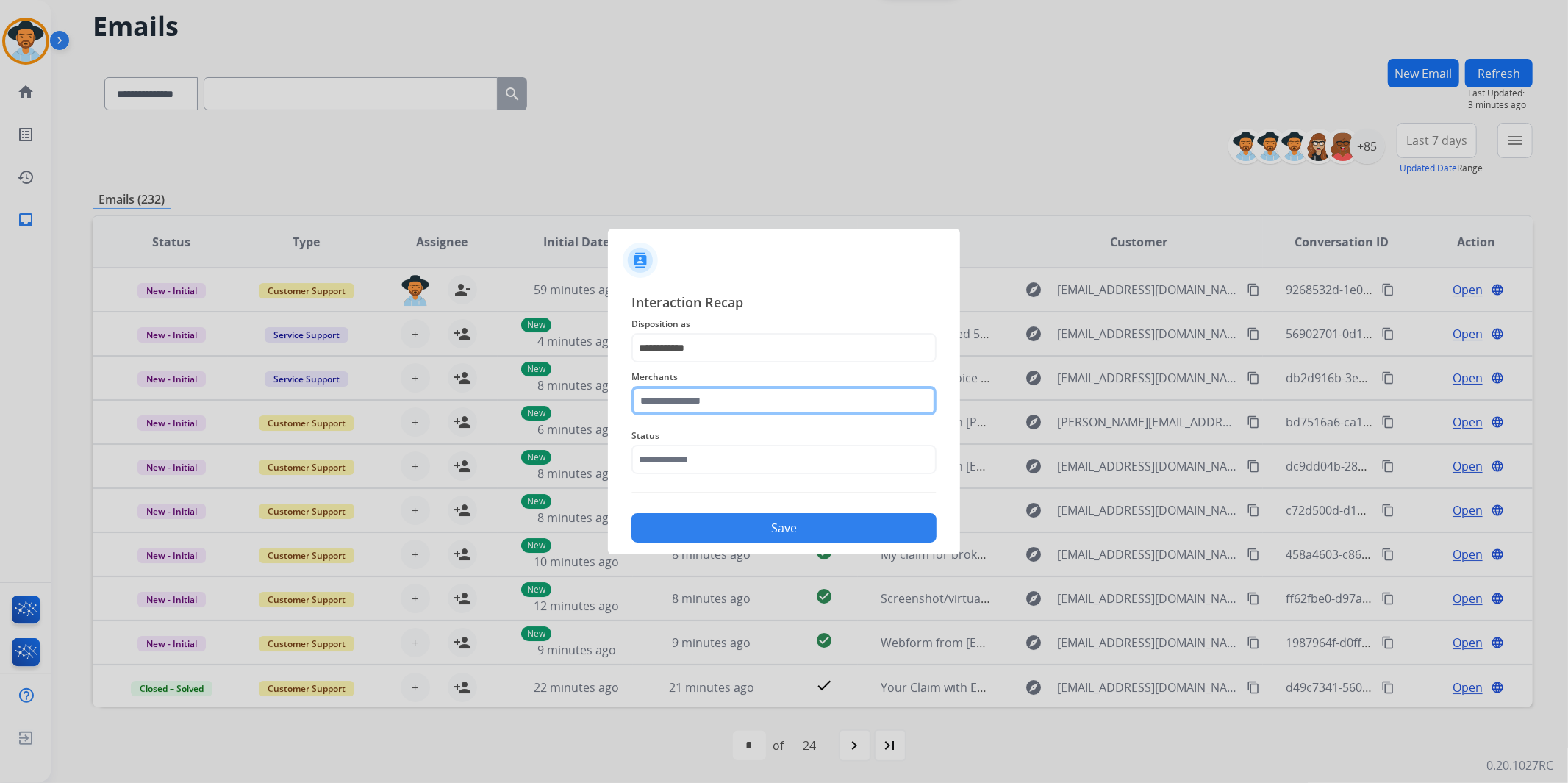
click at [708, 392] on input "text" at bounding box center [784, 401] width 305 height 29
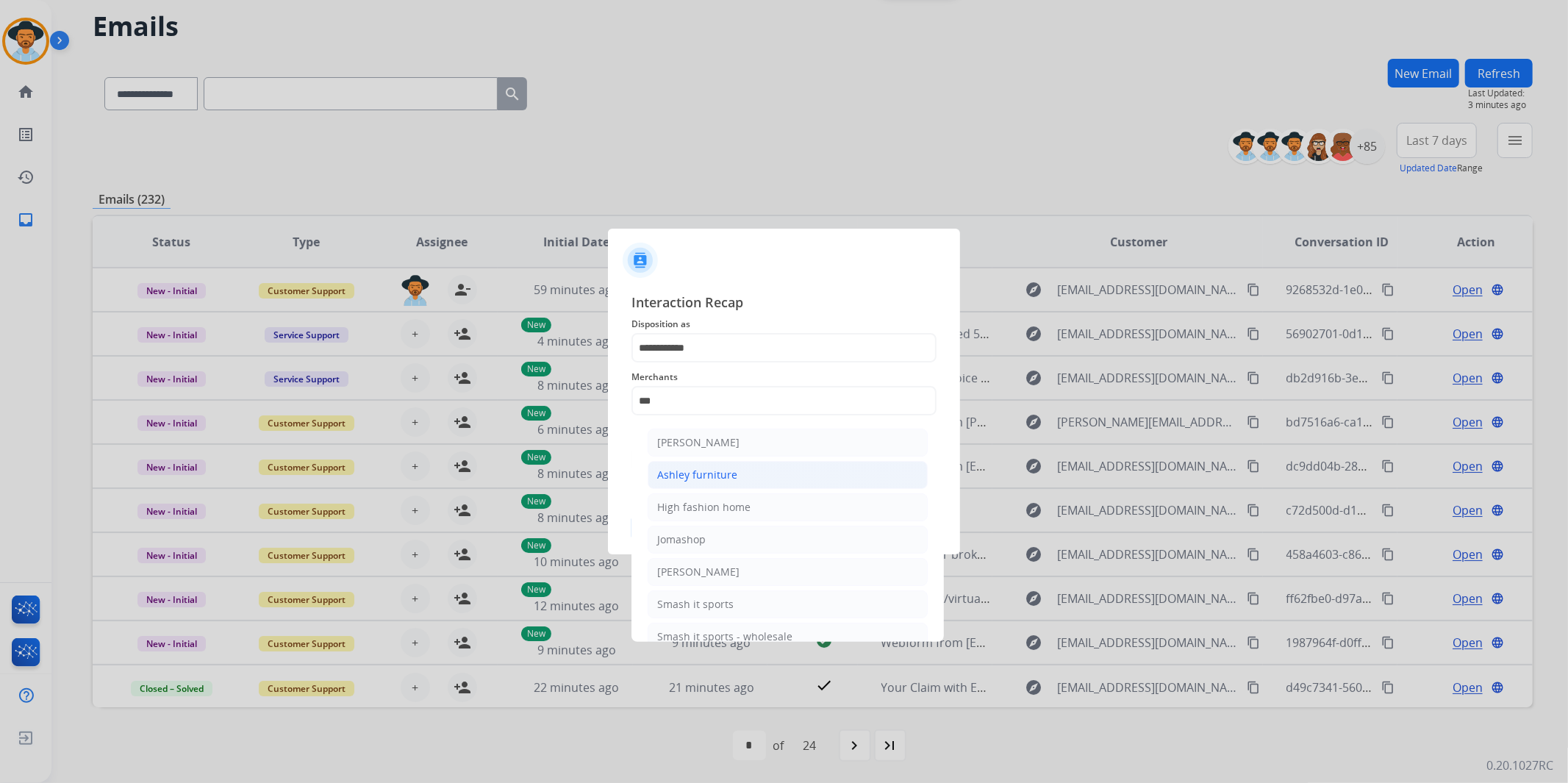
click at [732, 467] on div "Ashley furniture" at bounding box center [697, 474] width 80 height 15
type input "**********"
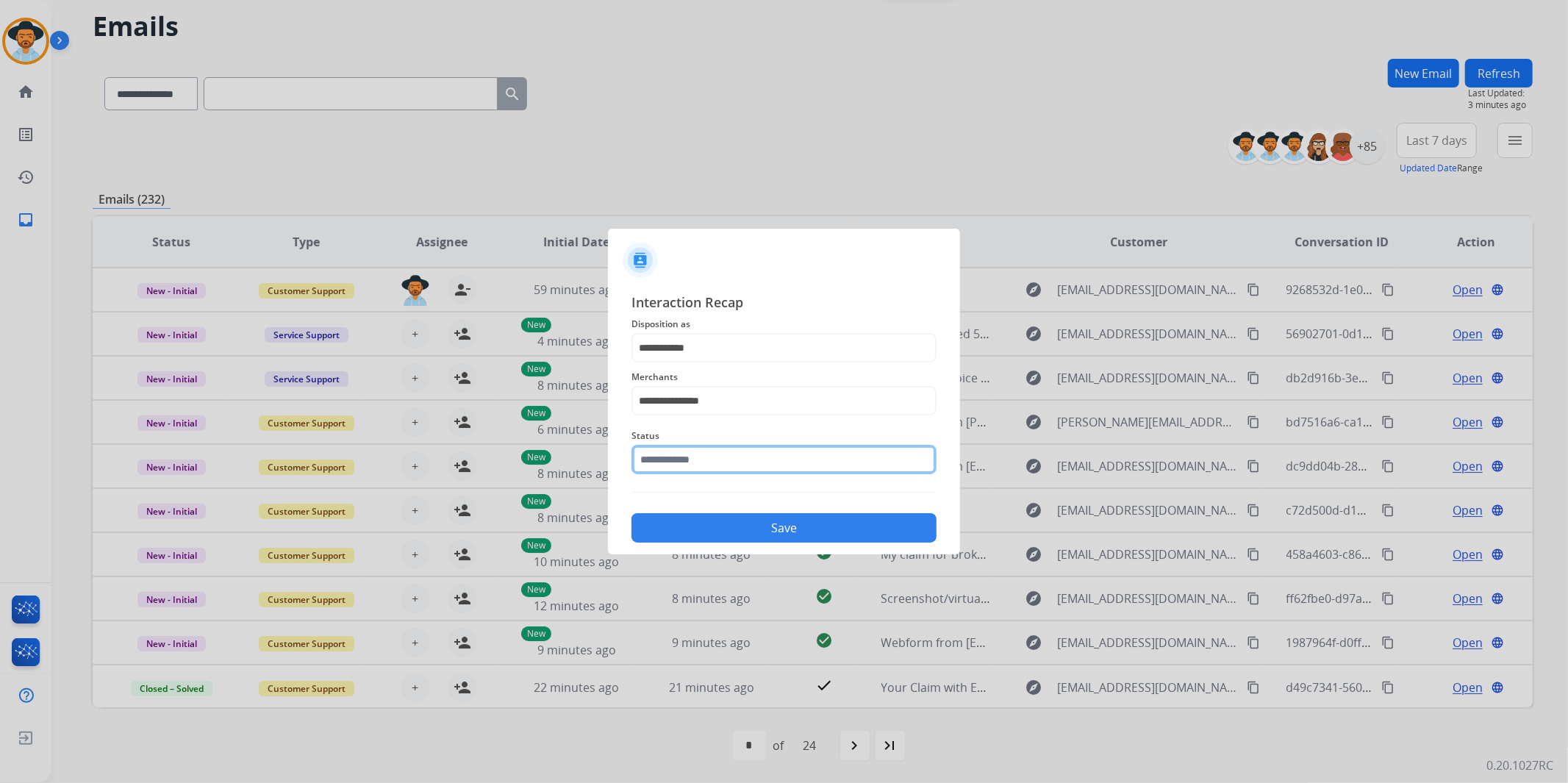
click at [733, 466] on input "text" at bounding box center [784, 460] width 305 height 29
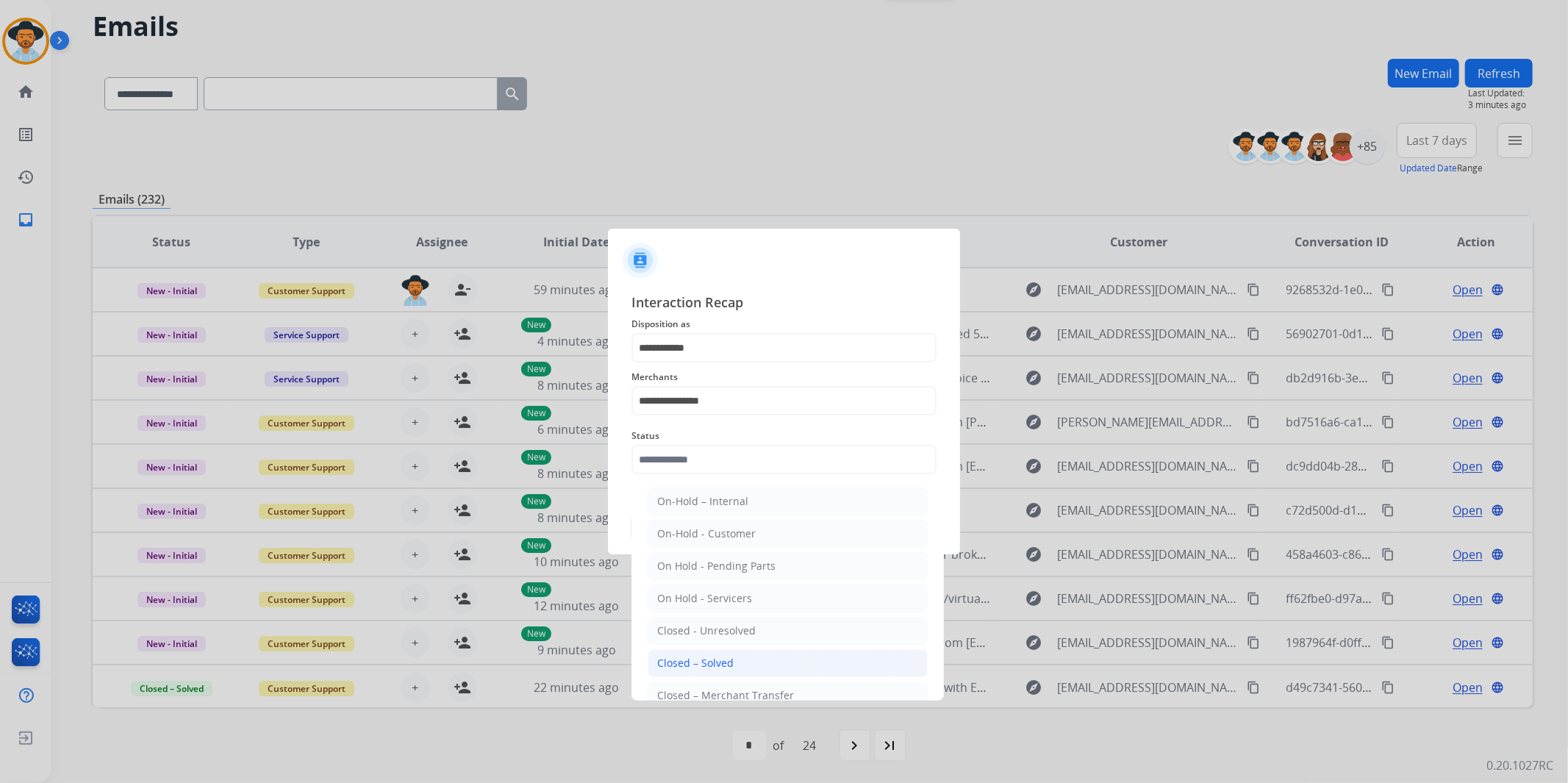
click at [718, 671] on div "Closed – Solved" at bounding box center [695, 663] width 76 height 15
type input "**********"
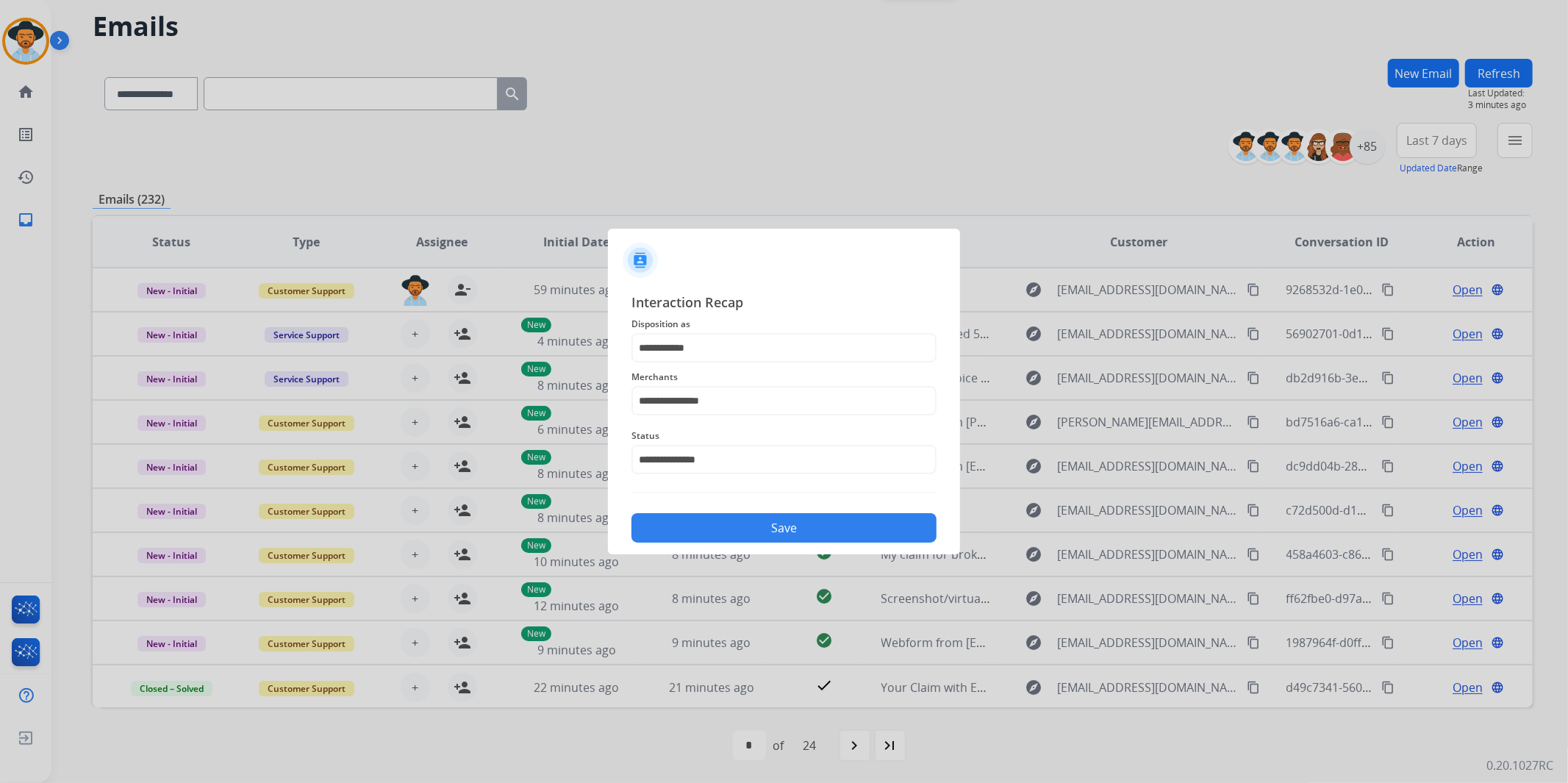
click at [733, 531] on button "Save" at bounding box center [784, 527] width 305 height 29
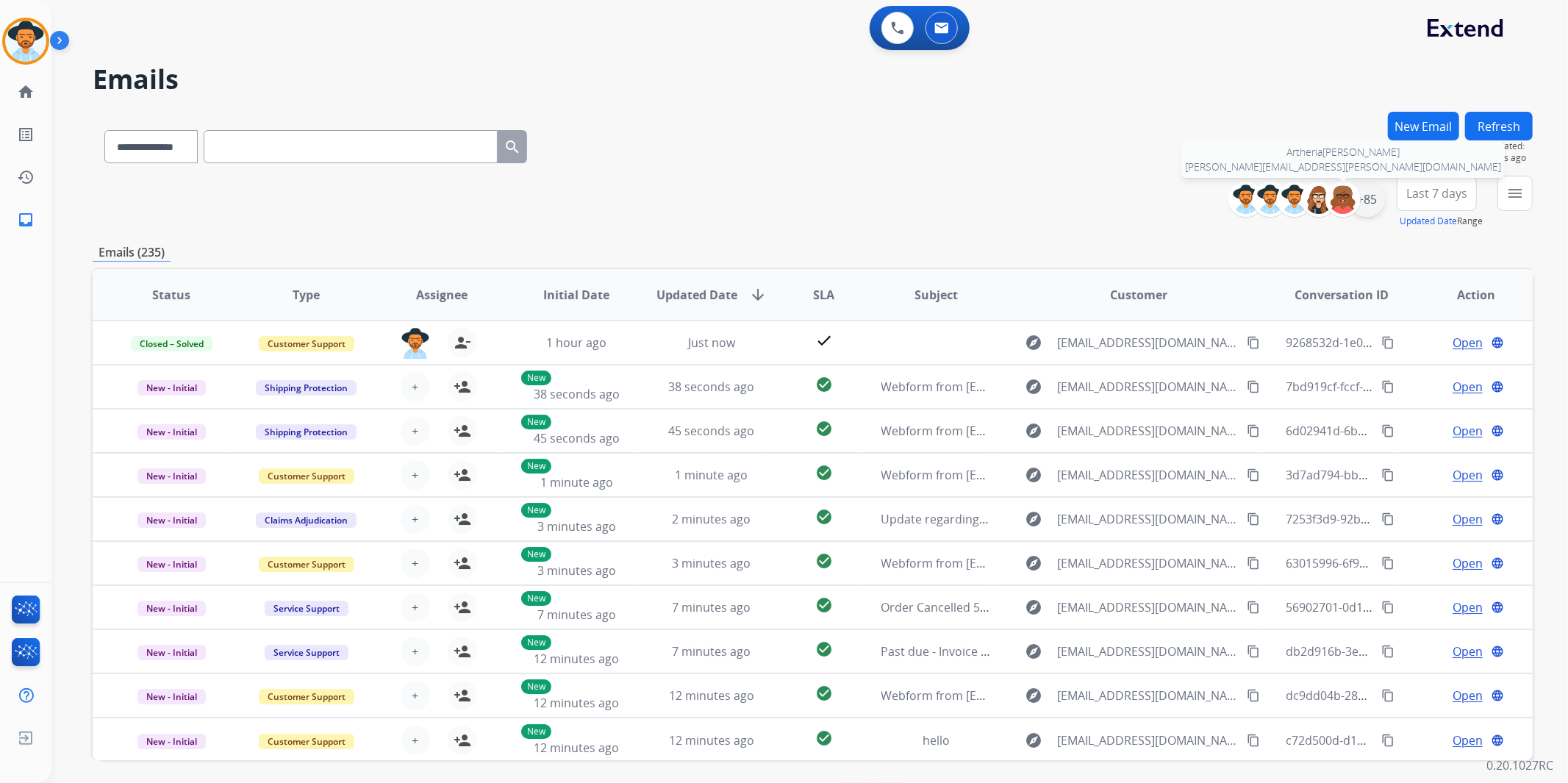
click at [1363, 197] on div "+85" at bounding box center [1367, 199] width 35 height 35
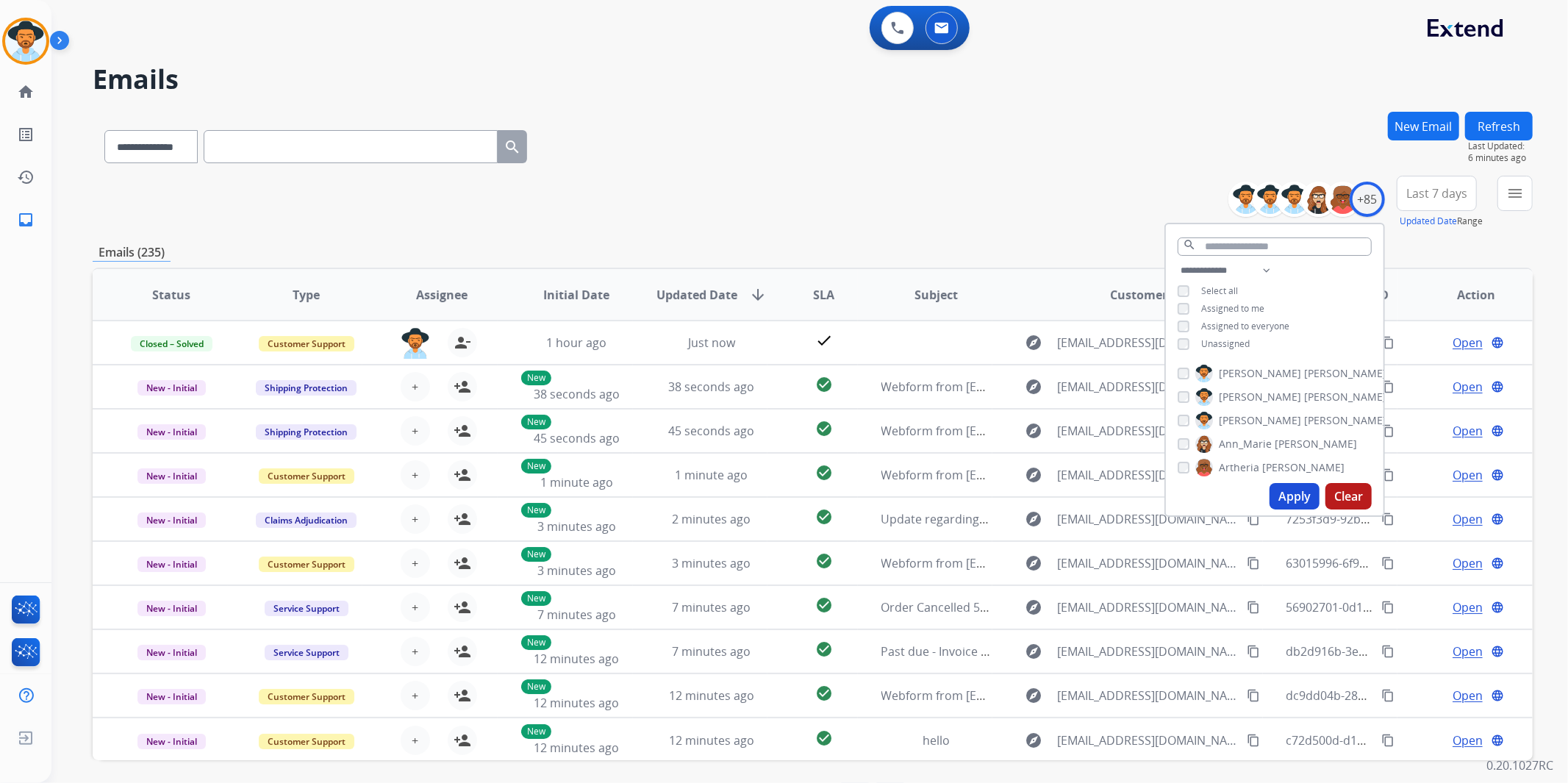
drag, startPoint x: 1238, startPoint y: 339, endPoint x: 1240, endPoint y: 354, distance: 15.1
click at [1237, 339] on span "Unassigned" at bounding box center [1226, 343] width 49 height 13
click at [1295, 492] on button "Apply" at bounding box center [1294, 496] width 50 height 27
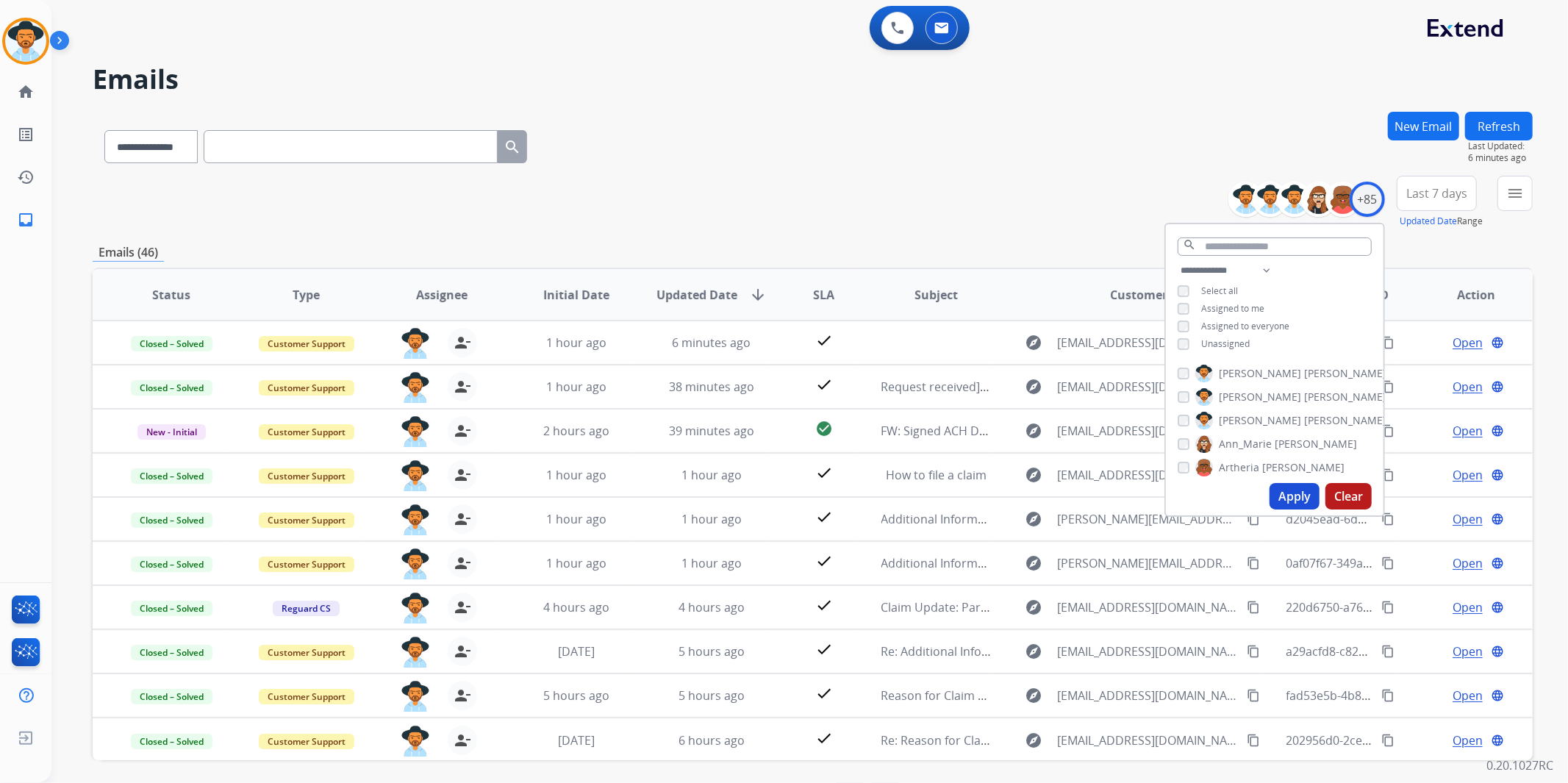
click at [1429, 179] on button "Last 7 days" at bounding box center [1437, 193] width 80 height 35
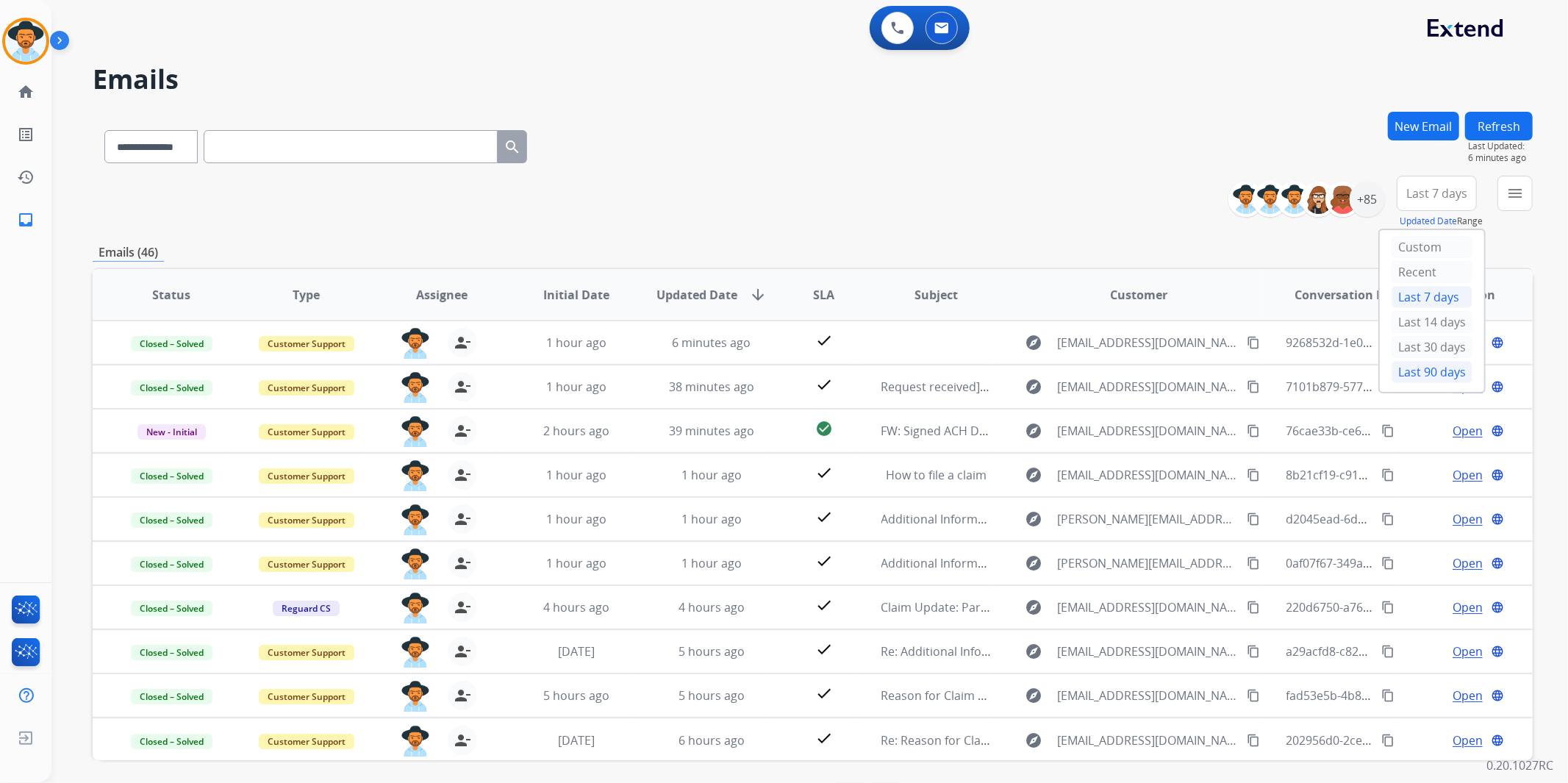
click at [1432, 371] on div "Last 90 days" at bounding box center [1432, 372] width 81 height 22
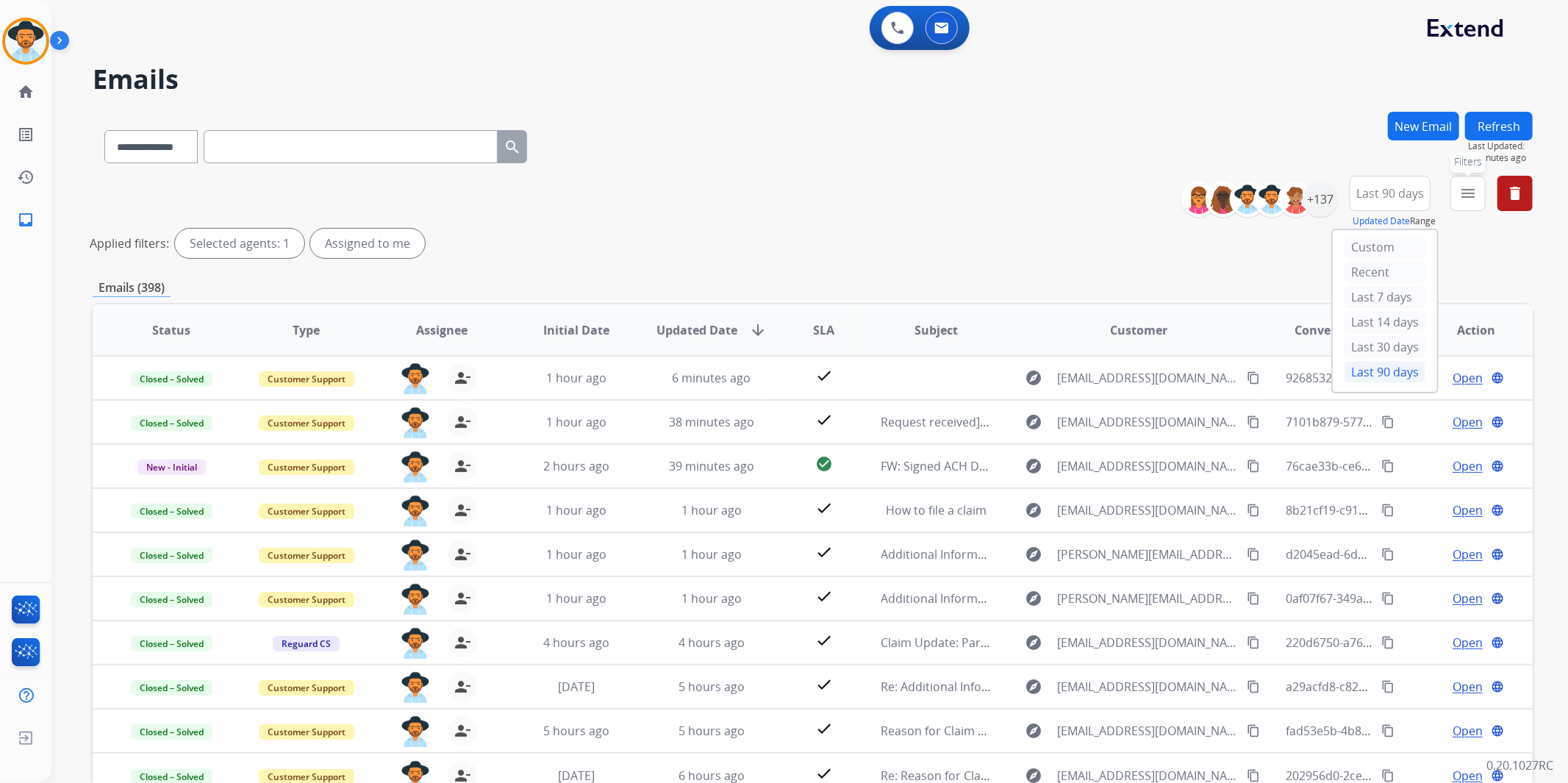
click at [1464, 191] on mat-icon "menu" at bounding box center [1468, 193] width 18 height 18
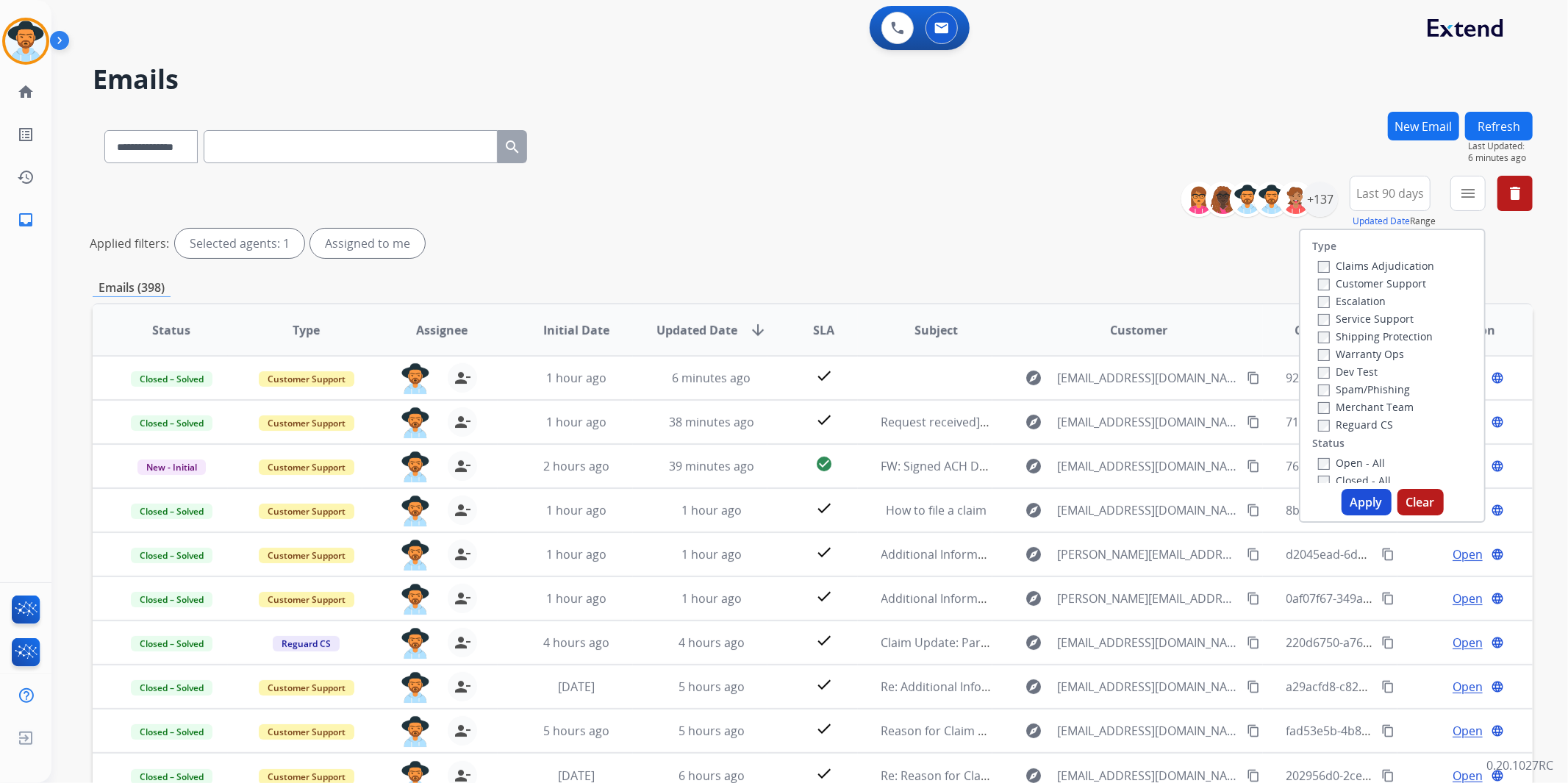
click at [1392, 276] on label "Customer Support" at bounding box center [1372, 283] width 108 height 14
click at [1382, 333] on label "Shipping Protection" at bounding box center [1376, 336] width 115 height 14
click at [1364, 428] on label "Reguard CS" at bounding box center [1355, 425] width 75 height 14
click at [1356, 457] on label "Open - All" at bounding box center [1352, 462] width 67 height 14
click at [1356, 487] on div "Type Claims Adjudication Customer Support Escalation Service Support Shipping P…" at bounding box center [1393, 376] width 187 height 294
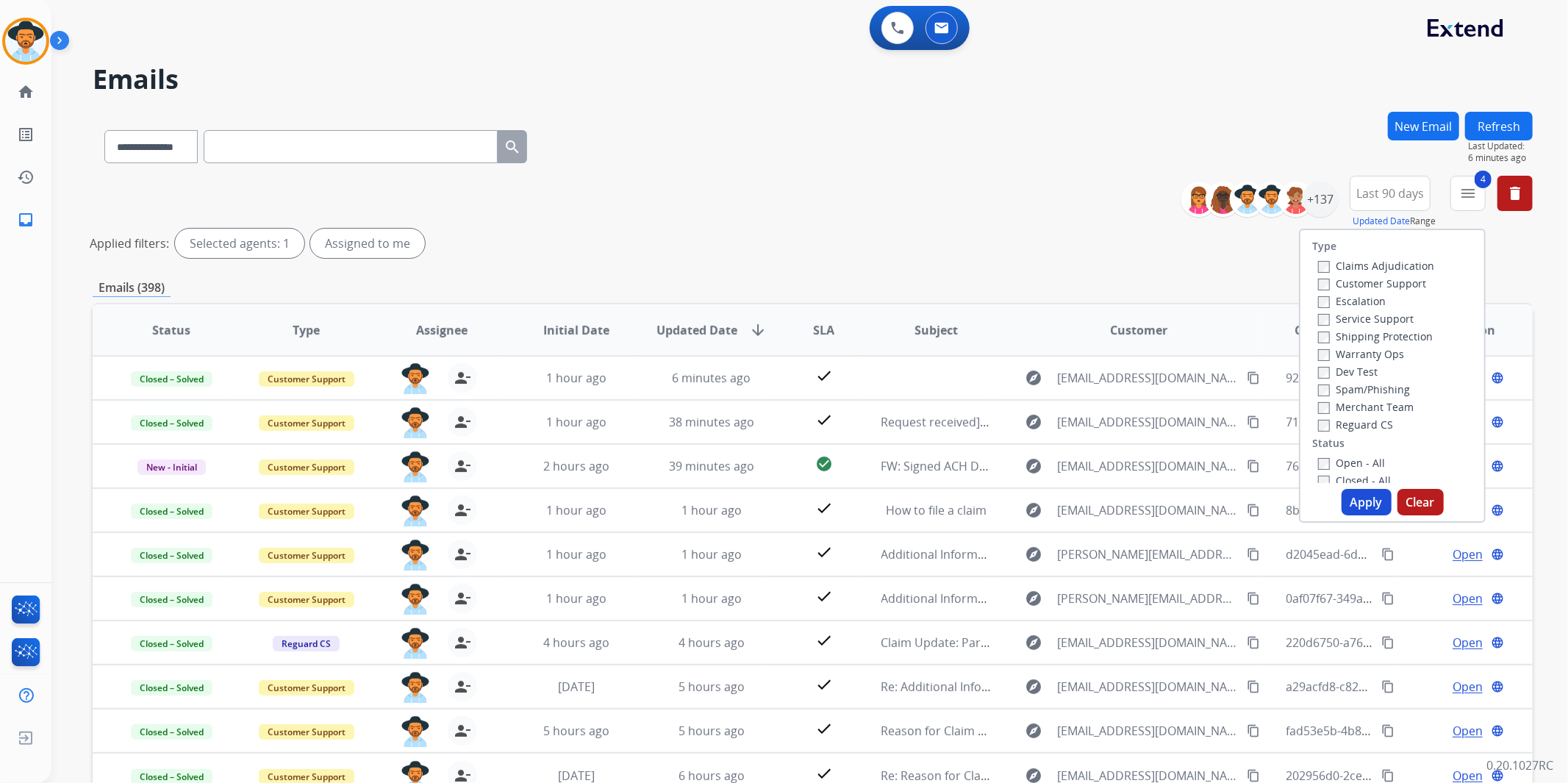
click at [1355, 497] on button "Apply" at bounding box center [1366, 502] width 50 height 27
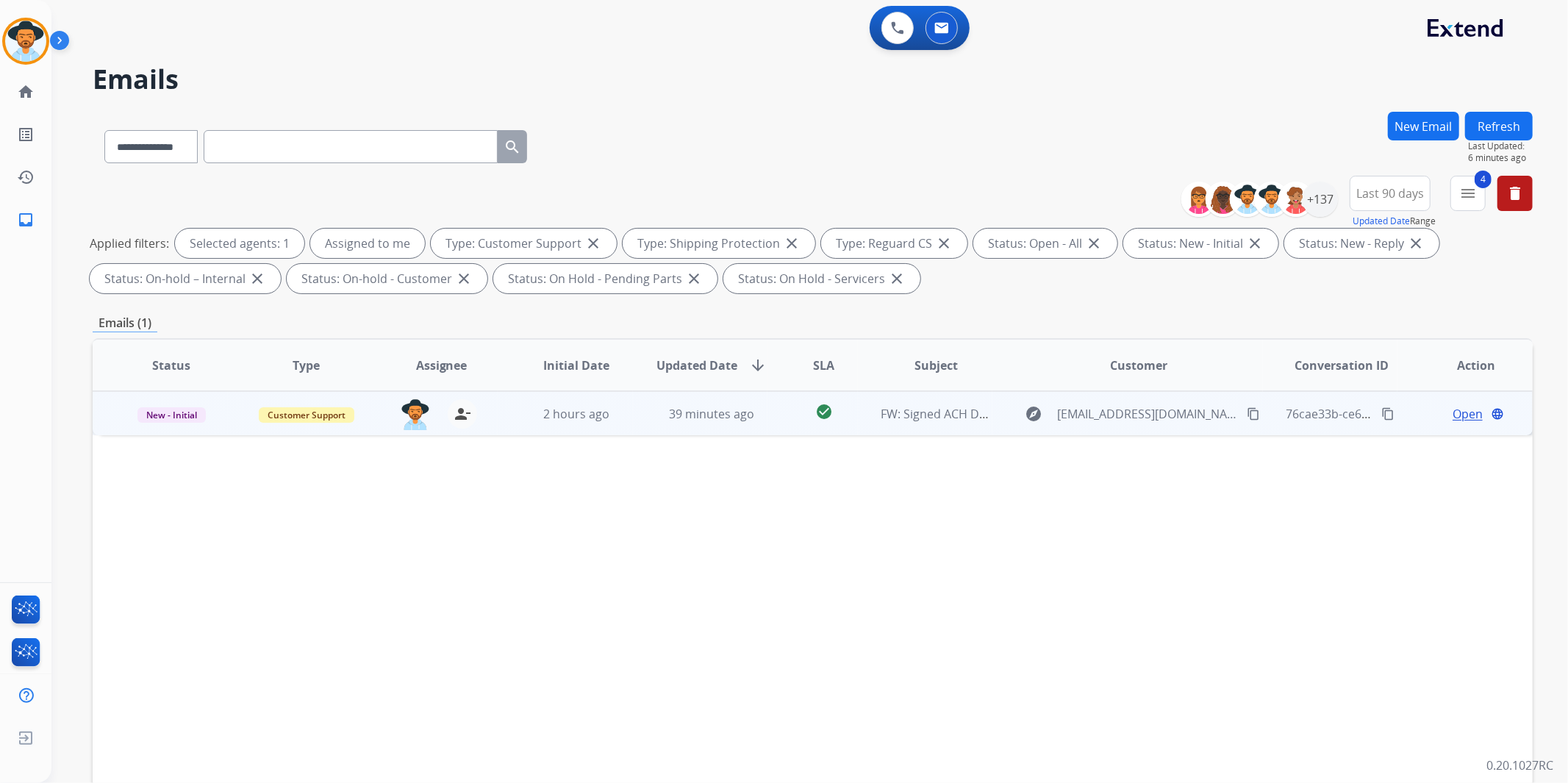
click at [1453, 408] on span "Open" at bounding box center [1468, 413] width 30 height 18
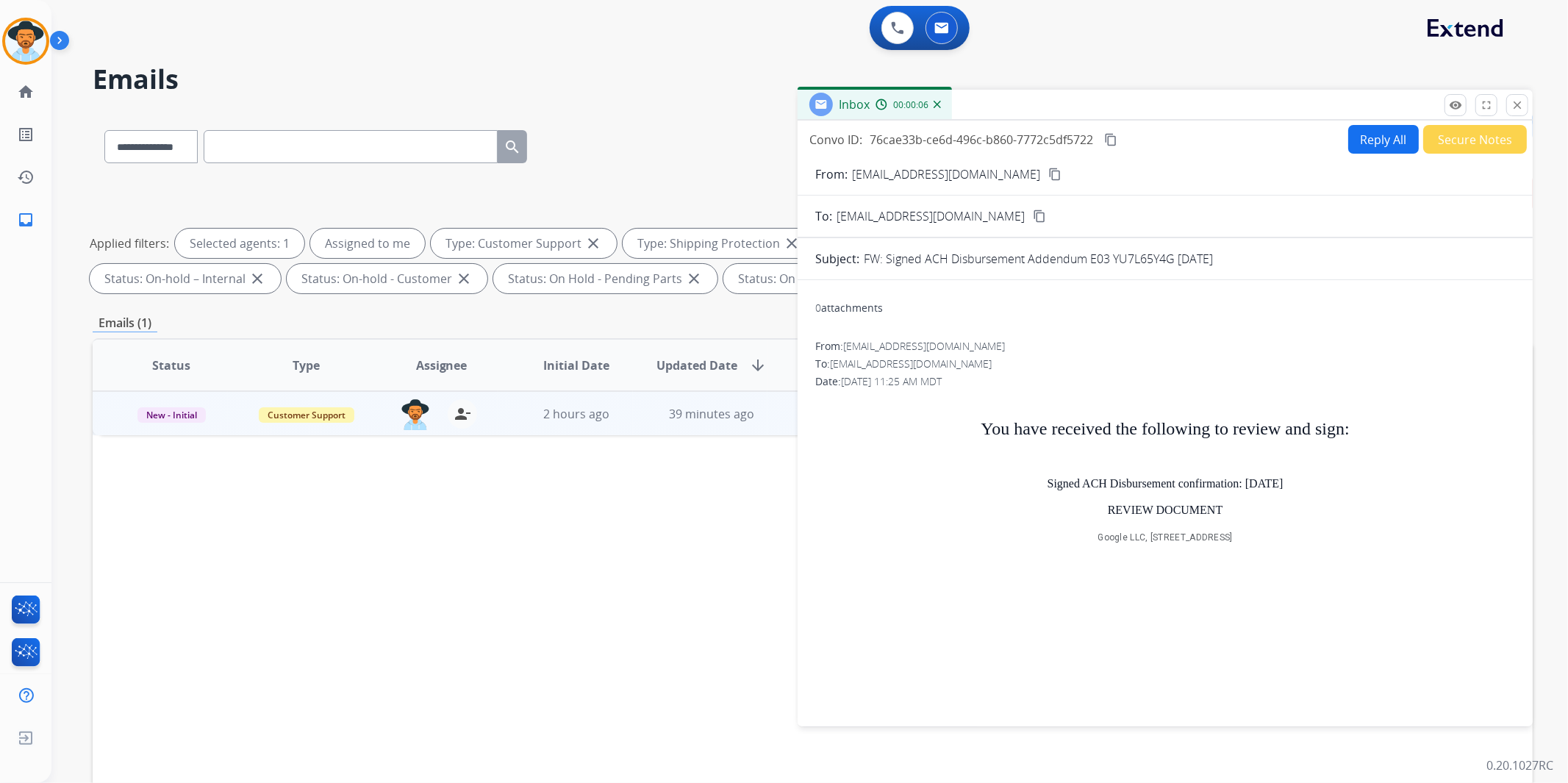
click at [1473, 145] on button "Secure Notes" at bounding box center [1475, 139] width 104 height 28
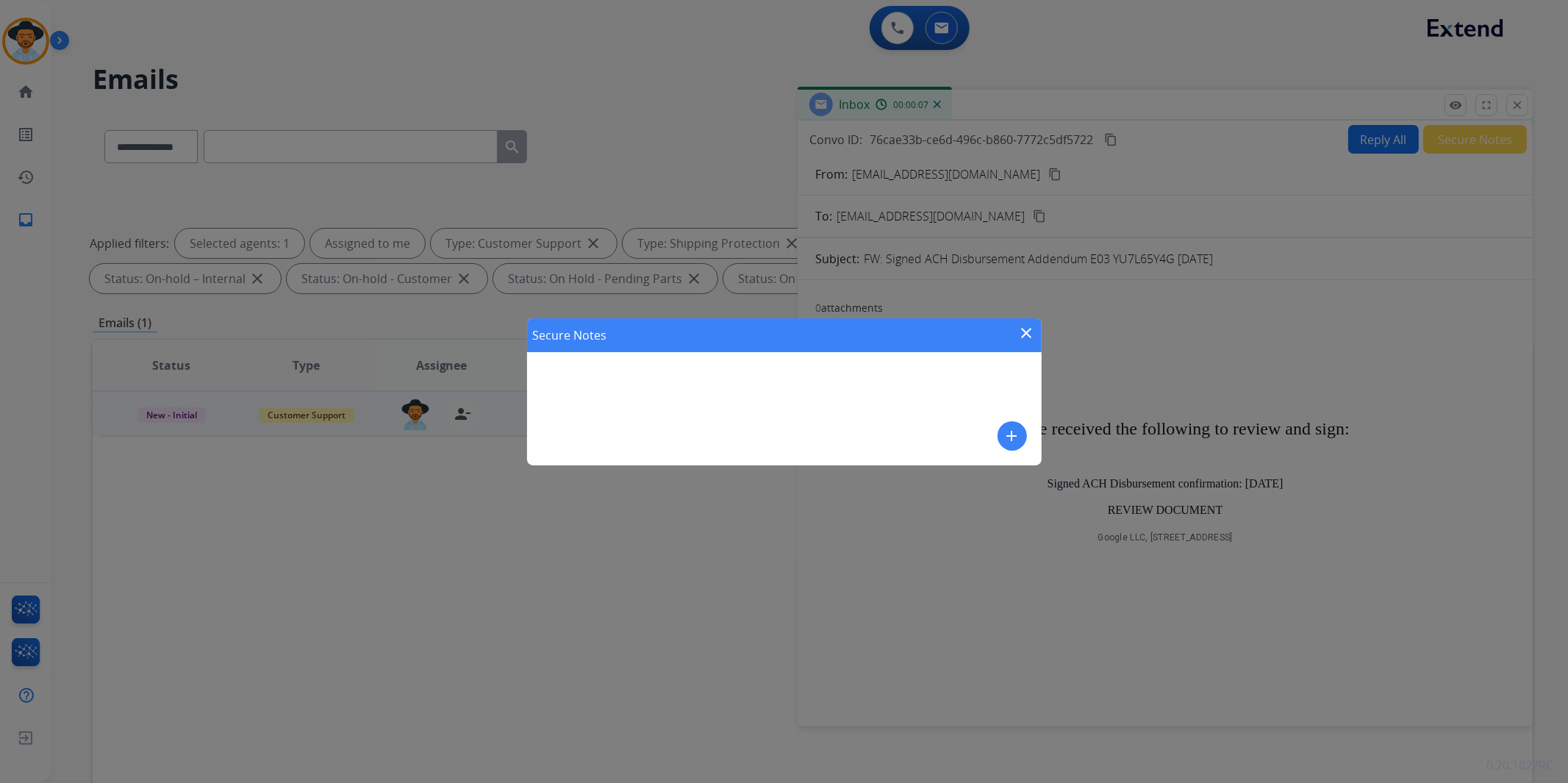
click at [1011, 430] on mat-icon "add" at bounding box center [1012, 436] width 18 height 18
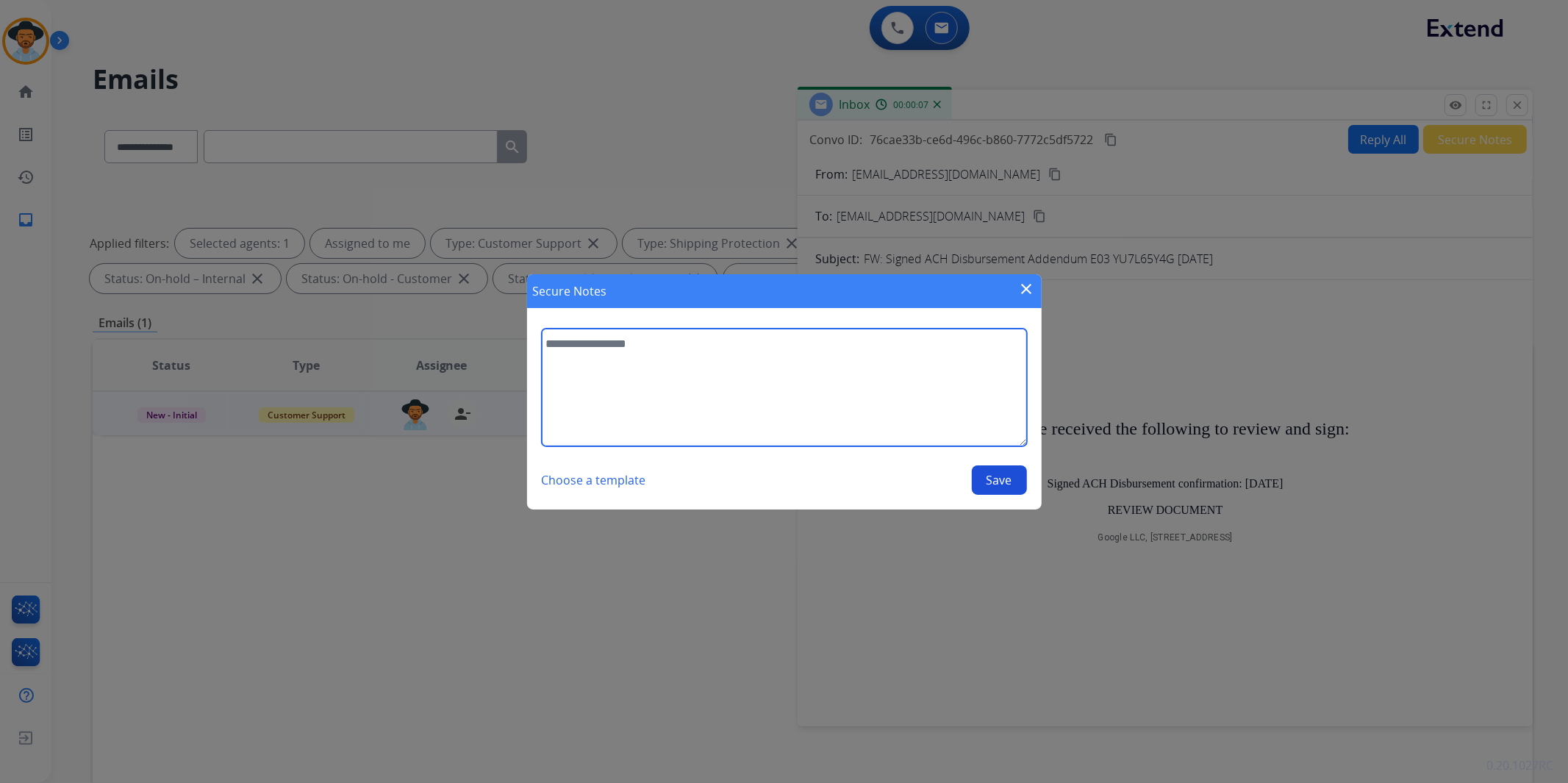
click at [699, 347] on textarea at bounding box center [785, 387] width 485 height 117
type textarea "**********"
drag, startPoint x: 605, startPoint y: 344, endPoint x: 464, endPoint y: 346, distance: 141.0
click at [450, 350] on div "**********" at bounding box center [784, 391] width 1568 height 783
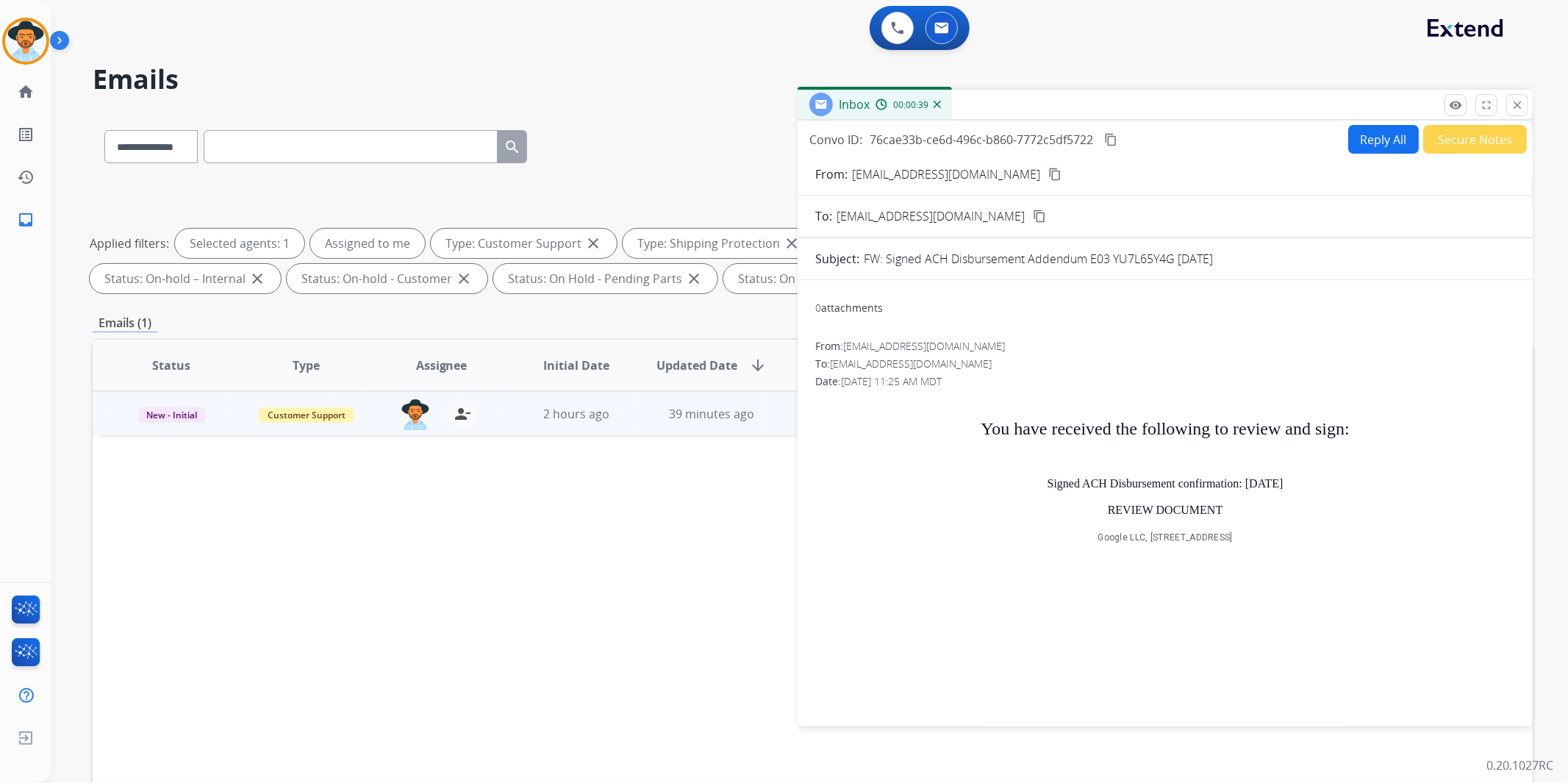
click at [1047, 481] on span "Signed ACH Disbursement confirmation: 28th August 2025" at bounding box center [1165, 483] width 236 height 13
drag, startPoint x: 1111, startPoint y: 491, endPoint x: 1180, endPoint y: 512, distance: 72.1
click at [1112, 491] on p "Signed ACH Disbursement confirmation: 28th August 2025" at bounding box center [1166, 481] width 700 height 27
drag, startPoint x: 1336, startPoint y: 527, endPoint x: 1408, endPoint y: 534, distance: 72.3
click at [1340, 527] on p "Google LLC, 1600 Amphitheatre Parkway, Mountain View, CA 94043, USA" at bounding box center [1166, 534] width 700 height 27
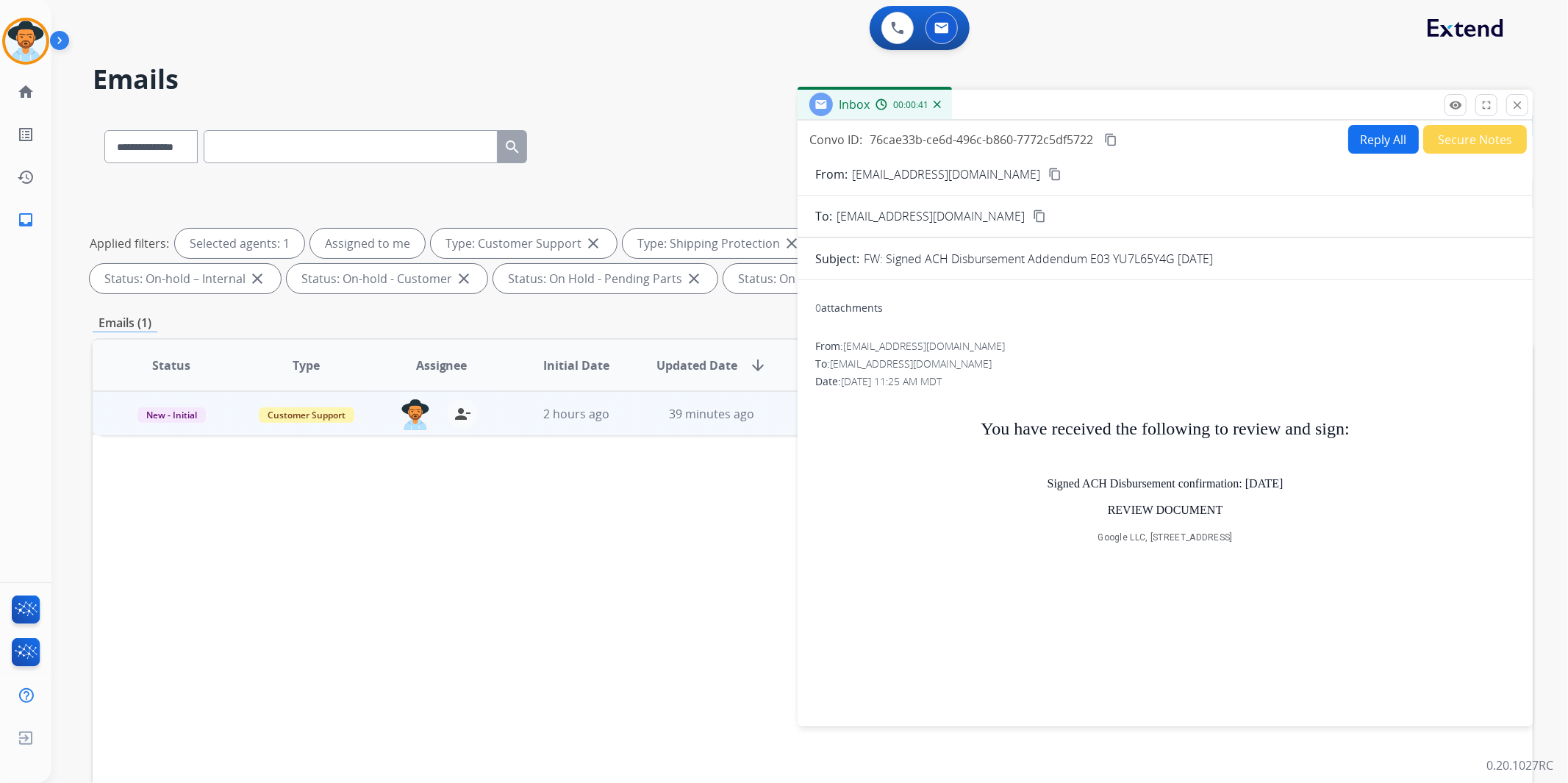
click at [1149, 509] on link "REVIEW DOCUMENT" at bounding box center [1166, 509] width 116 height 13
click at [6, 39] on img at bounding box center [26, 41] width 41 height 41
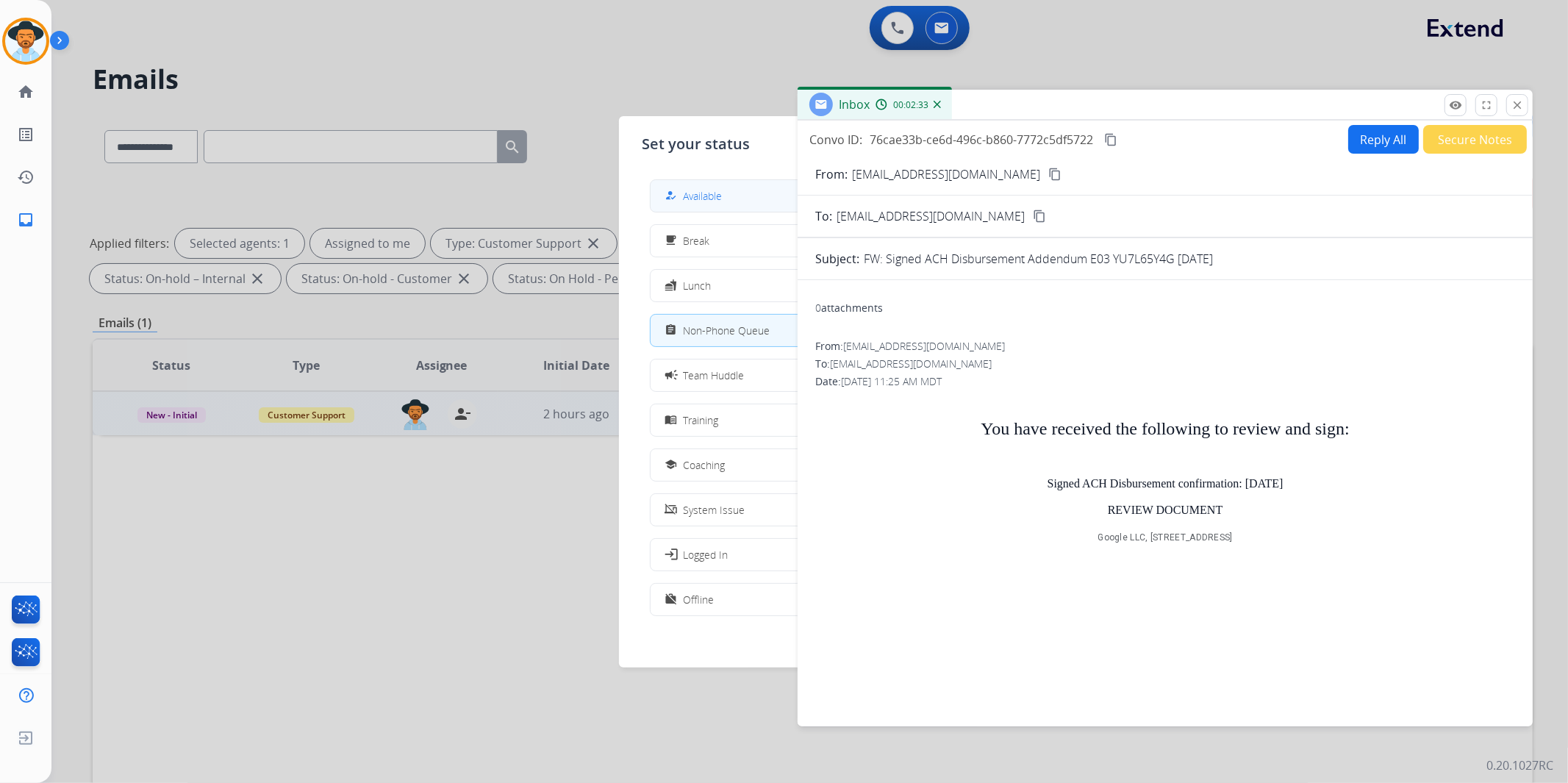
click at [701, 184] on button "how_to_reg Available" at bounding box center [785, 196] width 268 height 32
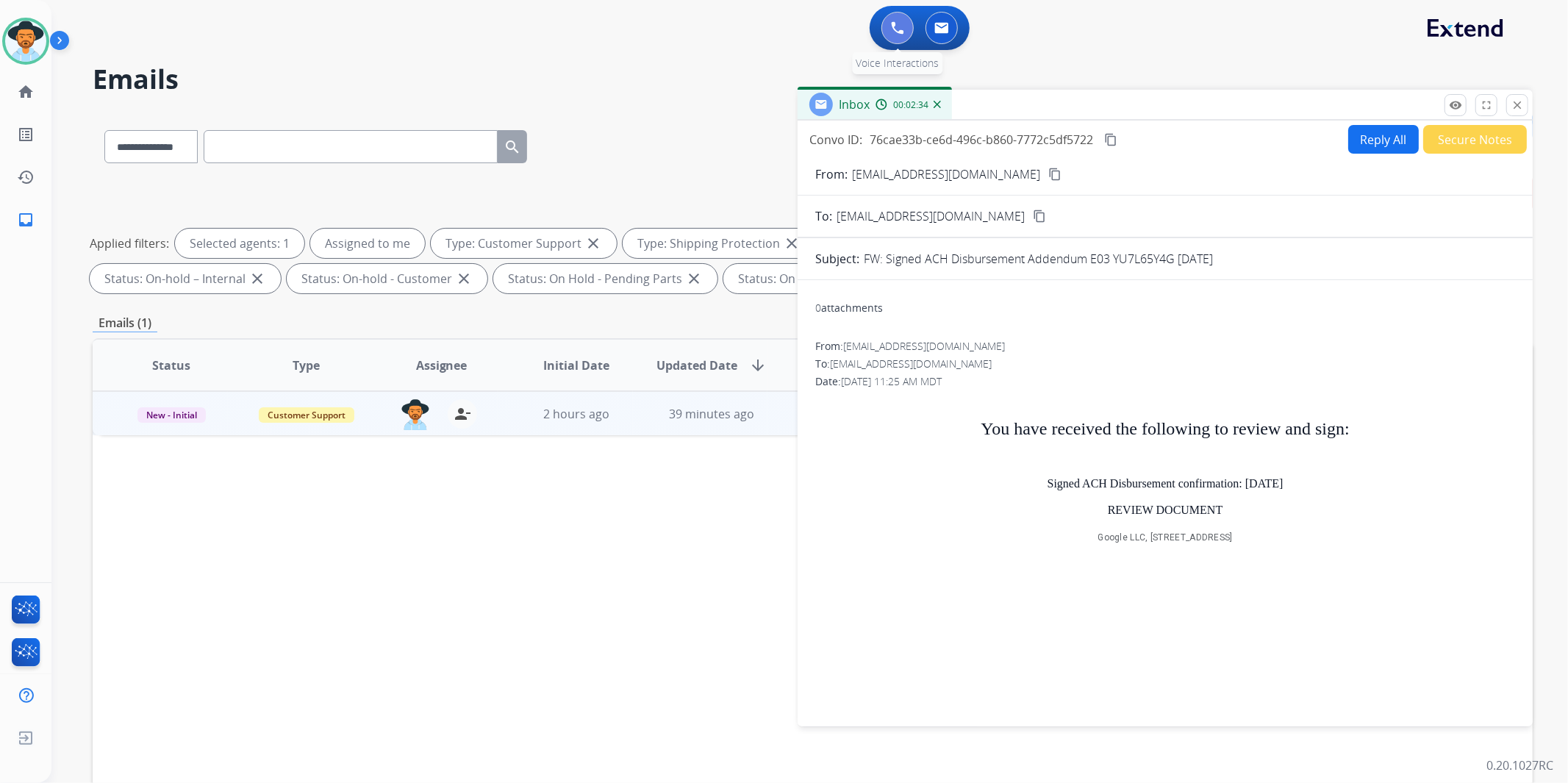
click at [893, 30] on img at bounding box center [897, 27] width 13 height 13
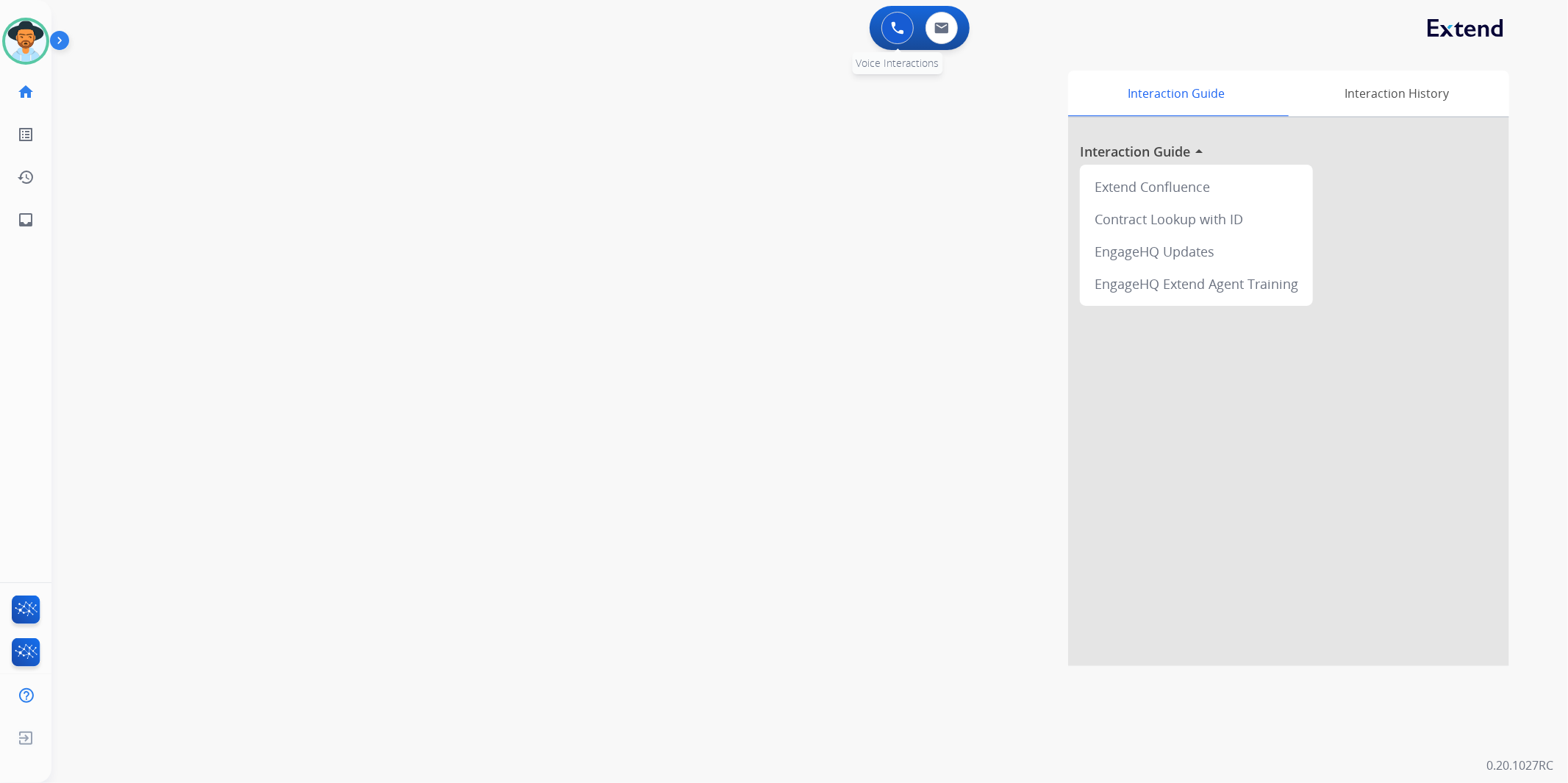
click at [898, 27] on img at bounding box center [897, 27] width 13 height 13
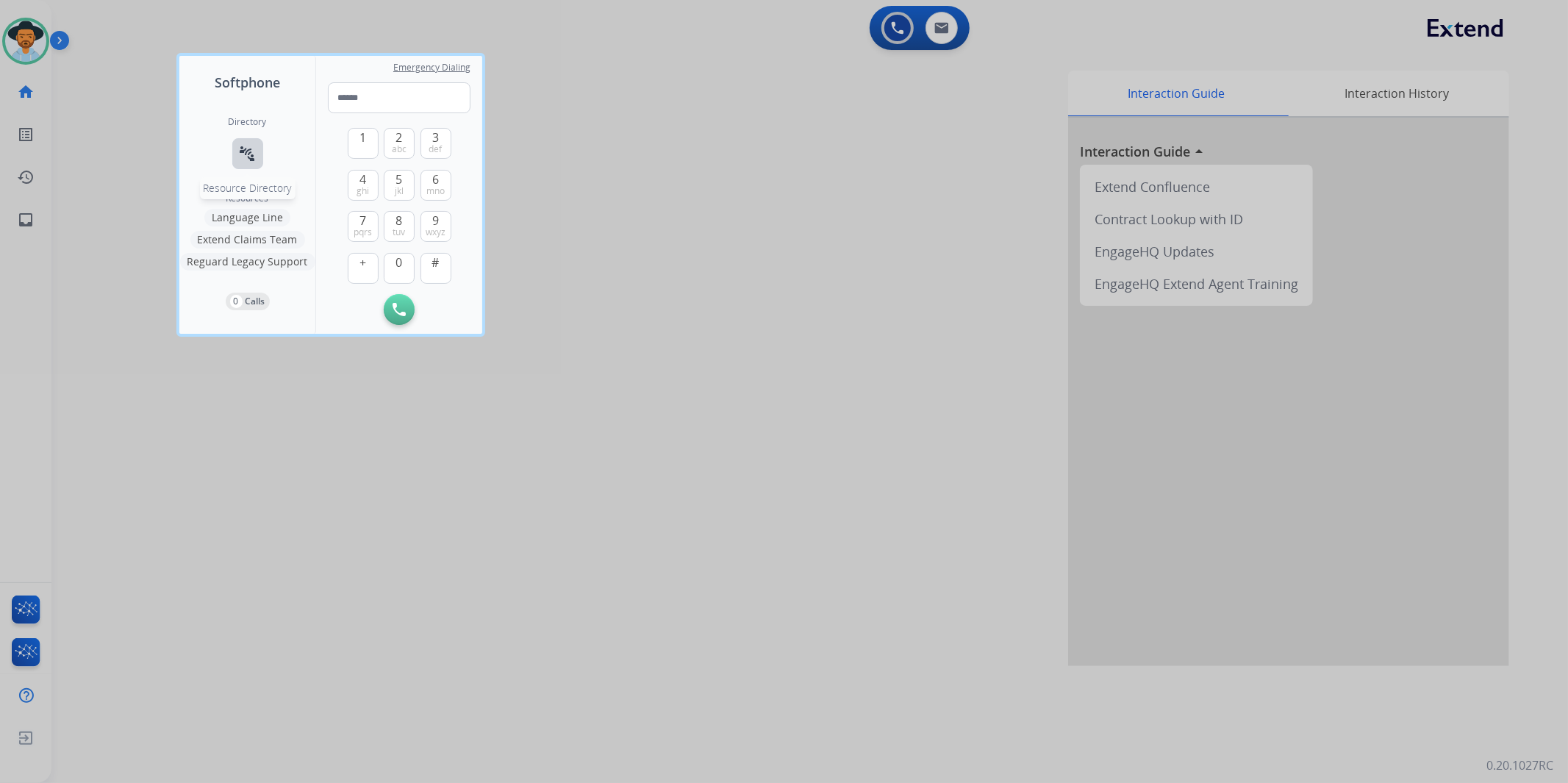
click at [240, 147] on mat-icon "connect_without_contact" at bounding box center [248, 154] width 18 height 18
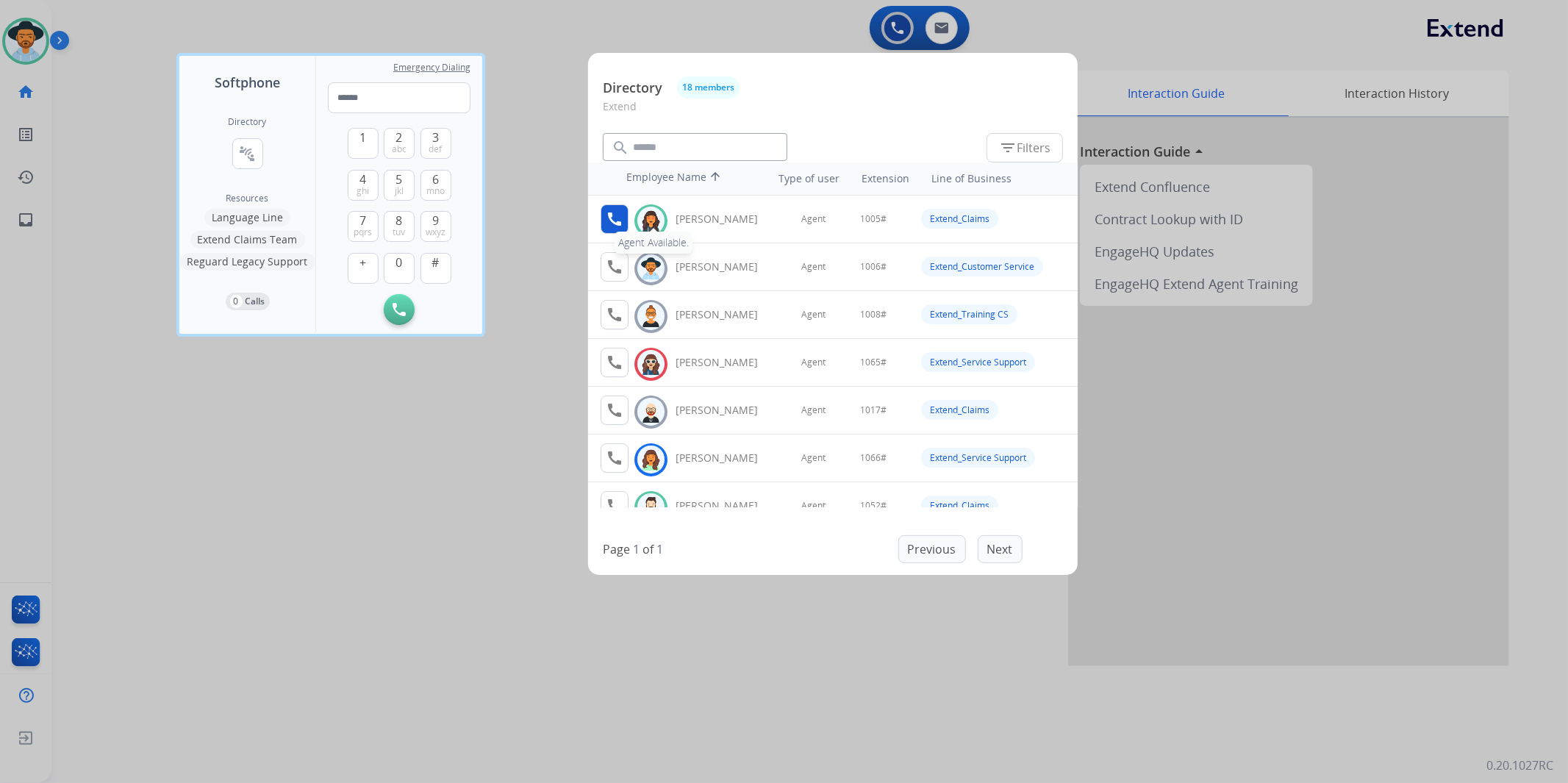
click at [613, 219] on mat-icon "call" at bounding box center [614, 219] width 18 height 18
click at [370, 138] on button "1" at bounding box center [363, 143] width 31 height 31
click at [403, 275] on button "0" at bounding box center [399, 268] width 31 height 31
click at [403, 274] on button "0" at bounding box center [399, 268] width 31 height 31
click at [407, 188] on button "5 jkl" at bounding box center [399, 185] width 31 height 31
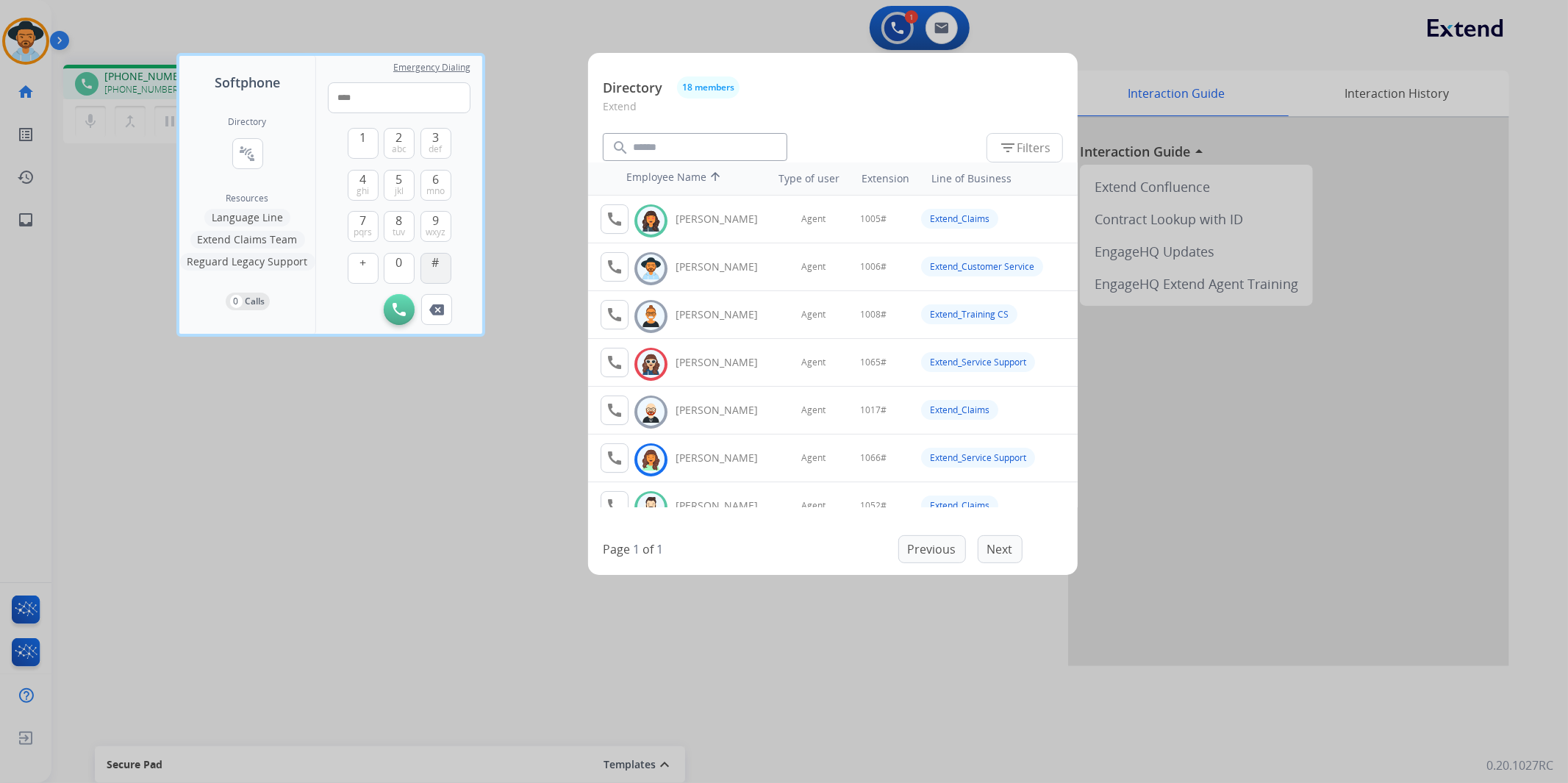
click at [437, 261] on span "#" at bounding box center [436, 262] width 8 height 18
click at [439, 310] on img at bounding box center [437, 310] width 15 height 11
click at [437, 263] on span "#" at bounding box center [436, 262] width 8 height 18
type input "*****"
click at [1132, 35] on div at bounding box center [784, 391] width 1568 height 783
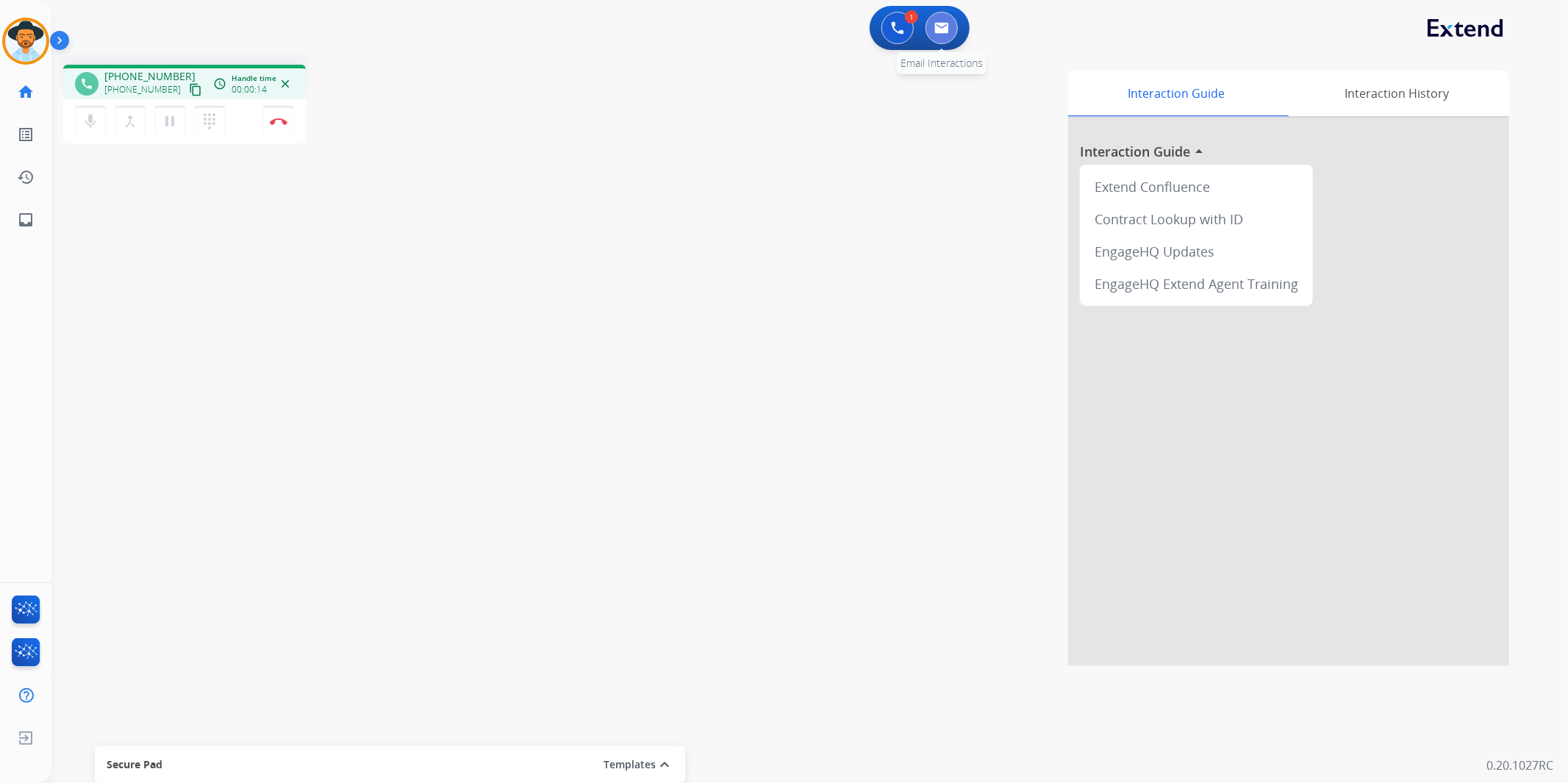
click at [950, 25] on button at bounding box center [942, 28] width 33 height 33
select select "**********"
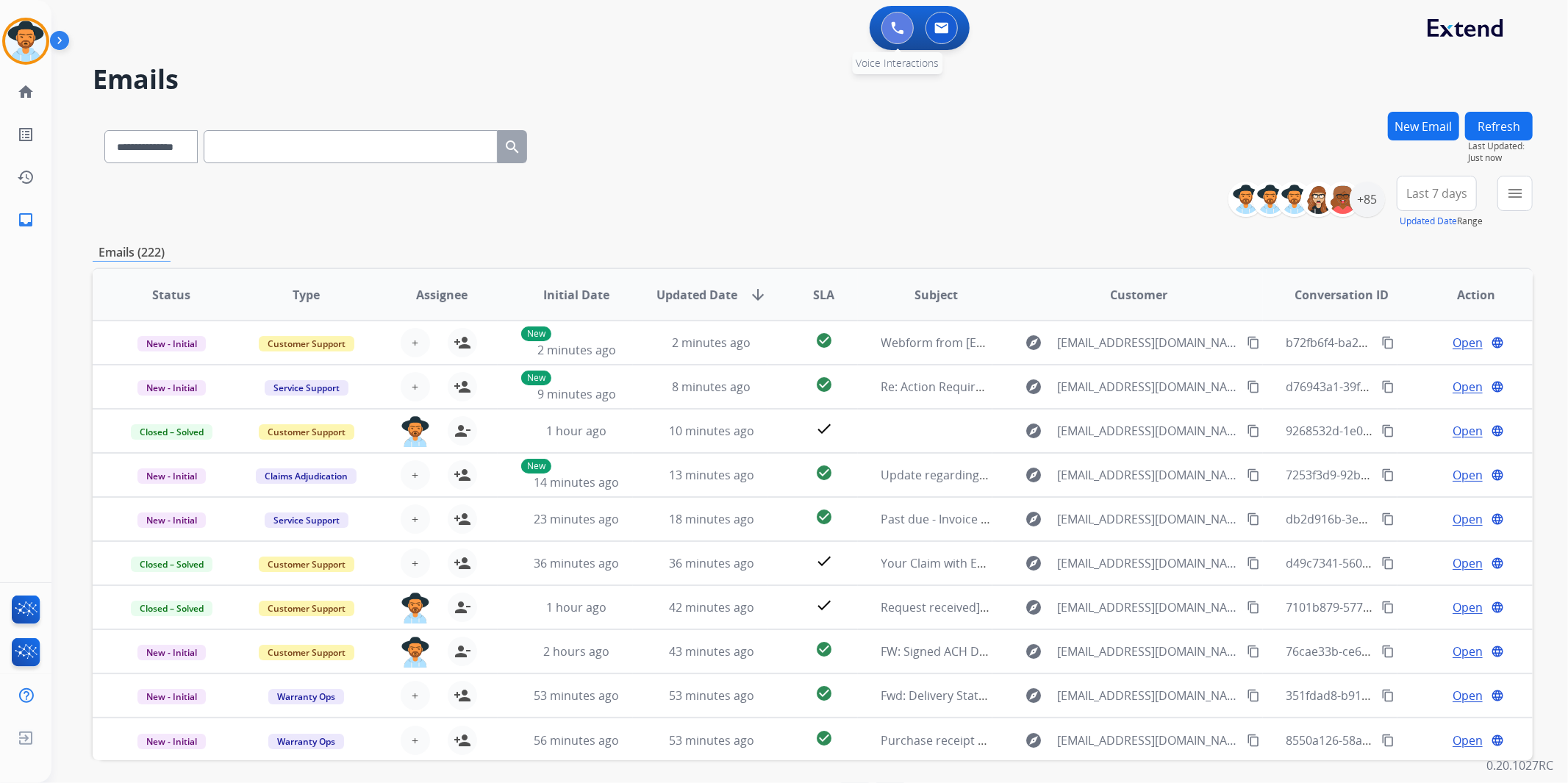
click at [897, 19] on button at bounding box center [898, 28] width 33 height 33
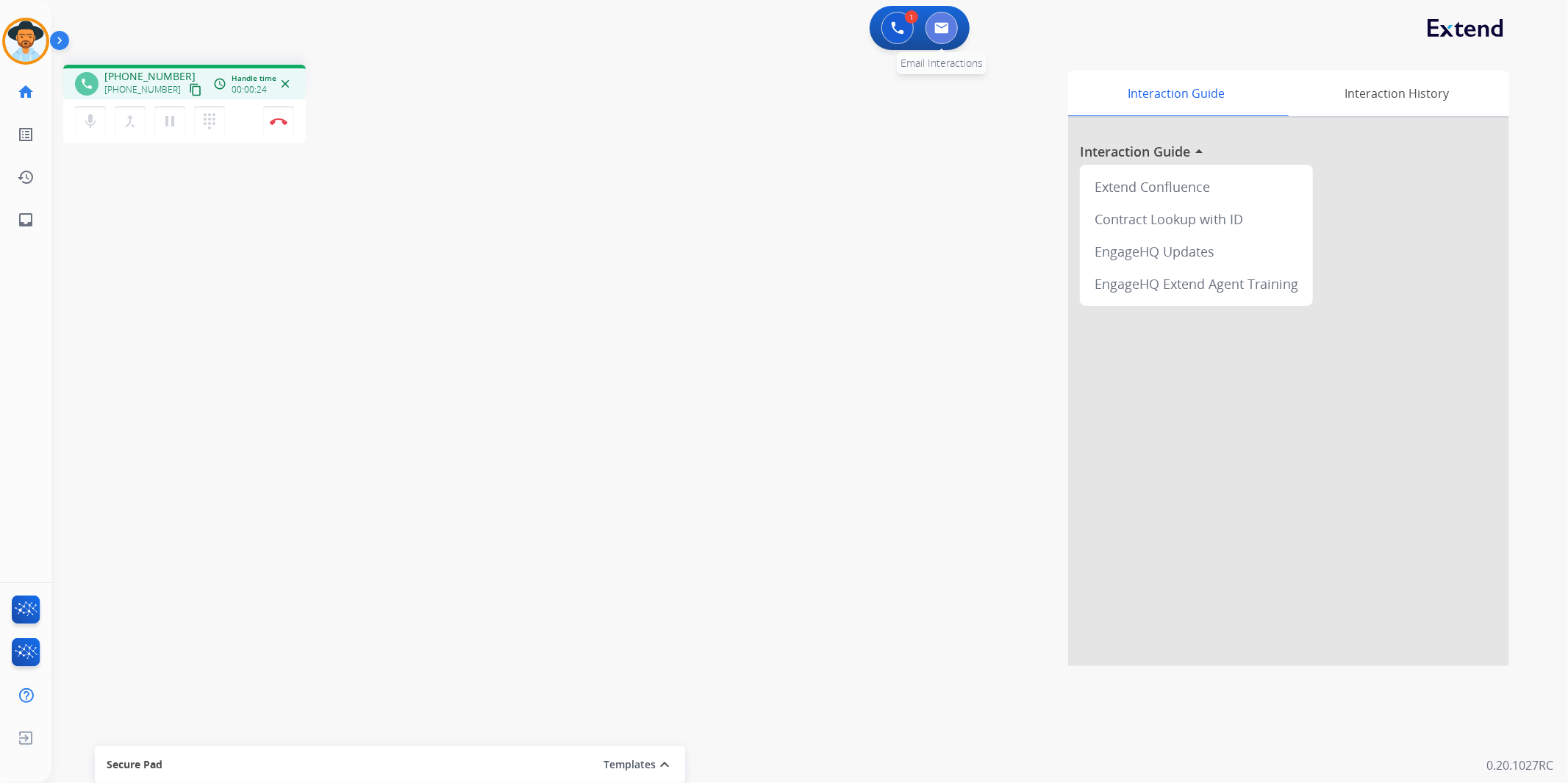
click at [937, 20] on button at bounding box center [942, 28] width 33 height 33
select select "**********"
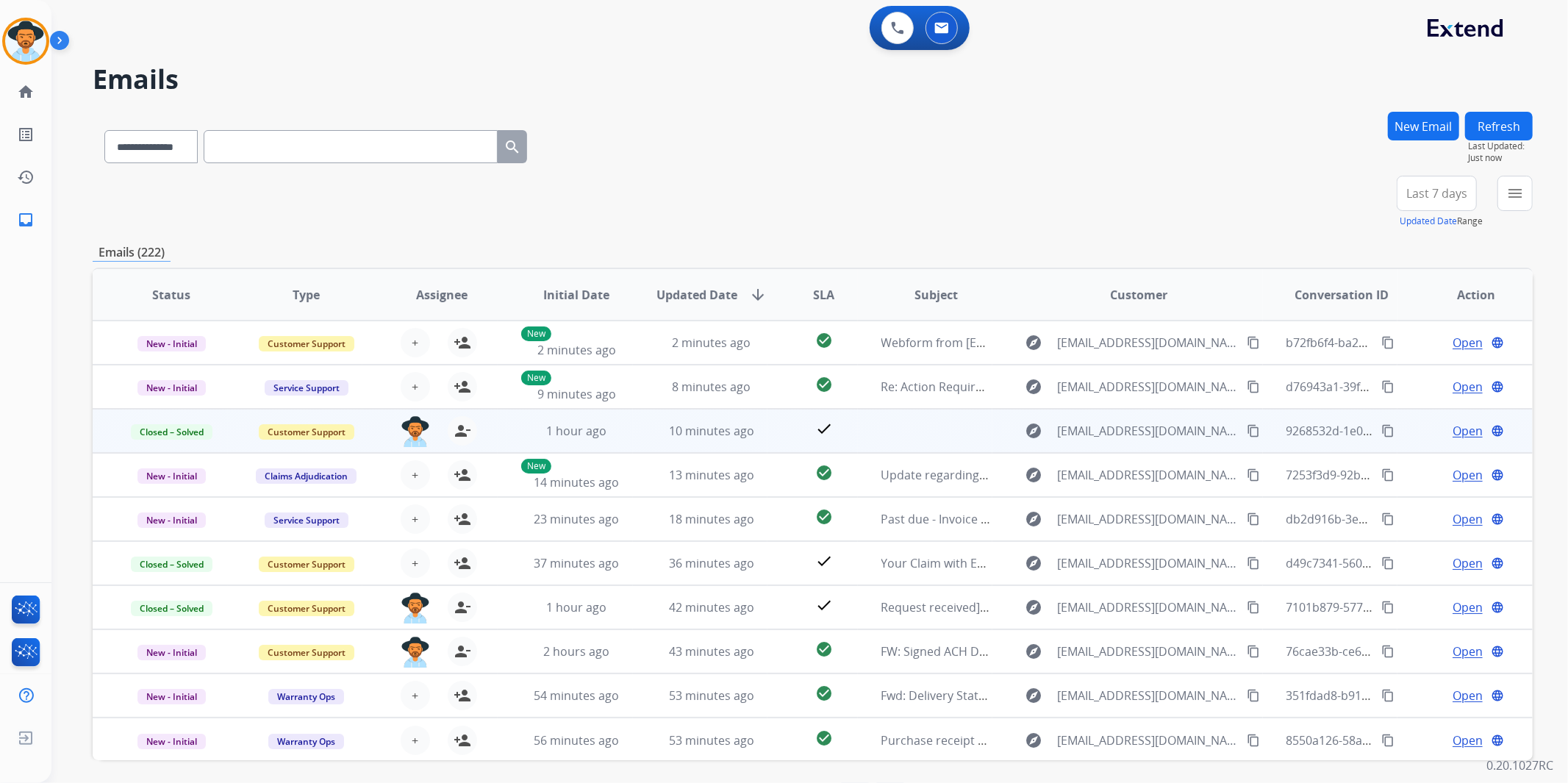
scroll to position [1, 0]
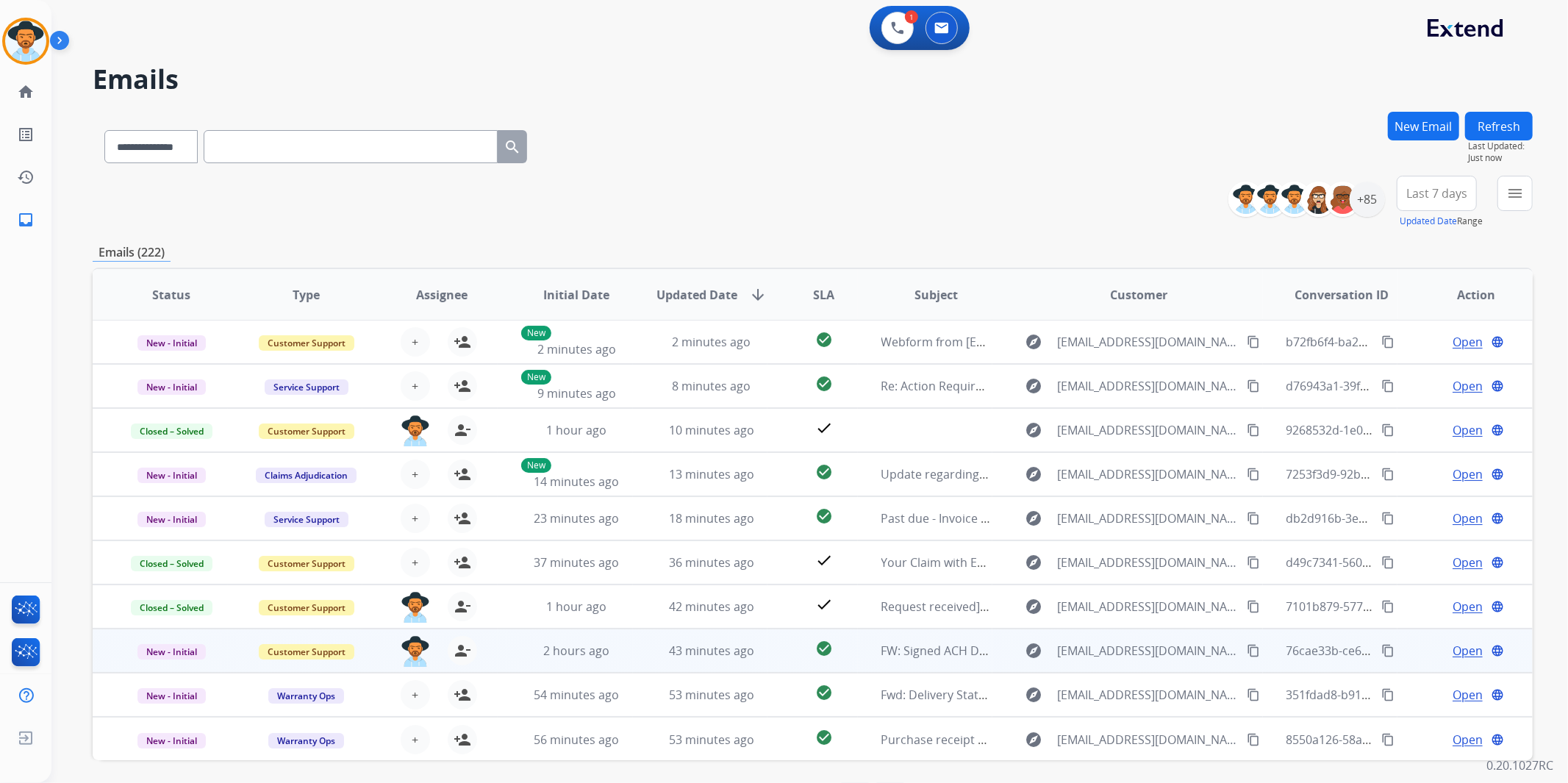
click at [1453, 643] on span "Open" at bounding box center [1468, 650] width 30 height 18
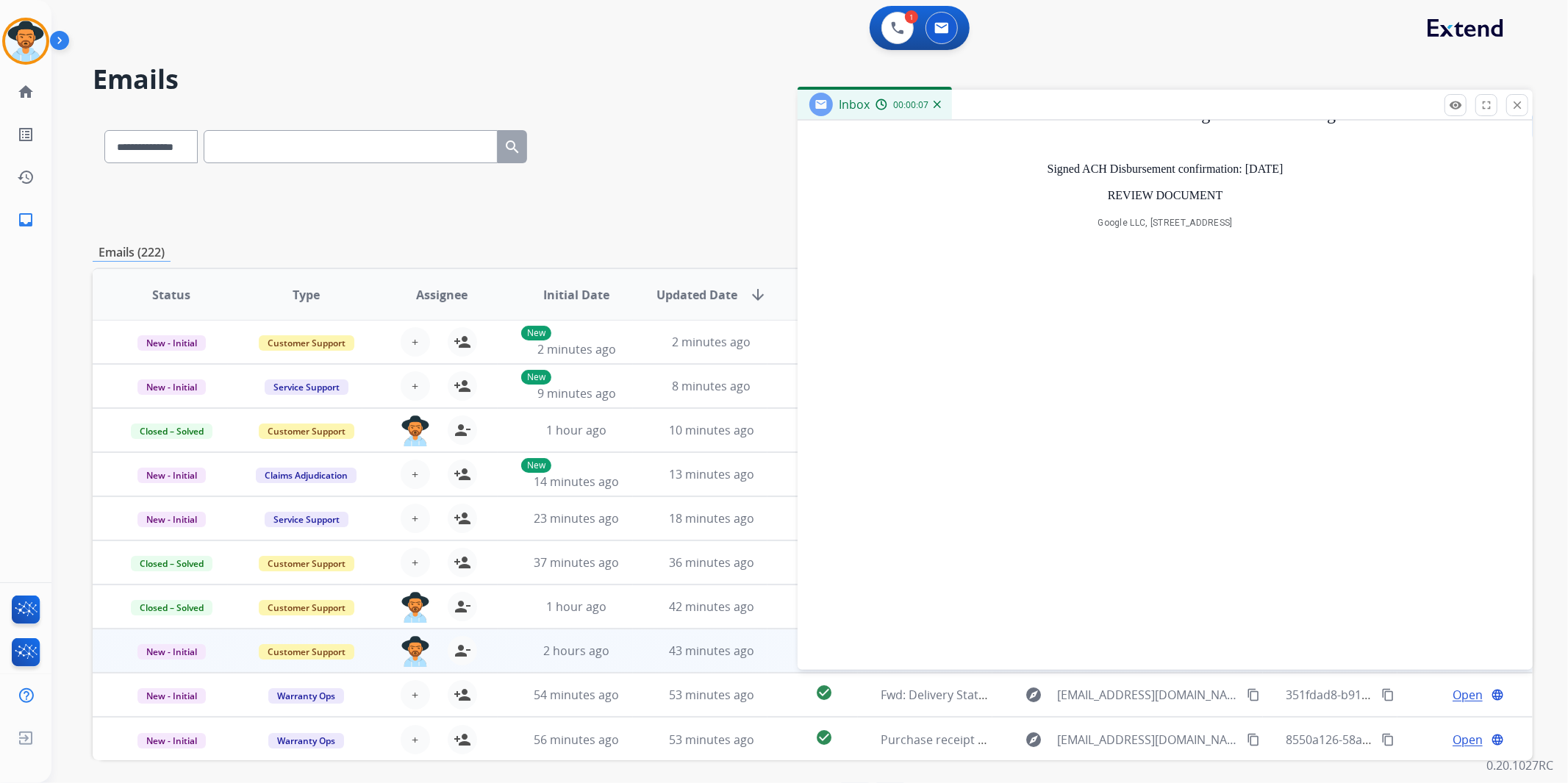
scroll to position [0, 0]
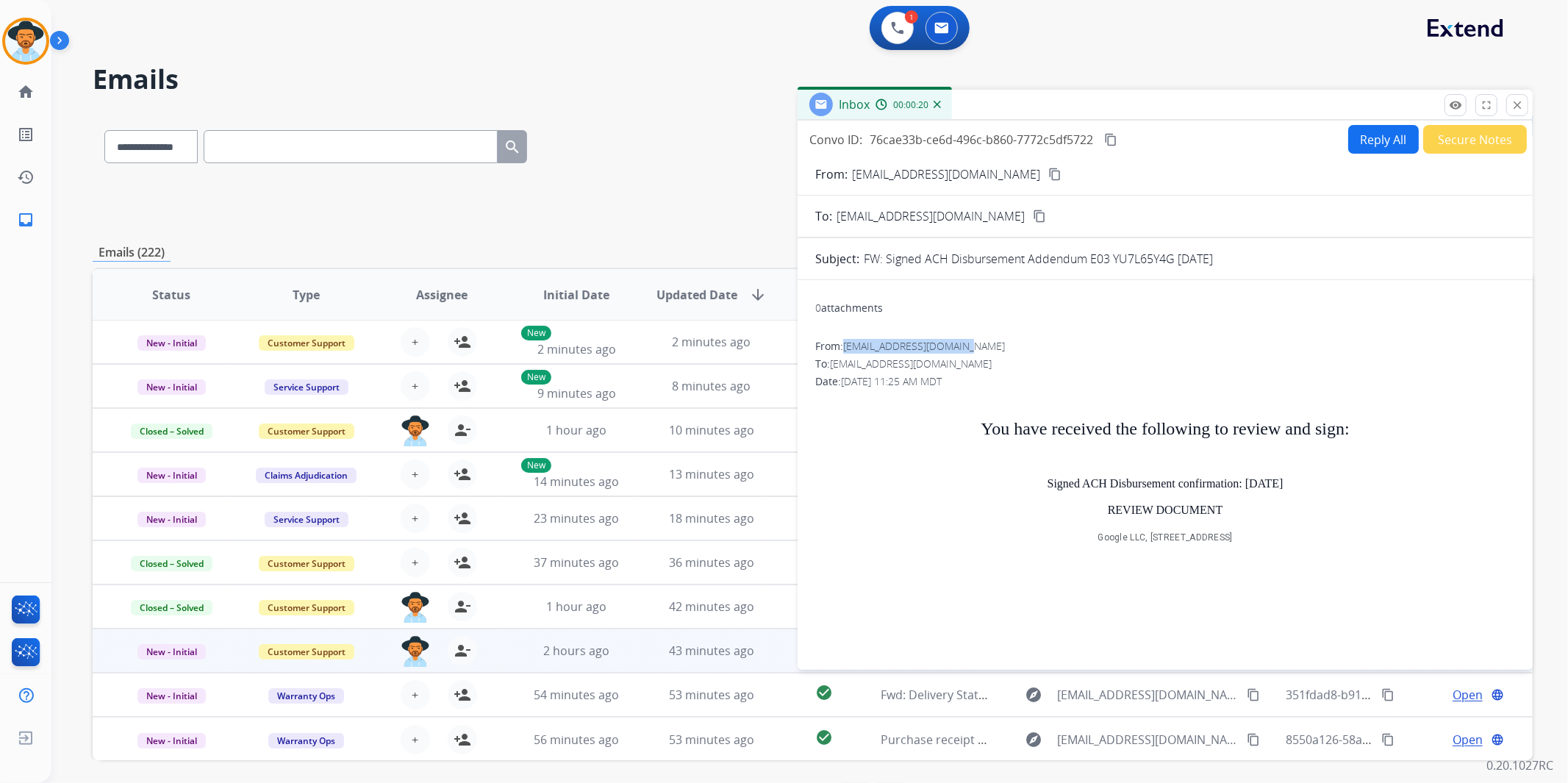
drag, startPoint x: 986, startPoint y: 349, endPoint x: 847, endPoint y: 349, distance: 139.0
click at [847, 349] on div "From: travisb@canadadawgs.com" at bounding box center [1166, 346] width 700 height 15
copy span "travisb@canadadawgs.com"
click at [1142, 316] on div "0 attachments" at bounding box center [1166, 309] width 700 height 35
click at [1525, 106] on button "close Close" at bounding box center [1517, 105] width 22 height 22
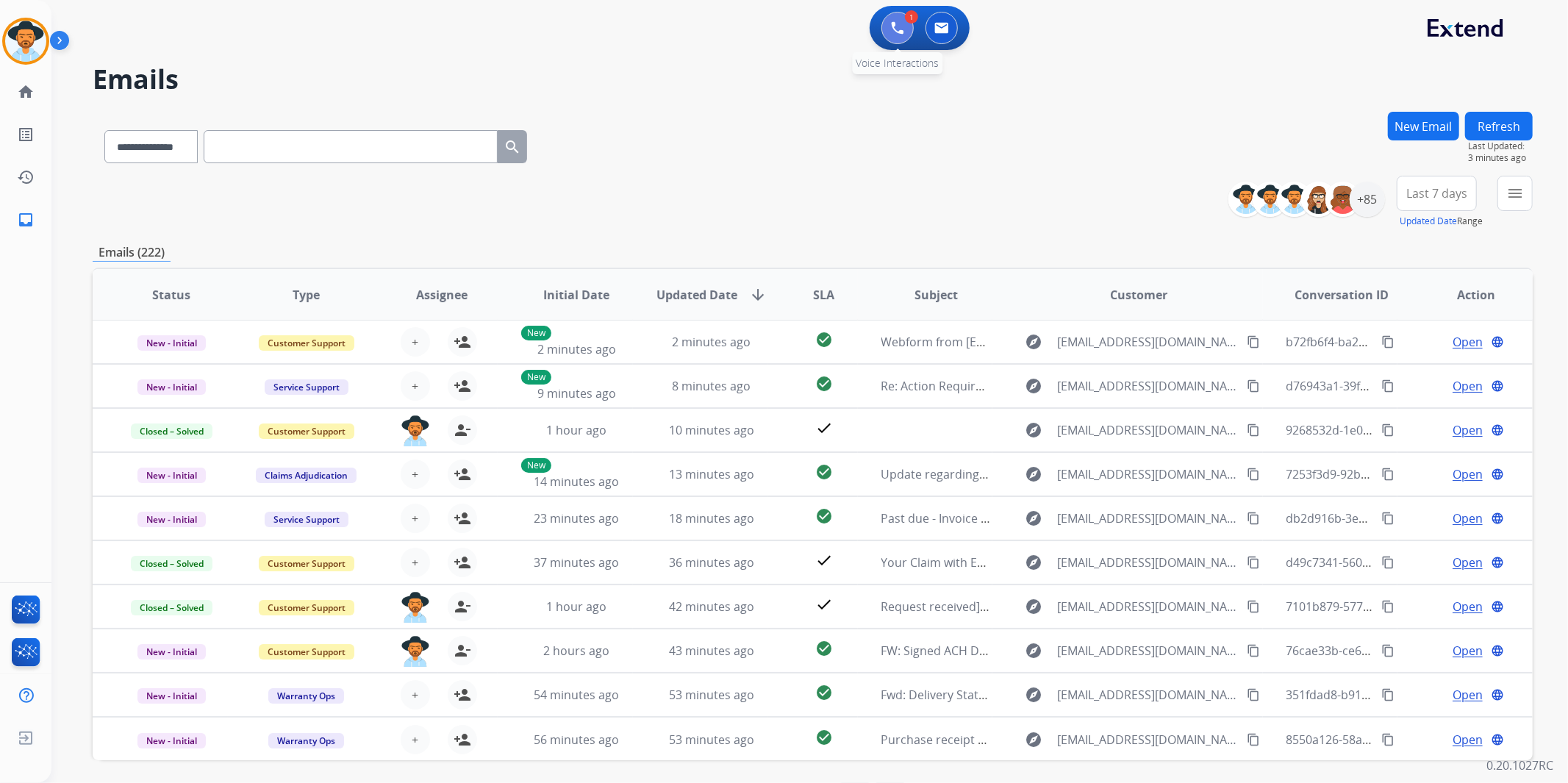
click at [898, 34] on button at bounding box center [898, 28] width 33 height 33
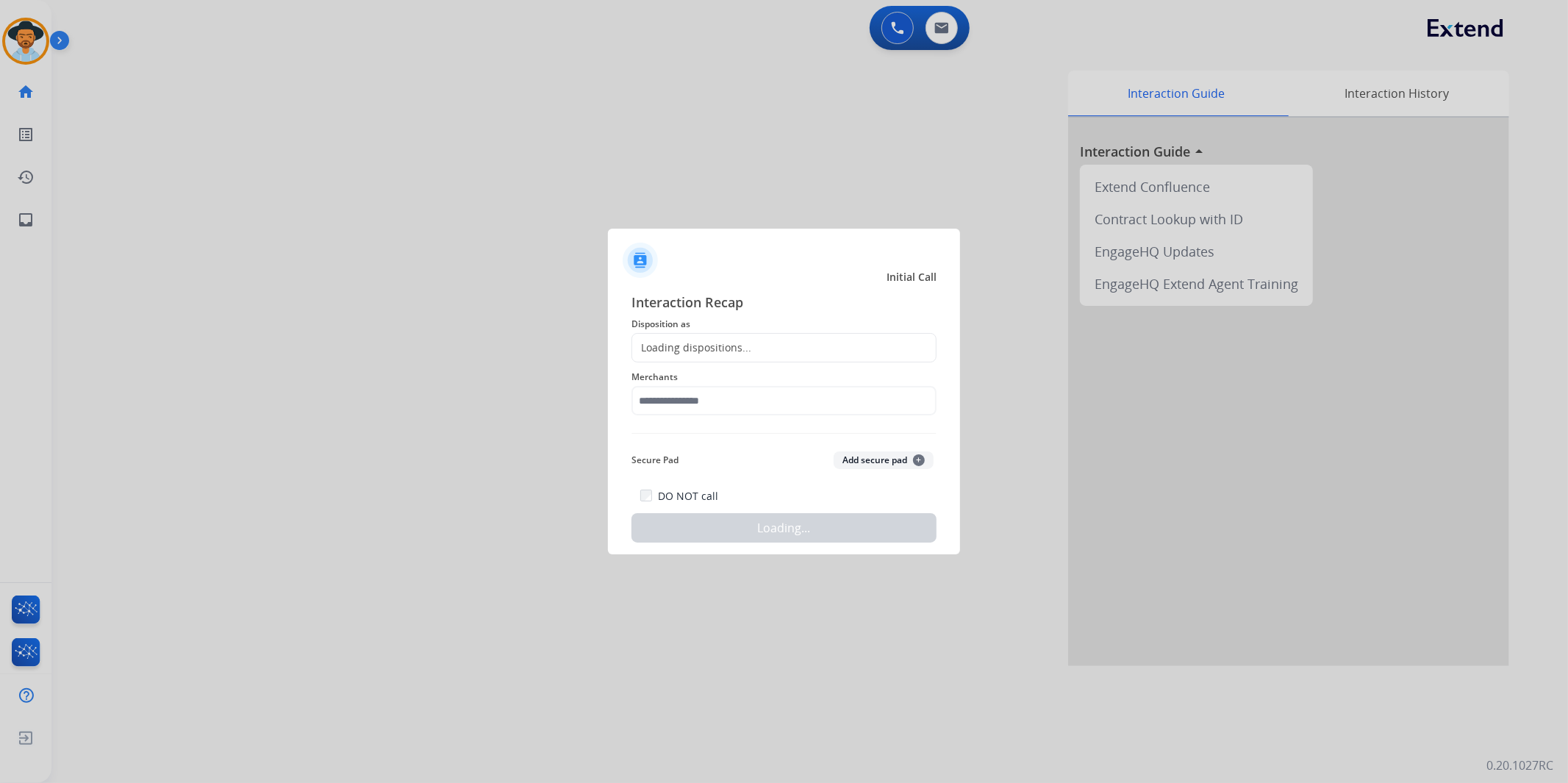
click at [283, 126] on div at bounding box center [784, 391] width 1568 height 783
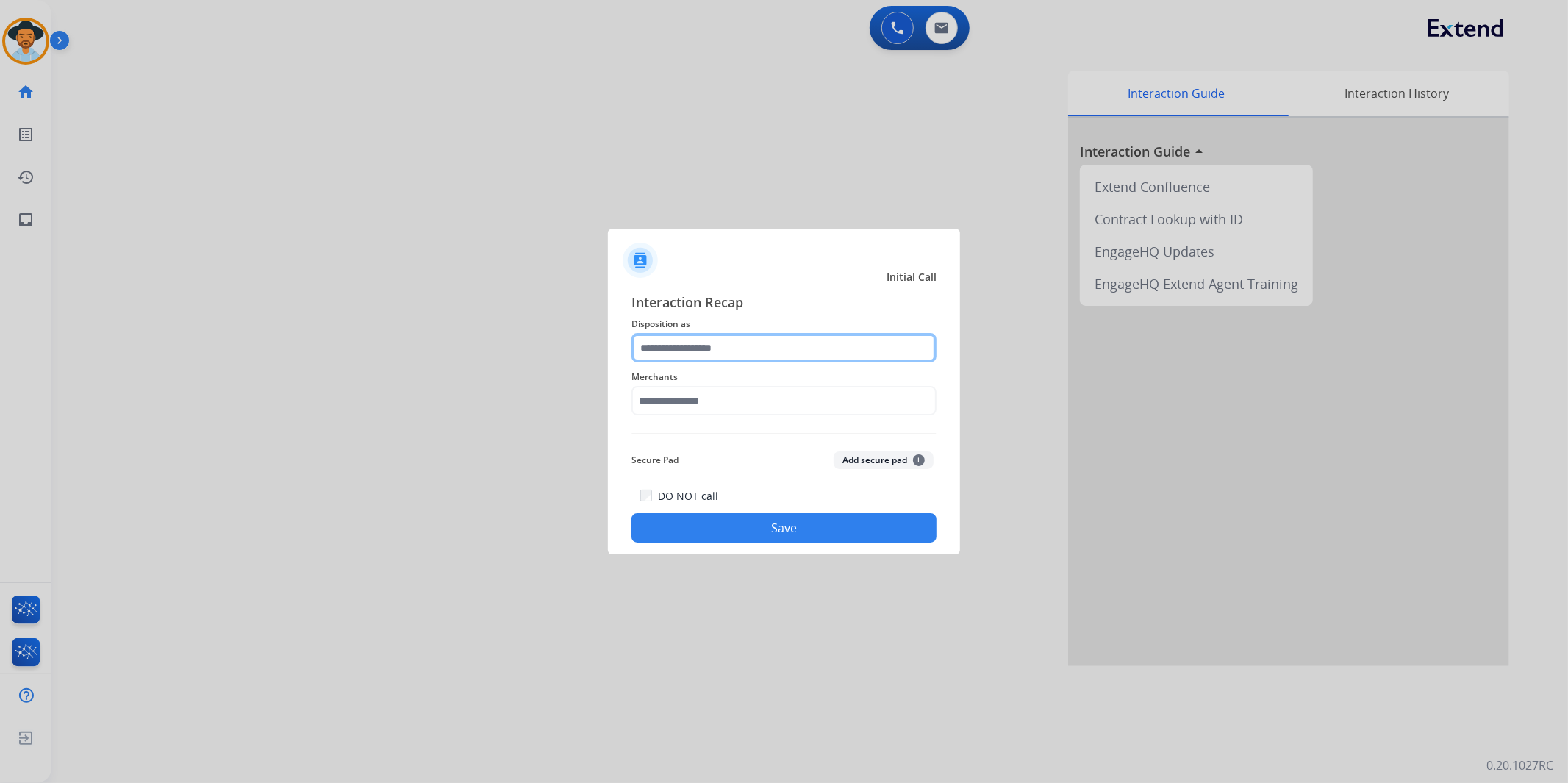
click at [731, 343] on input "text" at bounding box center [784, 347] width 305 height 29
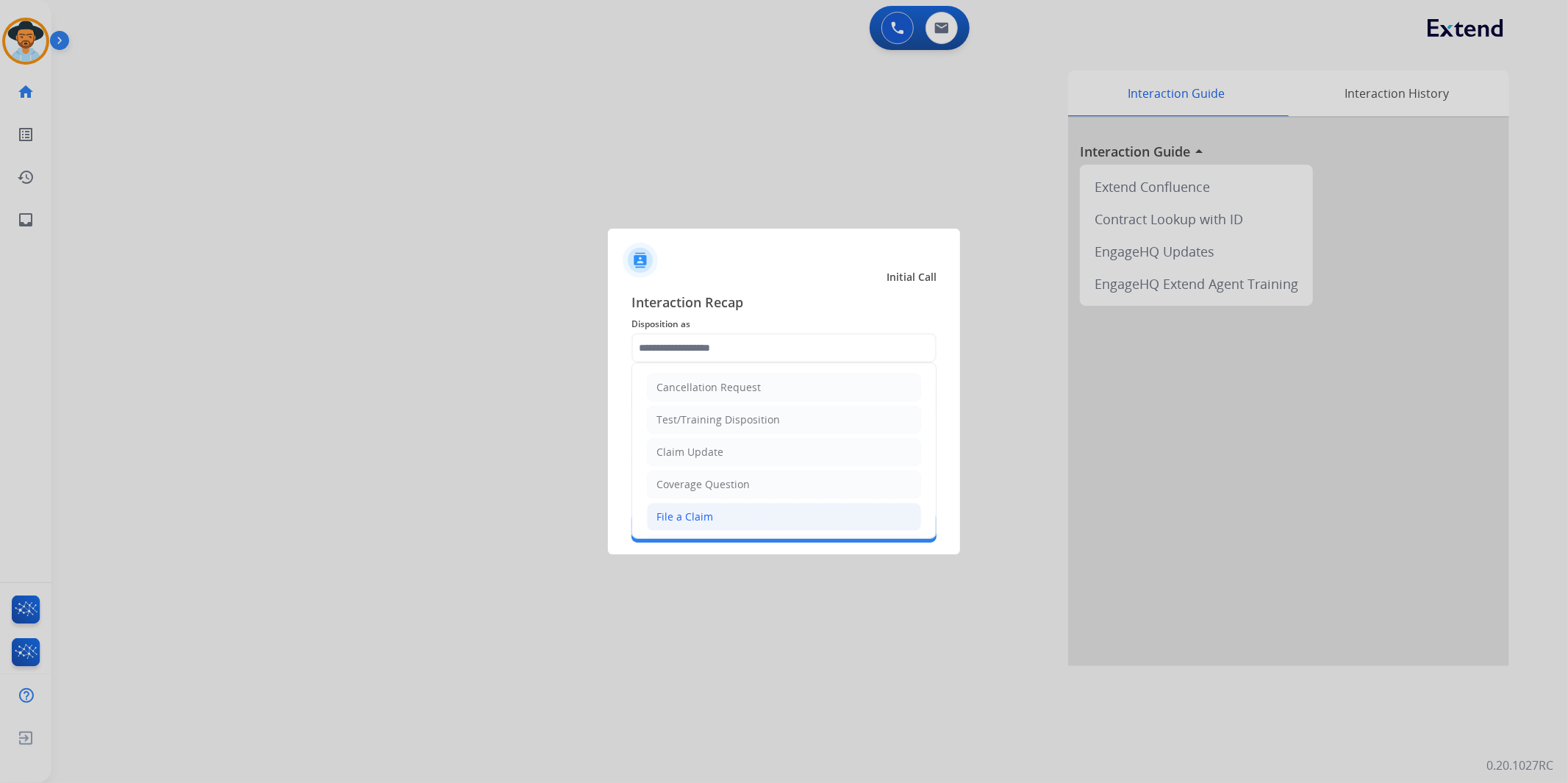
click at [711, 517] on li "File a Claim" at bounding box center [784, 516] width 274 height 28
type input "**********"
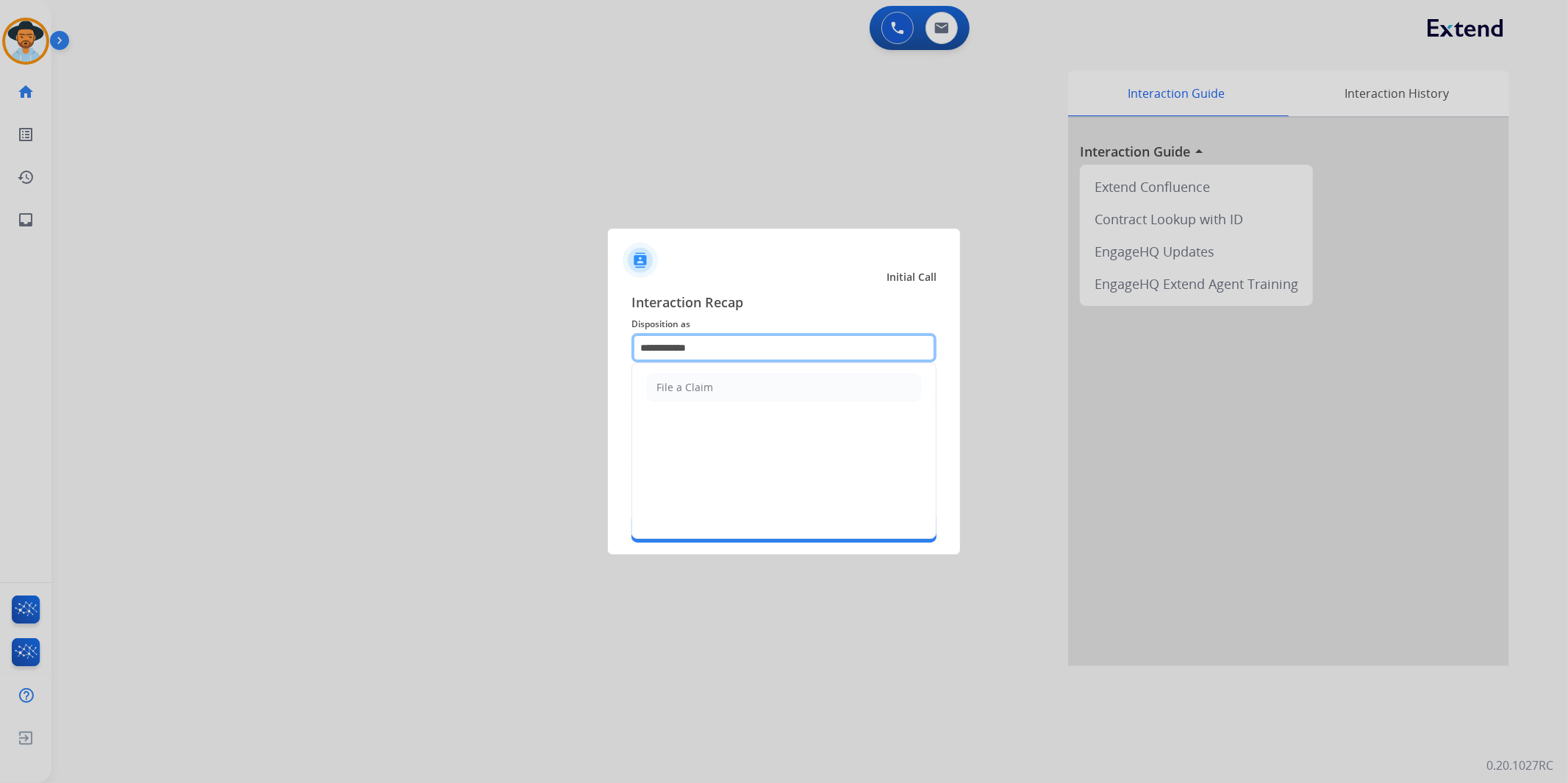
drag, startPoint x: 710, startPoint y: 350, endPoint x: 613, endPoint y: 351, distance: 97.0
click at [613, 351] on div "**********" at bounding box center [784, 418] width 353 height 274
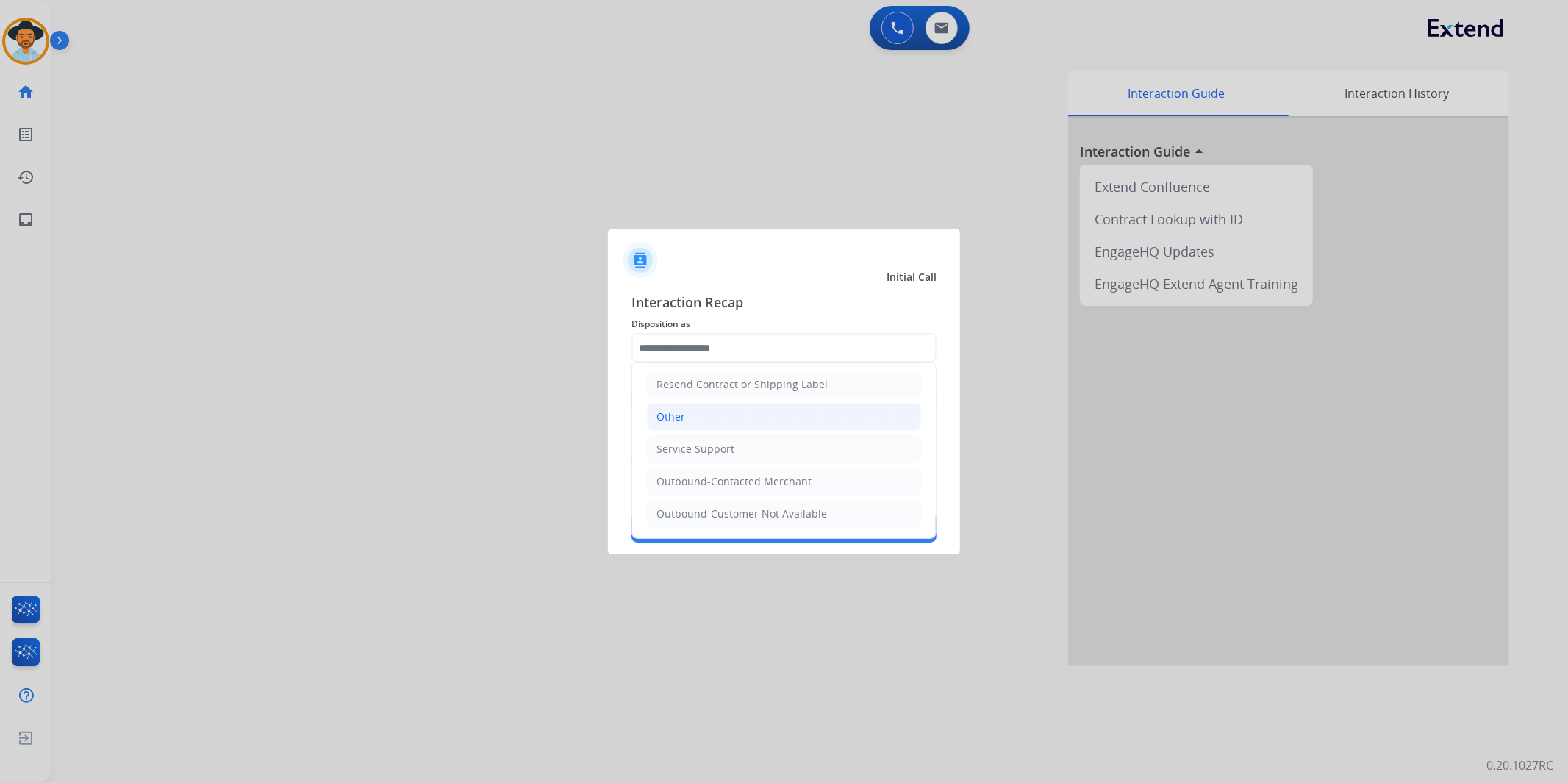
click at [692, 414] on li "Other" at bounding box center [784, 417] width 274 height 28
type input "*****"
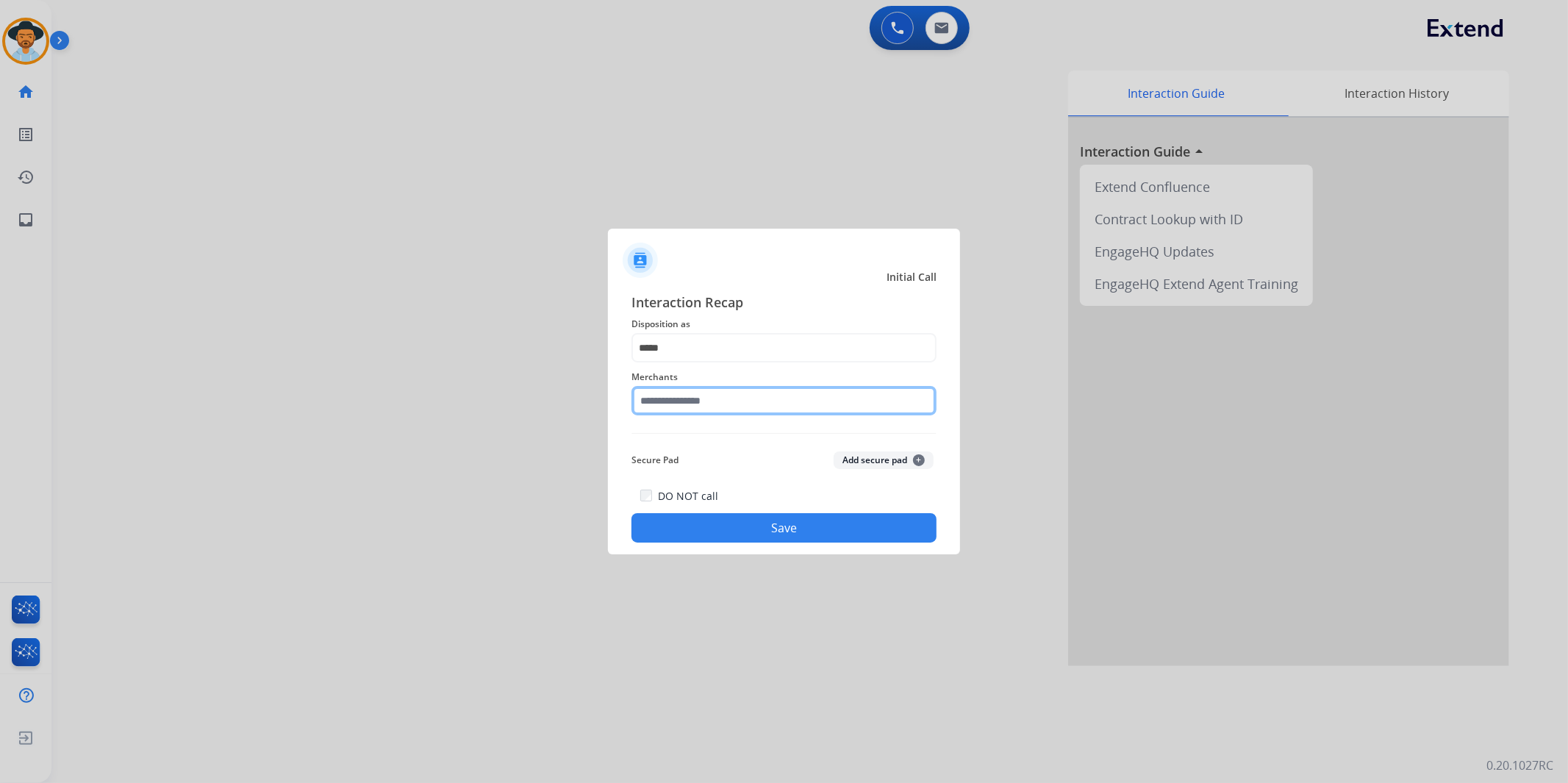
click at [713, 399] on input "text" at bounding box center [784, 401] width 305 height 29
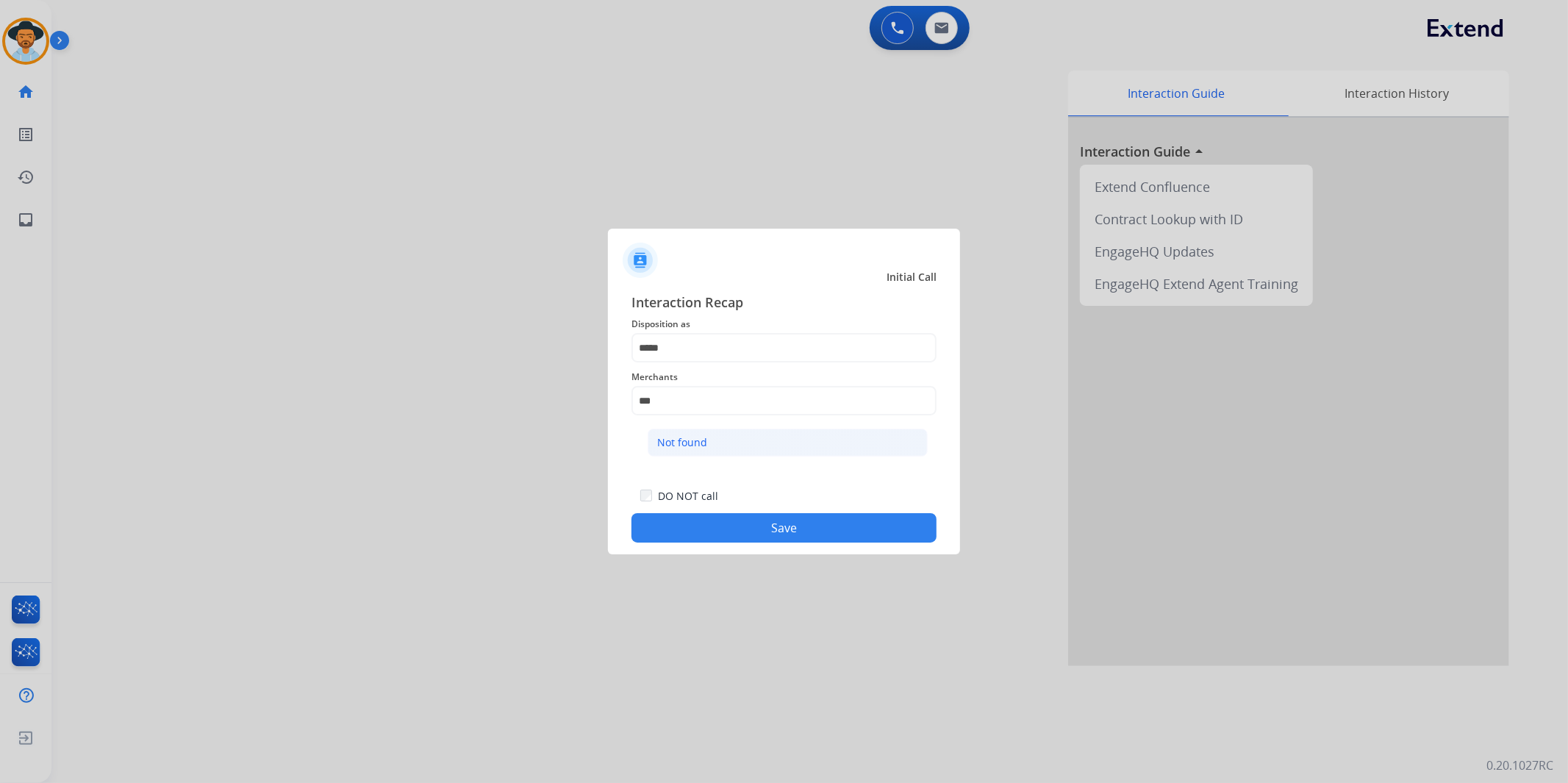
click at [715, 444] on li "Not found" at bounding box center [787, 443] width 280 height 28
type input "*********"
click at [744, 525] on button "Save" at bounding box center [784, 527] width 305 height 29
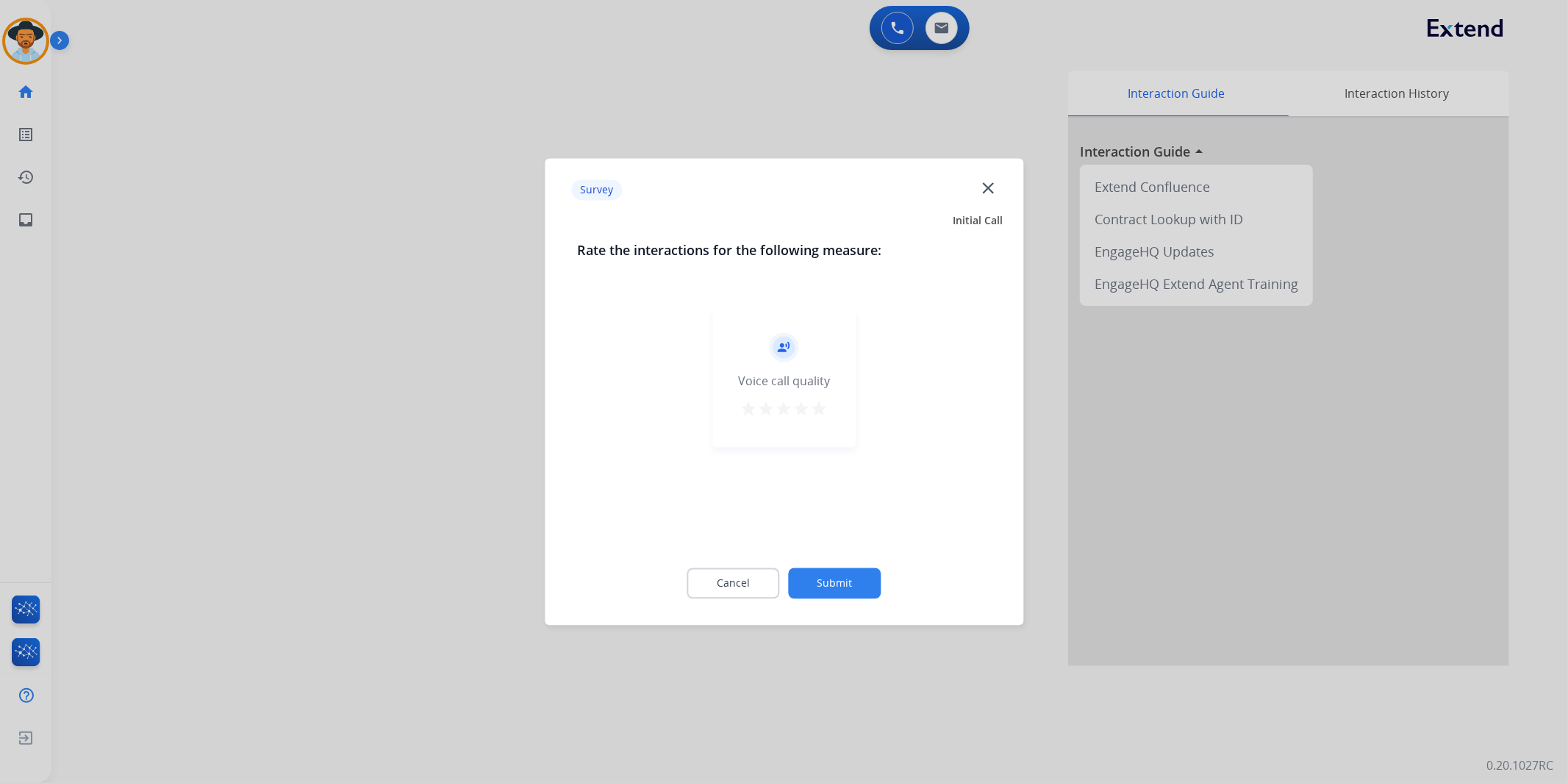
click at [852, 569] on button "Submit" at bounding box center [835, 583] width 93 height 31
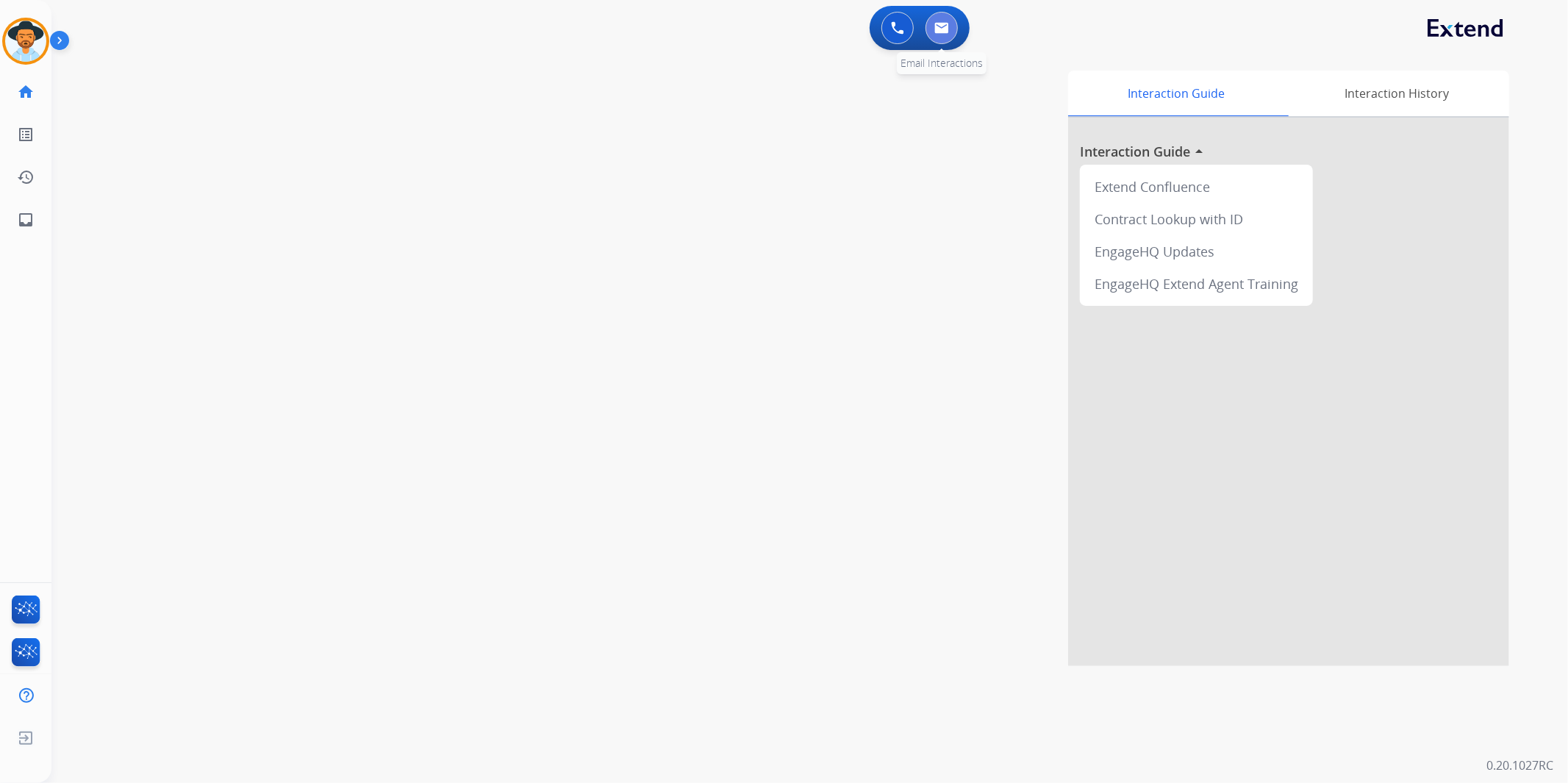
click at [944, 27] on img at bounding box center [941, 28] width 15 height 12
select select "**********"
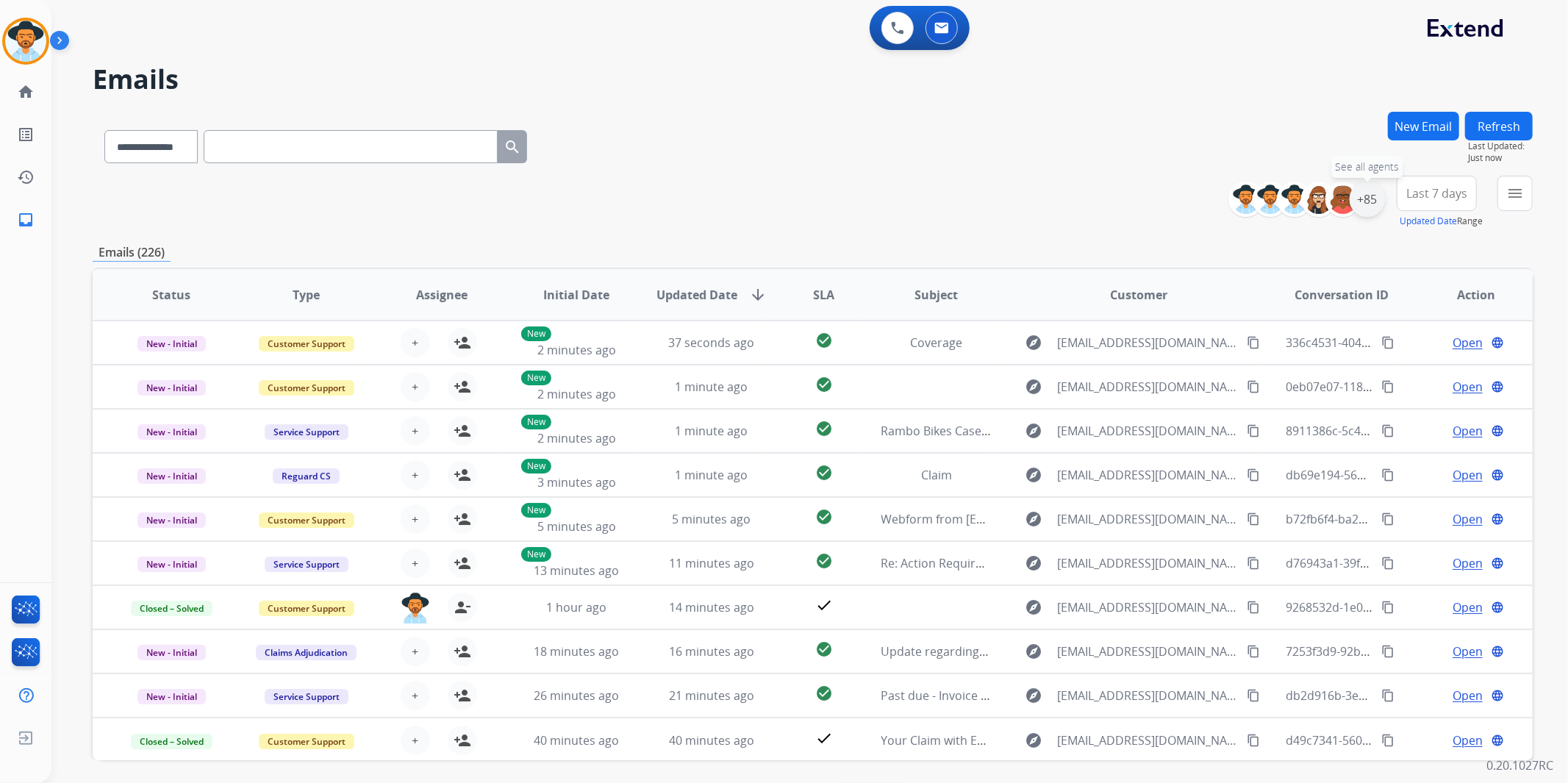
click at [1369, 202] on div "+85" at bounding box center [1367, 199] width 35 height 35
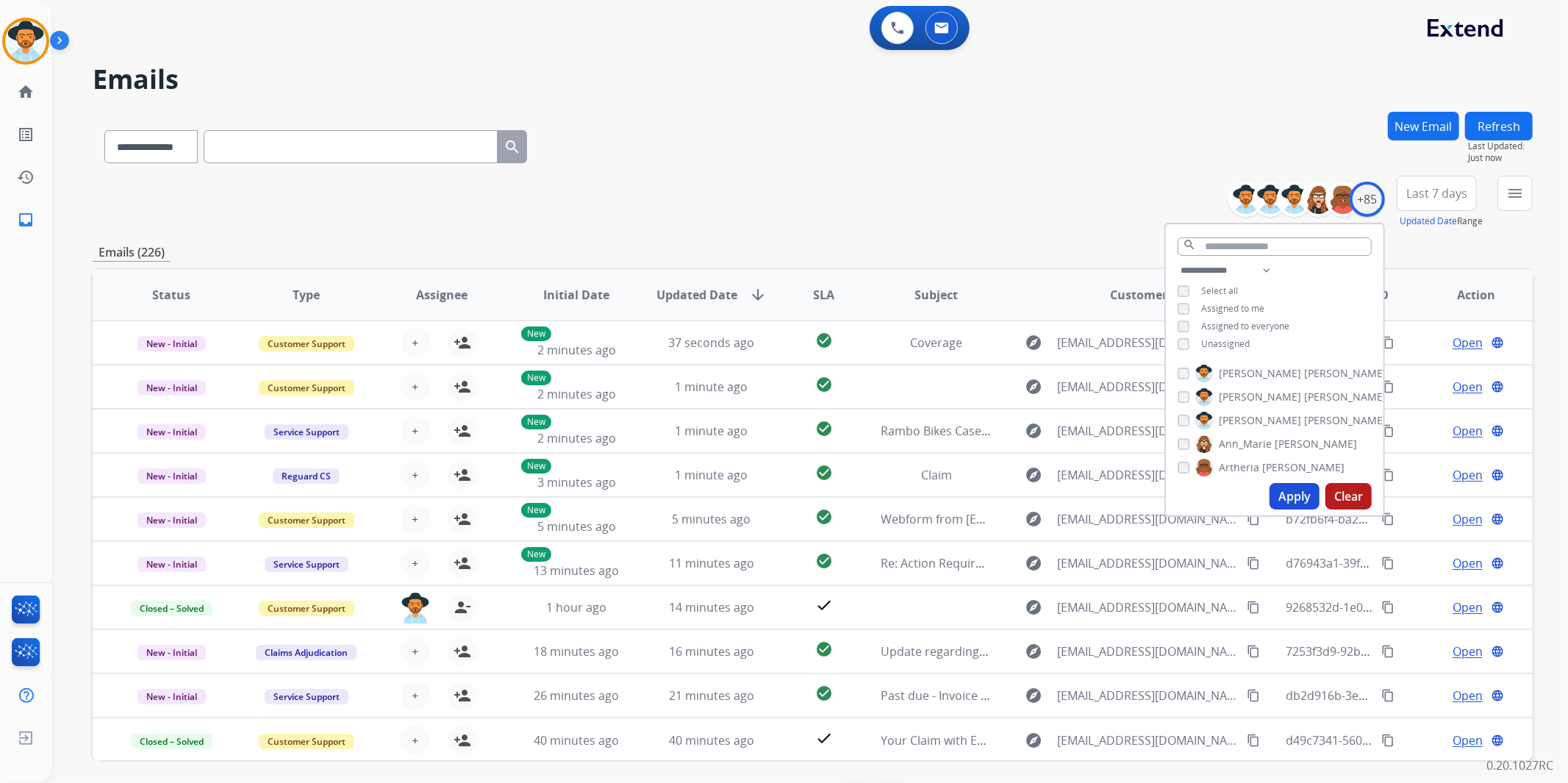
click at [1217, 337] on span "Unassigned" at bounding box center [1226, 343] width 49 height 13
click at [1289, 497] on button "Apply" at bounding box center [1294, 496] width 50 height 27
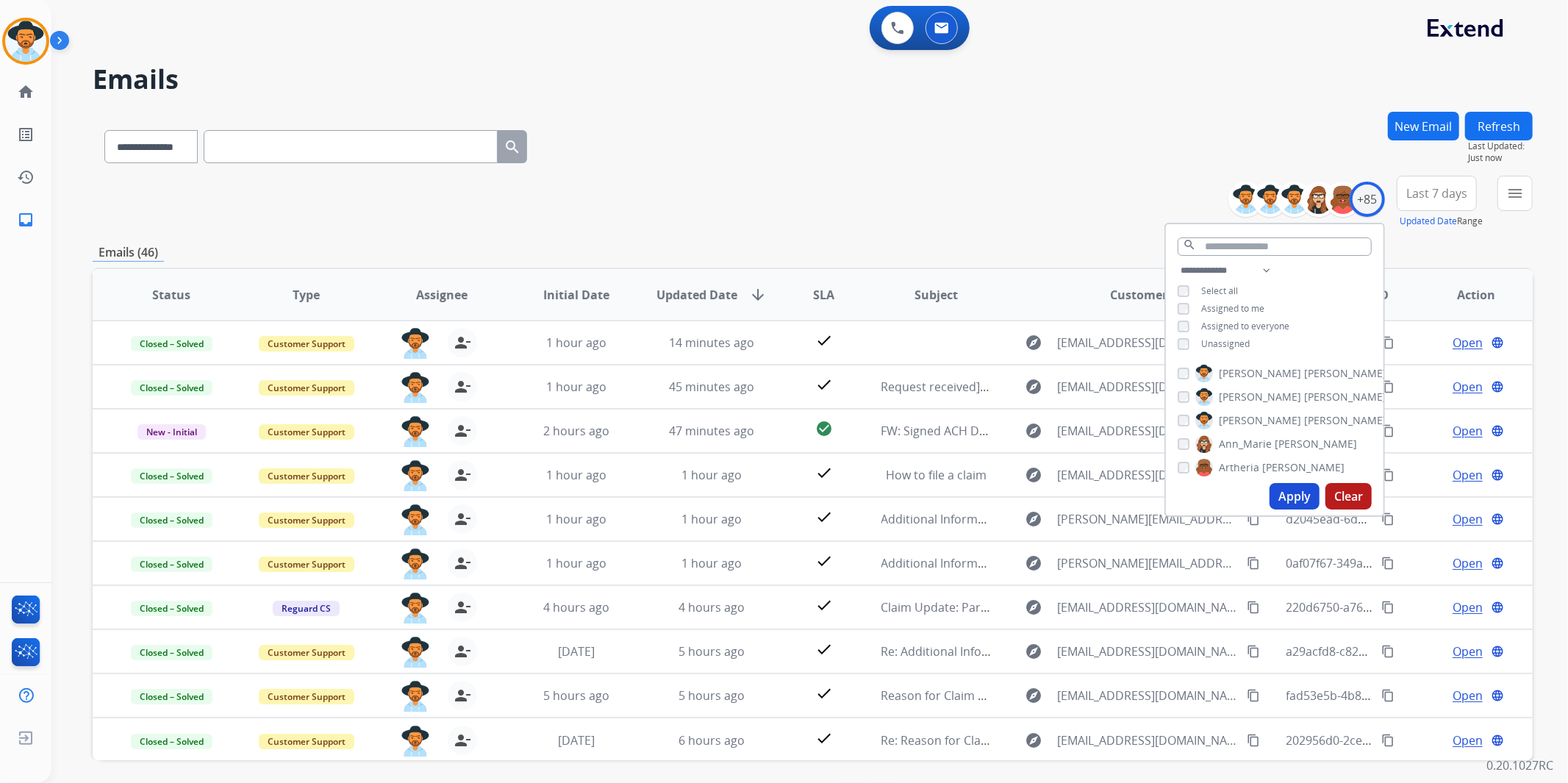
click at [1451, 196] on span "Last 7 days" at bounding box center [1437, 193] width 61 height 6
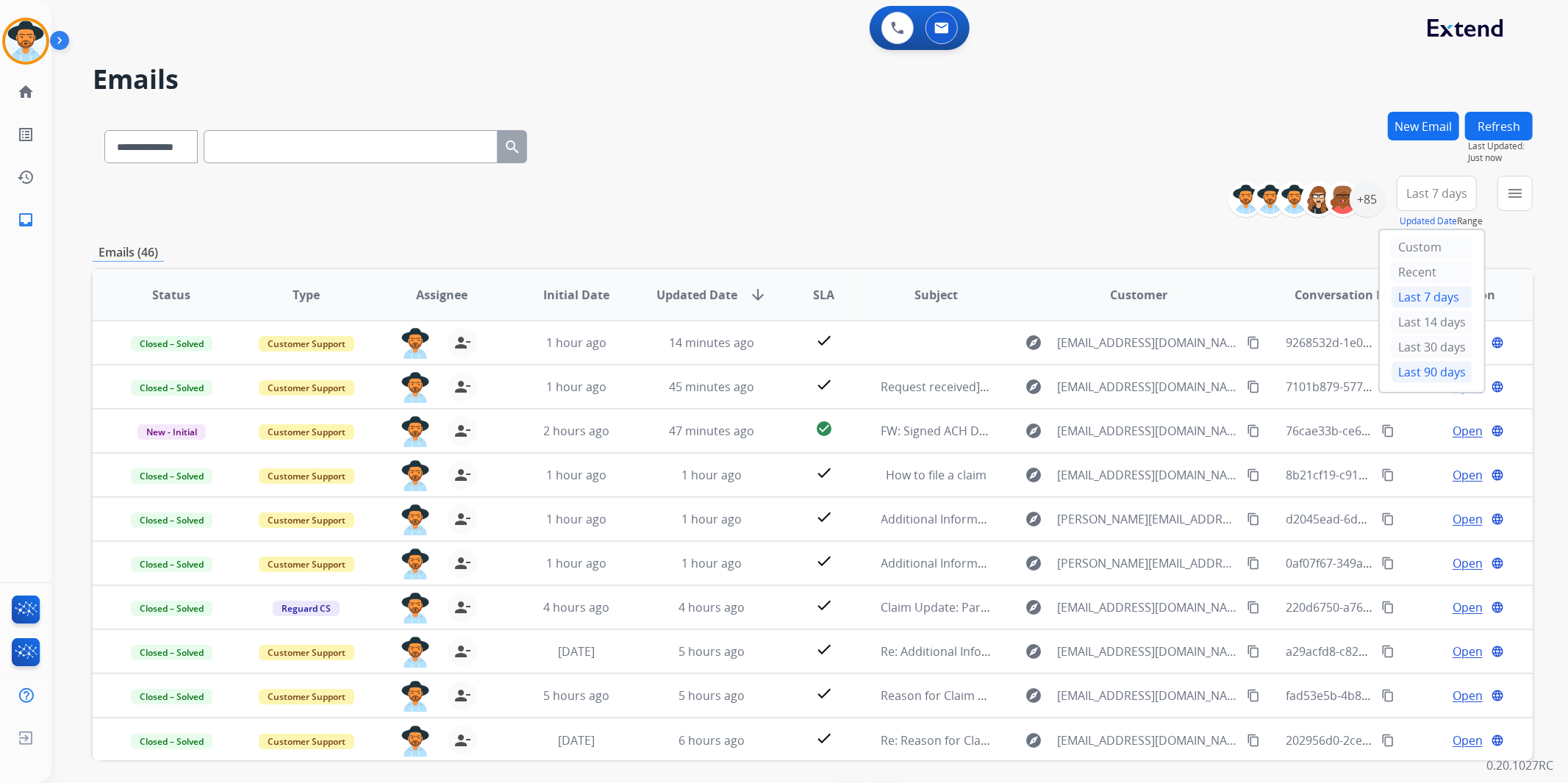
click at [1430, 371] on div "Last 90 days" at bounding box center [1432, 372] width 81 height 22
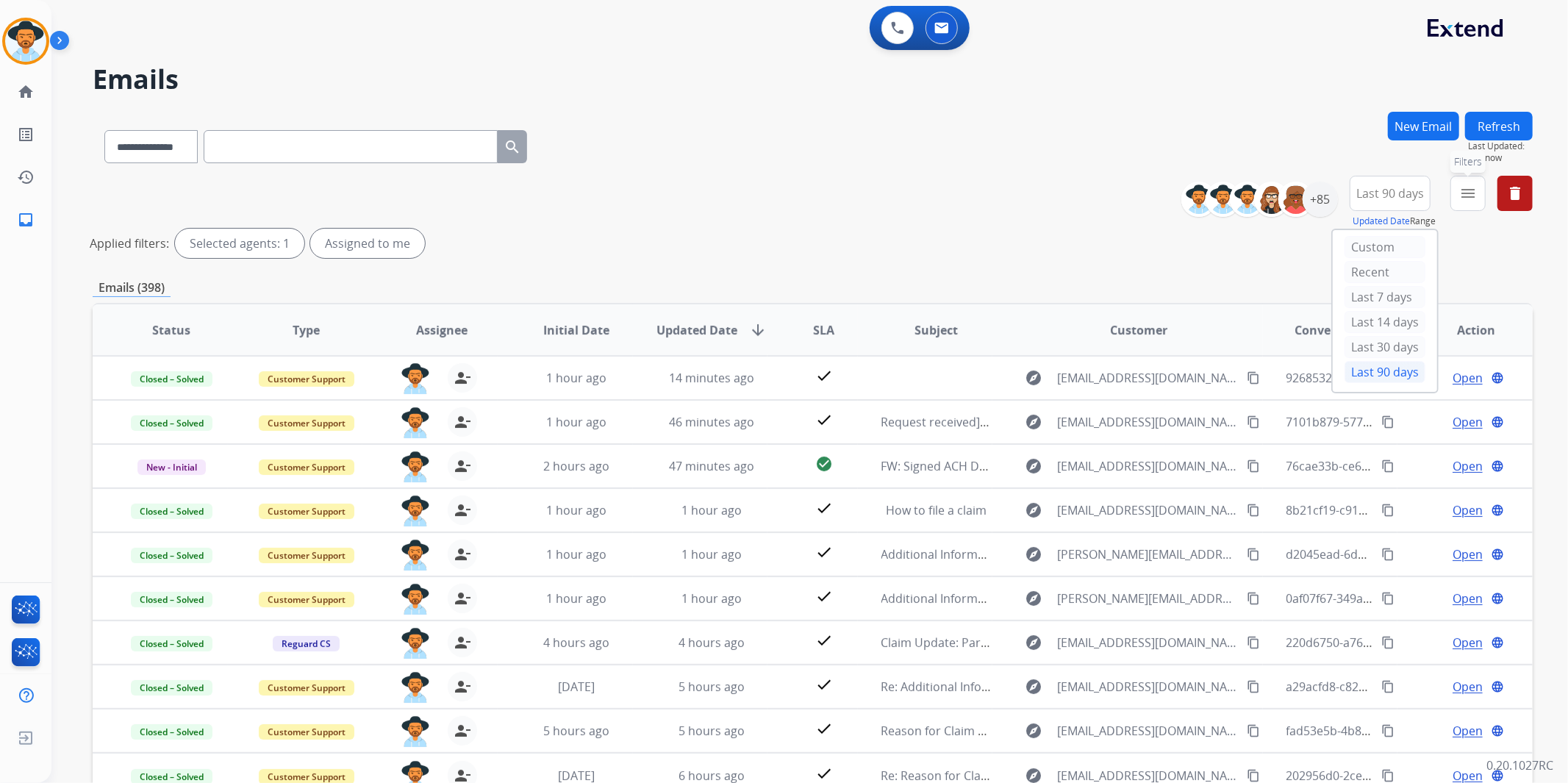
click at [1468, 193] on mat-icon "menu" at bounding box center [1468, 193] width 18 height 18
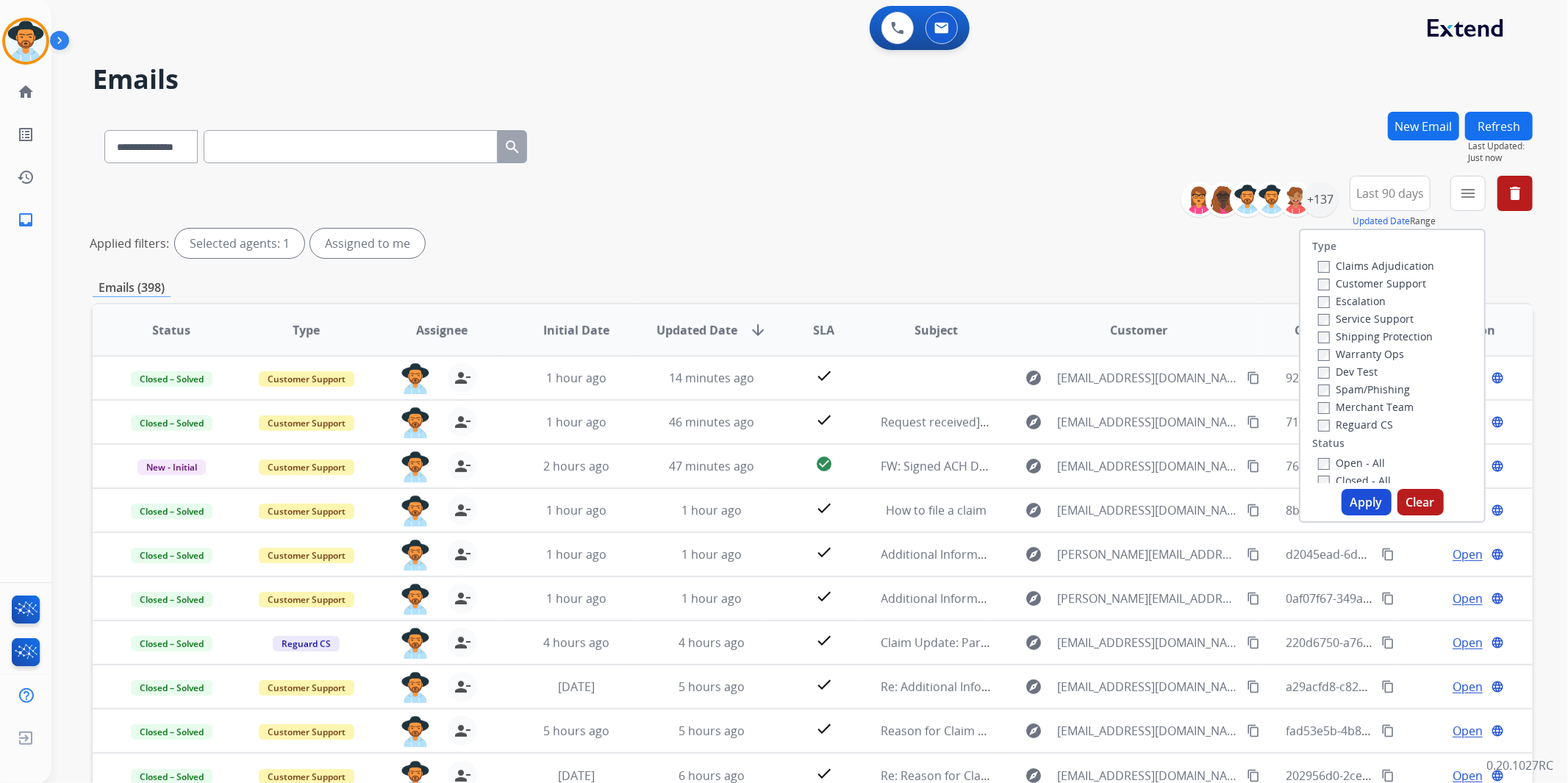
click at [1391, 283] on label "Customer Support" at bounding box center [1372, 283] width 108 height 14
click at [1398, 339] on label "Shipping Protection" at bounding box center [1376, 336] width 115 height 14
click at [1366, 425] on label "Reguard CS" at bounding box center [1355, 425] width 75 height 14
click at [1356, 461] on label "Open - All" at bounding box center [1352, 462] width 67 height 14
click at [1361, 504] on button "Apply" at bounding box center [1366, 502] width 50 height 27
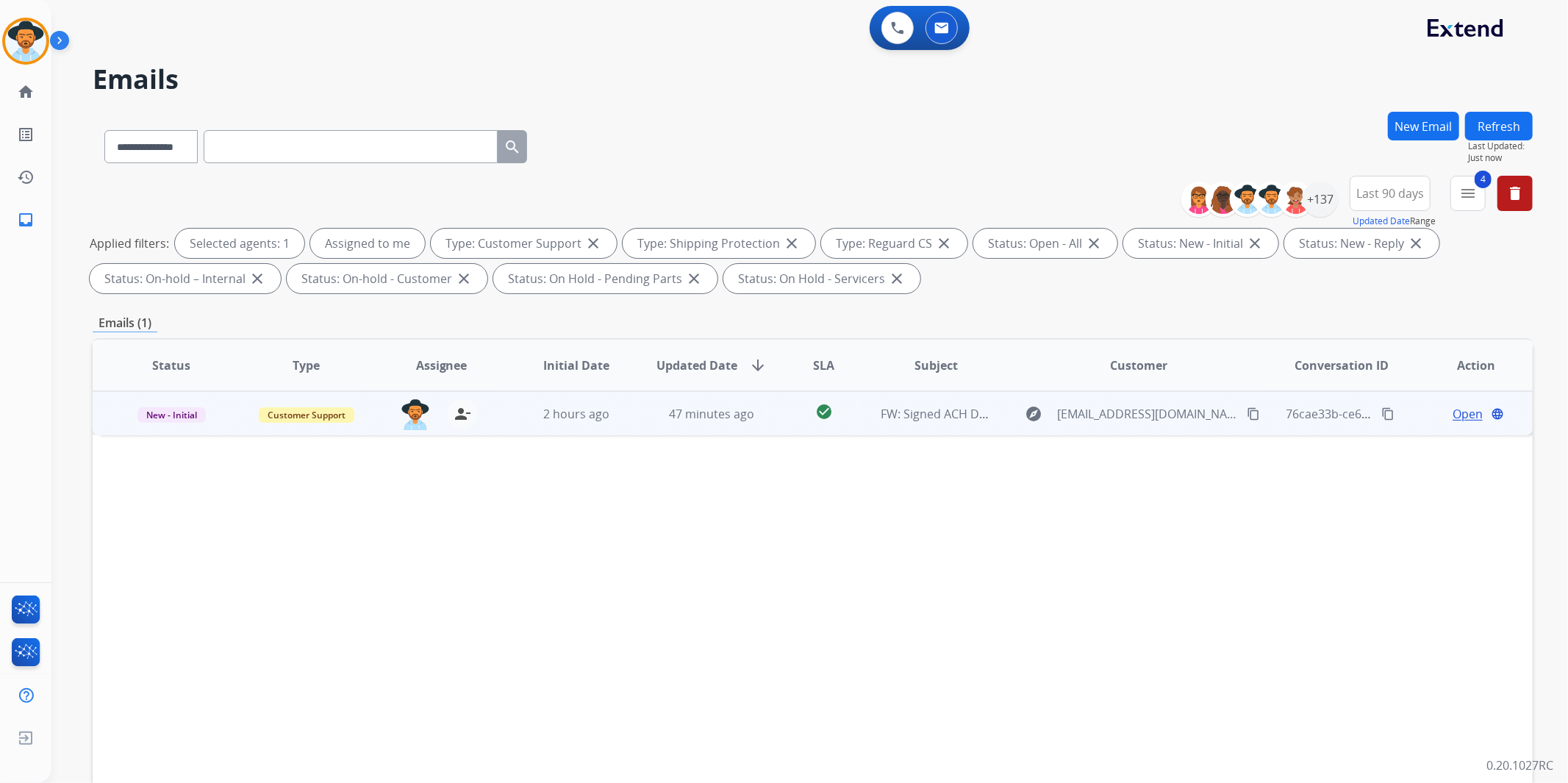
click at [1453, 410] on span "Open" at bounding box center [1468, 413] width 30 height 18
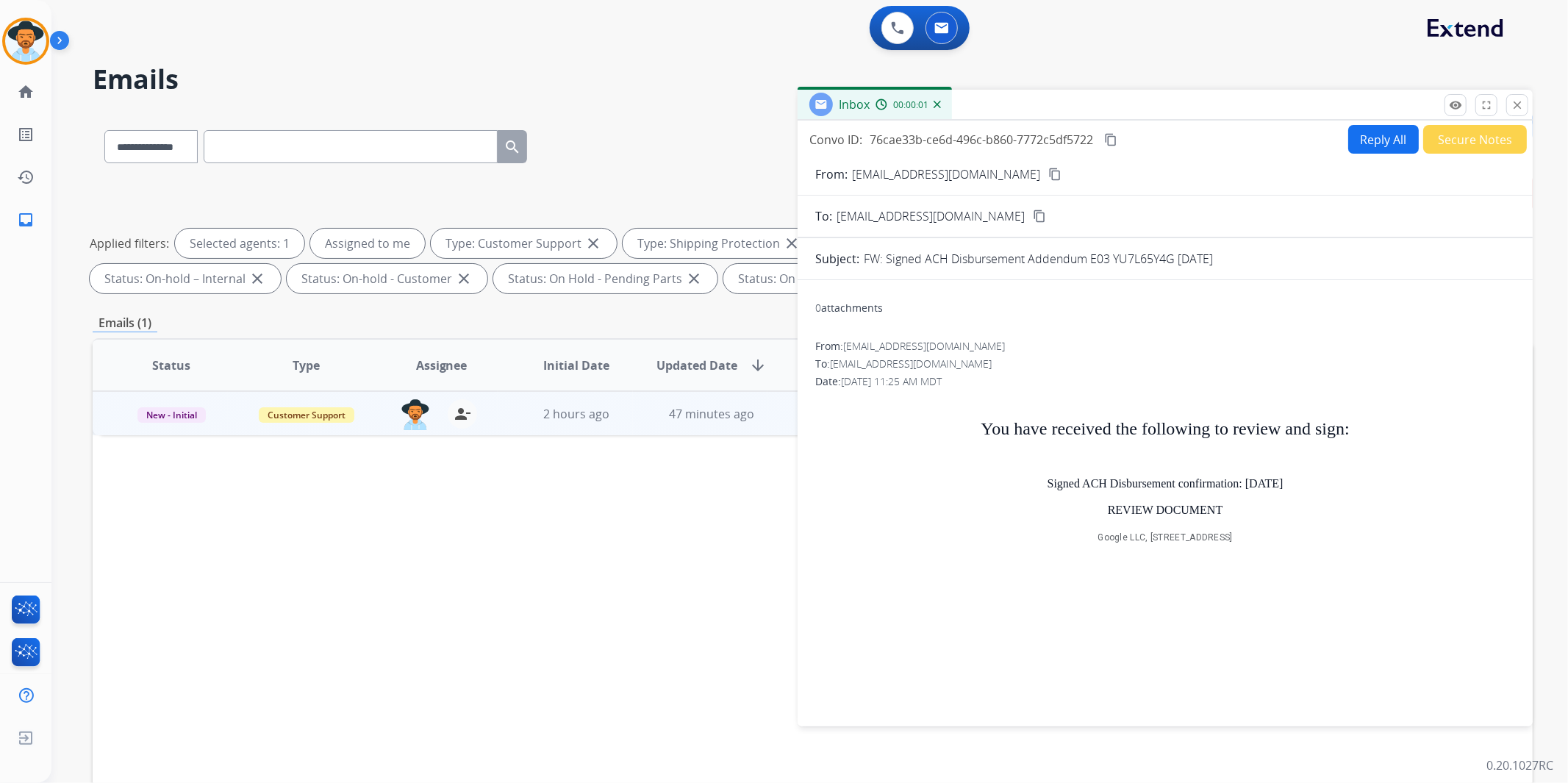
click at [1464, 131] on button "Secure Notes" at bounding box center [1475, 139] width 104 height 28
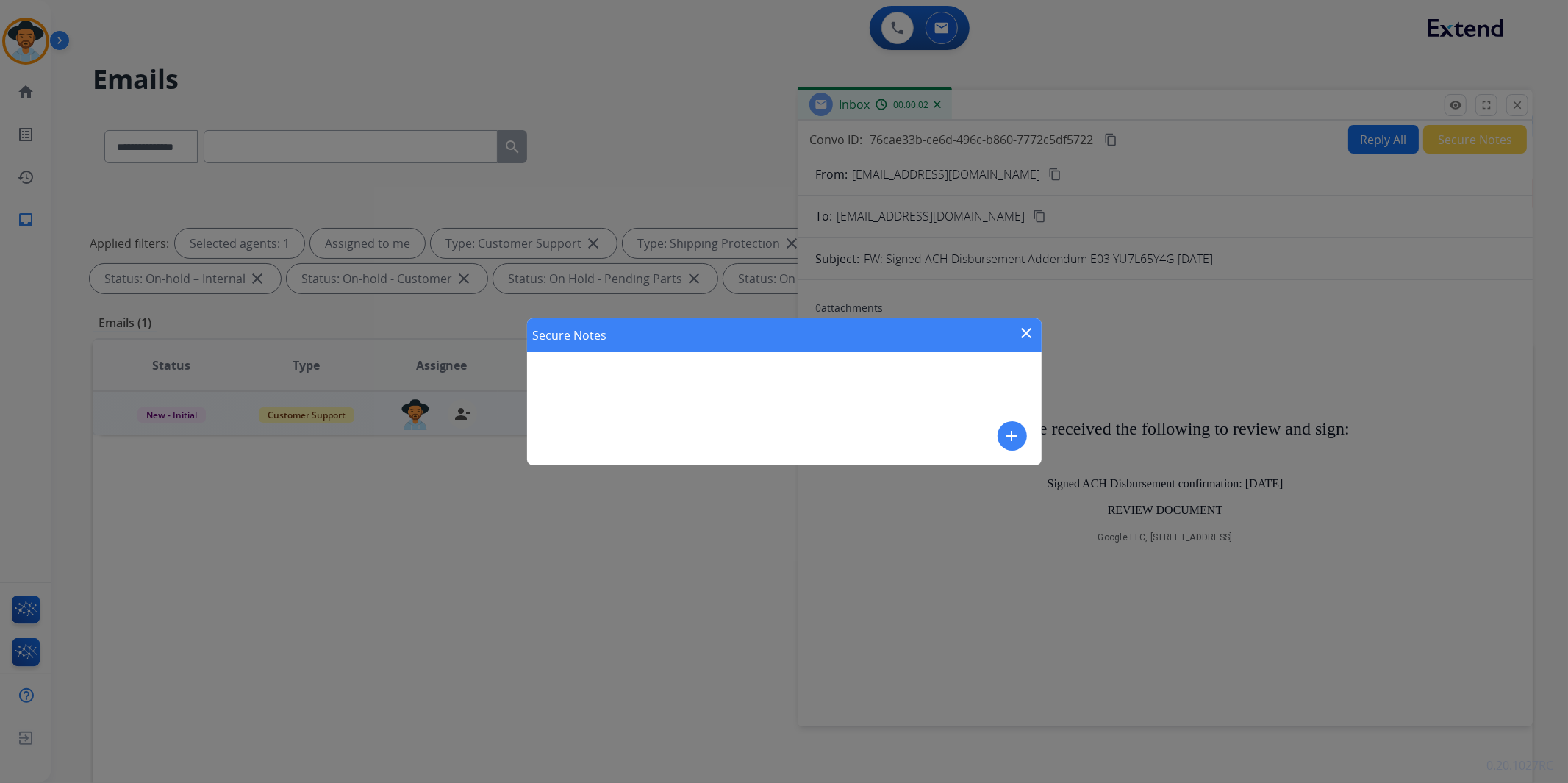
click at [1015, 436] on mat-icon "add" at bounding box center [1012, 436] width 18 height 18
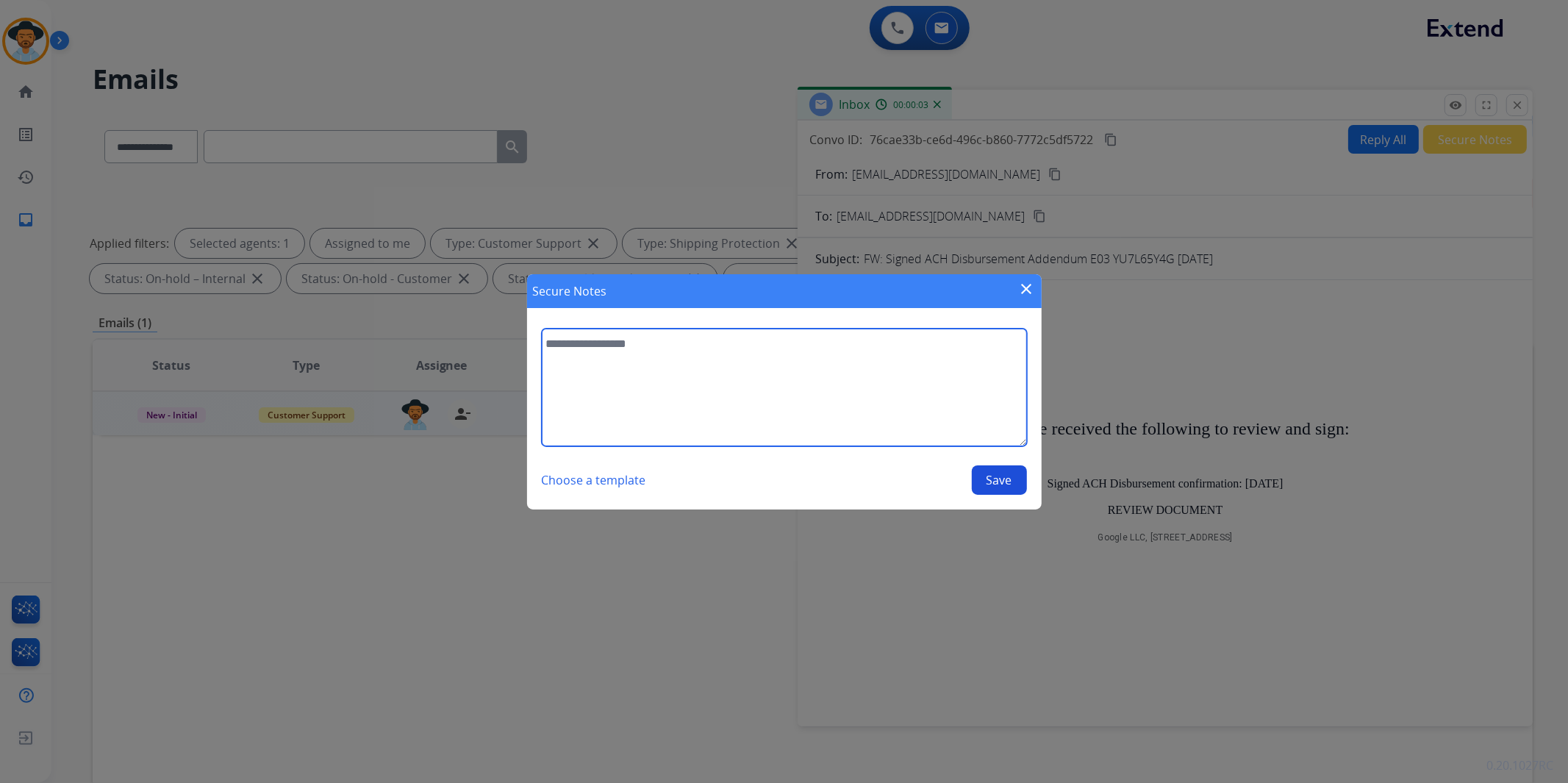
click at [733, 357] on textarea at bounding box center [785, 387] width 485 height 117
type textarea "**********"
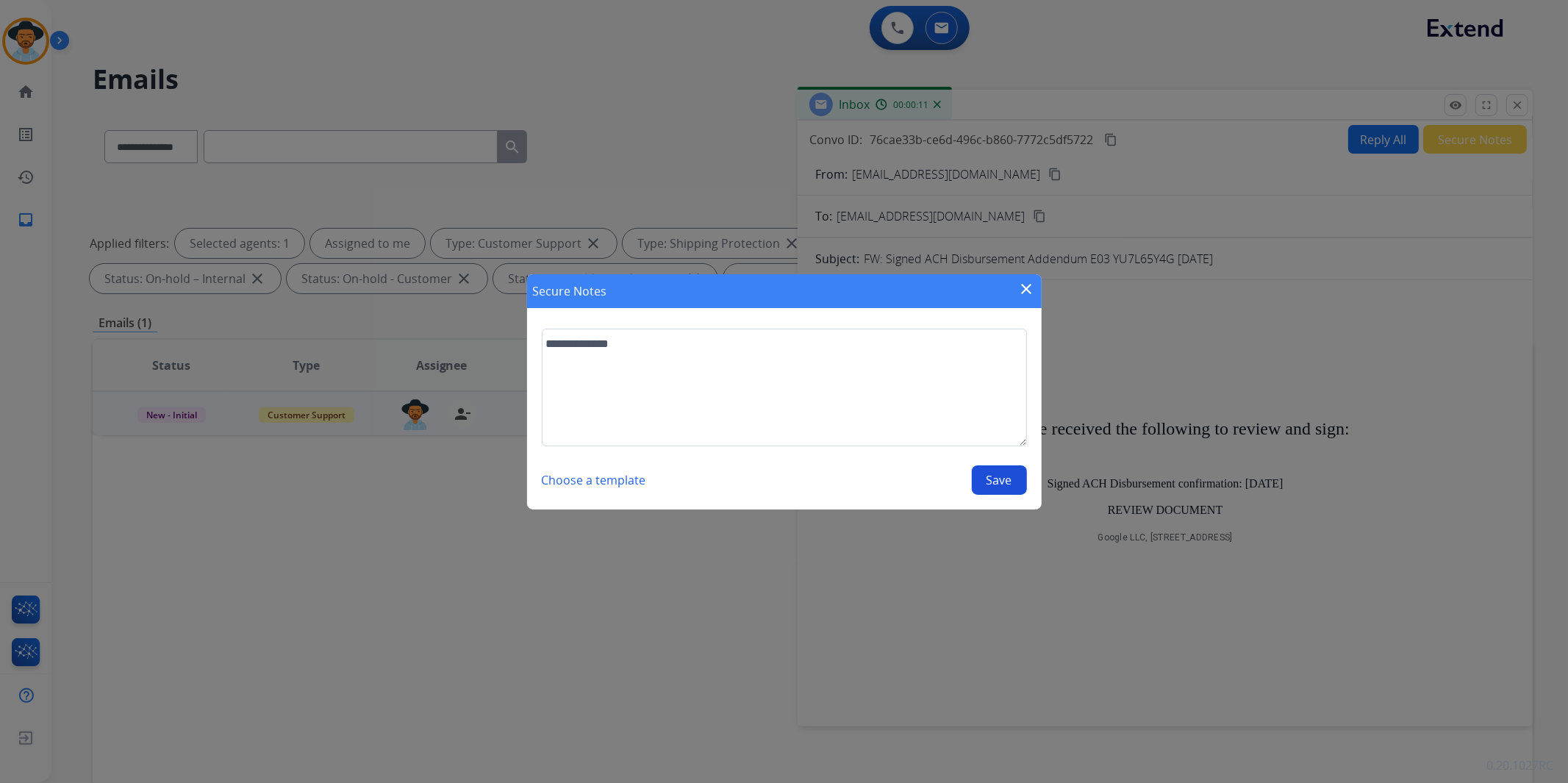
click at [1010, 481] on button "Save" at bounding box center [999, 480] width 55 height 29
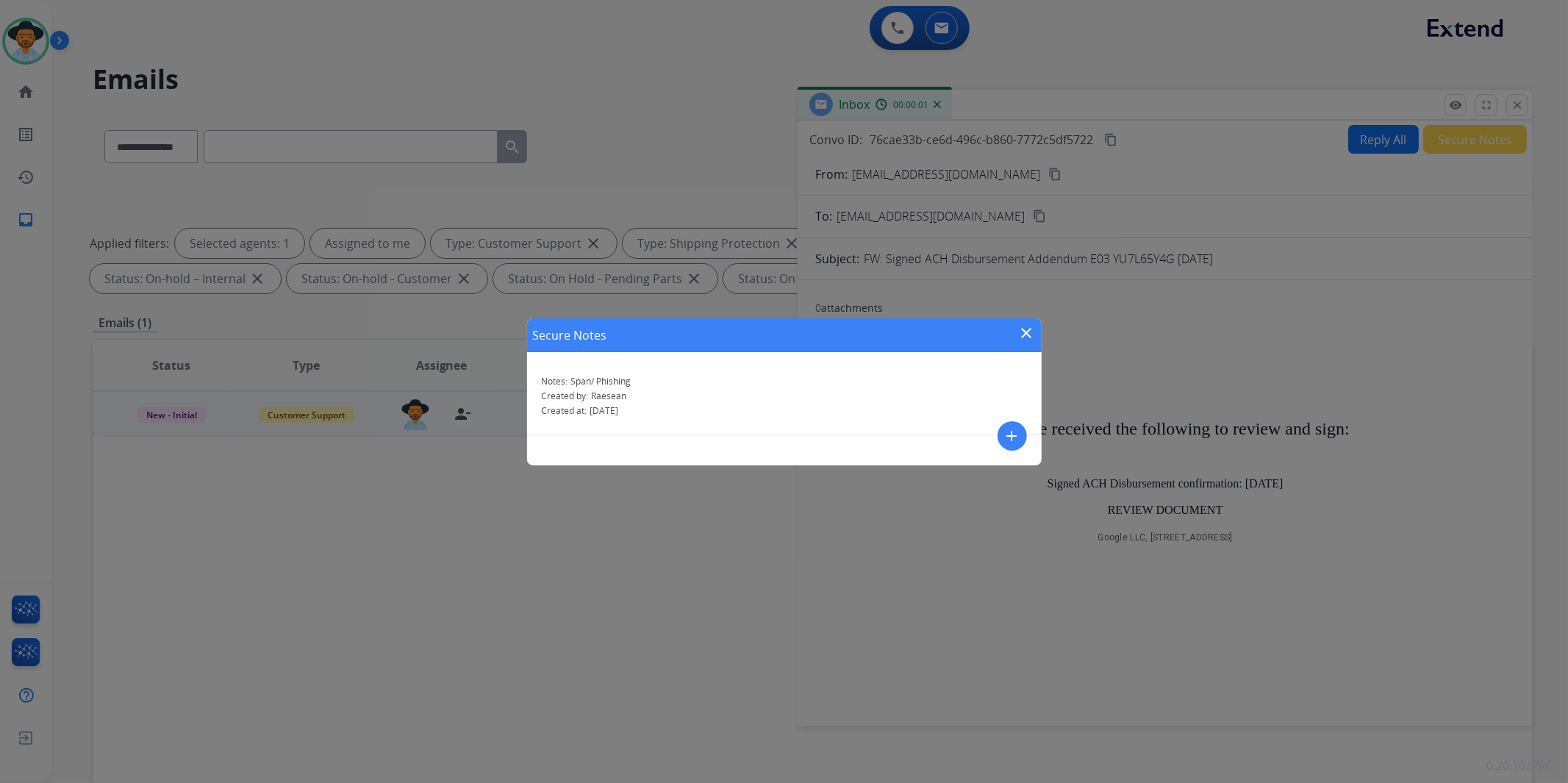
click at [1021, 328] on mat-icon "close" at bounding box center [1027, 333] width 18 height 18
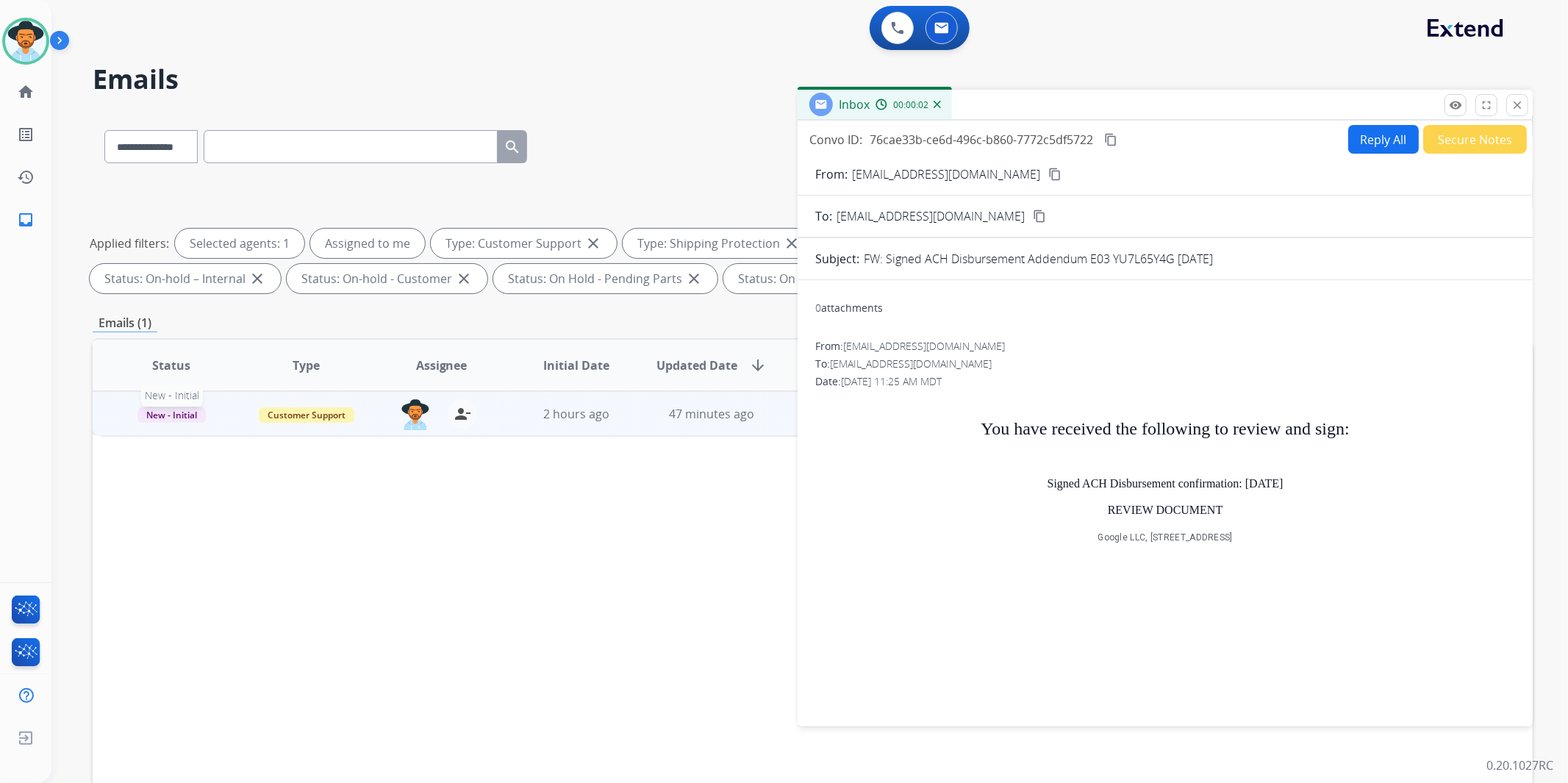
click at [172, 419] on span "New - Initial" at bounding box center [172, 415] width 69 height 15
click at [281, 552] on p "Closed – Solved" at bounding box center [255, 551] width 85 height 21
click at [1525, 96] on button "close Close" at bounding box center [1517, 105] width 22 height 22
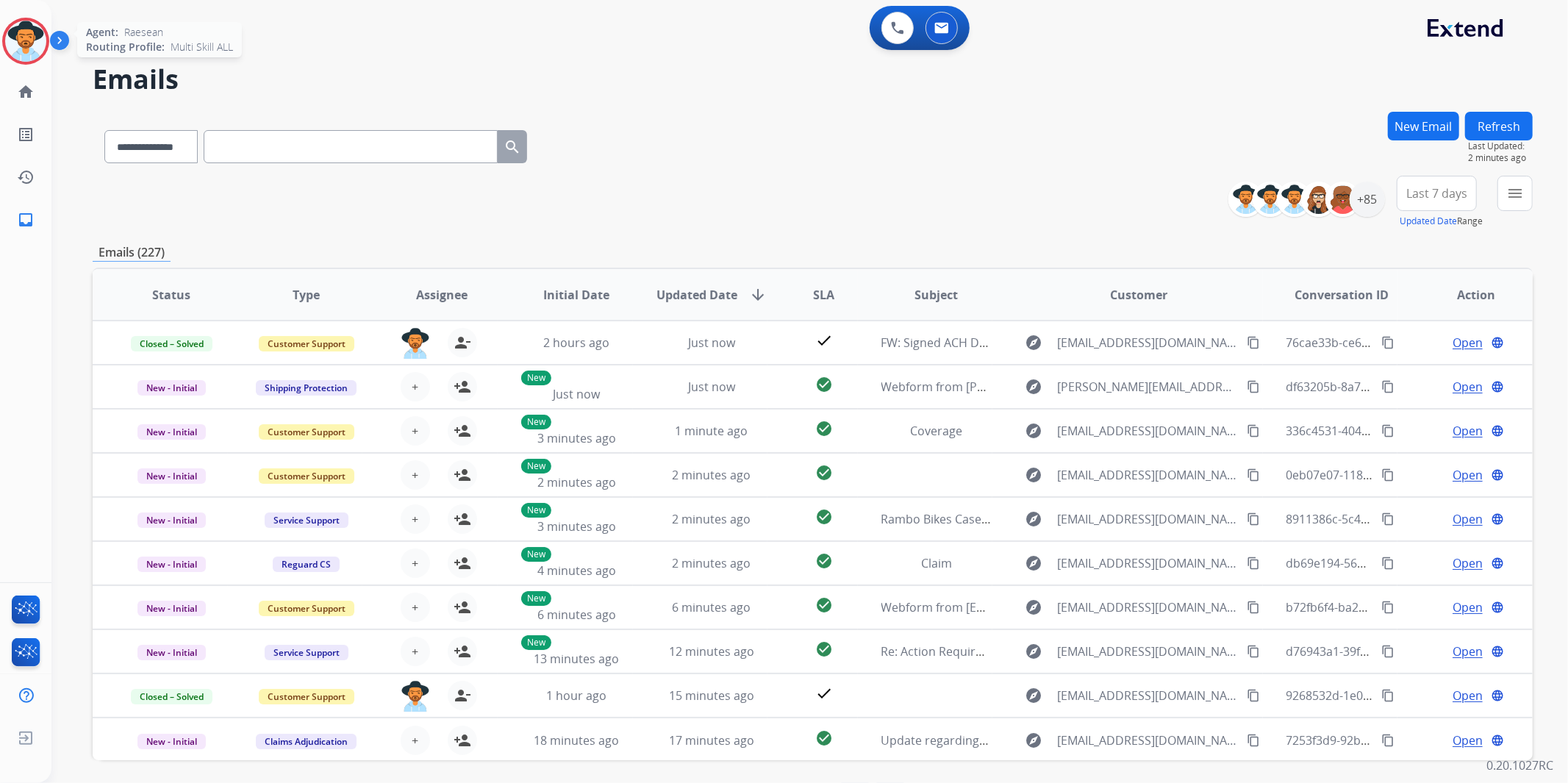
click at [27, 46] on img at bounding box center [26, 41] width 41 height 41
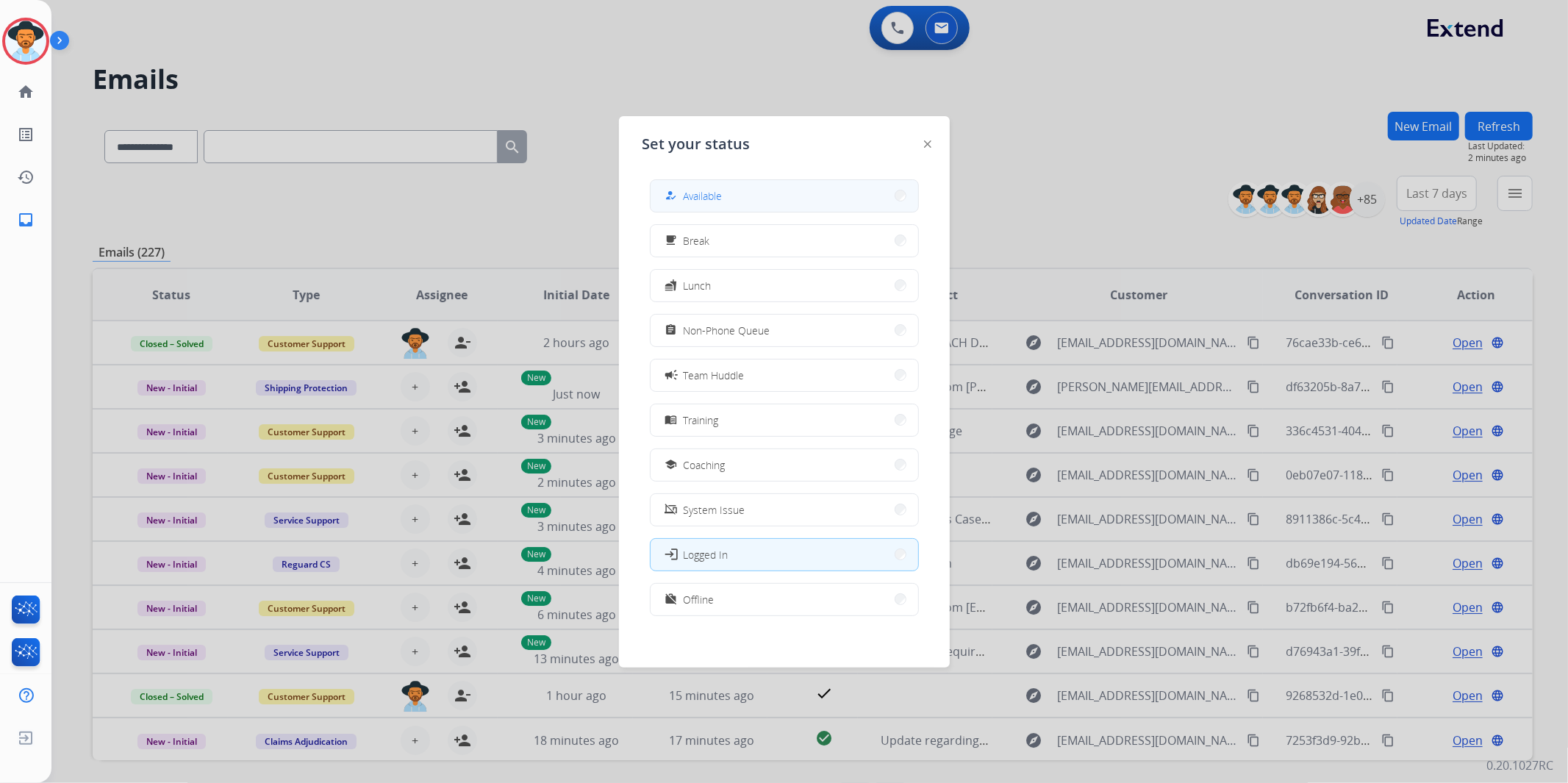
click at [677, 182] on button "how_to_reg Available" at bounding box center [785, 196] width 268 height 32
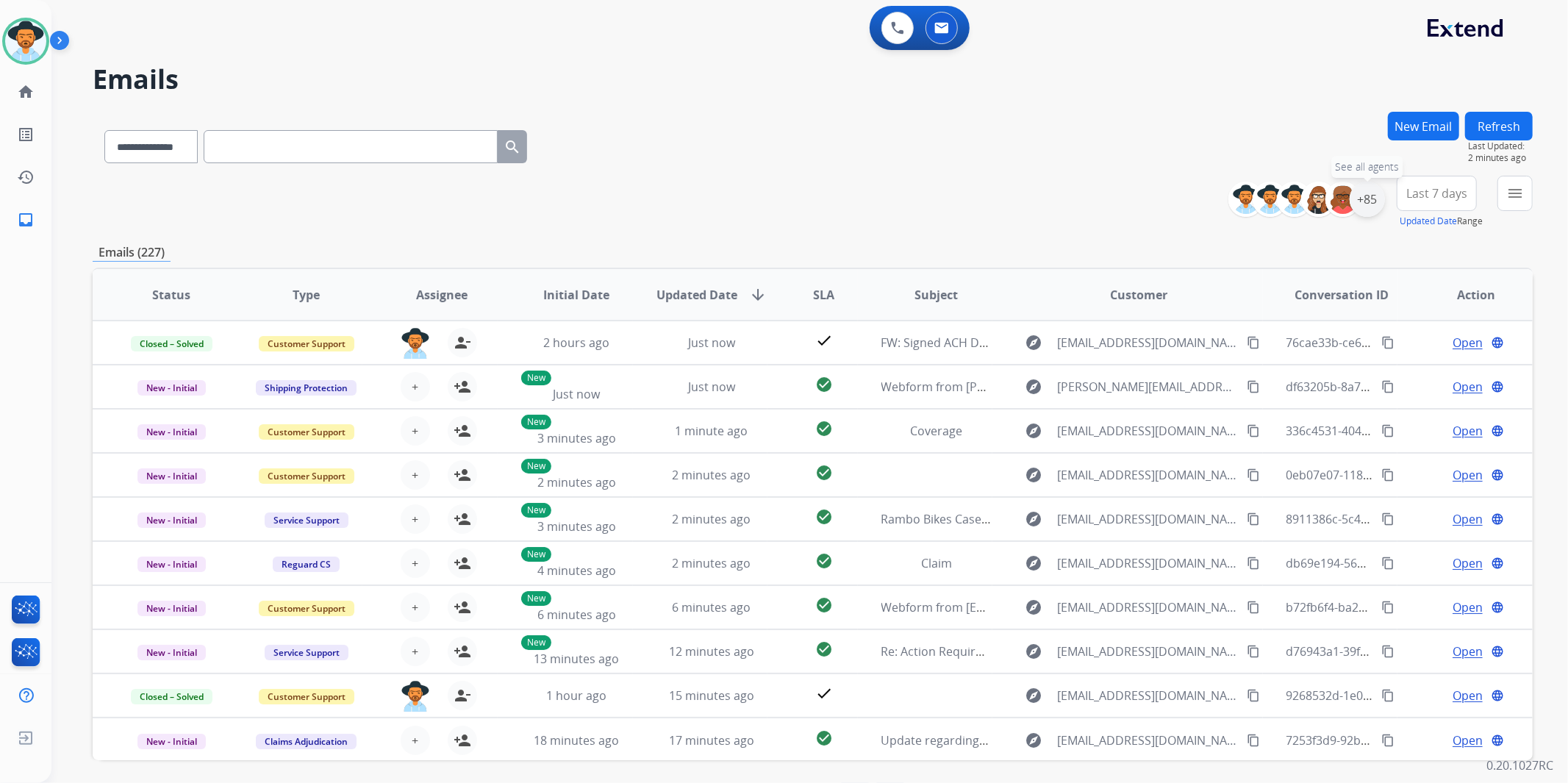
click at [1373, 193] on div "+85" at bounding box center [1367, 199] width 35 height 35
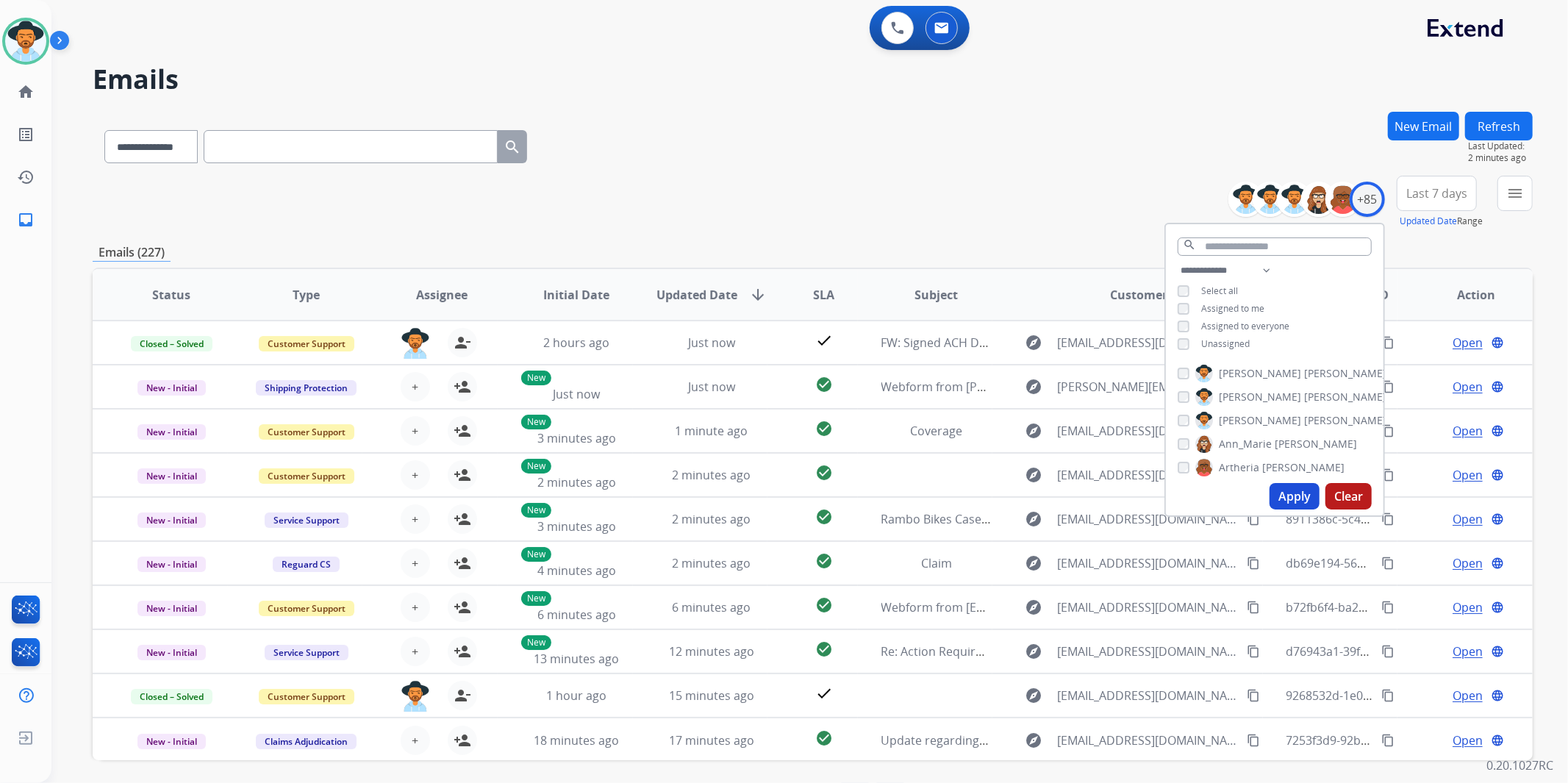
click at [1238, 340] on span "Unassigned" at bounding box center [1226, 343] width 49 height 13
click at [1297, 495] on button "Apply" at bounding box center [1294, 496] width 50 height 27
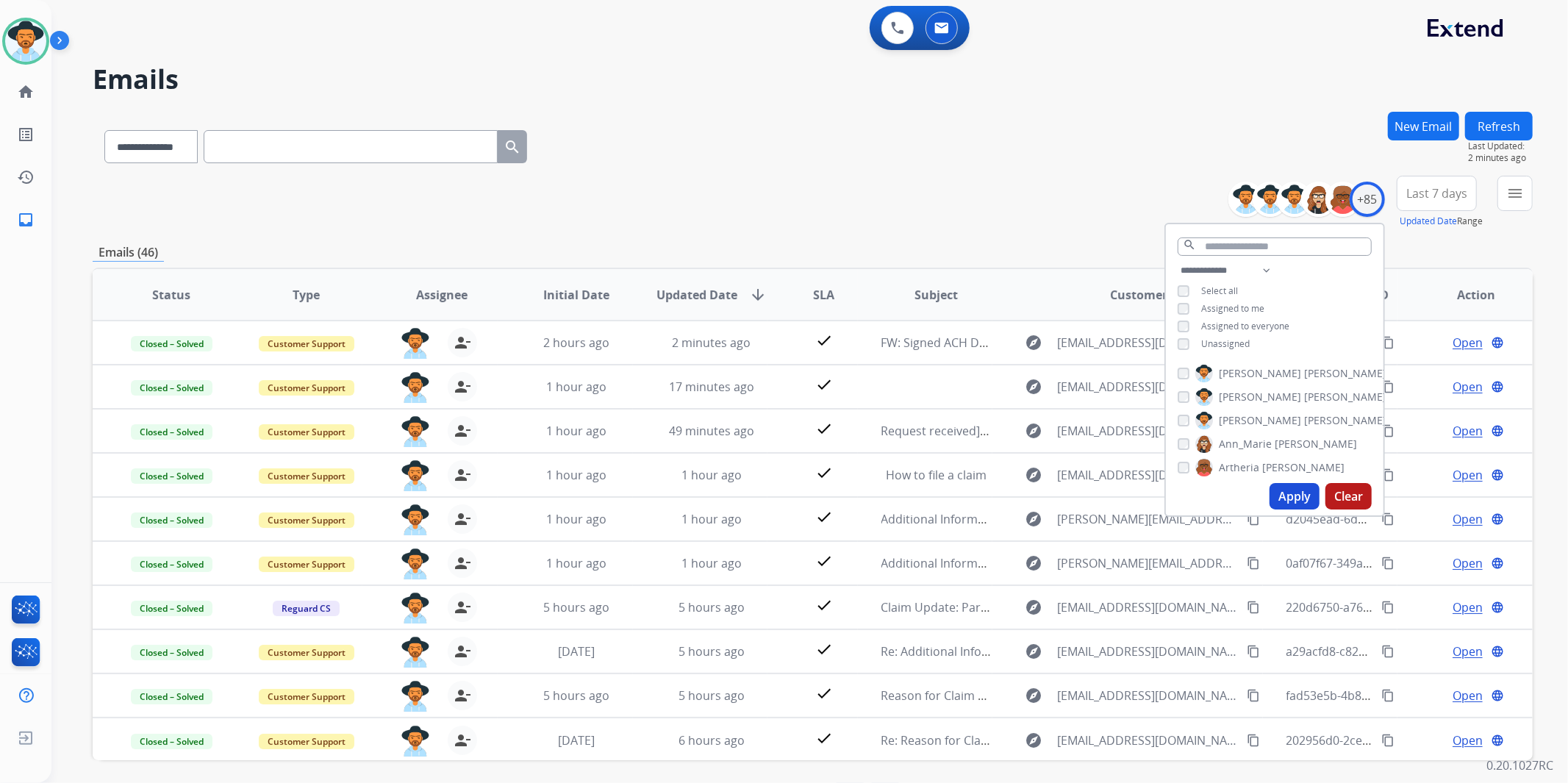
click at [1434, 174] on div "New Email" at bounding box center [1423, 143] width 71 height 64
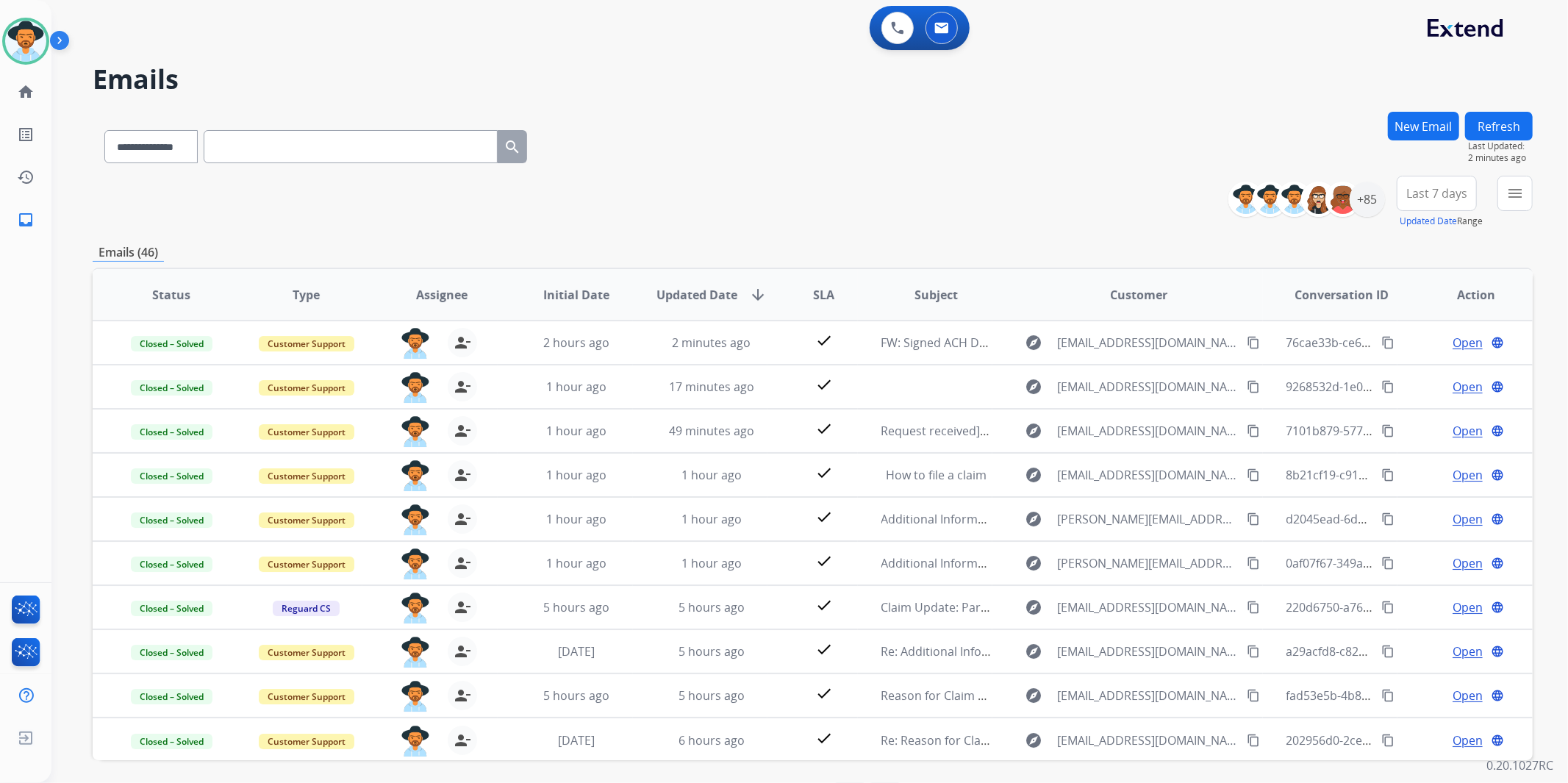
click at [1420, 201] on button "Last 7 days" at bounding box center [1437, 193] width 80 height 35
click at [1436, 364] on div "Last 90 days" at bounding box center [1432, 372] width 81 height 22
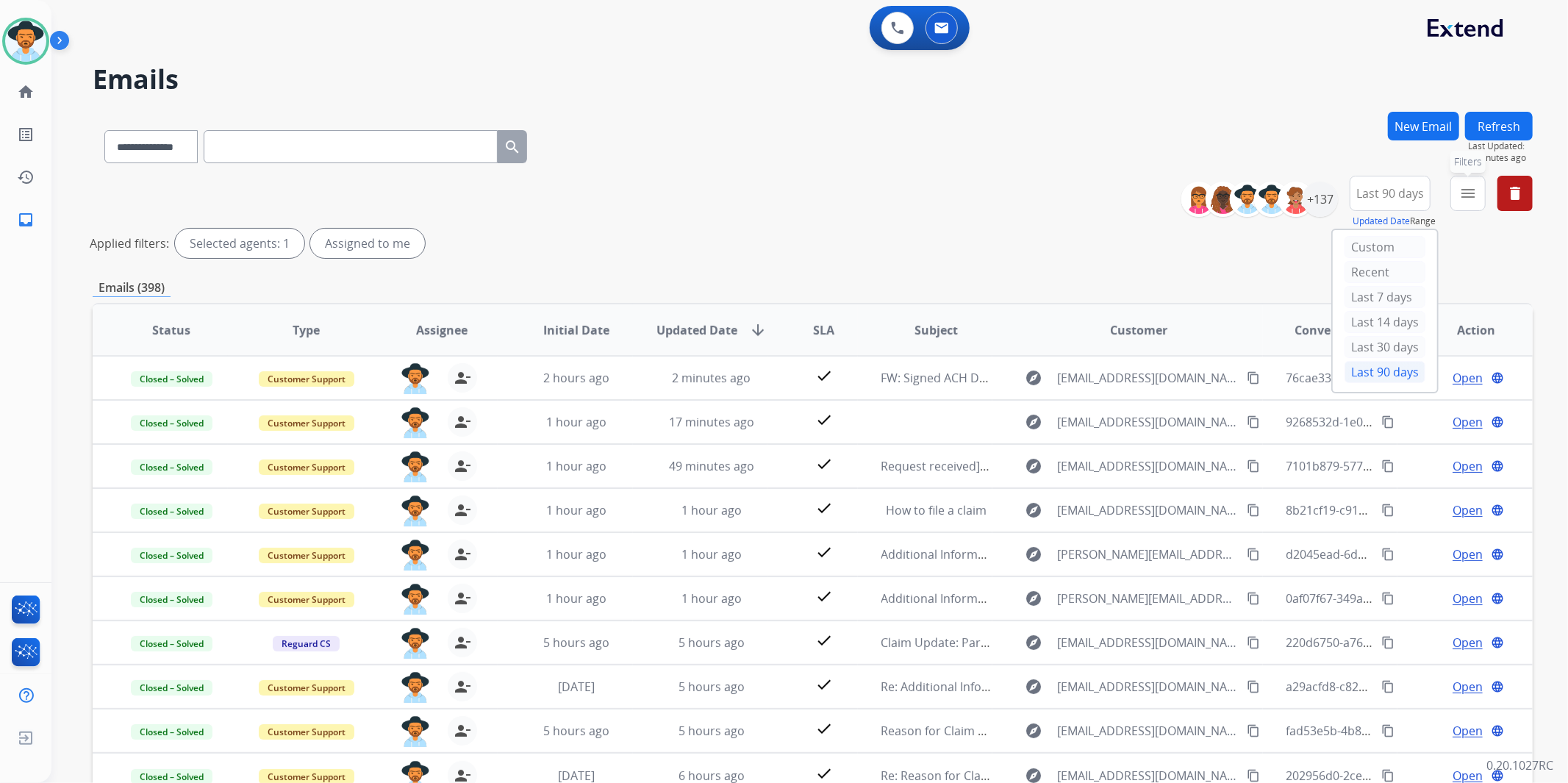
click at [1464, 202] on button "menu Filters" at bounding box center [1468, 193] width 35 height 35
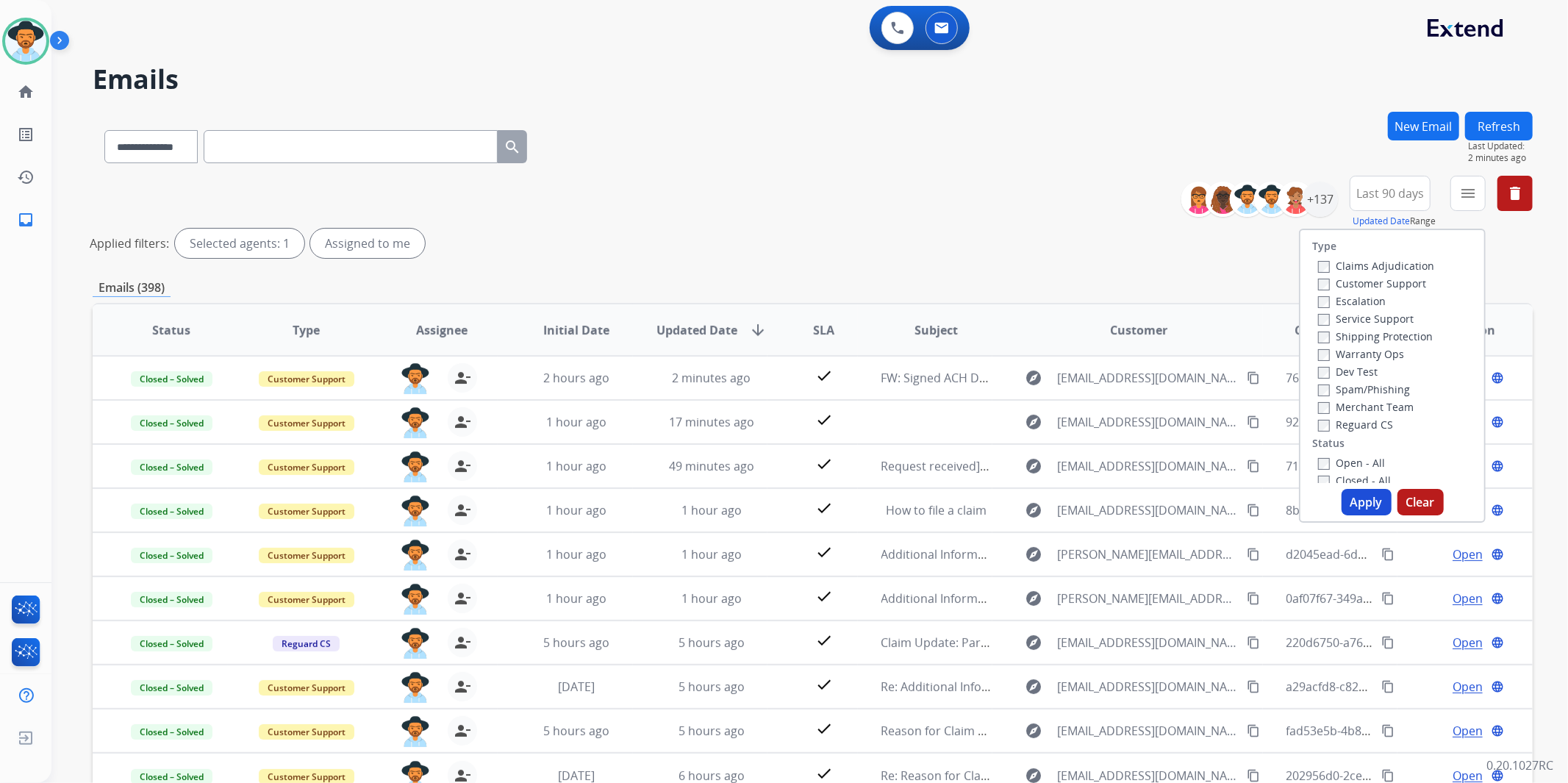
click at [1408, 283] on label "Customer Support" at bounding box center [1372, 283] width 108 height 14
click at [1402, 329] on label "Shipping Protection" at bounding box center [1376, 336] width 115 height 14
click at [1377, 415] on div "Reguard CS" at bounding box center [1376, 424] width 116 height 18
click at [1378, 422] on label "Reguard CS" at bounding box center [1355, 425] width 75 height 14
click at [1368, 457] on label "Open - All" at bounding box center [1352, 462] width 67 height 14
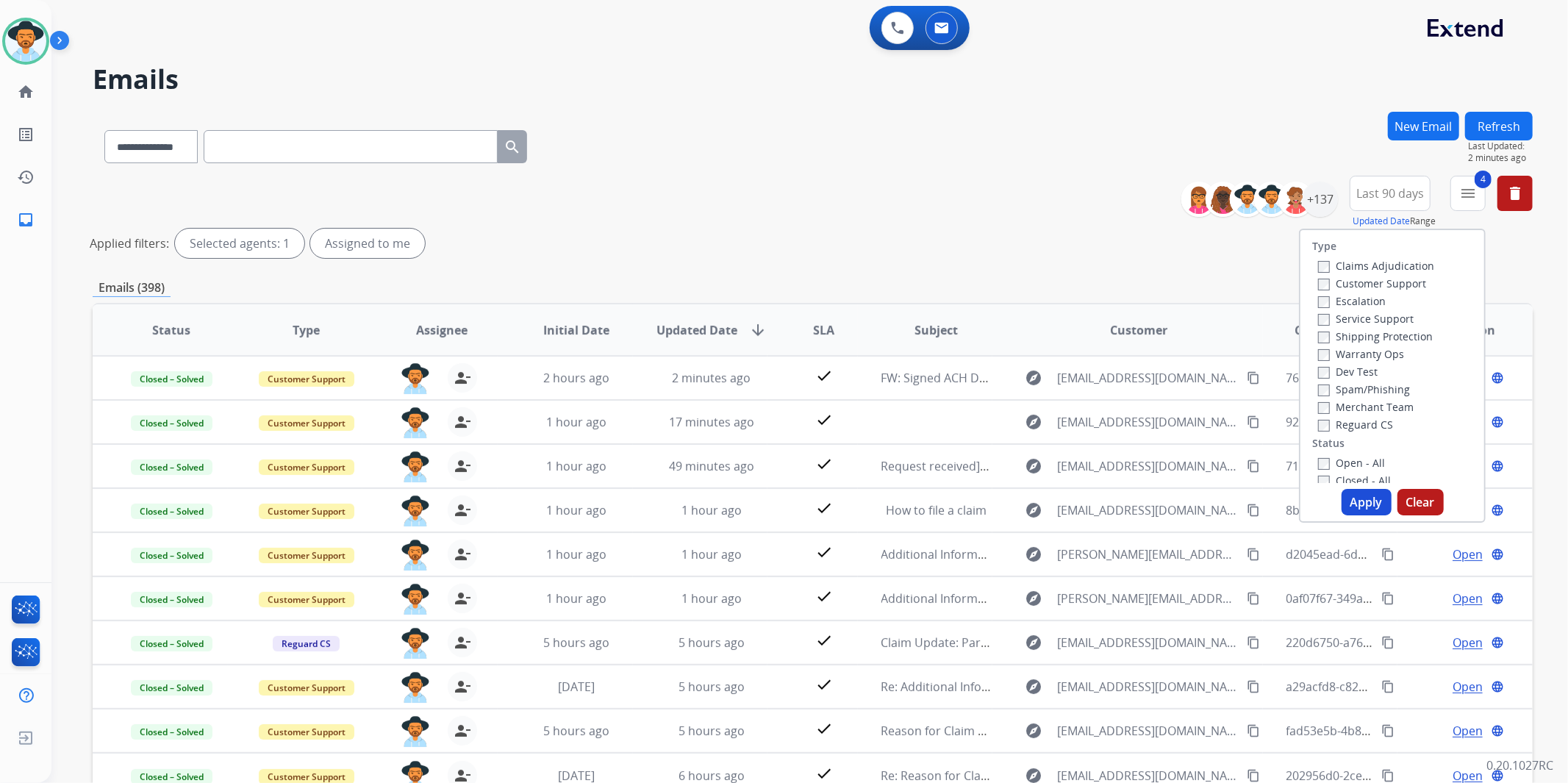
click at [1372, 502] on button "Apply" at bounding box center [1366, 502] width 50 height 27
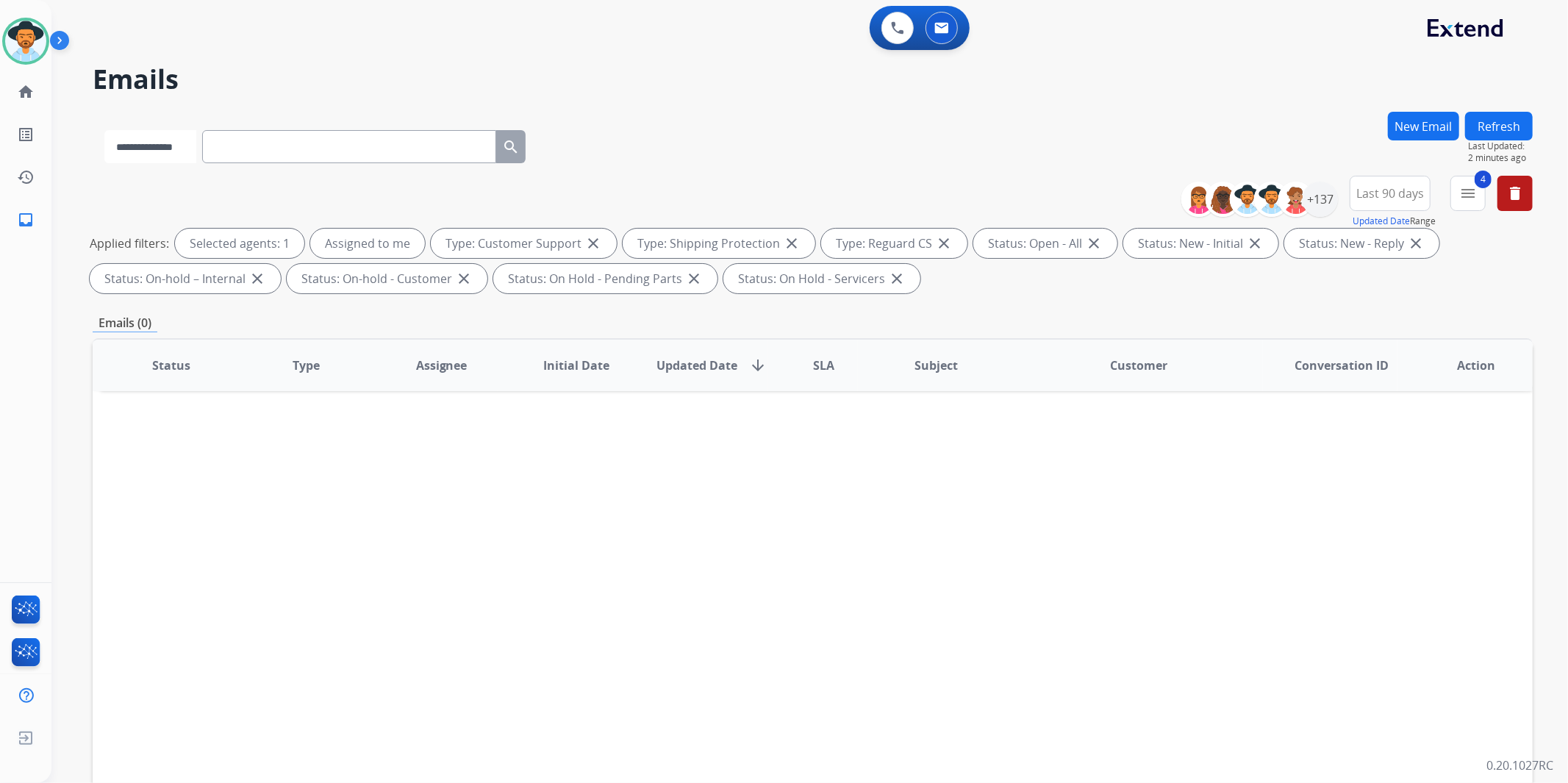
click at [189, 153] on select "**********" at bounding box center [150, 147] width 92 height 33
select select "**********"
click at [105, 130] on select "**********" at bounding box center [150, 147] width 92 height 33
paste input "**********"
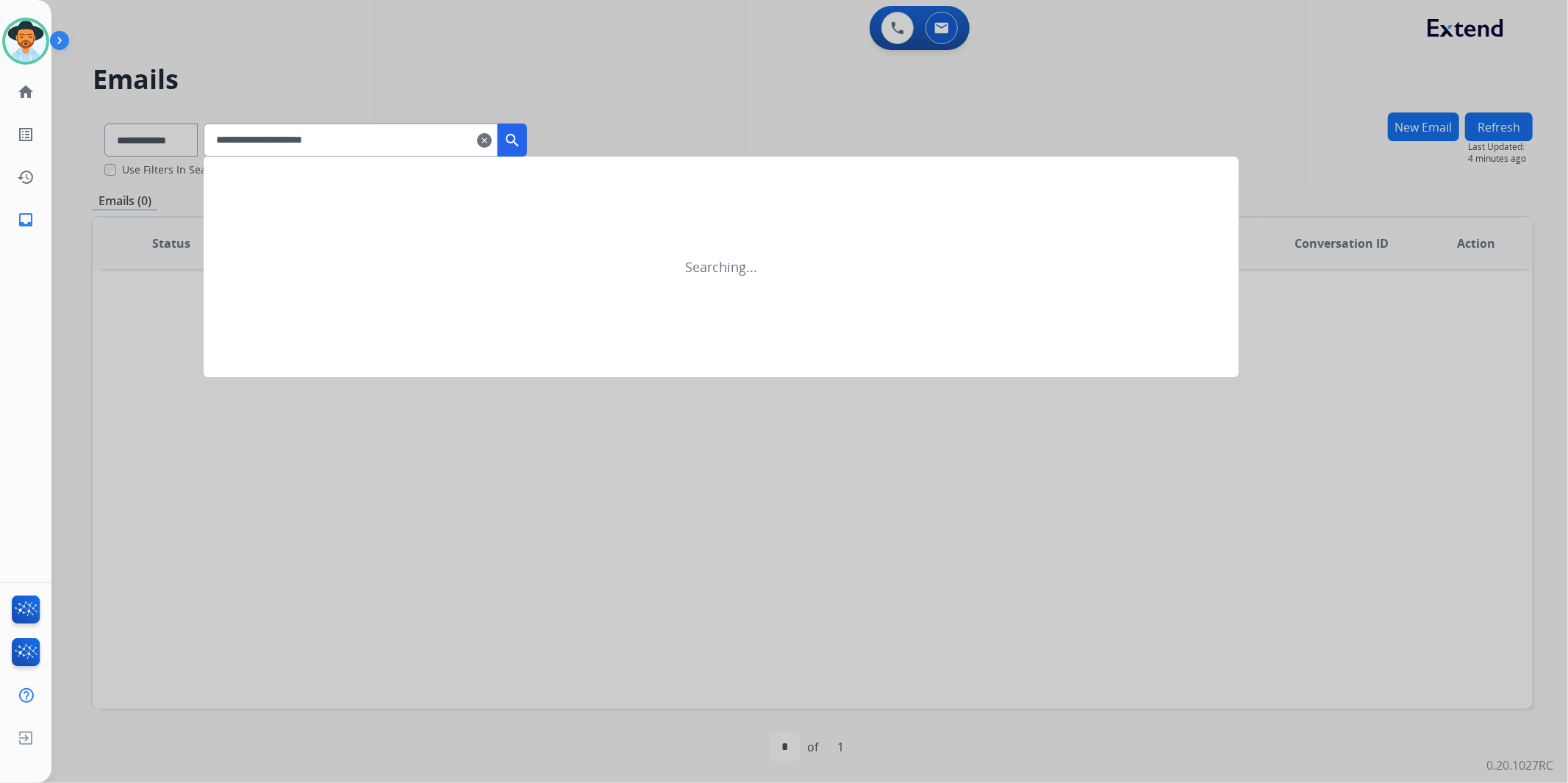
type input "**********"
click at [522, 136] on mat-icon "search" at bounding box center [512, 140] width 18 height 18
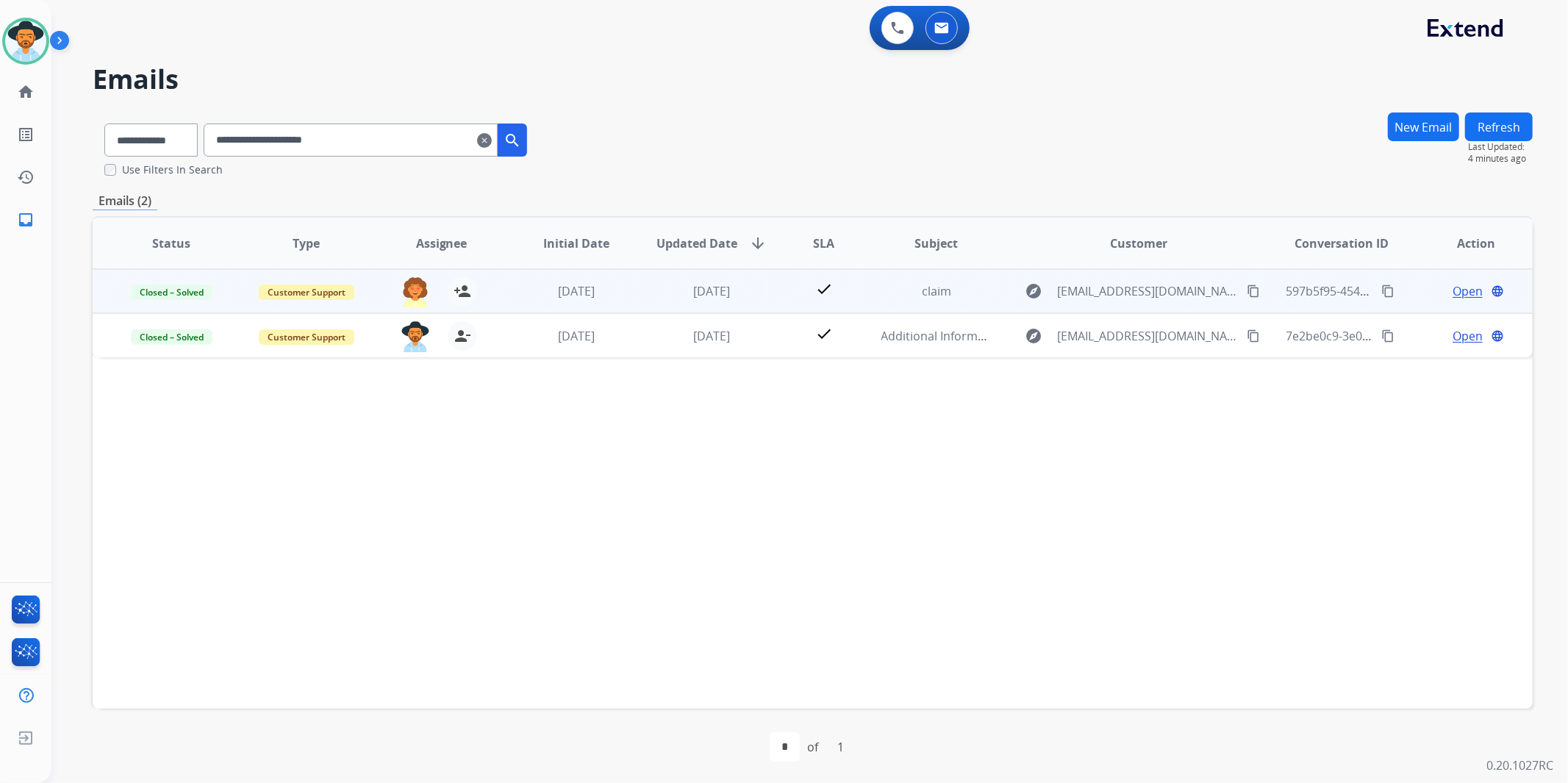
click at [1453, 286] on span "Open" at bounding box center [1468, 291] width 30 height 18
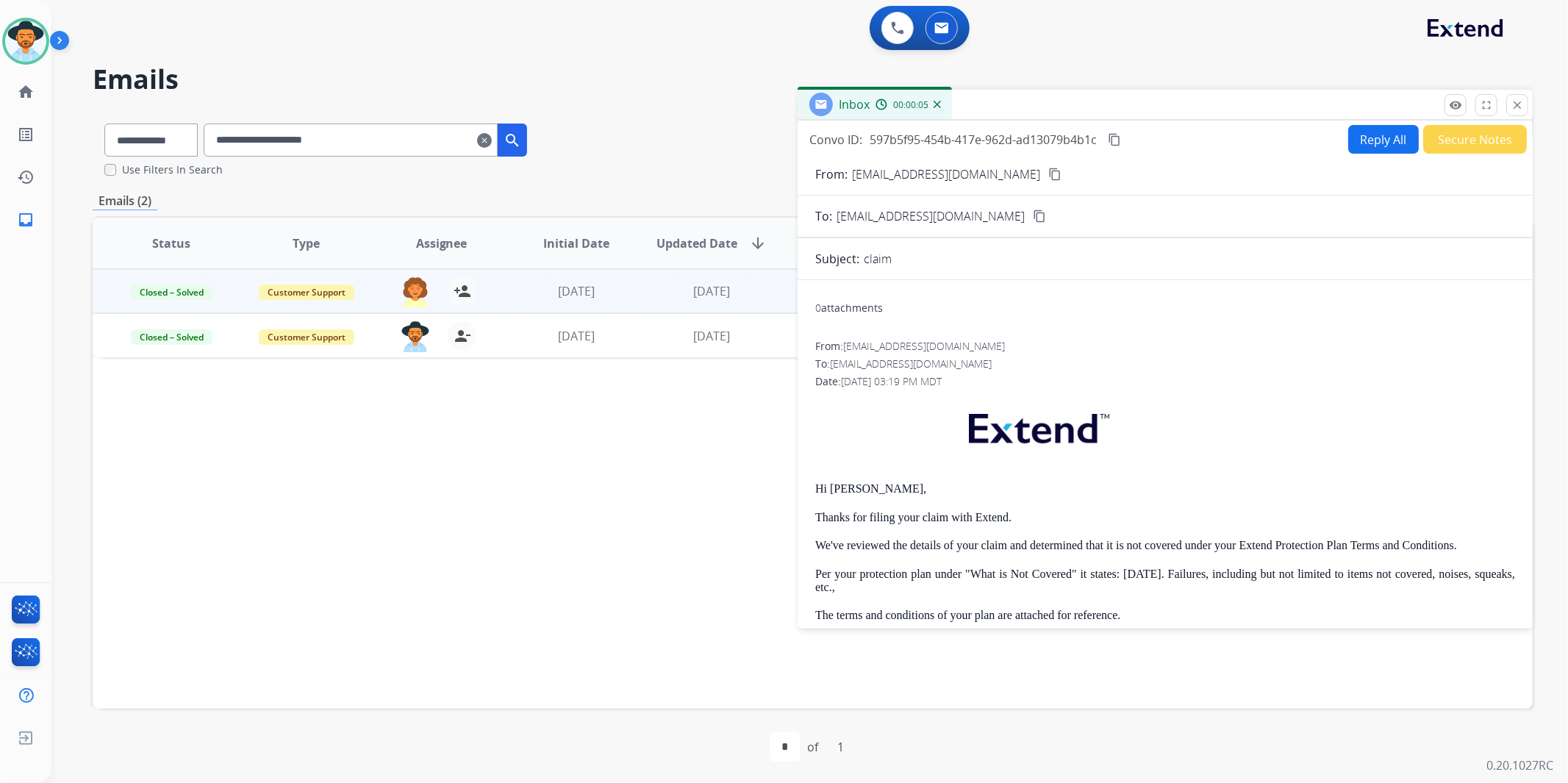
click at [507, 535] on div "Status Type Assignee Initial Date Updated Date arrow_downward SLA Subject Custo…" at bounding box center [812, 462] width 1440 height 492
click at [1512, 103] on mat-icon "close" at bounding box center [1517, 105] width 13 height 13
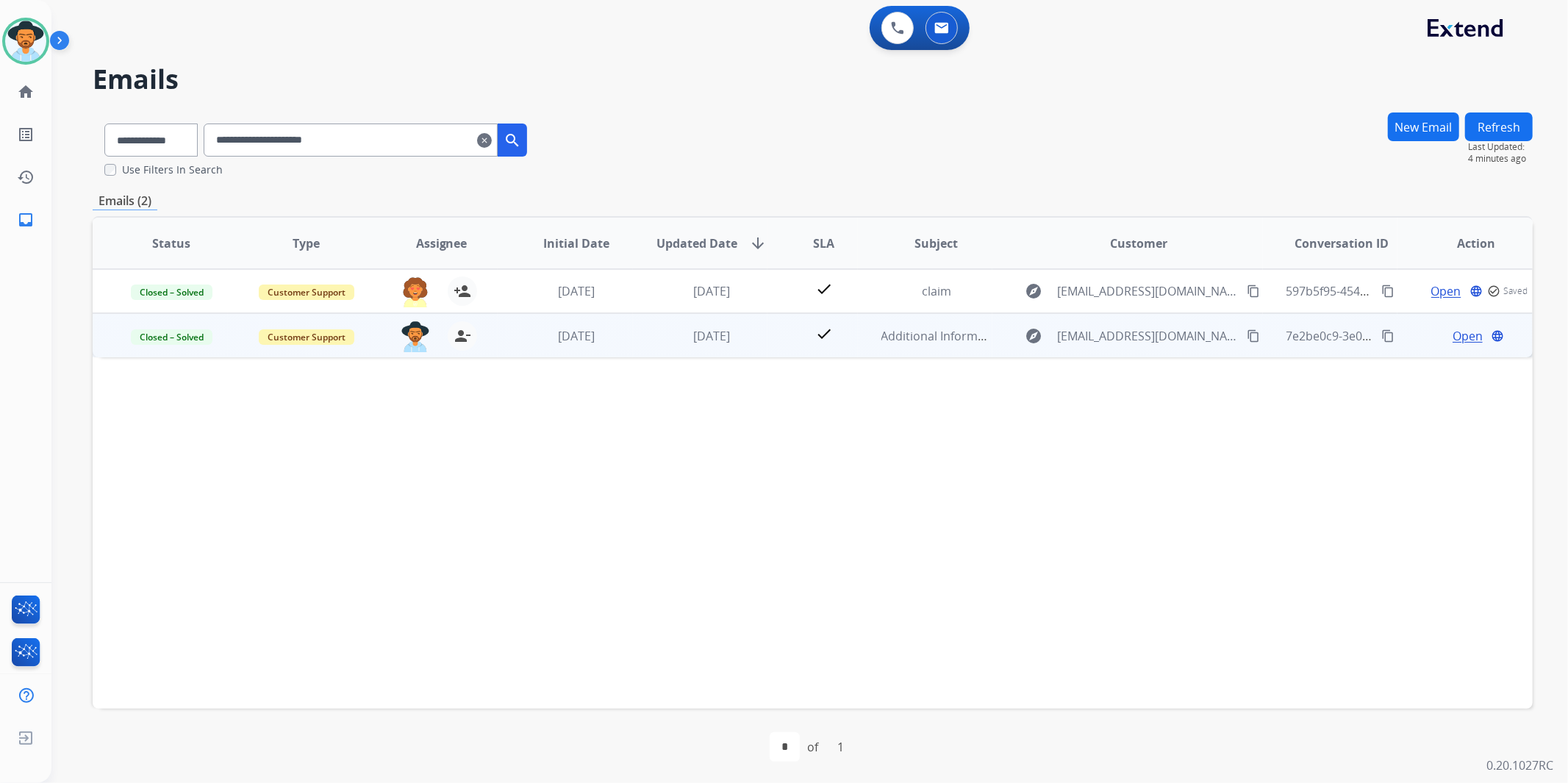
click at [1461, 336] on span "Open" at bounding box center [1468, 335] width 30 height 18
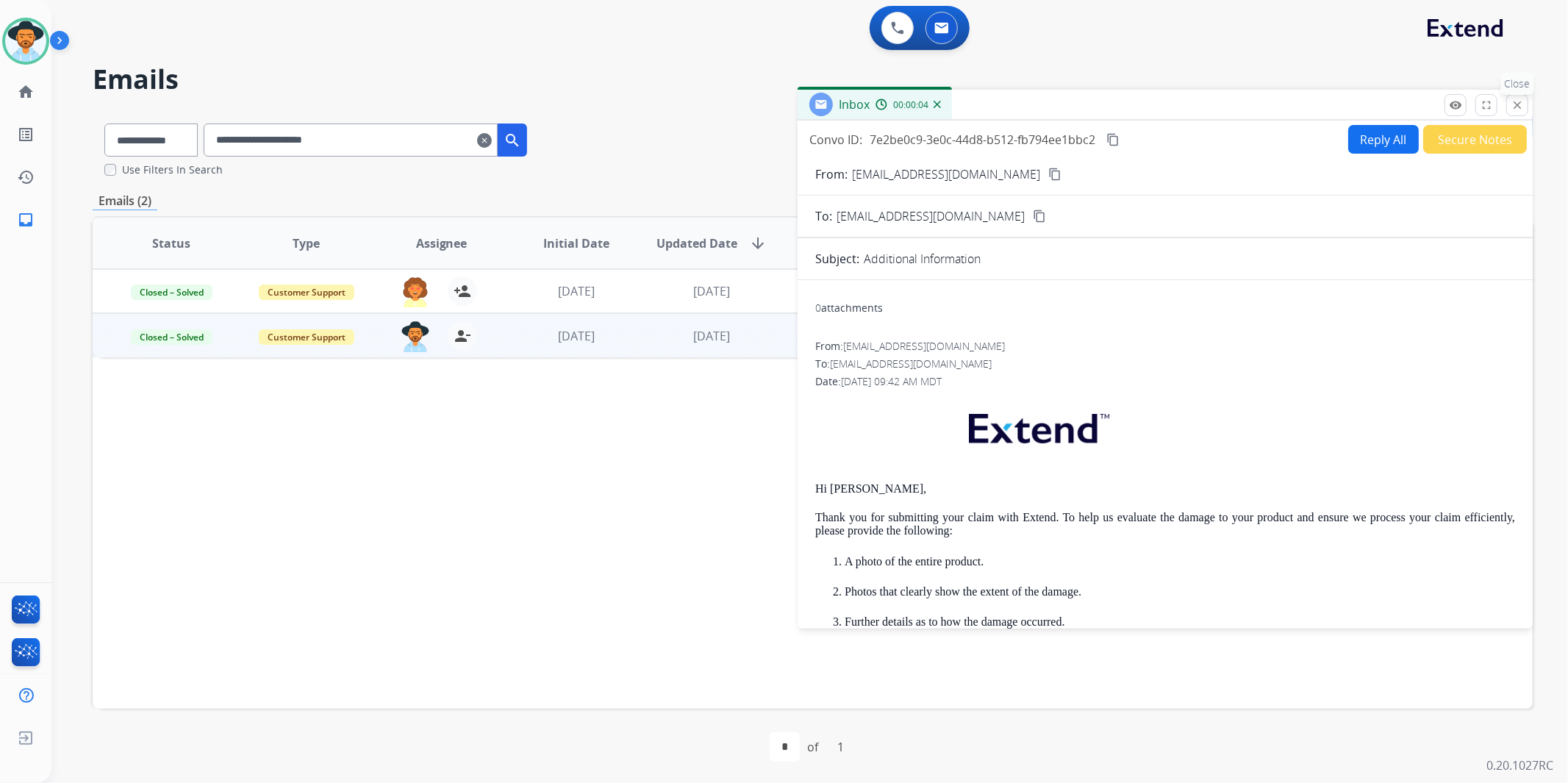
click at [1517, 104] on mat-icon "close" at bounding box center [1517, 105] width 13 height 13
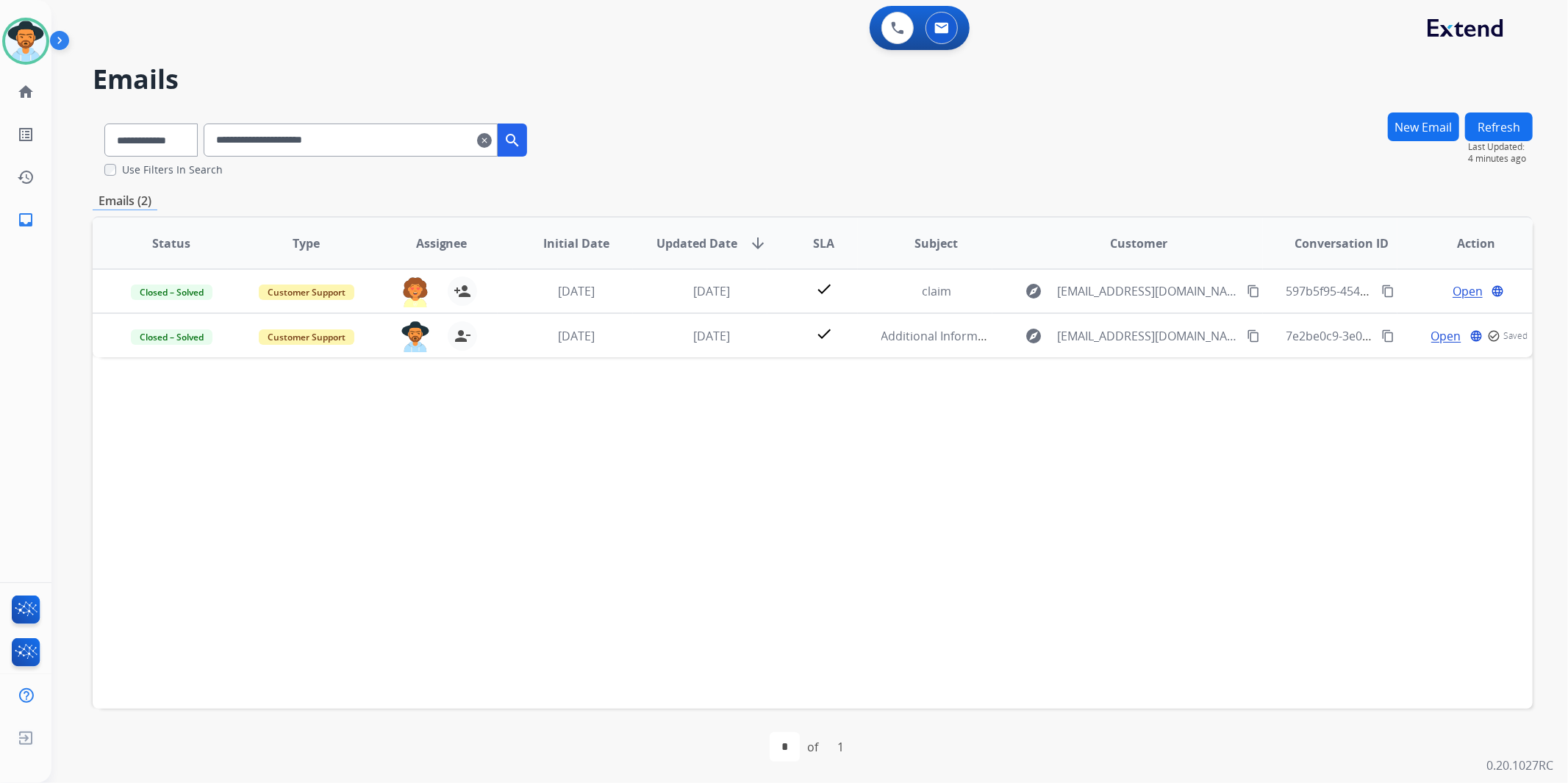
click at [492, 141] on mat-icon "clear" at bounding box center [484, 140] width 15 height 18
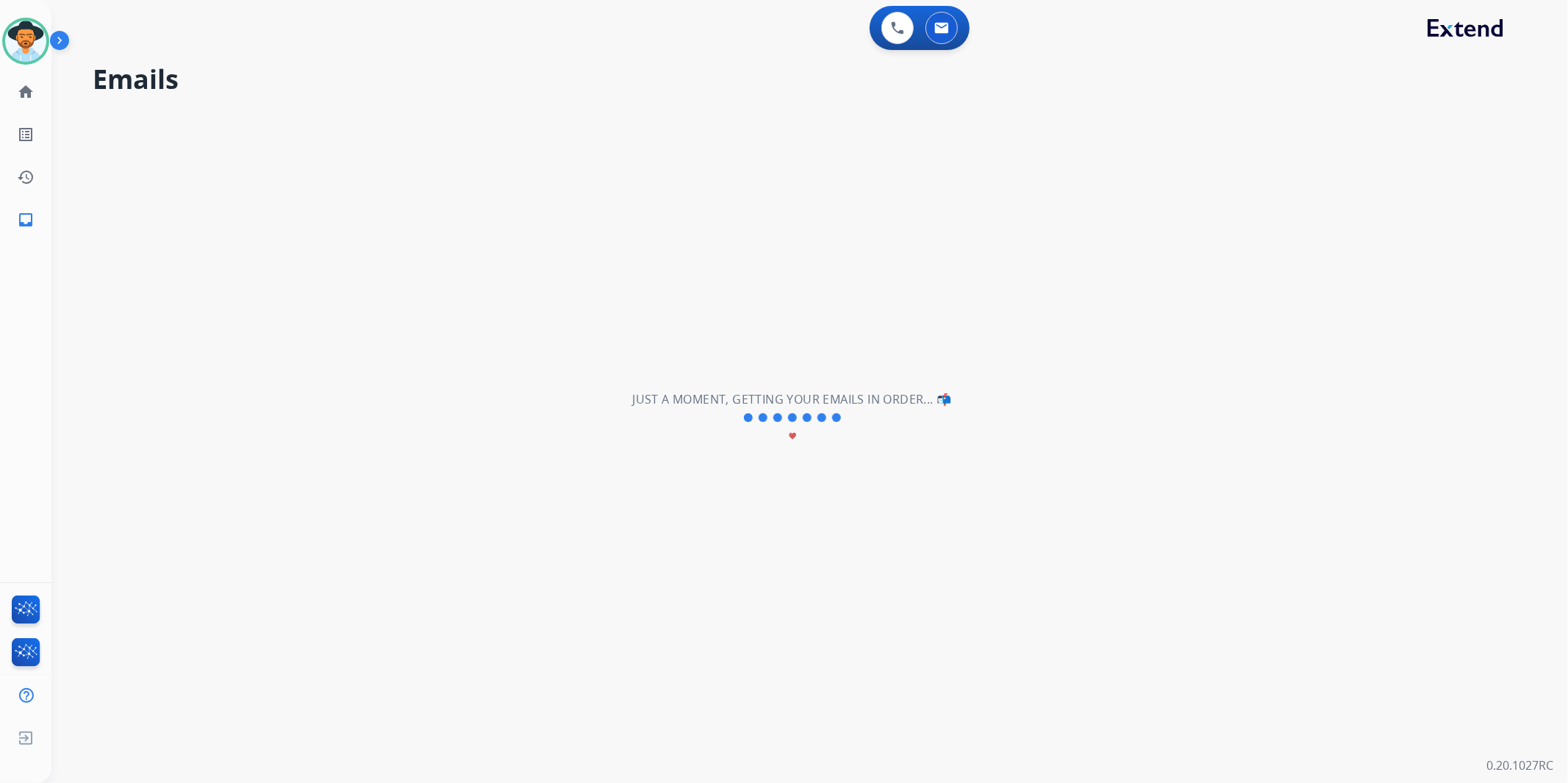
select select "**********"
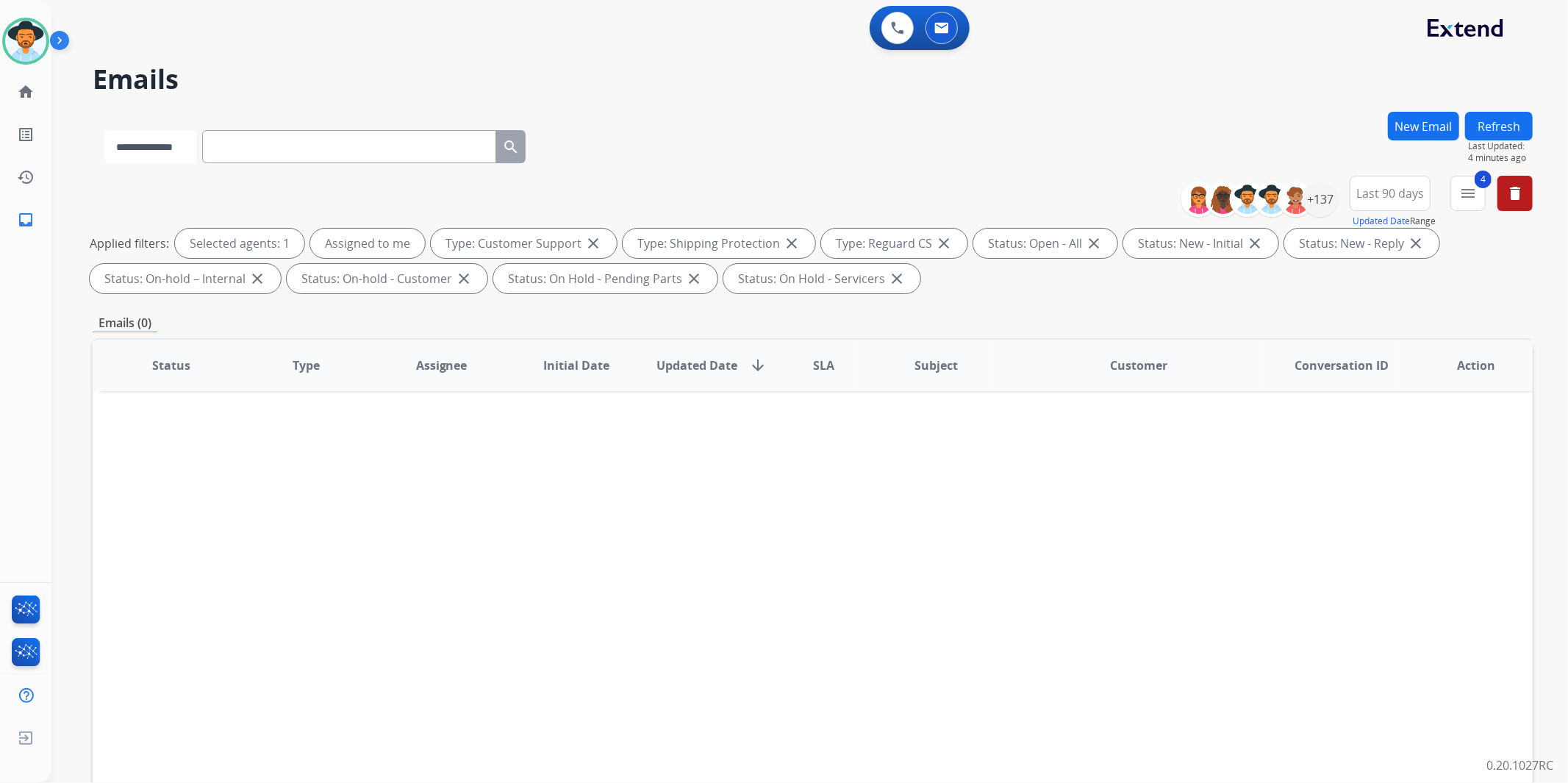
drag, startPoint x: 190, startPoint y: 146, endPoint x: 186, endPoint y: 157, distance: 11.7
click at [190, 146] on select "**********" at bounding box center [150, 147] width 92 height 33
select select "**********"
click at [105, 130] on select "**********" at bounding box center [150, 147] width 92 height 33
paste input "**********"
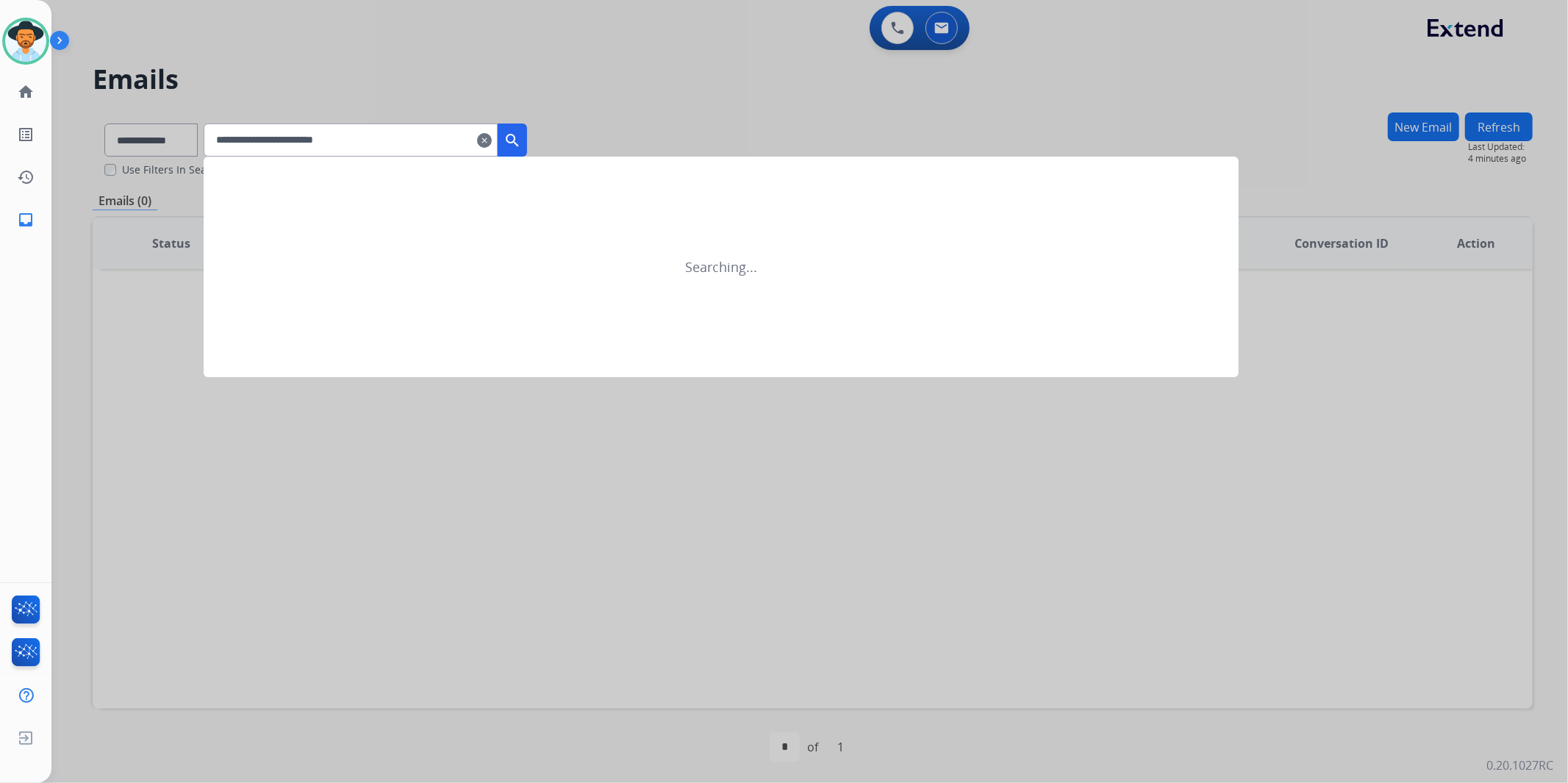
type input "**********"
click at [522, 143] on mat-icon "search" at bounding box center [512, 140] width 18 height 18
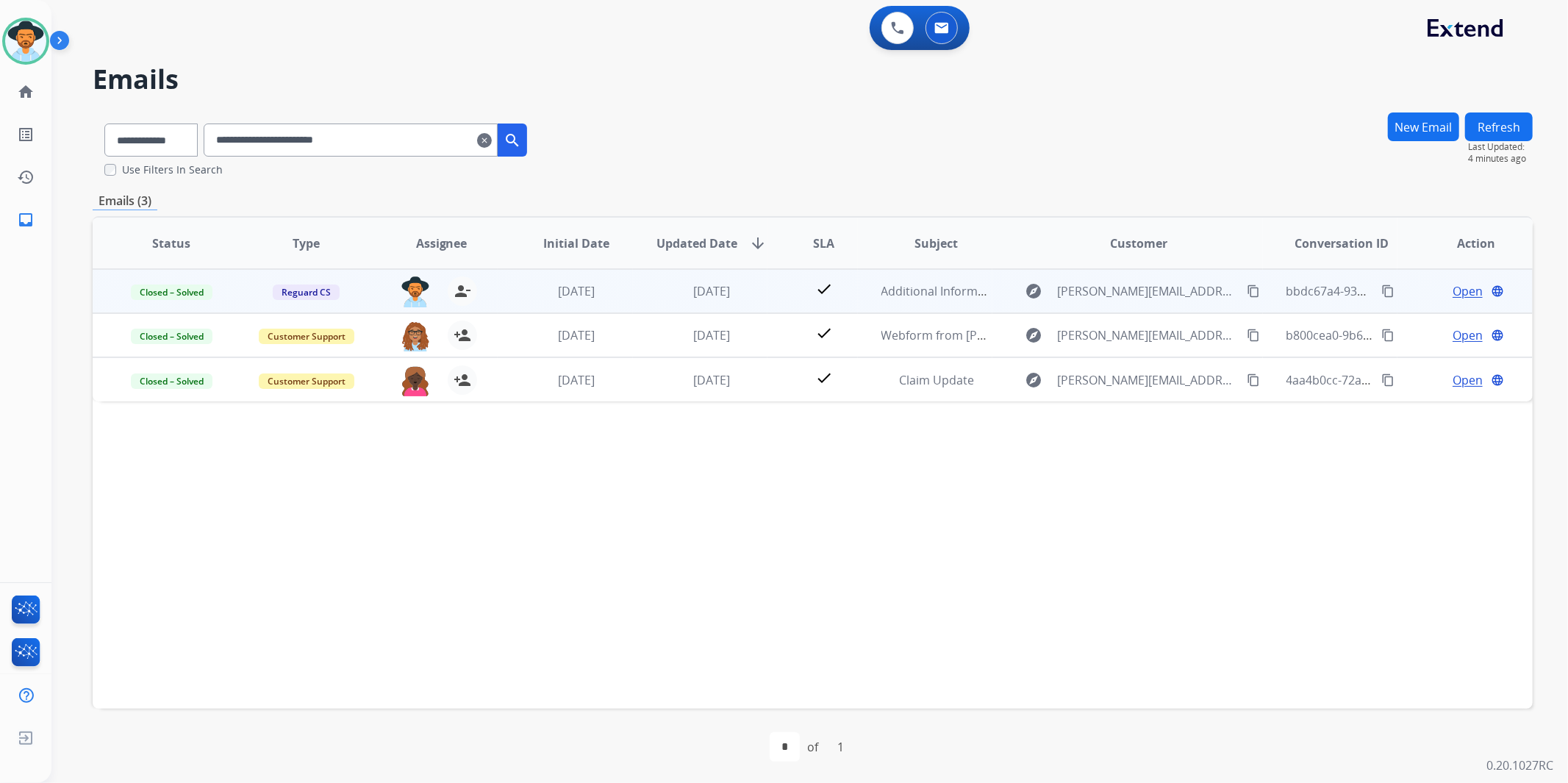
click at [1457, 295] on span "Open" at bounding box center [1468, 291] width 30 height 18
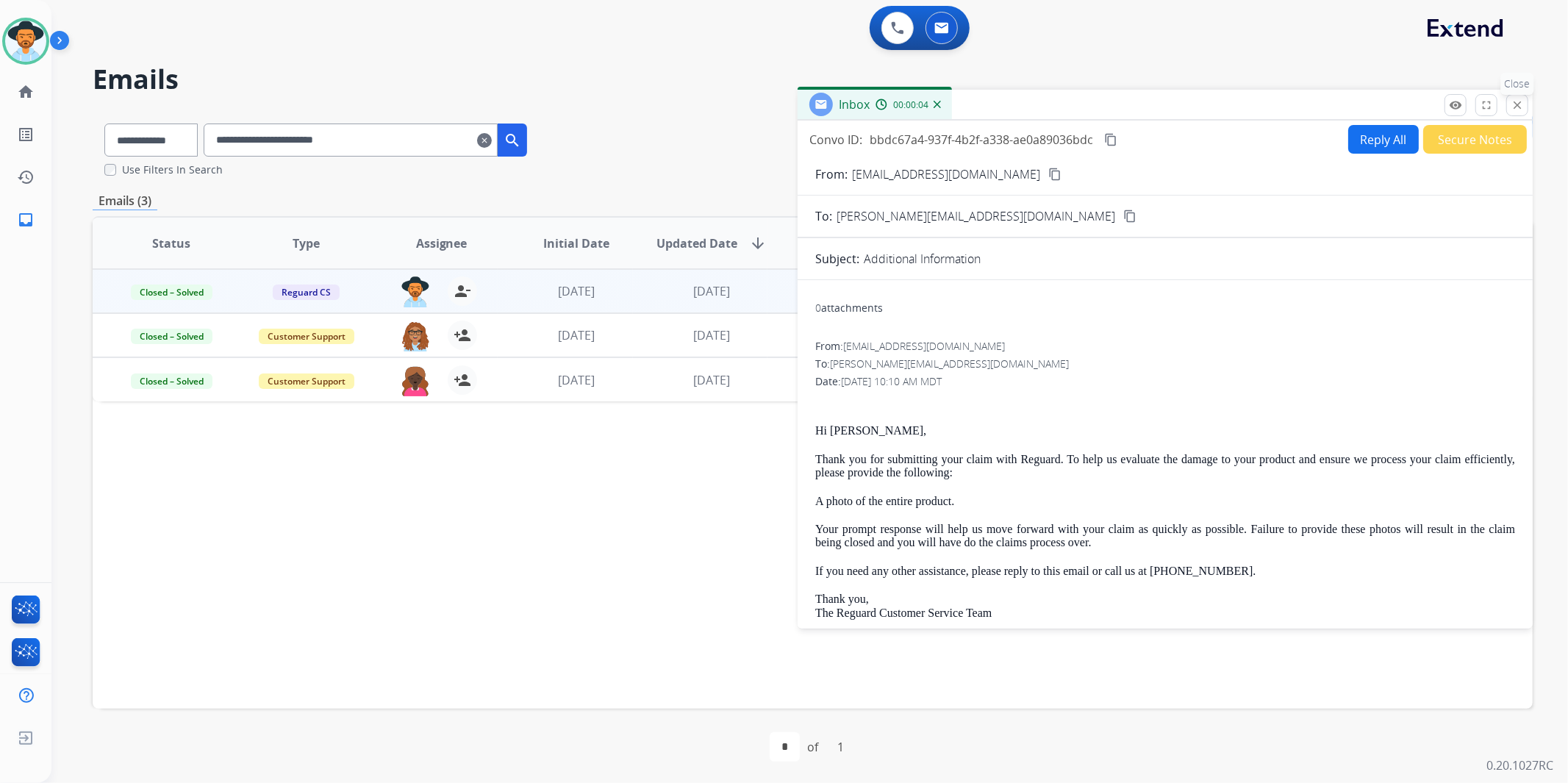
click at [1513, 108] on mat-icon "close" at bounding box center [1517, 105] width 13 height 13
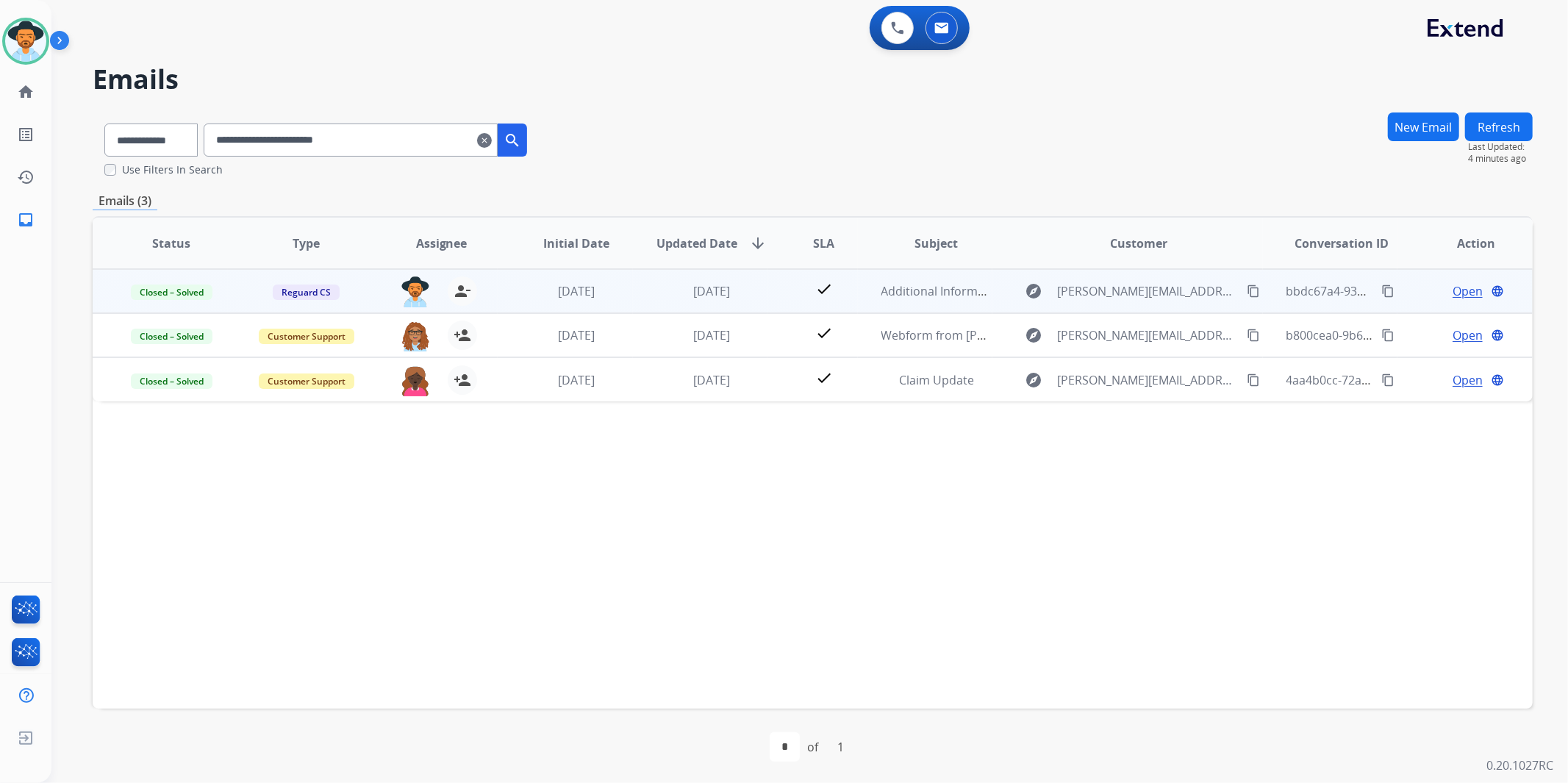
click at [1464, 291] on span "Open" at bounding box center [1468, 291] width 30 height 18
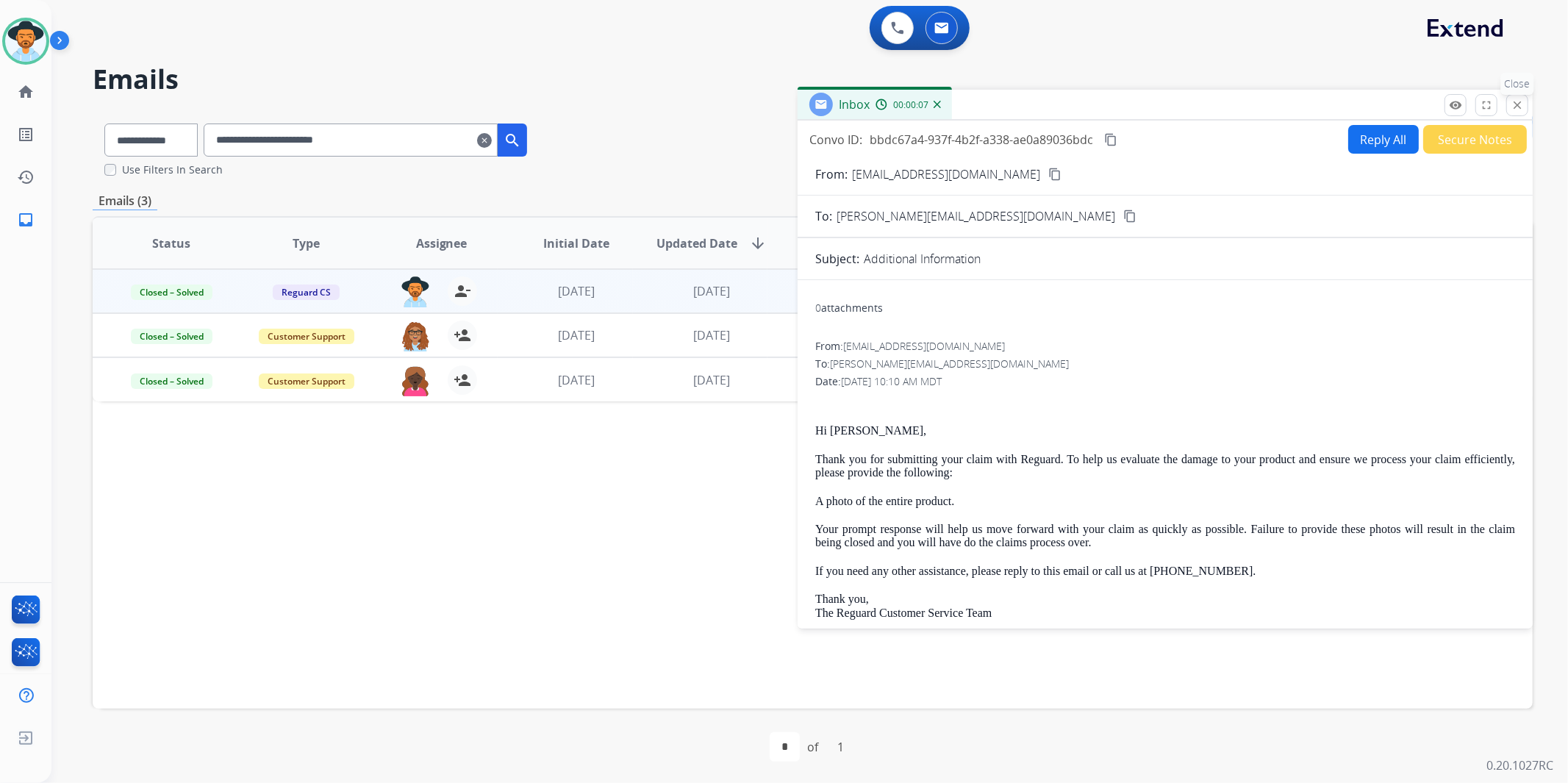
click at [1516, 109] on mat-icon "close" at bounding box center [1517, 105] width 13 height 13
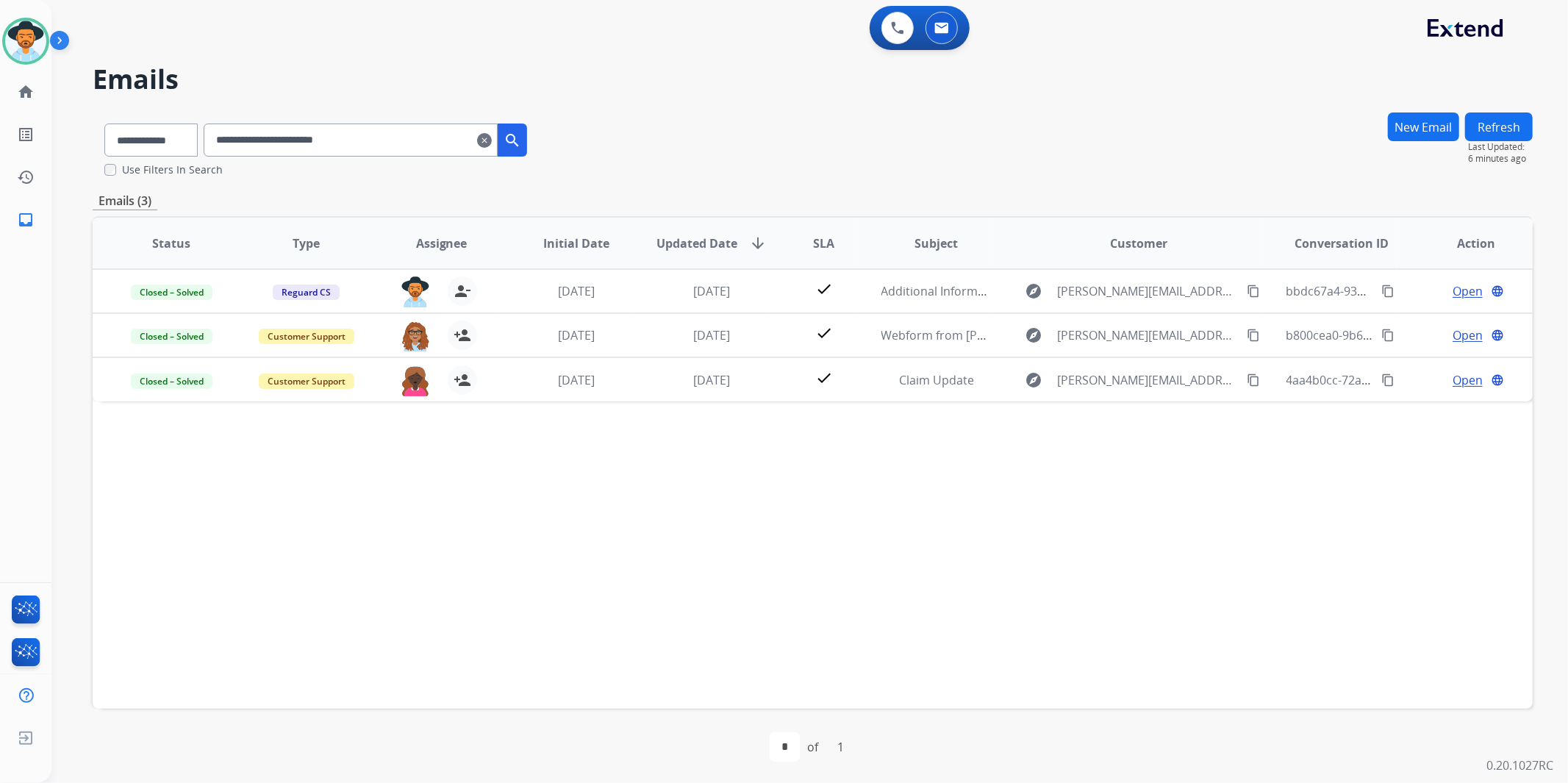
click at [492, 140] on mat-icon "clear" at bounding box center [484, 140] width 15 height 18
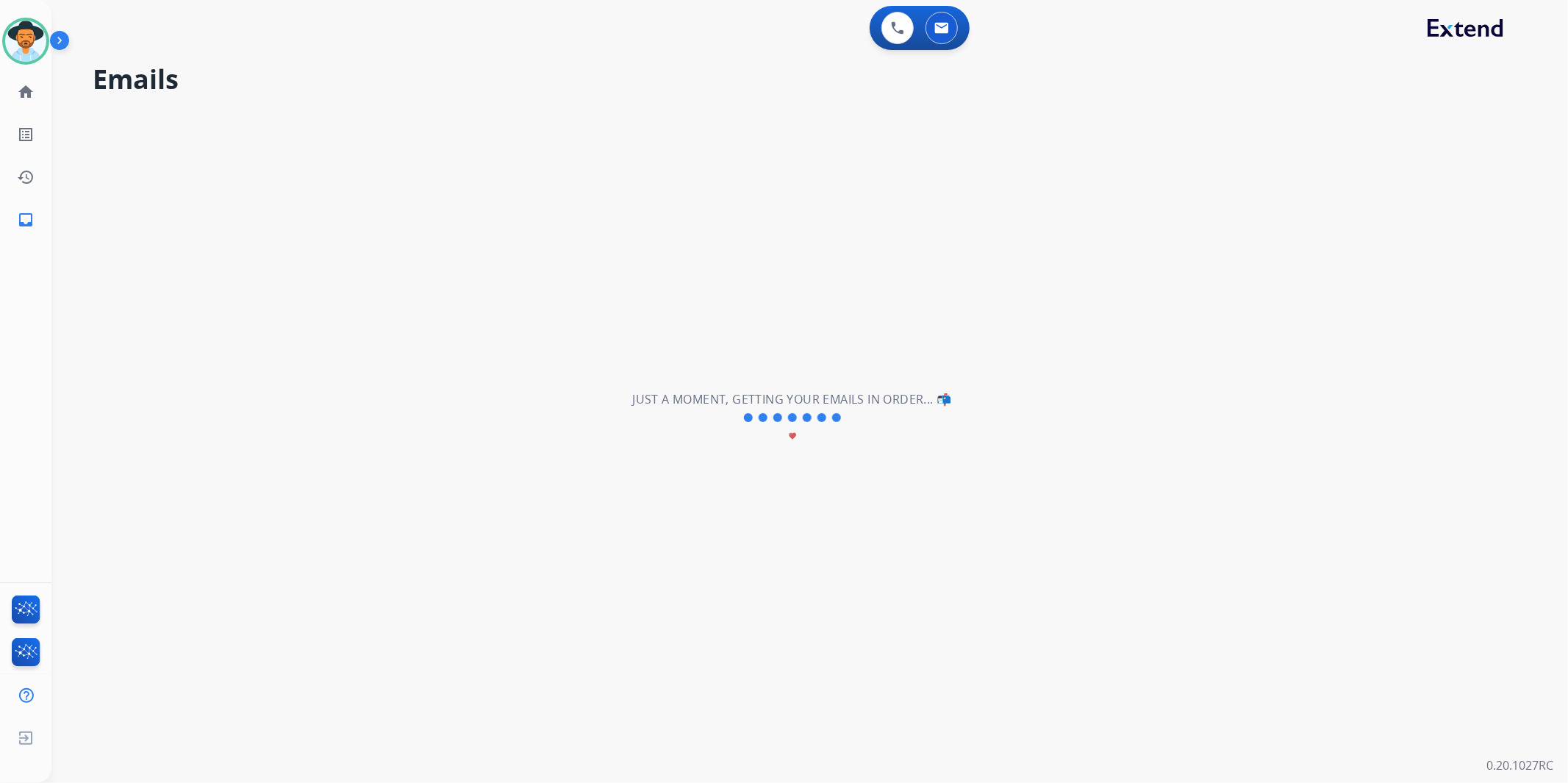
select select "**********"
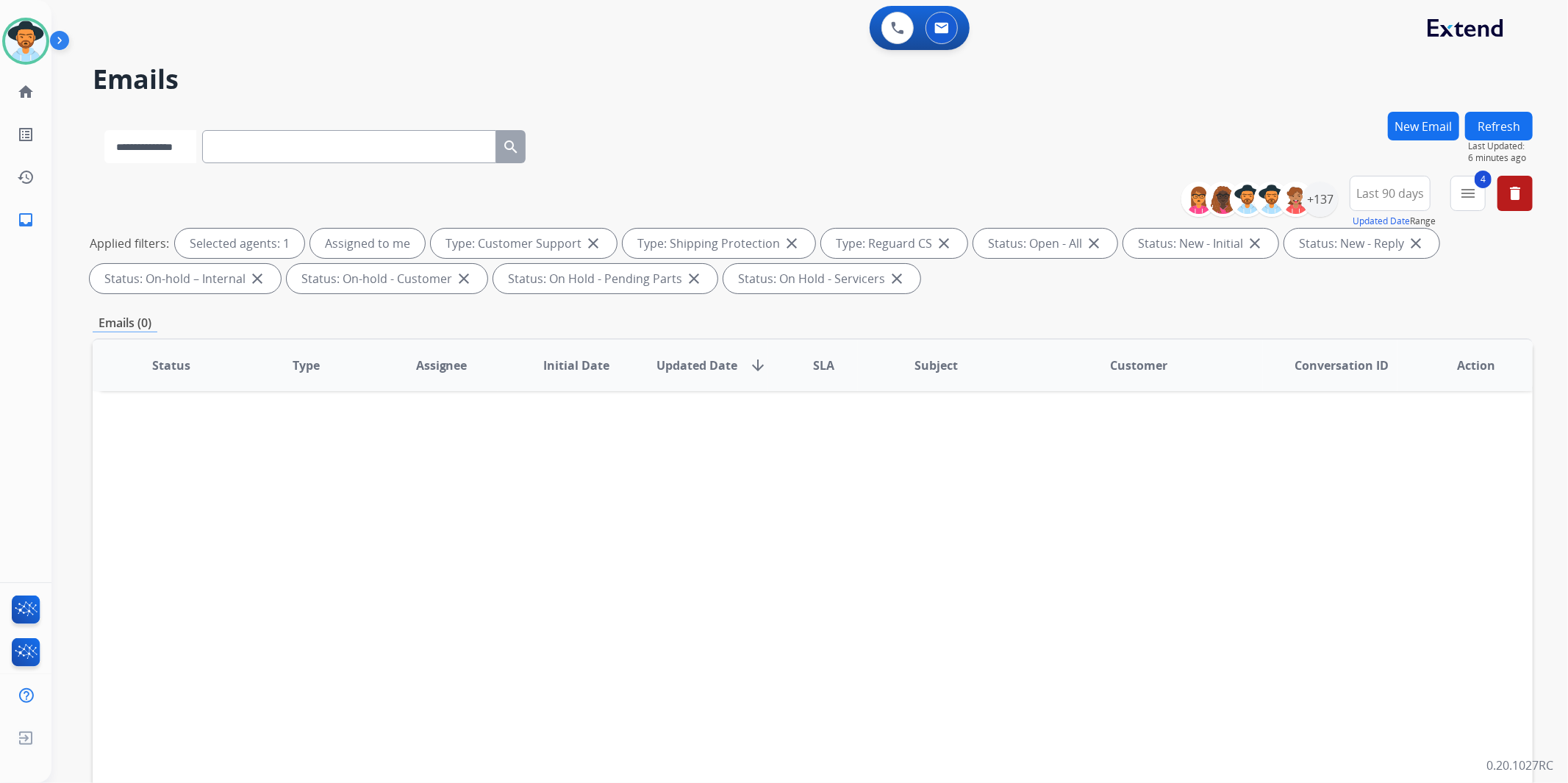
drag, startPoint x: 199, startPoint y: 145, endPoint x: 194, endPoint y: 154, distance: 10.3
click at [196, 145] on select "**********" at bounding box center [150, 147] width 92 height 33
select select "**********"
click at [105, 130] on select "**********" at bounding box center [150, 147] width 92 height 33
paste input "**********"
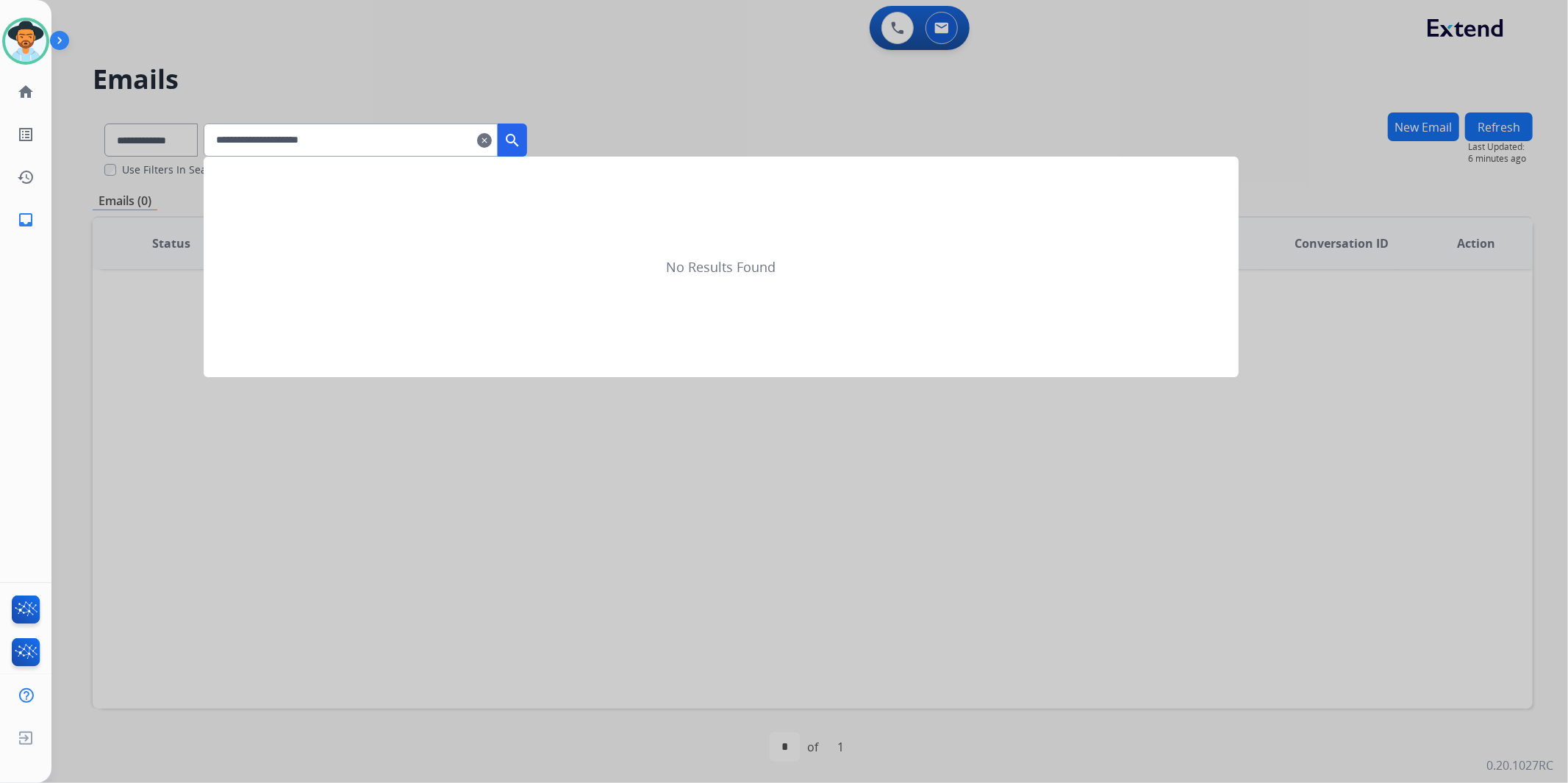
type input "**********"
click at [522, 145] on mat-icon "search" at bounding box center [512, 140] width 18 height 18
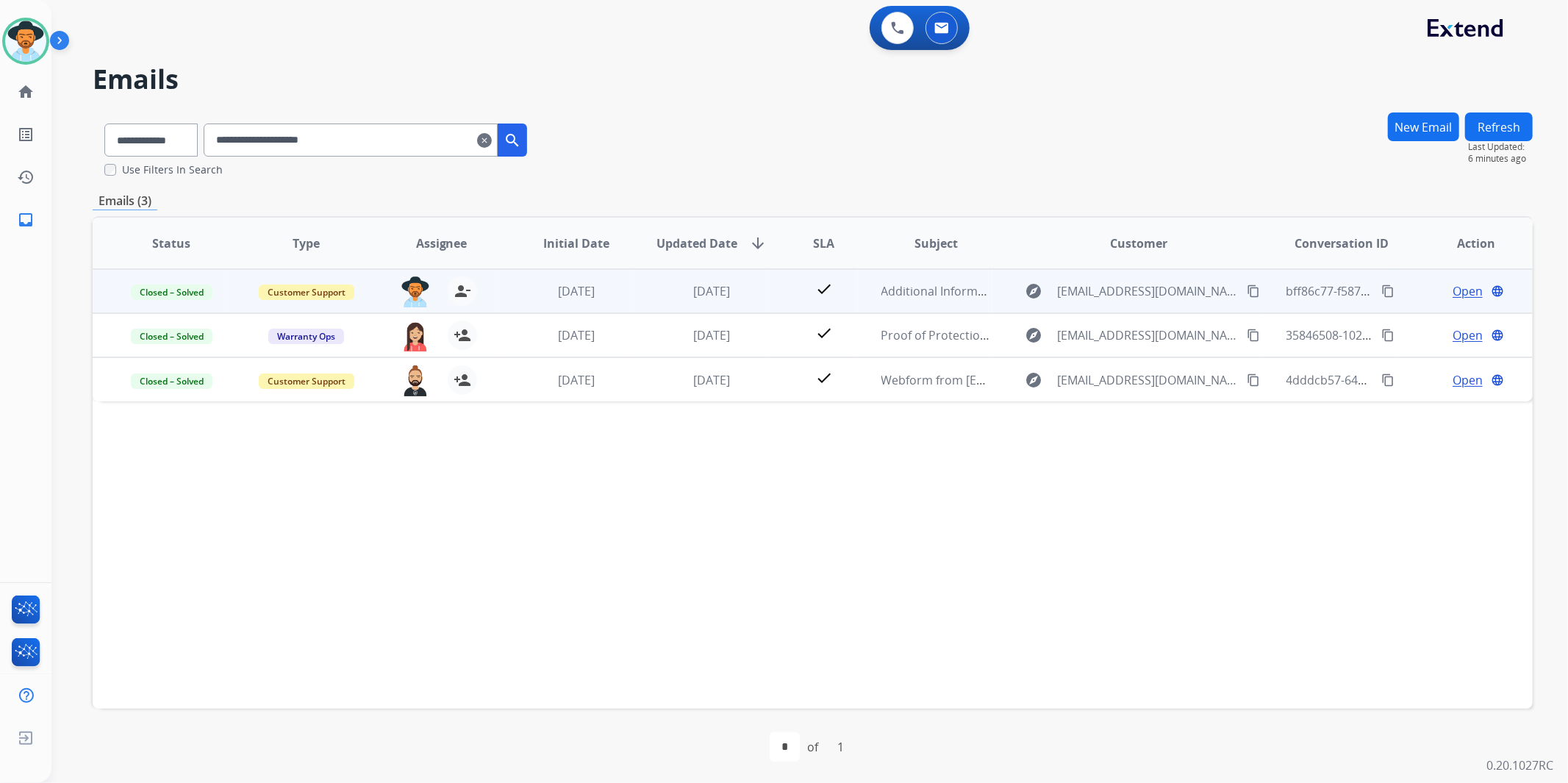
click at [1462, 290] on span "Open" at bounding box center [1468, 291] width 30 height 18
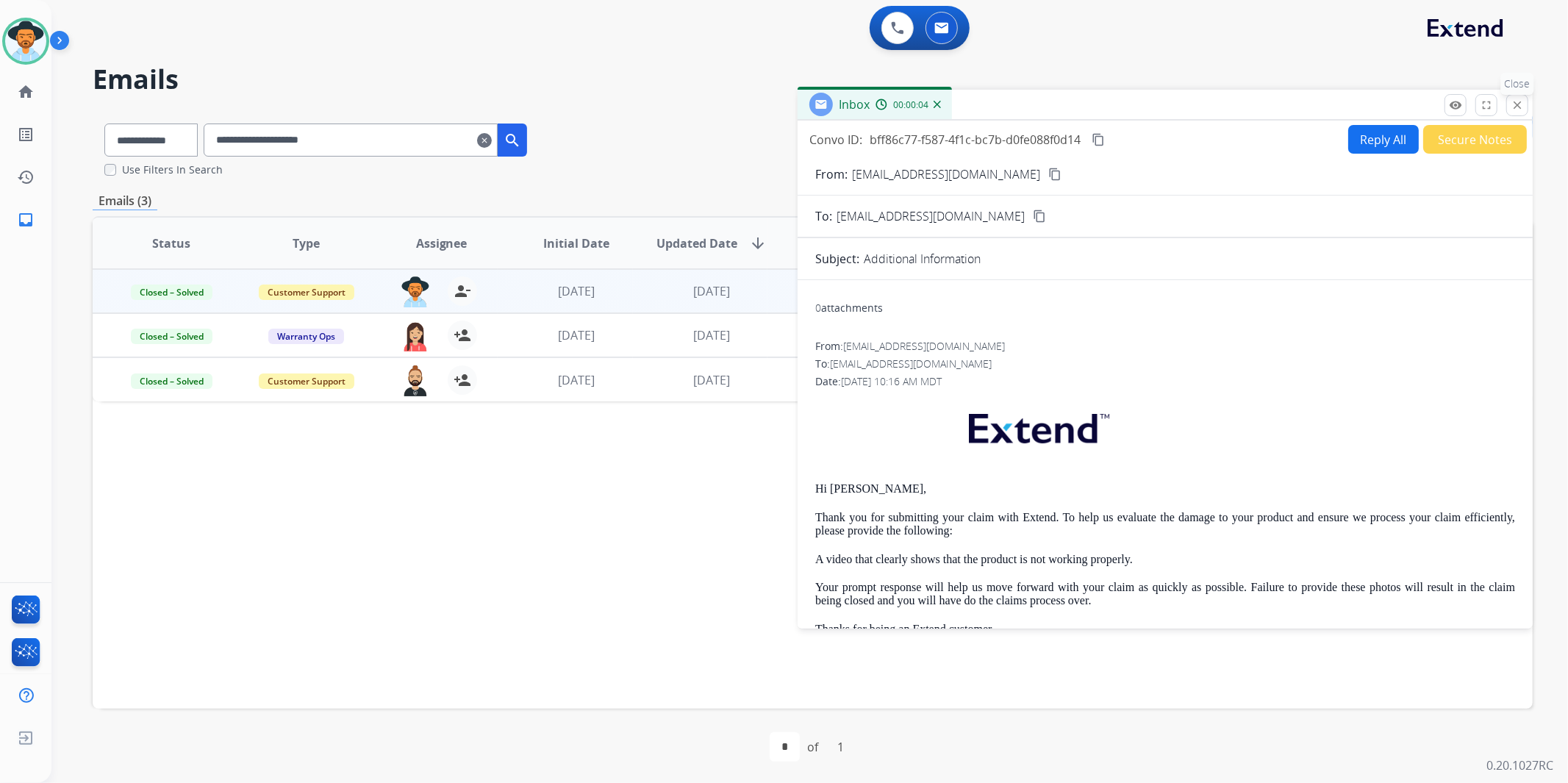
click at [1516, 105] on mat-icon "close" at bounding box center [1517, 105] width 13 height 13
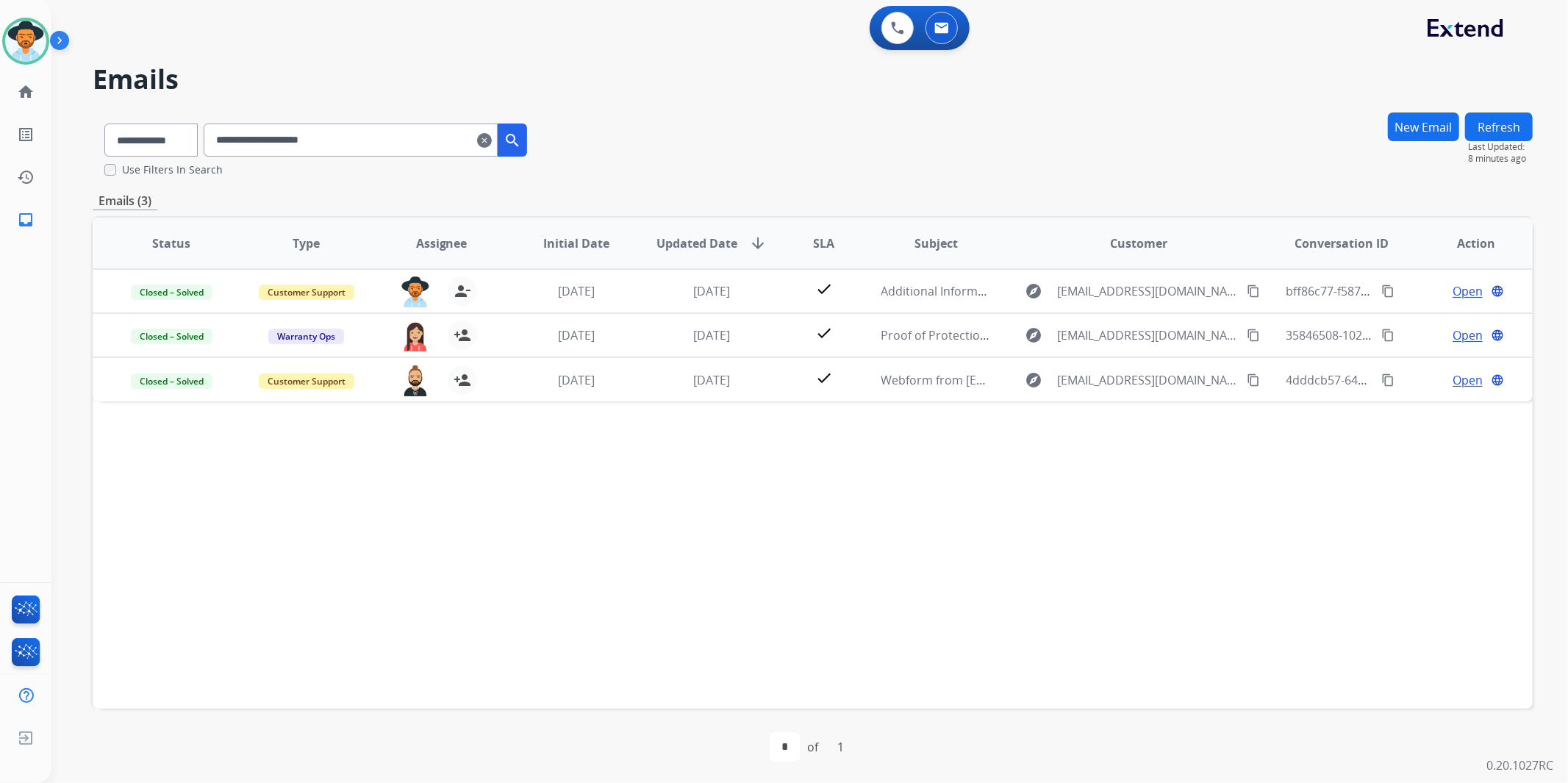
click at [498, 152] on input "**********" at bounding box center [350, 140] width 294 height 33
click at [492, 142] on mat-icon "clear" at bounding box center [484, 140] width 15 height 18
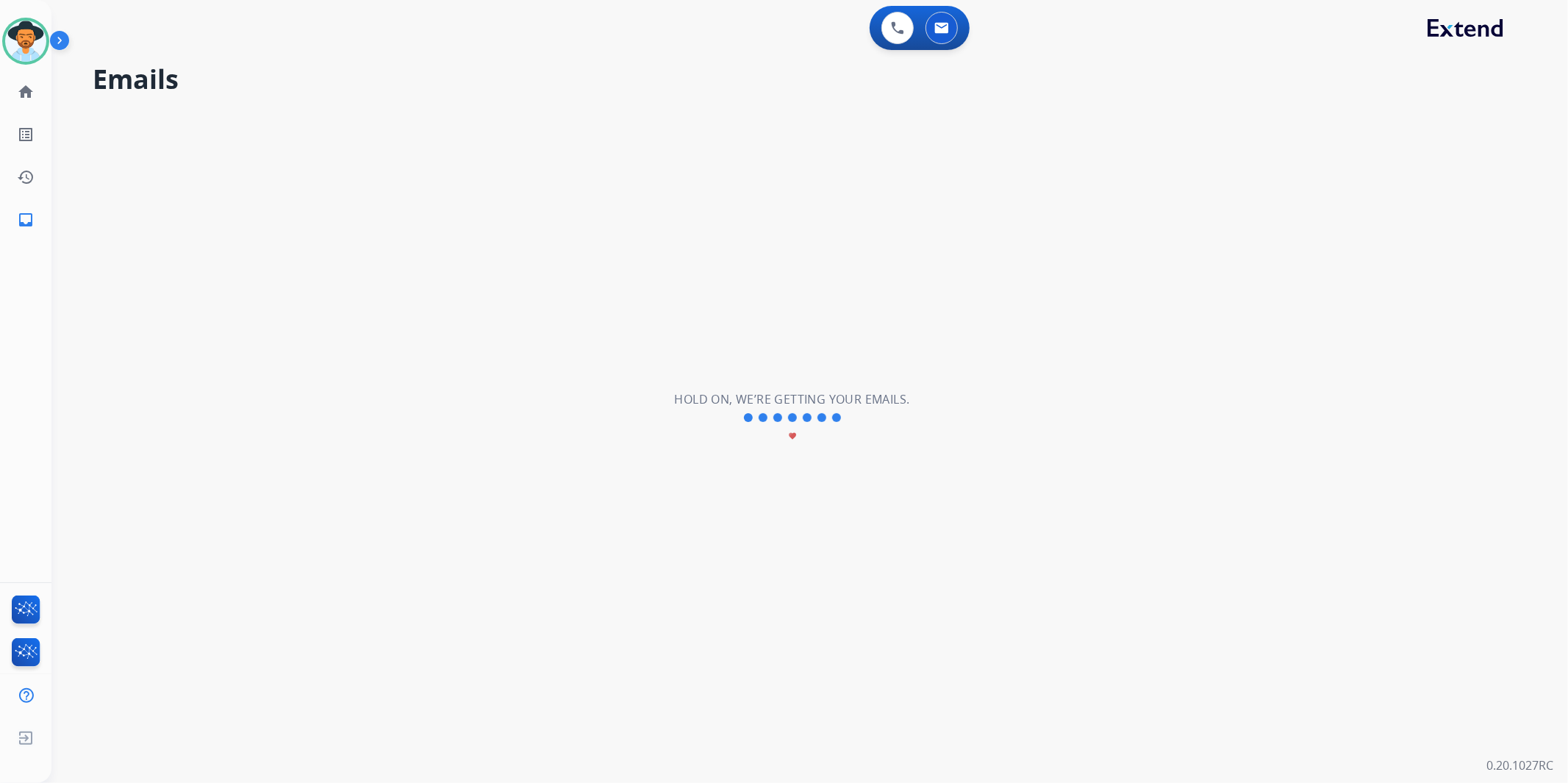
select select "**********"
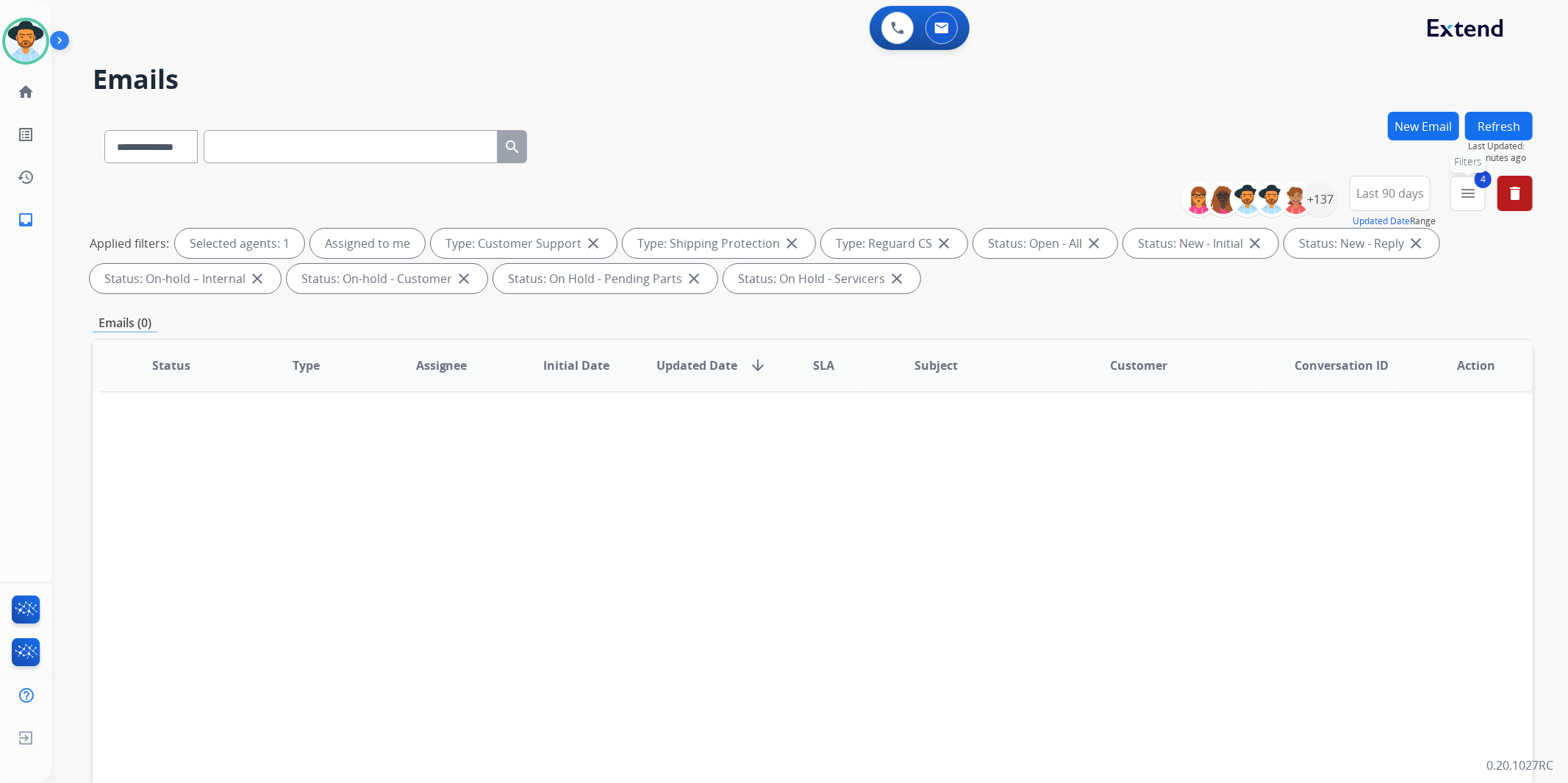
click at [1469, 188] on mat-icon "menu" at bounding box center [1468, 193] width 18 height 18
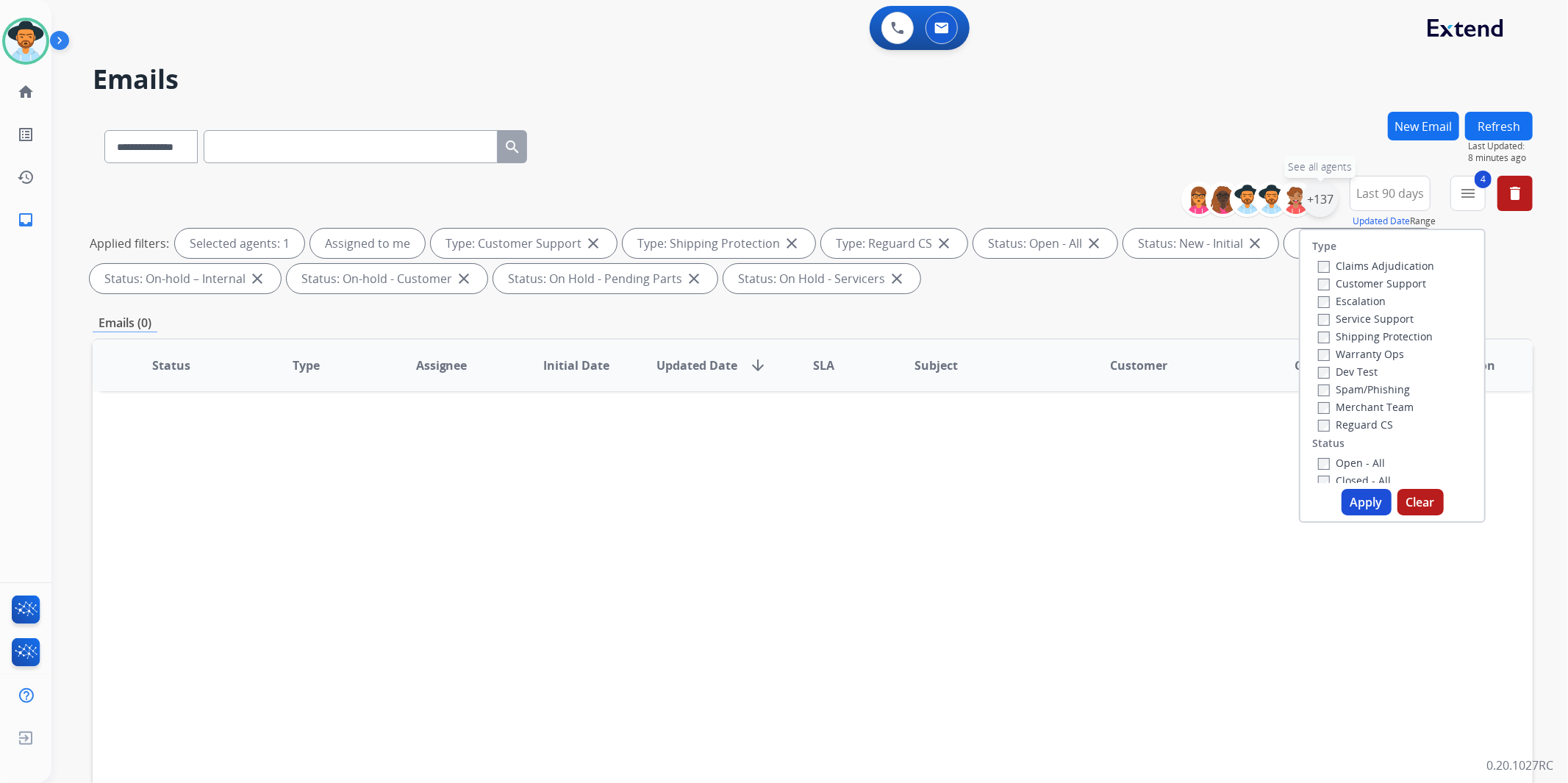
click at [1330, 199] on div "+137" at bounding box center [1320, 199] width 35 height 35
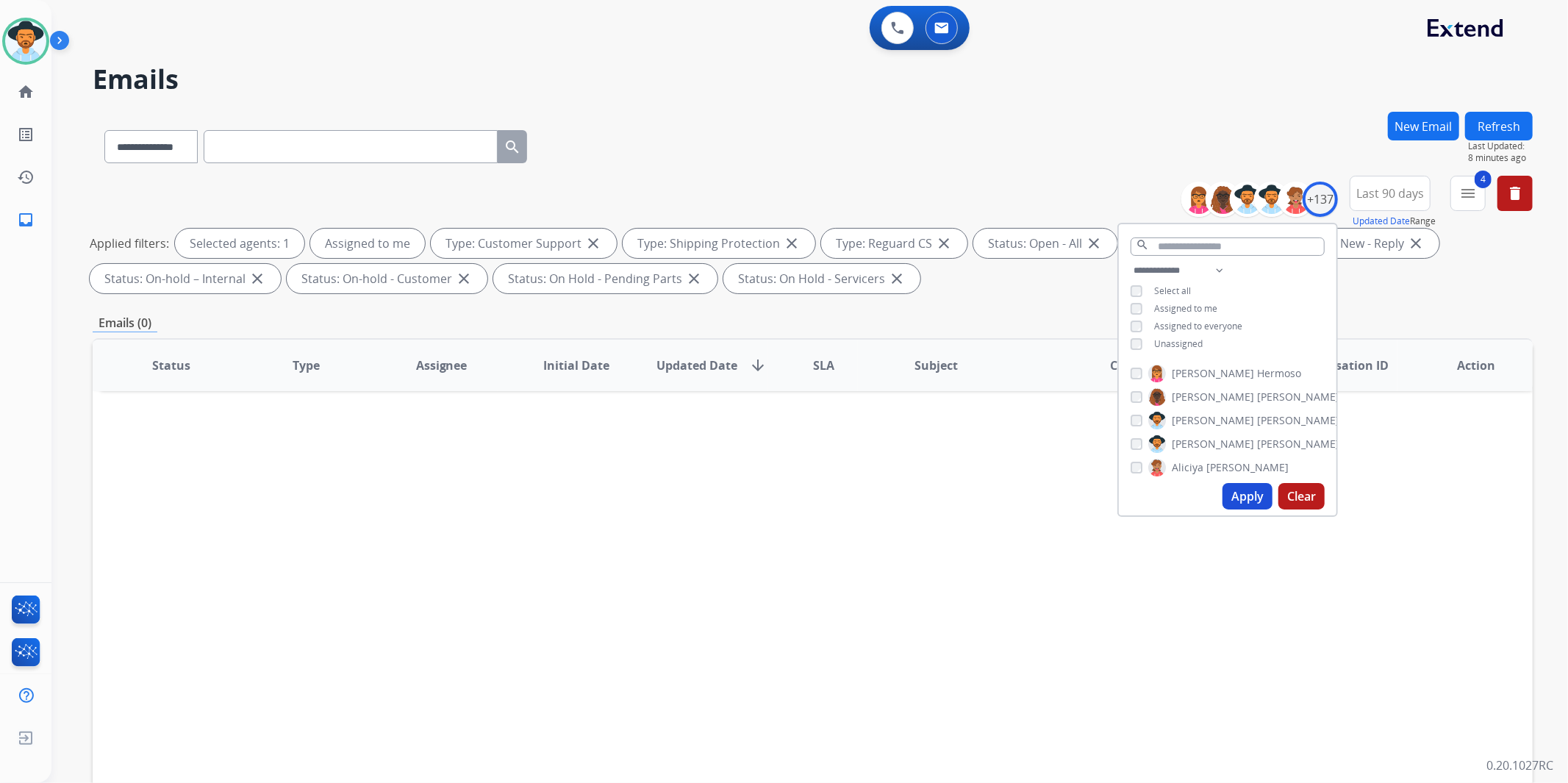
click at [1233, 496] on button "Apply" at bounding box center [1247, 496] width 50 height 27
click at [27, 40] on img at bounding box center [26, 41] width 41 height 41
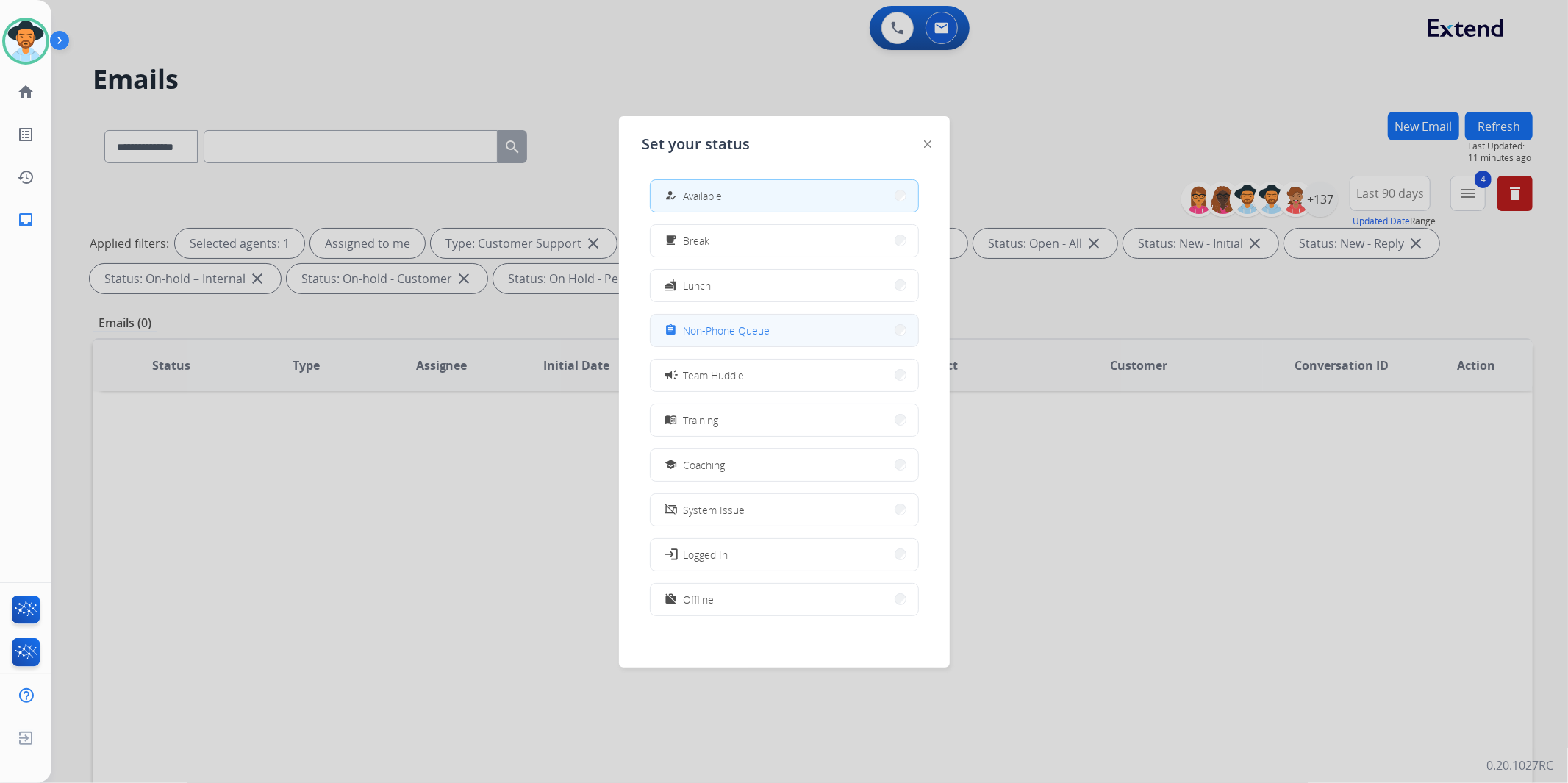
click at [775, 332] on button "assignment Non-Phone Queue" at bounding box center [785, 330] width 268 height 32
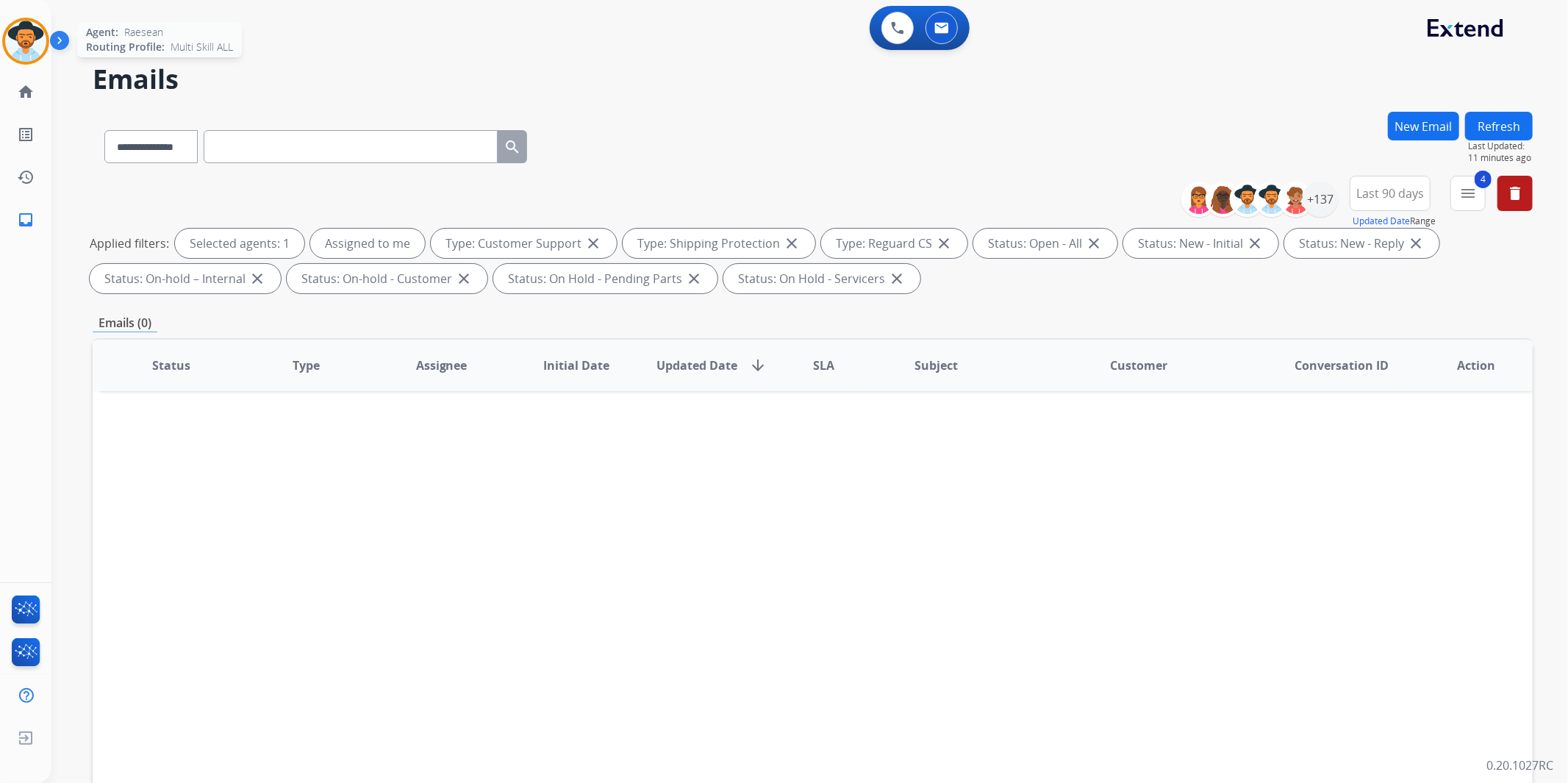
click at [30, 42] on img at bounding box center [26, 41] width 41 height 41
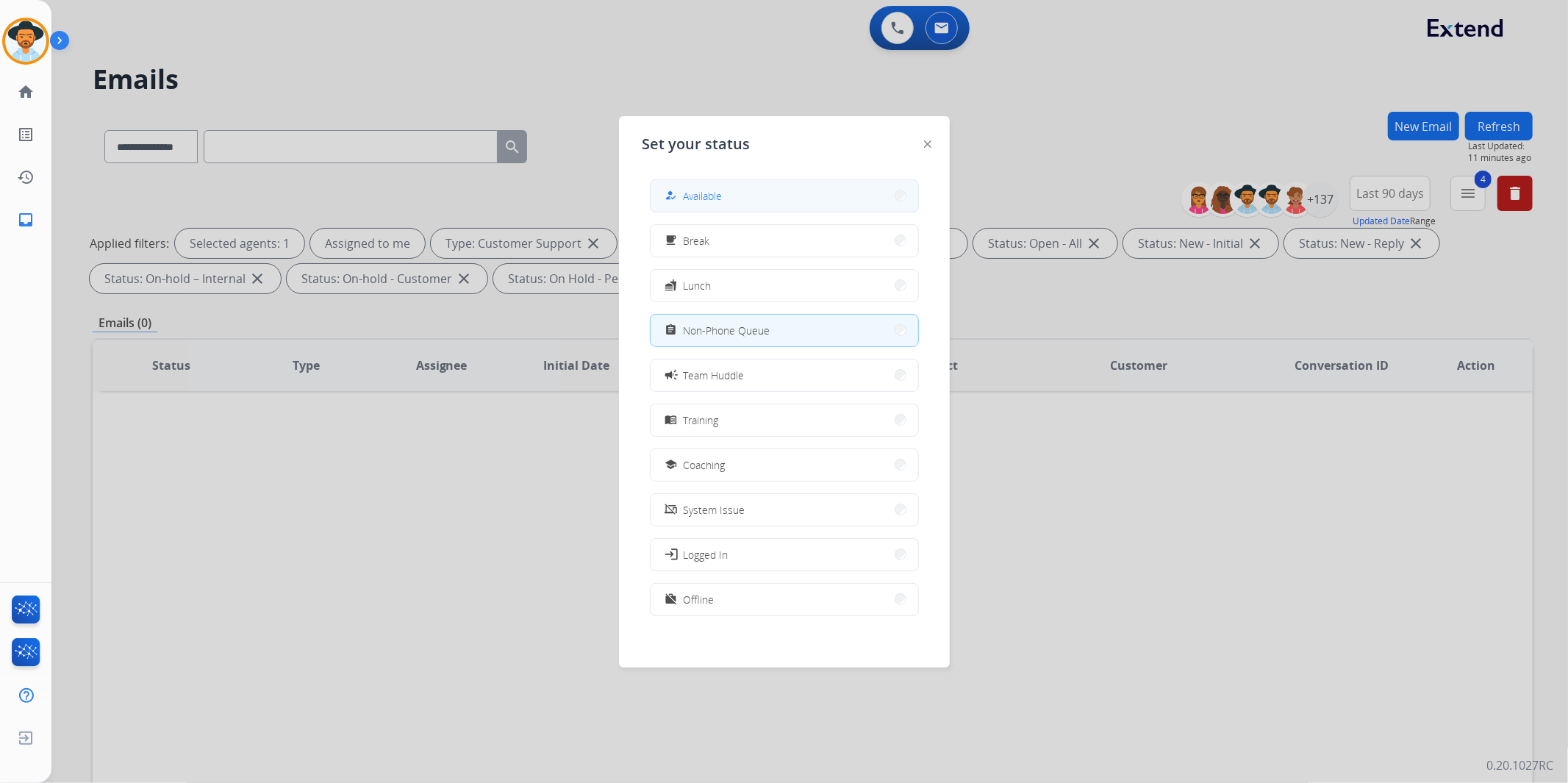
click at [733, 202] on button "how_to_reg Available" at bounding box center [785, 196] width 268 height 32
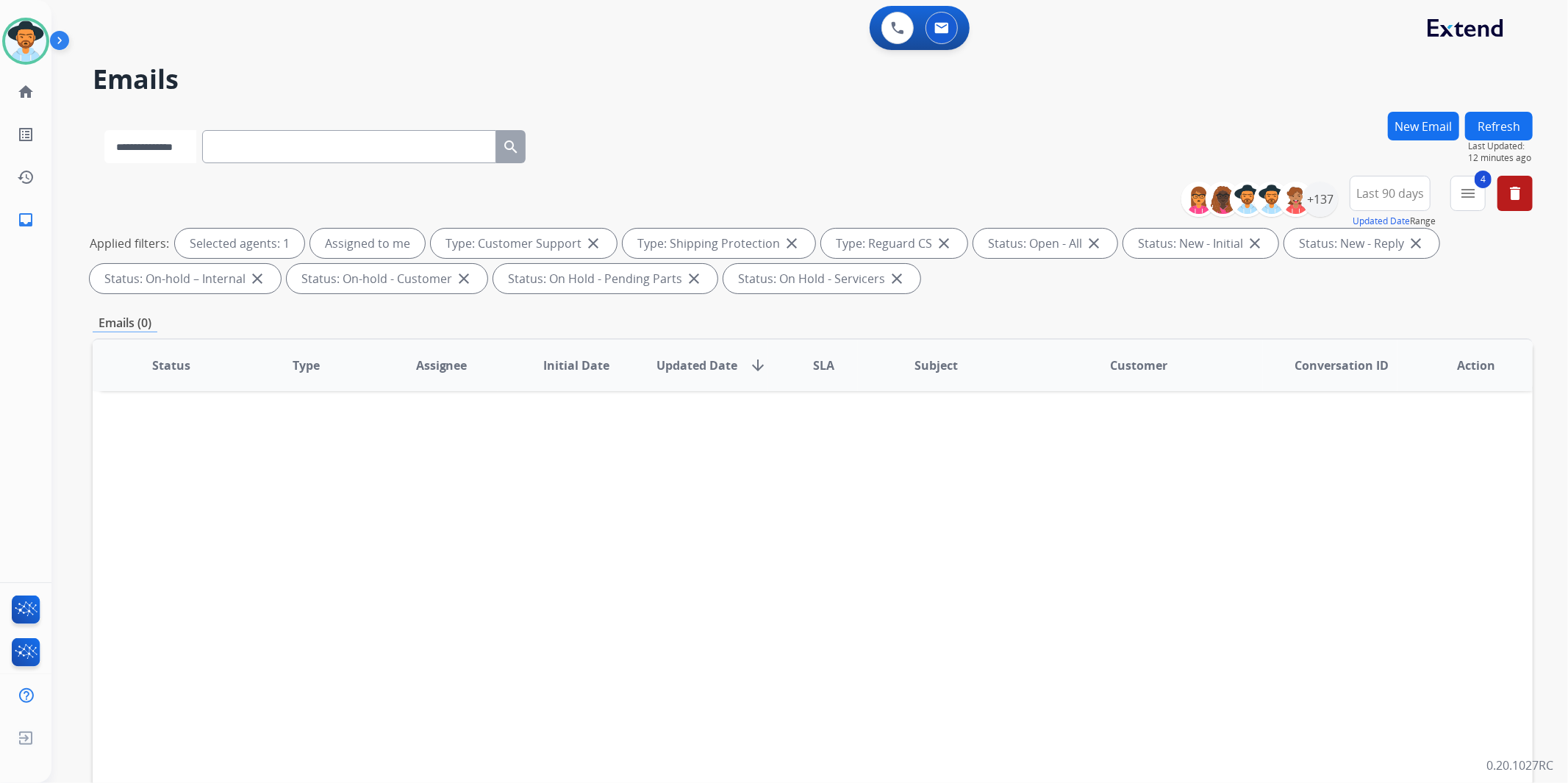
click at [182, 154] on select "**********" at bounding box center [150, 147] width 92 height 33
select select "**********"
click at [105, 130] on select "**********" at bounding box center [150, 147] width 92 height 33
paste input "**********"
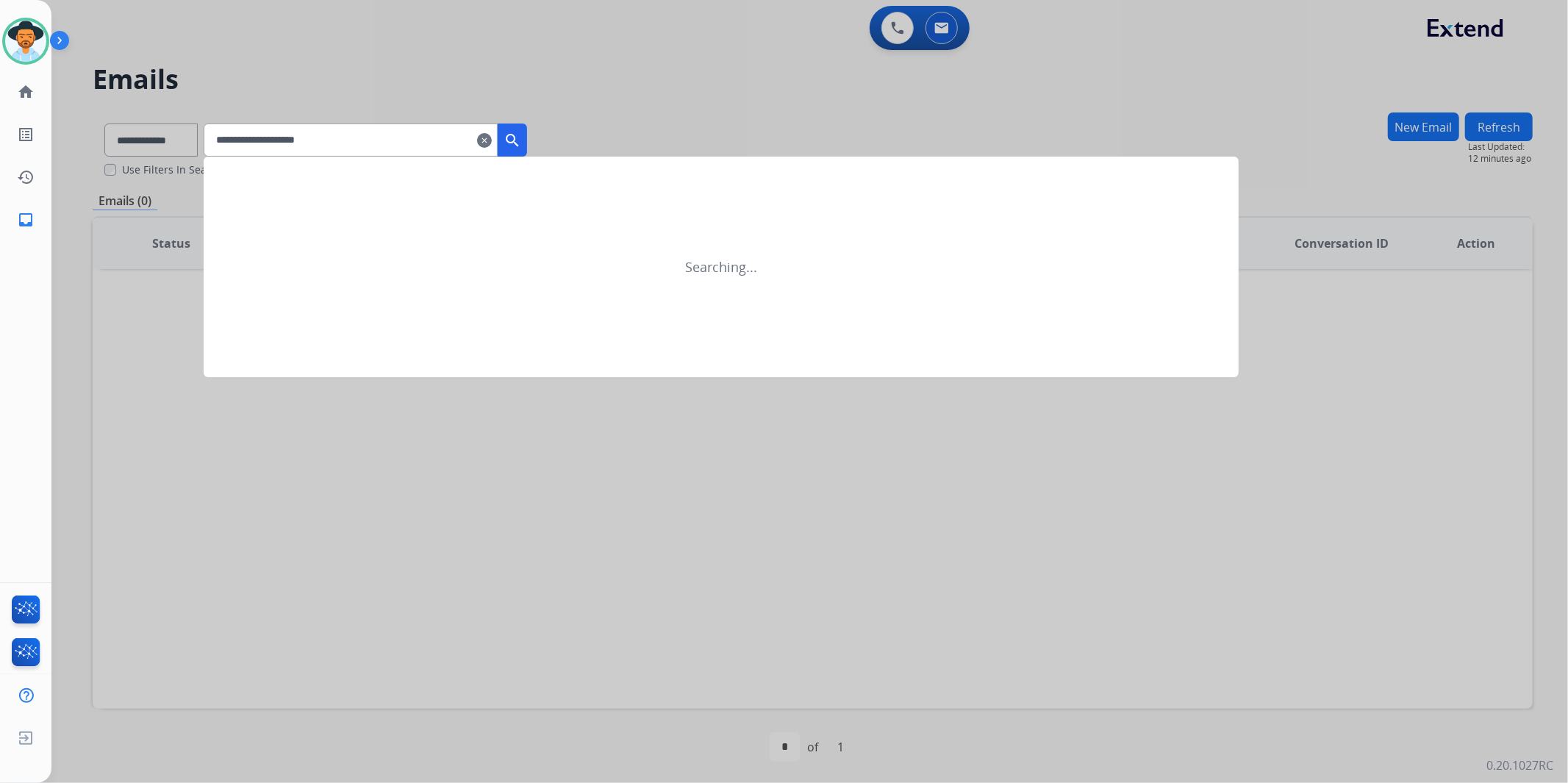
type input "**********"
click at [522, 143] on mat-icon "search" at bounding box center [512, 140] width 18 height 18
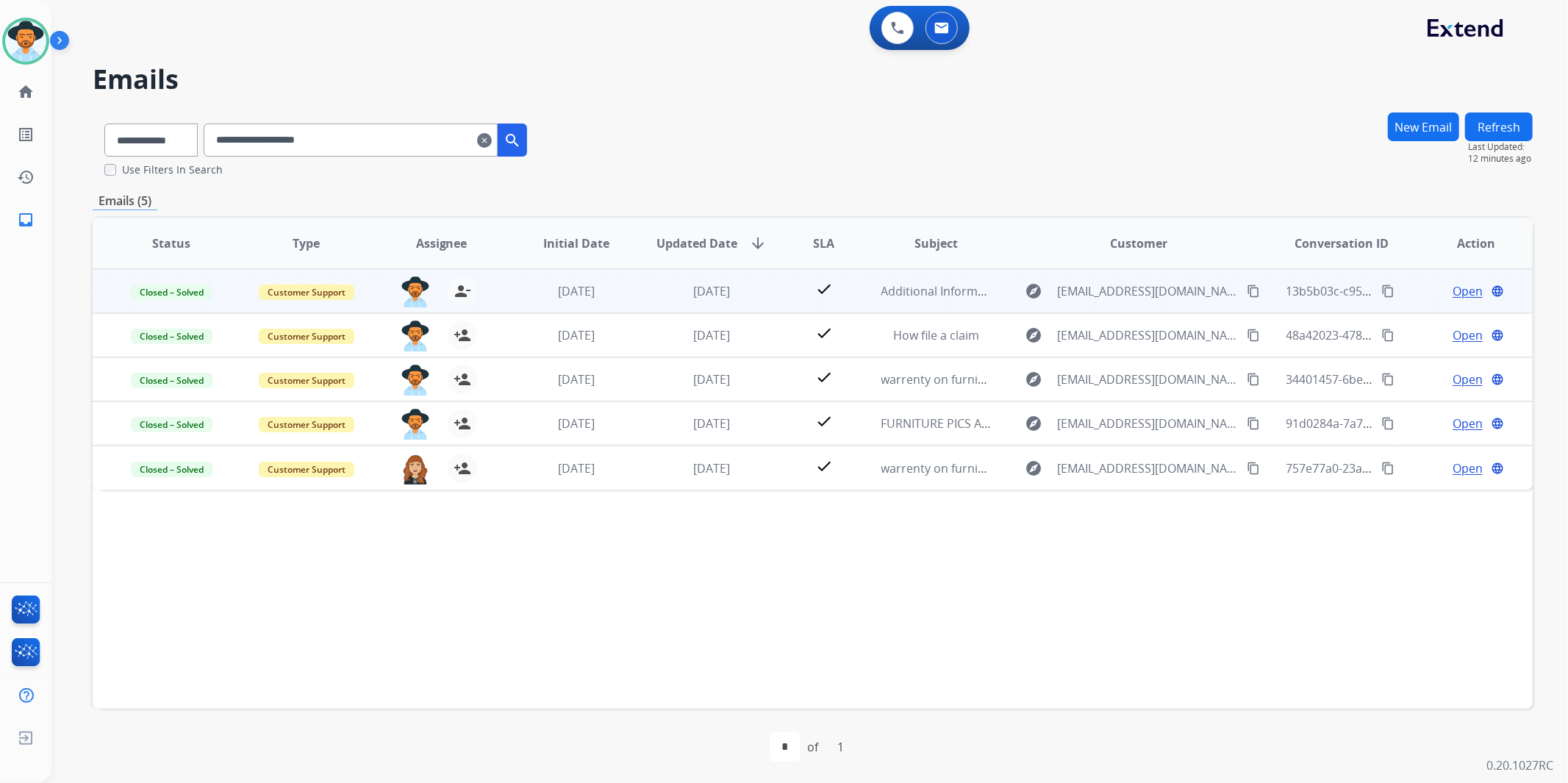
click at [1453, 291] on span "Open" at bounding box center [1468, 291] width 30 height 18
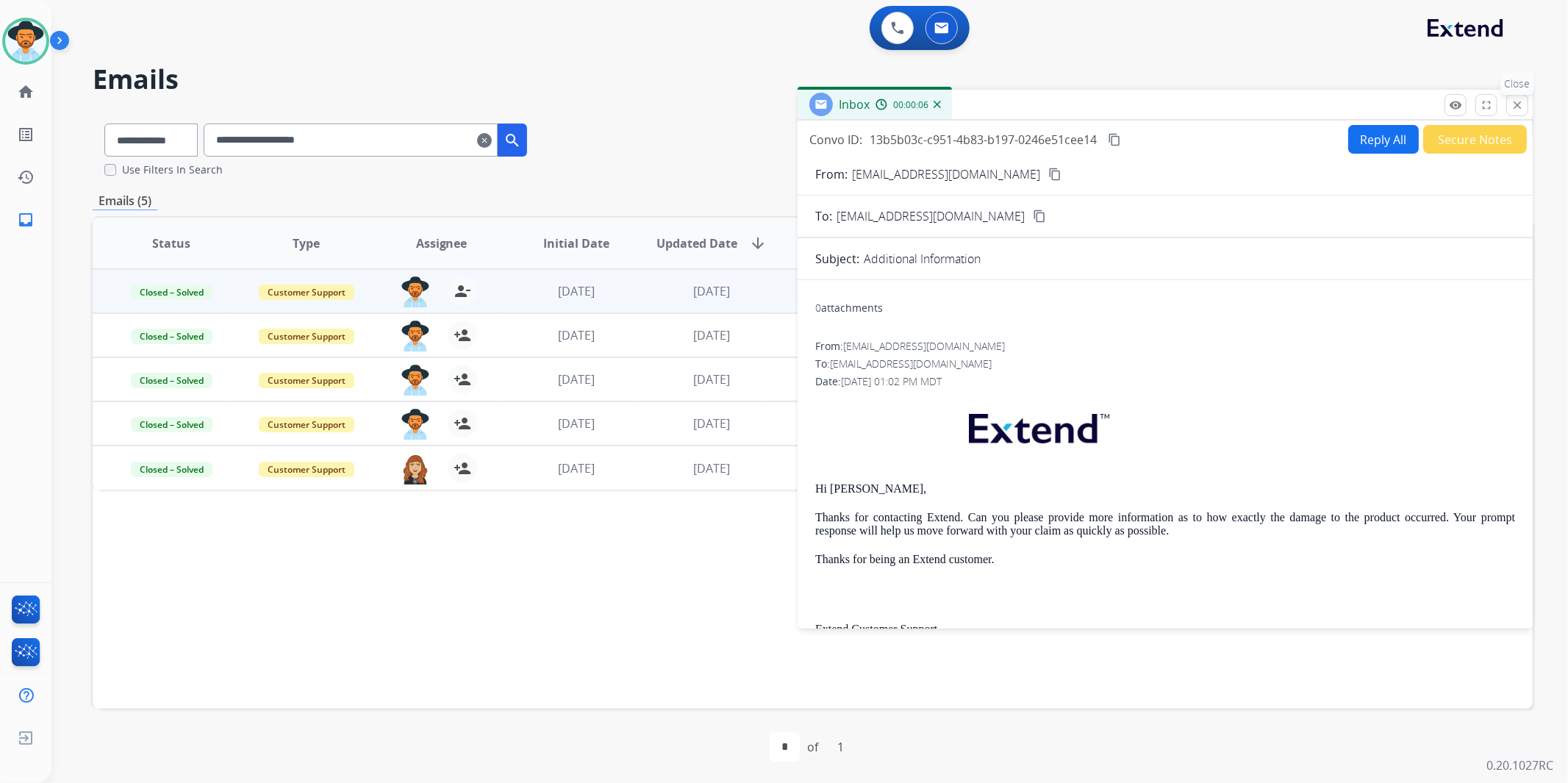
click at [1511, 104] on mat-icon "close" at bounding box center [1517, 105] width 13 height 13
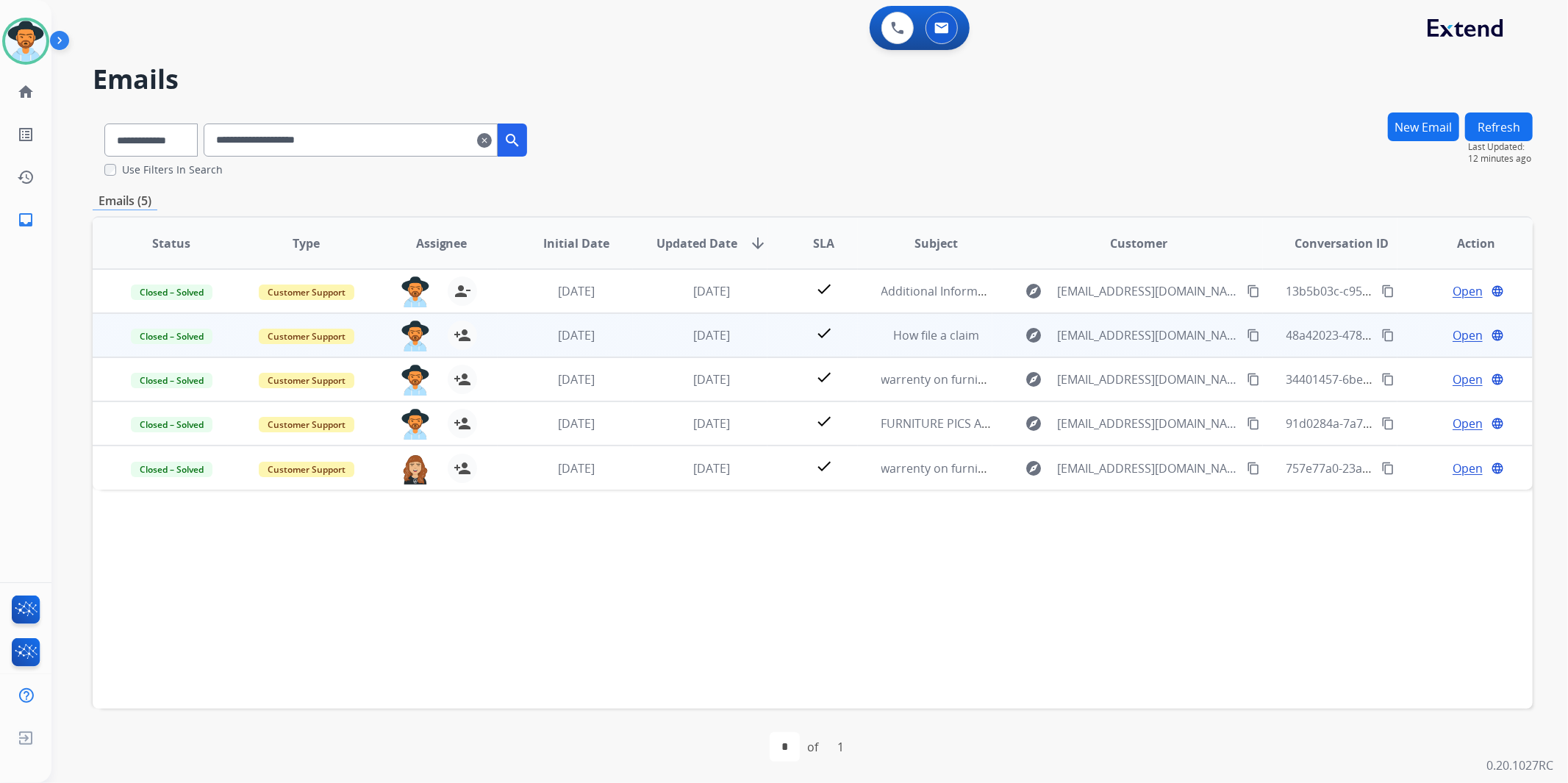
click at [1453, 329] on span "Open" at bounding box center [1468, 335] width 30 height 18
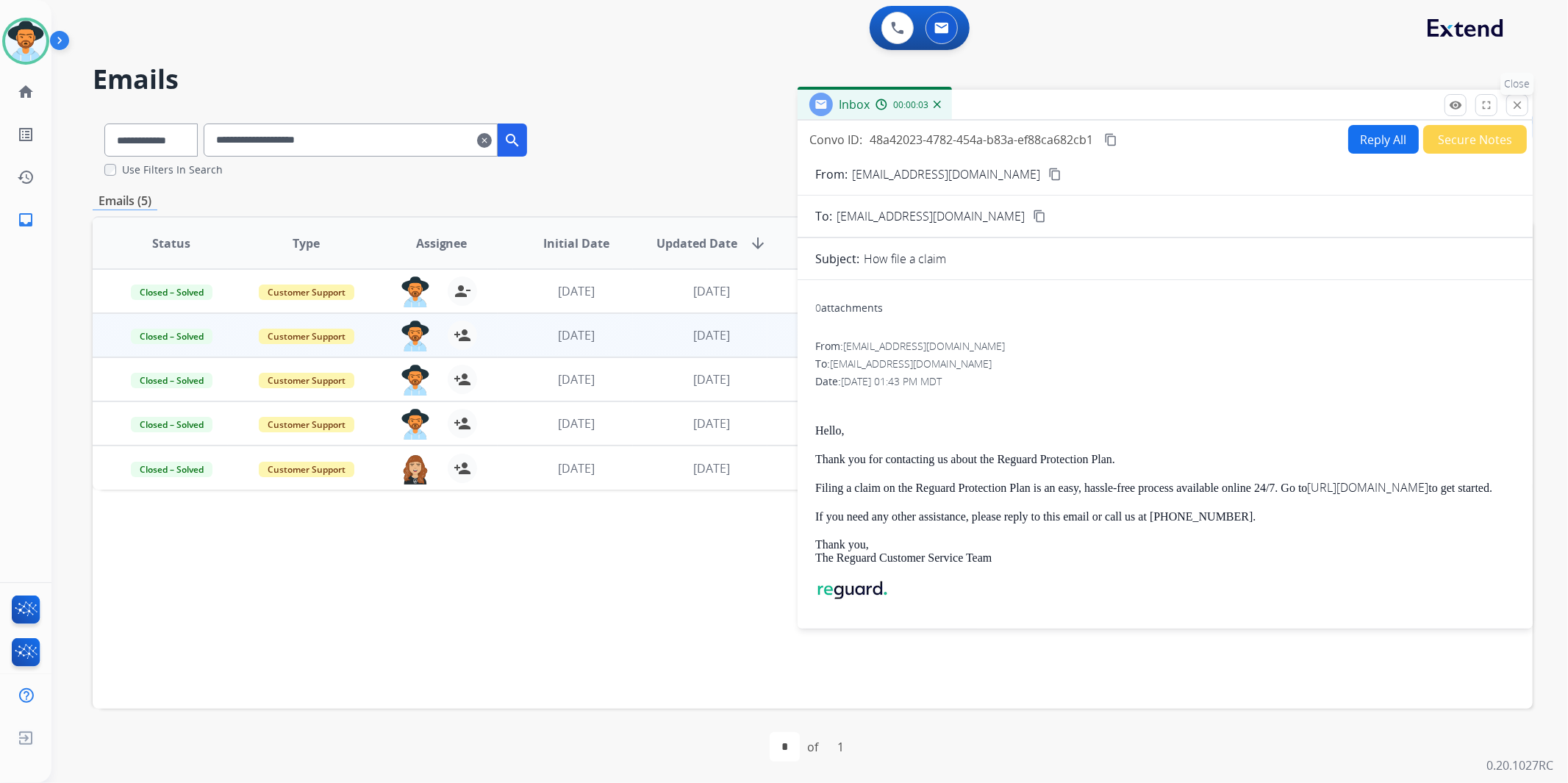
click at [1521, 105] on mat-icon "close" at bounding box center [1517, 105] width 13 height 13
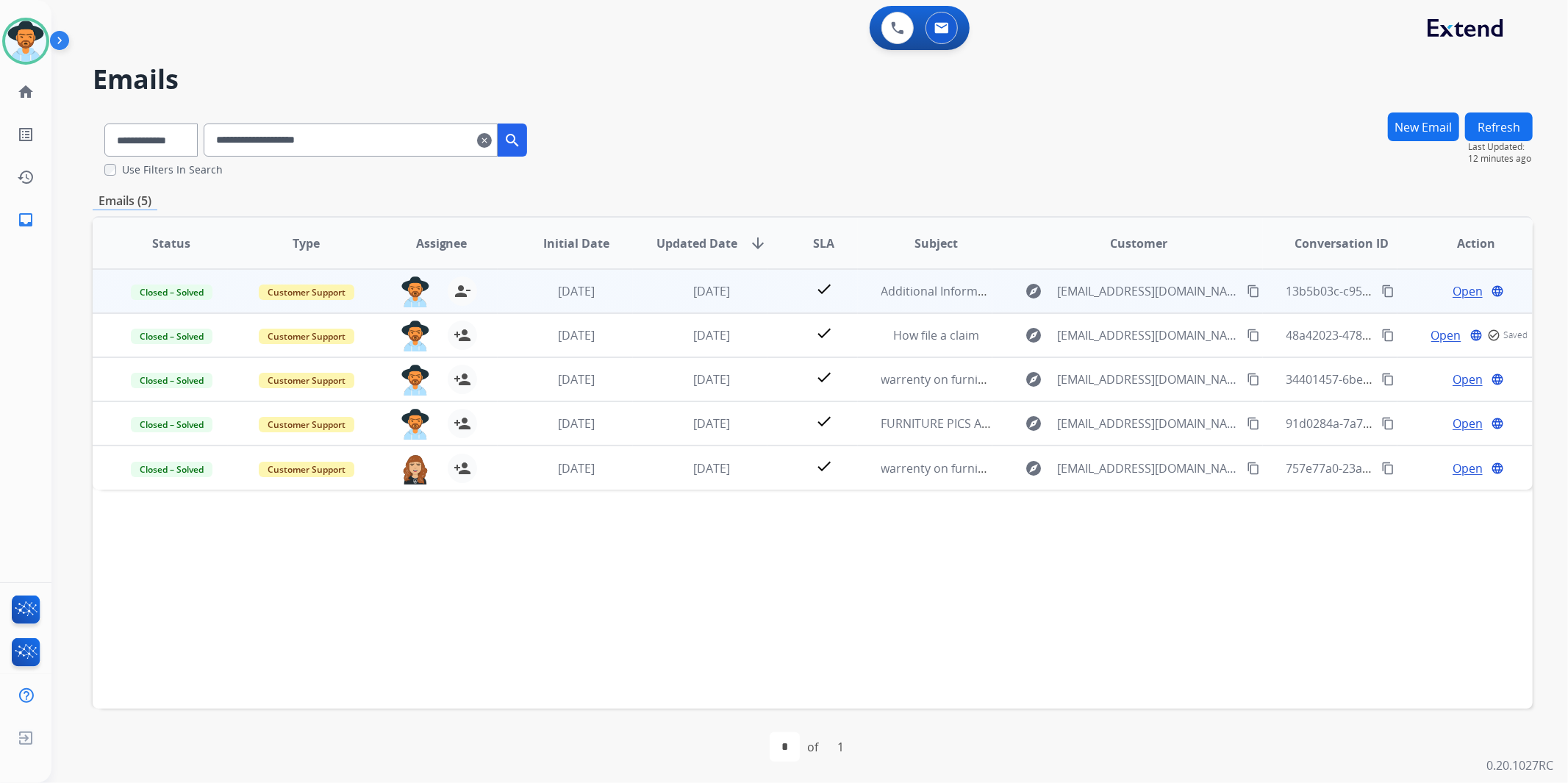
click at [1465, 287] on span "Open" at bounding box center [1468, 291] width 30 height 18
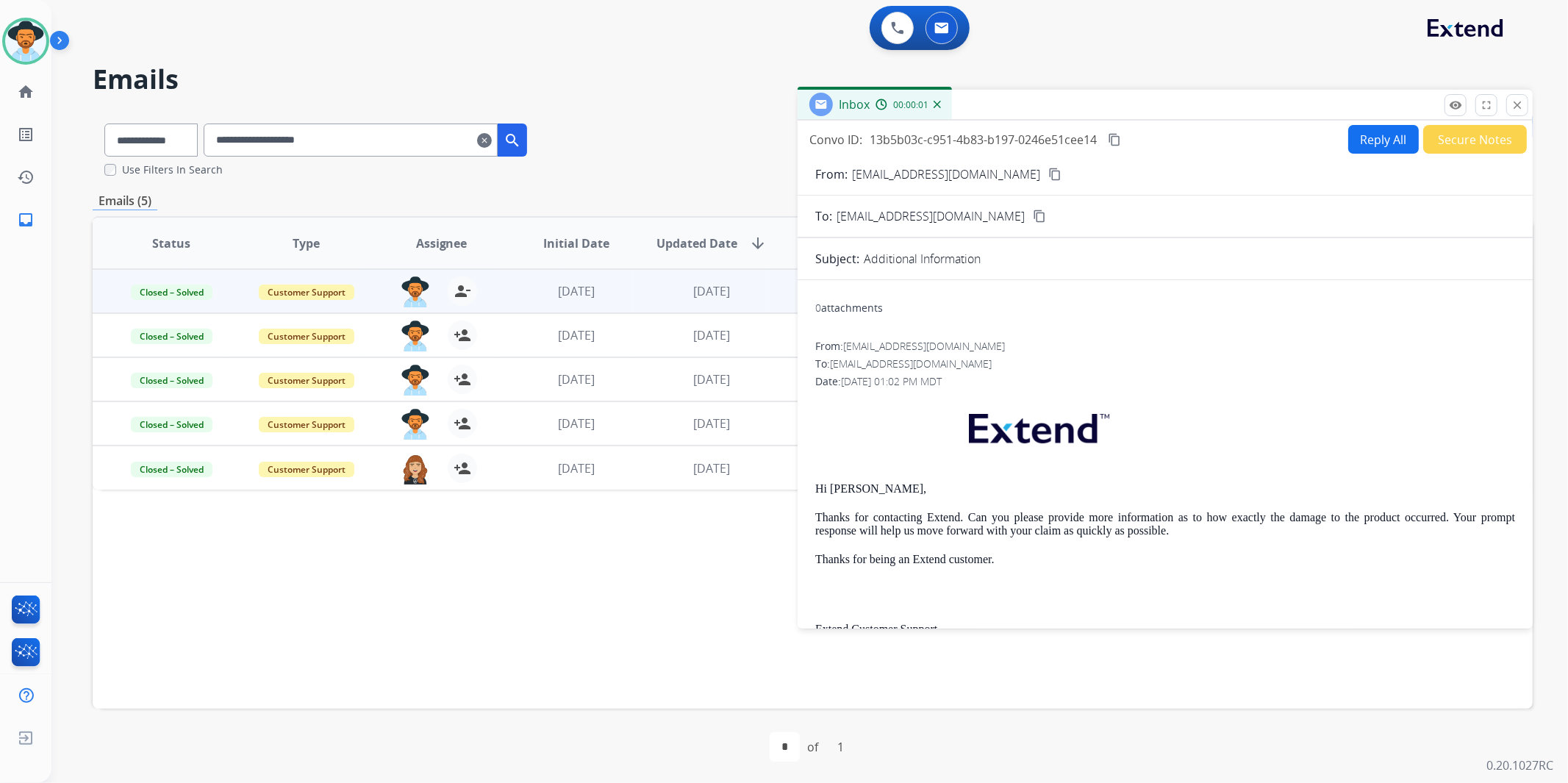
drag, startPoint x: 1512, startPoint y: 105, endPoint x: 1505, endPoint y: 114, distance: 11.4
click at [1512, 105] on mat-icon "close" at bounding box center [1517, 105] width 13 height 13
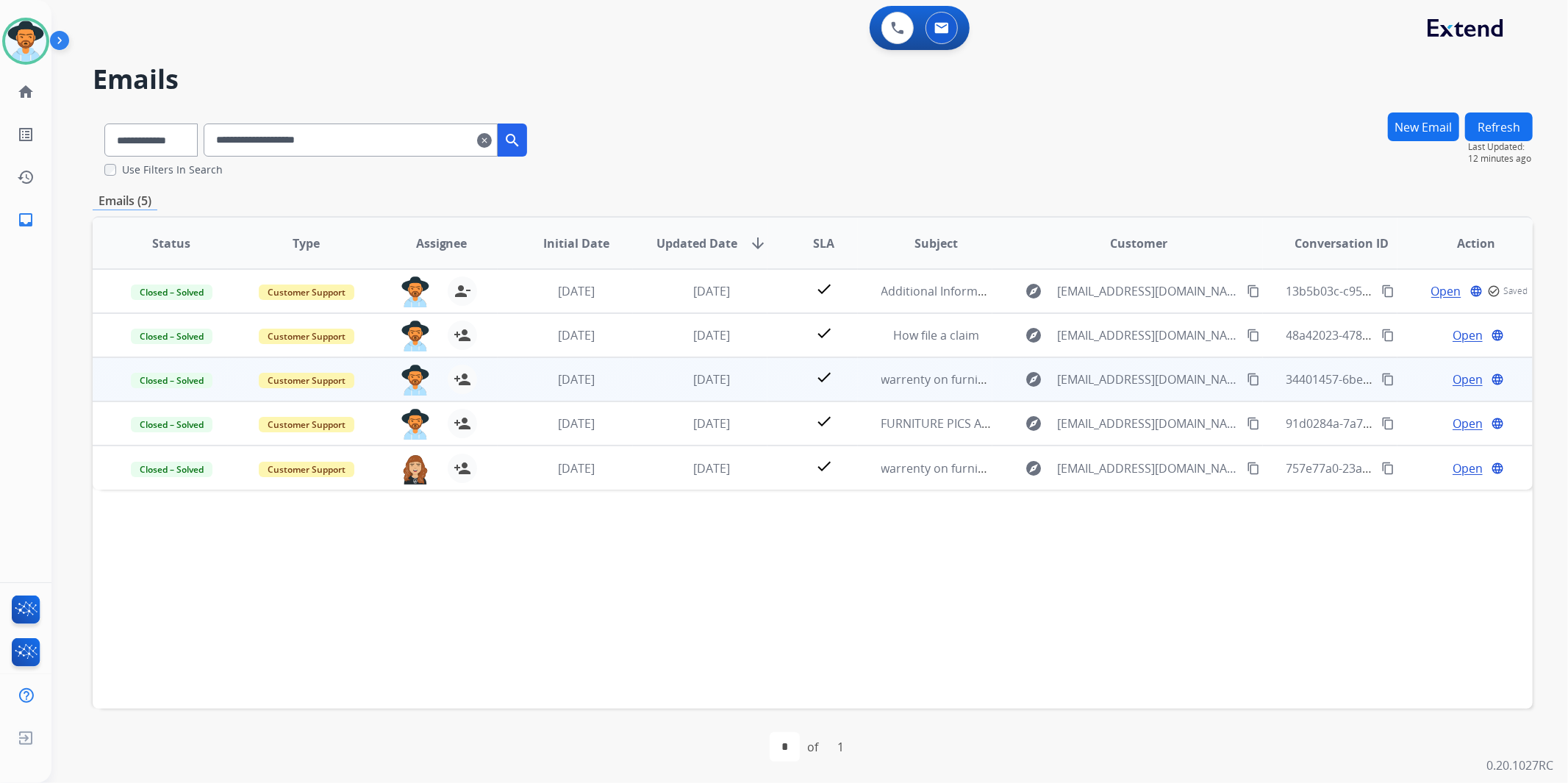
click at [1454, 373] on span "Open" at bounding box center [1468, 379] width 30 height 18
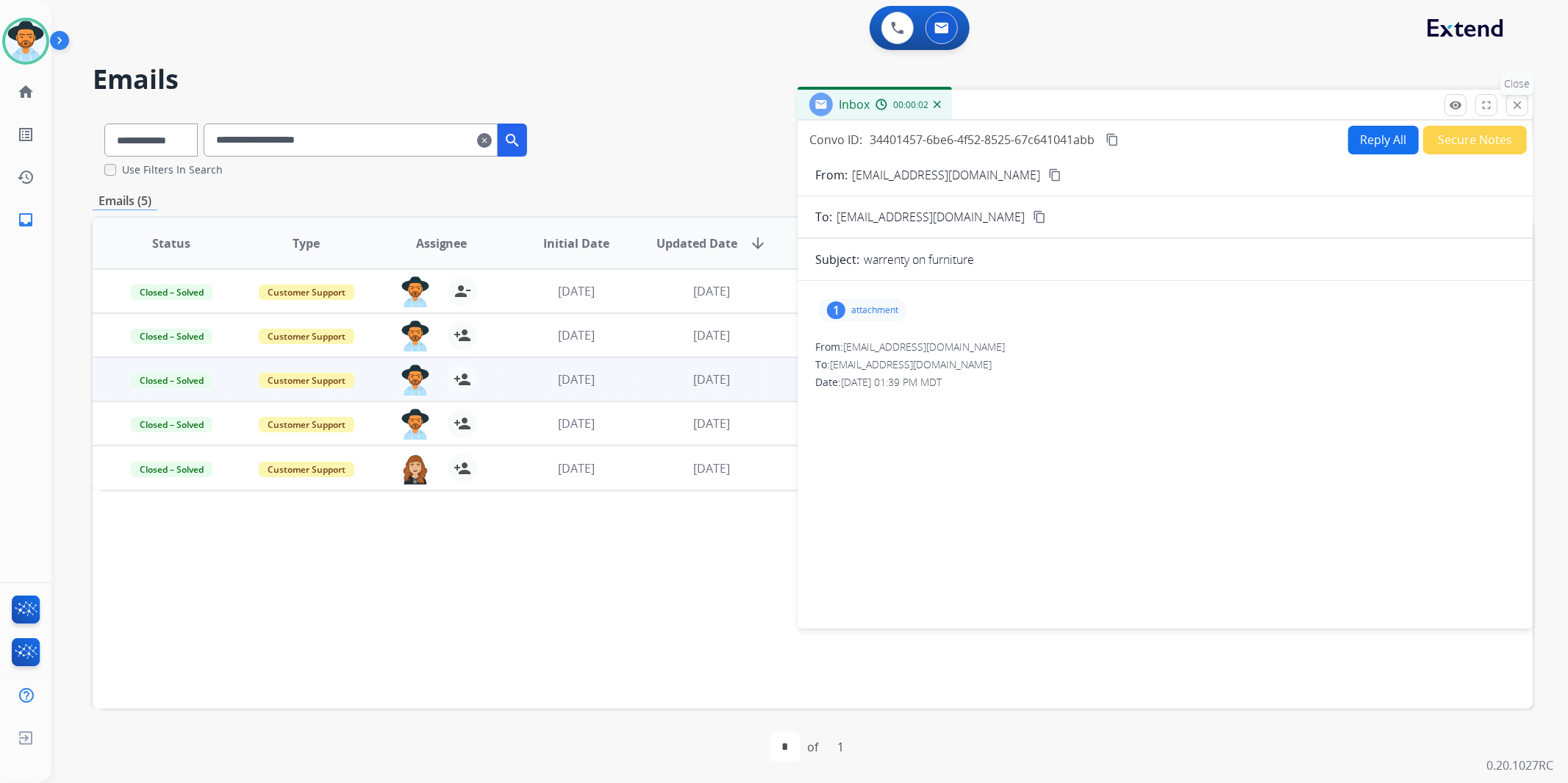
click at [1519, 99] on mat-icon "close" at bounding box center [1517, 105] width 13 height 13
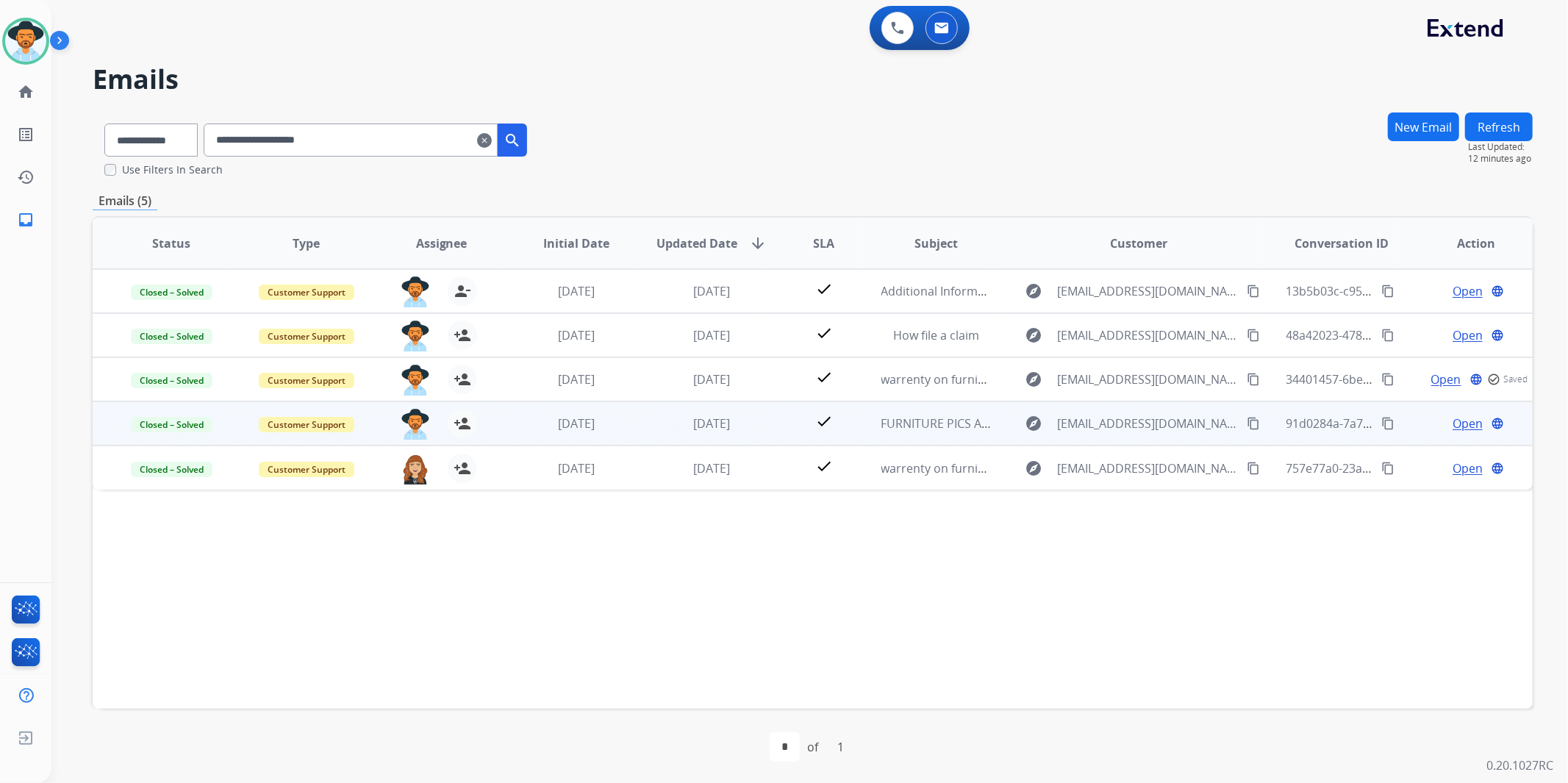
click at [1456, 419] on span "Open" at bounding box center [1468, 423] width 30 height 18
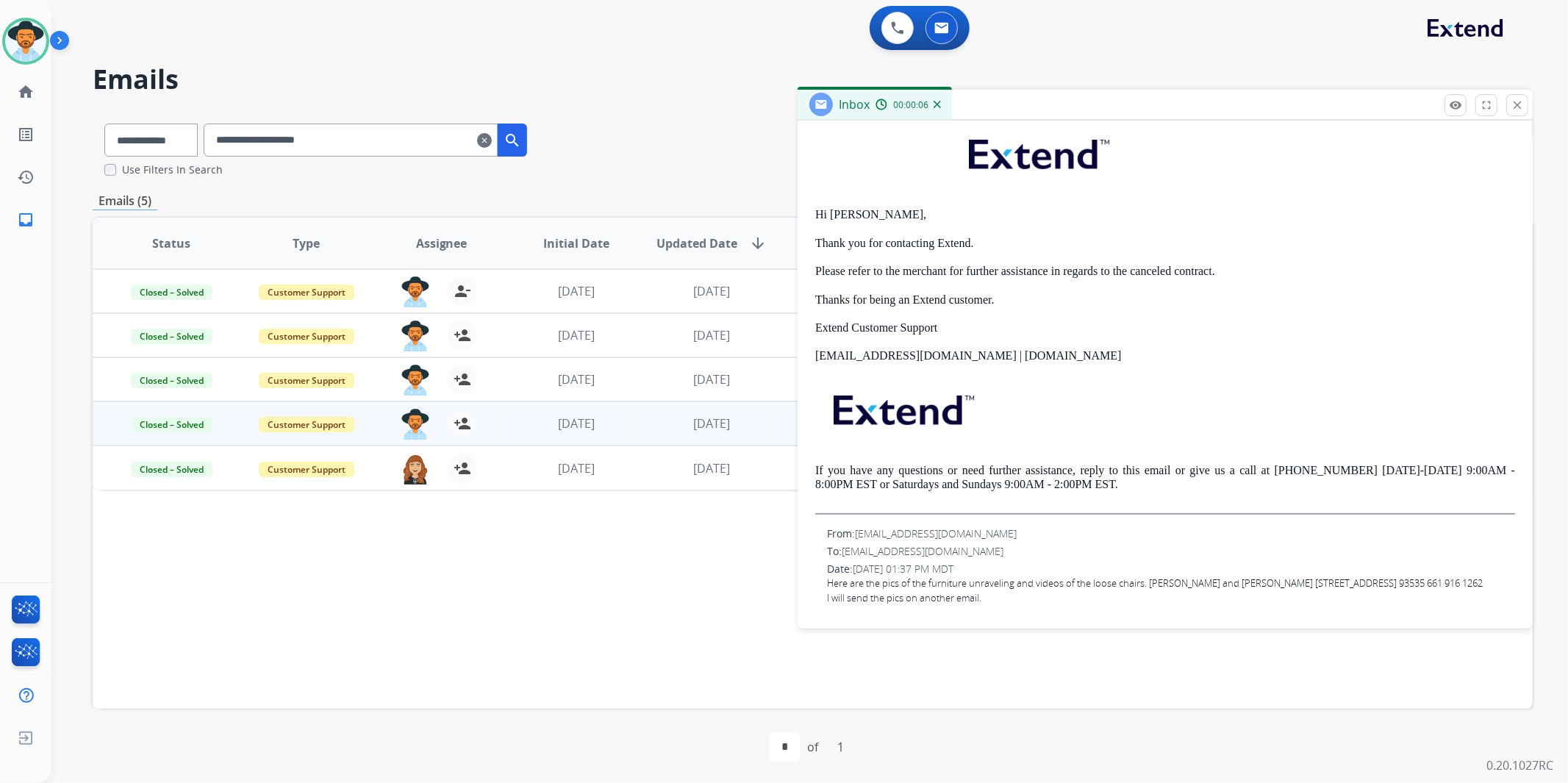
scroll to position [2, 0]
click at [1510, 98] on button "close Close" at bounding box center [1517, 104] width 22 height 22
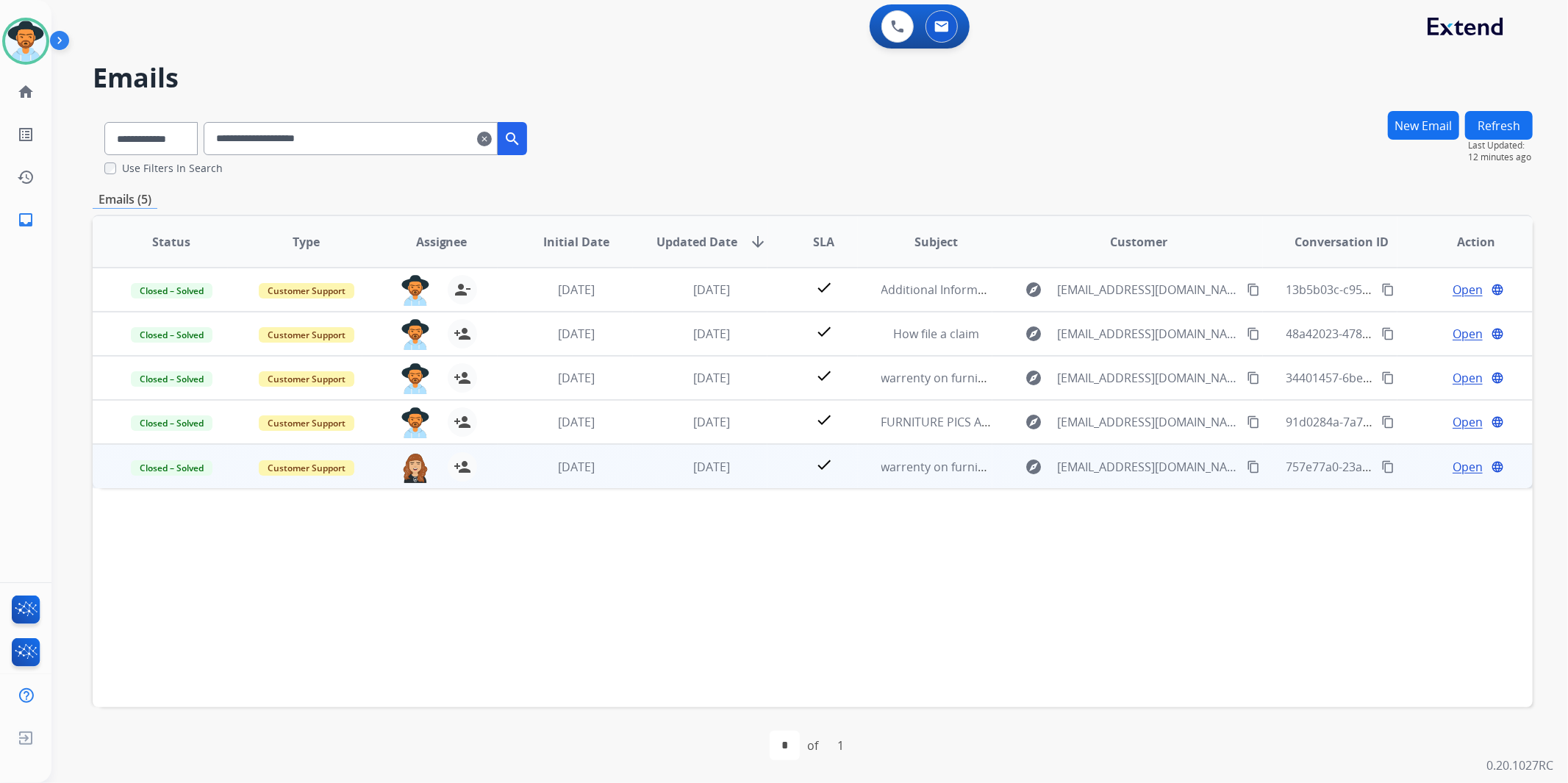
click at [1456, 465] on span "Open" at bounding box center [1468, 467] width 30 height 18
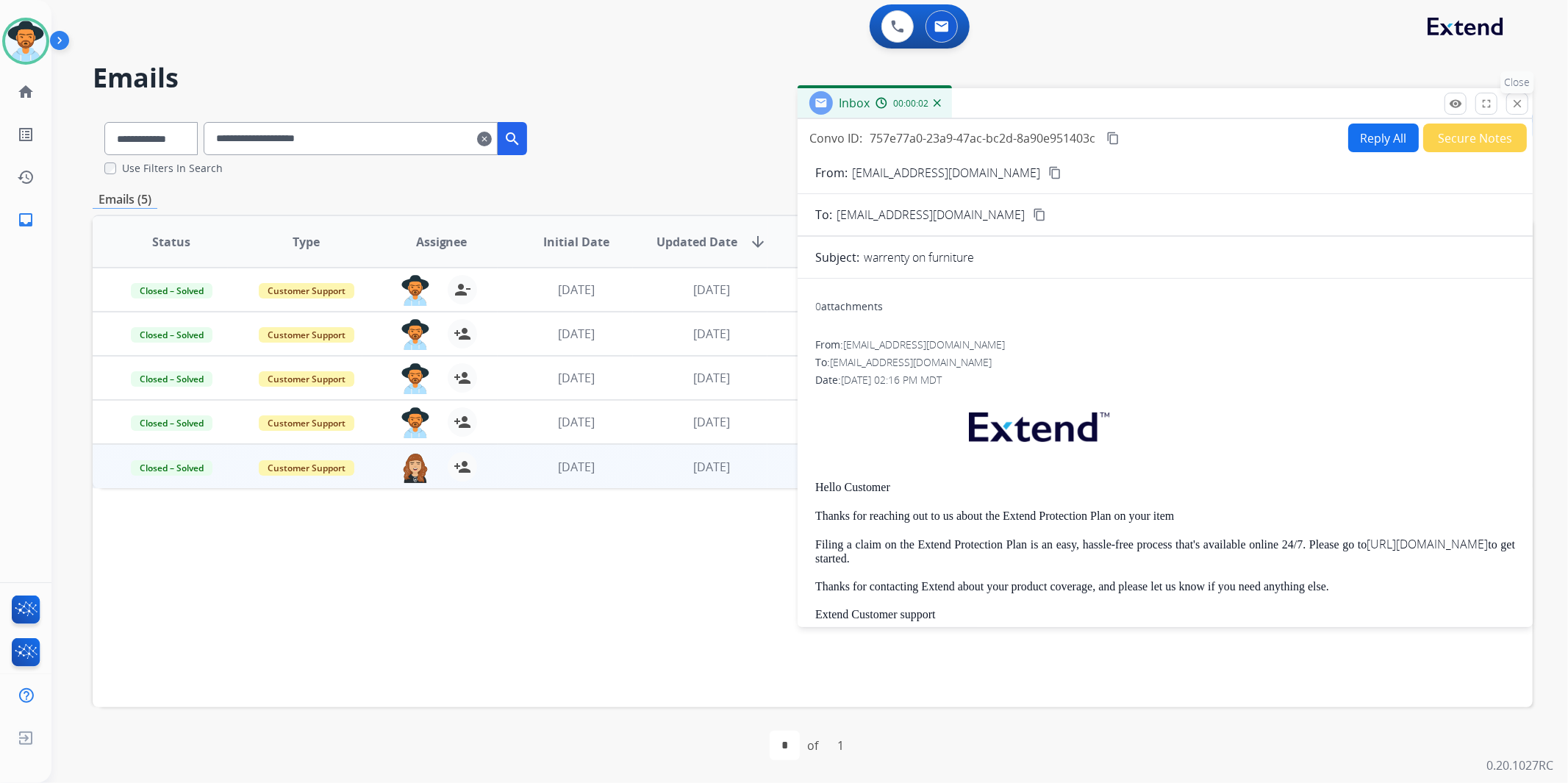
click at [1519, 106] on mat-icon "close" at bounding box center [1517, 103] width 13 height 13
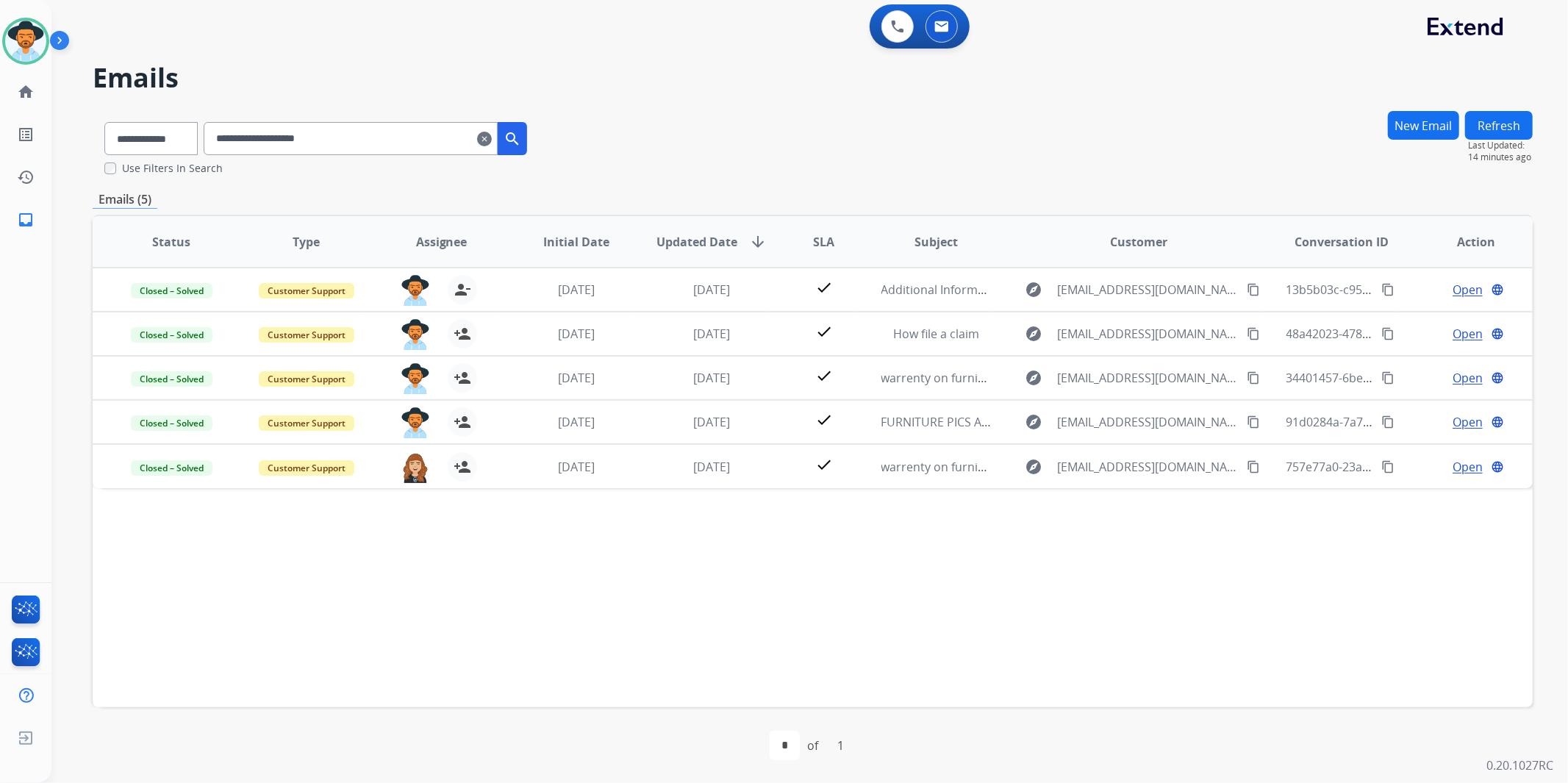
click at [492, 142] on mat-icon "clear" at bounding box center [484, 139] width 15 height 18
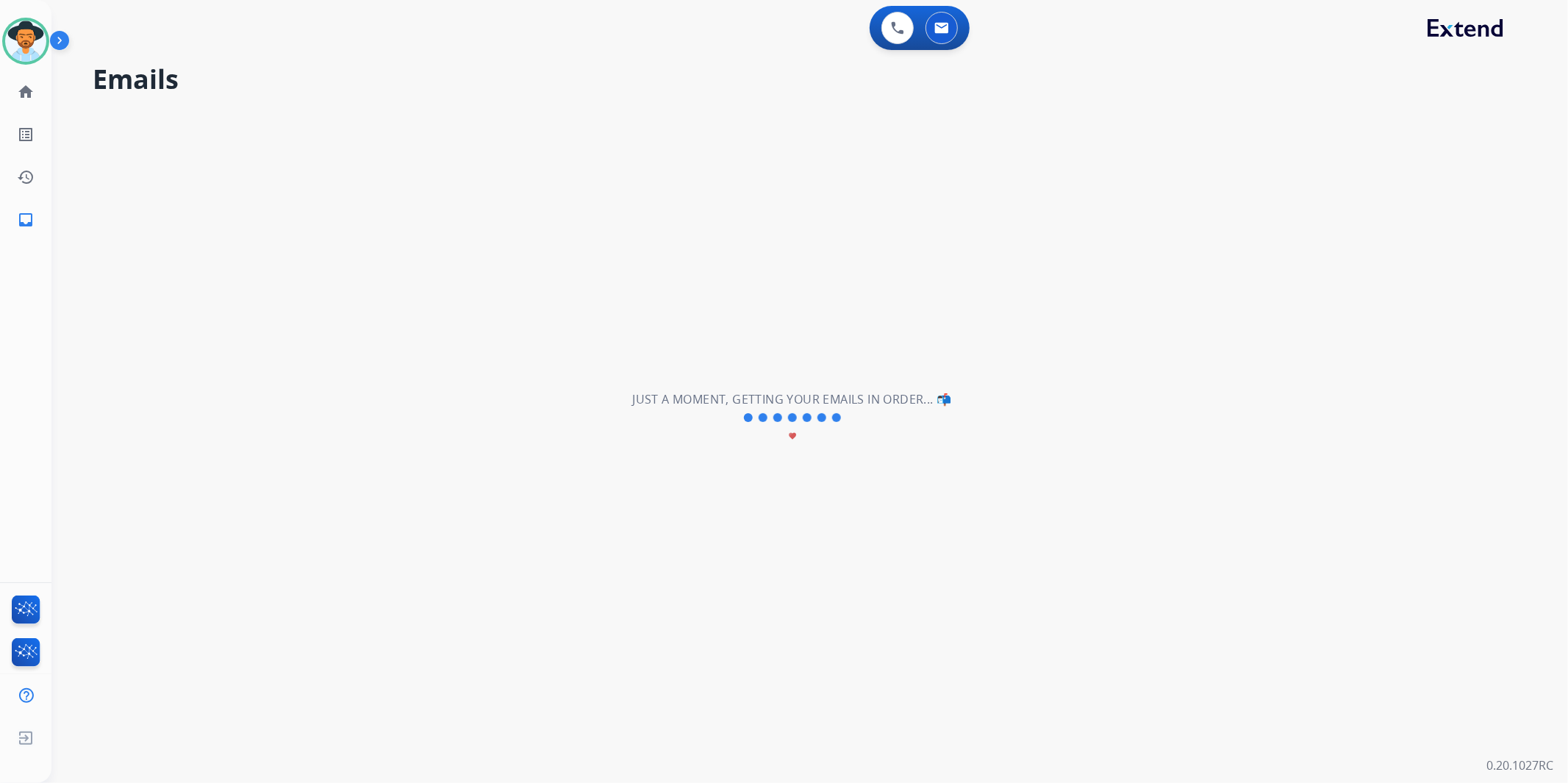
scroll to position [0, 0]
select select "**********"
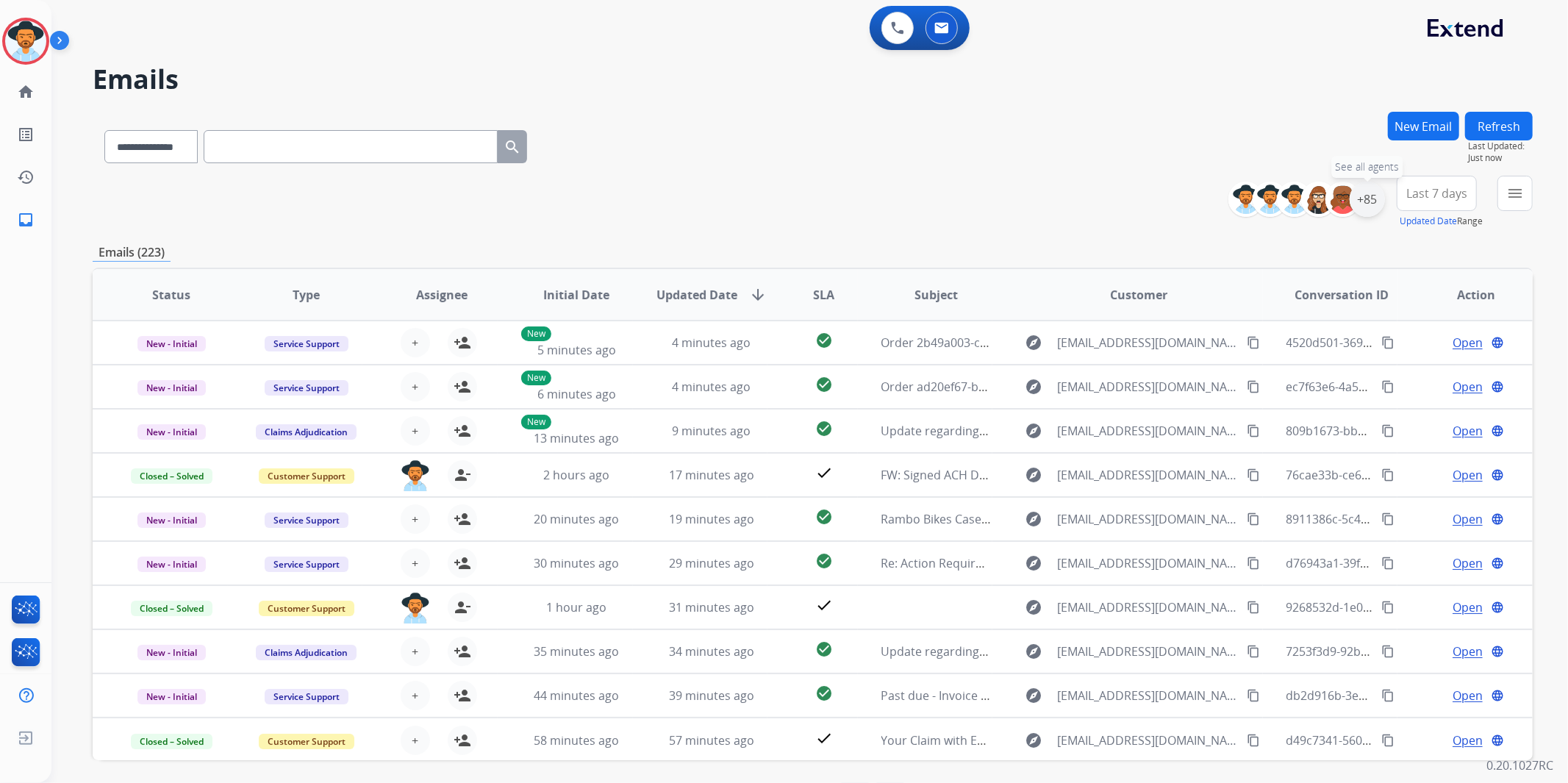
click at [1376, 208] on div "+85" at bounding box center [1367, 199] width 35 height 35
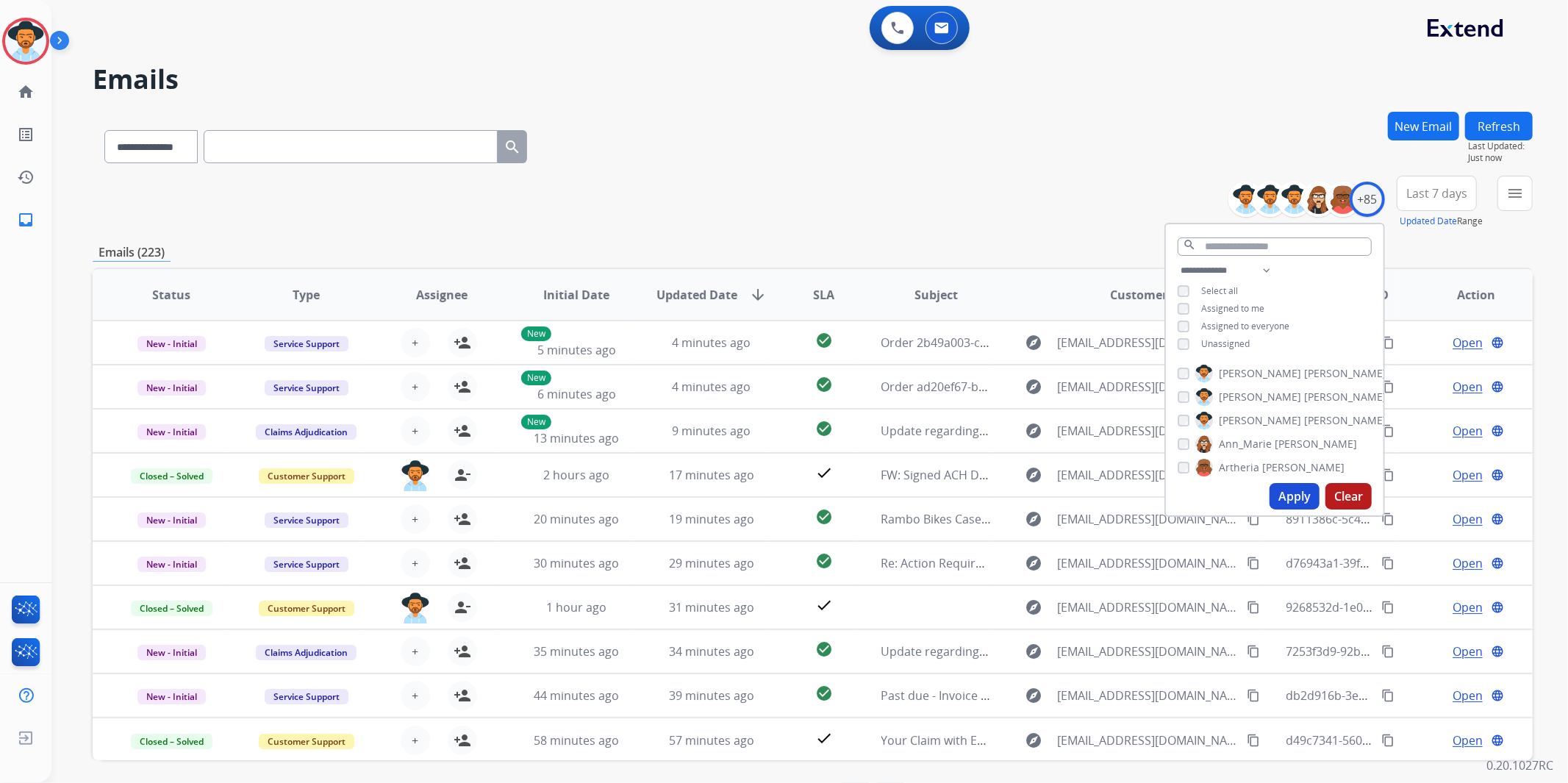
click at [1235, 346] on span "Unassigned" at bounding box center [1226, 343] width 49 height 13
click at [1300, 489] on button "Apply" at bounding box center [1294, 496] width 50 height 27
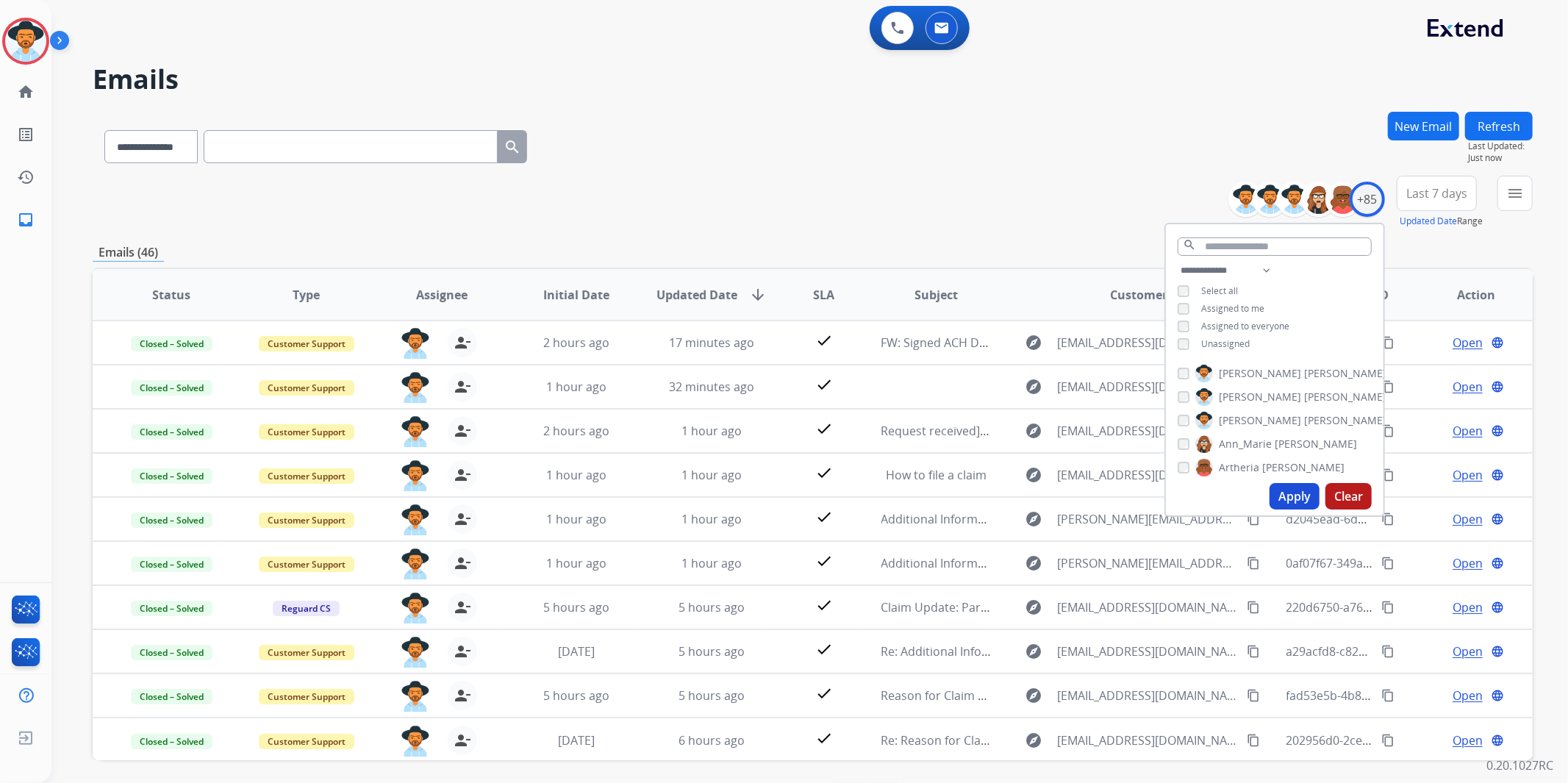
click at [1418, 194] on span "Last 7 days" at bounding box center [1437, 193] width 61 height 6
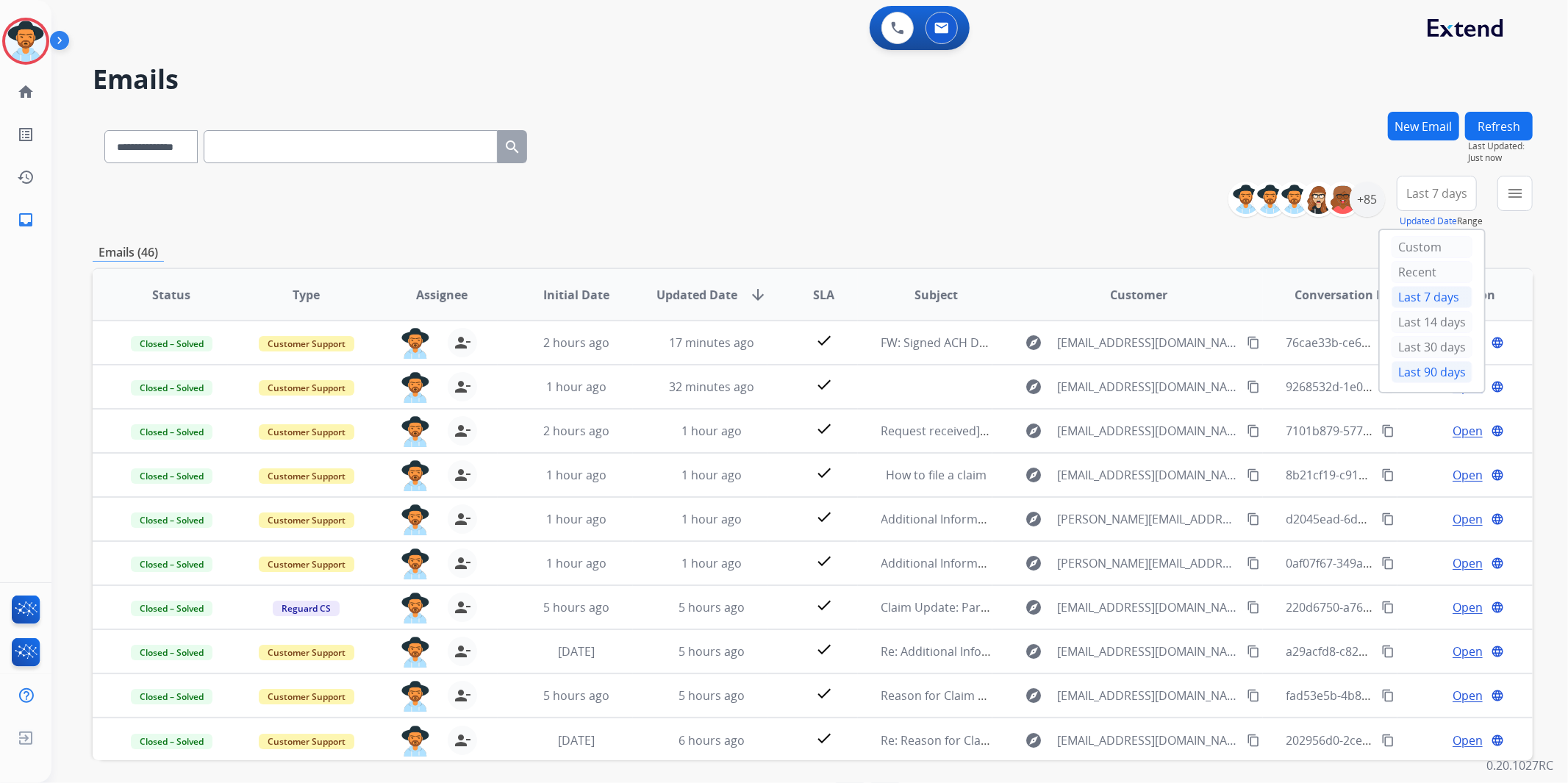
click at [1397, 368] on div "Last 90 days" at bounding box center [1432, 372] width 81 height 22
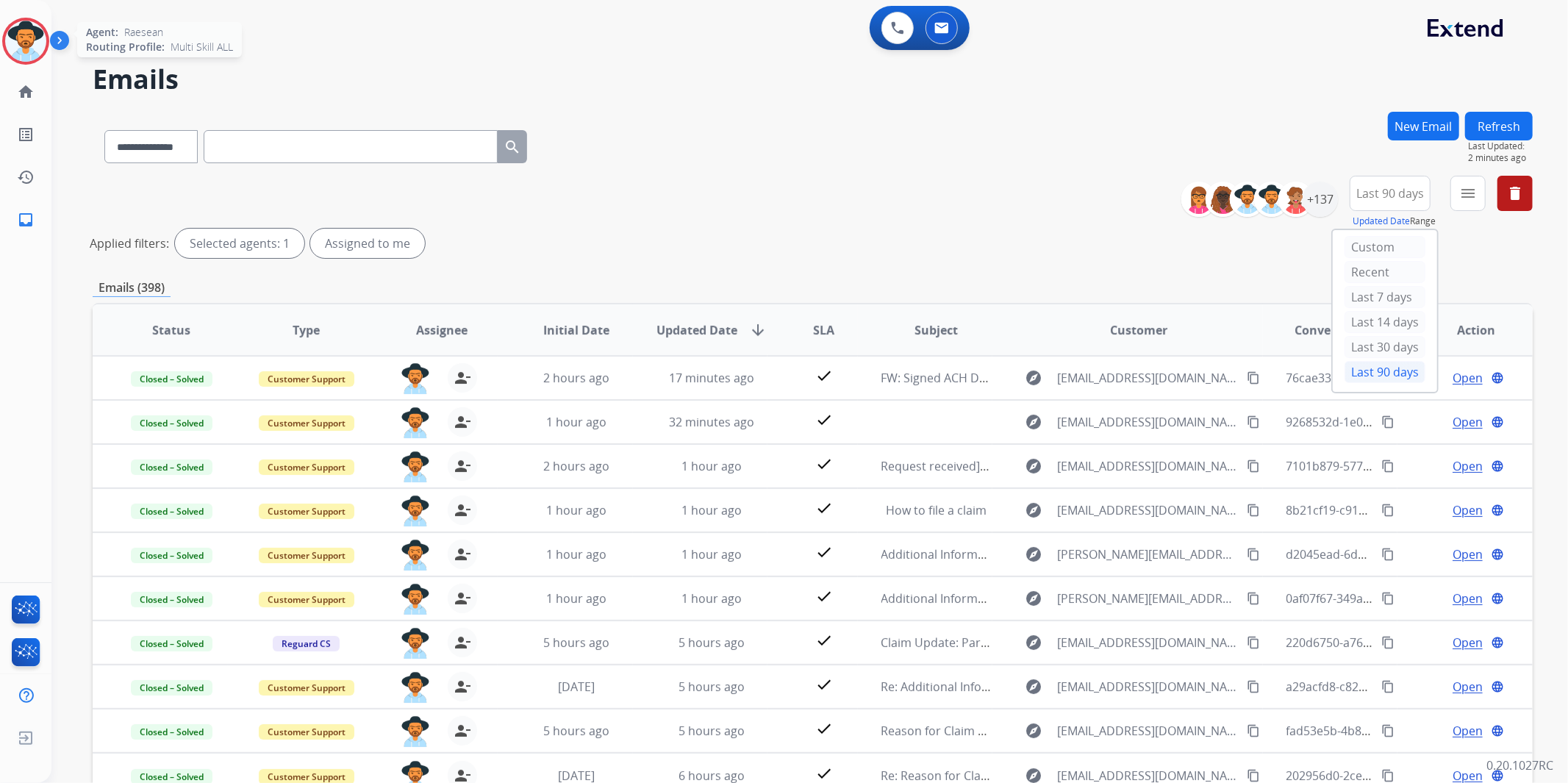
click at [20, 26] on img at bounding box center [26, 41] width 41 height 41
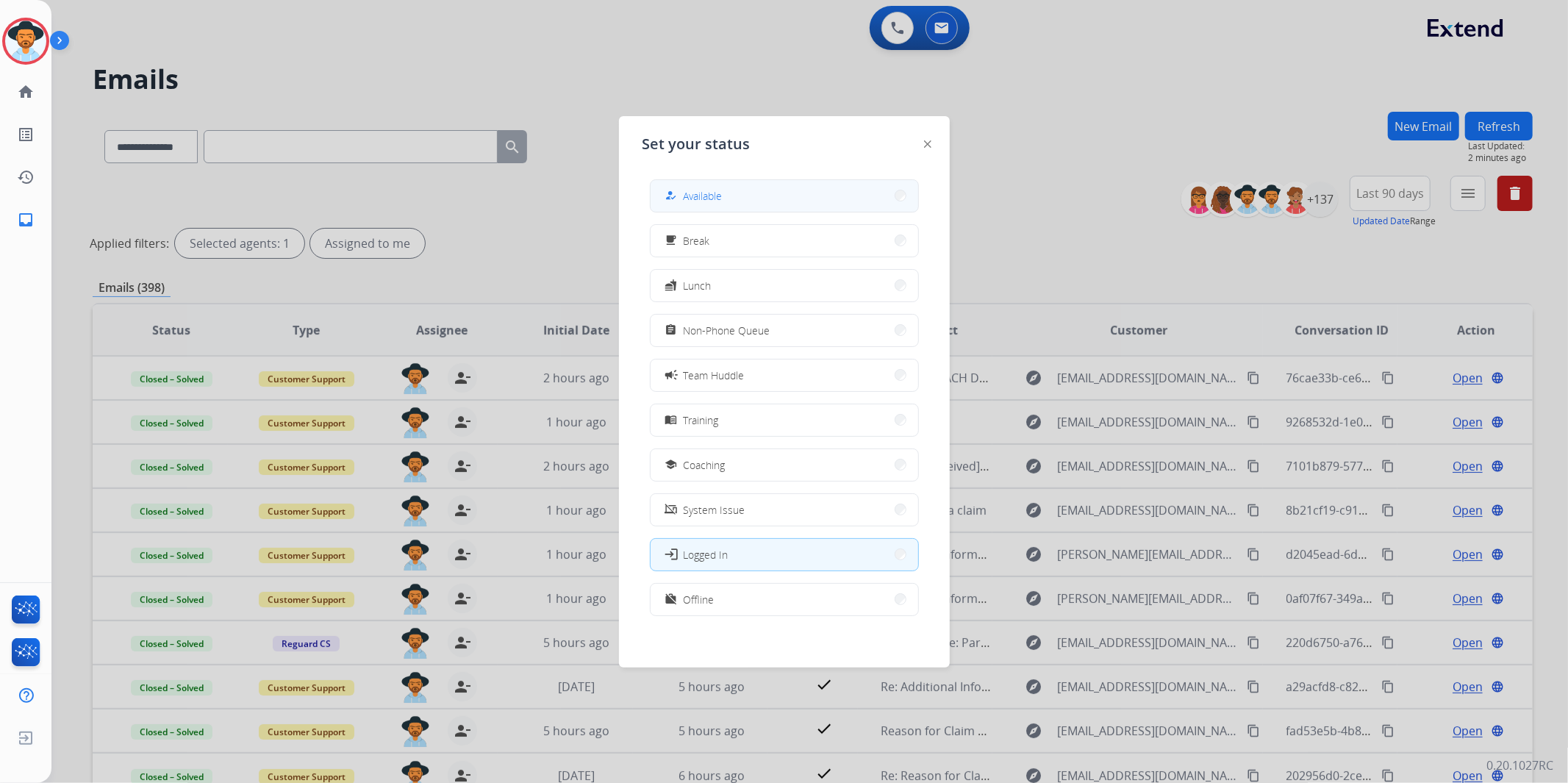
click at [790, 192] on button "how_to_reg Available" at bounding box center [785, 196] width 268 height 32
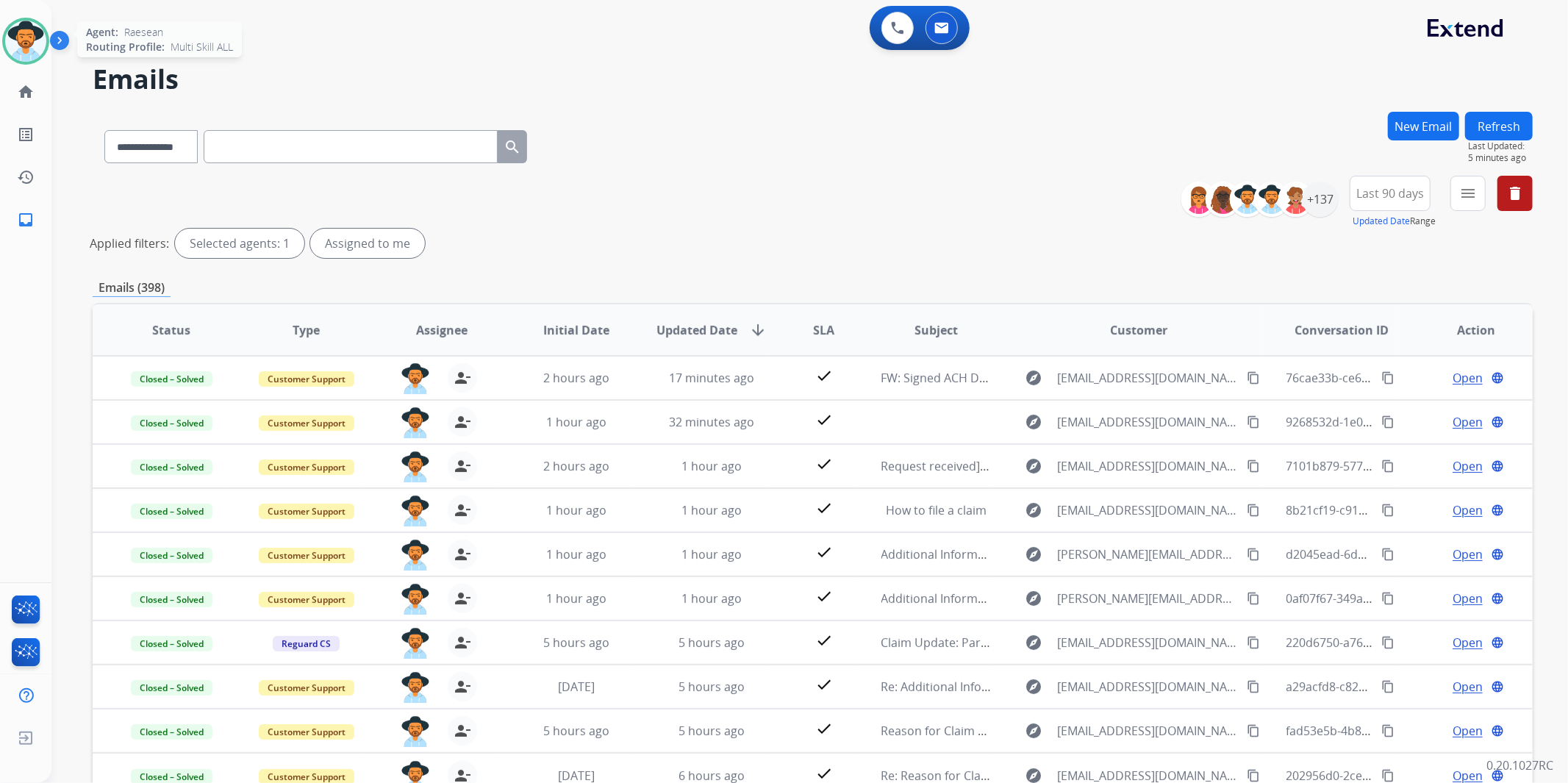
click at [28, 29] on img at bounding box center [26, 41] width 41 height 41
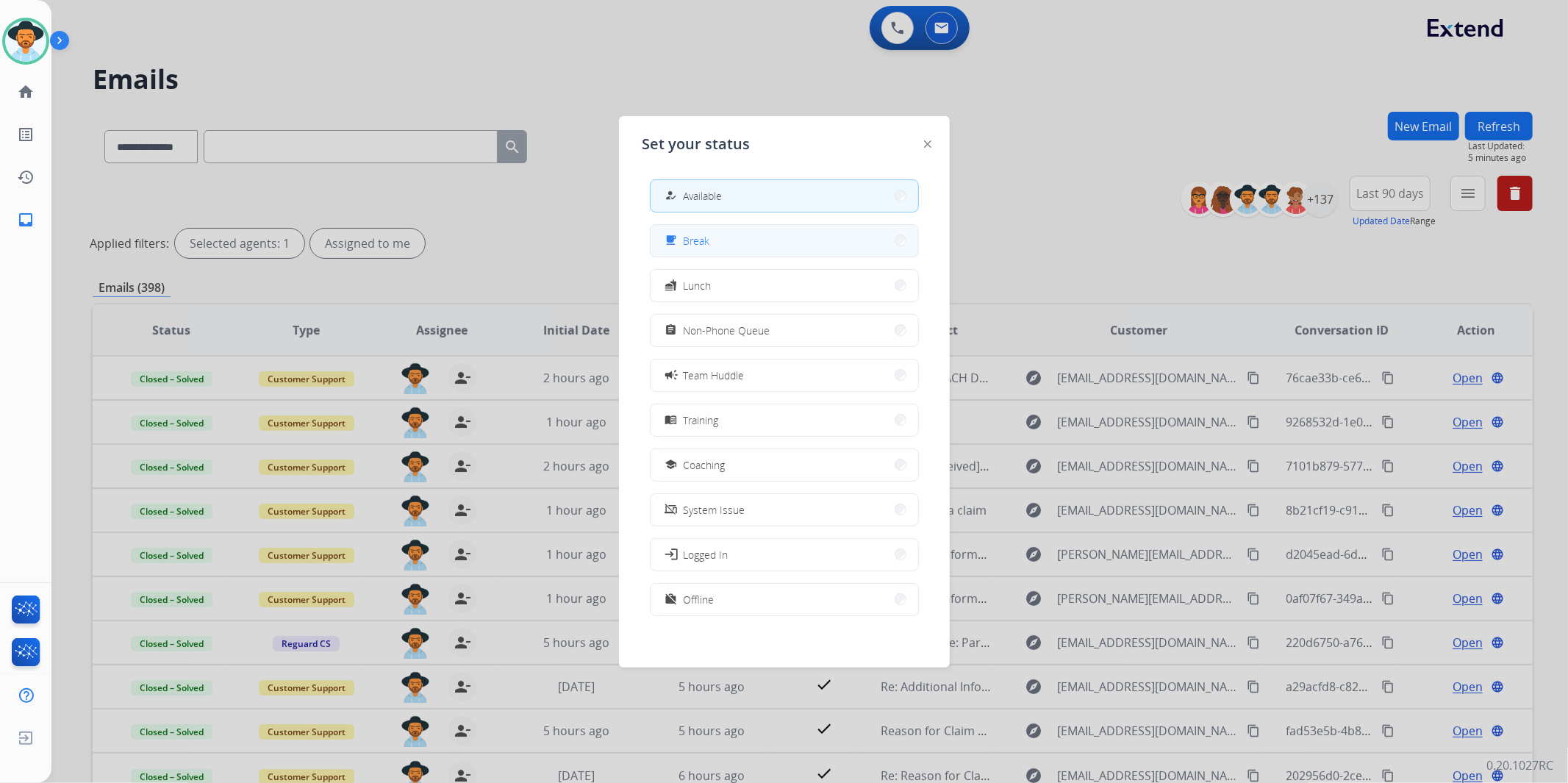
click at [857, 245] on button "free_breakfast Break" at bounding box center [785, 240] width 268 height 32
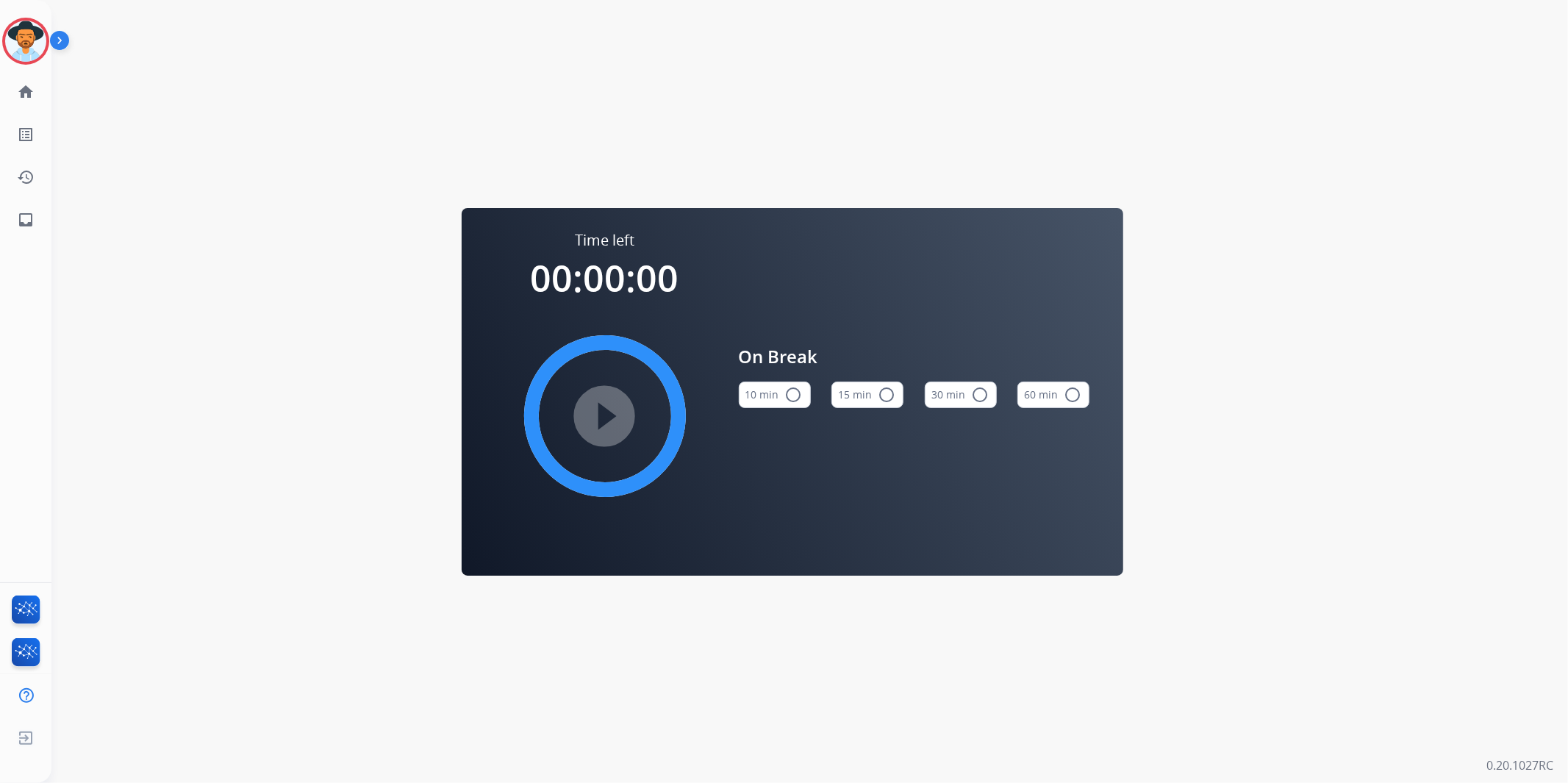
click at [885, 392] on mat-icon "radio_button_unchecked" at bounding box center [886, 395] width 18 height 18
click at [605, 413] on mat-icon "play_circle_filled" at bounding box center [605, 416] width 18 height 18
click at [27, 43] on img at bounding box center [26, 41] width 41 height 41
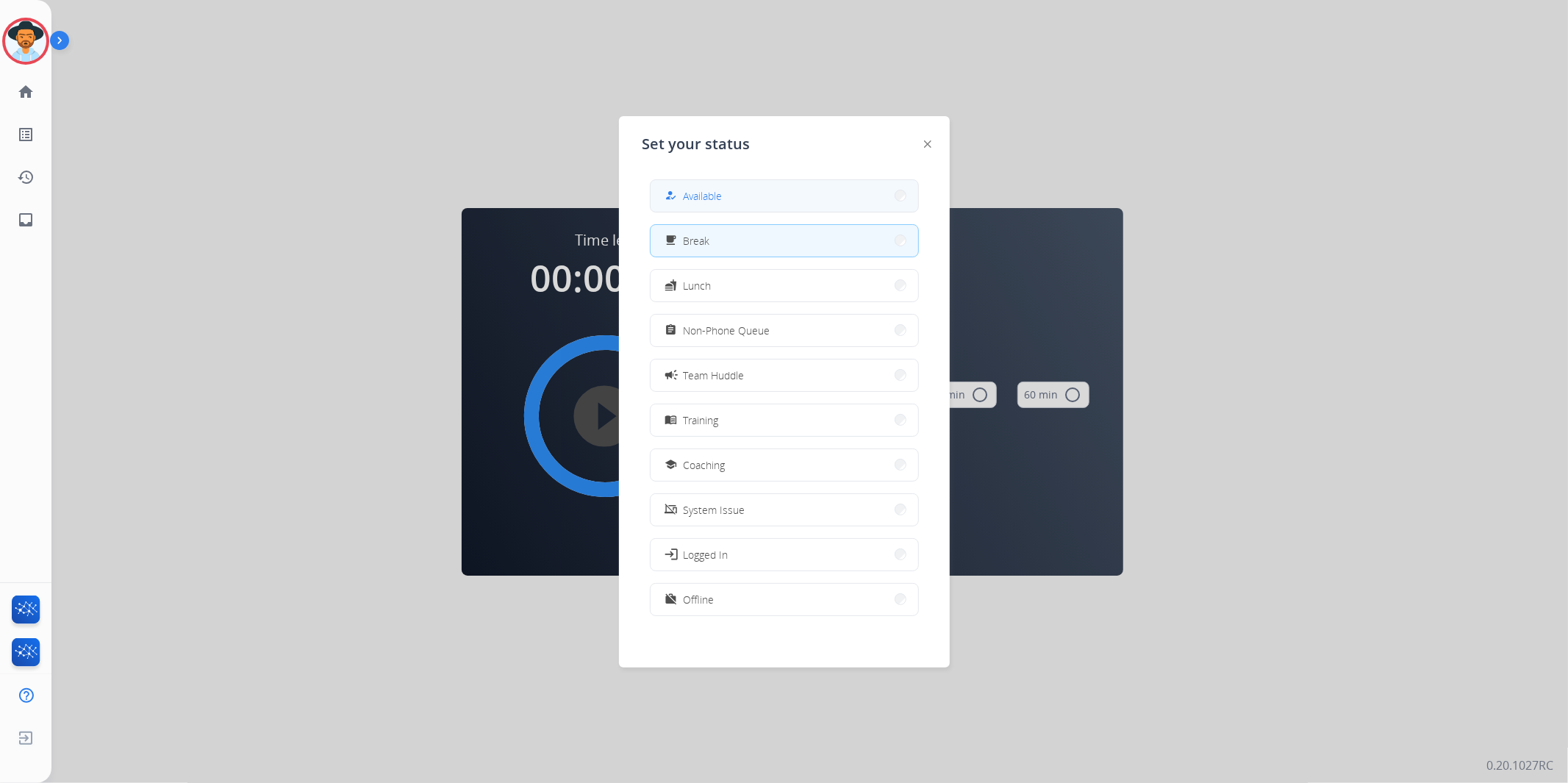
click at [680, 188] on div "how_to_reg" at bounding box center [672, 196] width 21 height 18
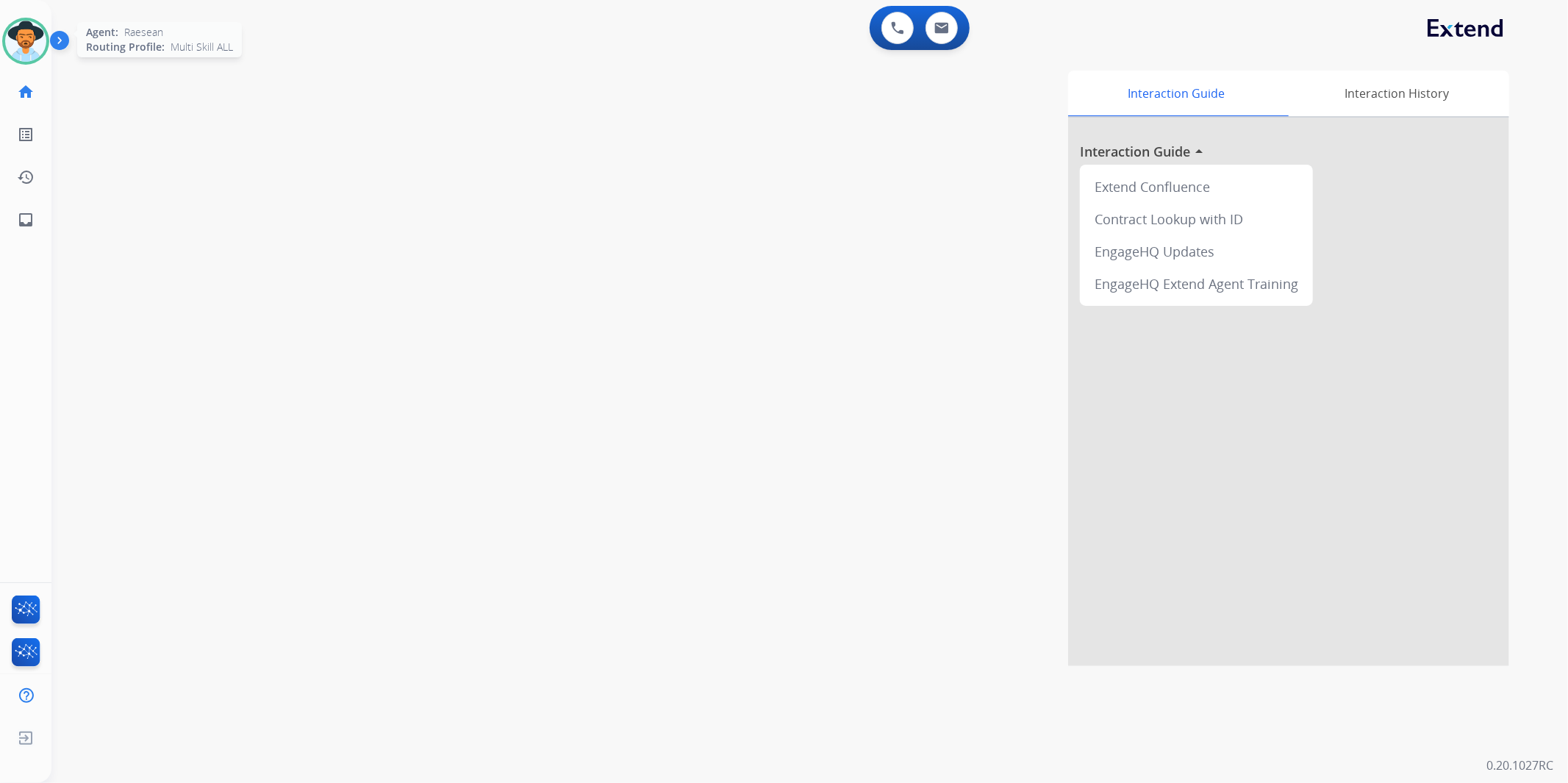
click at [30, 40] on img at bounding box center [26, 41] width 41 height 41
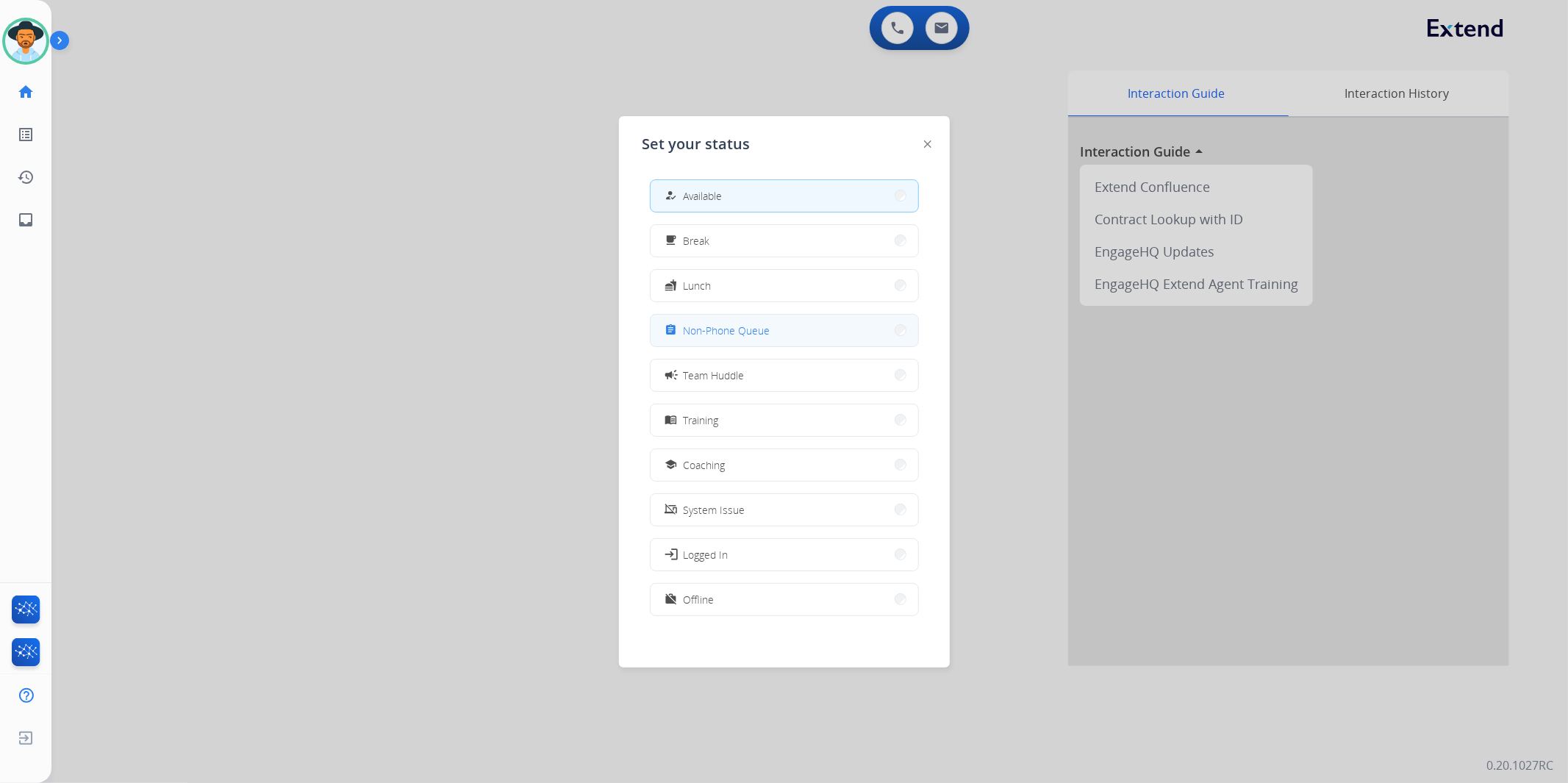
click at [820, 328] on button "assignment Non-Phone Queue" at bounding box center [785, 330] width 268 height 32
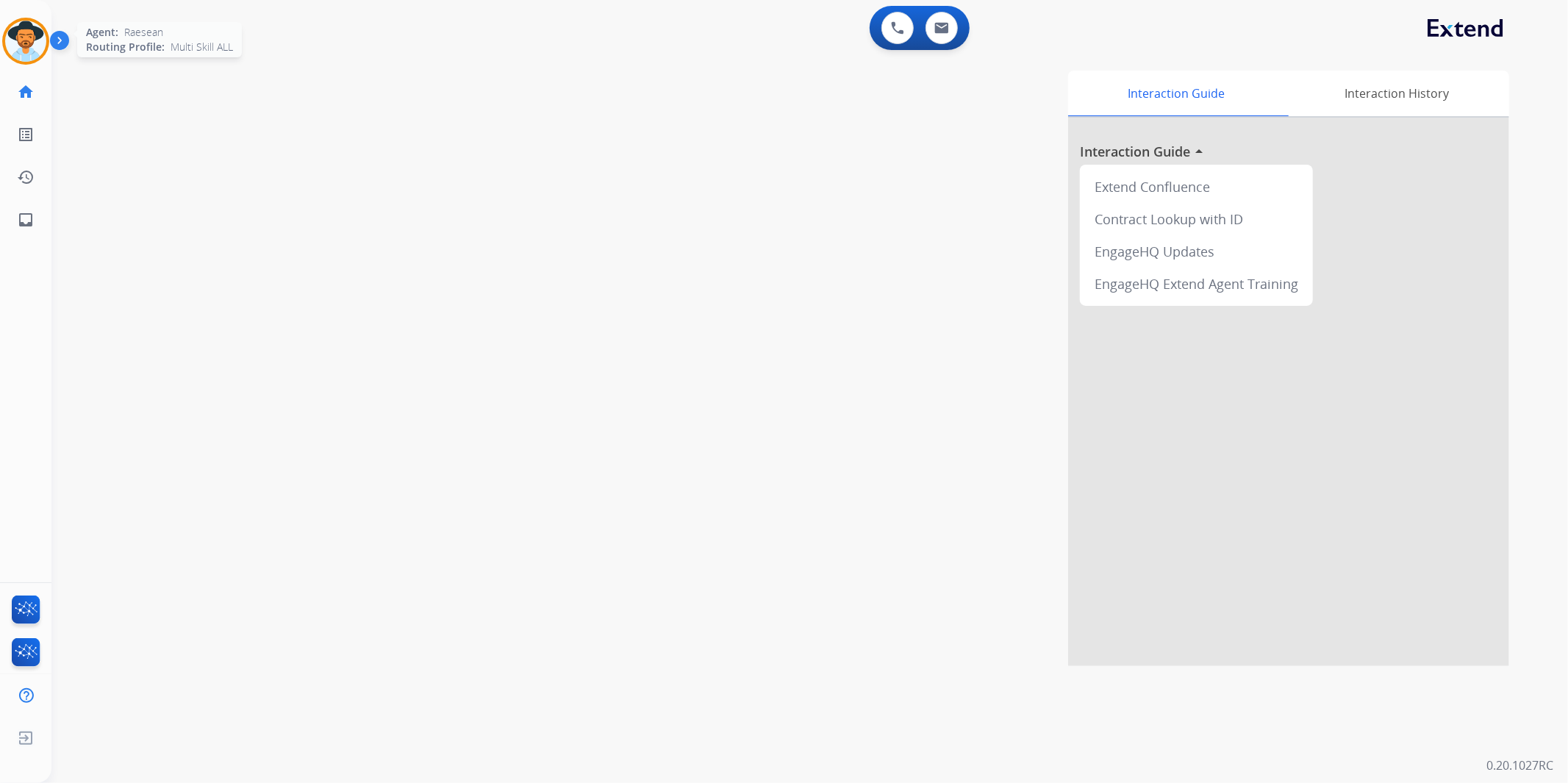
drag, startPoint x: 22, startPoint y: 45, endPoint x: 30, endPoint y: 44, distance: 8.1
click at [22, 44] on img at bounding box center [26, 41] width 41 height 41
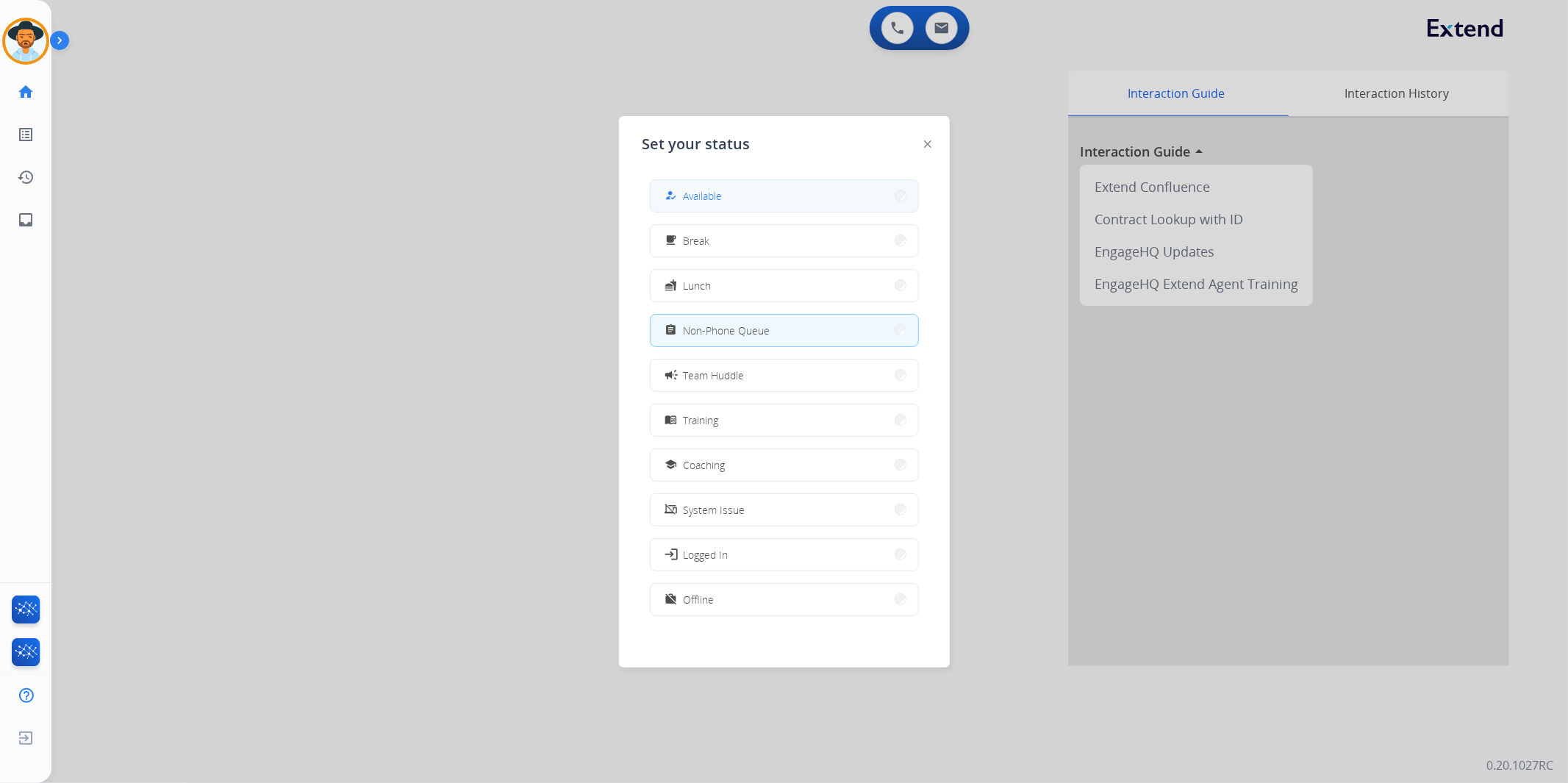
click at [800, 193] on button "how_to_reg Available" at bounding box center [785, 196] width 268 height 32
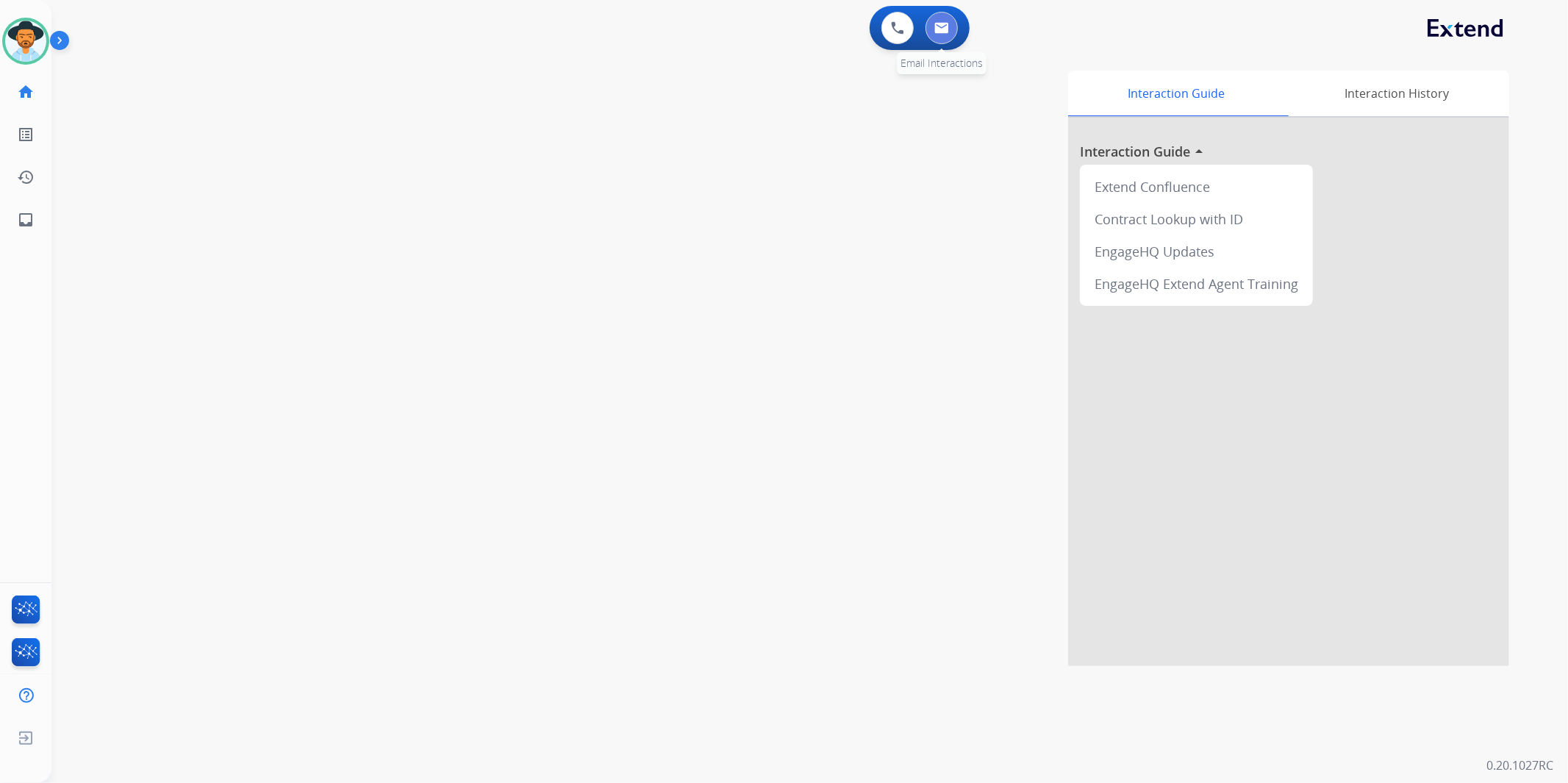
click at [947, 19] on button at bounding box center [942, 28] width 33 height 33
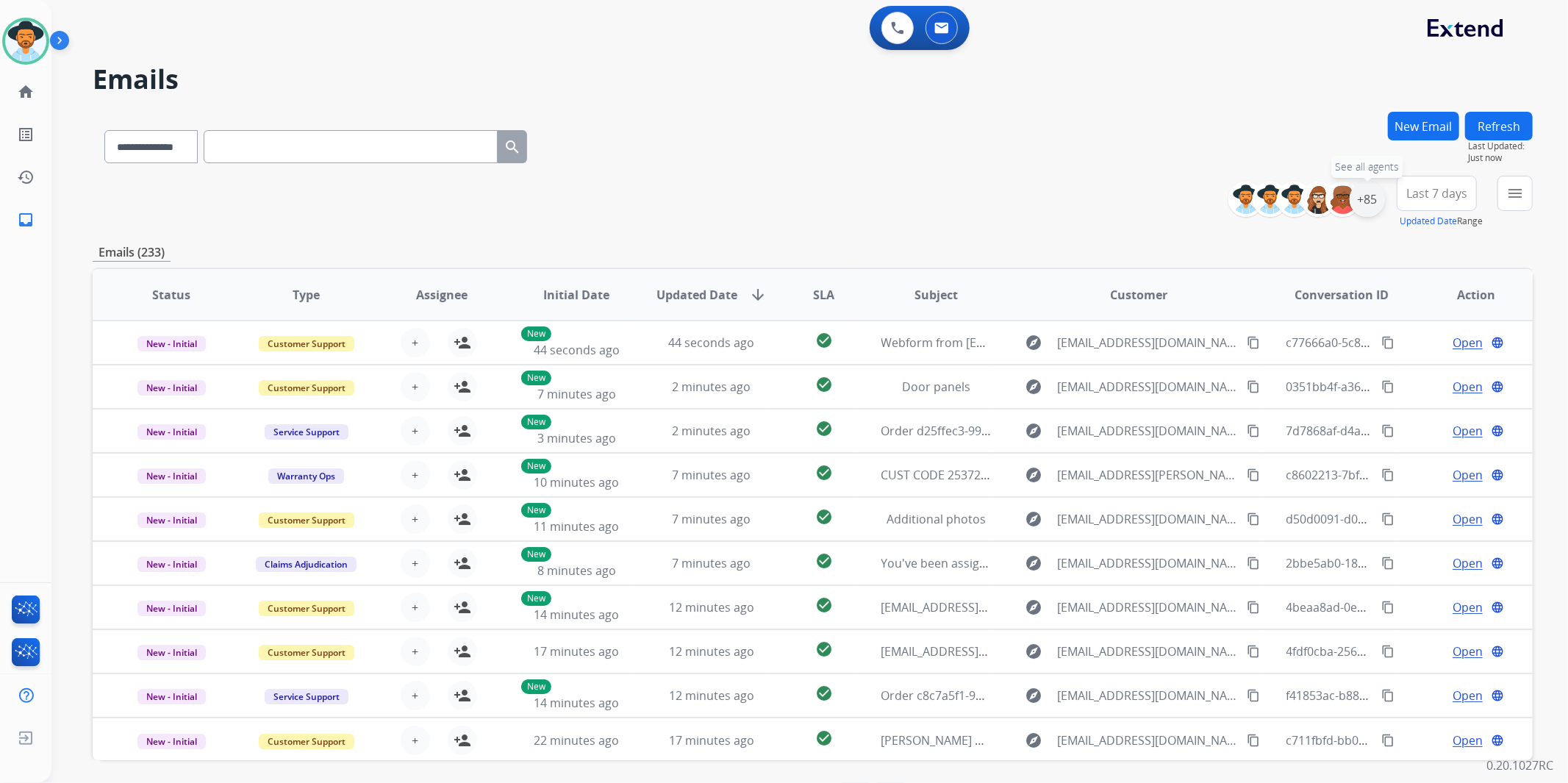
click at [1373, 189] on div "+85" at bounding box center [1367, 199] width 35 height 35
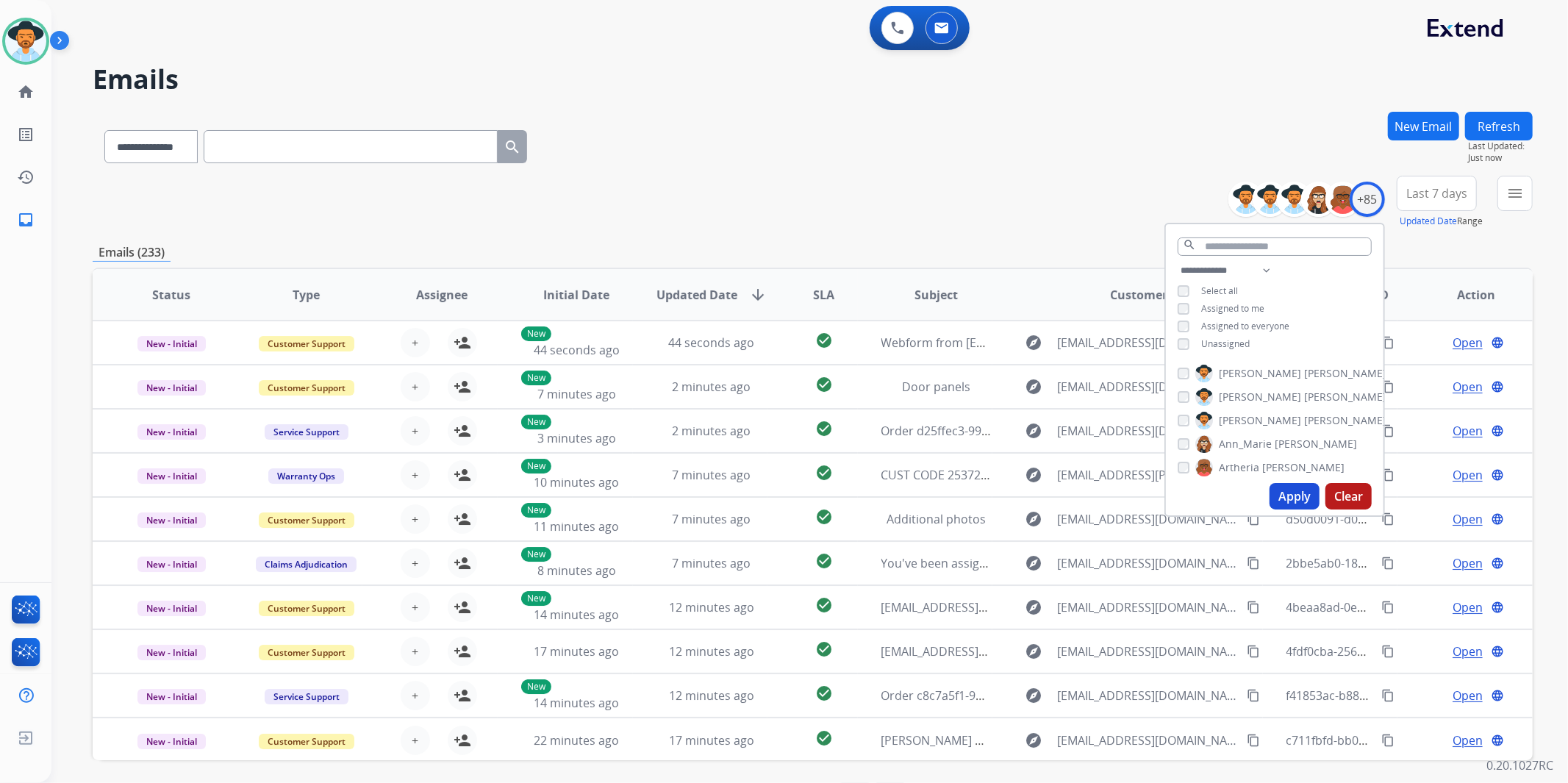
click at [1238, 337] on span "Unassigned" at bounding box center [1226, 343] width 49 height 13
click at [1312, 500] on button "Apply" at bounding box center [1294, 496] width 50 height 27
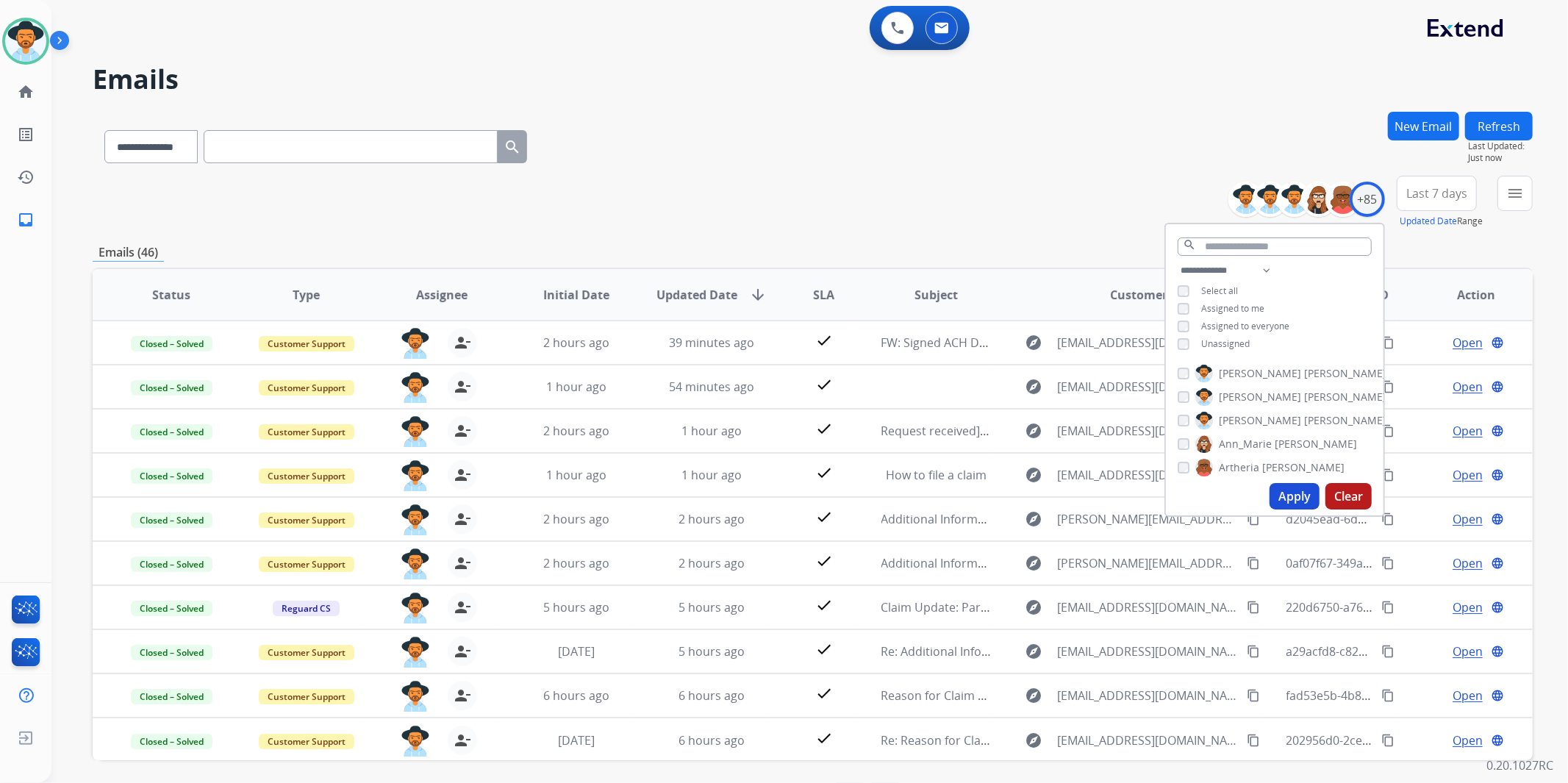
click at [1441, 190] on span "Last 7 days" at bounding box center [1437, 193] width 61 height 6
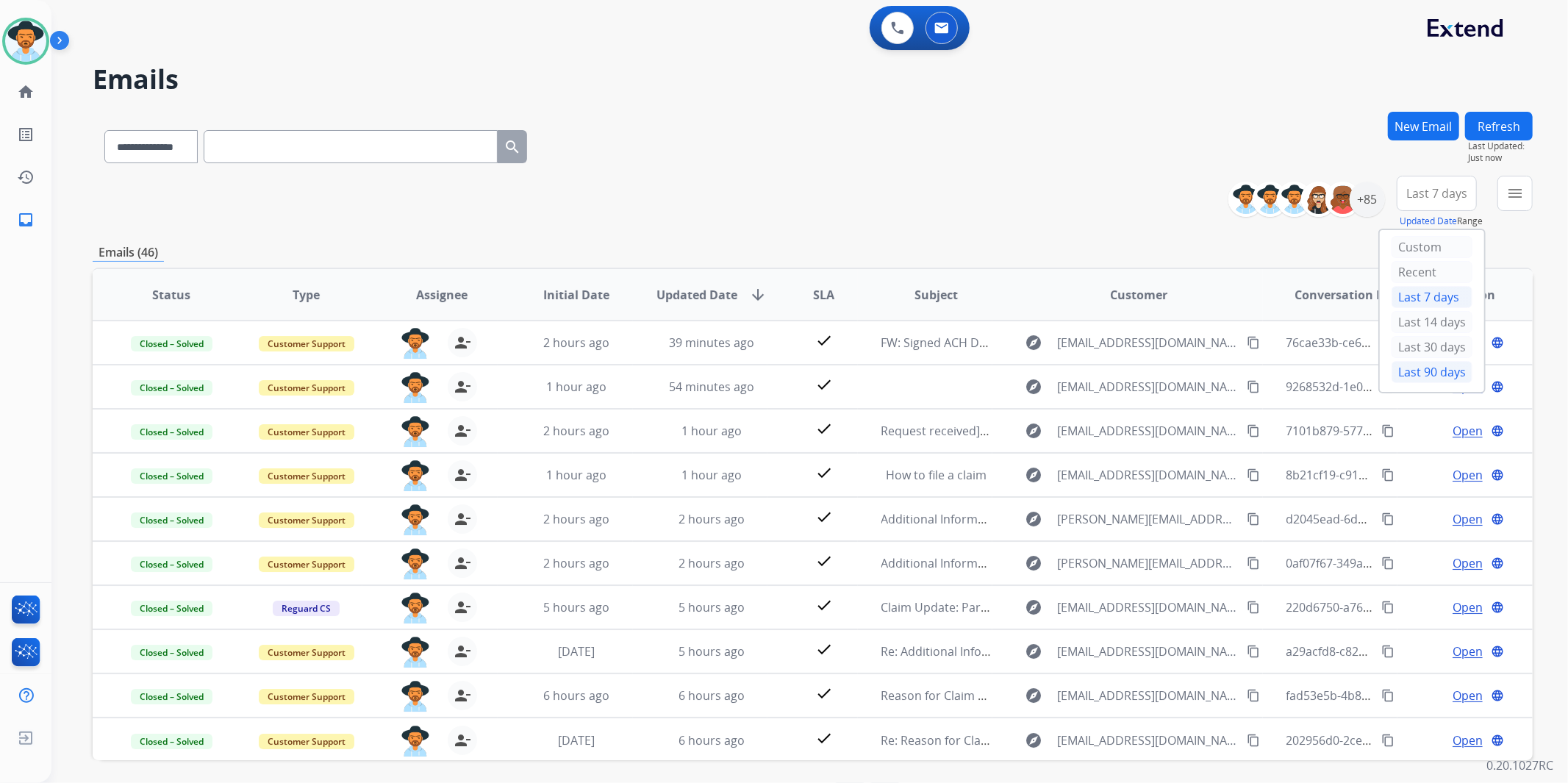
click at [1428, 373] on div "Last 90 days" at bounding box center [1432, 372] width 81 height 22
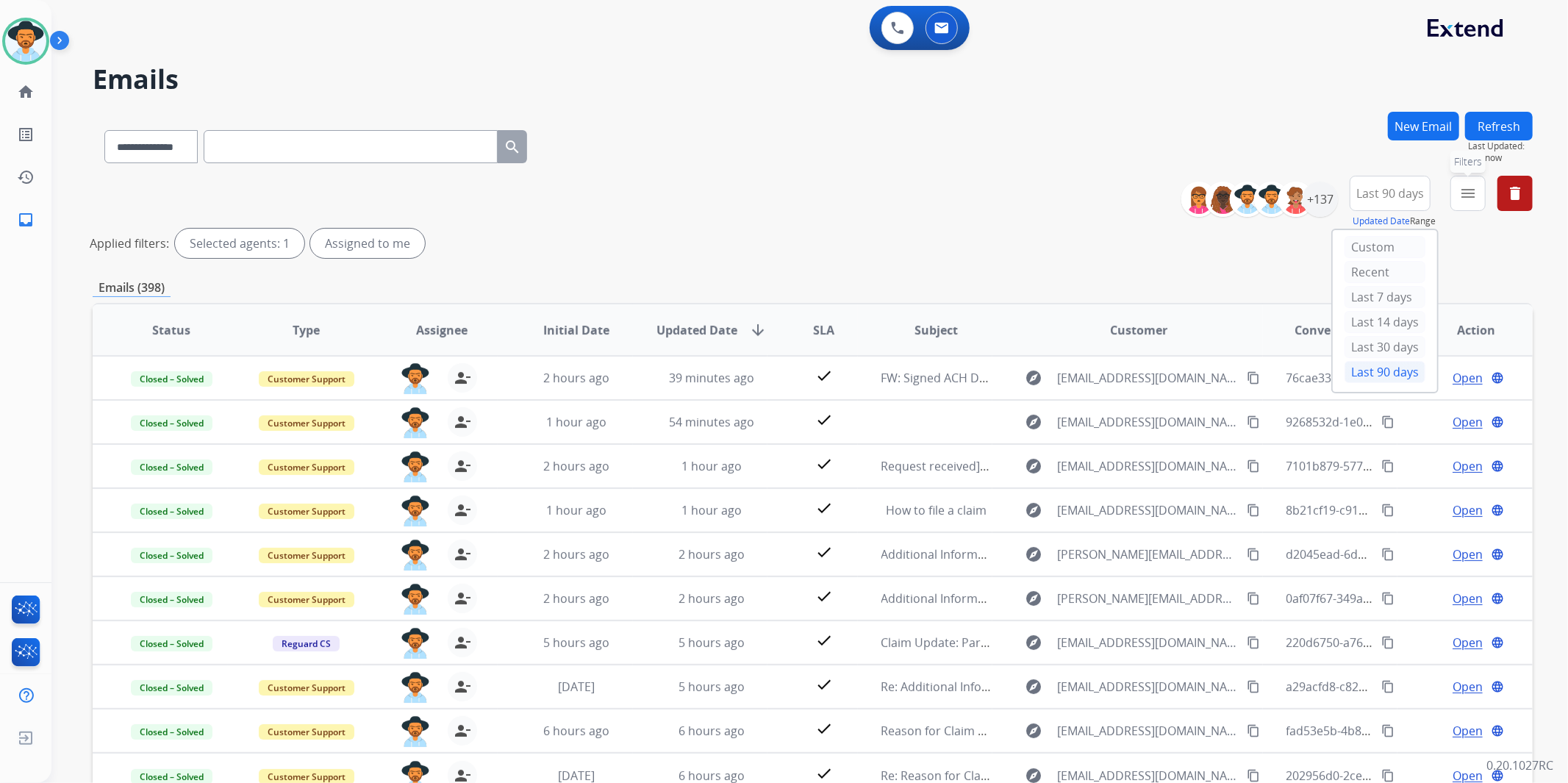
click at [1479, 192] on button "menu Filters" at bounding box center [1468, 193] width 35 height 35
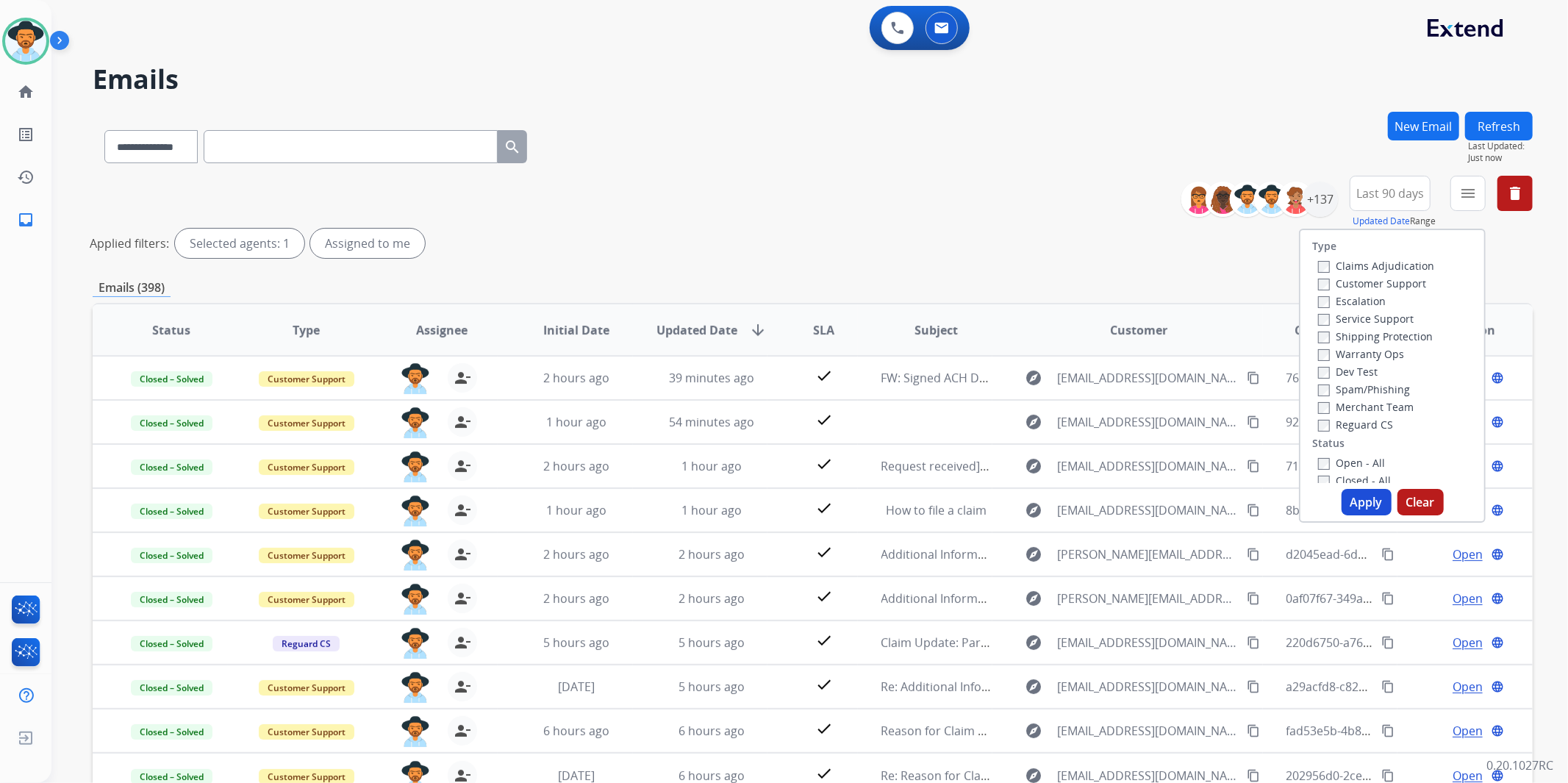
click at [1407, 282] on label "Customer Support" at bounding box center [1372, 283] width 108 height 14
click at [1379, 335] on label "Shipping Protection" at bounding box center [1376, 336] width 115 height 14
click at [1356, 425] on label "Reguard CS" at bounding box center [1355, 425] width 75 height 14
click at [1355, 464] on label "Open - All" at bounding box center [1352, 462] width 67 height 14
click at [1362, 497] on button "Apply" at bounding box center [1366, 502] width 50 height 27
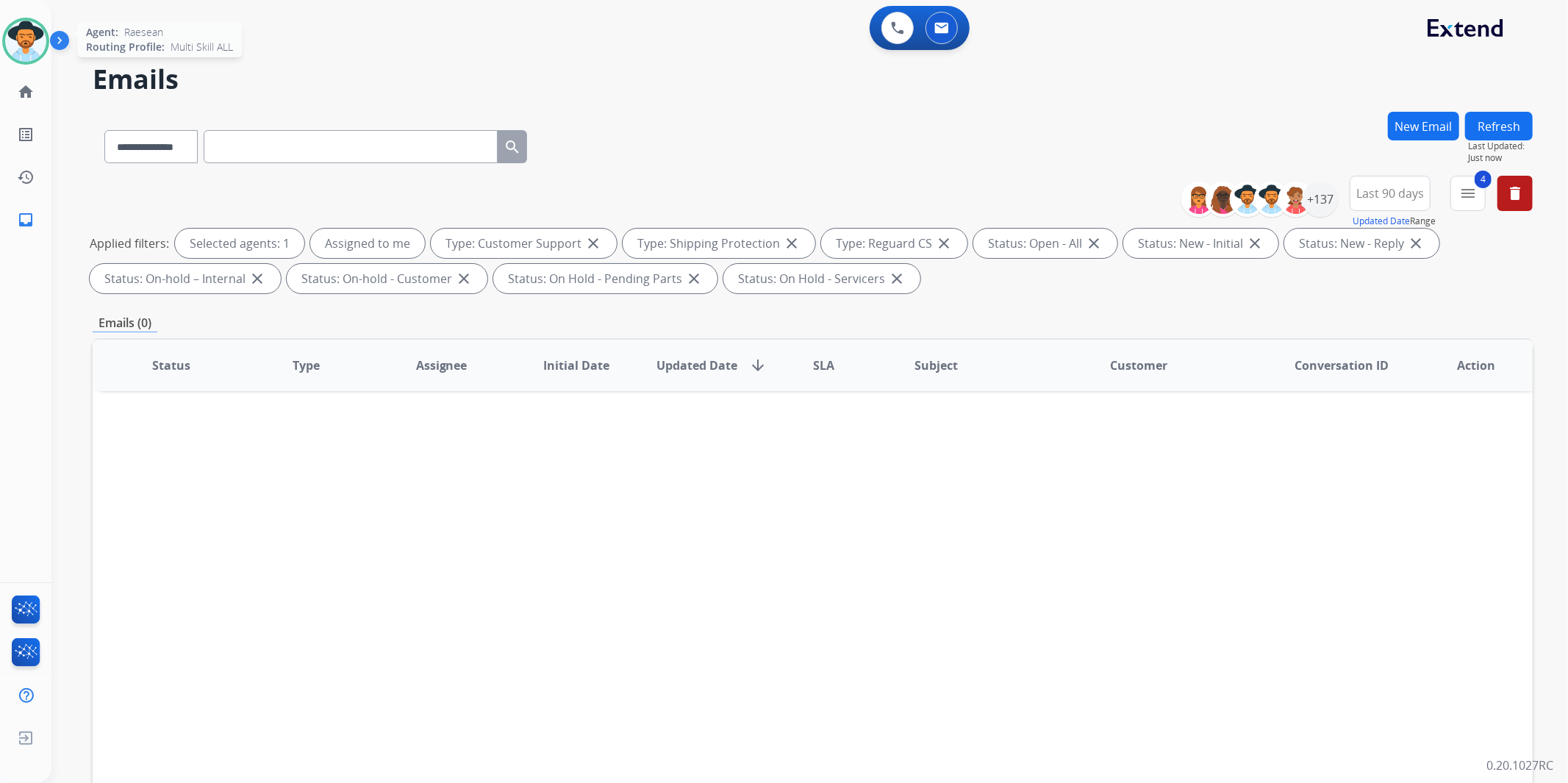
click at [20, 33] on img at bounding box center [26, 41] width 41 height 41
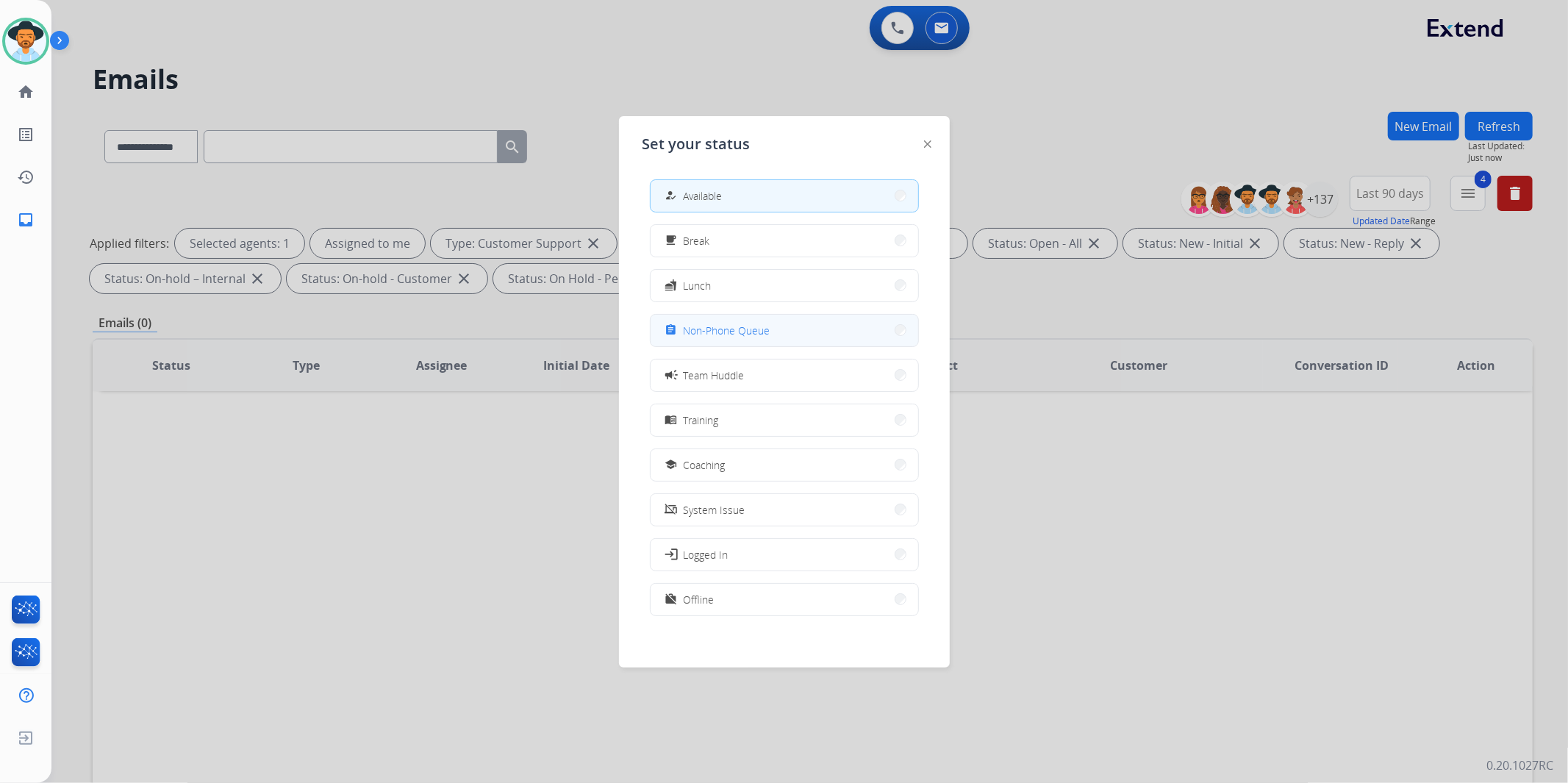
click at [777, 323] on button "assignment Non-Phone Queue" at bounding box center [785, 330] width 268 height 32
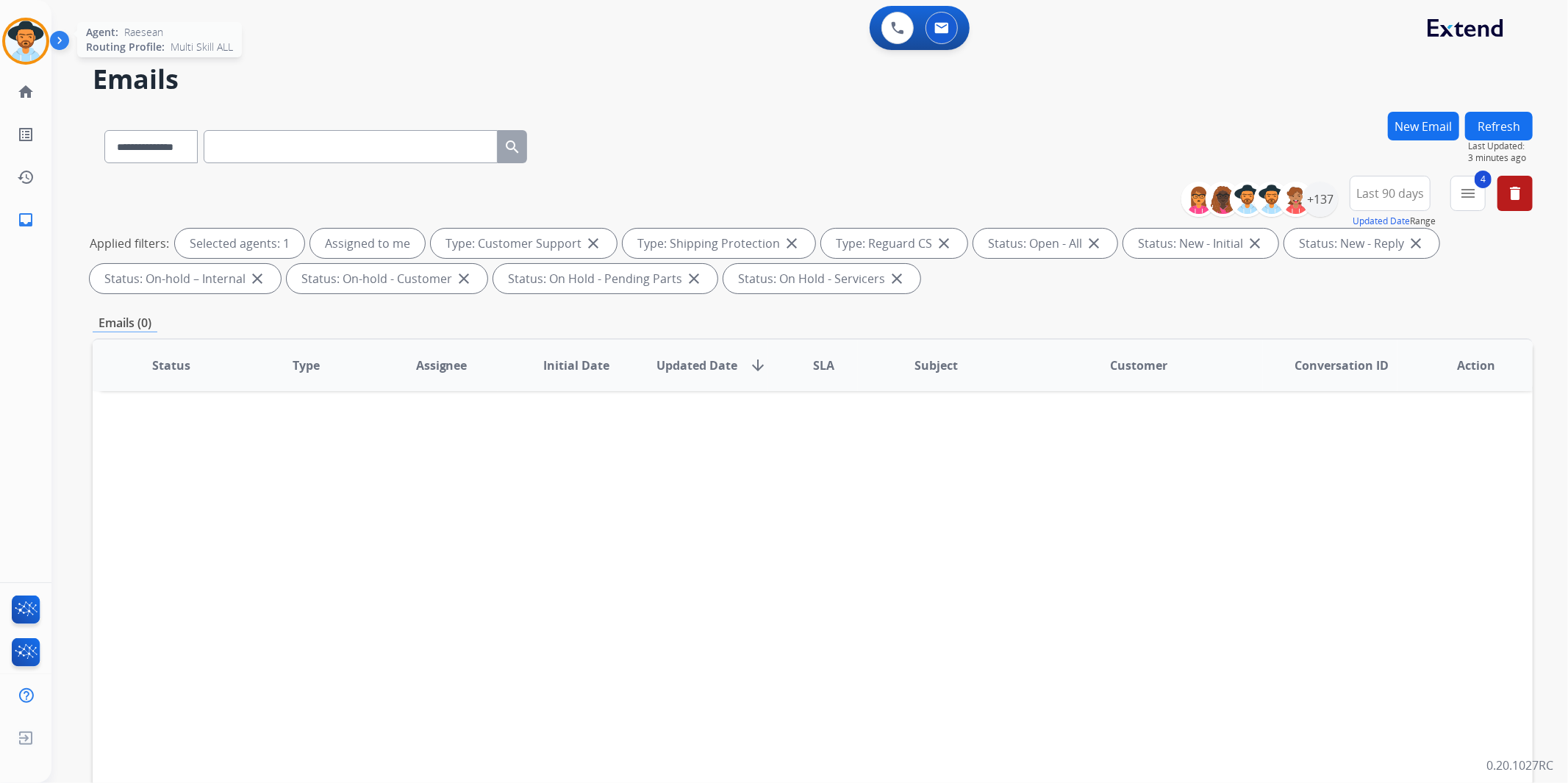
click at [40, 45] on img at bounding box center [26, 41] width 41 height 41
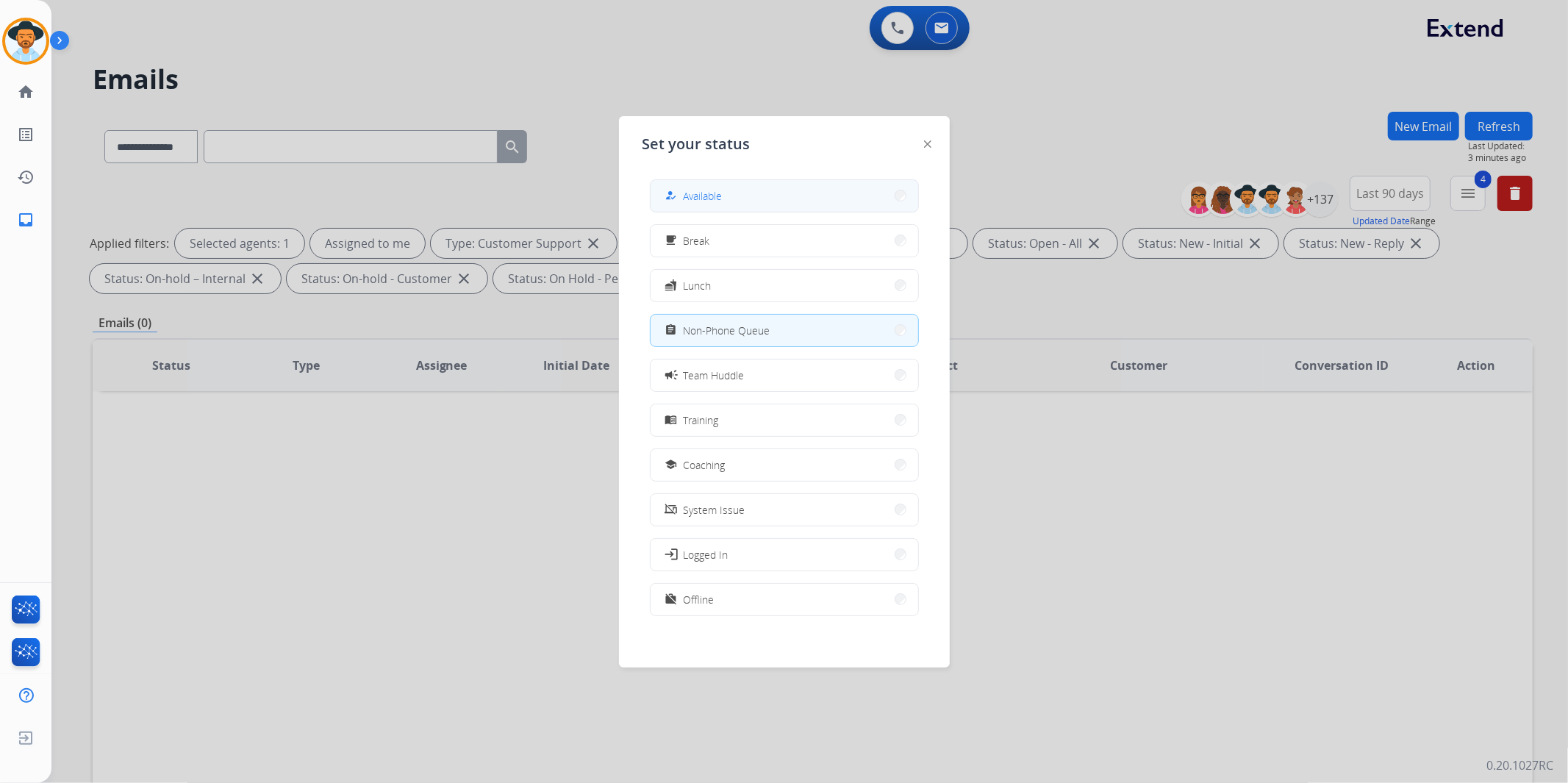
click at [846, 206] on button "how_to_reg Available" at bounding box center [785, 196] width 268 height 32
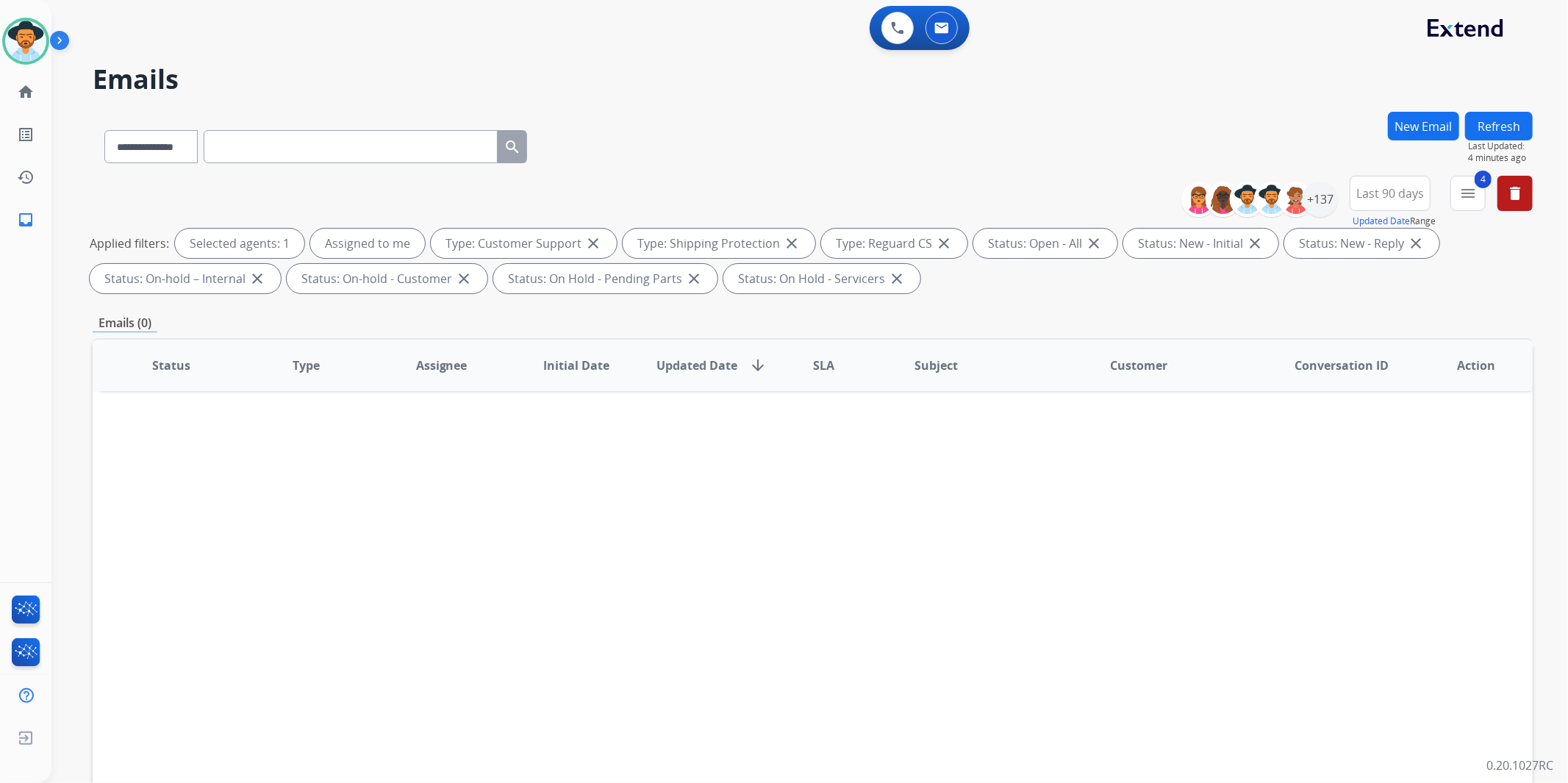
click at [1408, 191] on span "Last 90 days" at bounding box center [1390, 193] width 68 height 6
click at [1512, 263] on div "Applied filters: Selected agents: 1 Assigned to me Type: Customer Support close…" at bounding box center [810, 261] width 1440 height 64
click at [1473, 206] on button "4 menu Filters" at bounding box center [1468, 193] width 35 height 35
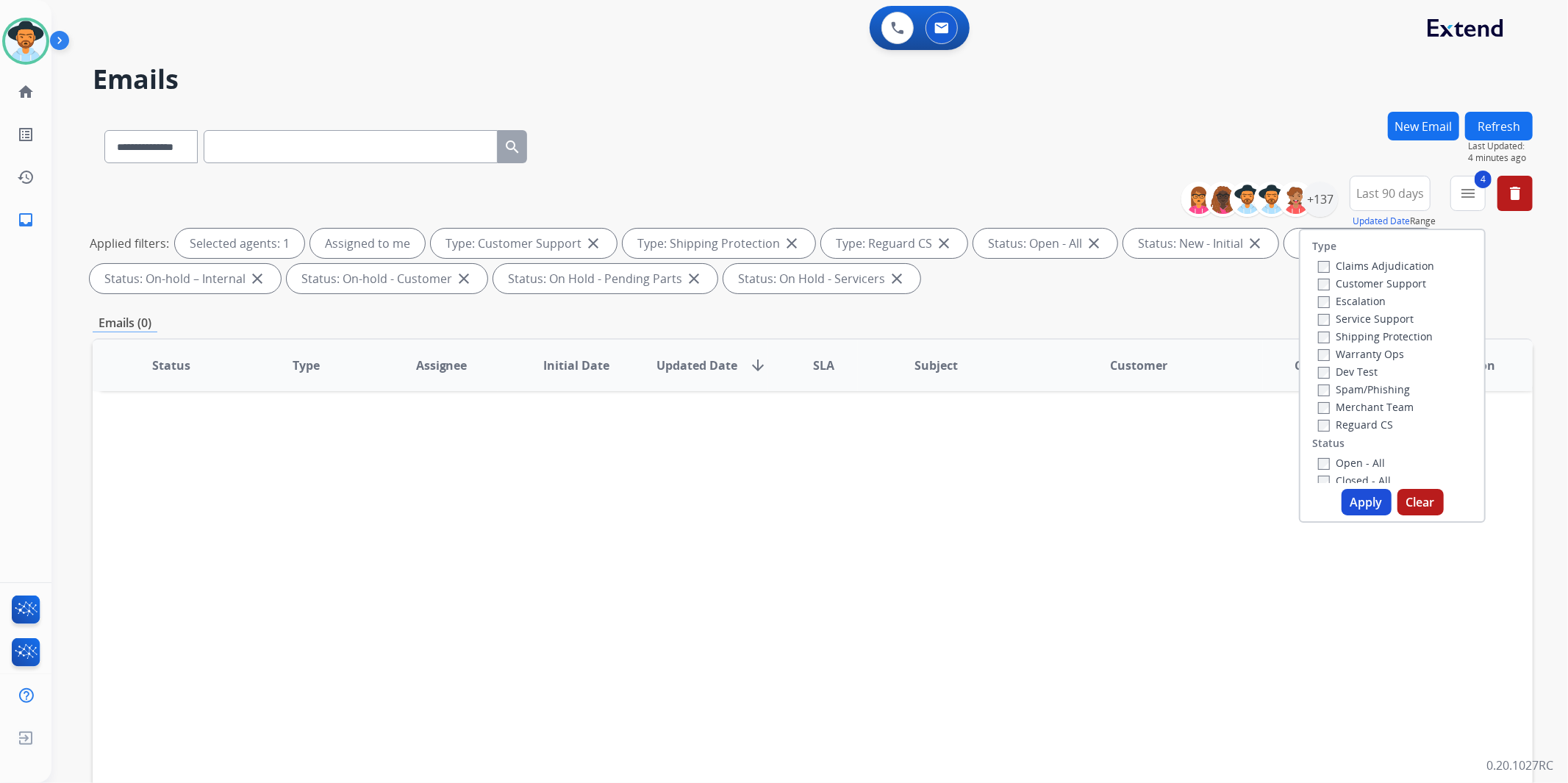
click at [1362, 501] on button "Apply" at bounding box center [1366, 502] width 50 height 27
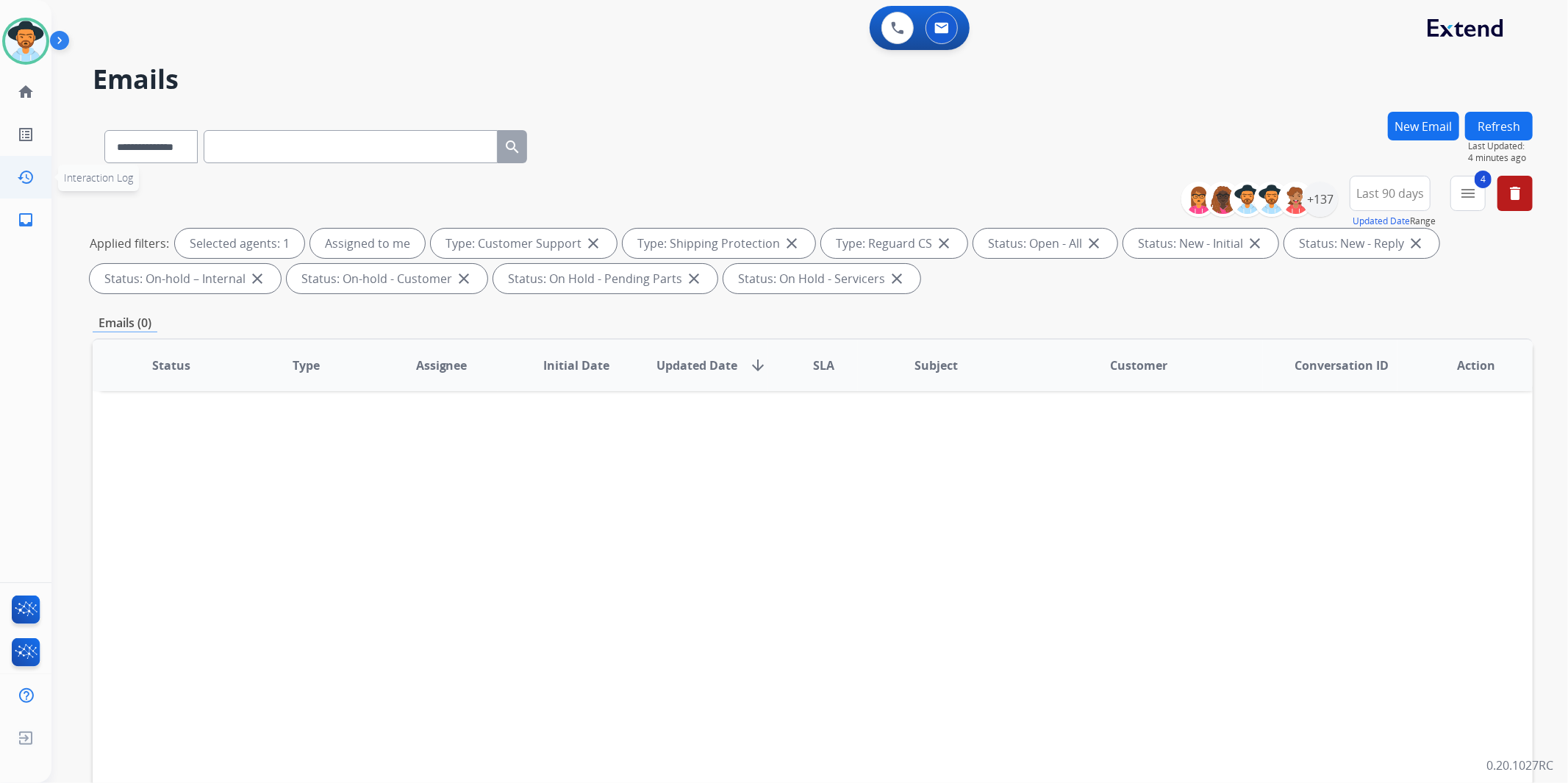
click at [33, 168] on mat-icon "history" at bounding box center [26, 177] width 18 height 18
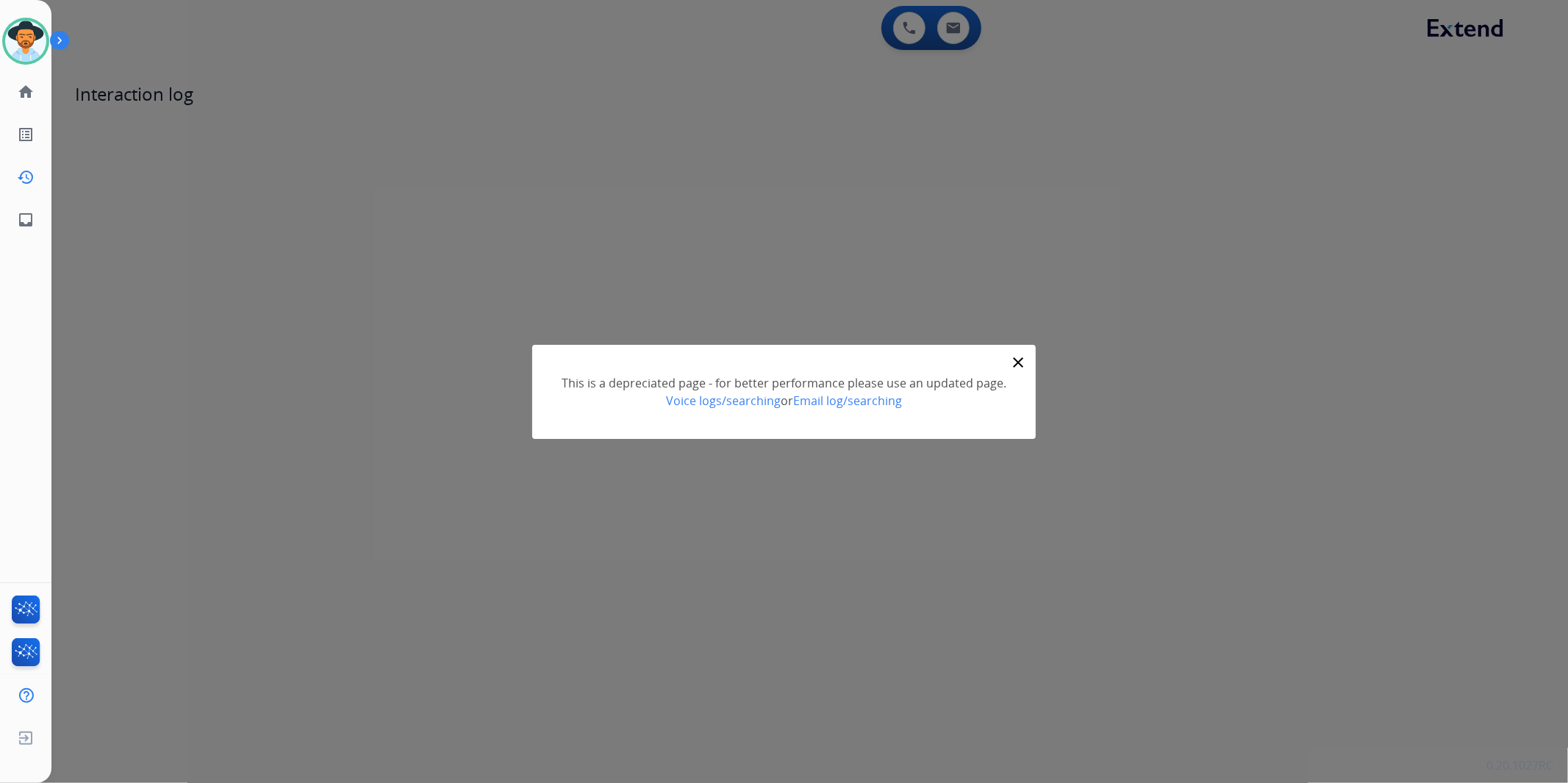
click at [1016, 357] on mat-icon "close" at bounding box center [1018, 362] width 18 height 18
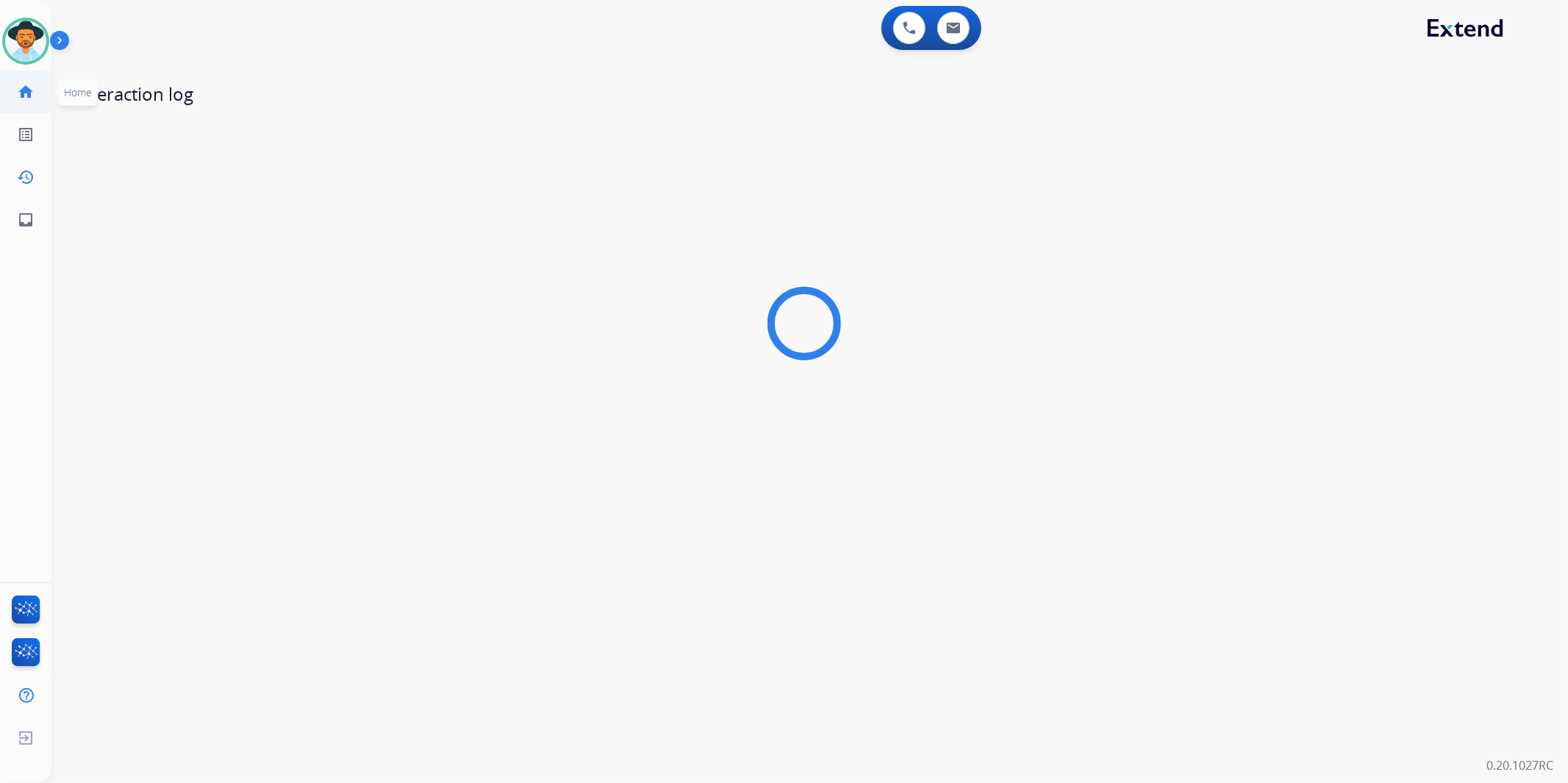
click at [33, 84] on link "home Home" at bounding box center [26, 92] width 41 height 41
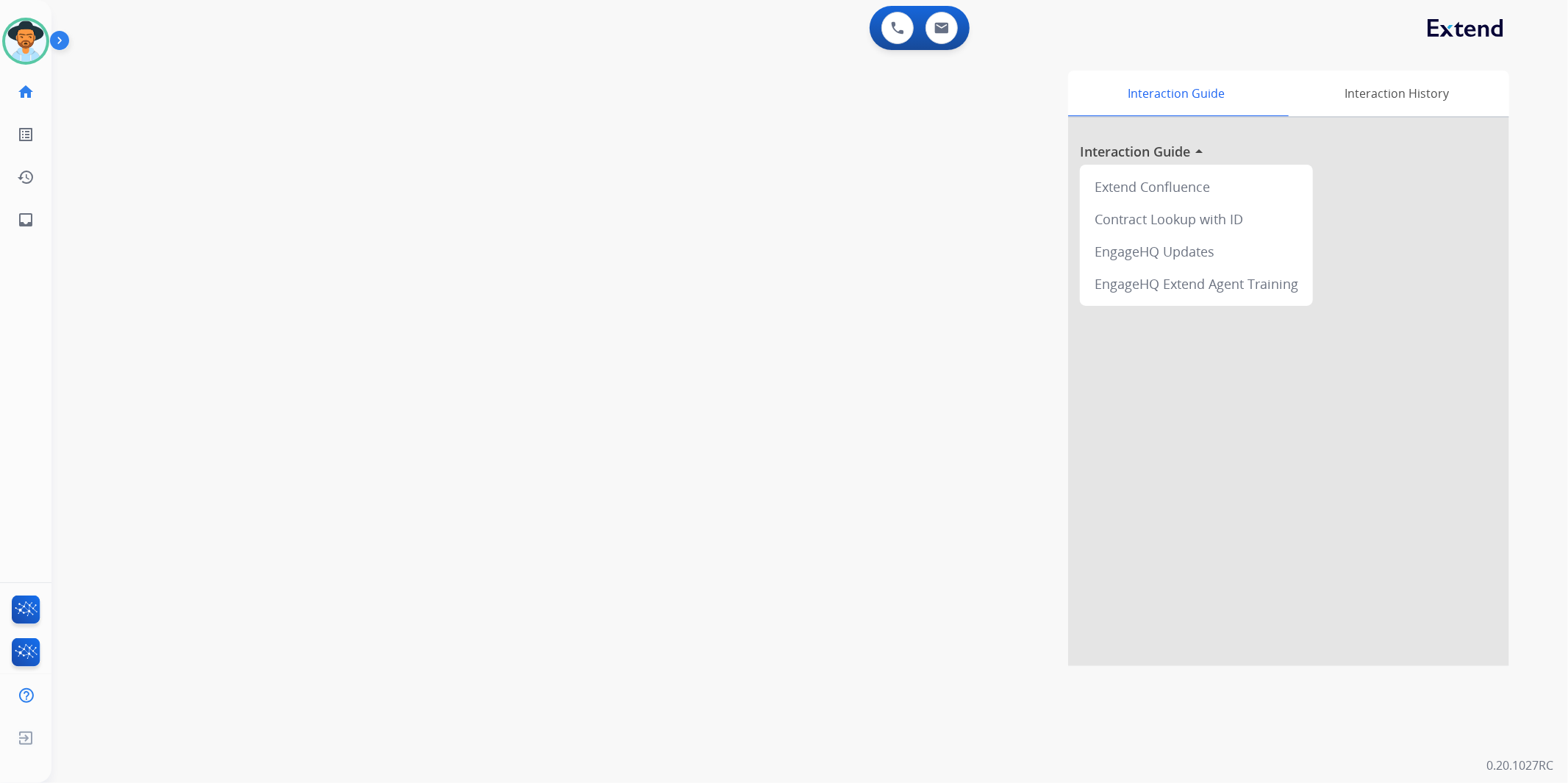
click at [314, 511] on div "swap_horiz Break voice bridge close_fullscreen Connect 3-Way Call merge_type Se…" at bounding box center [792, 359] width 1481 height 613
click at [27, 41] on img at bounding box center [26, 41] width 41 height 41
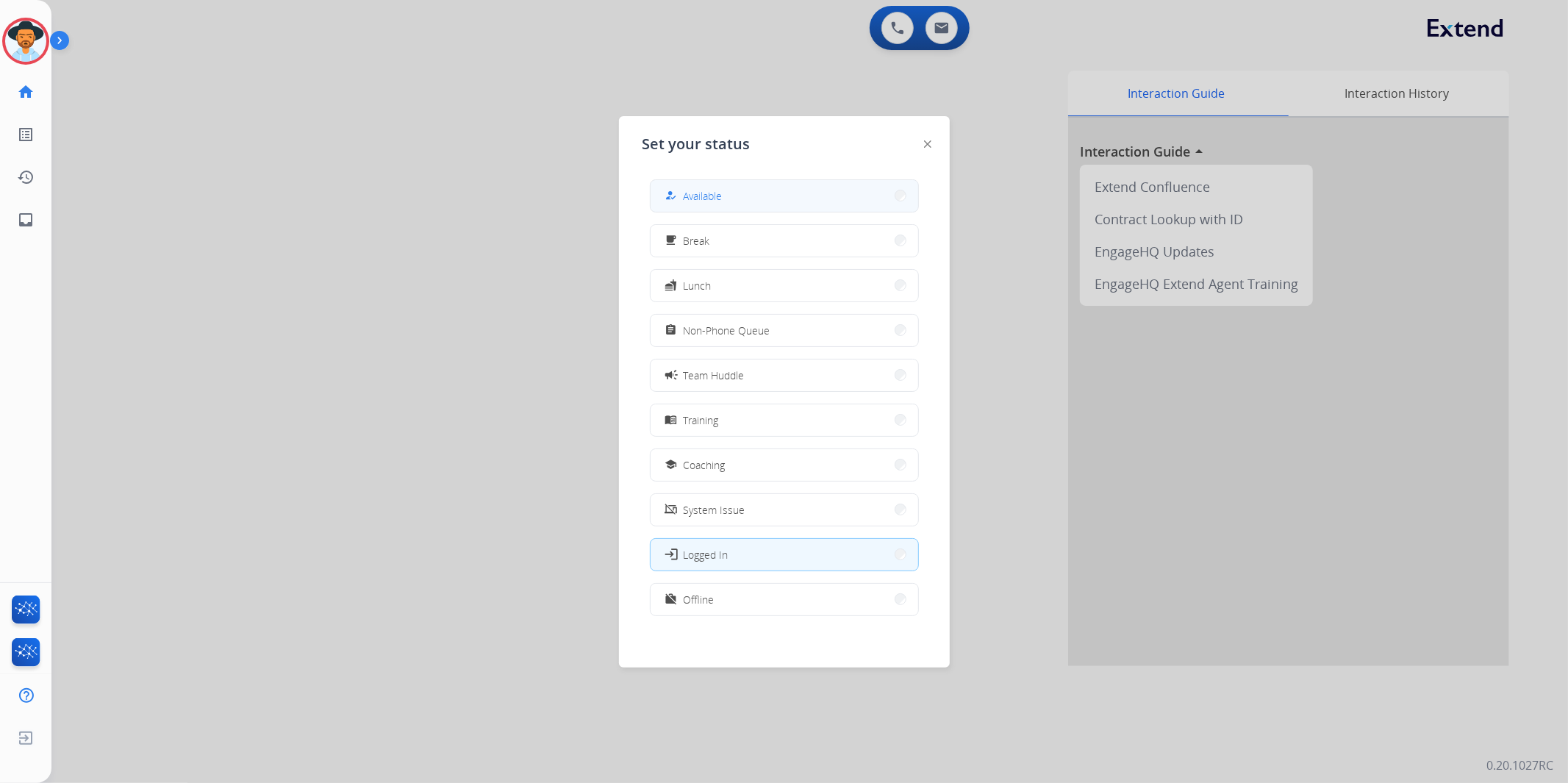
click at [788, 194] on button "how_to_reg Available" at bounding box center [785, 196] width 268 height 32
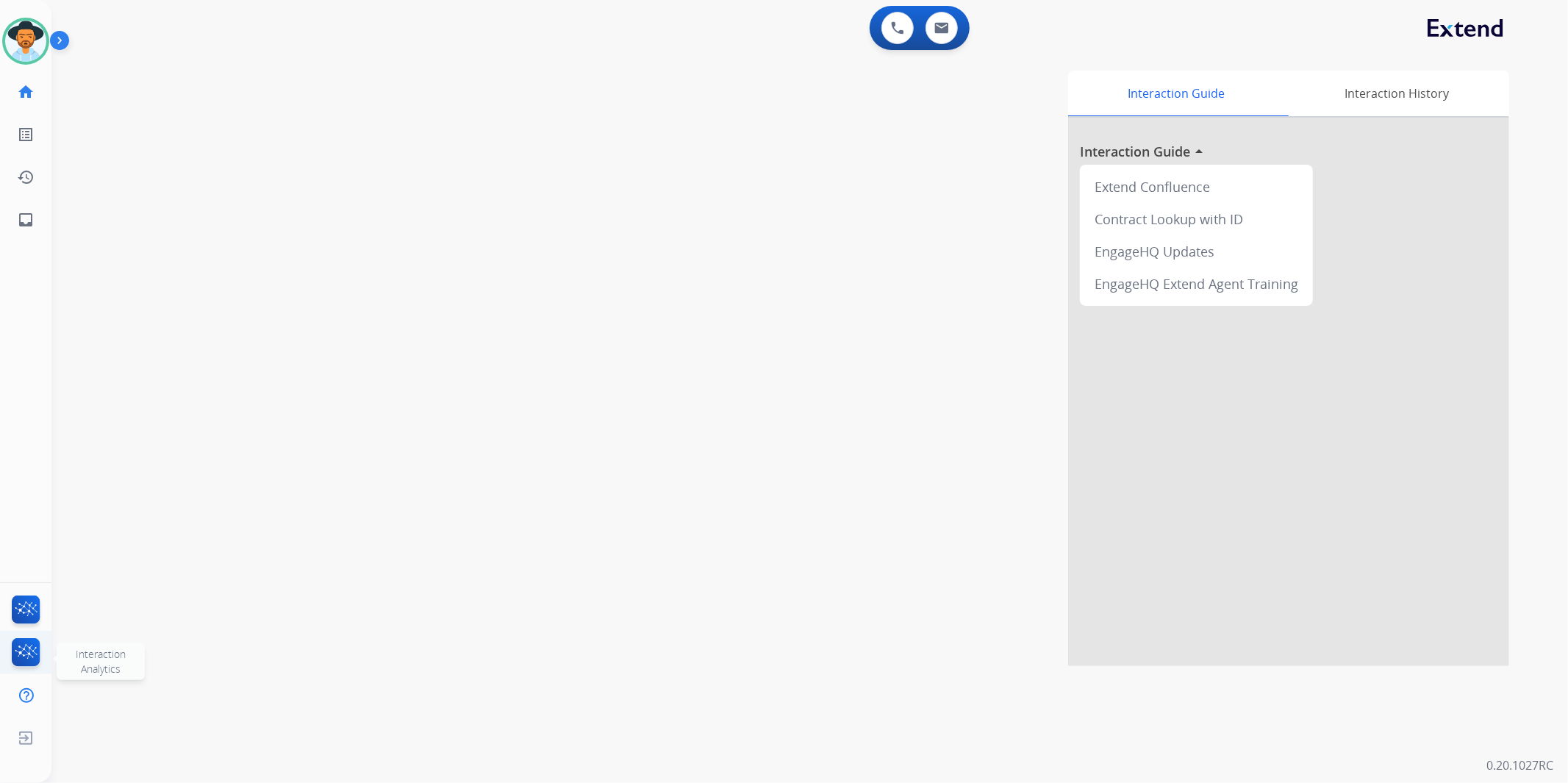
click at [21, 641] on img at bounding box center [26, 654] width 34 height 33
click at [33, 598] on img at bounding box center [26, 611] width 34 height 33
click at [952, 35] on button at bounding box center [942, 28] width 33 height 33
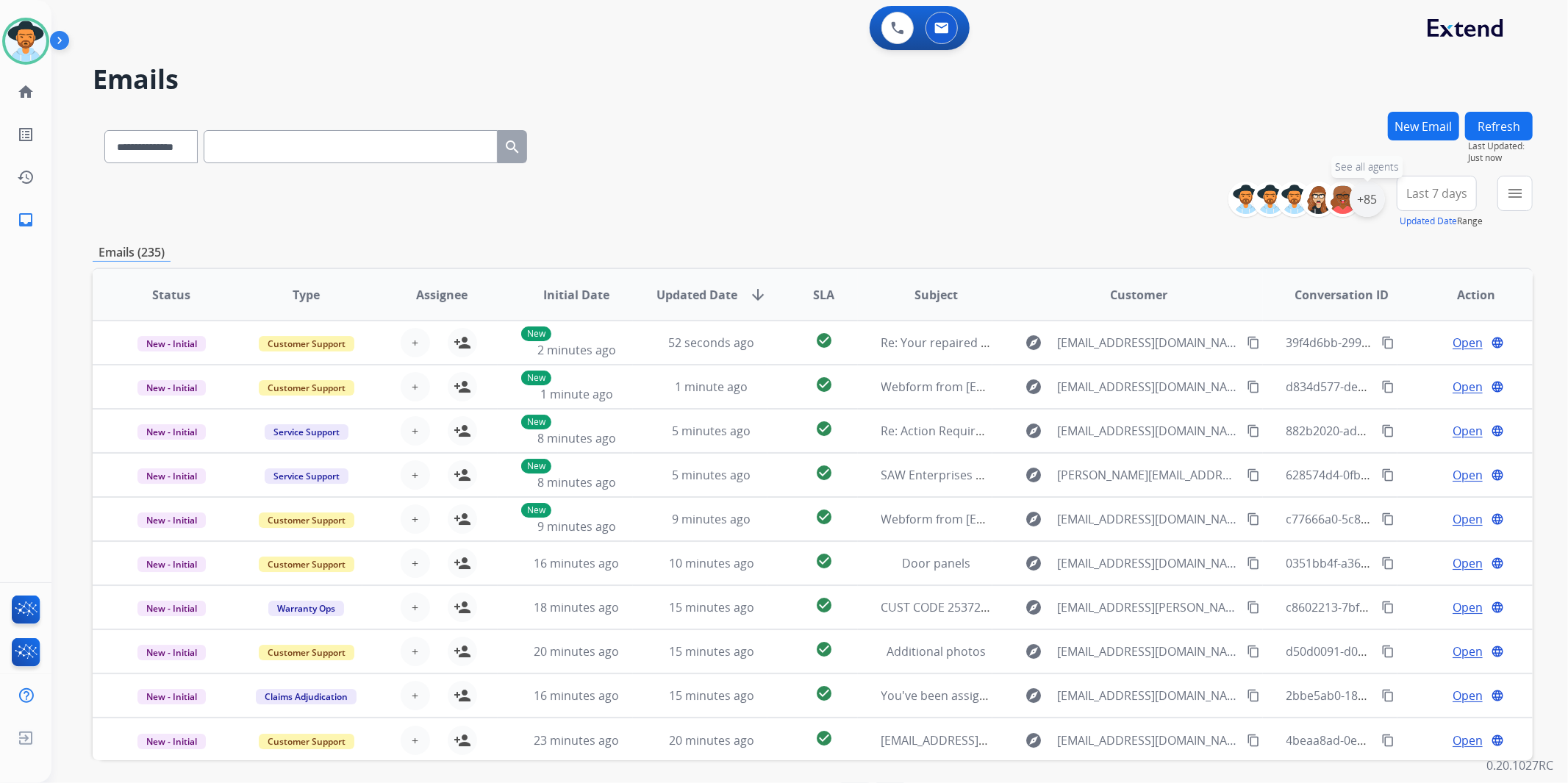
click at [1376, 197] on div "+85" at bounding box center [1367, 199] width 35 height 35
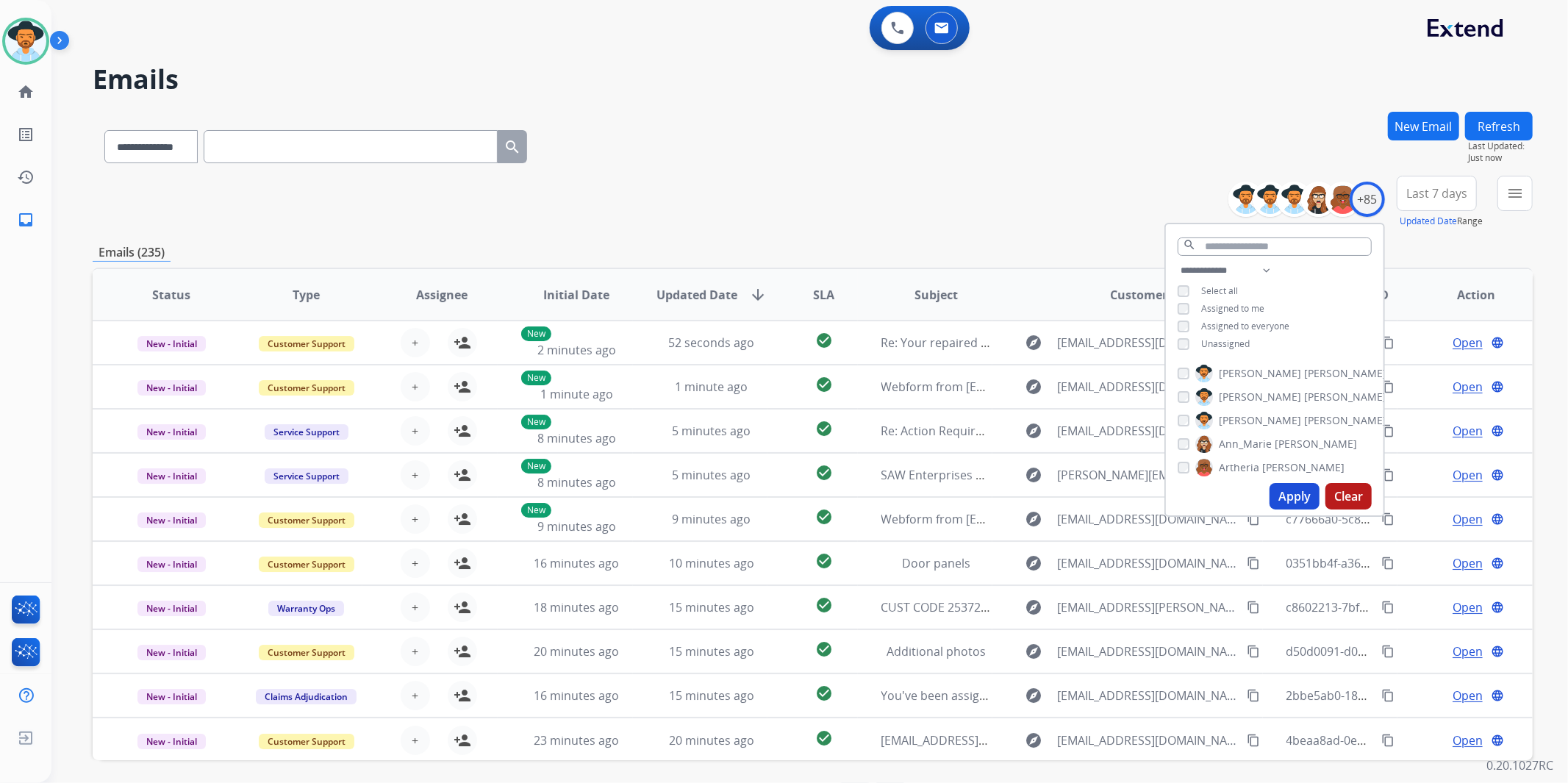
click at [1223, 341] on span "Unassigned" at bounding box center [1226, 343] width 49 height 13
click at [1289, 498] on button "Apply" at bounding box center [1294, 496] width 50 height 27
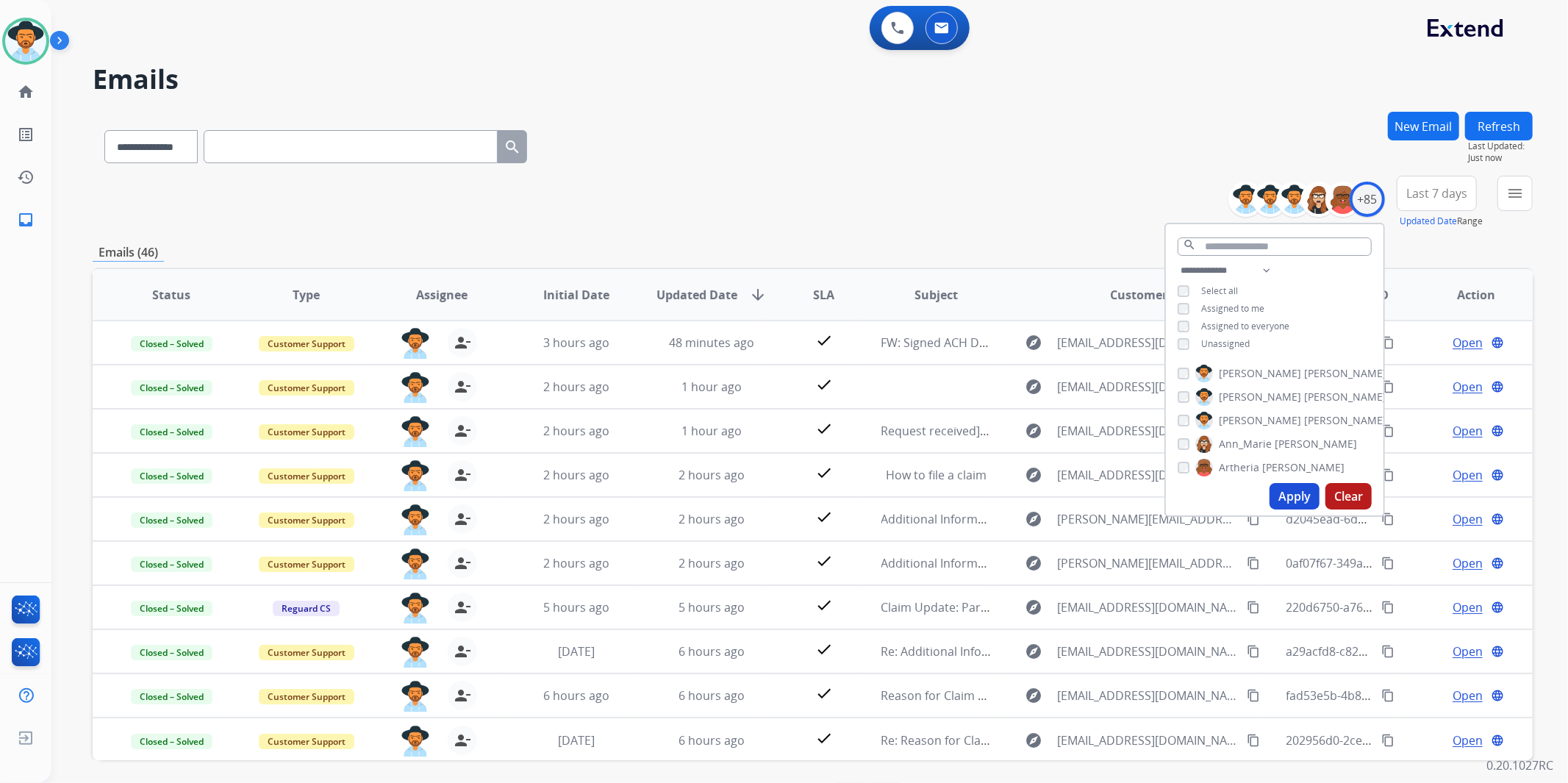
click at [1450, 196] on span "Last 7 days" at bounding box center [1437, 193] width 61 height 6
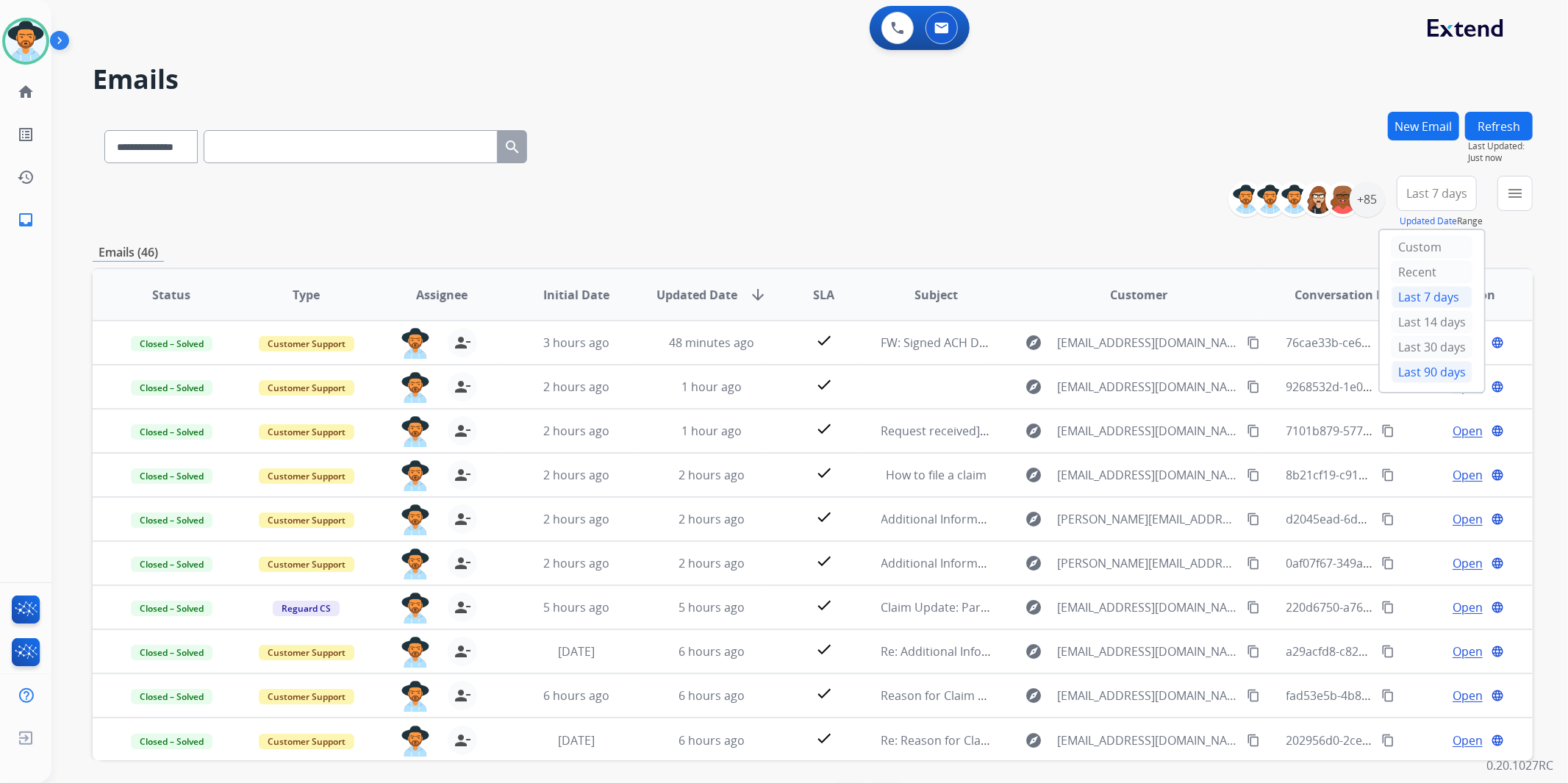
click at [1418, 375] on div "Last 90 days" at bounding box center [1432, 372] width 81 height 22
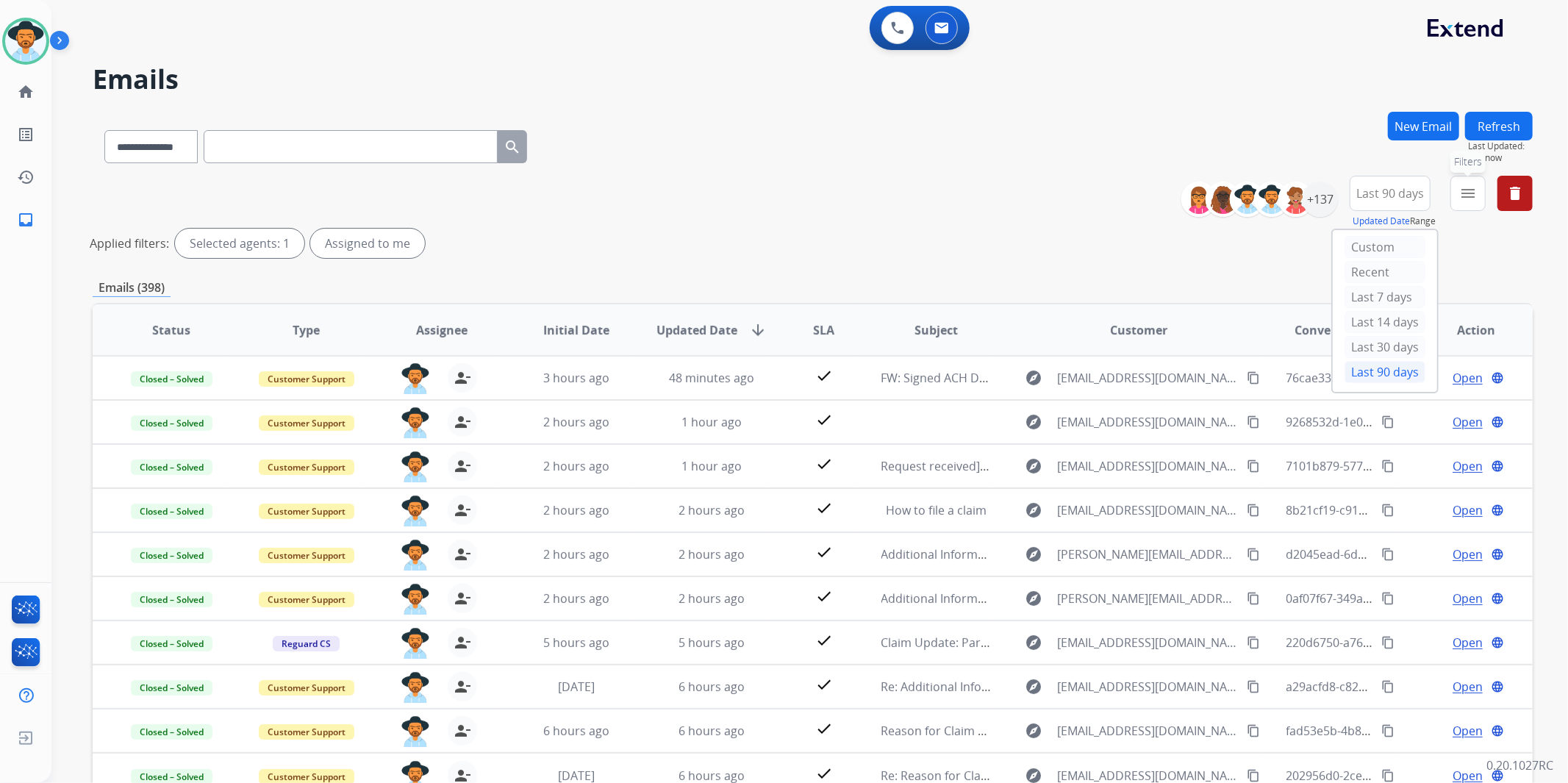
click at [1464, 202] on button "menu Filters" at bounding box center [1468, 193] width 35 height 35
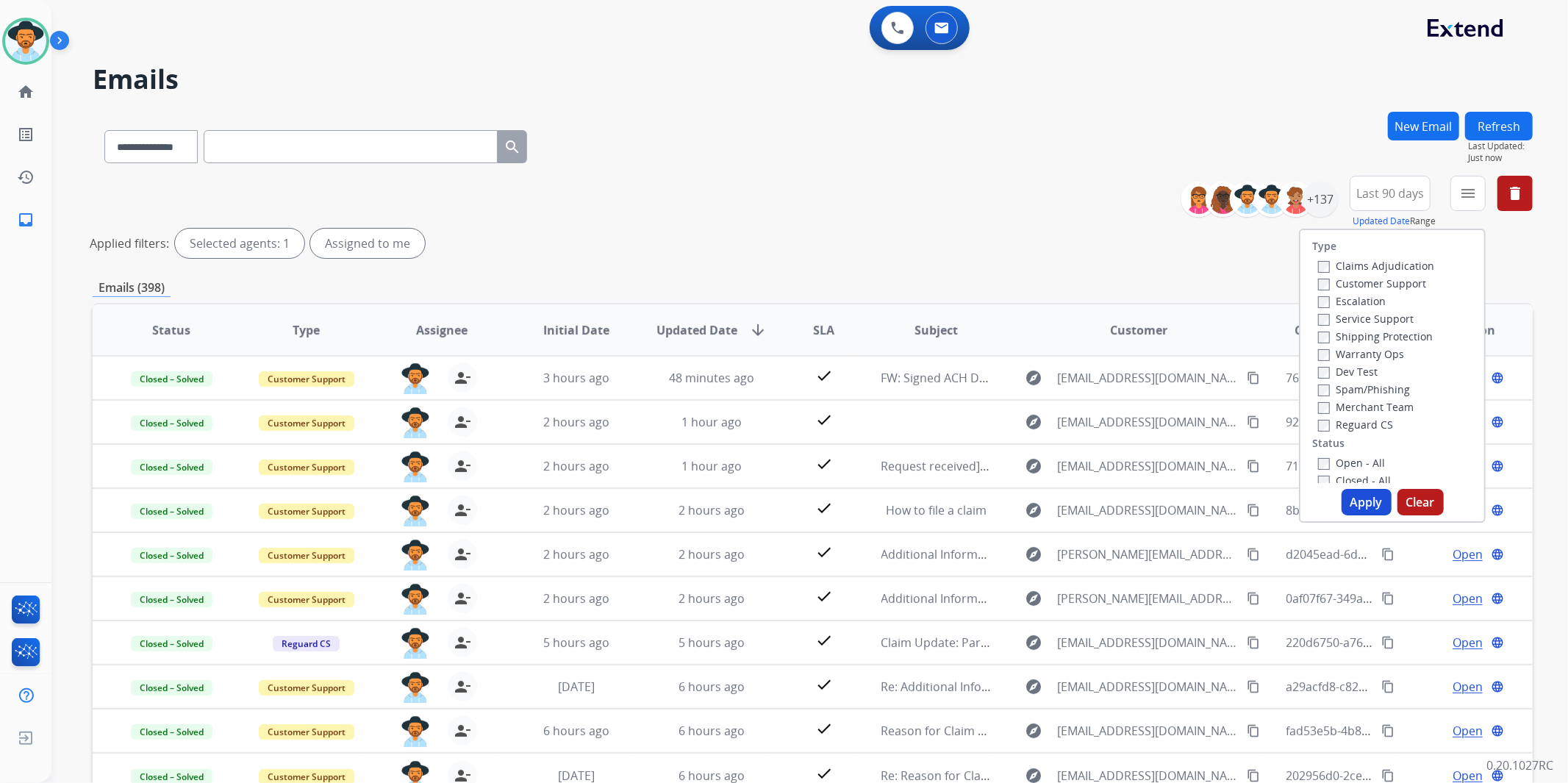
click at [1414, 283] on label "Customer Support" at bounding box center [1372, 283] width 108 height 14
click at [1412, 334] on label "Shipping Protection" at bounding box center [1376, 336] width 115 height 14
click at [1369, 425] on label "Reguard CS" at bounding box center [1355, 425] width 75 height 14
click at [1347, 460] on label "Open - All" at bounding box center [1352, 462] width 67 height 14
click at [1365, 497] on button "Apply" at bounding box center [1366, 502] width 50 height 27
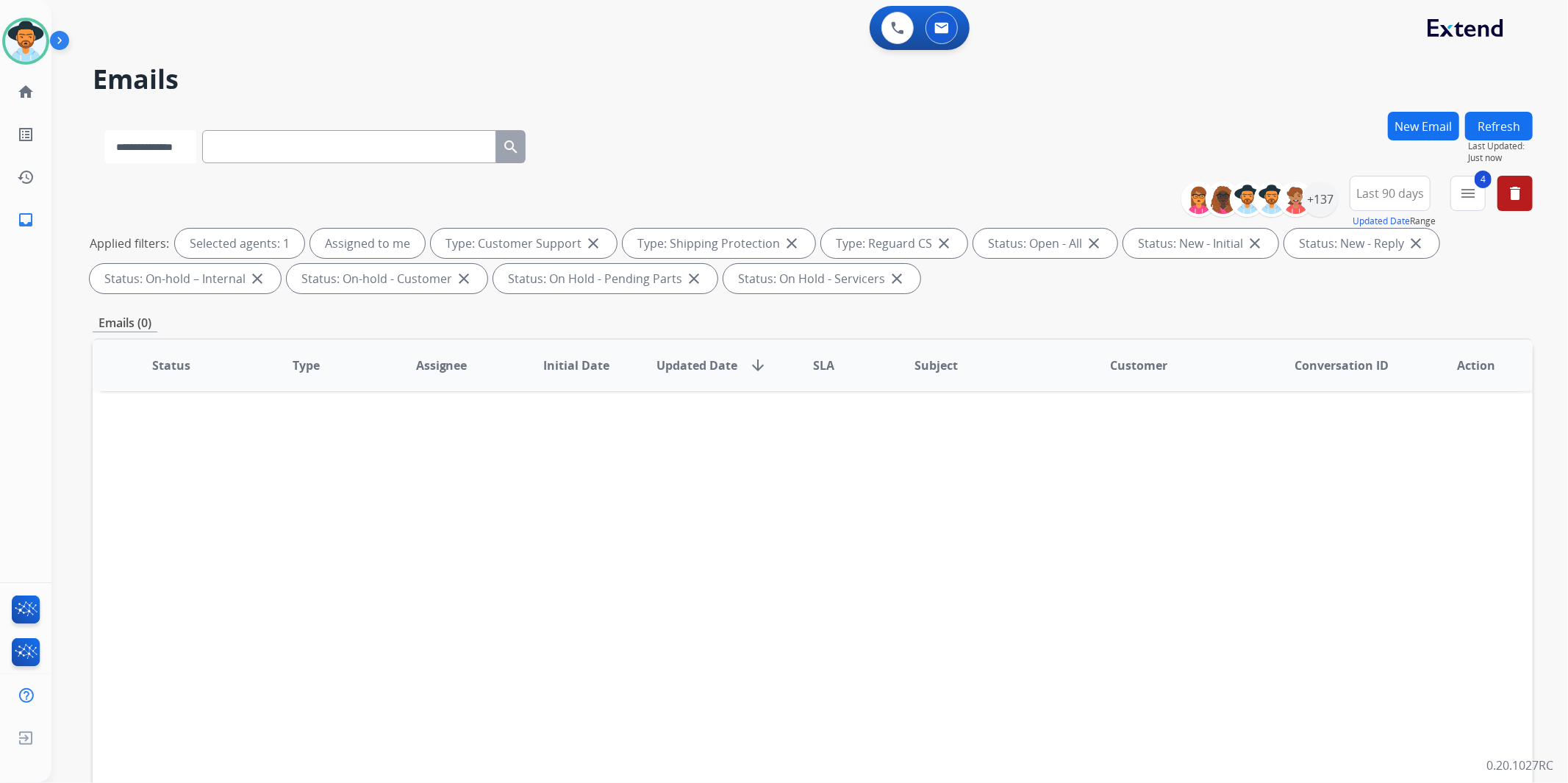
drag, startPoint x: 193, startPoint y: 142, endPoint x: 207, endPoint y: 149, distance: 15.7
click at [193, 142] on select "**********" at bounding box center [150, 147] width 92 height 33
select select "**********"
click at [105, 130] on select "**********" at bounding box center [150, 147] width 92 height 33
paste input "**********"
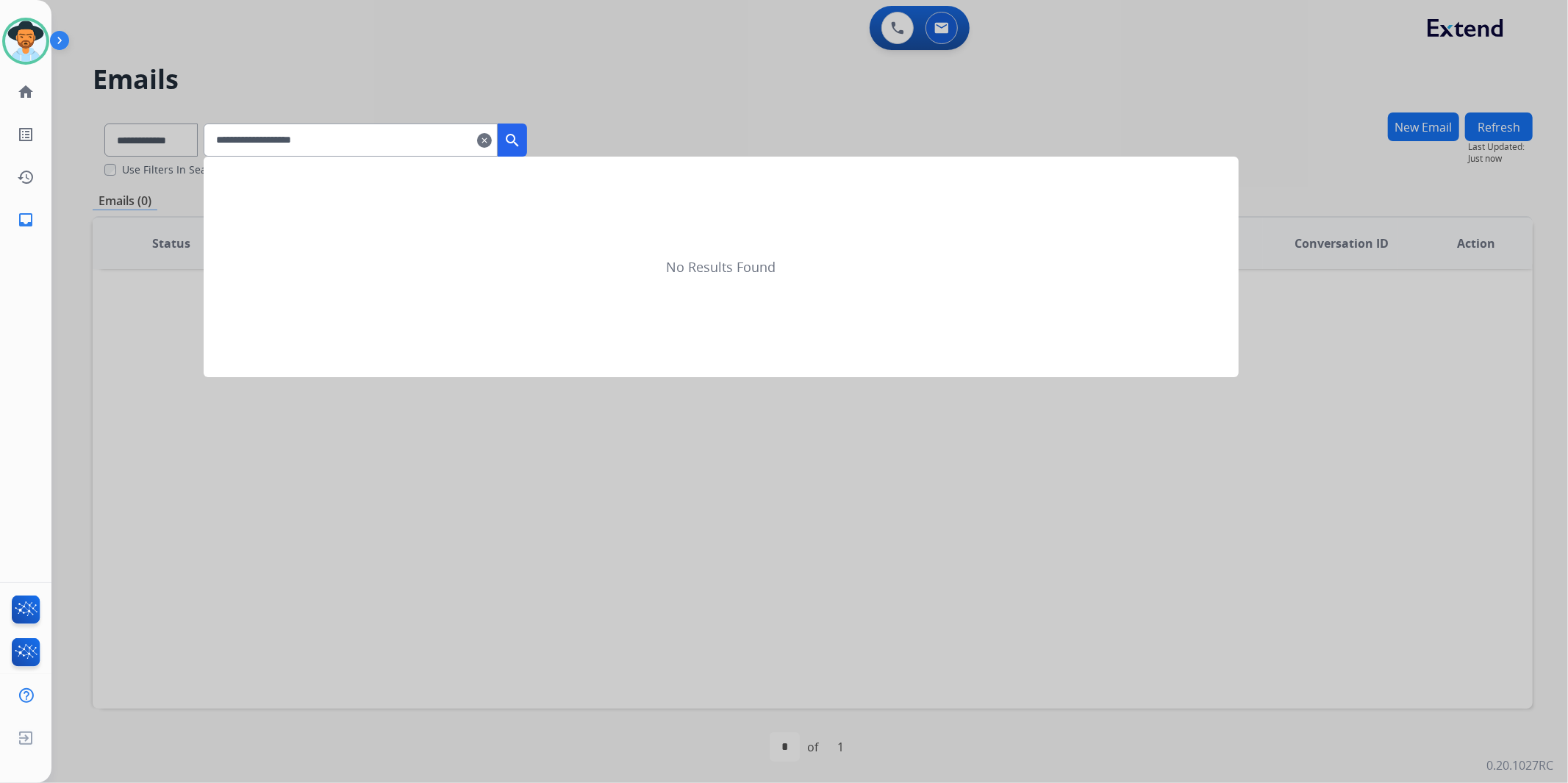
type input "**********"
click at [522, 144] on mat-icon "search" at bounding box center [512, 140] width 18 height 18
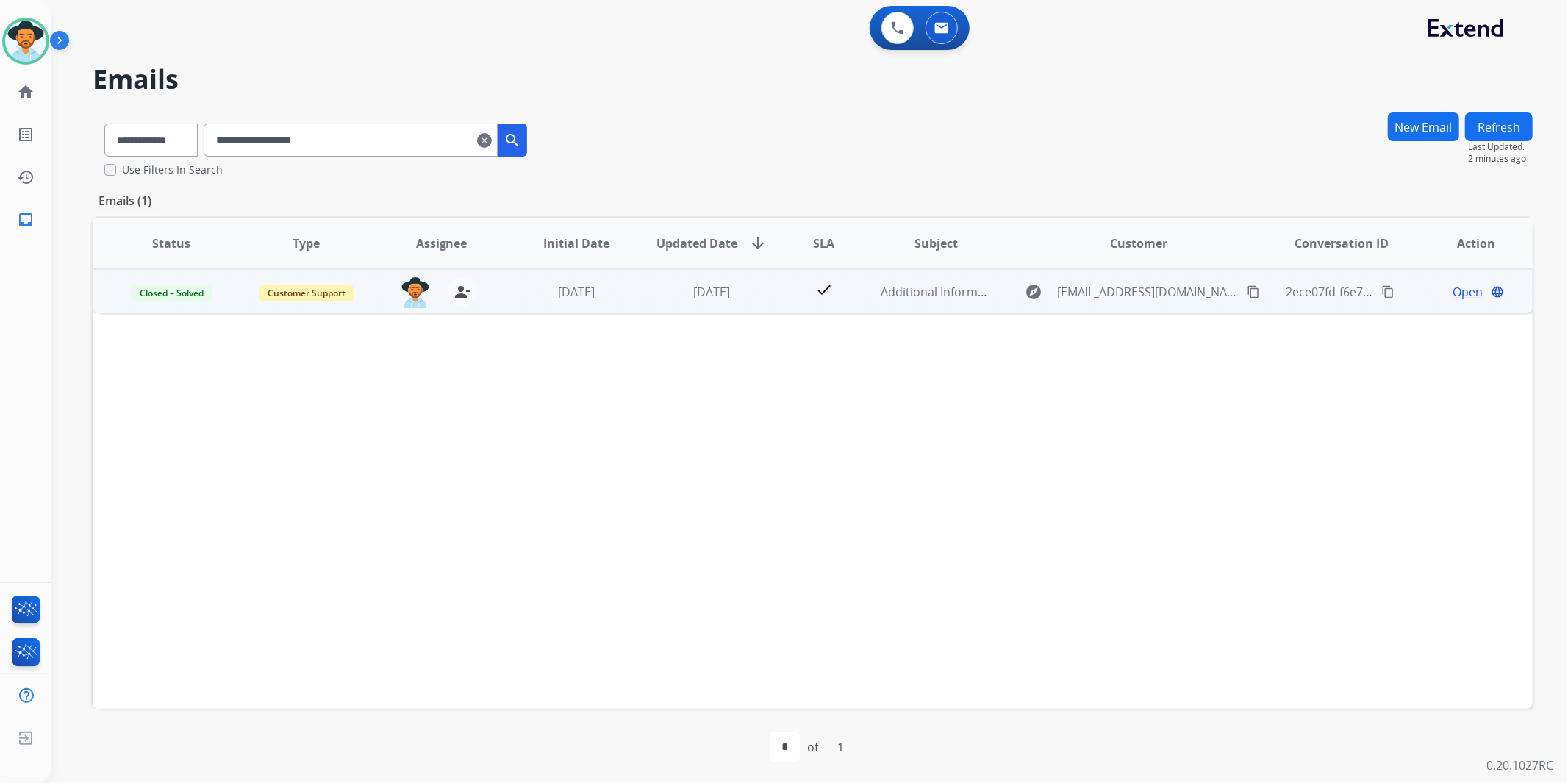
click at [1463, 287] on span "Open" at bounding box center [1468, 292] width 30 height 18
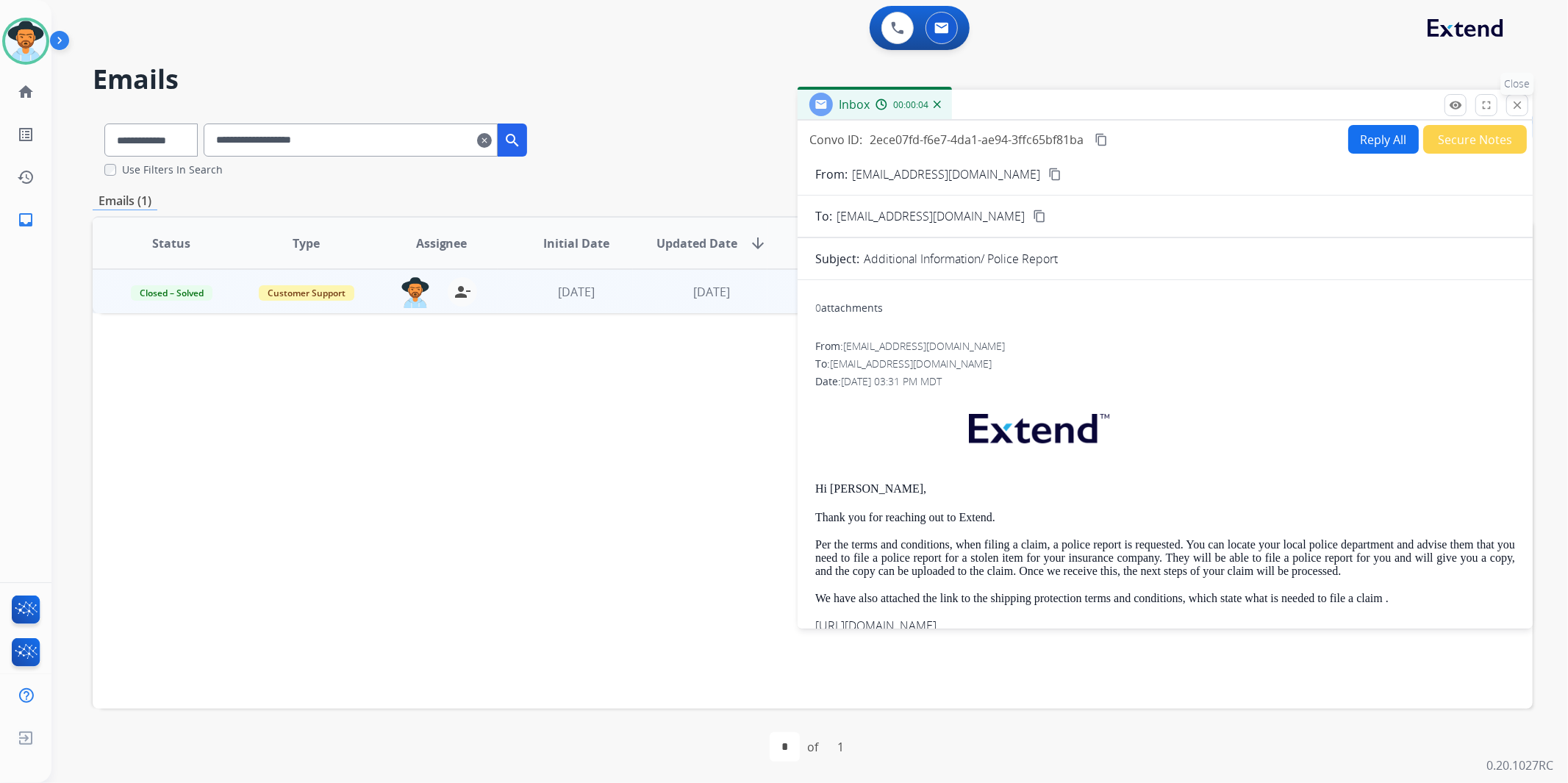
click at [1517, 113] on button "close Close" at bounding box center [1517, 105] width 22 height 22
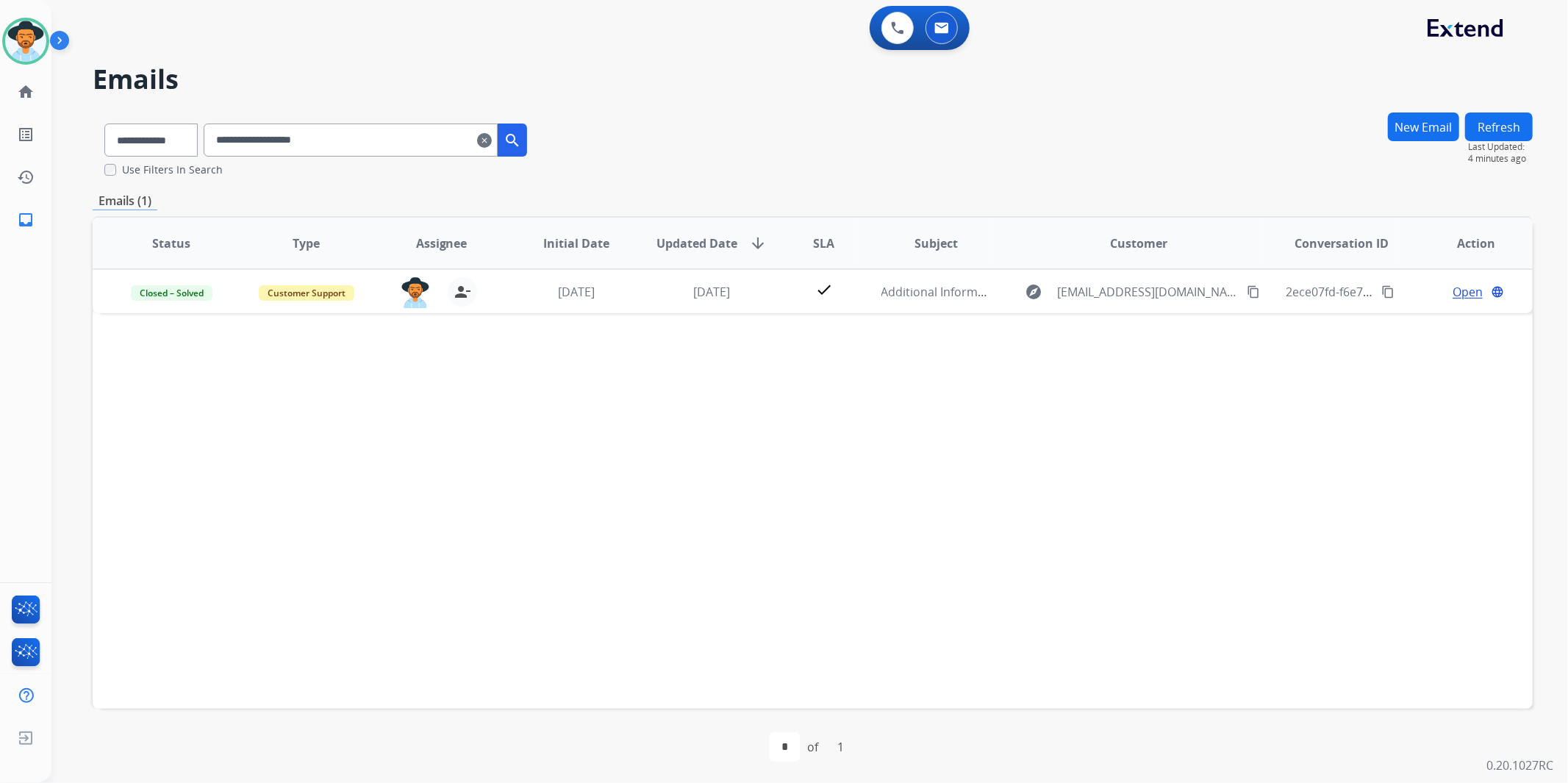
click at [492, 140] on mat-icon "clear" at bounding box center [484, 140] width 15 height 18
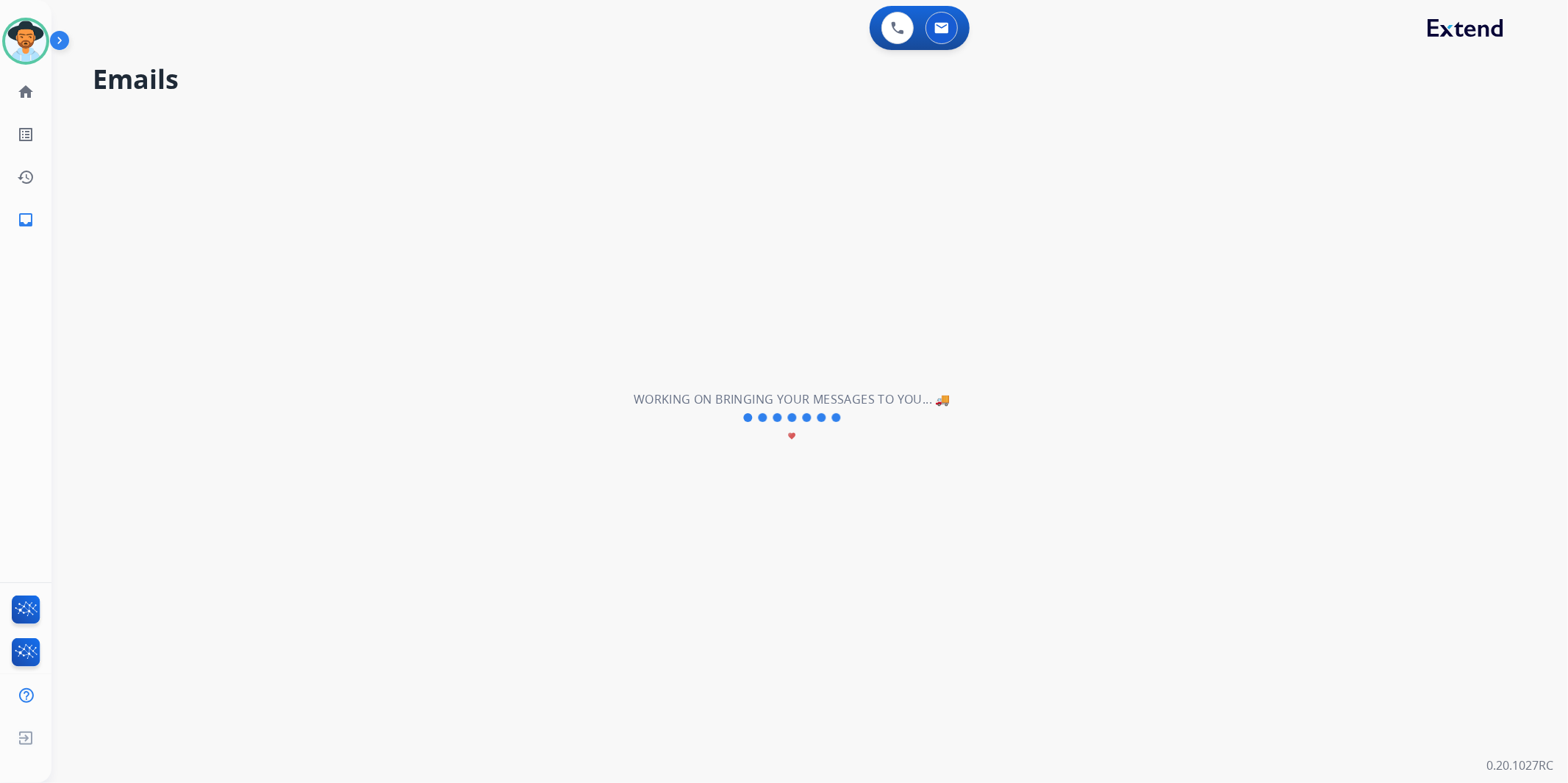
select select "**********"
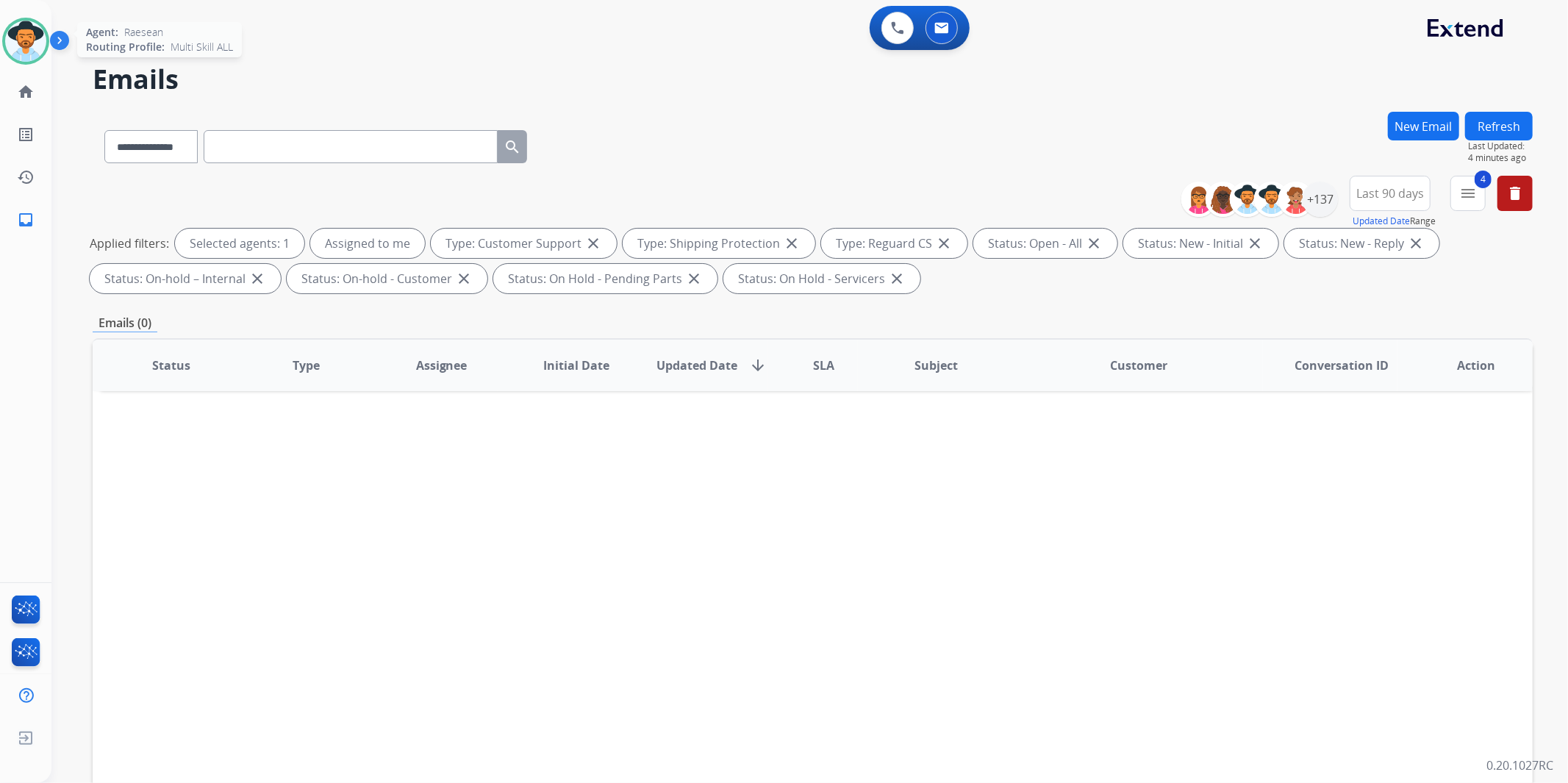
click at [35, 33] on img at bounding box center [26, 41] width 41 height 41
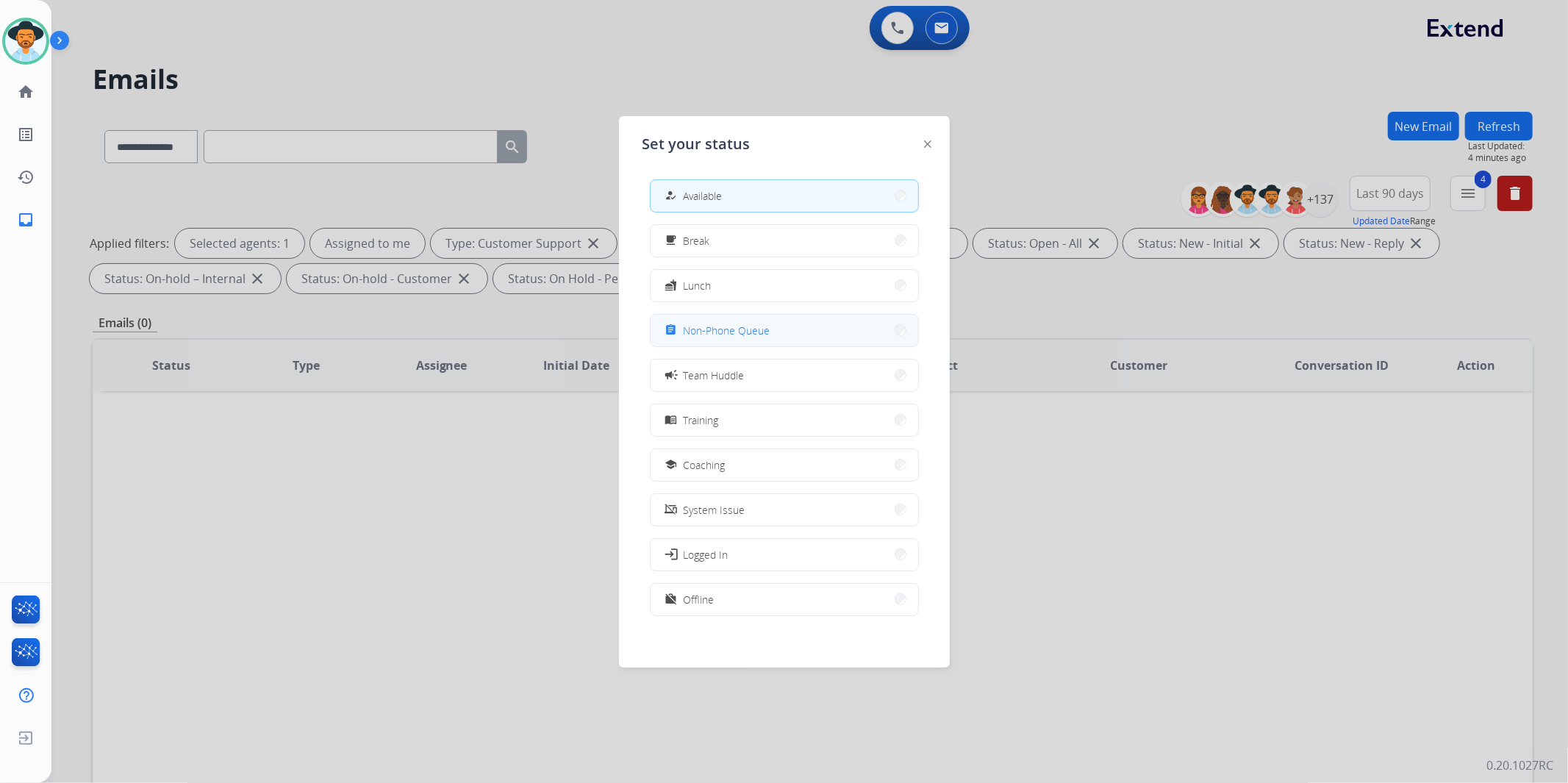
click at [811, 334] on button "assignment Non-Phone Queue" at bounding box center [785, 330] width 268 height 32
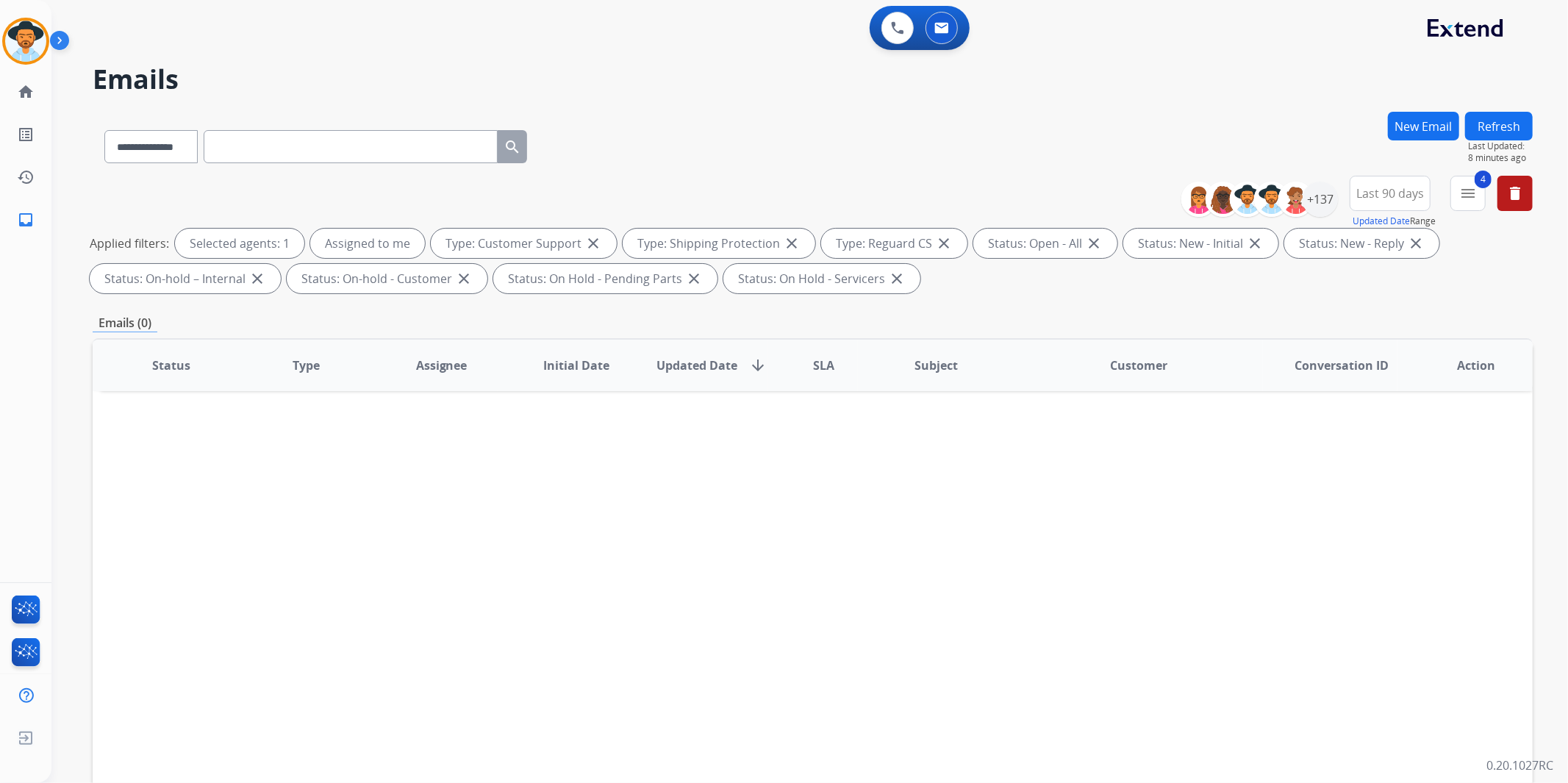
drag, startPoint x: 19, startPoint y: 40, endPoint x: 70, endPoint y: 46, distance: 51.4
click at [20, 39] on img at bounding box center [26, 41] width 41 height 41
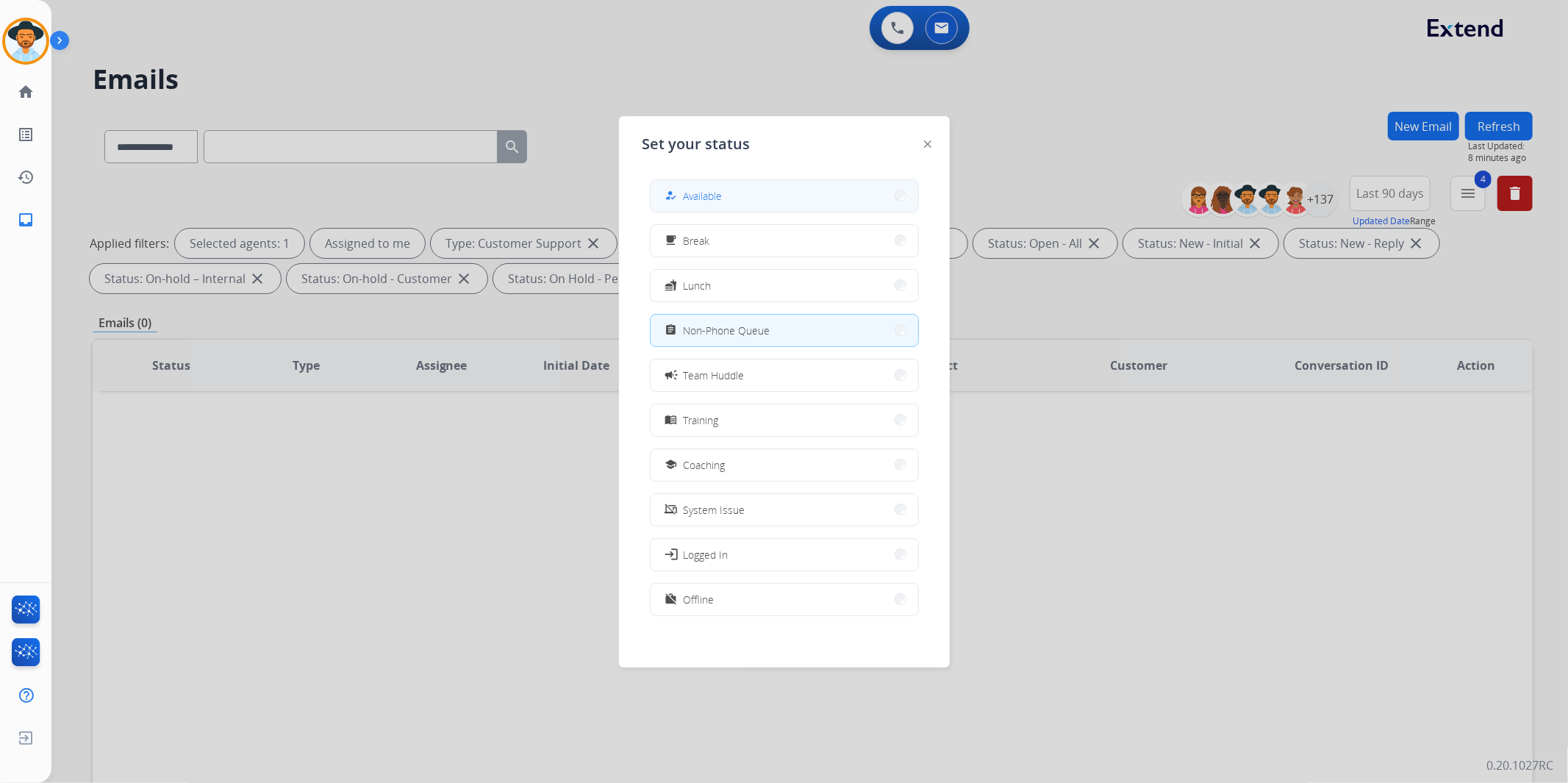
click at [798, 191] on button "how_to_reg Available" at bounding box center [785, 196] width 268 height 32
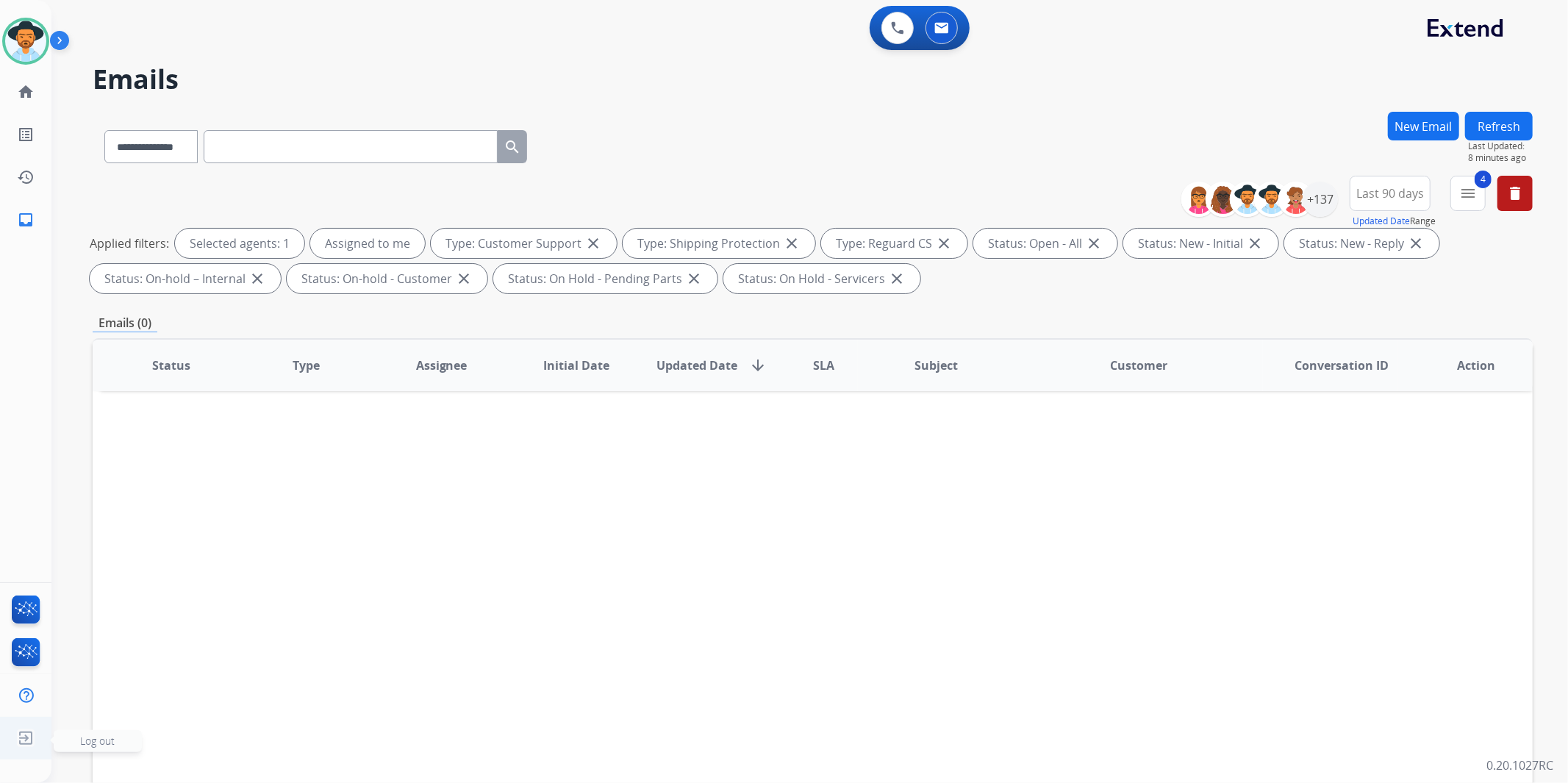
click at [19, 736] on img at bounding box center [26, 738] width 27 height 28
